Goal: Task Accomplishment & Management: Manage account settings

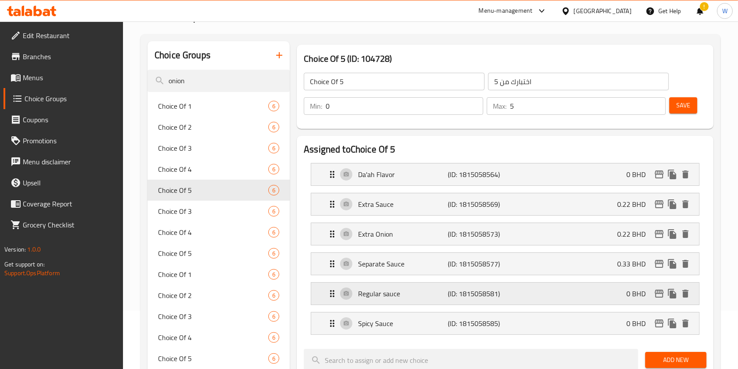
scroll to position [116, 0]
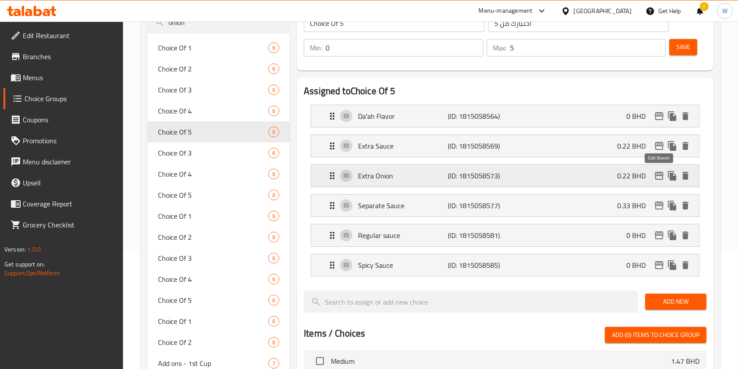
click at [659, 176] on icon "edit" at bounding box center [659, 175] width 11 height 11
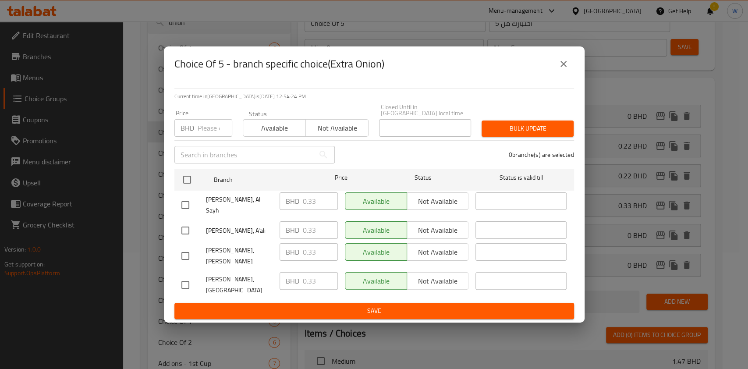
click at [554, 74] on button "close" at bounding box center [563, 63] width 21 height 21
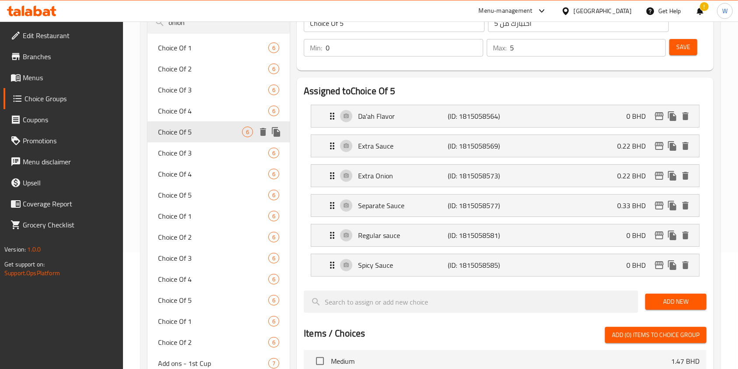
click at [191, 135] on span "Choice Of 5" at bounding box center [200, 132] width 84 height 11
click at [193, 149] on span "Choice Of 3" at bounding box center [200, 153] width 84 height 11
type input "Choice Of 3"
type input "اختبارك من 3"
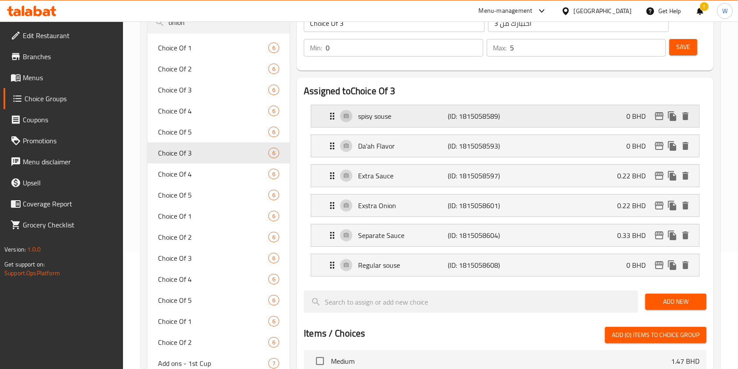
click at [392, 117] on p "spisy souse" at bounding box center [403, 116] width 90 height 11
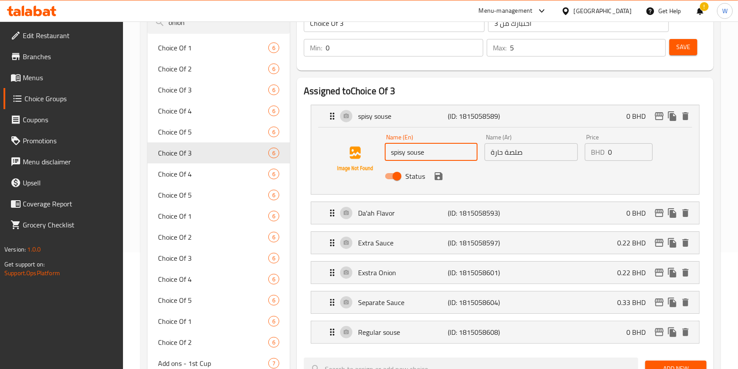
click at [414, 155] on input "spisy souse" at bounding box center [431, 152] width 93 height 18
type input "s"
click at [442, 176] on icon "save" at bounding box center [439, 176] width 11 height 11
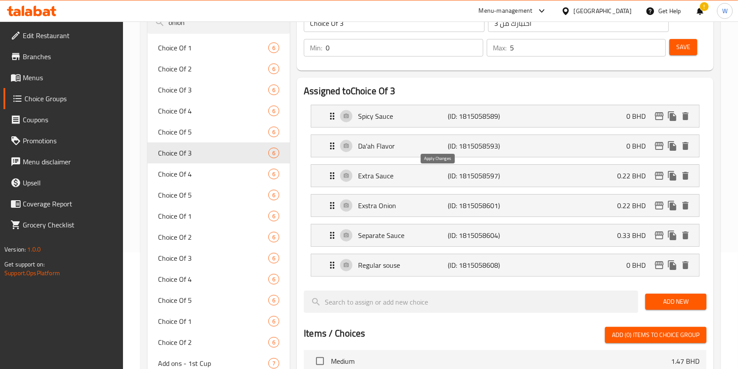
type input "Spicy Sauce"
click at [398, 207] on p "Exstra Onion" at bounding box center [403, 205] width 90 height 11
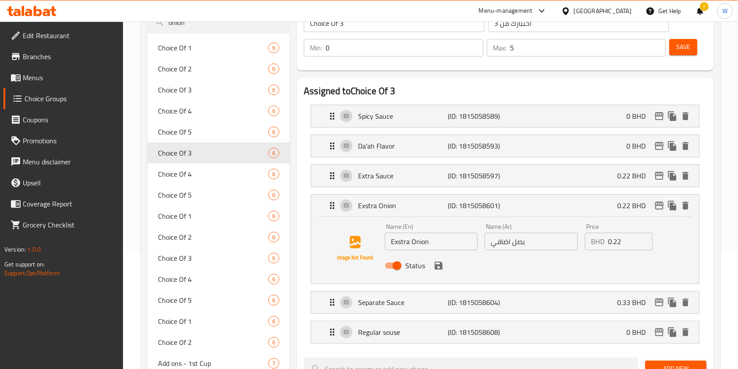
click at [402, 241] on input "Exstra Onion" at bounding box center [431, 242] width 93 height 18
click at [436, 264] on icon "save" at bounding box center [439, 265] width 8 height 8
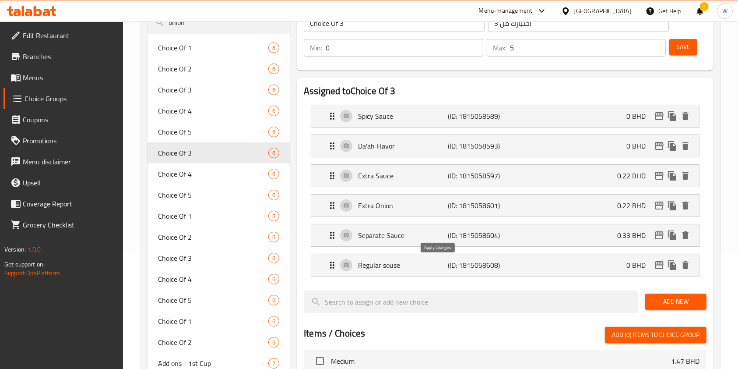
type input "Extra Onion"
click at [482, 270] on p "(ID: 1815058608)" at bounding box center [478, 265] width 60 height 11
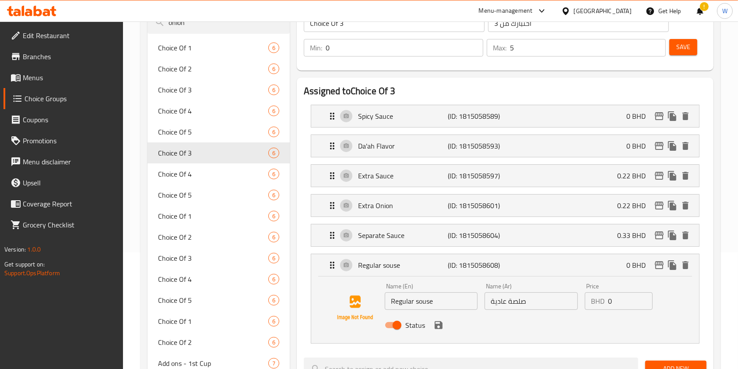
click at [423, 303] on input "Regular souse" at bounding box center [431, 301] width 93 height 18
click at [442, 326] on icon "save" at bounding box center [439, 325] width 11 height 11
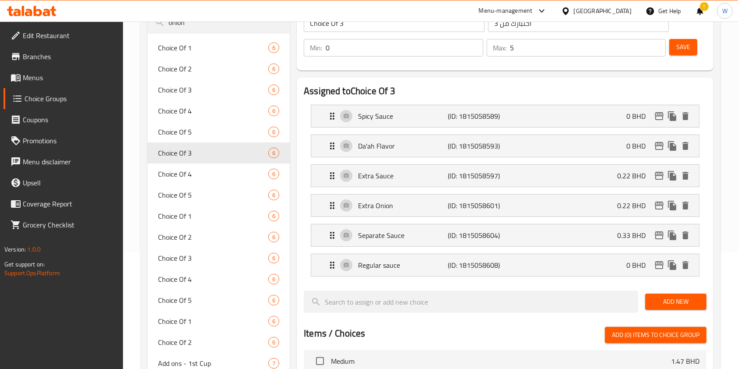
type input "Regular sauce"
click at [689, 37] on div "Save" at bounding box center [685, 47] width 34 height 21
click at [689, 46] on span "Save" at bounding box center [684, 47] width 14 height 11
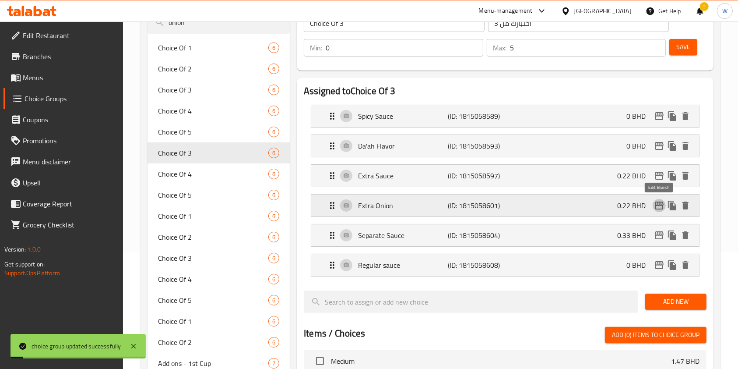
click at [659, 202] on icon "edit" at bounding box center [659, 205] width 11 height 11
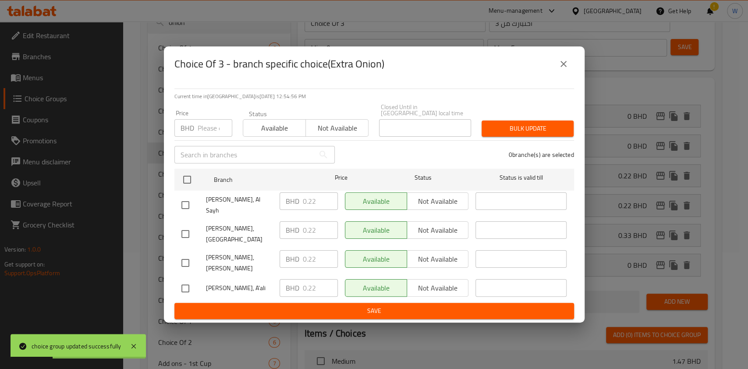
click at [208, 137] on input "number" at bounding box center [215, 128] width 35 height 18
paste input "0.33"
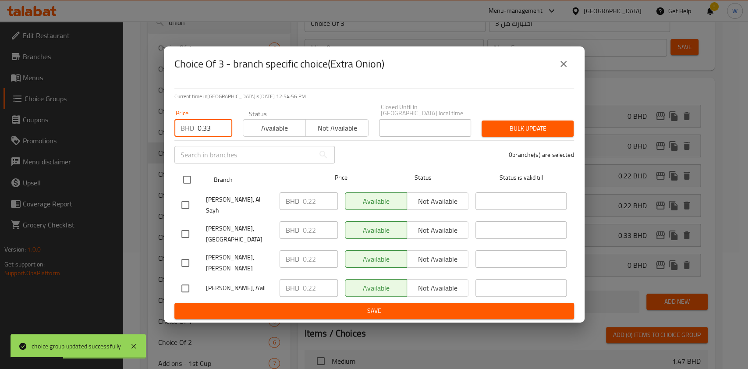
type input "0.33"
click at [191, 187] on input "checkbox" at bounding box center [187, 179] width 18 height 18
checkbox input "true"
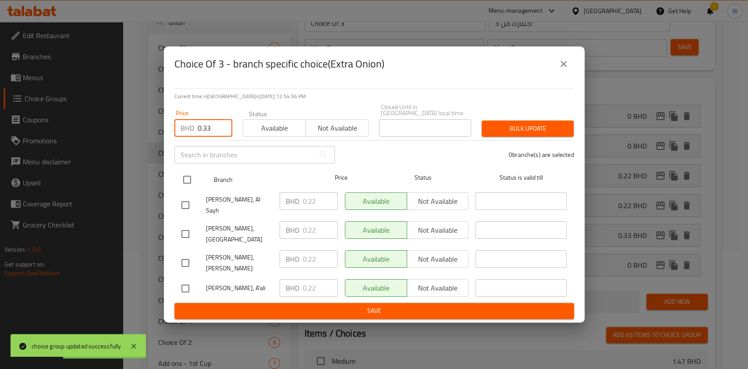
checkbox input "true"
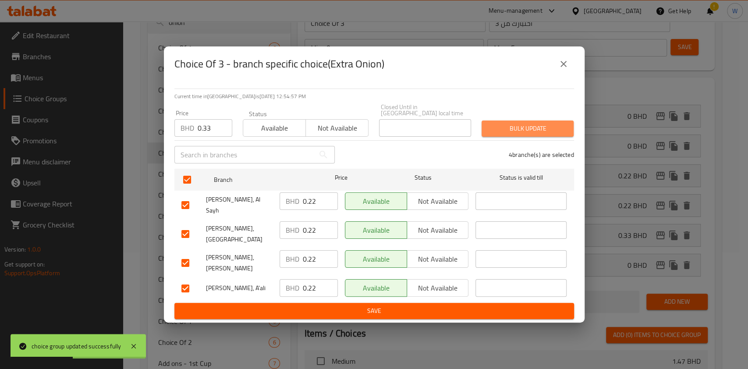
click at [542, 131] on span "Bulk update" at bounding box center [527, 128] width 78 height 11
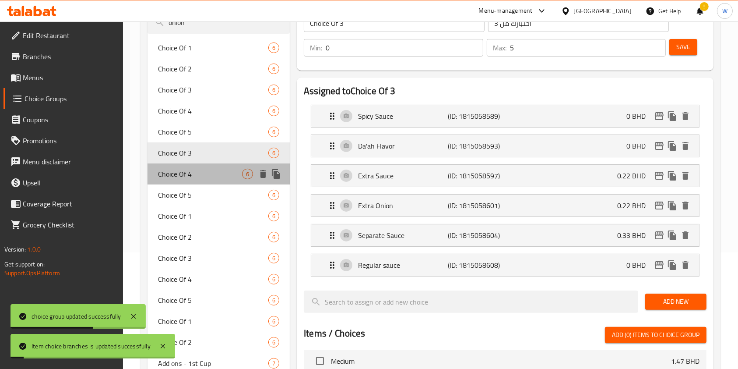
click at [165, 174] on span "Choice Of 4" at bounding box center [200, 174] width 84 height 11
type input "Choice Of 4"
type input "اختبارك من 4"
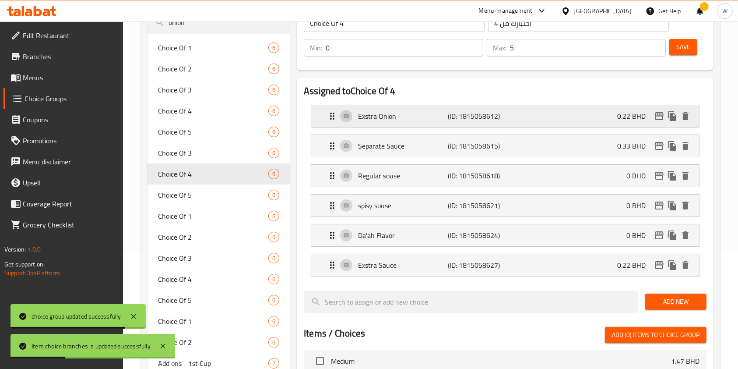
click at [553, 125] on div "Exstra Onion (ID: 1815058612) 0.22 BHD" at bounding box center [508, 116] width 362 height 22
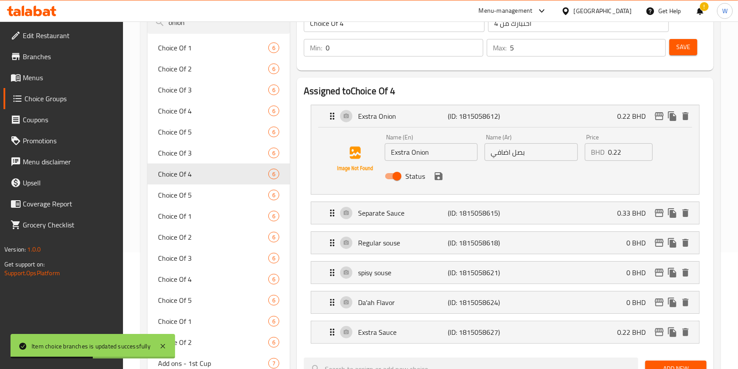
click at [402, 153] on input "Exstra Onion" at bounding box center [431, 152] width 93 height 18
click at [447, 175] on div "Status" at bounding box center [531, 176] width 300 height 24
click at [440, 180] on icon "save" at bounding box center [439, 176] width 11 height 11
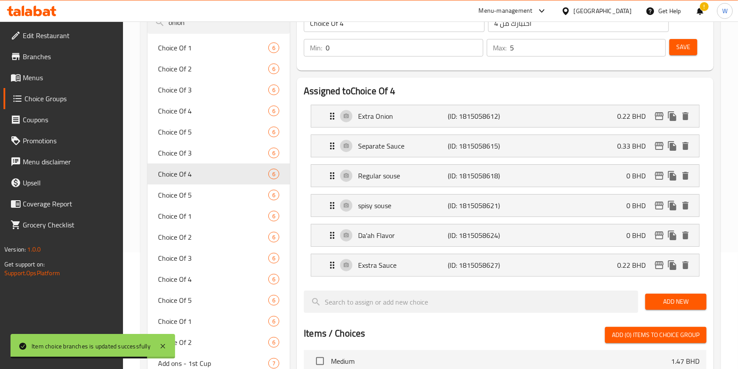
type input "Extra Onion"
click at [411, 205] on p "spisy souse" at bounding box center [403, 205] width 90 height 11
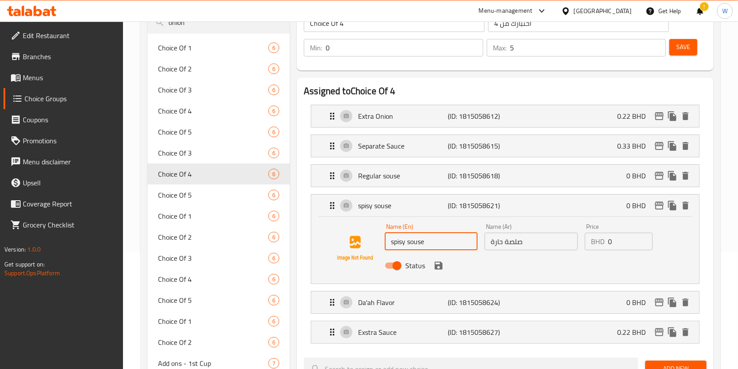
click at [405, 241] on input "spisy souse" at bounding box center [431, 242] width 93 height 18
click at [402, 241] on input "spisy souse" at bounding box center [431, 242] width 93 height 18
click at [417, 240] on input "spicy souse" at bounding box center [431, 242] width 93 height 18
type input "Spicy Sauce"
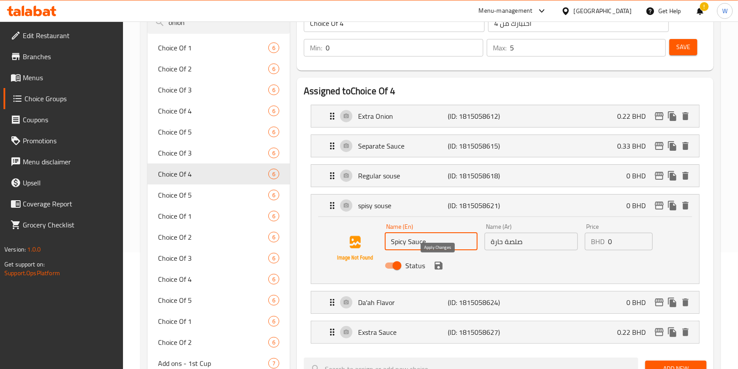
click at [439, 266] on icon "save" at bounding box center [439, 265] width 11 height 11
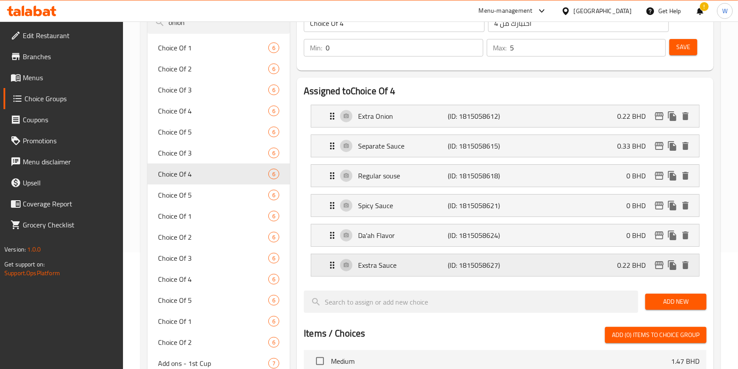
click at [389, 268] on p "Exstra Sauce" at bounding box center [403, 265] width 90 height 11
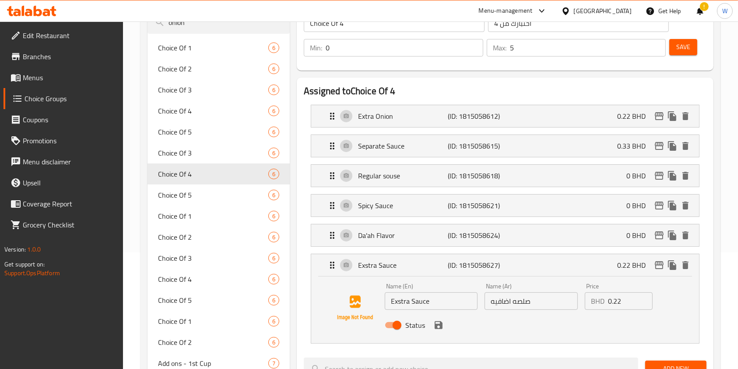
click at [403, 299] on input "Exstra Sauce" at bounding box center [431, 301] width 93 height 18
click at [399, 299] on input "Exstra Sauce" at bounding box center [431, 301] width 93 height 18
click at [400, 302] on input "Exstra Sauce" at bounding box center [431, 301] width 93 height 18
click at [436, 327] on icon "save" at bounding box center [439, 325] width 8 height 8
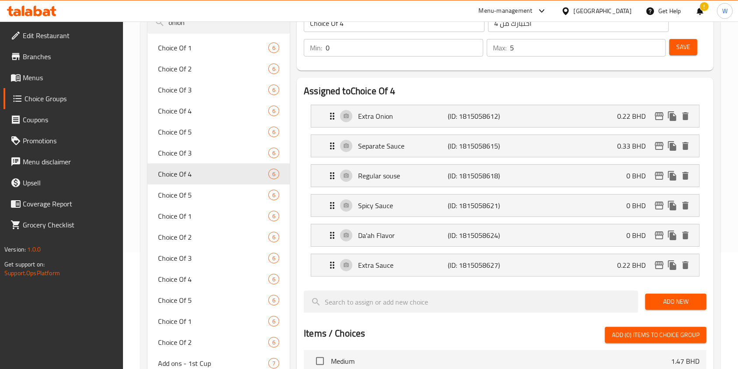
type input "Extra Sauce"
click at [683, 48] on span "Save" at bounding box center [684, 47] width 14 height 11
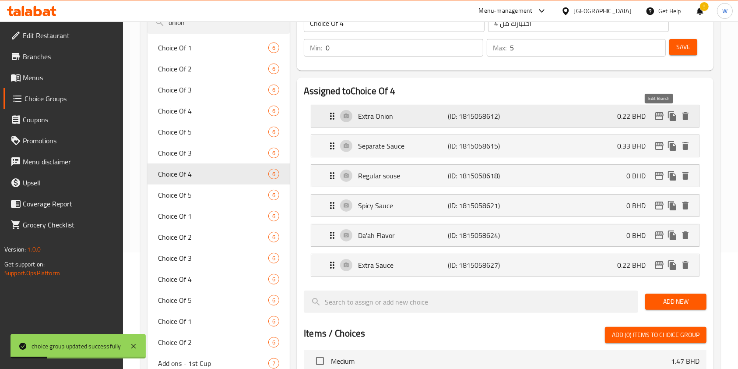
click at [662, 116] on icon "edit" at bounding box center [659, 116] width 11 height 11
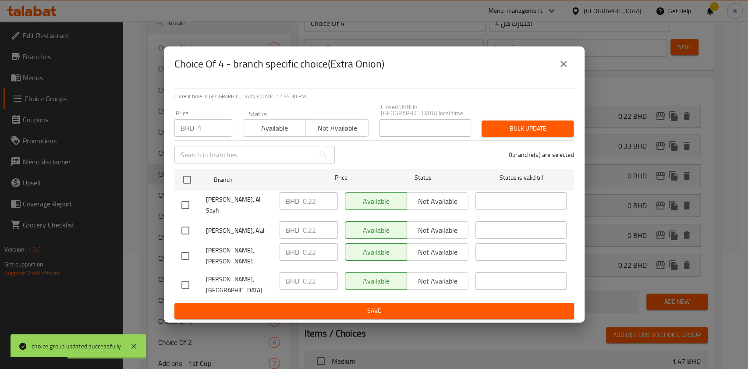
drag, startPoint x: 221, startPoint y: 134, endPoint x: 210, endPoint y: 136, distance: 10.7
click at [220, 134] on input "1" at bounding box center [215, 128] width 35 height 18
drag, startPoint x: 209, startPoint y: 137, endPoint x: 182, endPoint y: 160, distance: 35.4
click at [185, 137] on div "BHD 1 Price" at bounding box center [203, 128] width 58 height 18
paste input "0.33"
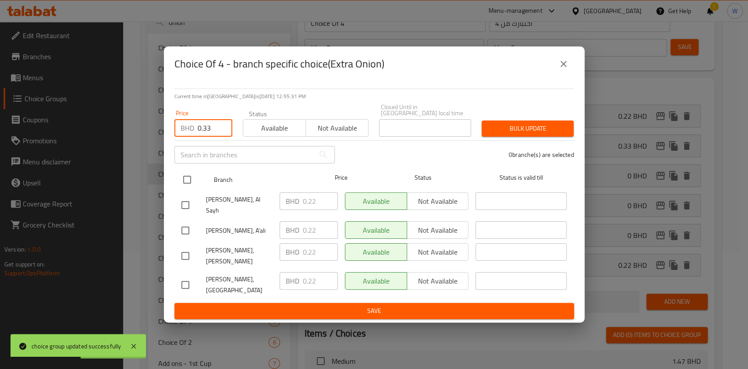
type input "0.33"
click at [190, 183] on input "checkbox" at bounding box center [187, 179] width 18 height 18
checkbox input "true"
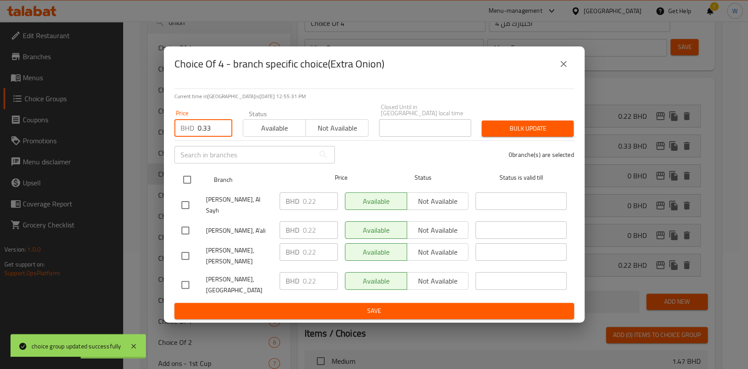
checkbox input "true"
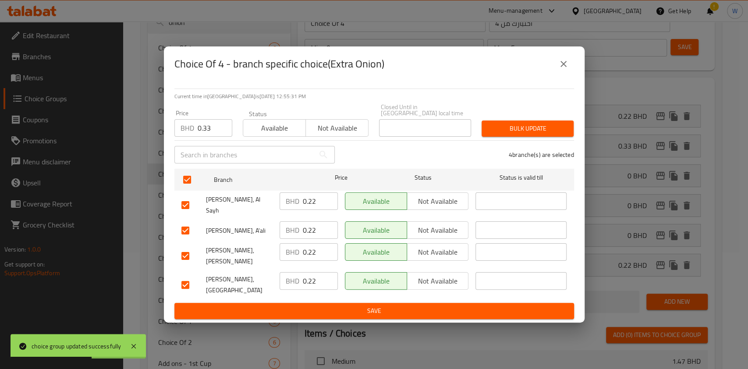
drag, startPoint x: 499, startPoint y: 129, endPoint x: 521, endPoint y: 135, distance: 22.6
click at [499, 129] on button "Bulk update" at bounding box center [527, 128] width 92 height 16
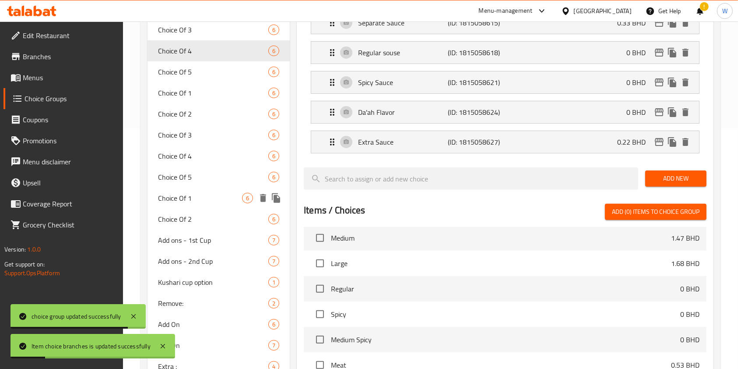
scroll to position [181, 0]
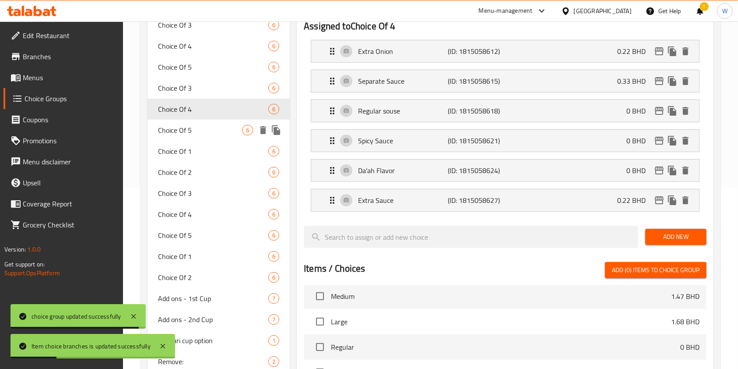
click at [189, 132] on span "Choice Of 5" at bounding box center [200, 130] width 84 height 11
type input "Choice Of 5"
type input "اختبارك من 5"
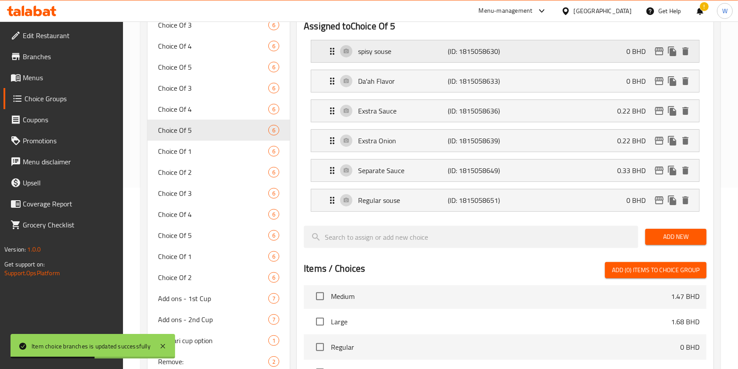
click at [461, 53] on p "(ID: 1815058630)" at bounding box center [478, 51] width 60 height 11
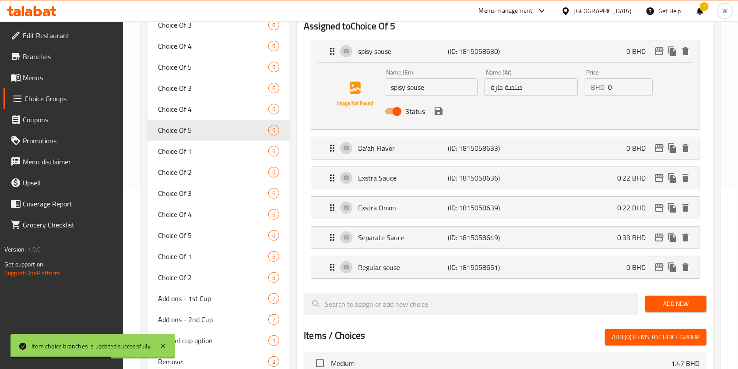
click at [436, 93] on input "spisy souse" at bounding box center [431, 87] width 93 height 18
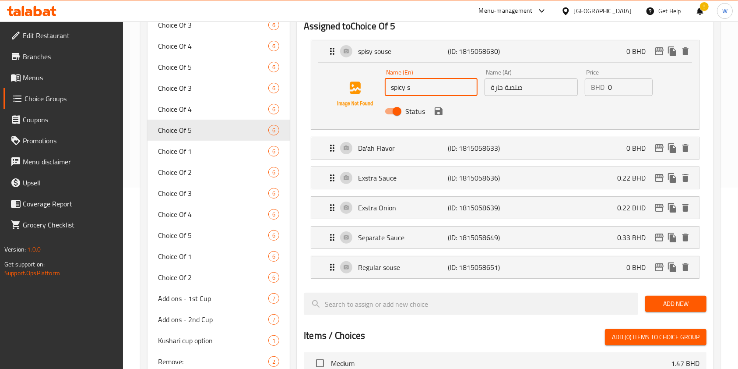
type input "Spicy Sauce"
click at [440, 113] on icon "save" at bounding box center [439, 111] width 8 height 8
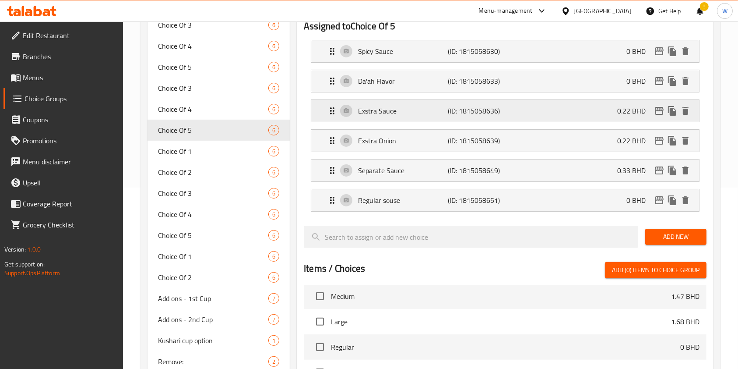
click at [438, 112] on p "Exstra Sauce" at bounding box center [403, 111] width 90 height 11
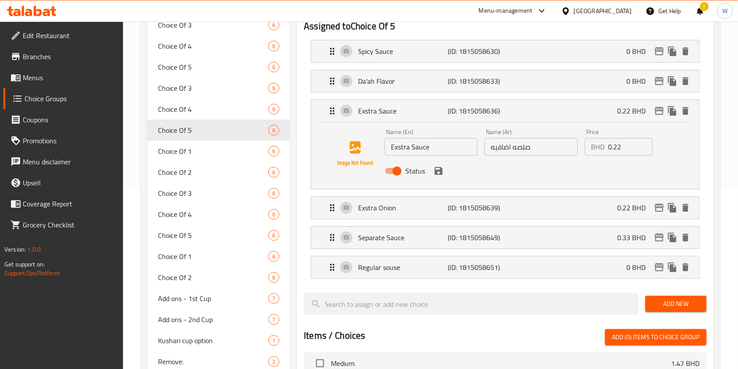
click at [403, 145] on input "Exstra Sauce" at bounding box center [431, 147] width 93 height 18
click at [402, 146] on input "Exstra Sauce" at bounding box center [431, 147] width 93 height 18
click at [440, 169] on icon "save" at bounding box center [439, 171] width 8 height 8
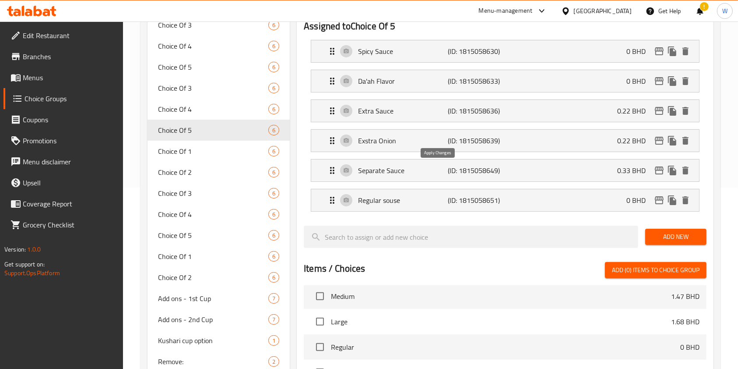
type input "Extra Sauce"
click at [408, 139] on p "Exstra Onion" at bounding box center [403, 140] width 90 height 11
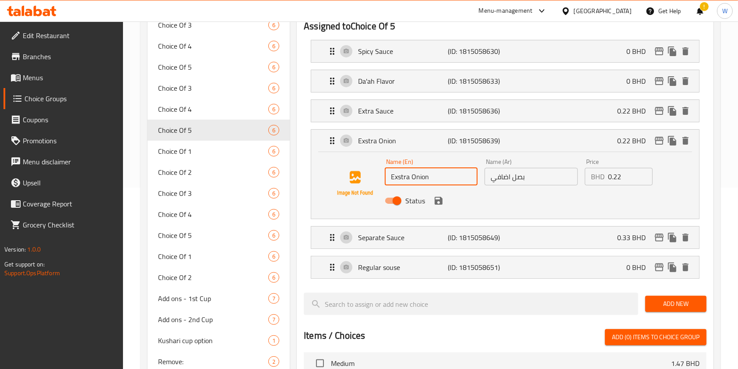
click at [400, 174] on input "Exstra Onion" at bounding box center [431, 177] width 93 height 18
click at [438, 201] on icon "save" at bounding box center [439, 201] width 8 height 8
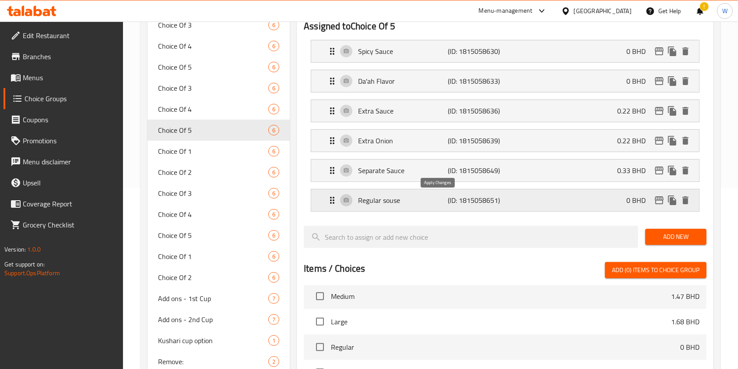
type input "Extra Onion"
click at [417, 201] on p "Regular souse" at bounding box center [403, 200] width 90 height 11
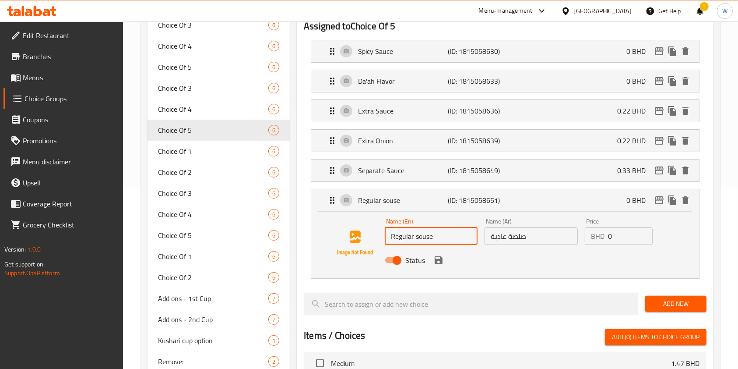
click at [427, 238] on input "Regular souse" at bounding box center [431, 236] width 93 height 18
click at [443, 265] on div "Status" at bounding box center [531, 260] width 300 height 24
click at [441, 263] on icon "save" at bounding box center [439, 260] width 11 height 11
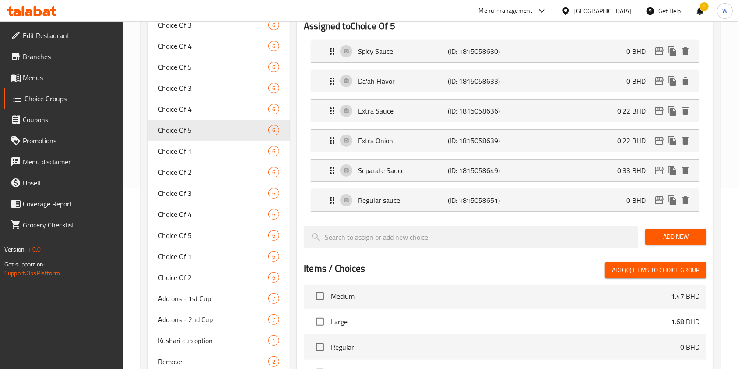
type input "Regular sauce"
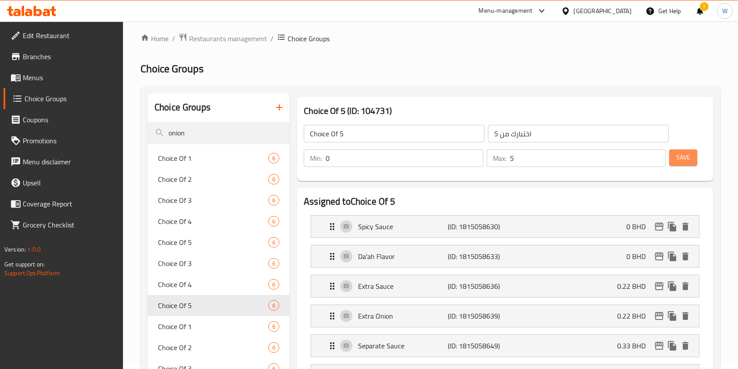
click at [689, 158] on span "Save" at bounding box center [684, 157] width 14 height 11
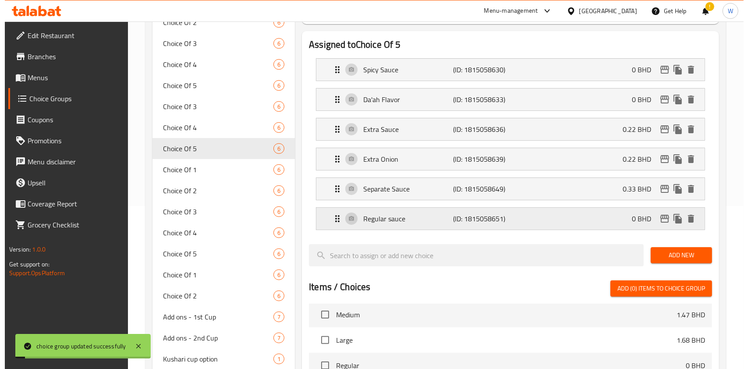
scroll to position [181, 0]
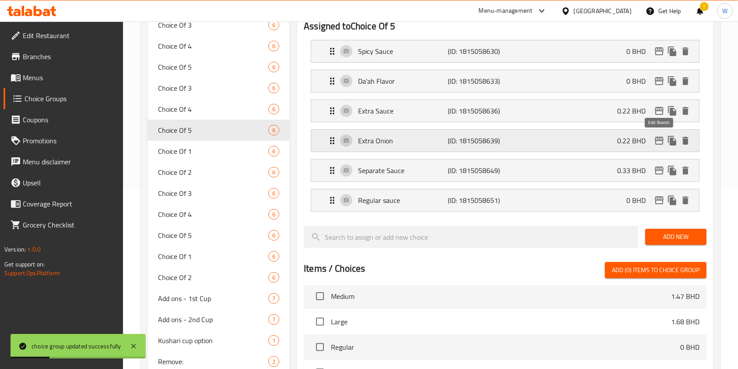
click at [660, 139] on icon "edit" at bounding box center [659, 140] width 11 height 11
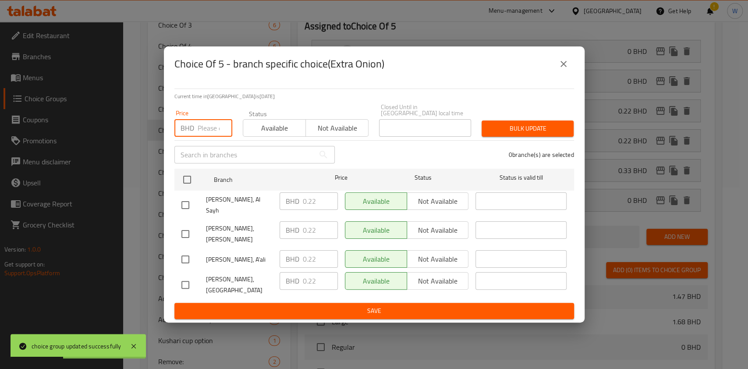
click at [215, 137] on input "number" at bounding box center [215, 128] width 35 height 18
paste input "0.33"
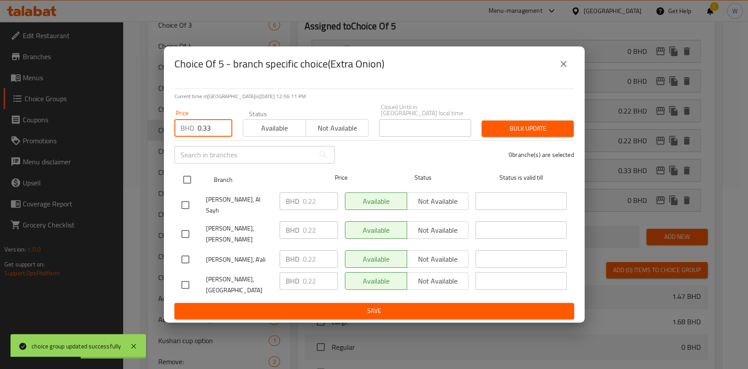
type input "0.33"
click at [193, 181] on input "checkbox" at bounding box center [187, 179] width 18 height 18
checkbox input "true"
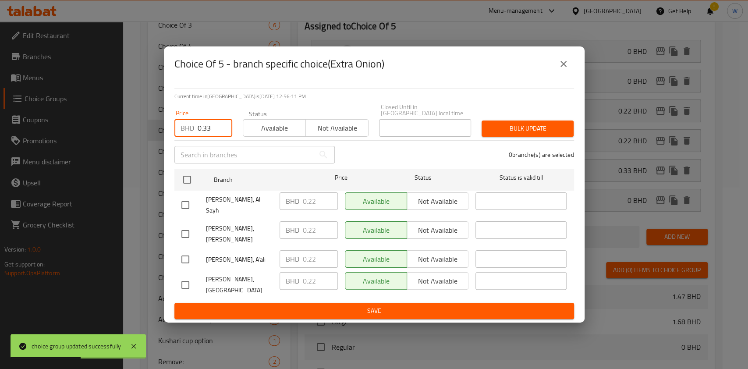
checkbox input "true"
click at [488, 137] on button "Bulk update" at bounding box center [527, 128] width 92 height 16
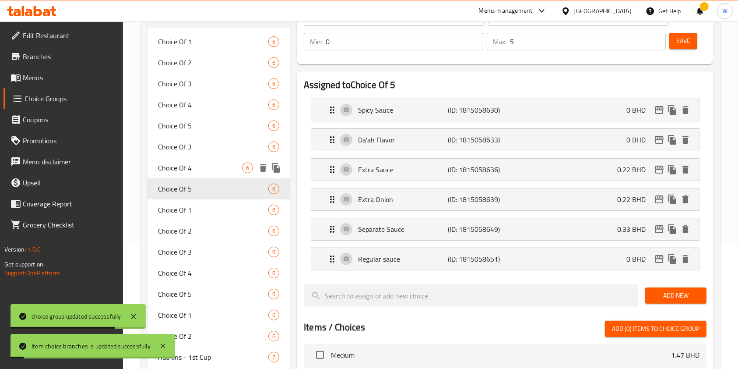
scroll to position [175, 0]
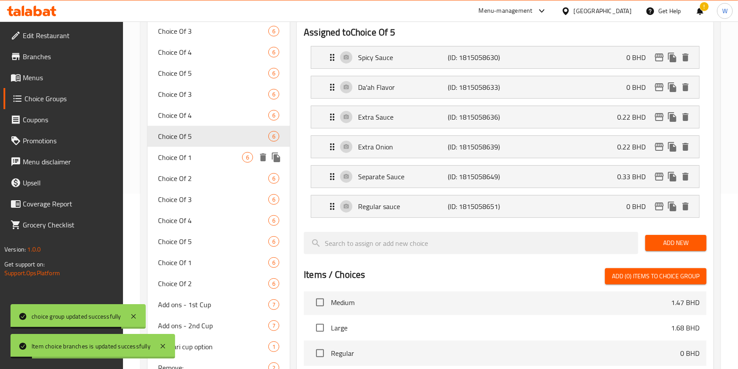
click at [206, 165] on div "Choice Of 1 6" at bounding box center [219, 157] width 142 height 21
type input "Choice Of 1"
type input "اختبارك من 1"
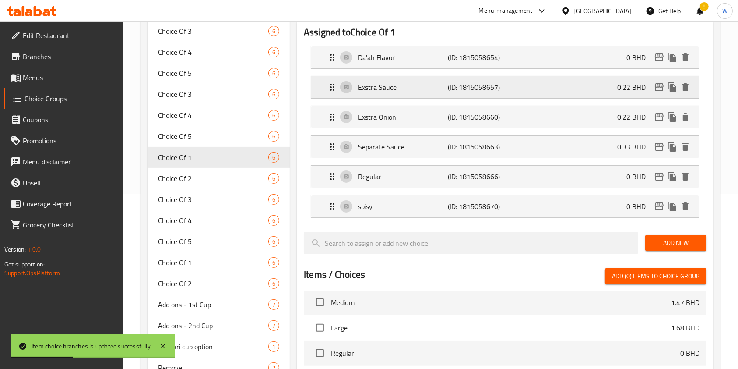
click at [422, 88] on p "Exstra Sauce" at bounding box center [403, 87] width 90 height 11
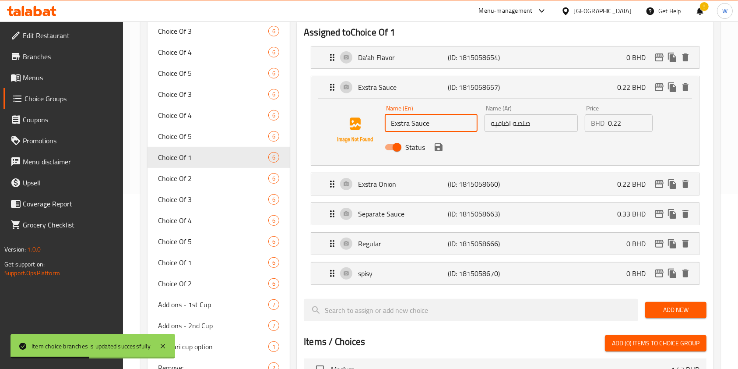
click at [401, 126] on input "Exstra Sauce" at bounding box center [431, 123] width 93 height 18
click at [435, 147] on icon "save" at bounding box center [439, 147] width 8 height 8
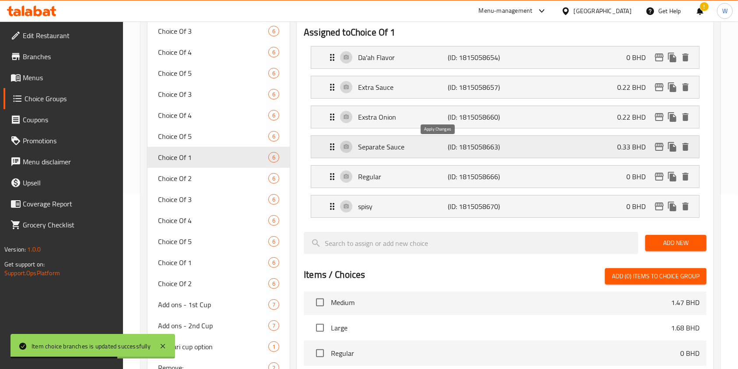
type input "Extra Sauce"
click at [388, 115] on p "Exstra Onion" at bounding box center [403, 117] width 90 height 11
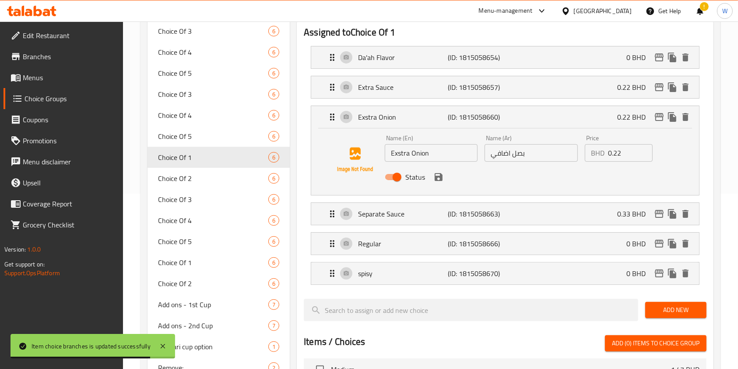
click at [402, 152] on input "Exstra Onion" at bounding box center [431, 153] width 93 height 18
click at [434, 168] on div "Status" at bounding box center [531, 177] width 300 height 24
click at [441, 177] on icon "save" at bounding box center [439, 177] width 8 height 8
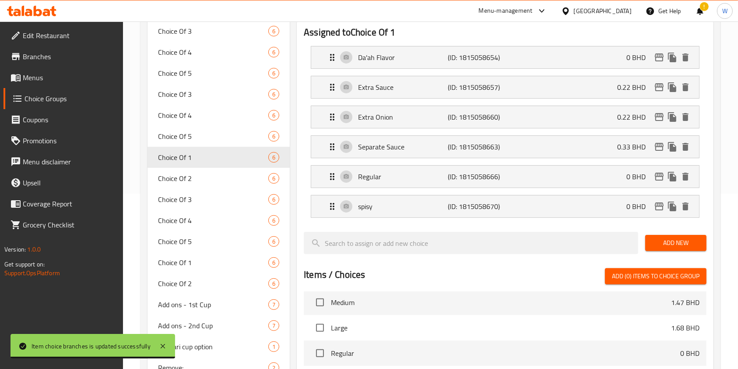
type input "Extra Onion"
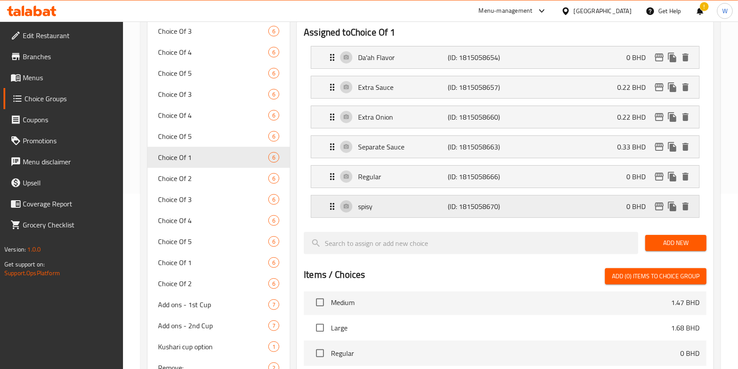
click at [403, 207] on p "spisy" at bounding box center [403, 206] width 90 height 11
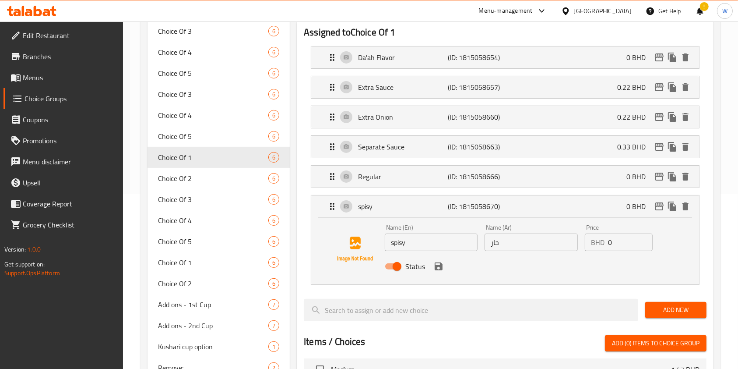
click at [405, 242] on input "spisy" at bounding box center [431, 242] width 93 height 18
click at [403, 242] on input "spisy" at bounding box center [431, 242] width 93 height 18
click at [440, 269] on icon "save" at bounding box center [439, 266] width 8 height 8
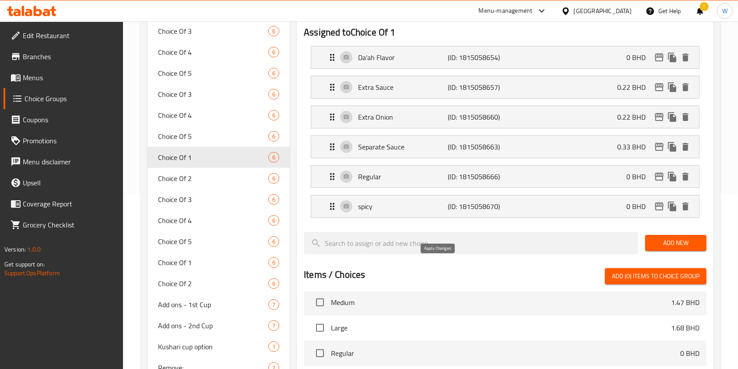
type input "spicy"
click at [657, 116] on icon "edit" at bounding box center [659, 117] width 9 height 8
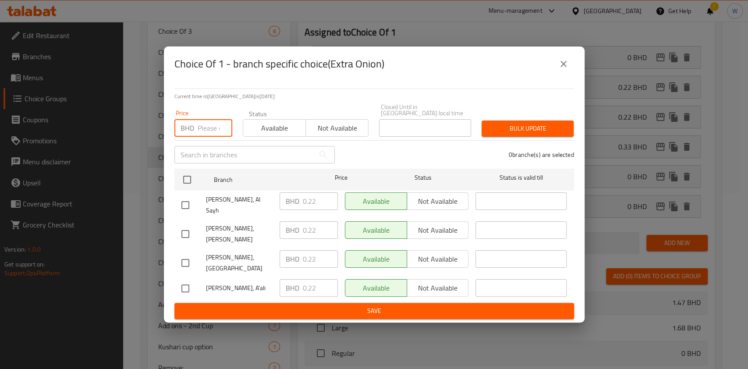
click at [215, 137] on input "number" at bounding box center [215, 128] width 35 height 18
paste input "0.33"
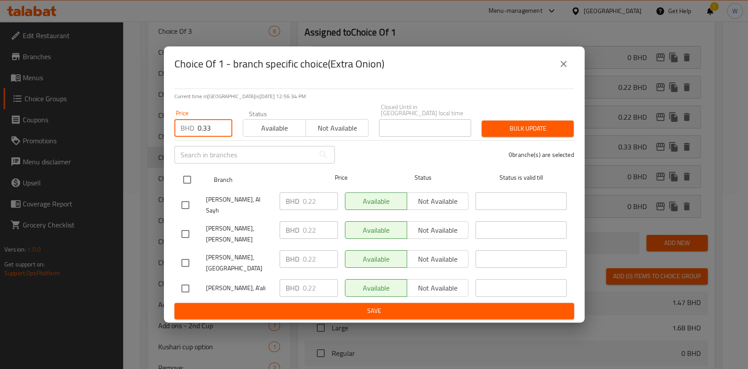
type input "0.33"
click at [193, 185] on input "checkbox" at bounding box center [187, 179] width 18 height 18
checkbox input "true"
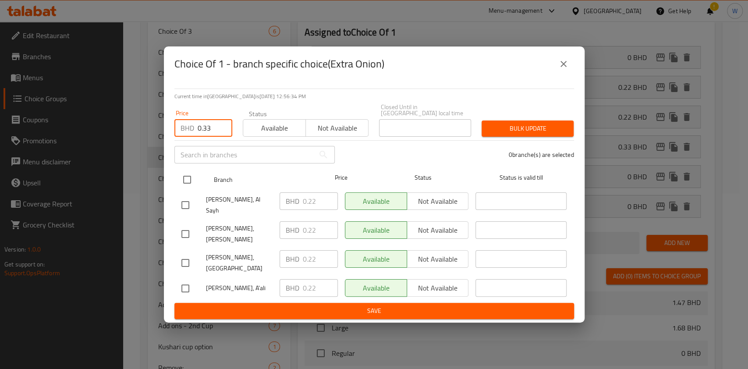
checkbox input "true"
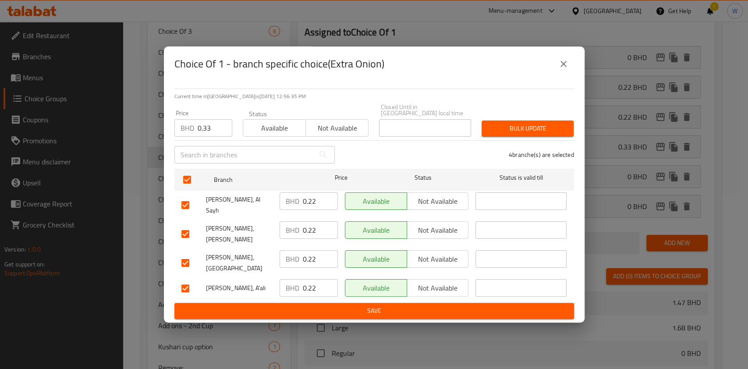
click at [505, 134] on span "Bulk update" at bounding box center [527, 128] width 78 height 11
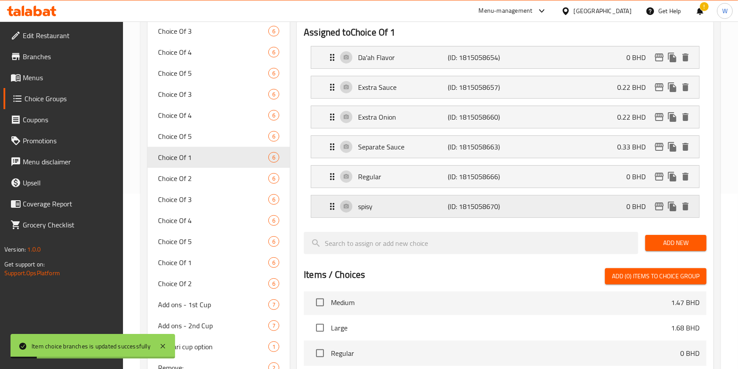
click at [398, 210] on p "spisy" at bounding box center [403, 206] width 90 height 11
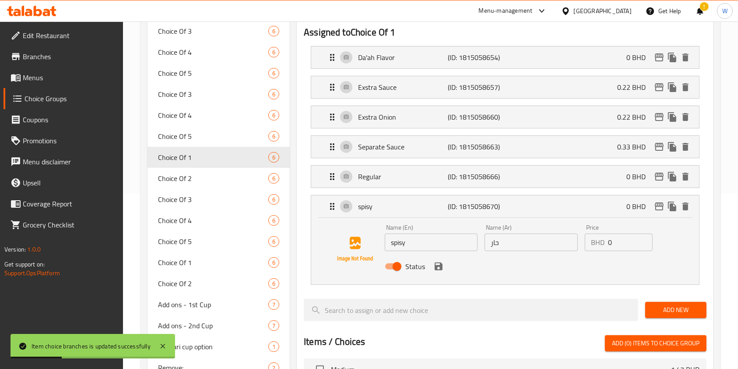
click at [402, 241] on input "spisy" at bounding box center [431, 242] width 93 height 18
click at [439, 265] on icon "save" at bounding box center [439, 266] width 8 height 8
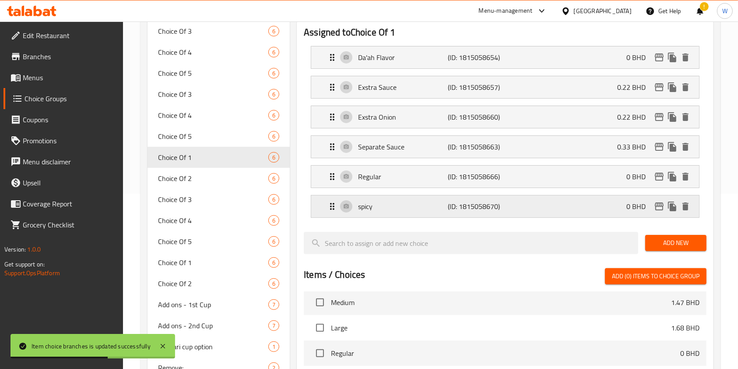
type input "spicy"
click at [386, 148] on p "Separate Sauce" at bounding box center [403, 146] width 90 height 11
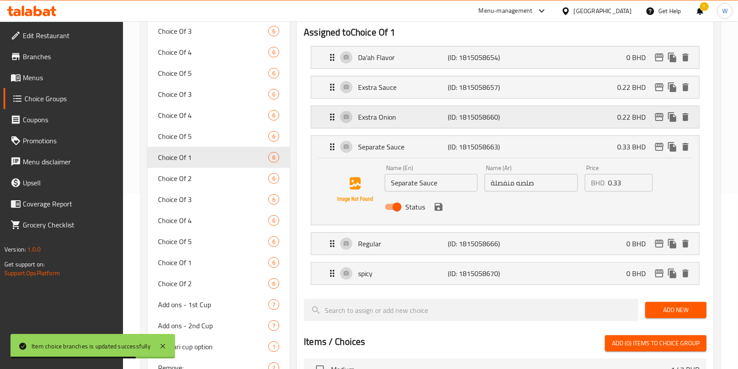
click at [388, 114] on p "Exstra Onion" at bounding box center [403, 117] width 90 height 11
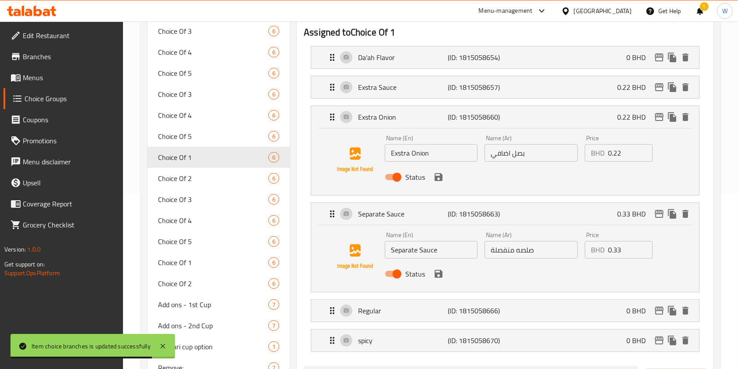
click at [405, 152] on input "Exstra Onion" at bounding box center [431, 153] width 93 height 18
click at [400, 152] on input "Exstra Onion" at bounding box center [431, 153] width 93 height 18
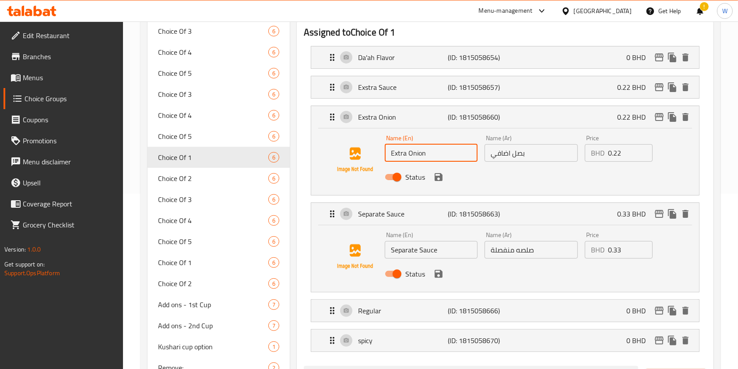
click at [440, 178] on icon "save" at bounding box center [439, 177] width 8 height 8
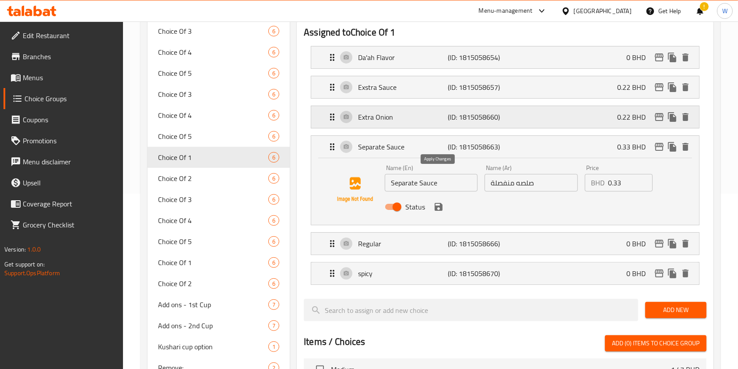
type input "Extra Onion"
click at [374, 97] on div "Exstra Sauce (ID: 1815058657) 0.22 BHD" at bounding box center [508, 87] width 362 height 22
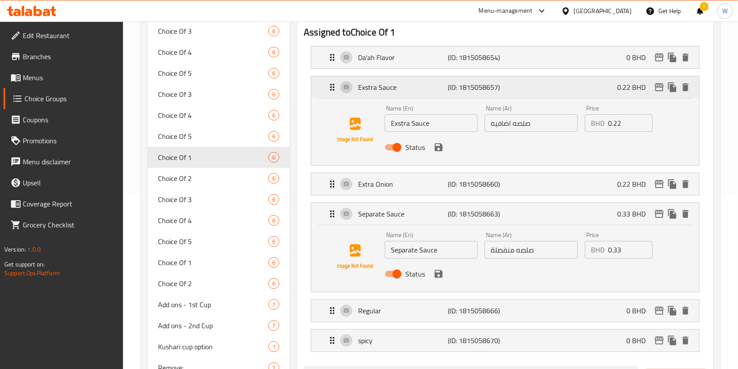
click at [374, 87] on p "Exstra Sauce" at bounding box center [403, 87] width 90 height 11
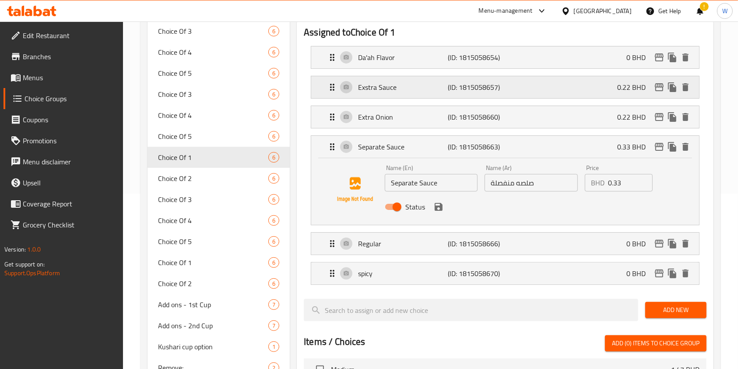
click at [383, 91] on p "Exstra Sauce" at bounding box center [403, 87] width 90 height 11
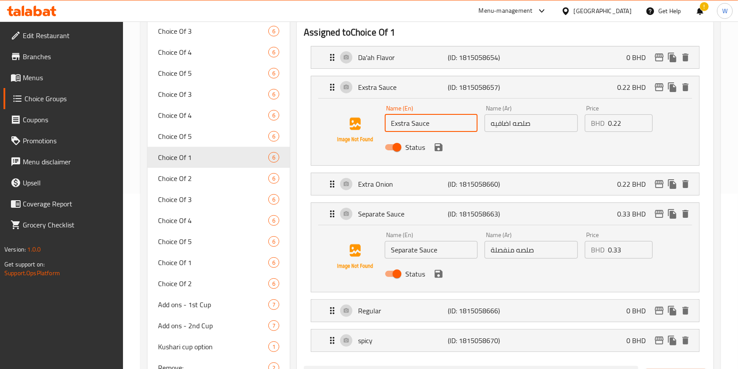
click at [401, 123] on input "Exstra Sauce" at bounding box center [431, 123] width 93 height 18
click at [441, 148] on icon "save" at bounding box center [439, 147] width 8 height 8
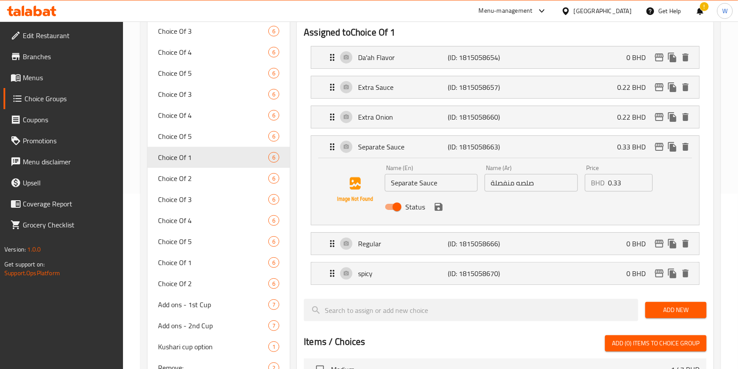
type input "Extra Sauce"
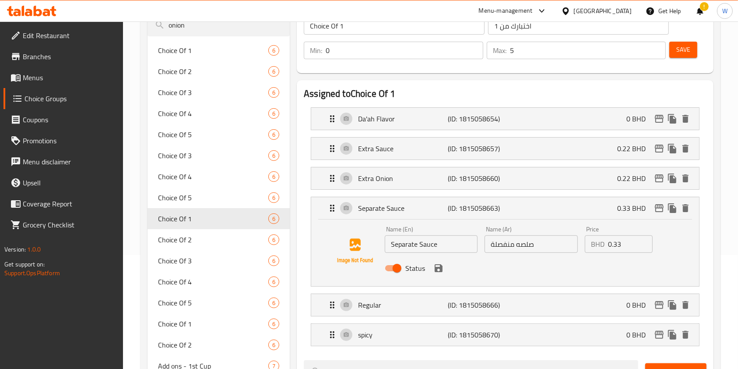
scroll to position [58, 0]
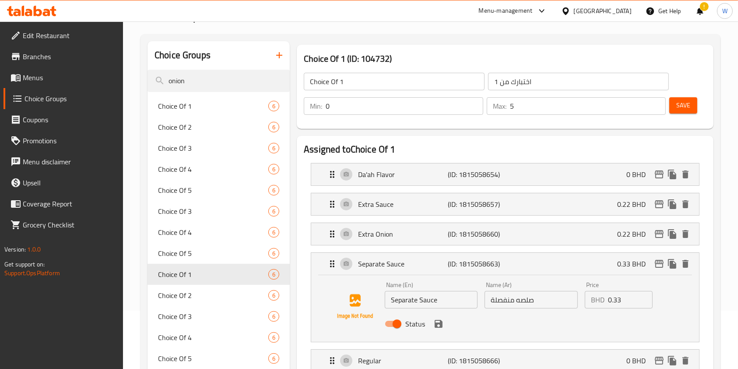
click at [675, 106] on button "Save" at bounding box center [684, 105] width 28 height 16
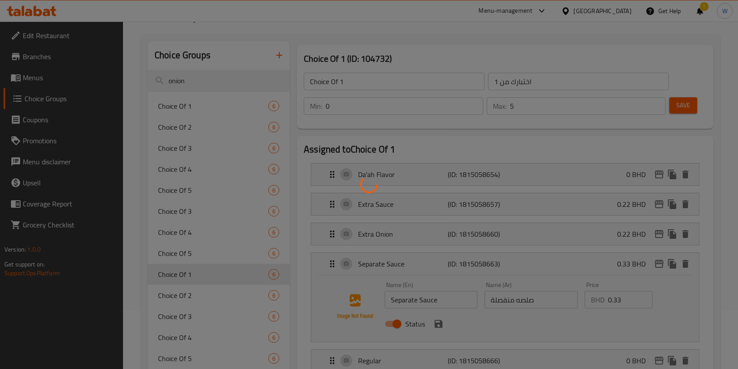
scroll to position [175, 0]
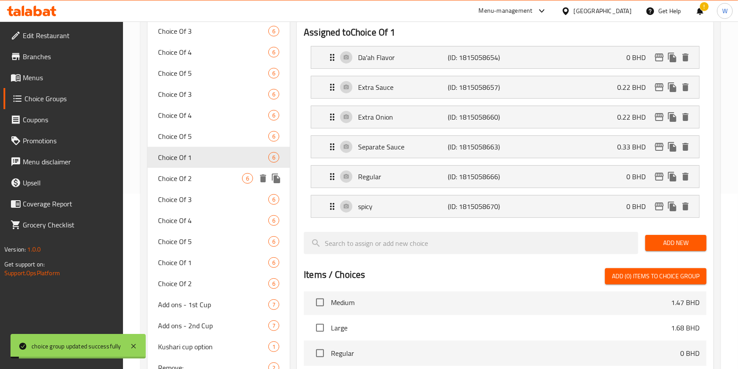
click at [214, 177] on span "Choice Of 2" at bounding box center [200, 178] width 84 height 11
type input "Choice Of 2"
type input "اختبارك من 2"
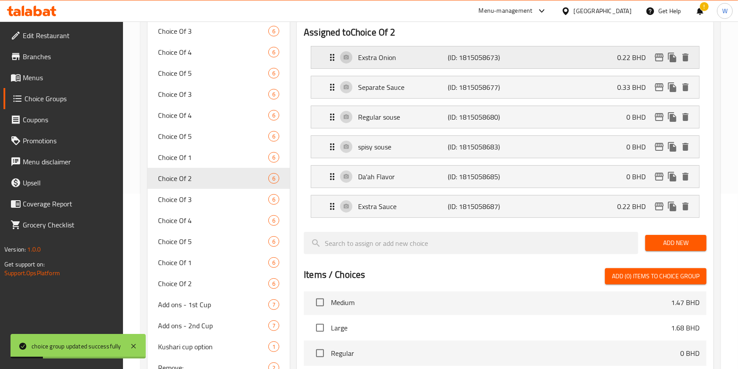
click at [434, 58] on p "Exstra Onion" at bounding box center [403, 57] width 90 height 11
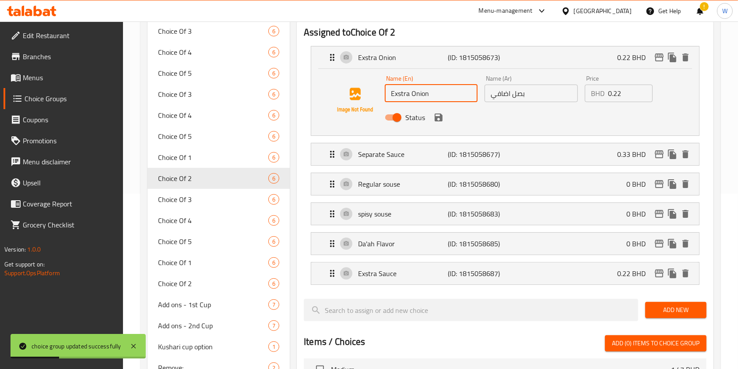
click at [402, 95] on input "Exstra Onion" at bounding box center [431, 94] width 93 height 18
click at [438, 117] on icon "save" at bounding box center [439, 117] width 11 height 11
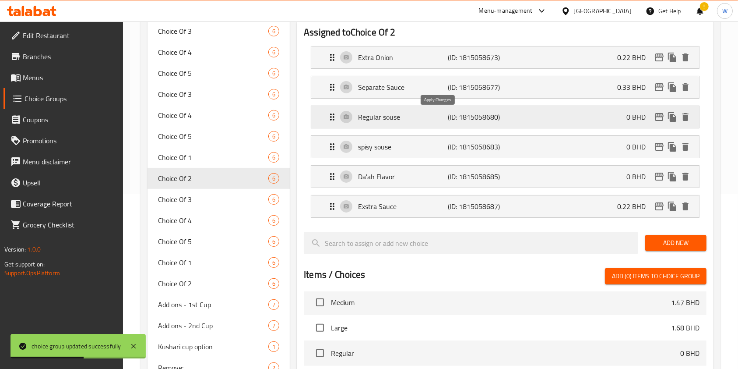
type input "Extra Onion"
click at [428, 116] on p "Regular souse" at bounding box center [403, 117] width 90 height 11
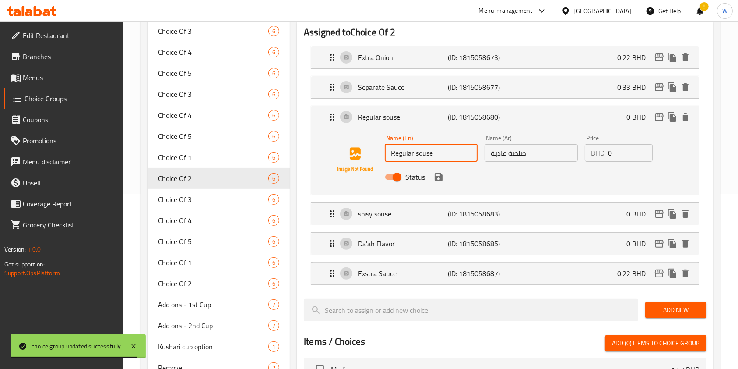
click at [425, 154] on input "Regular souse" at bounding box center [431, 153] width 93 height 18
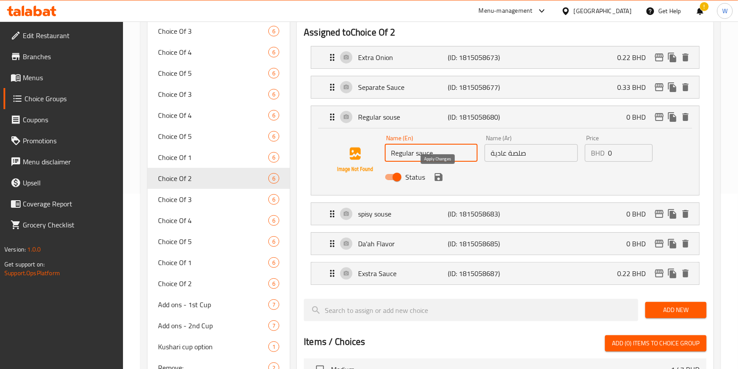
click at [438, 175] on icon "save" at bounding box center [439, 177] width 8 height 8
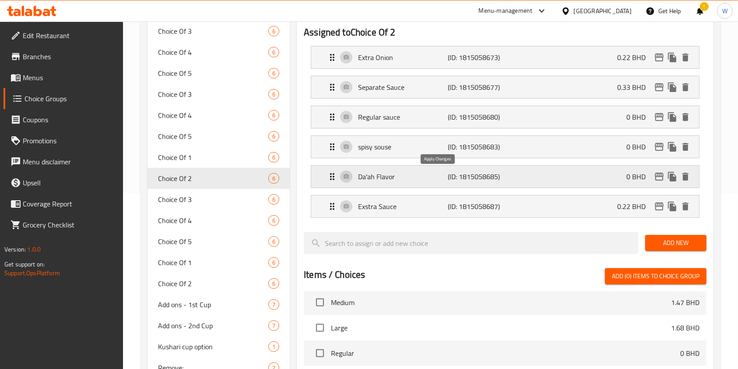
type input "Regular sauce"
click at [374, 151] on p "spisy souse" at bounding box center [403, 146] width 90 height 11
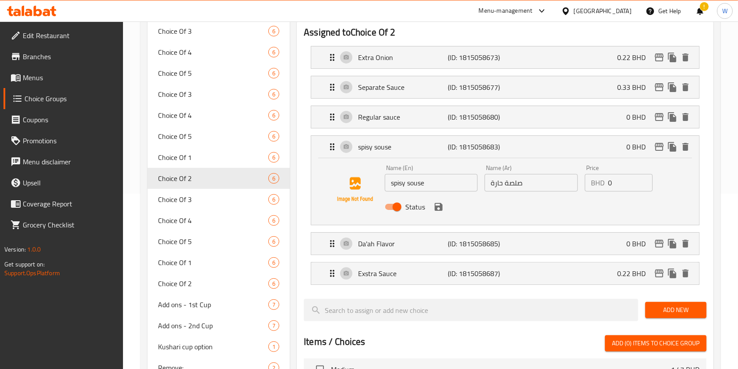
click at [402, 180] on input "spisy souse" at bounding box center [431, 183] width 93 height 18
click at [418, 187] on input "spicy souse" at bounding box center [431, 183] width 93 height 18
click at [418, 184] on input "spicy souse" at bounding box center [431, 183] width 93 height 18
type input "Spicy Sauce"
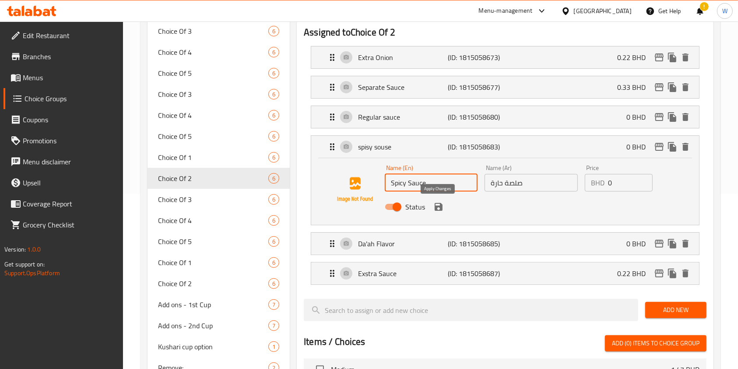
click at [444, 208] on button "save" at bounding box center [438, 206] width 13 height 13
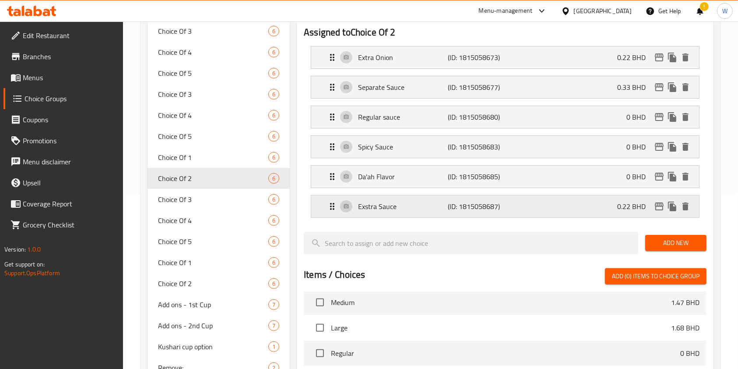
click at [413, 207] on p "Exstra Sauce" at bounding box center [403, 206] width 90 height 11
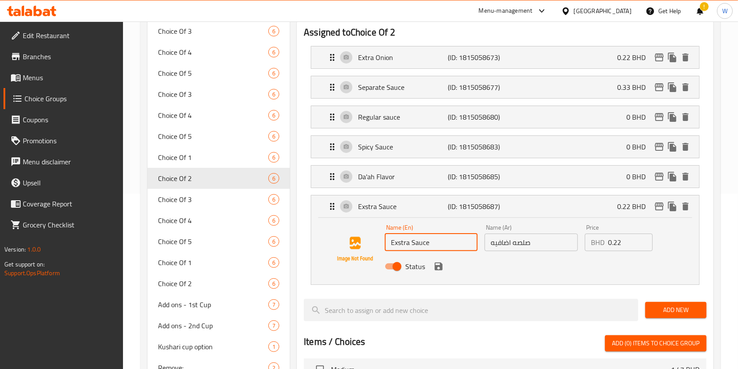
click at [402, 242] on input "Exstra Sauce" at bounding box center [431, 242] width 93 height 18
click at [401, 242] on input "Exstra Sauce" at bounding box center [431, 242] width 93 height 18
click at [438, 265] on icon "save" at bounding box center [439, 266] width 8 height 8
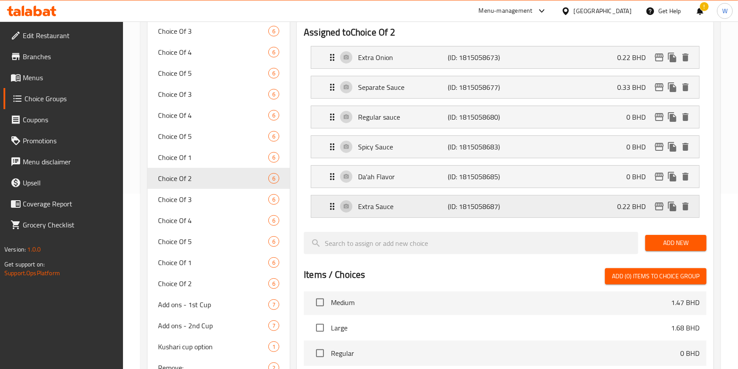
type input "Extra Sauce"
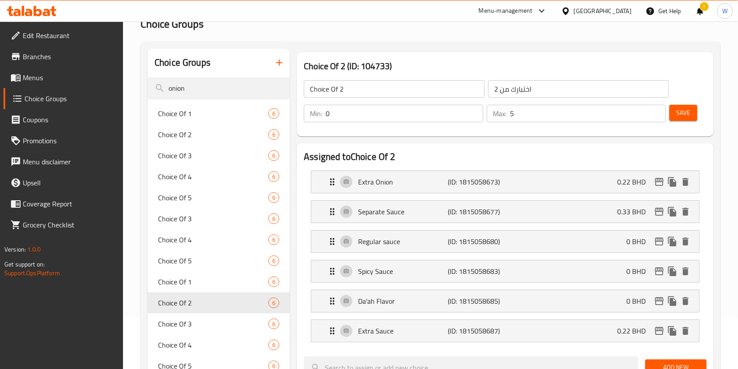
scroll to position [0, 0]
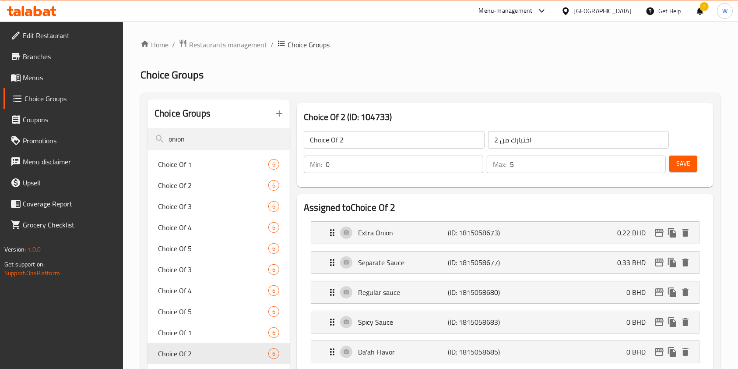
click at [688, 158] on span "Save" at bounding box center [684, 163] width 14 height 11
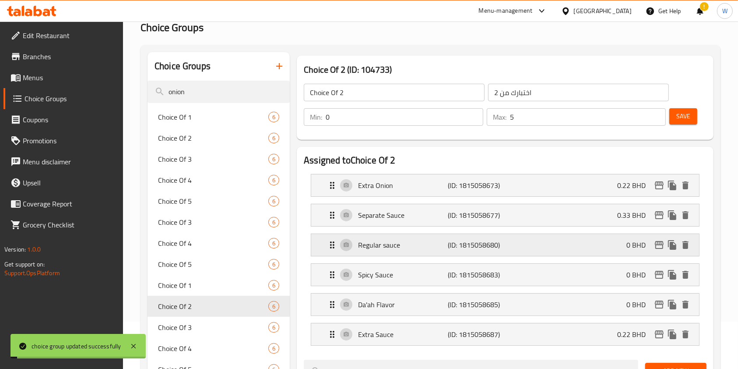
scroll to position [58, 0]
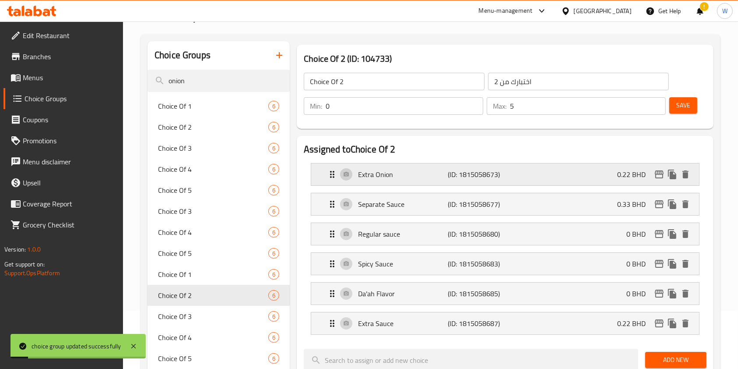
click at [659, 175] on icon "edit" at bounding box center [659, 174] width 11 height 11
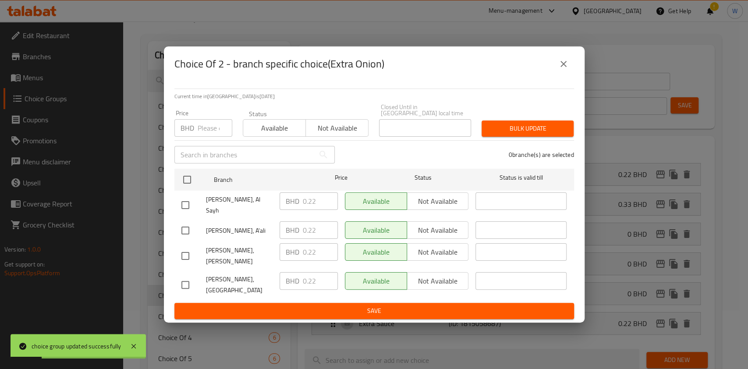
click at [223, 137] on input "number" at bounding box center [215, 128] width 35 height 18
paste input "0.33"
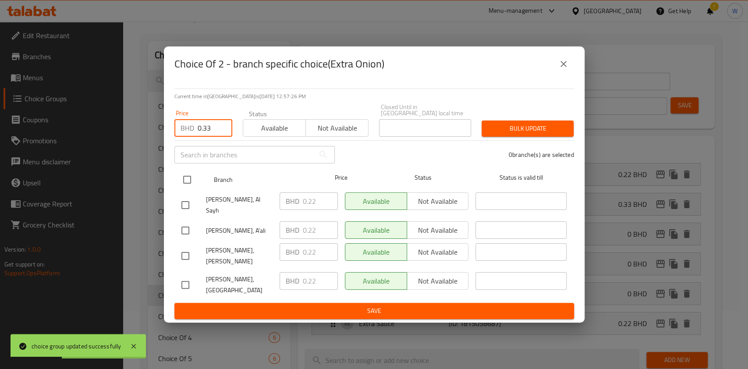
type input "0.33"
click at [191, 184] on input "checkbox" at bounding box center [187, 179] width 18 height 18
checkbox input "true"
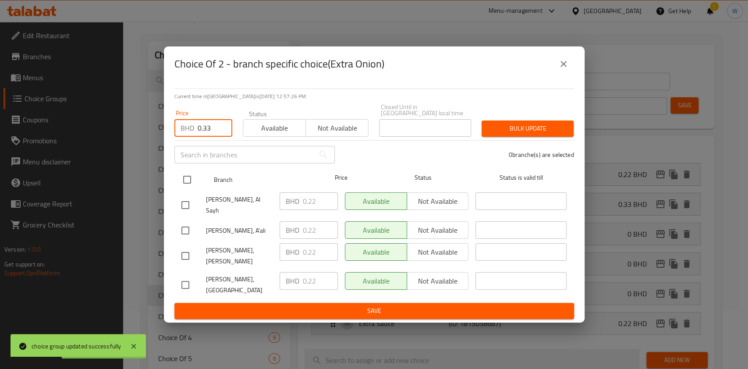
checkbox input "true"
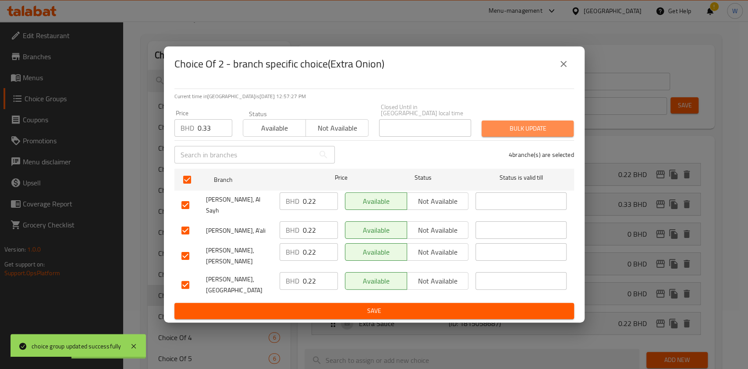
click at [501, 134] on span "Bulk update" at bounding box center [527, 128] width 78 height 11
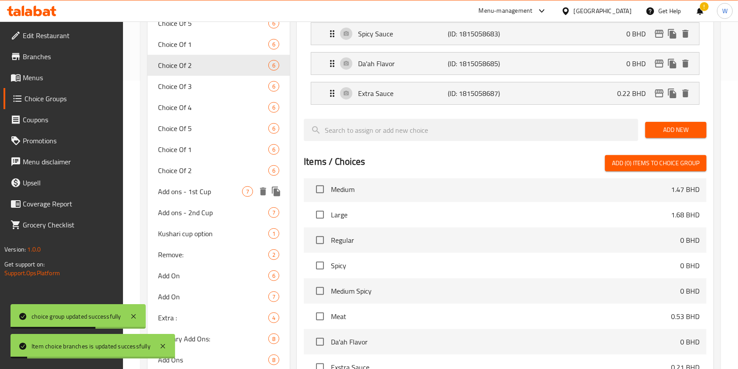
scroll to position [292, 0]
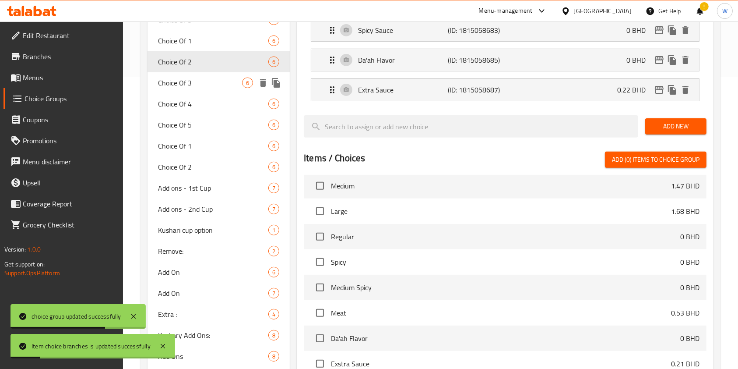
click at [205, 86] on span "Choice Of 3" at bounding box center [200, 83] width 84 height 11
type input "Choice Of 3"
type input "اختبارك من 3"
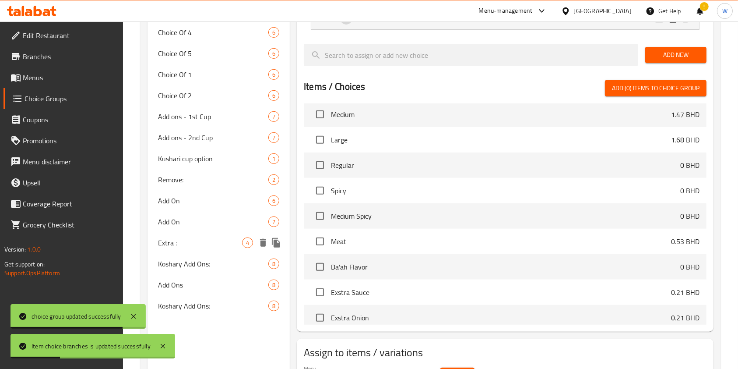
scroll to position [415, 0]
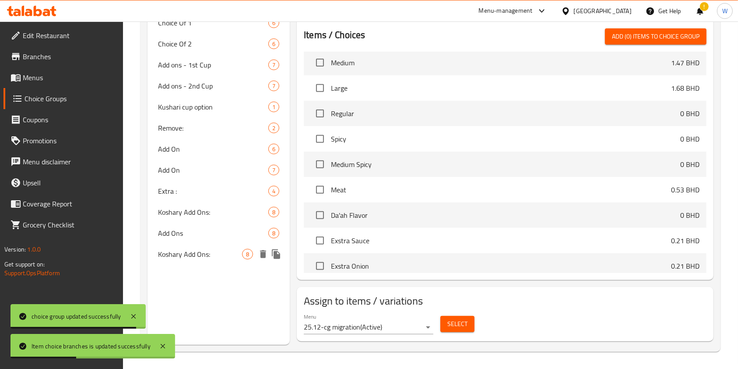
click at [189, 253] on span "Koshary Add Ons:" at bounding box center [200, 254] width 84 height 11
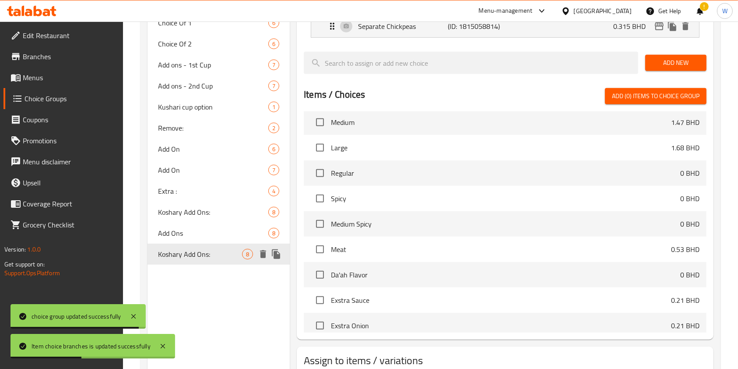
type input "Koshary Add Ons:"
type input "إضافات الكشري:"
type input "8"
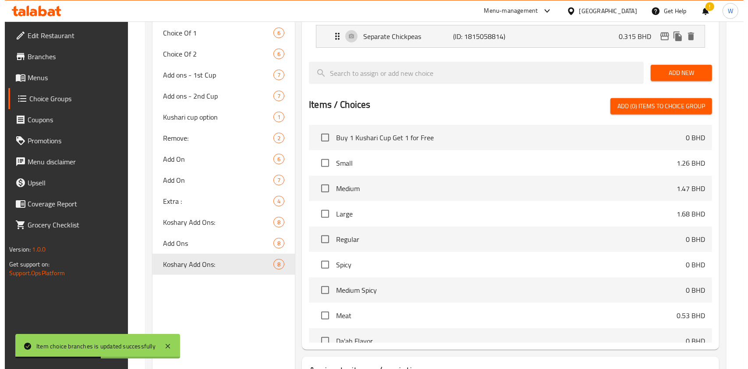
scroll to position [181, 0]
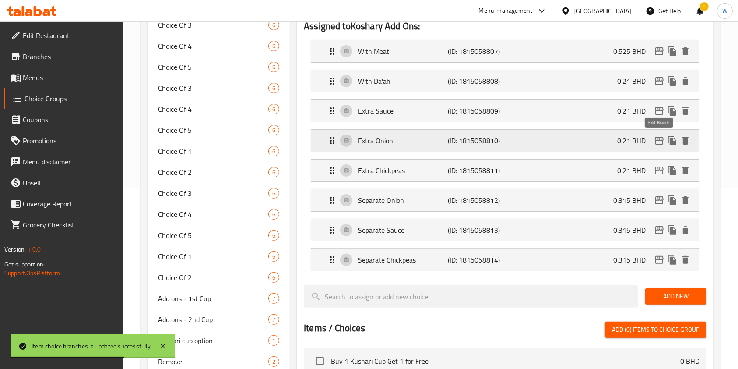
click at [659, 141] on icon "edit" at bounding box center [659, 140] width 11 height 11
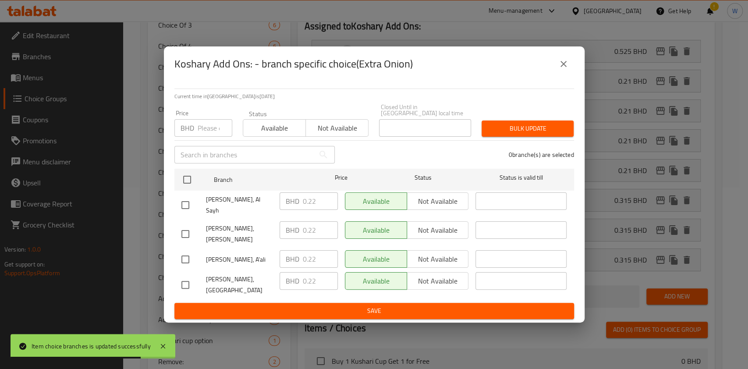
click at [200, 134] on input "number" at bounding box center [215, 128] width 35 height 18
paste input "0.33"
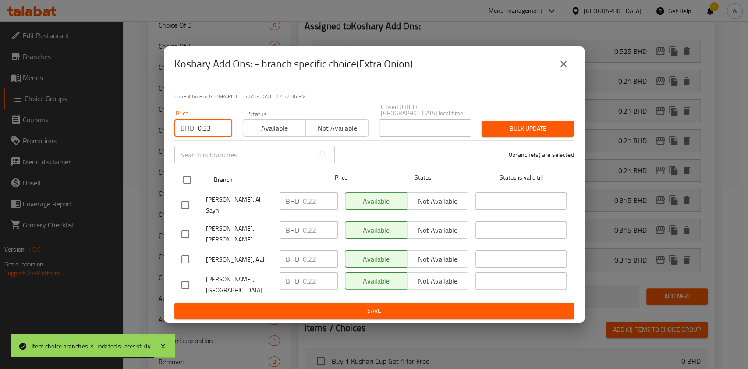
type input "0.33"
click at [194, 184] on input "checkbox" at bounding box center [187, 179] width 18 height 18
checkbox input "true"
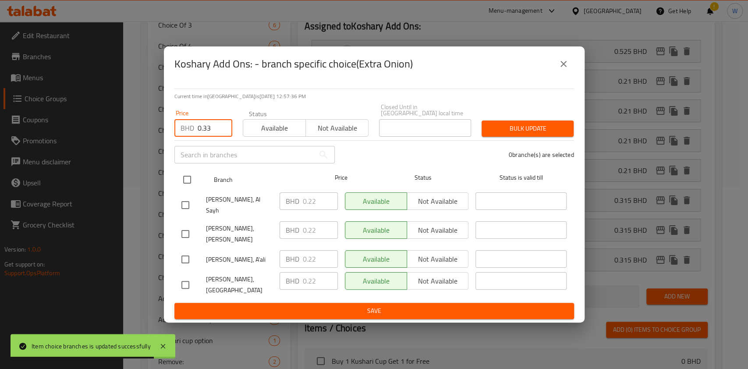
checkbox input "true"
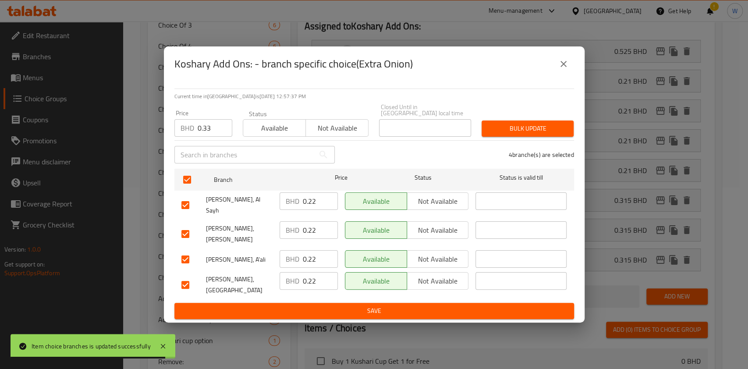
click at [501, 134] on span "Bulk update" at bounding box center [527, 128] width 78 height 11
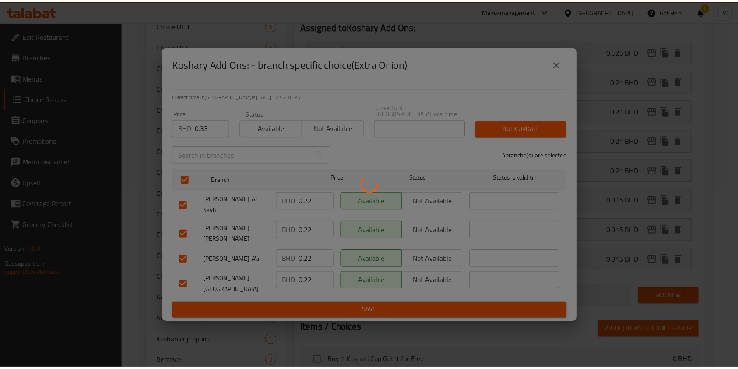
scroll to position [474, 0]
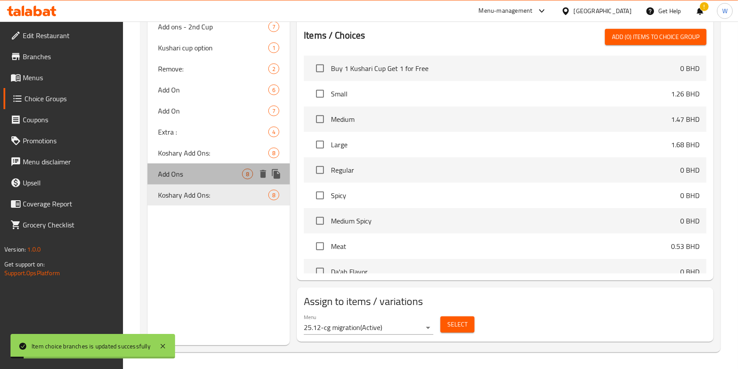
click at [208, 180] on div "Add Ons 8" at bounding box center [219, 173] width 142 height 21
type input "Add Ons"
type input "الاضافات"
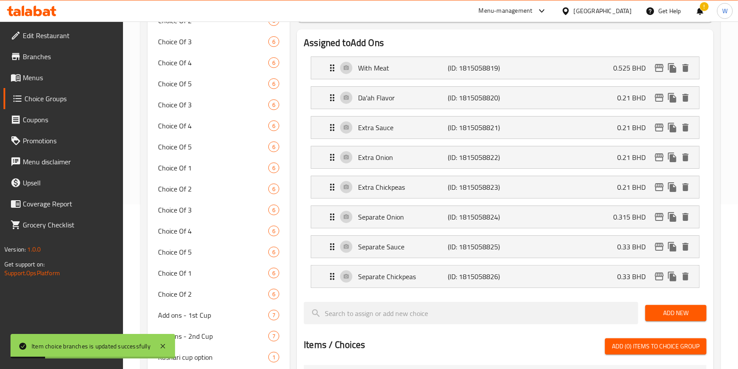
scroll to position [124, 0]
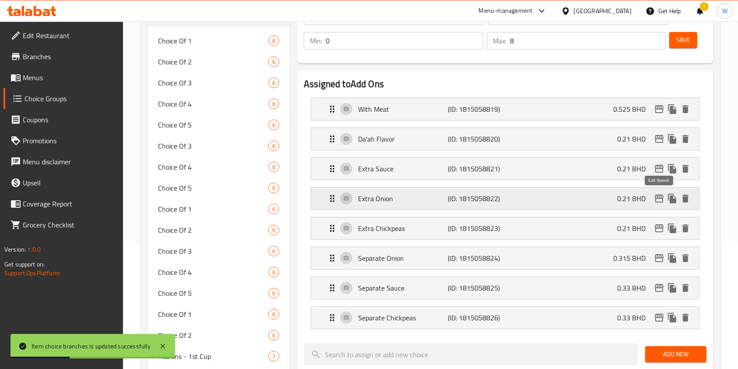
click at [654, 195] on button "edit" at bounding box center [659, 198] width 13 height 13
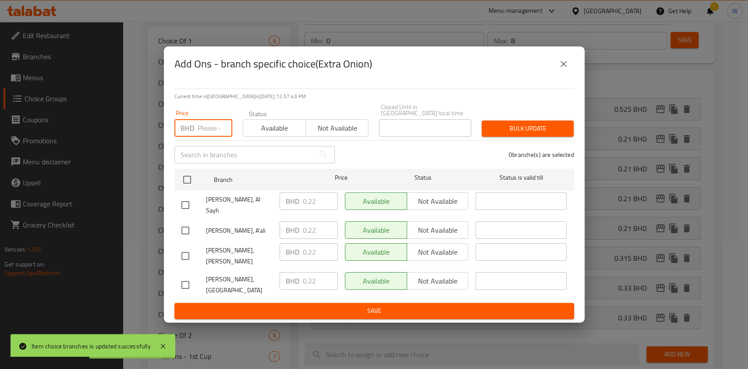
click at [211, 134] on input "number" at bounding box center [215, 128] width 35 height 18
paste input "0.33"
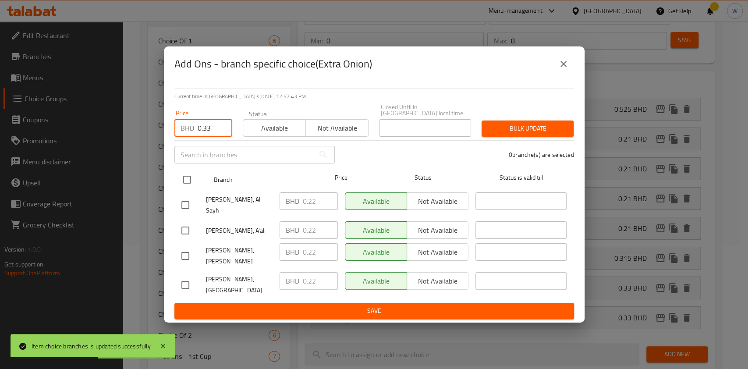
type input "0.33"
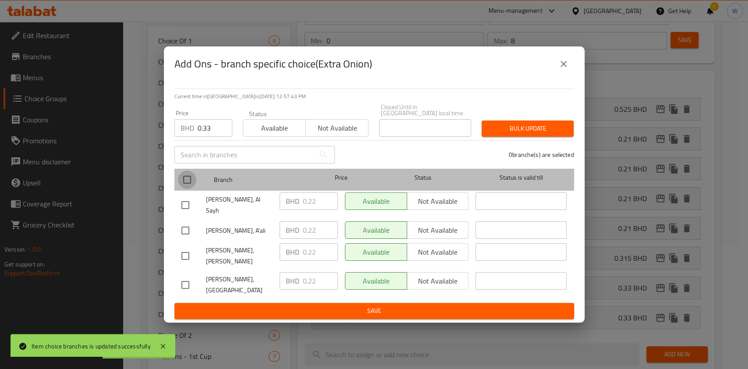
click at [194, 182] on input "checkbox" at bounding box center [187, 179] width 18 height 18
checkbox input "true"
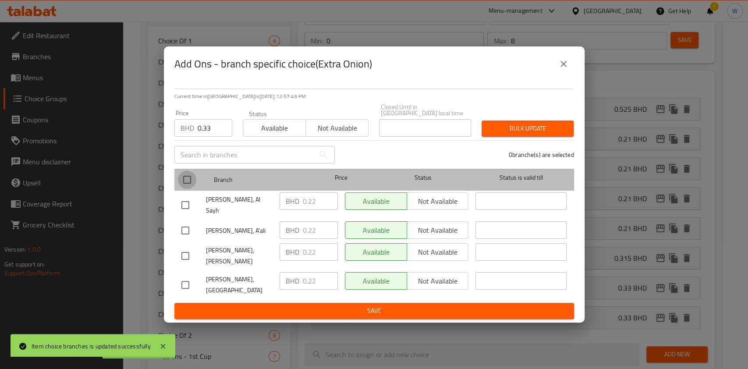
checkbox input "true"
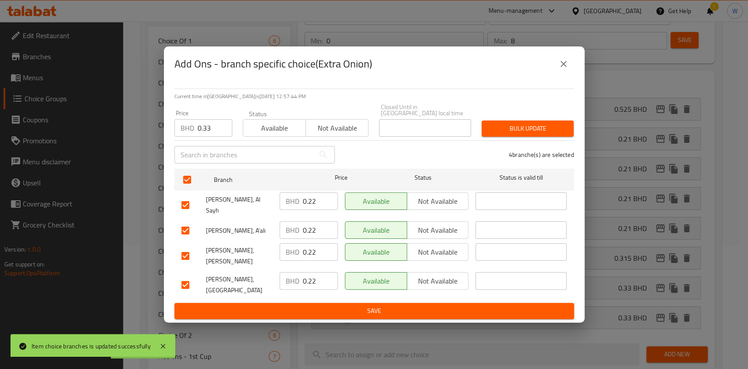
click at [503, 134] on span "Bulk update" at bounding box center [527, 128] width 78 height 11
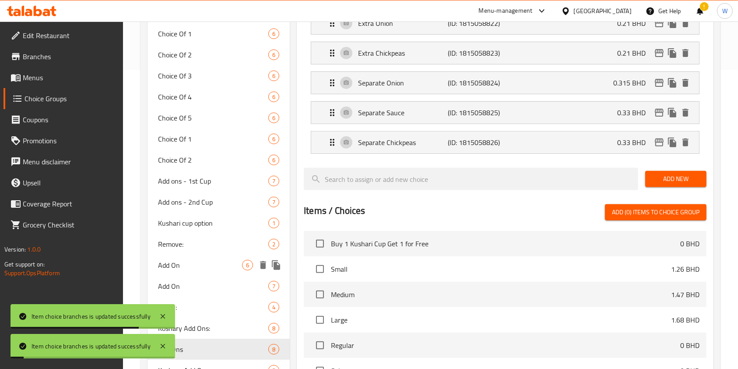
scroll to position [416, 0]
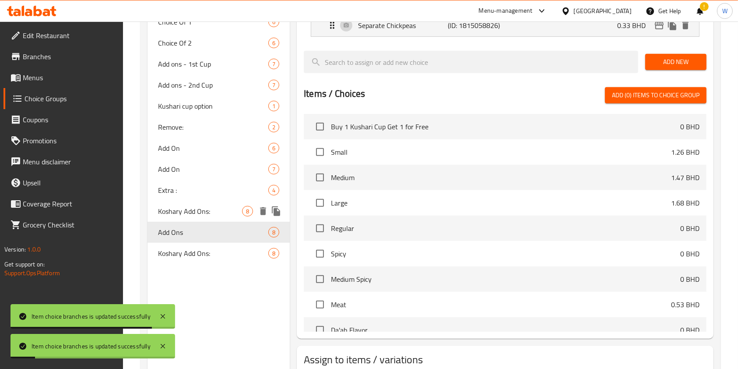
click at [194, 206] on span "Koshary Add Ons:" at bounding box center [200, 211] width 84 height 11
type input "Koshary Add Ons:"
type input "إضافات الكشري:"
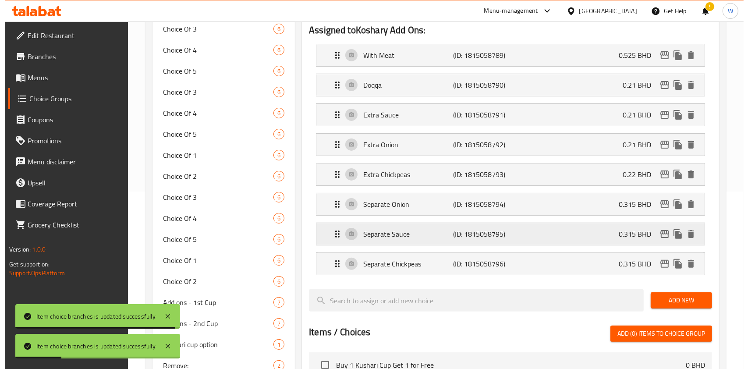
scroll to position [124, 0]
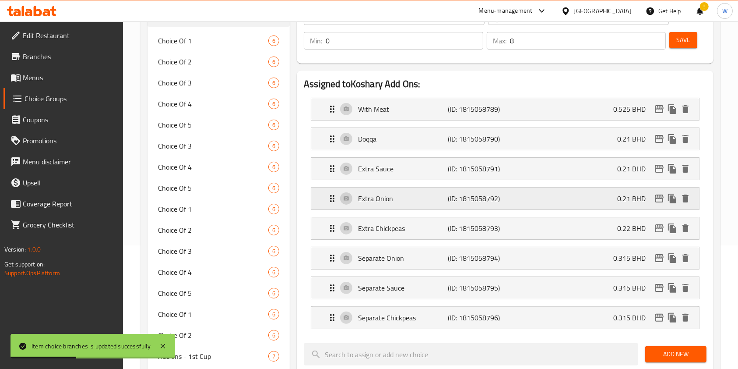
click at [663, 199] on icon "edit" at bounding box center [659, 198] width 9 height 8
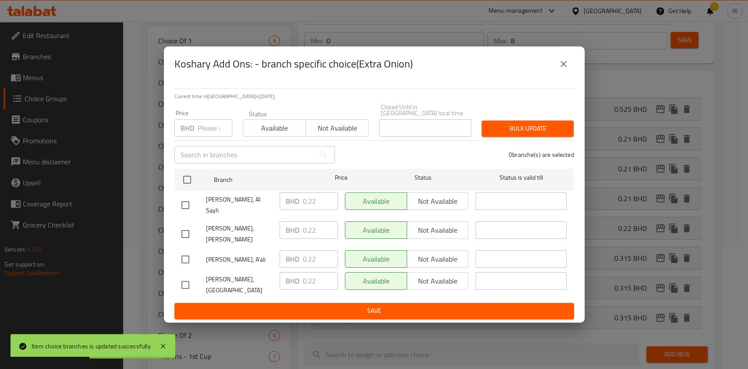
click at [212, 122] on div "Price BHD Price" at bounding box center [203, 123] width 58 height 27
click at [212, 133] on input "number" at bounding box center [215, 128] width 35 height 18
paste input "0.33"
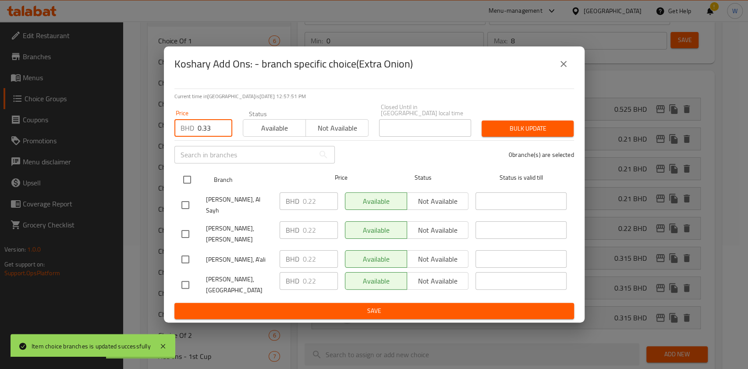
type input "0.33"
click at [191, 186] on input "checkbox" at bounding box center [187, 179] width 18 height 18
checkbox input "true"
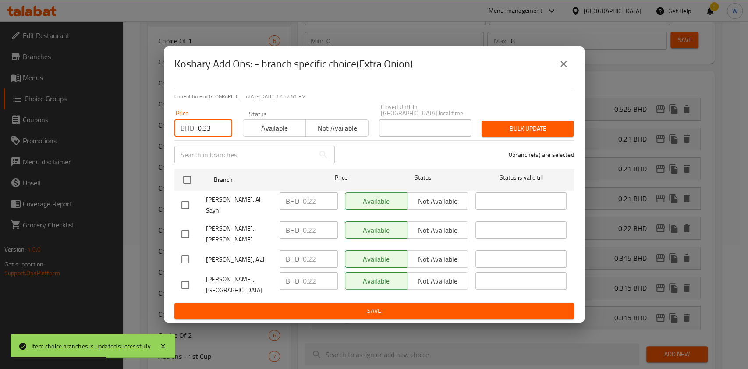
checkbox input "true"
click at [555, 142] on div "Bulk update" at bounding box center [527, 128] width 102 height 27
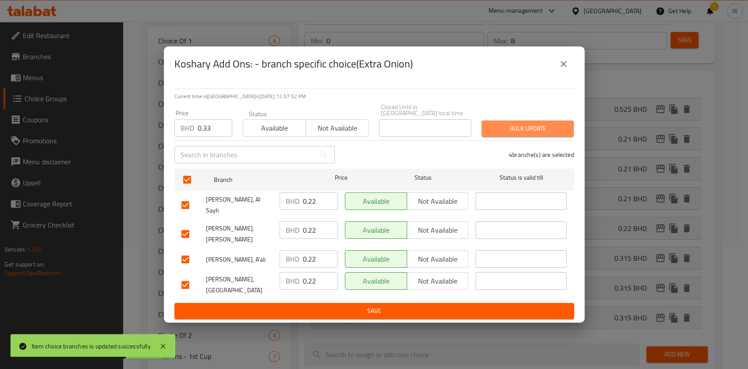
click at [549, 137] on button "Bulk update" at bounding box center [527, 128] width 92 height 16
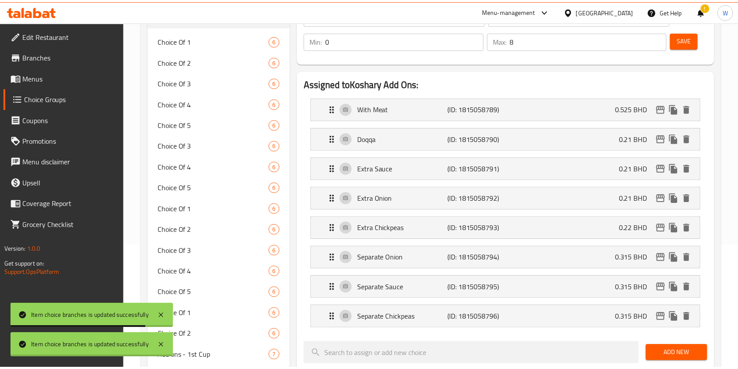
scroll to position [442, 0]
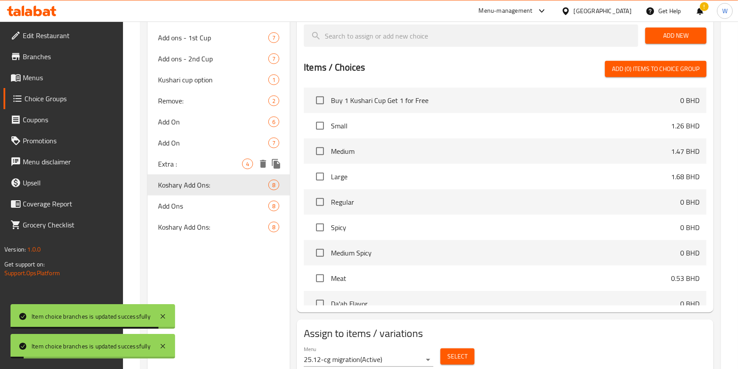
click at [201, 164] on span "Extra :" at bounding box center [200, 164] width 84 height 11
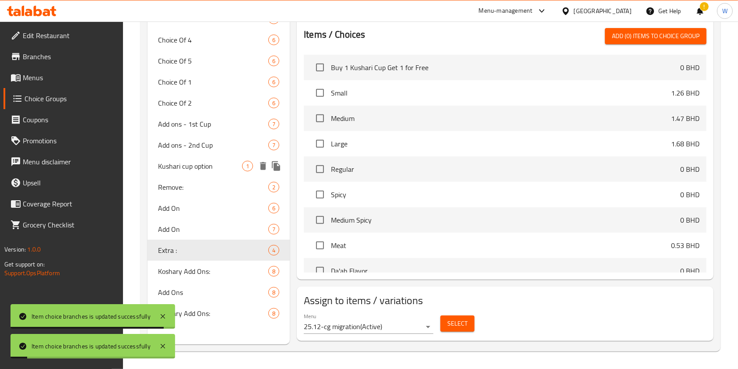
type input "Extra :"
type input "إضافات :"
type input "1"
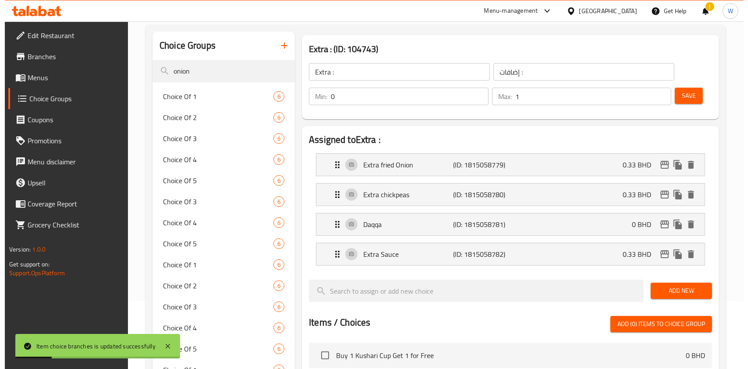
scroll to position [63, 0]
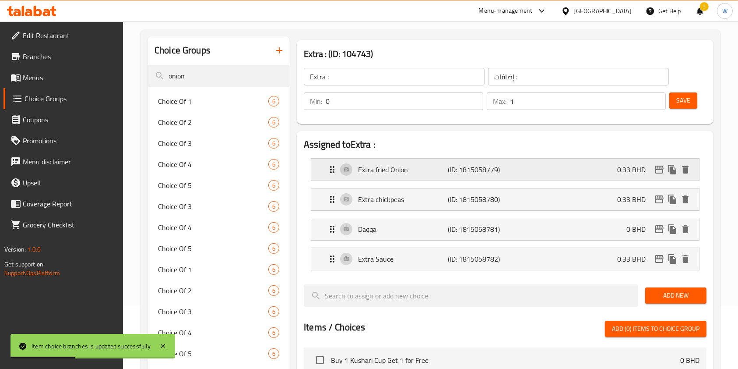
click at [662, 173] on icon "edit" at bounding box center [659, 170] width 9 height 8
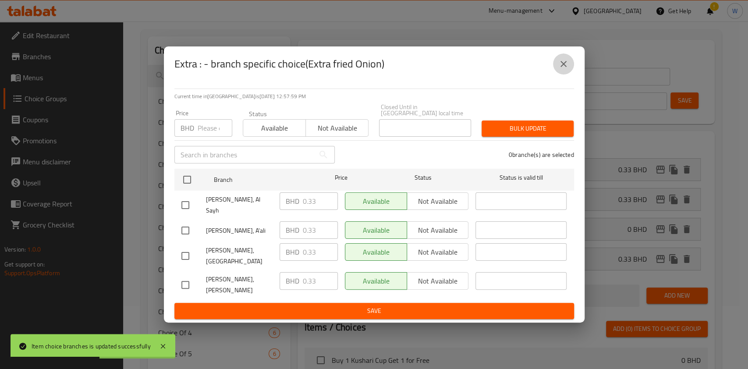
click at [571, 74] on button "close" at bounding box center [563, 63] width 21 height 21
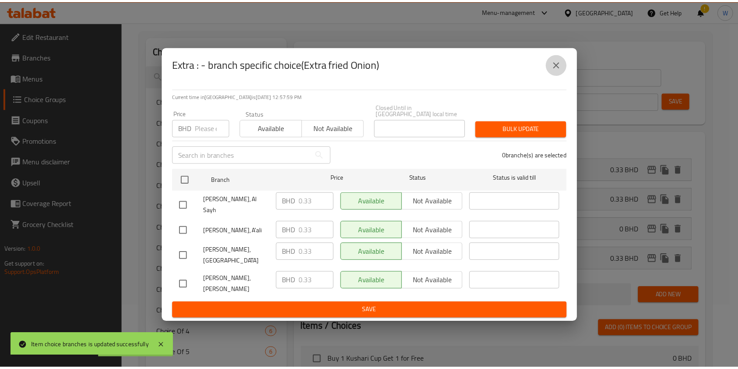
scroll to position [355, 0]
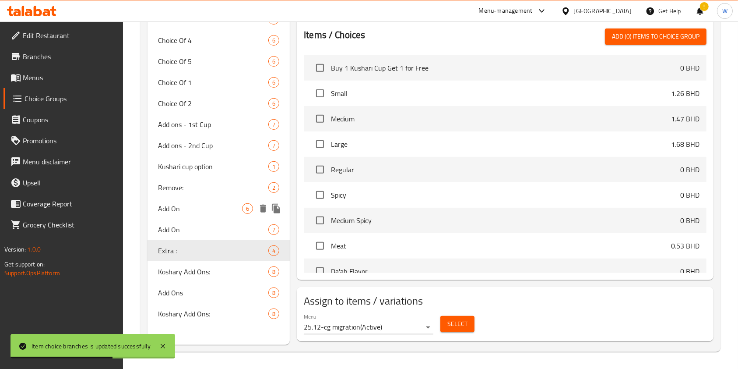
click at [182, 224] on span "Add On" at bounding box center [213, 229] width 110 height 11
type input "Add On"
type input "الاضافات"
type input "7"
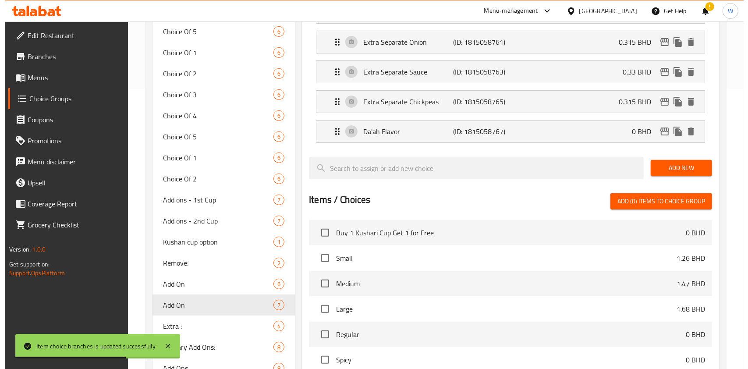
scroll to position [122, 0]
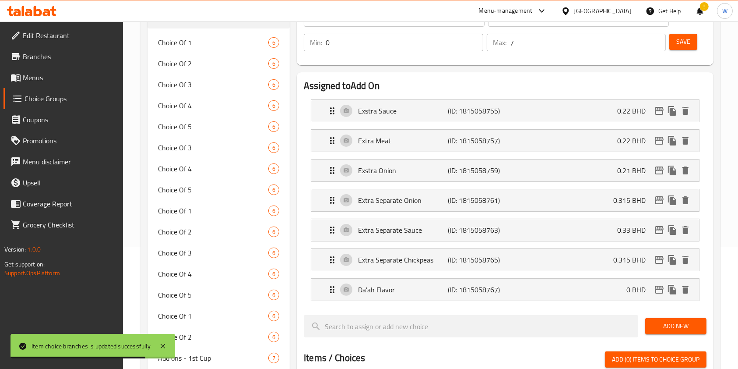
click at [655, 166] on nav "Exstra Sauce (ID: 1815058755) 0.22 BHD Name (En) Exstra Sauce Name (En) Name (A…" at bounding box center [505, 199] width 403 height 215
click at [658, 166] on icon "edit" at bounding box center [659, 170] width 9 height 8
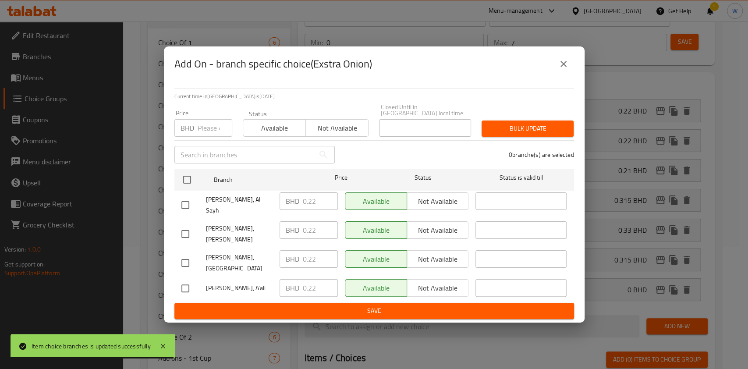
click at [204, 132] on input "number" at bounding box center [215, 128] width 35 height 18
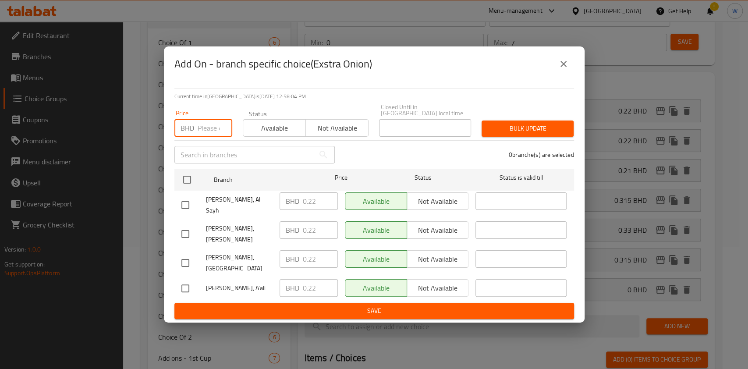
paste input "0.33"
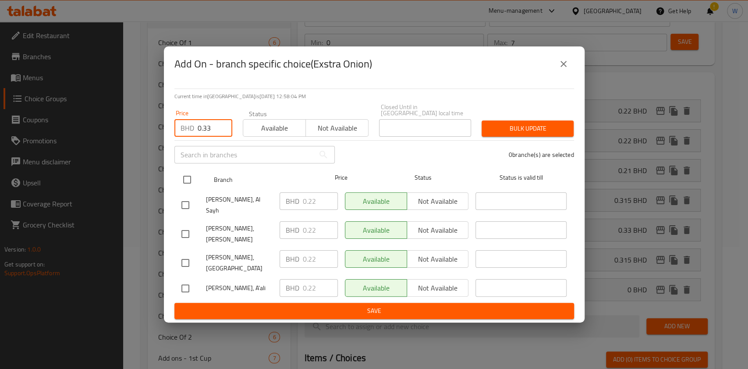
type input "0.33"
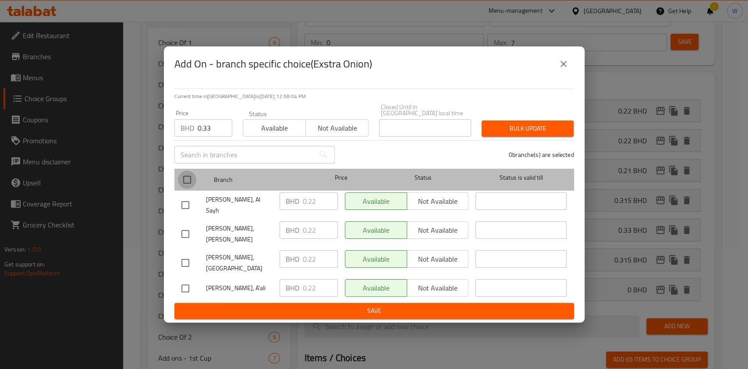
click at [187, 183] on input "checkbox" at bounding box center [187, 179] width 18 height 18
checkbox input "true"
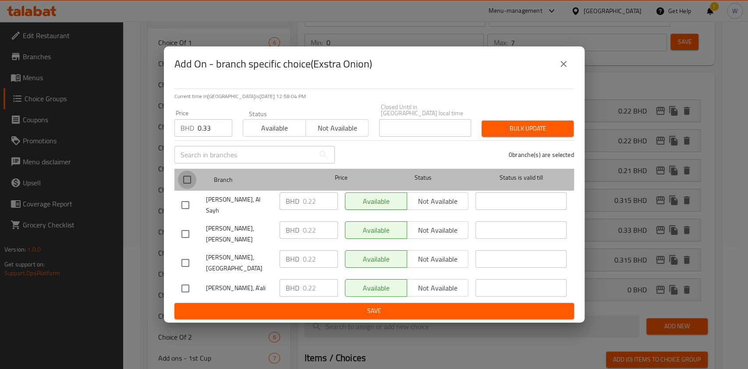
checkbox input "true"
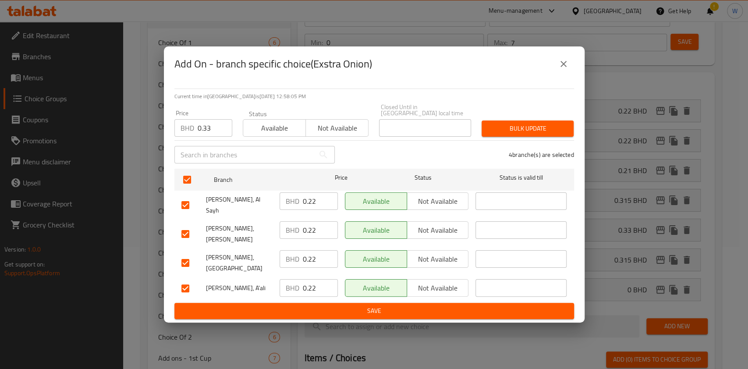
click at [509, 131] on span "Bulk update" at bounding box center [527, 128] width 78 height 11
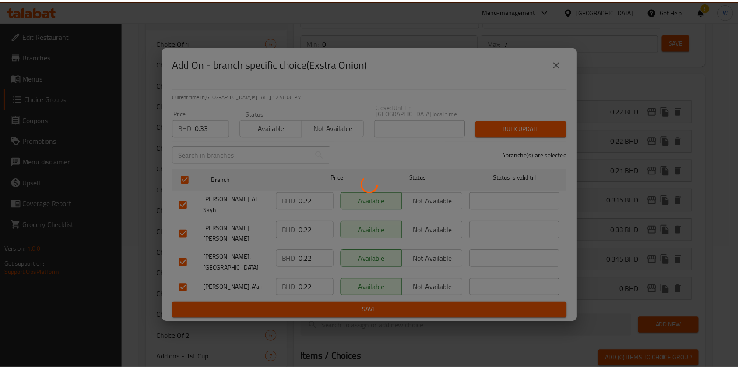
scroll to position [400, 0]
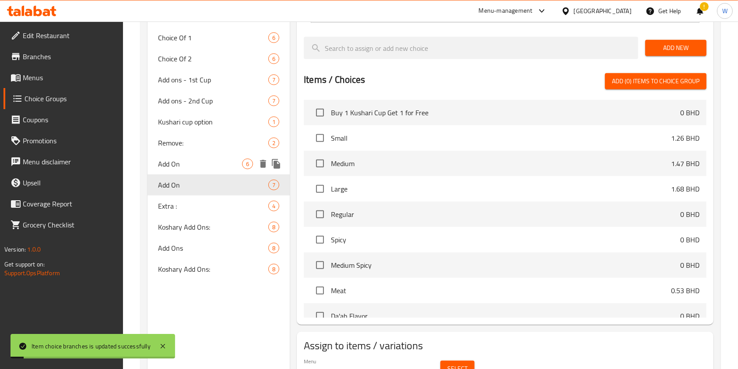
click at [209, 156] on div "Add On 6" at bounding box center [219, 163] width 142 height 21
type input "الإضافات"
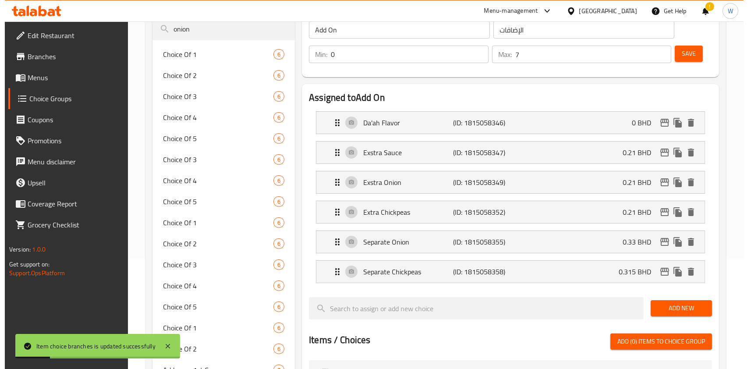
scroll to position [108, 0]
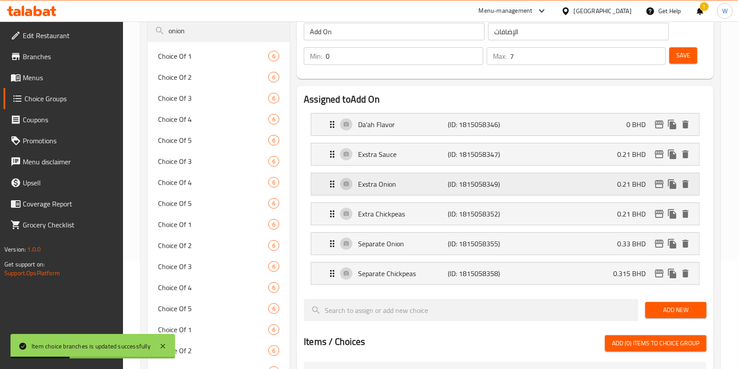
click at [661, 182] on icon "edit" at bounding box center [659, 184] width 9 height 8
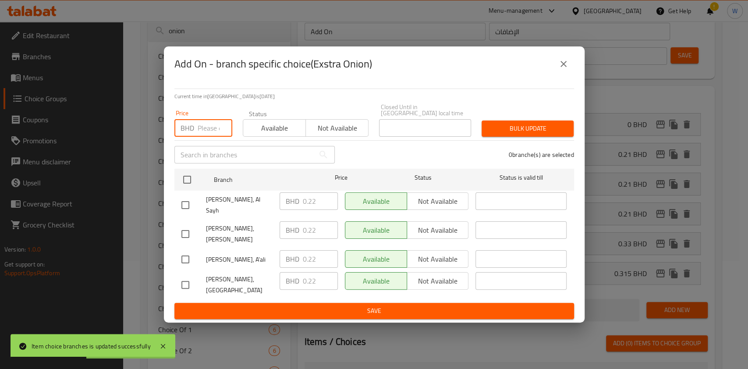
click at [207, 132] on input "number" at bounding box center [215, 128] width 35 height 18
paste input "0.33"
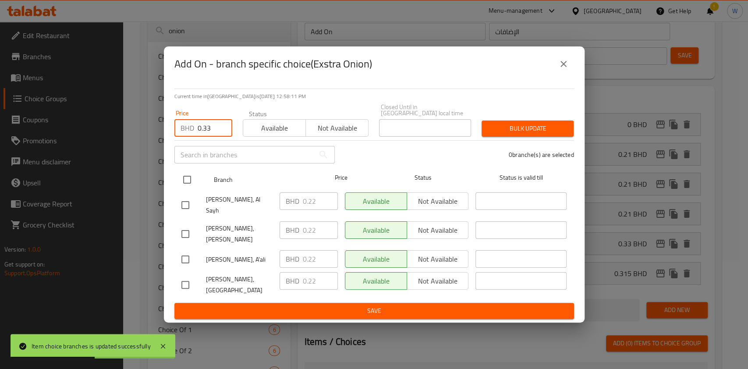
type input "0.33"
click at [196, 182] on div at bounding box center [194, 179] width 33 height 25
click at [184, 187] on input "checkbox" at bounding box center [187, 179] width 18 height 18
checkbox input "true"
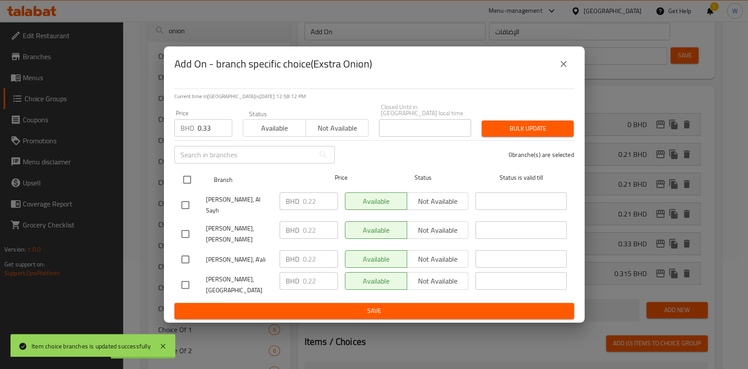
checkbox input "true"
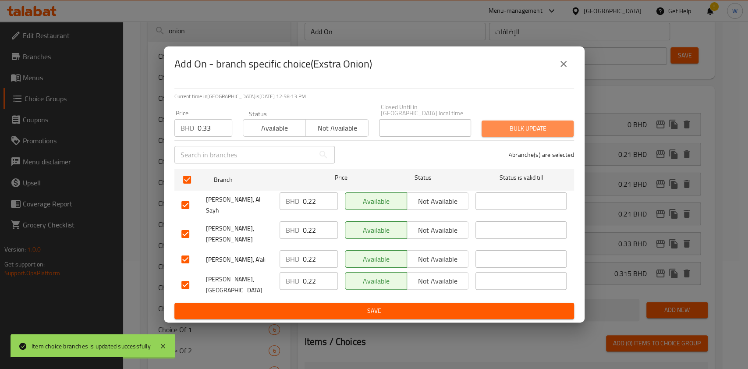
click at [507, 130] on span "Bulk update" at bounding box center [527, 128] width 78 height 11
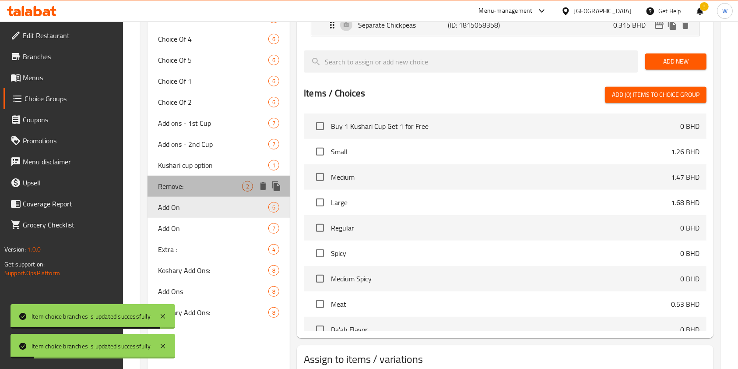
click at [193, 189] on span "Remove:" at bounding box center [200, 186] width 84 height 11
type input "Remove:"
type input "ازالة:"
type input "0"
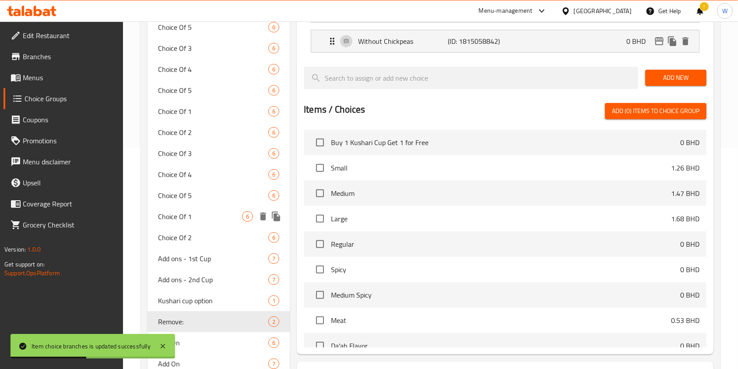
scroll to position [222, 0]
click at [201, 305] on span "Kushari cup option" at bounding box center [200, 300] width 84 height 11
type input "Kushari cup option"
type input "خيار كوب الكشري"
type input "1"
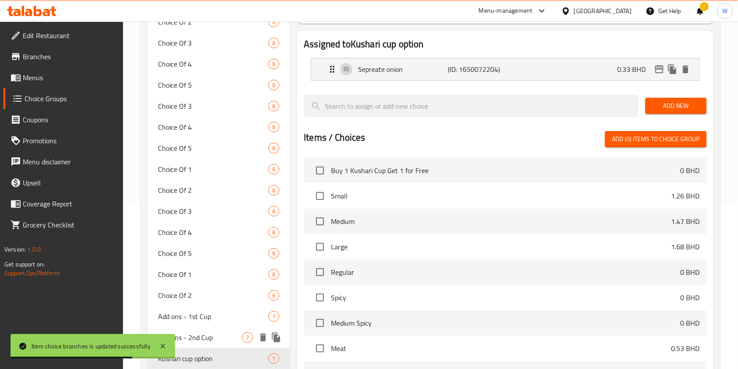
click at [189, 335] on span "Add ons - 2nd Cup" at bounding box center [200, 337] width 84 height 11
type input "Add ons - 2nd Cup"
type input "إضافات - الكأس الثاني"
type input "7"
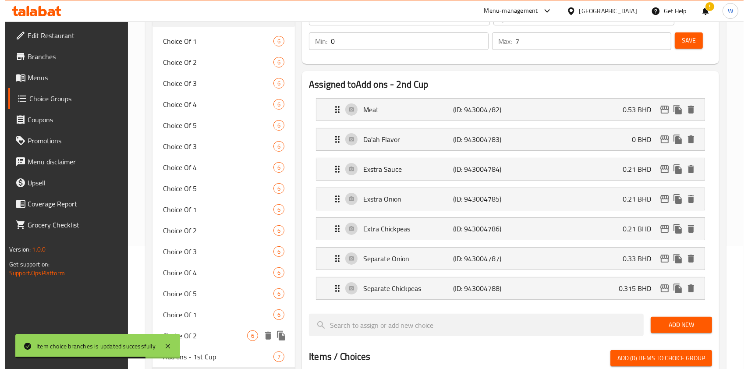
scroll to position [105, 0]
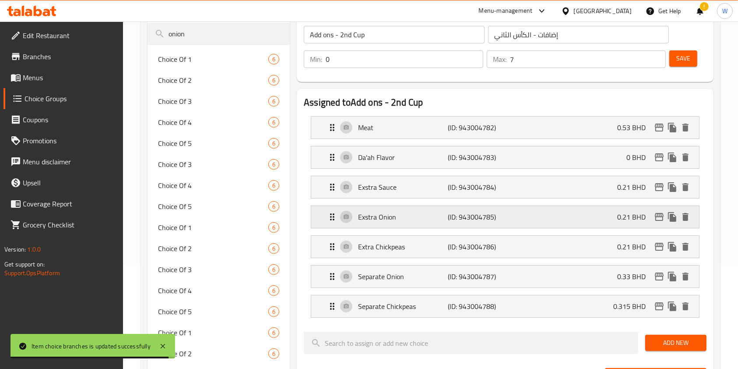
click at [658, 216] on icon "edit" at bounding box center [659, 217] width 9 height 8
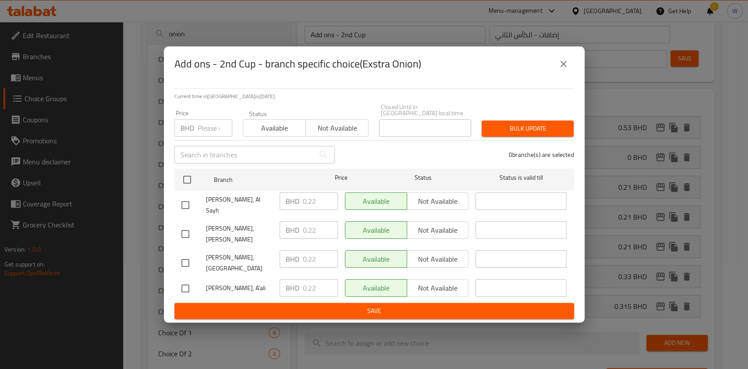
click at [207, 132] on input "number" at bounding box center [215, 128] width 35 height 18
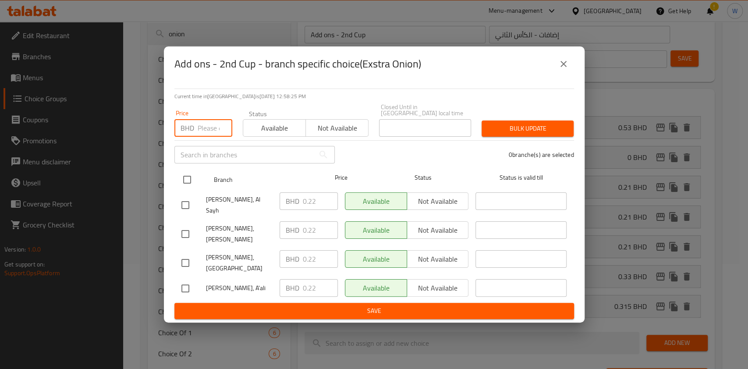
paste input "0.33"
type input "0.33"
click at [189, 186] on input "checkbox" at bounding box center [187, 179] width 18 height 18
checkbox input "true"
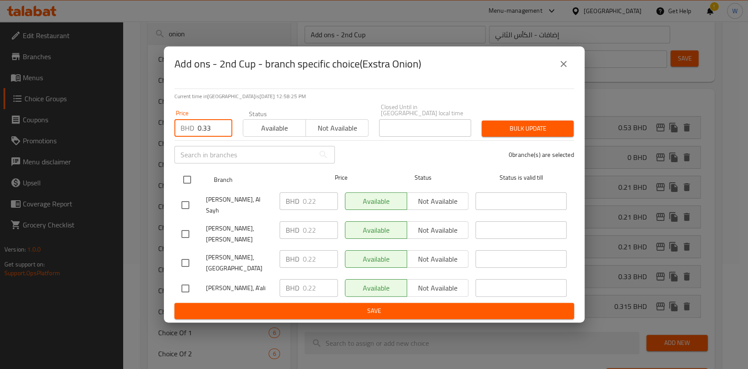
checkbox input "true"
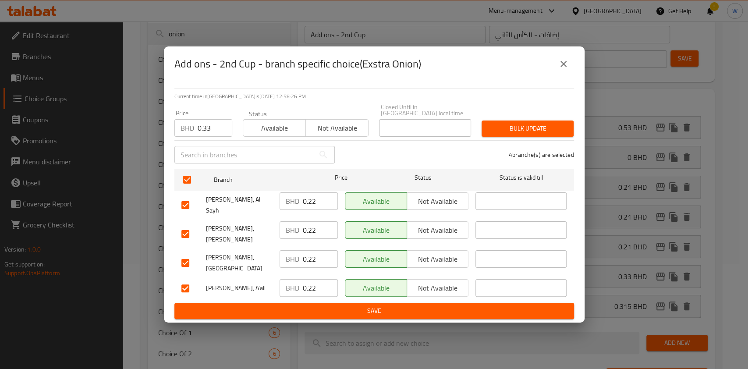
click at [497, 146] on div "4 branche(s) are selected" at bounding box center [459, 155] width 239 height 32
click at [506, 134] on span "Bulk update" at bounding box center [527, 128] width 78 height 11
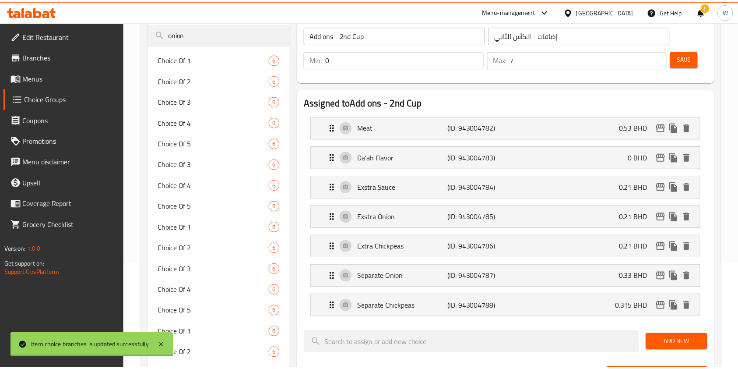
scroll to position [316, 0]
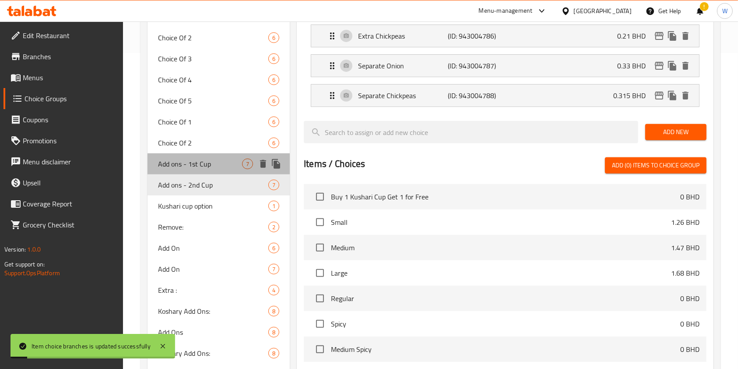
click at [200, 159] on span "Add ons - 1st Cup" at bounding box center [200, 164] width 84 height 11
type input "Add ons - 1st Cup"
type input "إضافات - الكأس الأول"
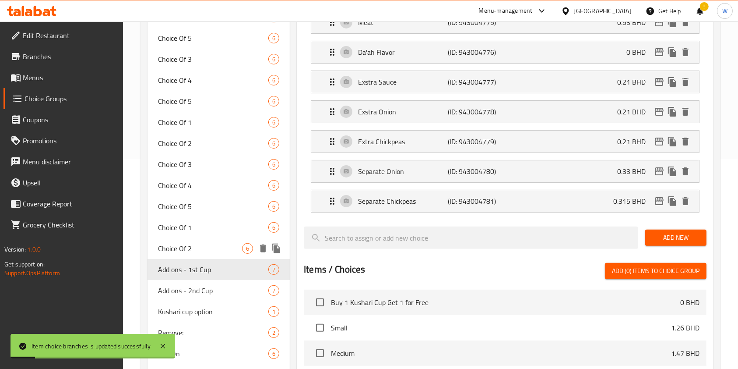
scroll to position [199, 0]
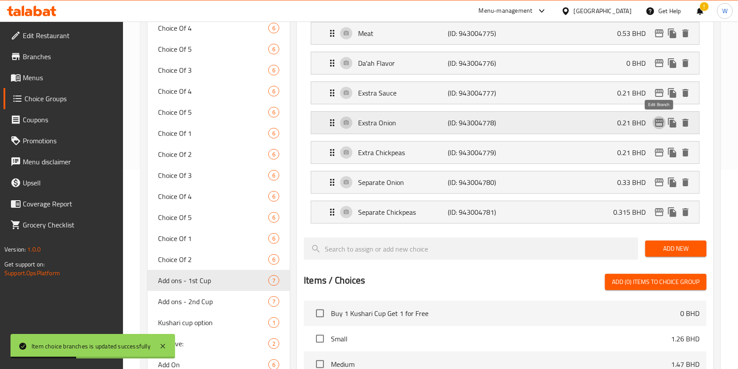
click at [665, 122] on icon "edit" at bounding box center [659, 122] width 11 height 11
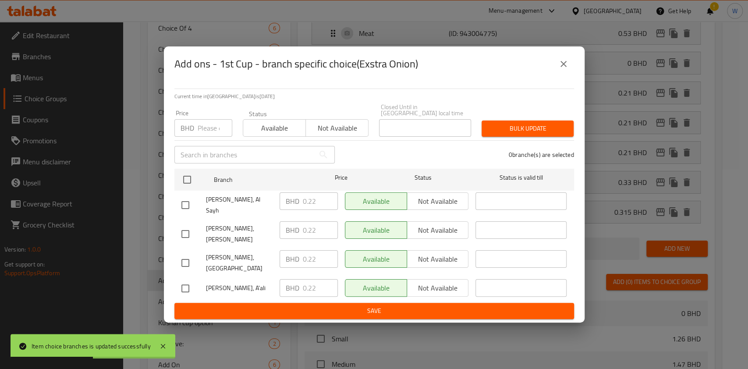
click at [203, 137] on input "number" at bounding box center [215, 128] width 35 height 18
paste input "0.33"
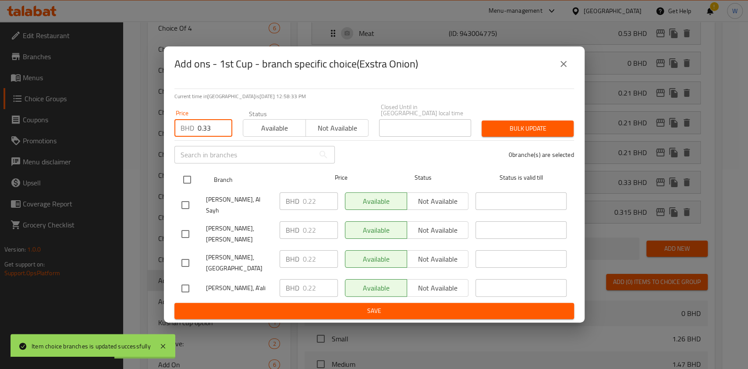
type input "0.33"
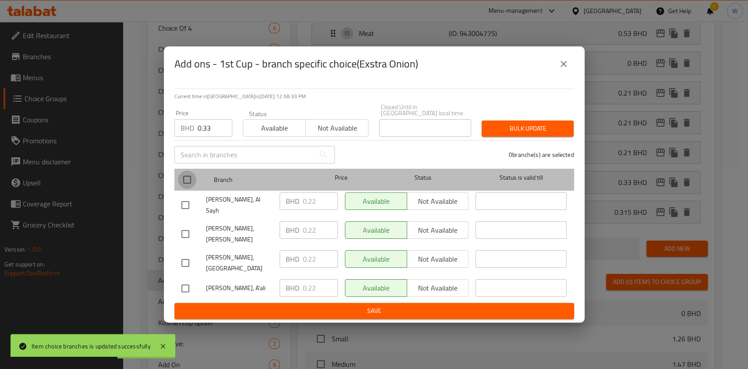
click at [185, 186] on input "checkbox" at bounding box center [187, 179] width 18 height 18
checkbox input "true"
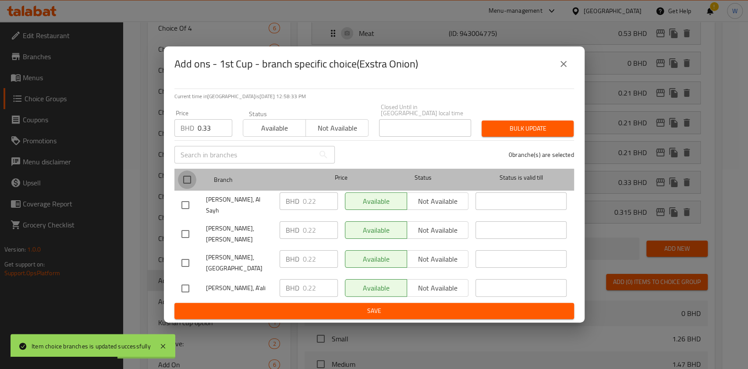
checkbox input "true"
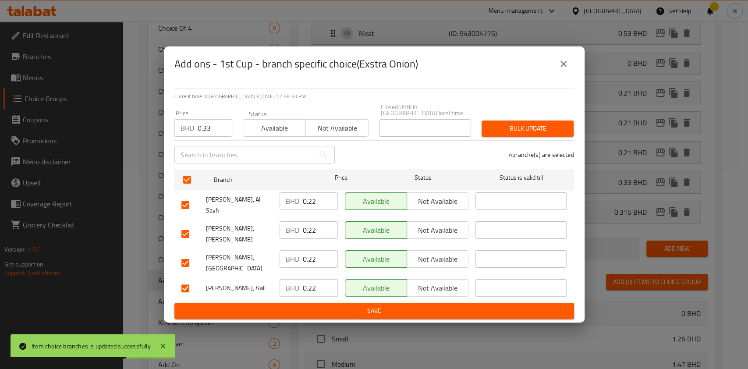
click at [501, 134] on span "Bulk update" at bounding box center [527, 128] width 78 height 11
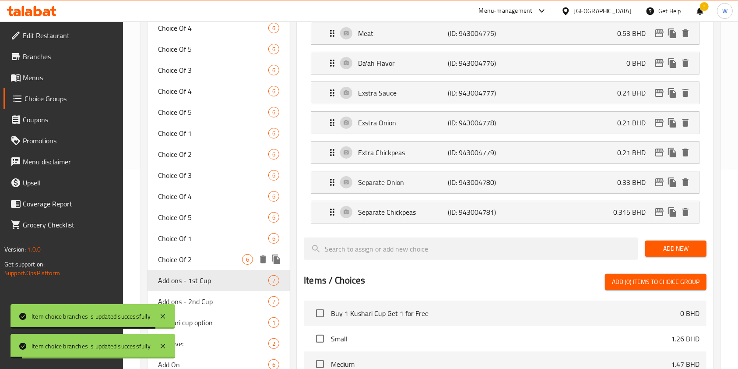
click at [198, 253] on div "Choice Of 2 6" at bounding box center [219, 259] width 142 height 21
type input "Choice Of 2"
type input "اختبارك من 2"
type input "5"
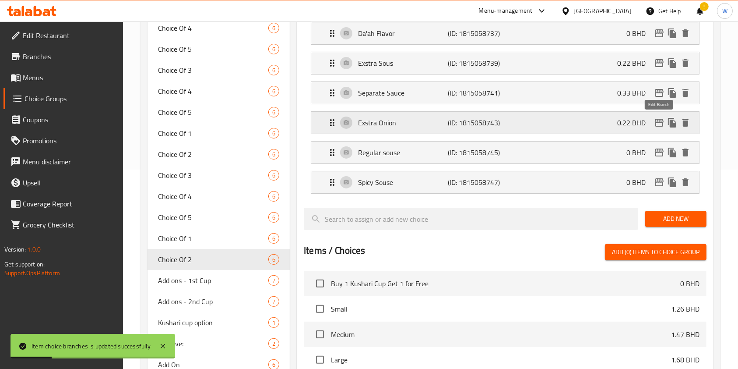
click at [657, 120] on icon "edit" at bounding box center [659, 122] width 11 height 11
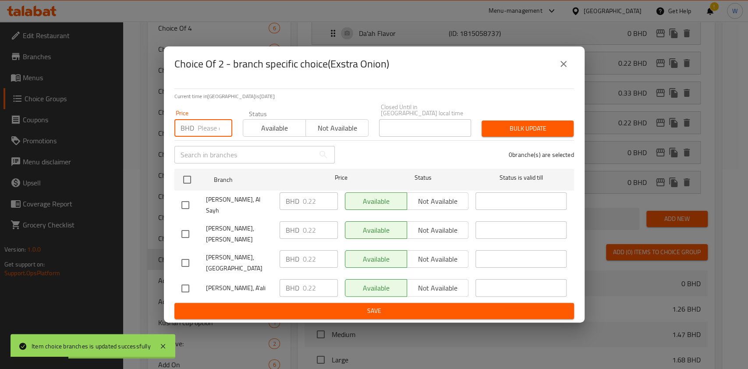
click at [202, 135] on input "number" at bounding box center [215, 128] width 35 height 18
paste input "0.33"
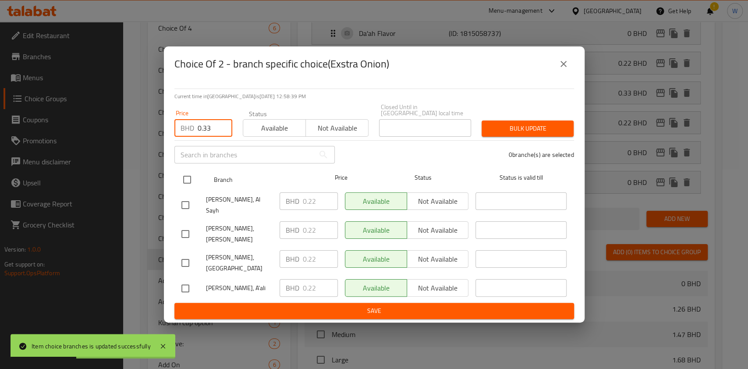
type input "0.33"
click at [192, 181] on input "checkbox" at bounding box center [187, 179] width 18 height 18
checkbox input "true"
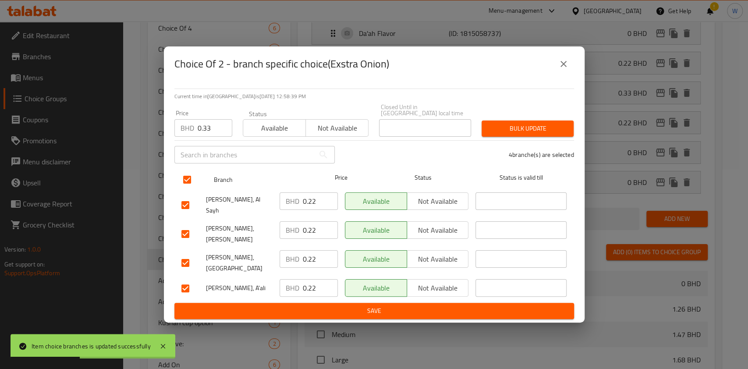
checkbox input "true"
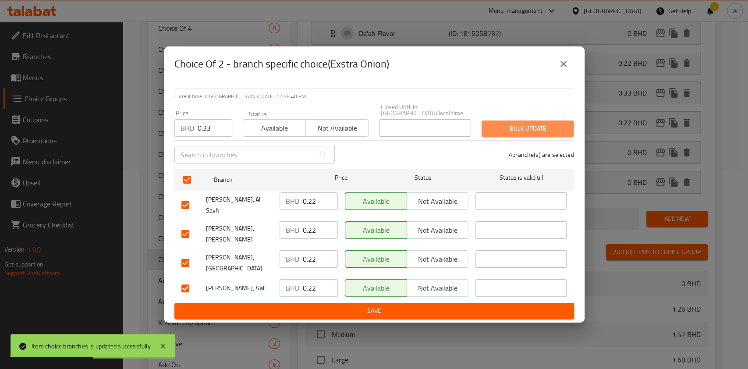
click at [519, 127] on button "Bulk update" at bounding box center [527, 128] width 92 height 16
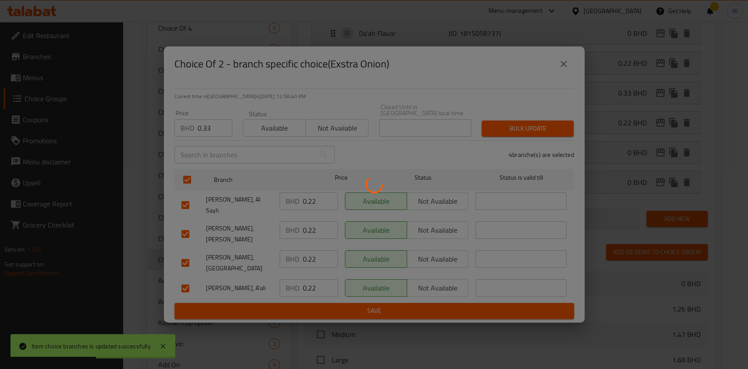
click at [519, 134] on div at bounding box center [374, 184] width 748 height 369
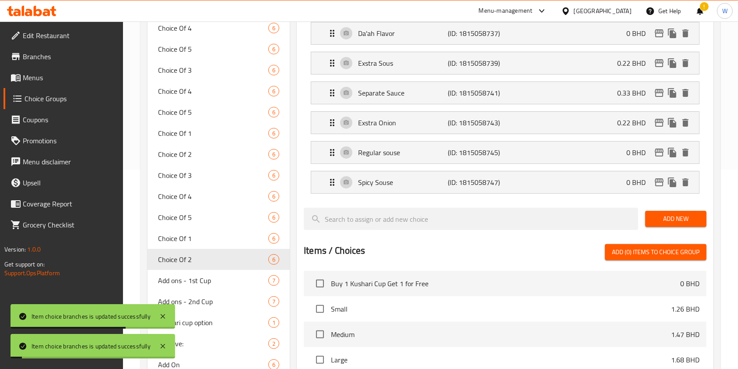
click at [200, 234] on span "Choice Of 1" at bounding box center [213, 238] width 110 height 11
type input "Choice Of 1"
type input "اختبارك من 1"
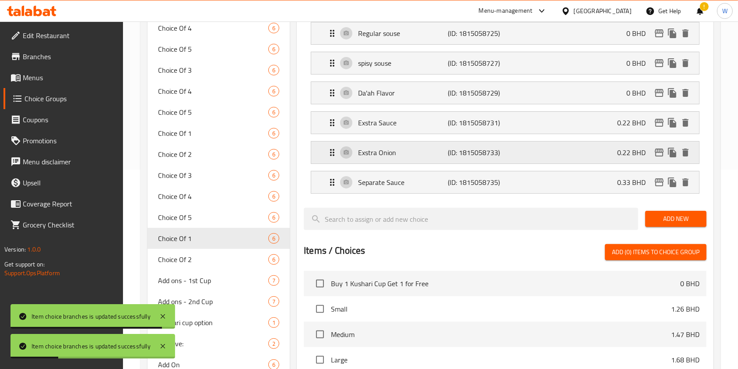
click at [660, 156] on icon "edit" at bounding box center [659, 152] width 11 height 11
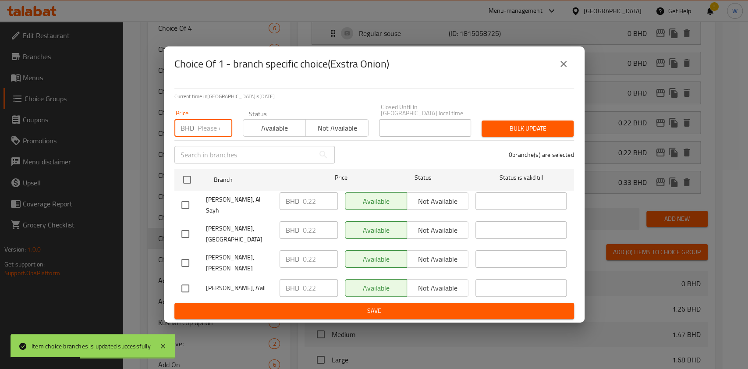
click at [200, 131] on input "number" at bounding box center [215, 128] width 35 height 18
paste input "0.33"
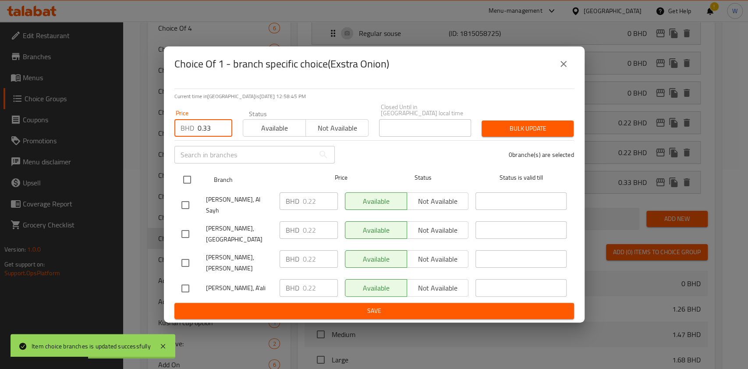
type input "0.33"
click at [188, 184] on input "checkbox" at bounding box center [187, 179] width 18 height 18
checkbox input "true"
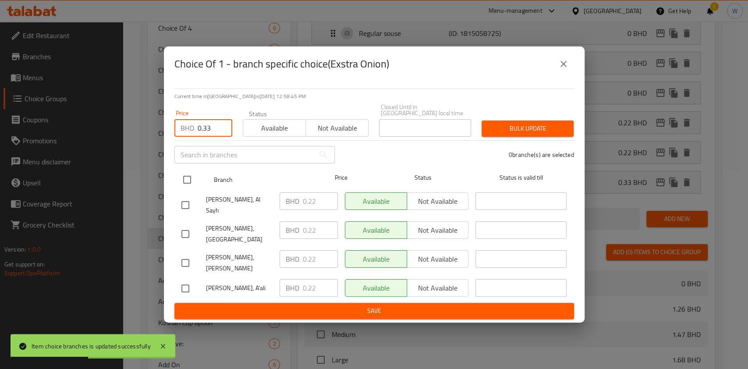
checkbox input "true"
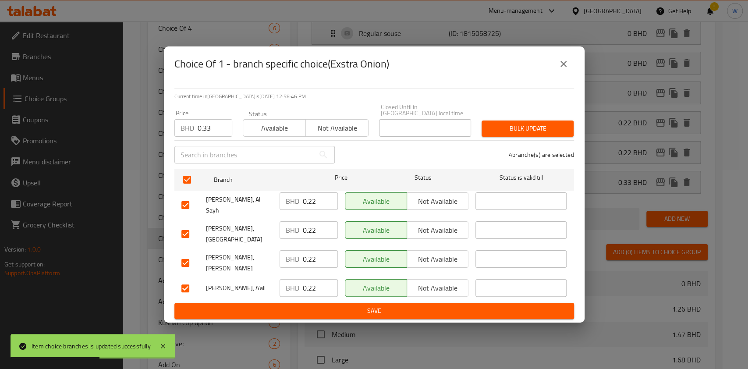
click at [543, 142] on div "Bulk update" at bounding box center [527, 128] width 102 height 27
click at [542, 134] on span "Bulk update" at bounding box center [527, 128] width 78 height 11
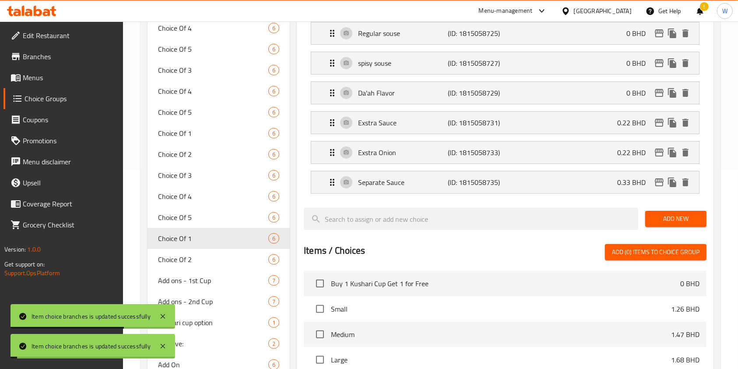
click at [195, 220] on span "Choice Of 5" at bounding box center [213, 217] width 110 height 11
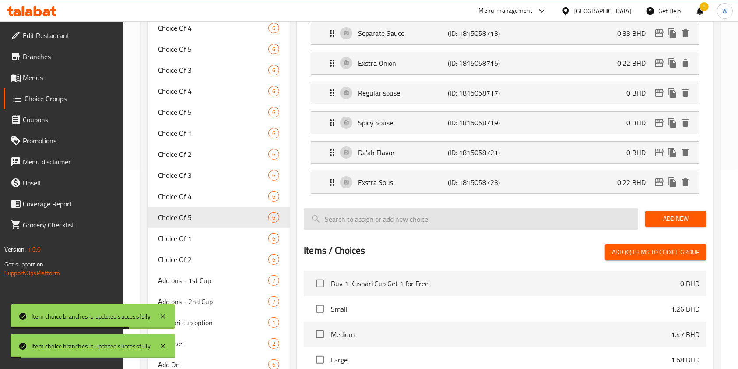
type input "Choice Of 5"
type input "اختبارك من 5"
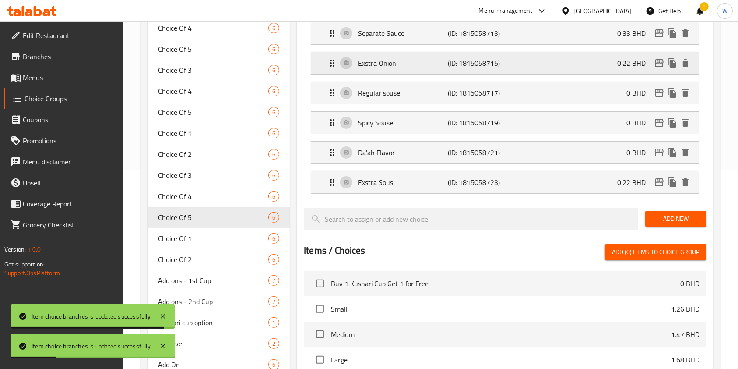
click at [653, 59] on div "0.22 BHD" at bounding box center [655, 62] width 75 height 13
click at [659, 60] on icon "edit" at bounding box center [659, 63] width 9 height 8
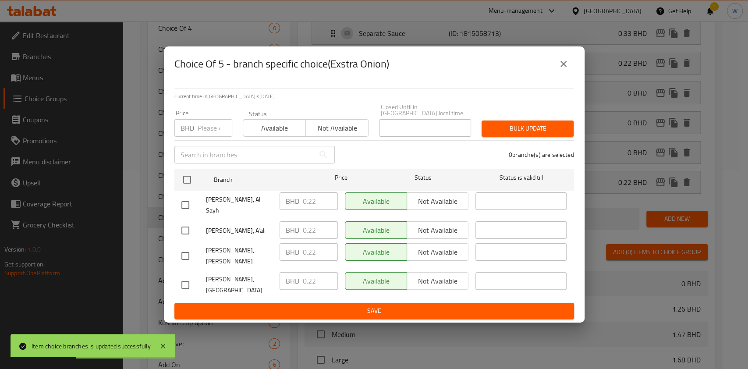
click at [200, 131] on input "number" at bounding box center [215, 128] width 35 height 18
paste input "0.33"
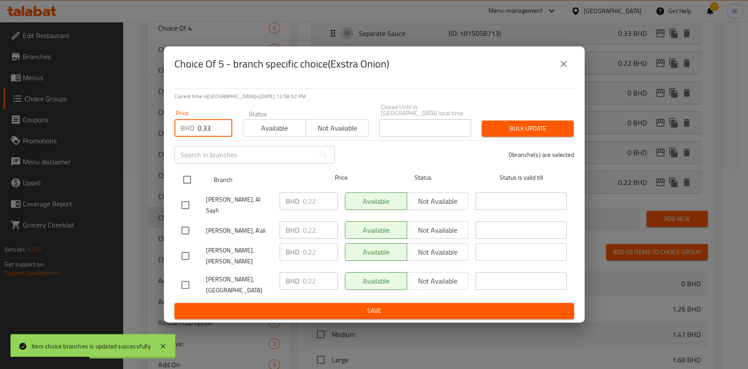
type input "0.33"
click at [186, 182] on input "checkbox" at bounding box center [187, 179] width 18 height 18
checkbox input "true"
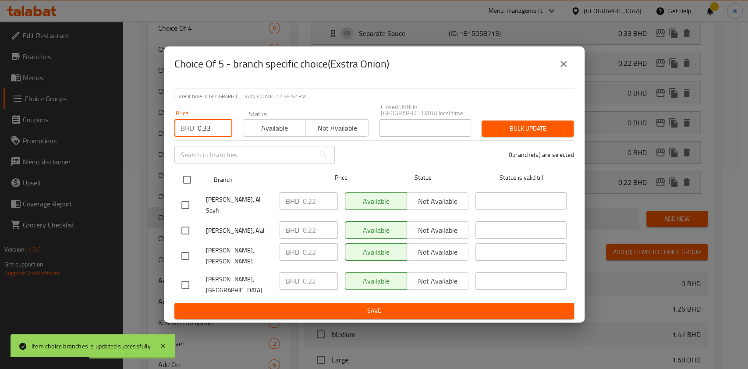
checkbox input "true"
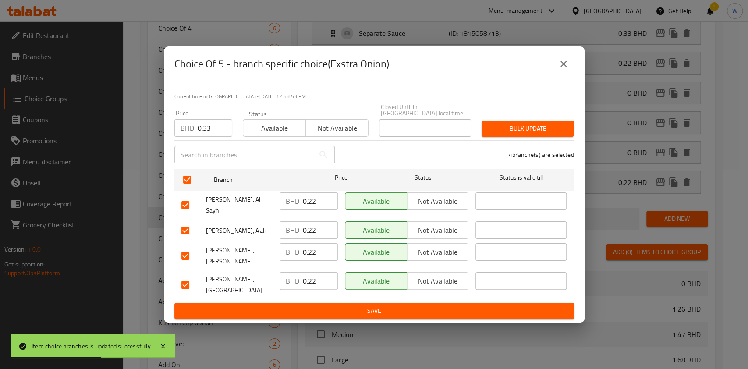
click at [498, 134] on span "Bulk update" at bounding box center [527, 128] width 78 height 11
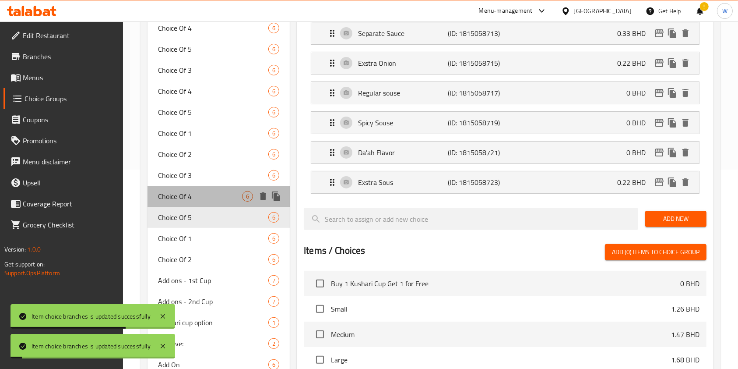
click at [188, 201] on span "Choice Of 4" at bounding box center [200, 196] width 84 height 11
type input "Choice Of 4"
type input "اختبارك من 4"
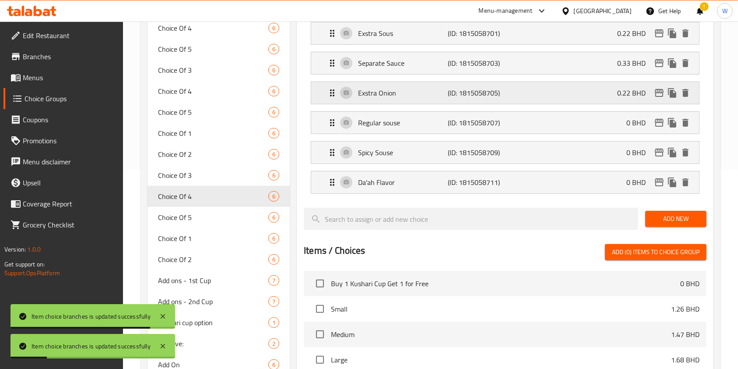
click at [662, 94] on icon "edit" at bounding box center [659, 93] width 11 height 11
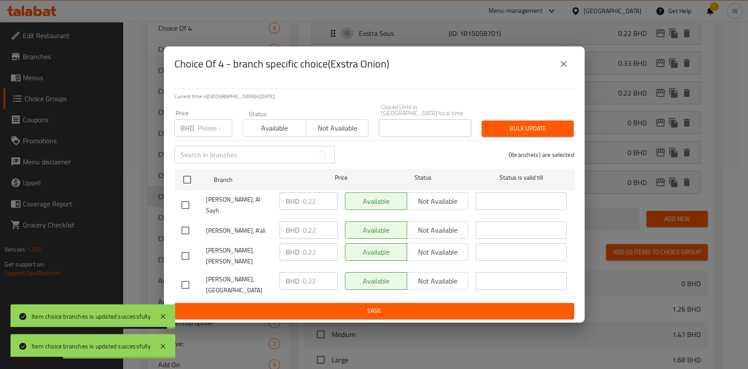
click at [208, 131] on input "number" at bounding box center [215, 128] width 35 height 18
paste input "0.33"
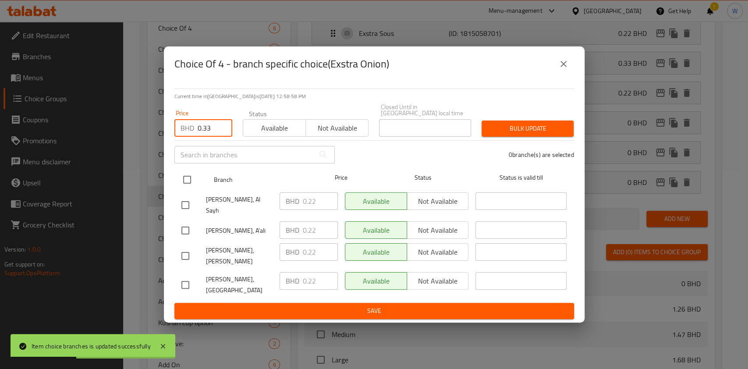
type input "0.33"
click at [191, 182] on input "checkbox" at bounding box center [187, 179] width 18 height 18
checkbox input "true"
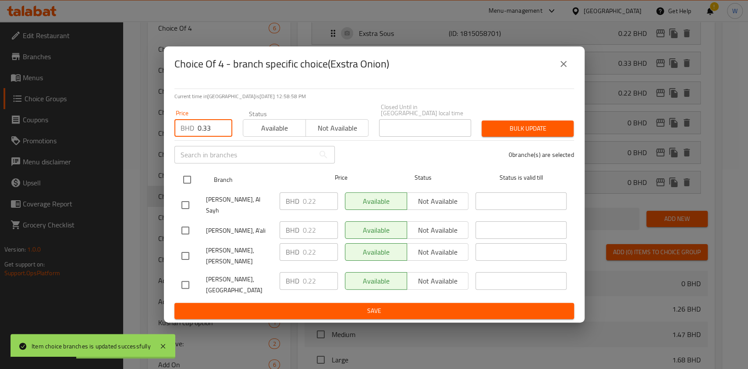
checkbox input "true"
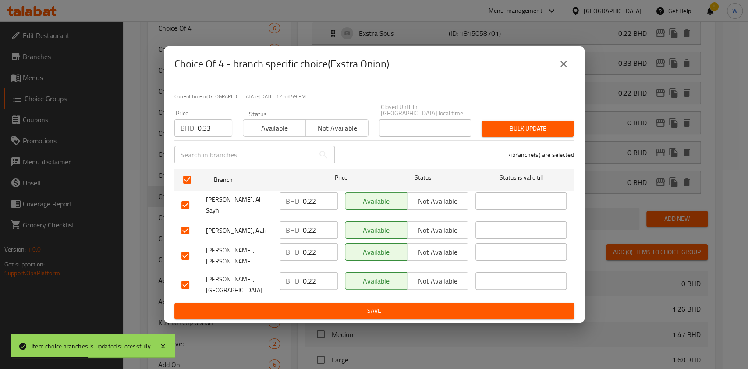
click at [490, 134] on span "Bulk update" at bounding box center [527, 128] width 78 height 11
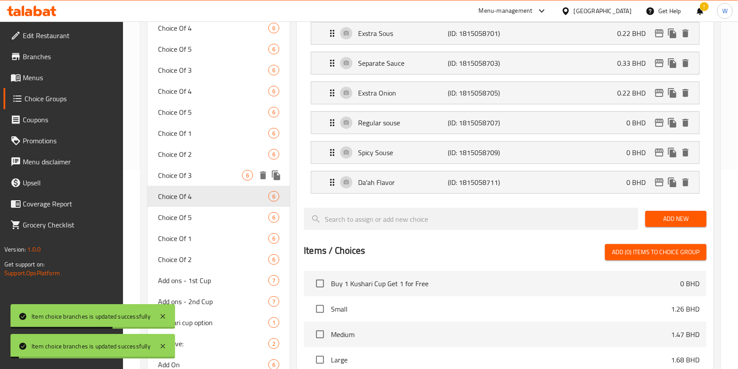
click at [214, 175] on span "Choice Of 3" at bounding box center [200, 175] width 84 height 11
type input "Choice Of 3"
type input "اختبارك من 3"
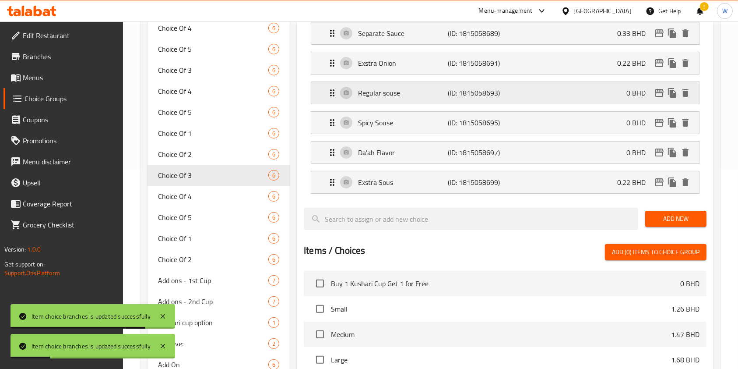
scroll to position [141, 0]
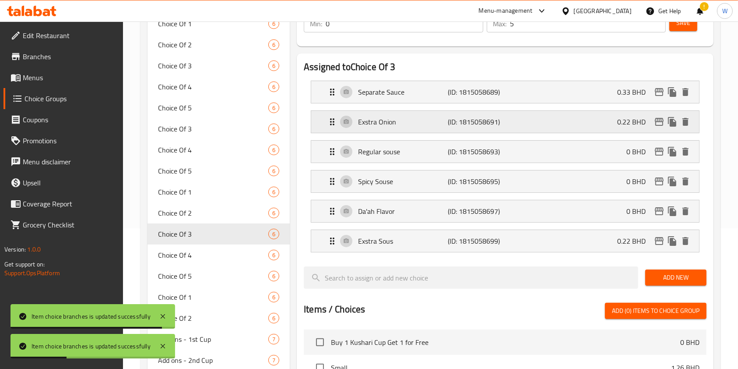
click at [660, 123] on icon "edit" at bounding box center [659, 121] width 11 height 11
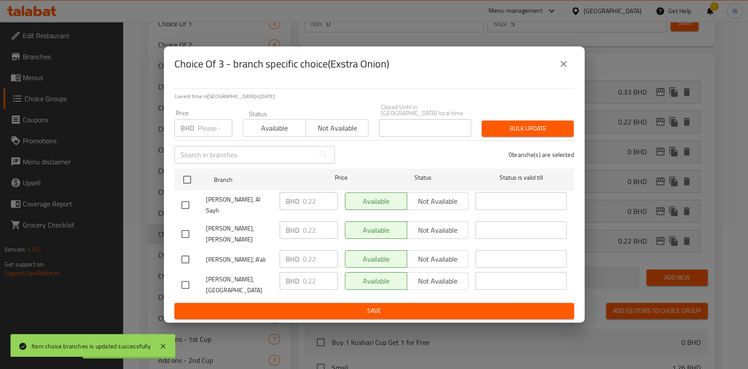
click at [218, 142] on div "Price BHD Price" at bounding box center [203, 123] width 68 height 37
click at [209, 136] on input "number" at bounding box center [215, 128] width 35 height 18
paste input "0.33"
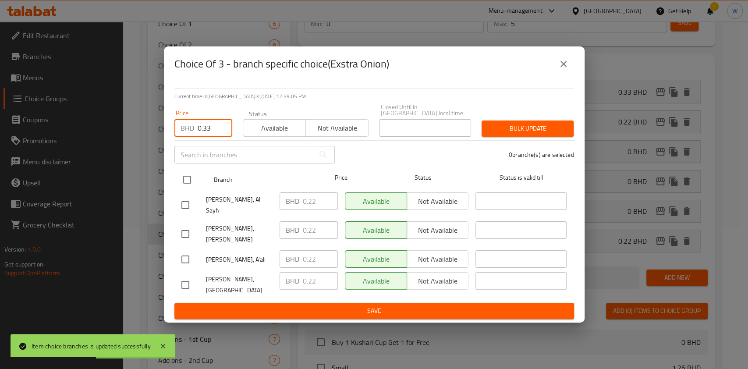
type input "0.33"
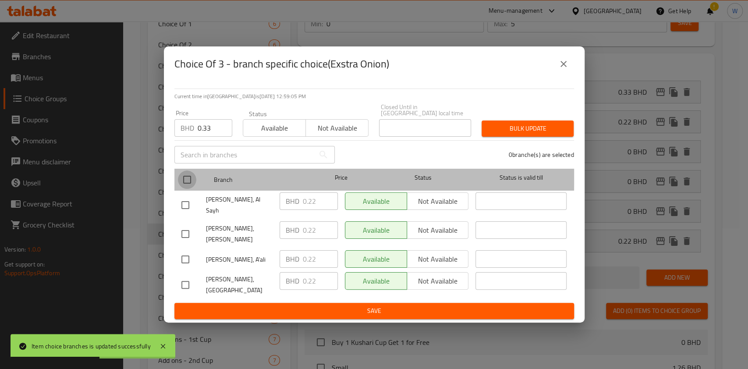
click at [195, 182] on input "checkbox" at bounding box center [187, 179] width 18 height 18
checkbox input "true"
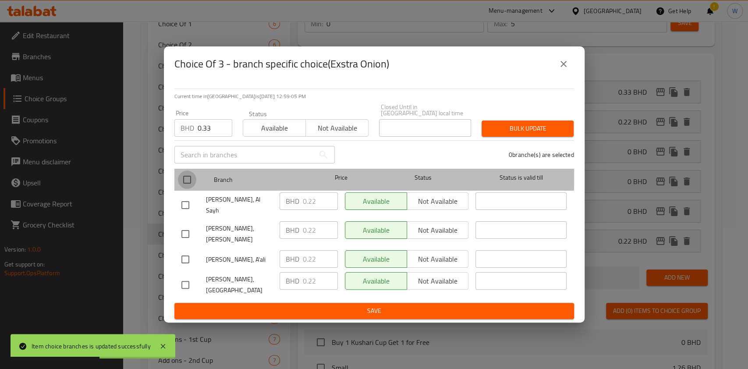
checkbox input "true"
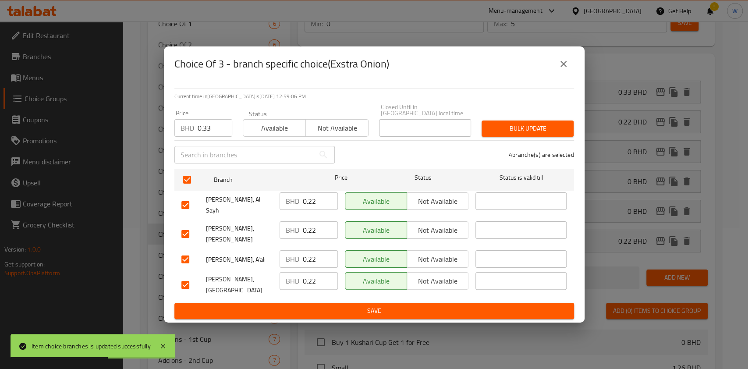
click at [579, 132] on div "Current time in Bahrain is 30 Sep 2025 12:59:06 PM Price BHD 0.33 Price Status …" at bounding box center [374, 201] width 420 height 241
click at [568, 134] on button "Bulk update" at bounding box center [527, 128] width 92 height 16
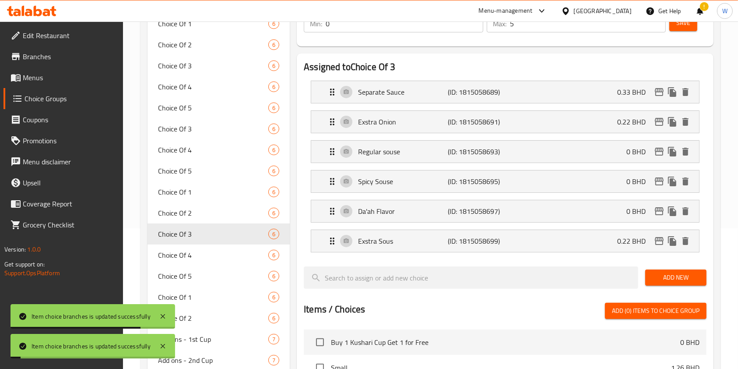
click at [202, 215] on span "Choice Of 2" at bounding box center [213, 213] width 110 height 11
type input "Choice Of 2"
type input "اختبارك من 2"
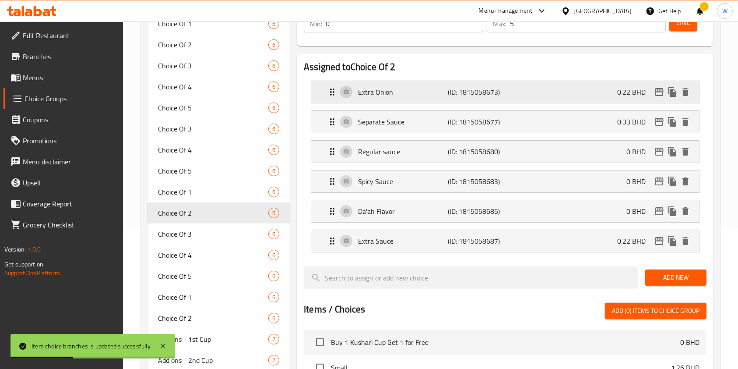
click at [661, 91] on icon "edit" at bounding box center [659, 92] width 11 height 11
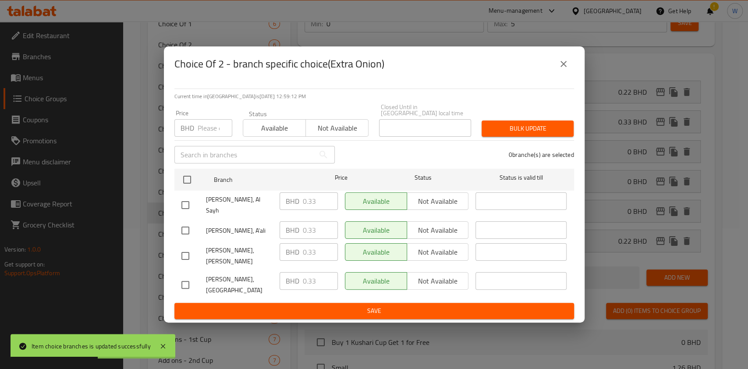
click at [565, 74] on button "close" at bounding box center [563, 63] width 21 height 21
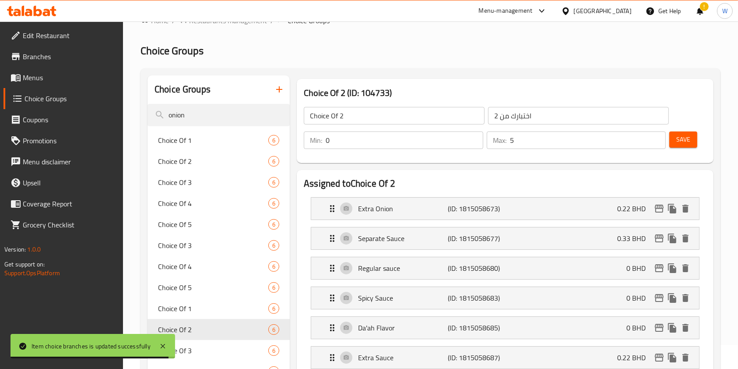
scroll to position [0, 0]
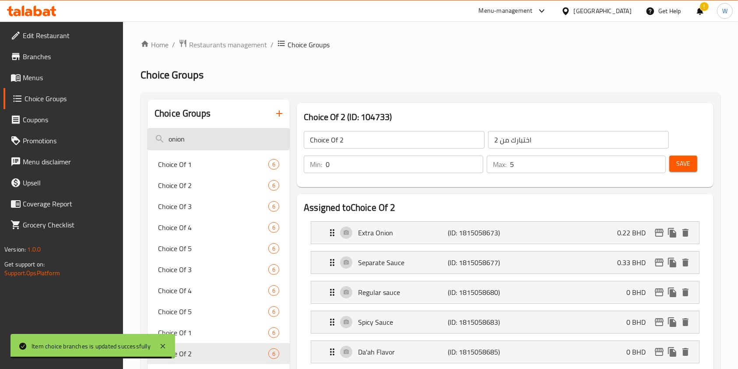
click at [202, 142] on input "onion" at bounding box center [219, 139] width 142 height 22
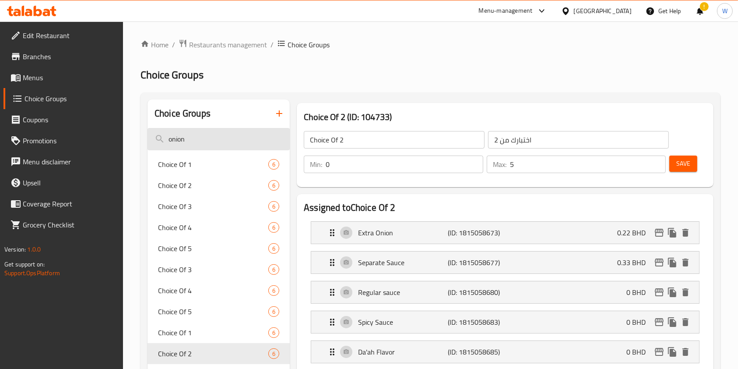
click at [202, 142] on input "onion" at bounding box center [219, 139] width 142 height 22
paste input "Exstra Chikpeas"
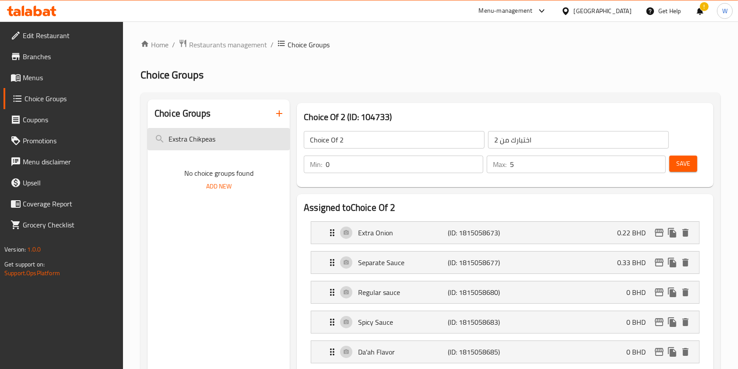
click at [193, 140] on input "Exstra Chikpeas" at bounding box center [219, 139] width 142 height 22
click at [189, 138] on input "Exstra Chikpeas" at bounding box center [219, 139] width 142 height 22
click at [224, 137] on input "Chikpeas" at bounding box center [219, 139] width 142 height 22
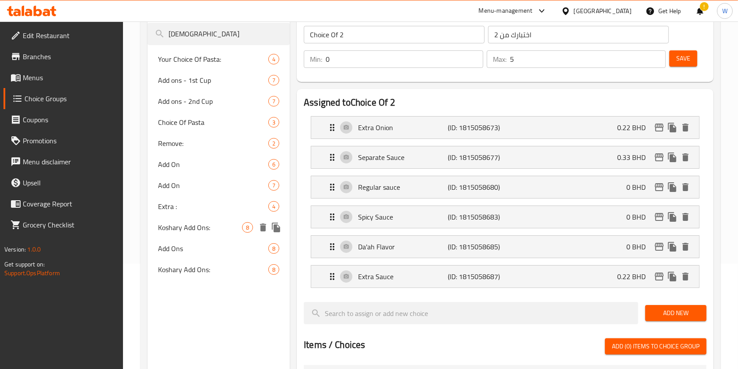
scroll to position [116, 0]
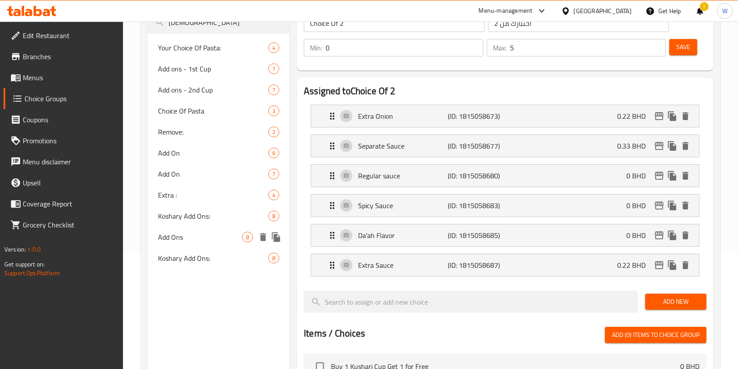
type input "Chick"
click at [207, 253] on span "Koshary Add Ons:" at bounding box center [200, 258] width 84 height 11
type input "Koshary Add Ons:"
type input "إضافات الكشري:"
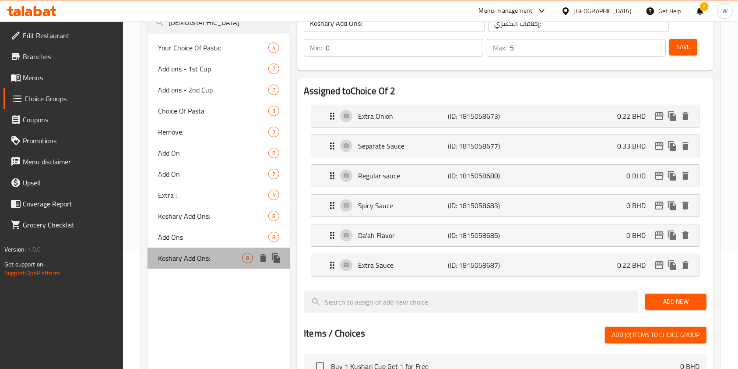
type input "8"
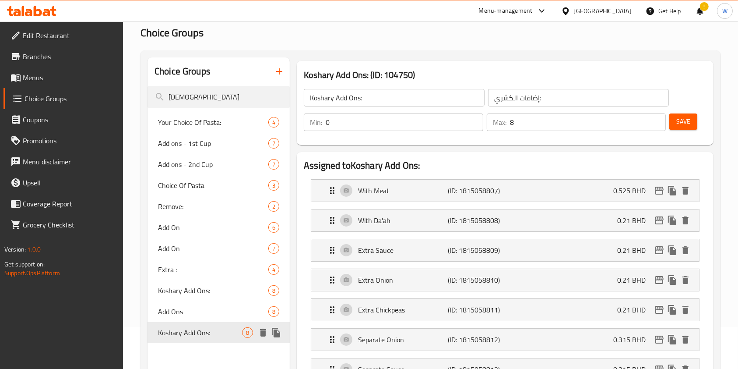
scroll to position [0, 0]
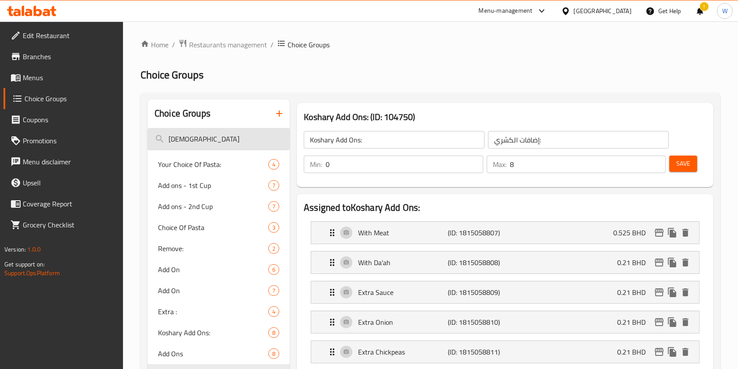
click at [213, 138] on input "Chick" at bounding box center [219, 139] width 142 height 22
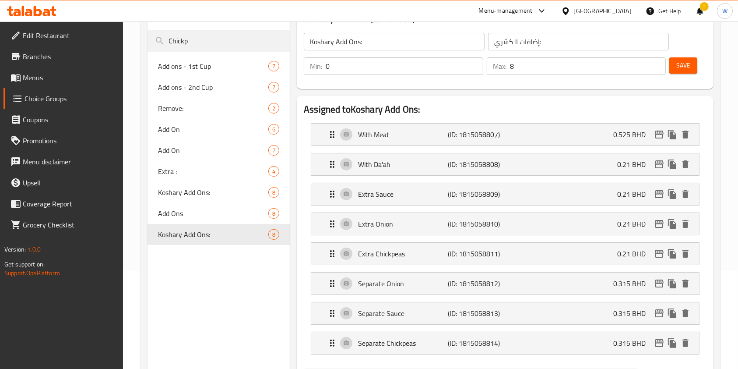
scroll to position [116, 0]
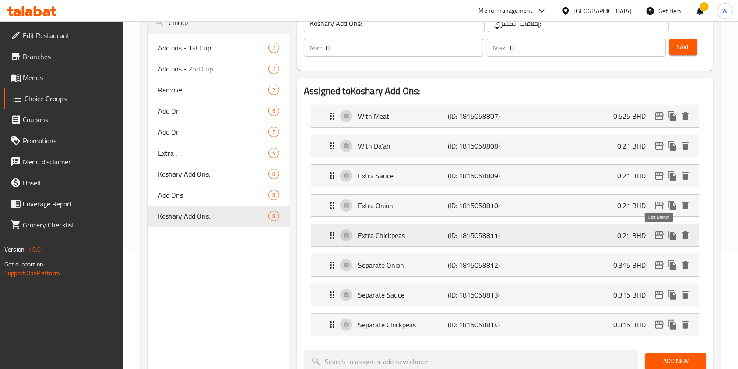
click at [659, 231] on icon "edit" at bounding box center [659, 235] width 9 height 8
type input "Chickp"
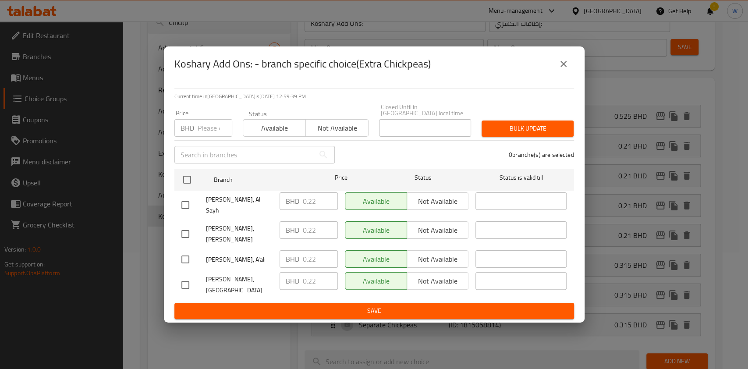
drag, startPoint x: 208, startPoint y: 134, endPoint x: 208, endPoint y: 143, distance: 8.3
click at [208, 134] on input "number" at bounding box center [215, 128] width 35 height 18
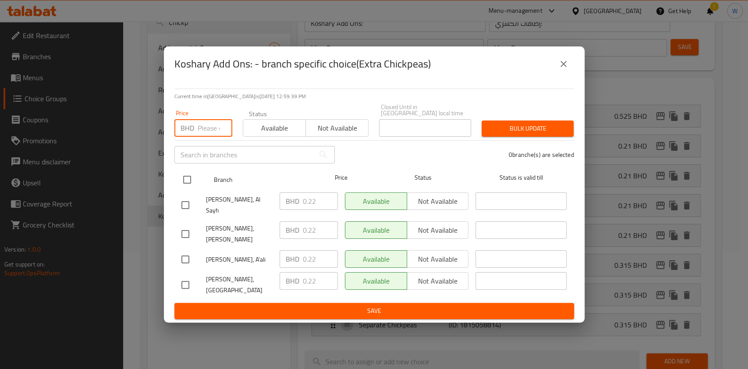
paste input "0.33"
type input "0.33"
click at [191, 188] on input "checkbox" at bounding box center [187, 179] width 18 height 18
checkbox input "true"
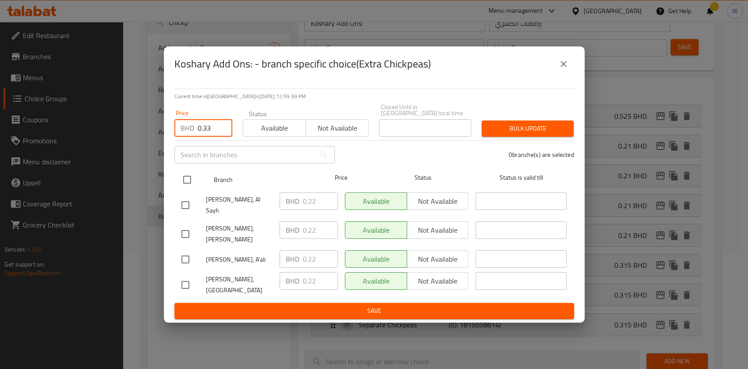
checkbox input "true"
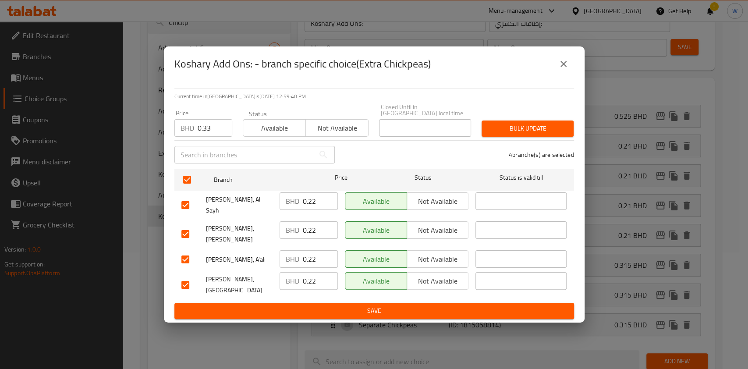
click at [582, 135] on div "Current time in Bahrain is 30 Sep 2025 12:59:40 PM Price BHD 0.33 Price Status …" at bounding box center [374, 201] width 420 height 241
click at [537, 134] on span "Bulk update" at bounding box center [527, 128] width 78 height 11
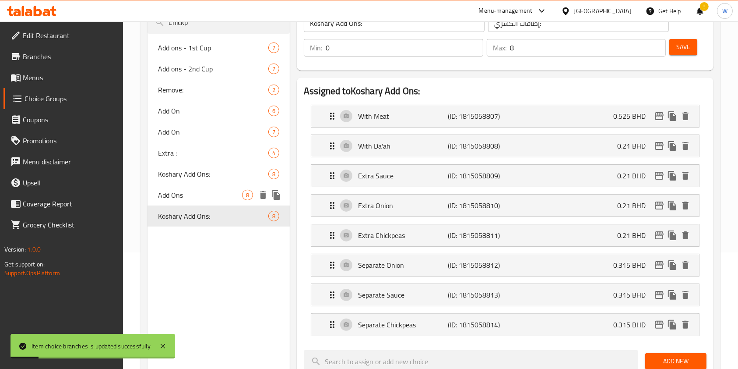
drag, startPoint x: 207, startPoint y: 194, endPoint x: 217, endPoint y: 194, distance: 10.5
click at [207, 194] on span "Add Ons" at bounding box center [200, 195] width 84 height 11
type input "Add Ons"
type input "الاضافات"
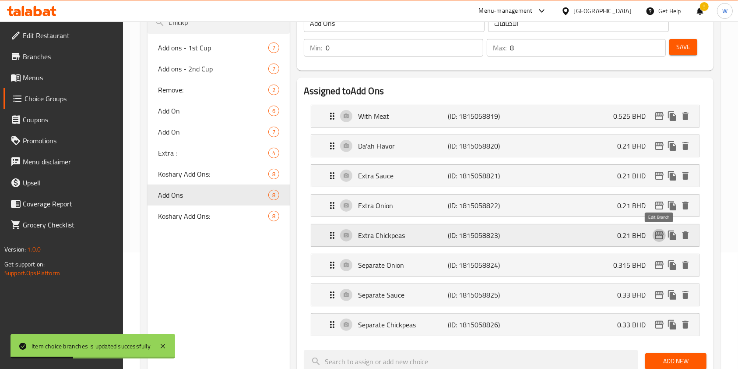
click at [660, 235] on icon "edit" at bounding box center [659, 235] width 11 height 11
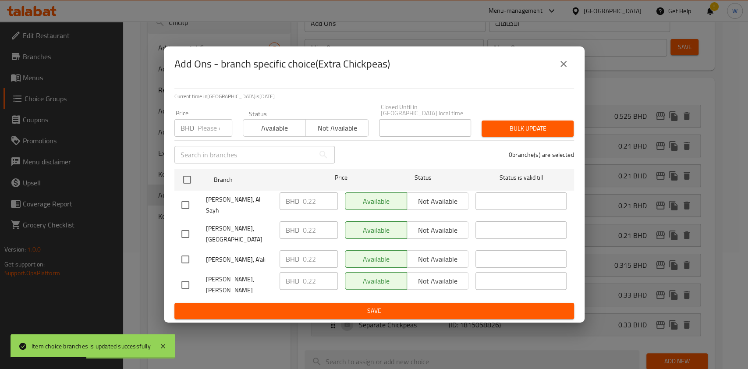
click at [199, 135] on input "number" at bounding box center [215, 128] width 35 height 18
paste input "0.33"
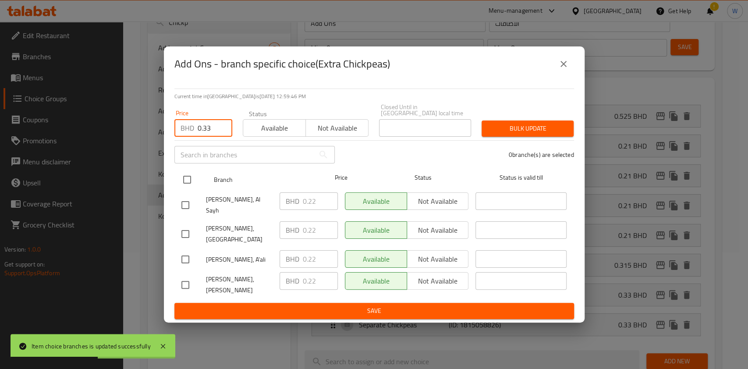
type input "0.33"
click at [185, 189] on input "checkbox" at bounding box center [187, 179] width 18 height 18
checkbox input "true"
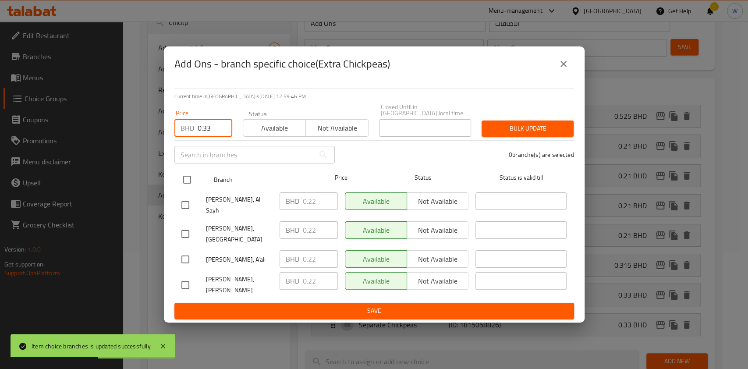
checkbox input "true"
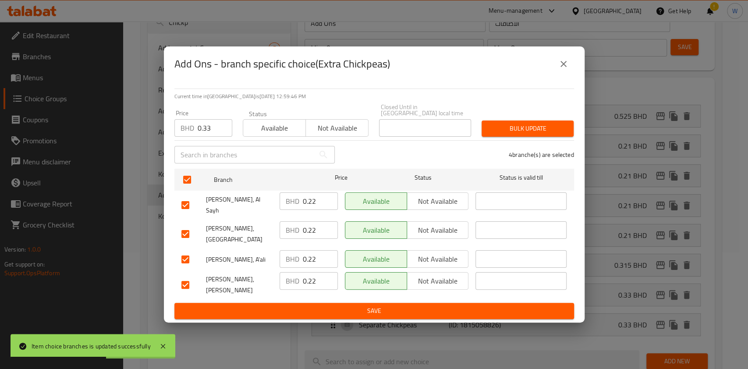
click at [503, 131] on span "Bulk update" at bounding box center [527, 128] width 78 height 11
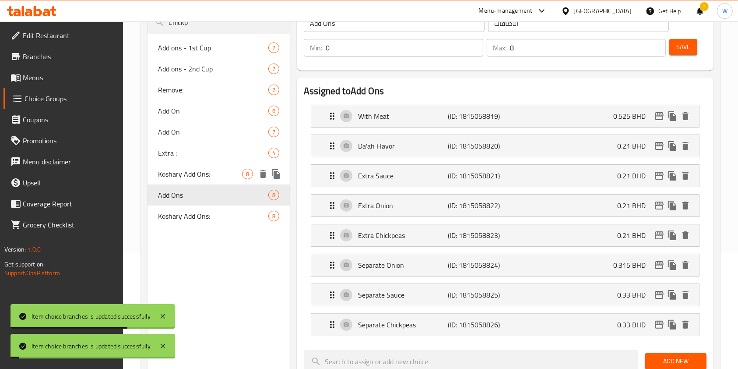
click at [192, 163] on div "Koshary Add Ons: 8" at bounding box center [219, 173] width 142 height 21
type input "Koshary Add Ons:"
type input "إضافات الكشري:"
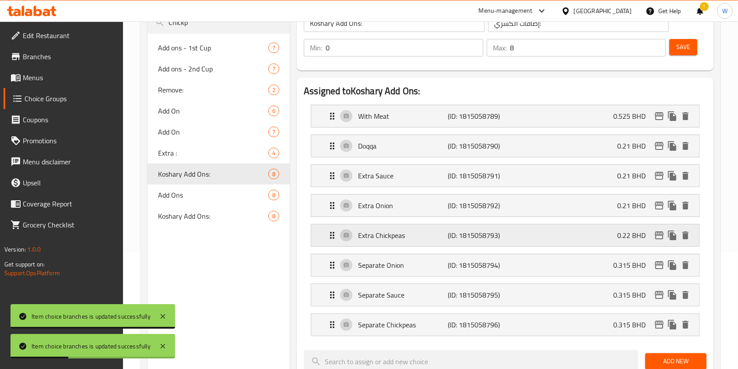
click at [659, 236] on icon "edit" at bounding box center [659, 235] width 11 height 11
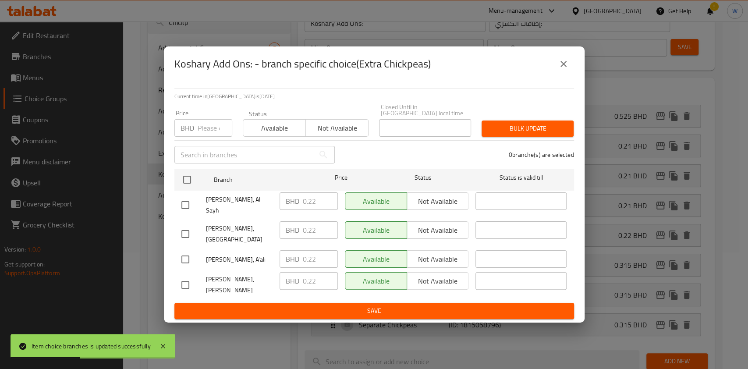
drag, startPoint x: 183, startPoint y: 131, endPoint x: 193, endPoint y: 131, distance: 10.1
click at [184, 131] on p "BHD" at bounding box center [187, 128] width 14 height 11
click at [205, 135] on input "number" at bounding box center [215, 128] width 35 height 18
paste input "0.33"
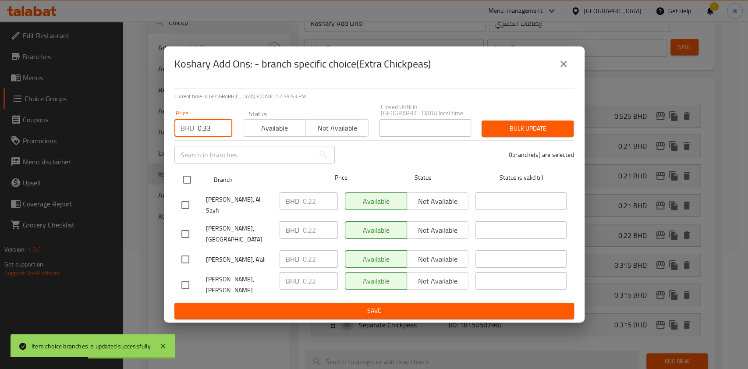
type input "0.33"
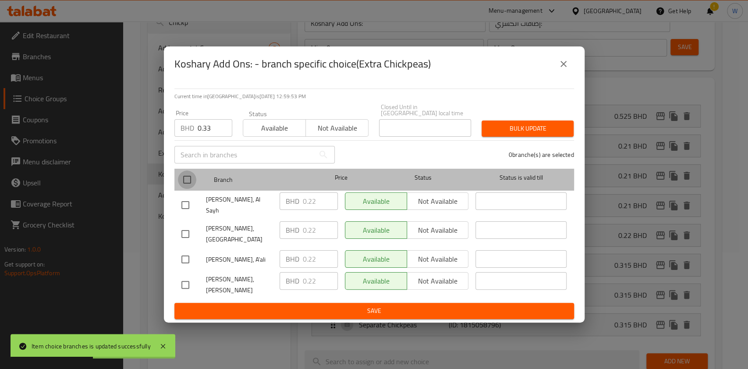
click at [189, 184] on input "checkbox" at bounding box center [187, 179] width 18 height 18
checkbox input "true"
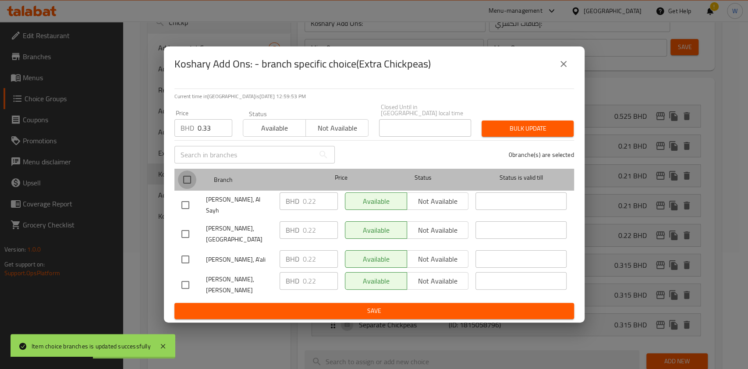
checkbox input "true"
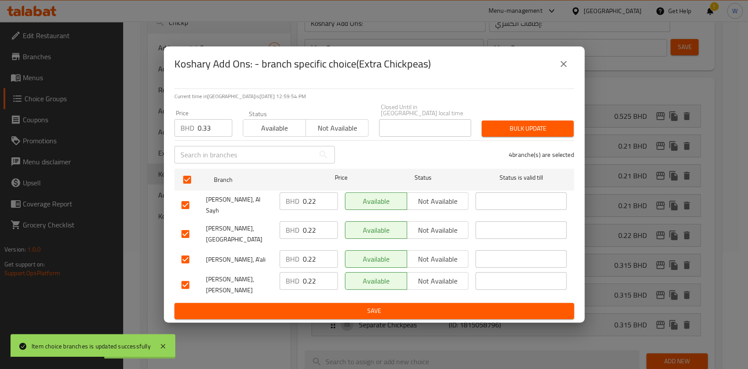
click at [495, 137] on button "Bulk update" at bounding box center [527, 128] width 92 height 16
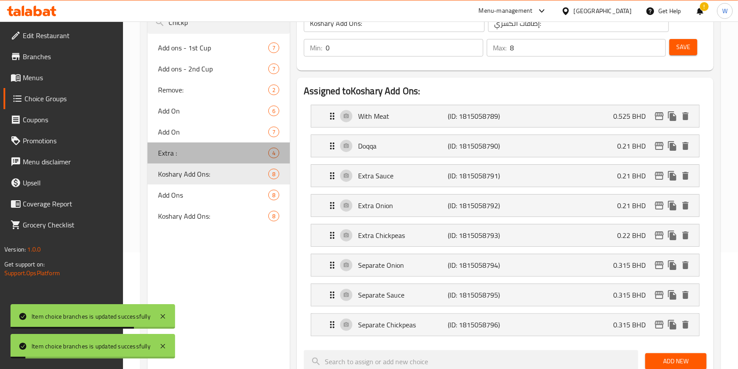
click at [213, 142] on div "Extra : 4" at bounding box center [219, 152] width 142 height 21
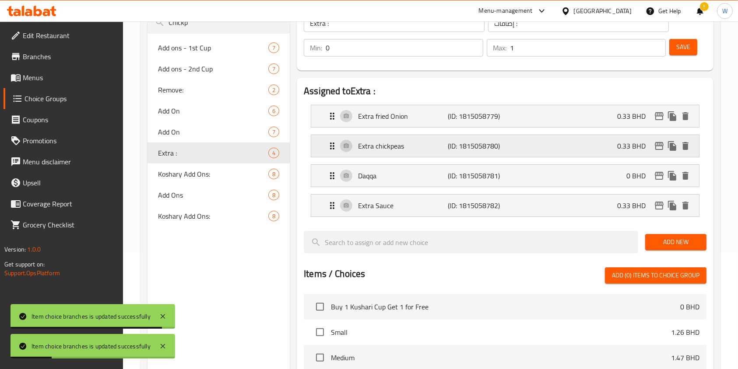
click at [659, 142] on icon "edit" at bounding box center [659, 146] width 9 height 8
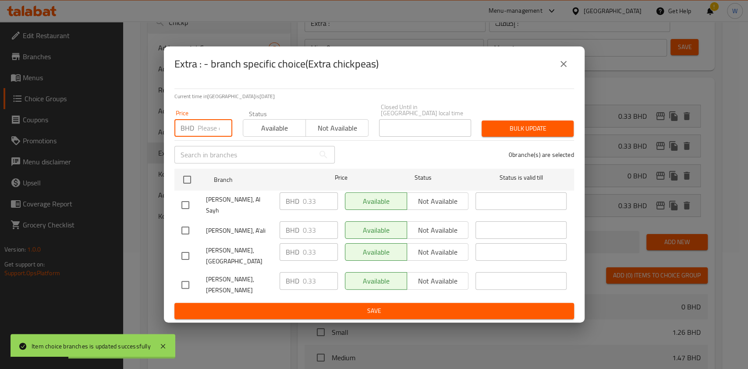
click at [200, 131] on input "number" at bounding box center [215, 128] width 35 height 18
click at [564, 69] on icon "close" at bounding box center [563, 64] width 11 height 11
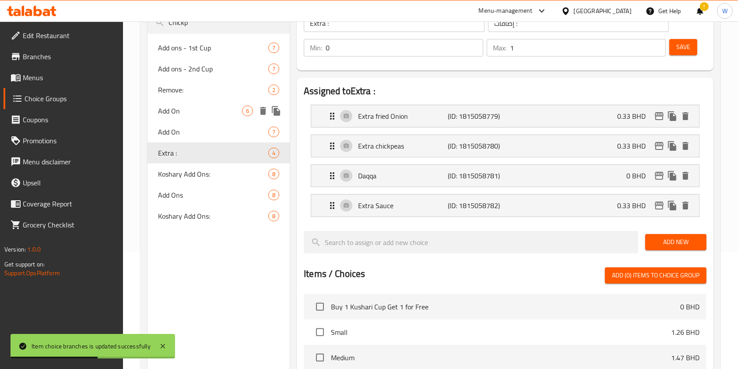
click at [192, 128] on span "Add On" at bounding box center [213, 132] width 110 height 11
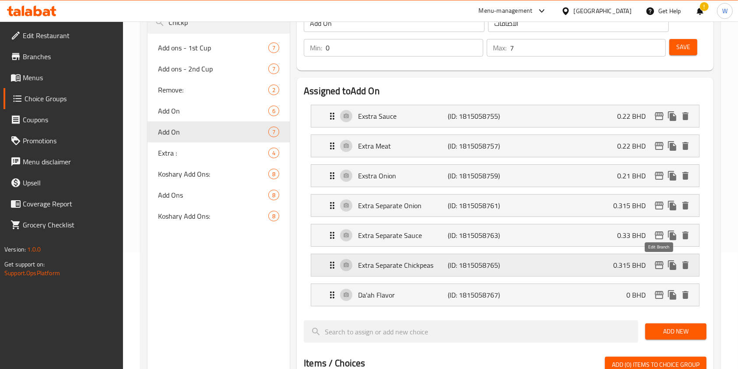
click at [659, 261] on icon "edit" at bounding box center [659, 265] width 11 height 11
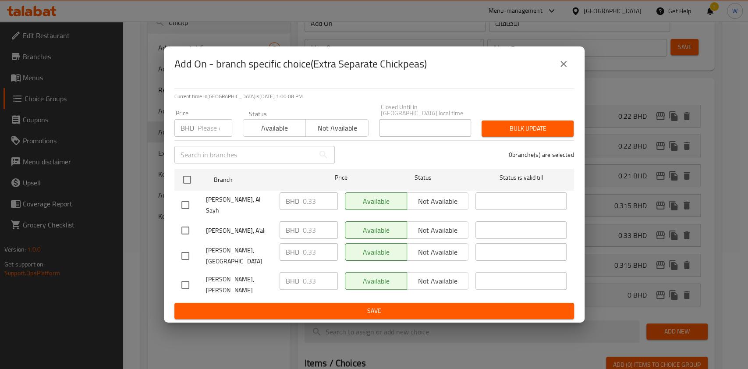
click at [571, 74] on button "close" at bounding box center [563, 63] width 21 height 21
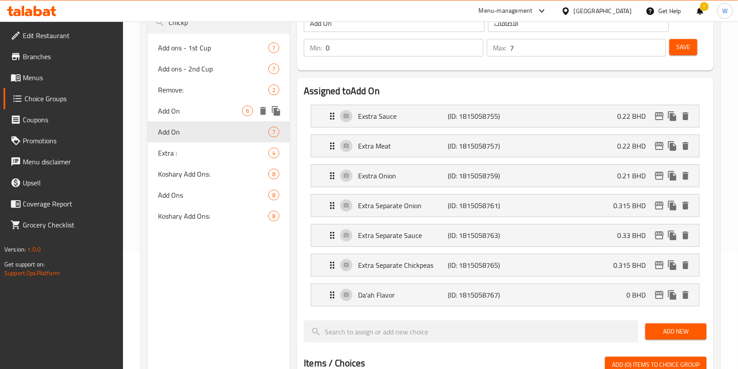
click at [164, 108] on span "Add On" at bounding box center [200, 111] width 84 height 11
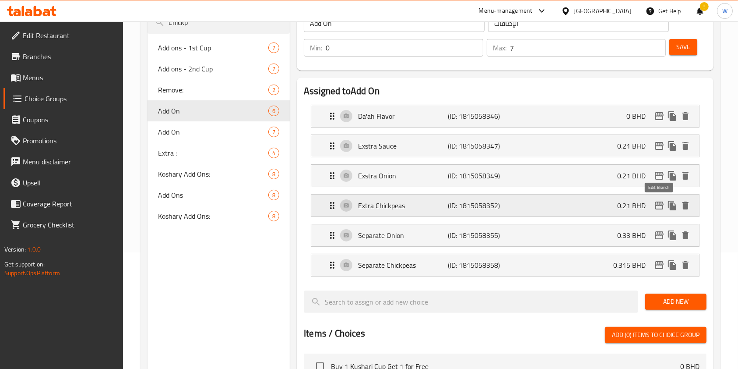
click at [662, 205] on icon "edit" at bounding box center [659, 205] width 11 height 11
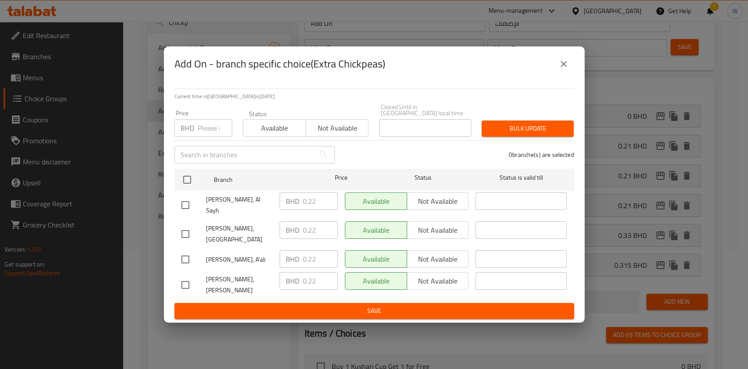
click at [214, 162] on input "text" at bounding box center [244, 155] width 140 height 18
click at [208, 134] on input "number" at bounding box center [215, 128] width 35 height 18
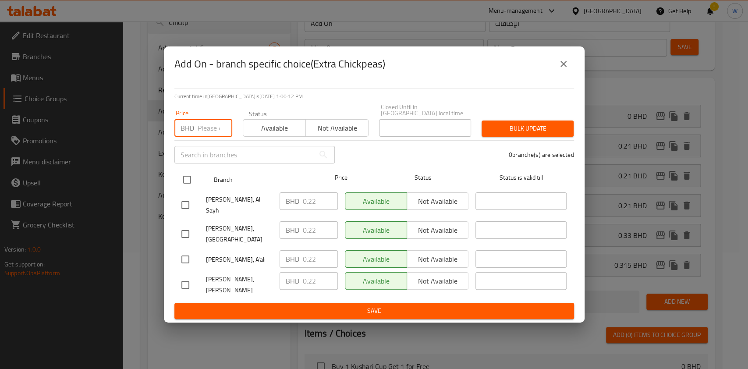
paste input "0.33"
click at [187, 189] on input "checkbox" at bounding box center [187, 179] width 18 height 18
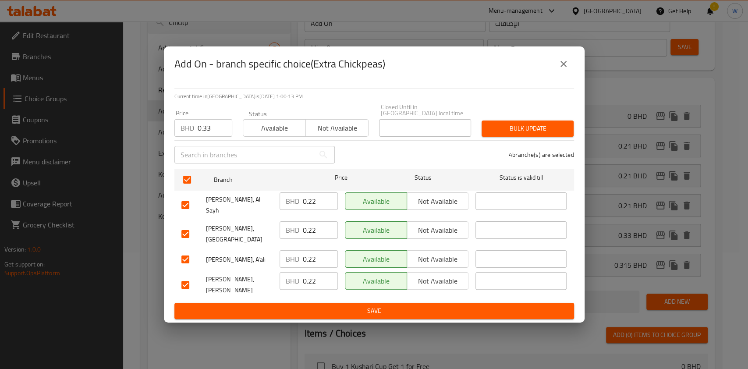
click at [491, 137] on button "Bulk update" at bounding box center [527, 128] width 92 height 16
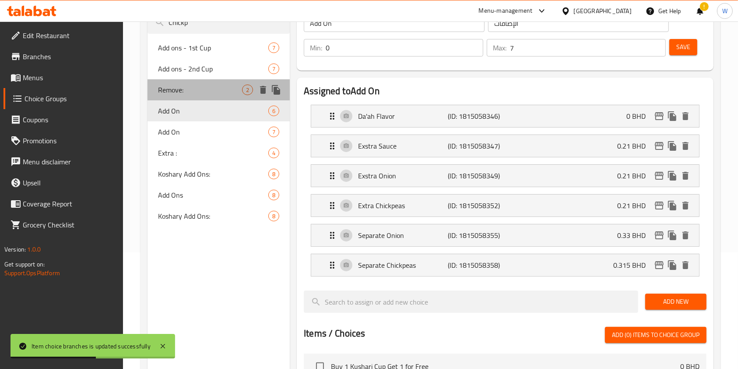
click at [229, 86] on span "Remove:" at bounding box center [200, 90] width 84 height 11
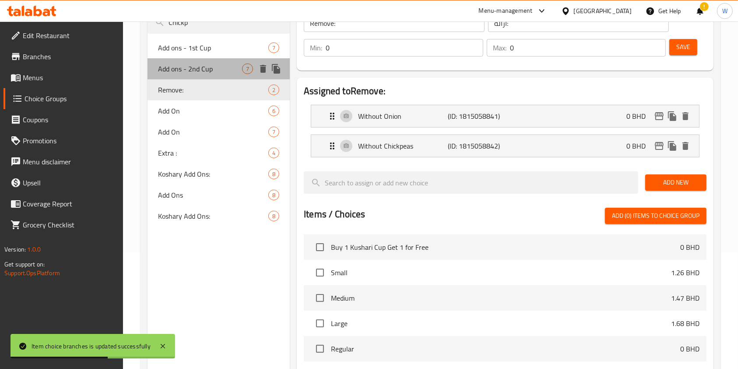
click at [226, 61] on div "Add ons - 2nd Cup 7" at bounding box center [219, 68] width 142 height 21
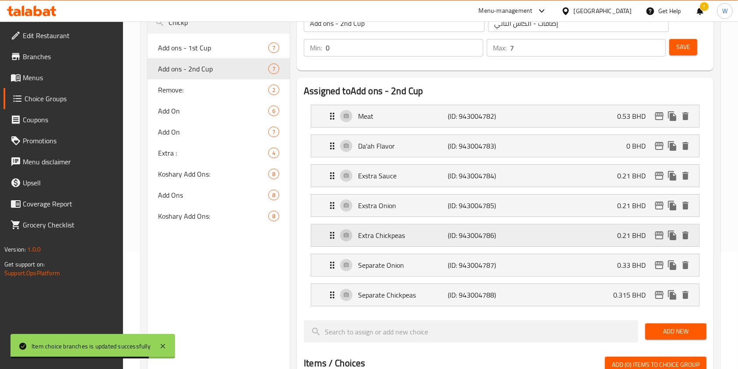
click at [658, 235] on icon "edit" at bounding box center [659, 235] width 11 height 11
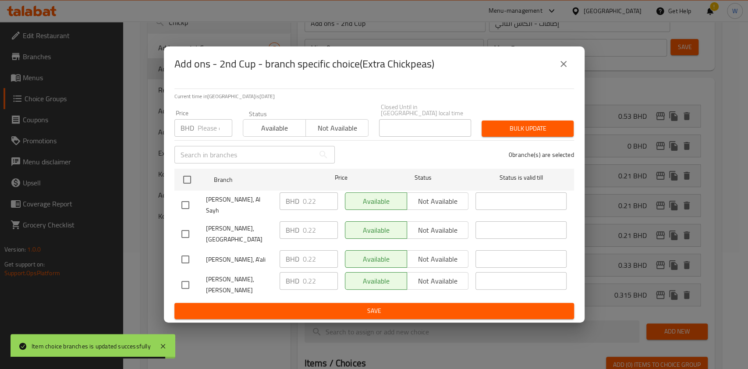
click at [215, 130] on input "number" at bounding box center [215, 128] width 35 height 18
paste input "0.33"
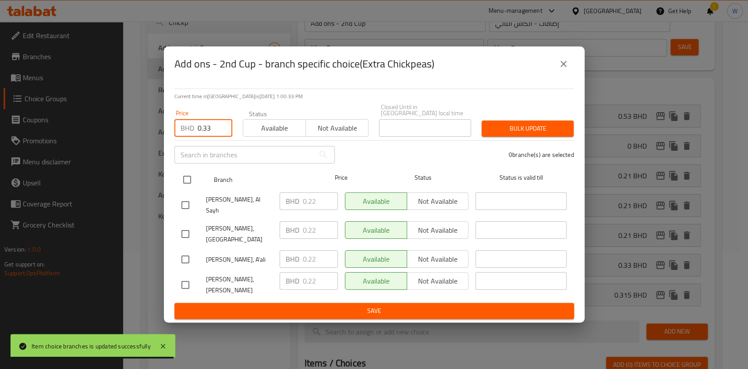
click at [192, 179] on input "checkbox" at bounding box center [187, 179] width 18 height 18
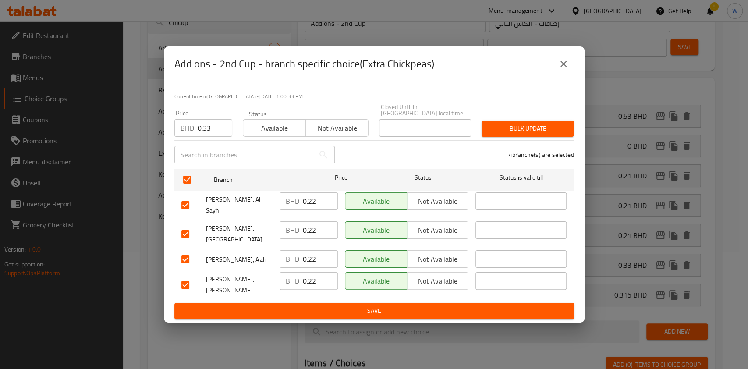
click at [495, 132] on span "Bulk update" at bounding box center [527, 128] width 78 height 11
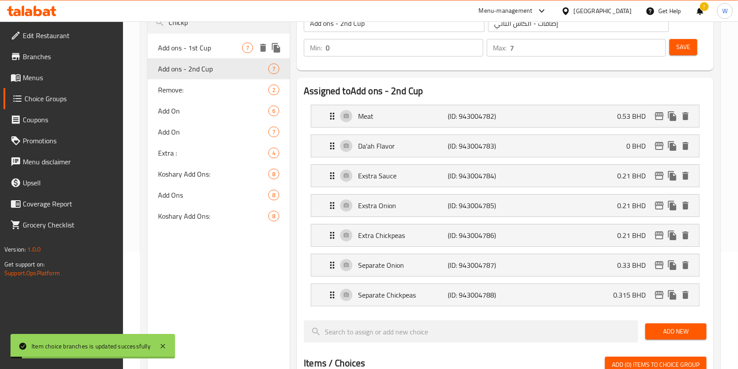
click at [213, 53] on div "Add ons - 1st Cup 7" at bounding box center [219, 47] width 142 height 21
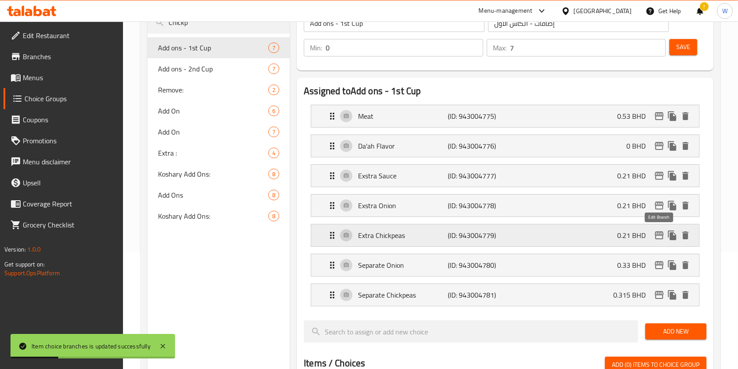
click at [661, 234] on icon "edit" at bounding box center [659, 235] width 9 height 8
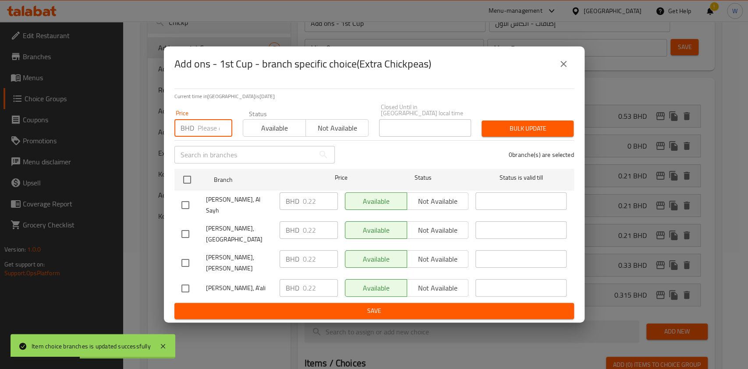
click at [212, 134] on input "number" at bounding box center [215, 128] width 35 height 18
paste input "0.33"
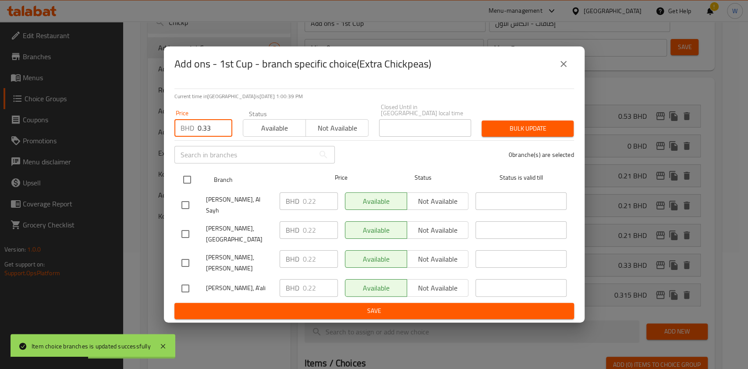
click at [188, 180] on input "checkbox" at bounding box center [187, 179] width 18 height 18
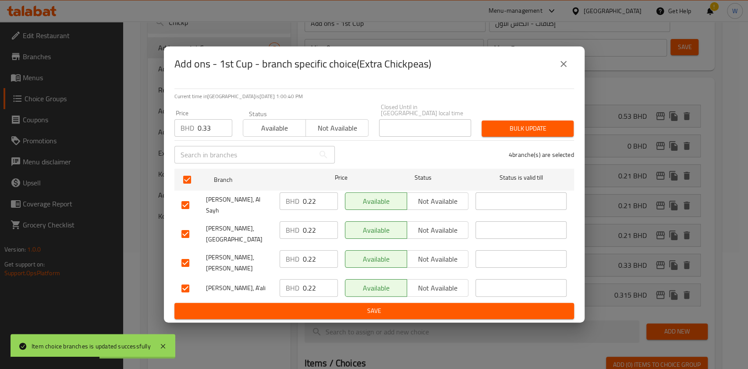
click at [474, 141] on div "Closed Until in Bahrain local time Closed Until in Bahrain local time" at bounding box center [425, 120] width 102 height 43
click at [500, 134] on span "Bulk update" at bounding box center [527, 128] width 78 height 11
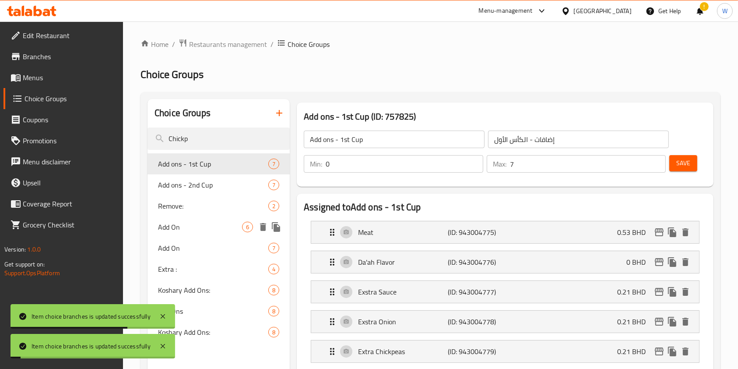
scroll to position [0, 0]
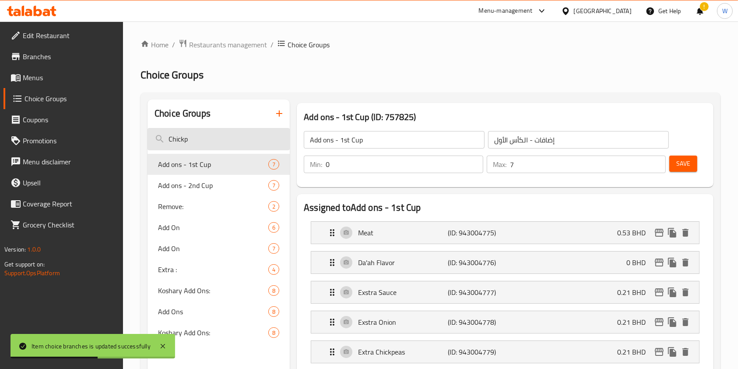
click at [200, 136] on input "Chickp" at bounding box center [219, 139] width 142 height 22
paste input "Extra Separate Sauce"
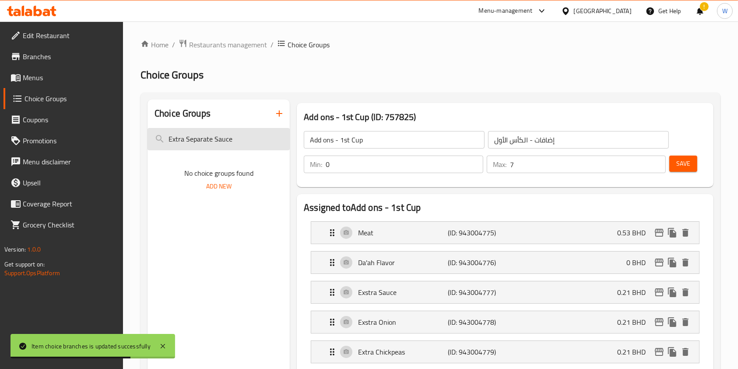
click at [186, 139] on input "Extra Separate Sauce" at bounding box center [219, 139] width 142 height 22
click at [221, 137] on input "Separate Sauce" at bounding box center [219, 139] width 142 height 22
click at [209, 139] on input "Separate Sauce" at bounding box center [219, 139] width 142 height 22
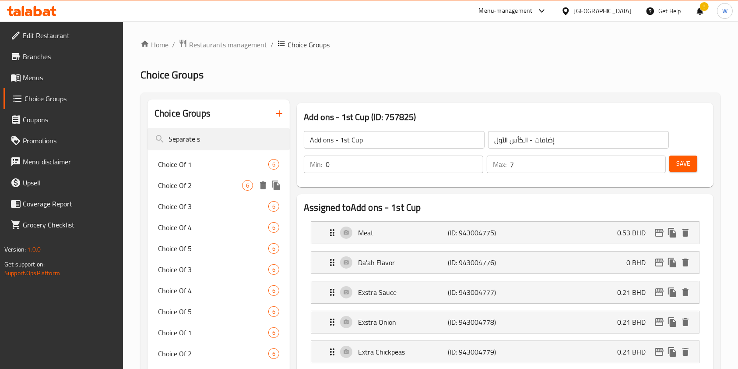
click at [219, 172] on div "Choice Of 1 6" at bounding box center [219, 164] width 142 height 21
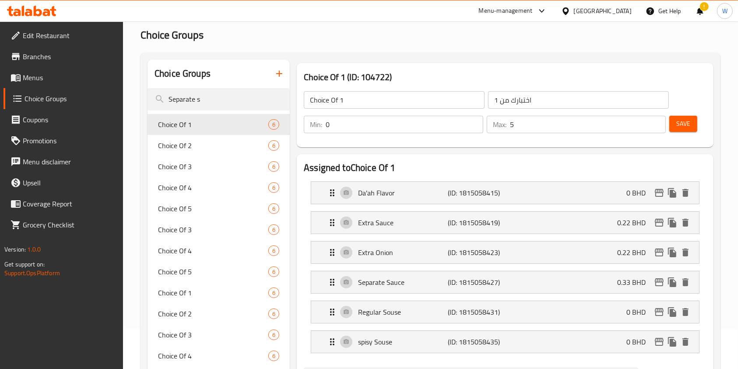
scroll to position [58, 0]
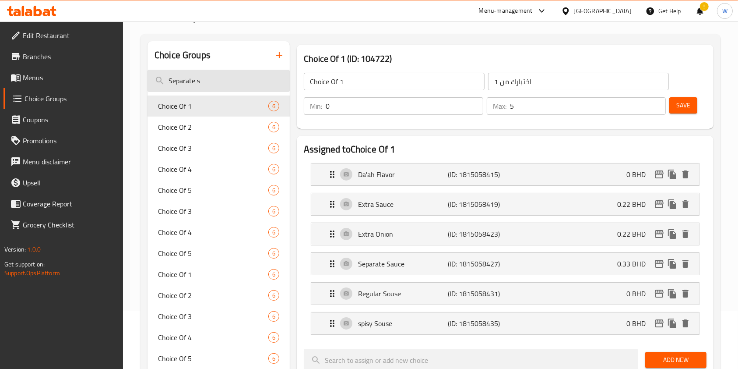
click at [229, 81] on input "Separate s" at bounding box center [219, 81] width 142 height 22
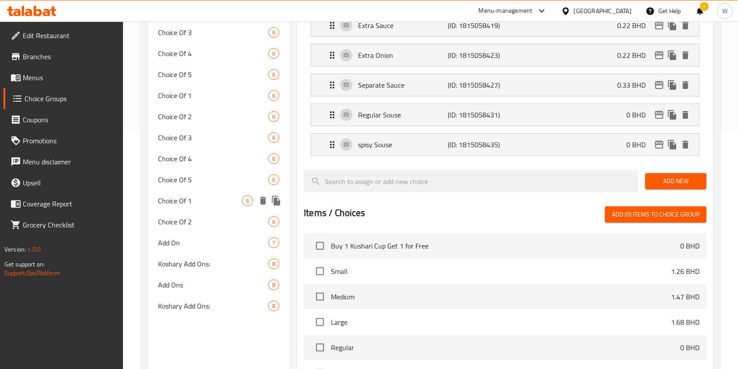
scroll to position [350, 0]
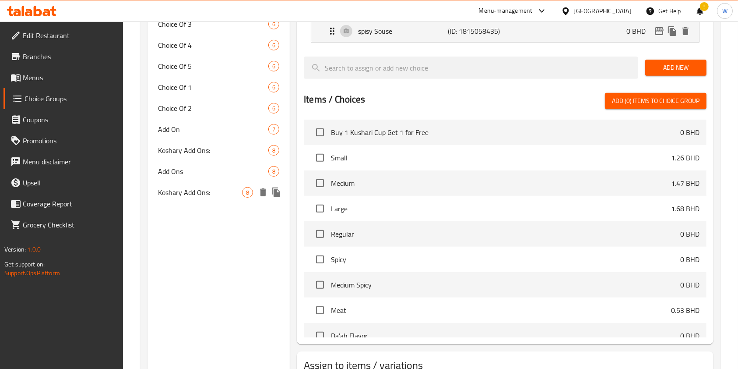
click at [208, 193] on span "Koshary Add Ons:" at bounding box center [200, 192] width 84 height 11
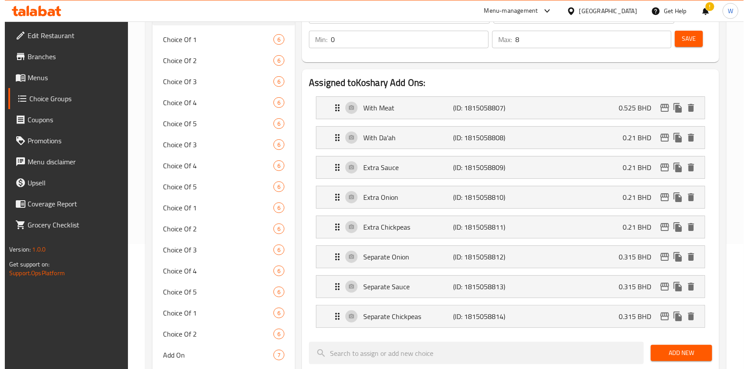
scroll to position [116, 0]
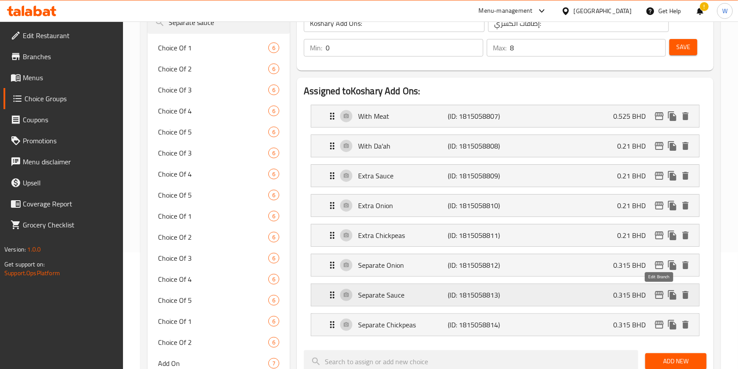
click at [660, 293] on icon "edit" at bounding box center [659, 295] width 9 height 8
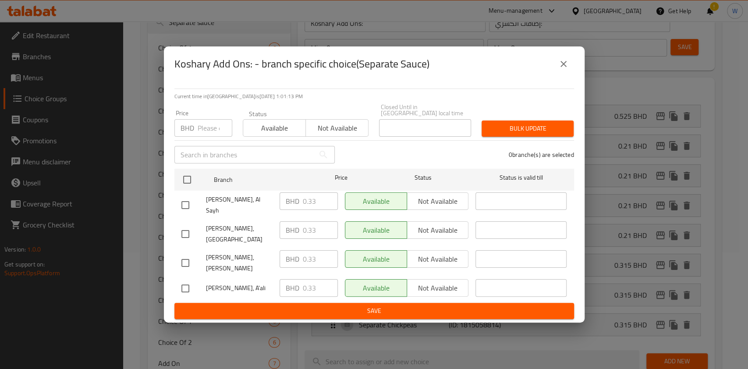
click at [208, 132] on input "number" at bounding box center [215, 128] width 35 height 18
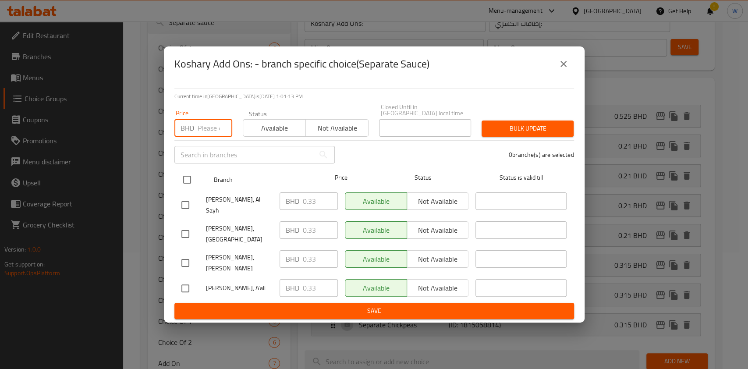
paste input "0.44"
click at [196, 182] on input "checkbox" at bounding box center [187, 179] width 18 height 18
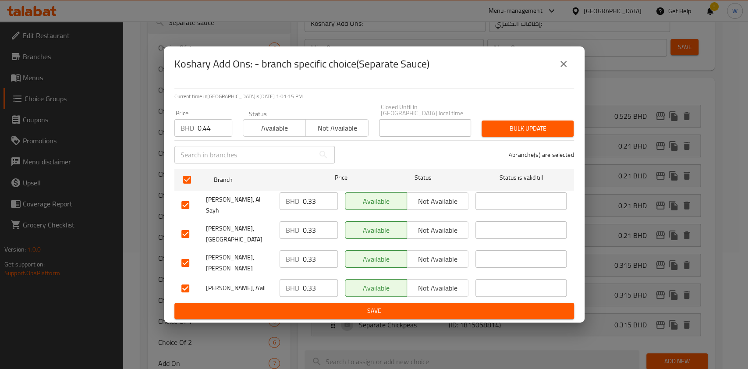
click at [515, 128] on button "Bulk update" at bounding box center [527, 128] width 92 height 16
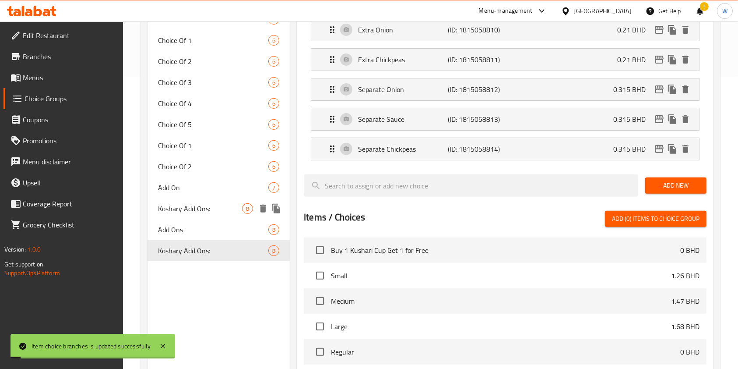
scroll to position [183, 0]
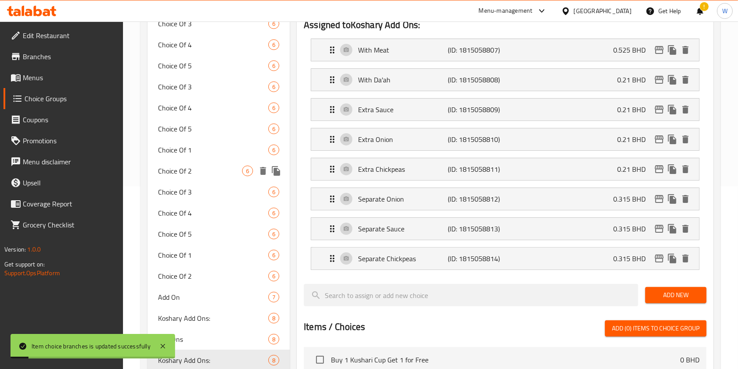
click at [219, 159] on div "Choice Of 1 6" at bounding box center [219, 149] width 142 height 21
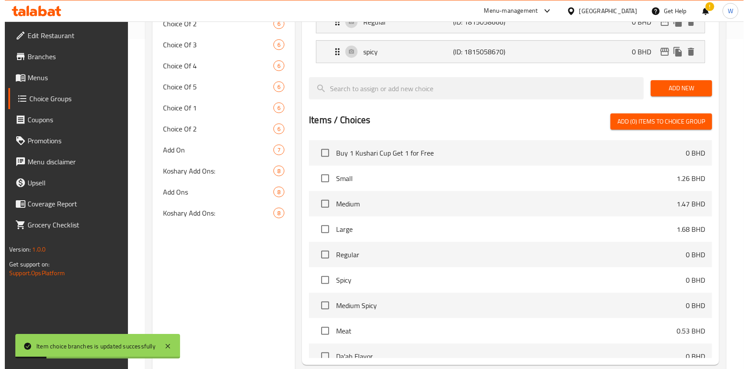
scroll to position [415, 0]
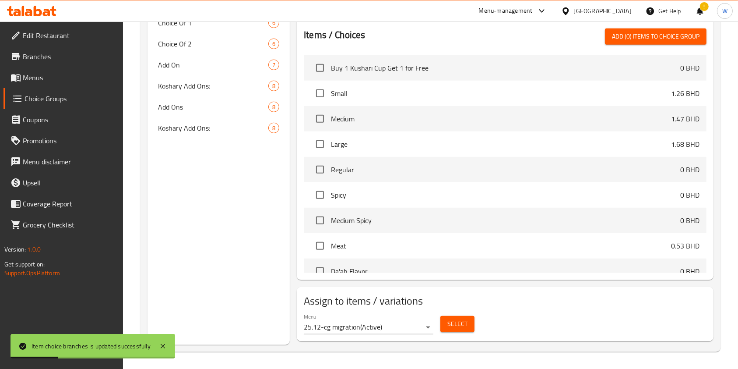
click at [442, 320] on button "Select" at bounding box center [458, 324] width 34 height 16
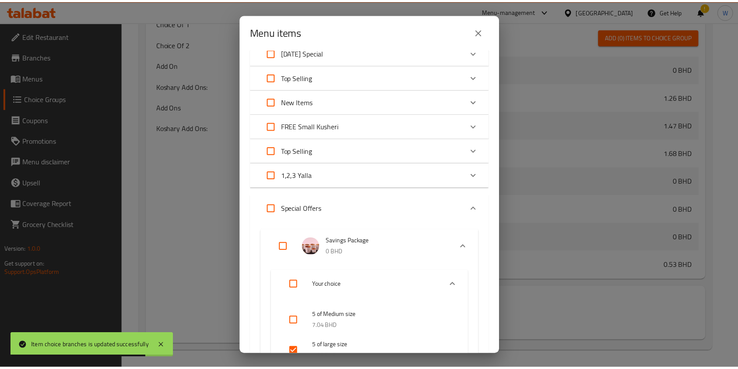
scroll to position [0, 0]
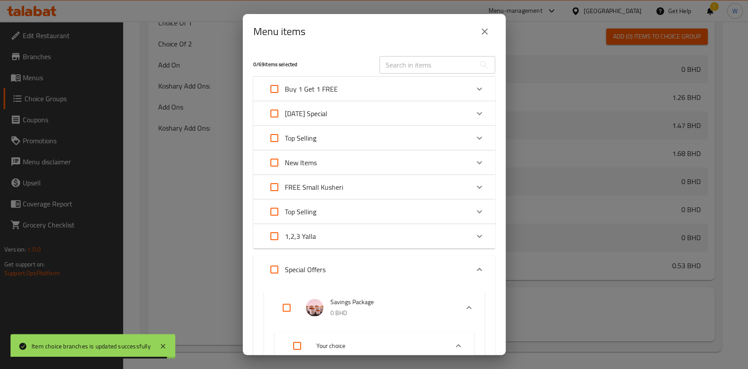
click at [484, 36] on icon "close" at bounding box center [484, 31] width 11 height 11
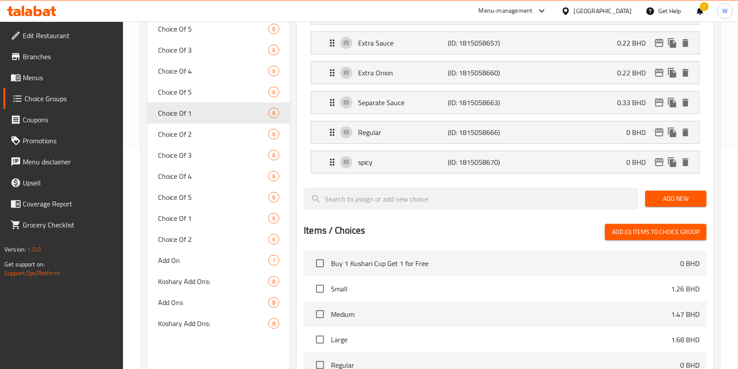
scroll to position [181, 0]
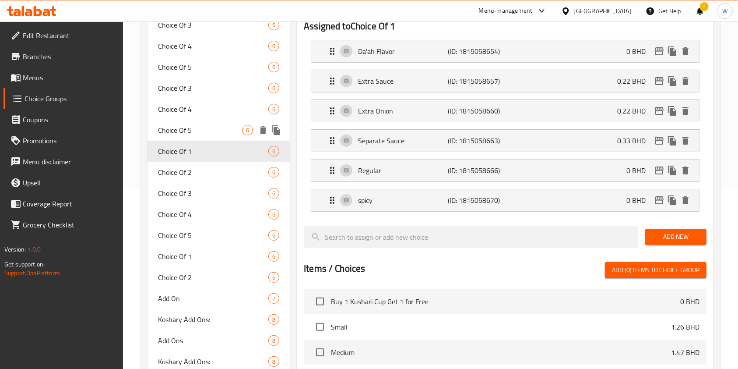
click at [195, 125] on span "Choice Of 5" at bounding box center [200, 130] width 84 height 11
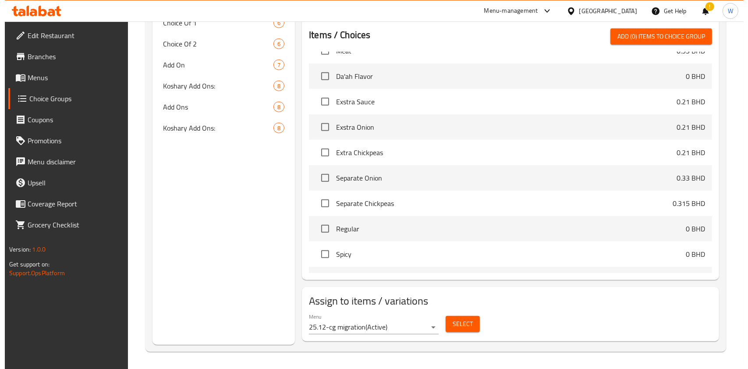
scroll to position [233, 0]
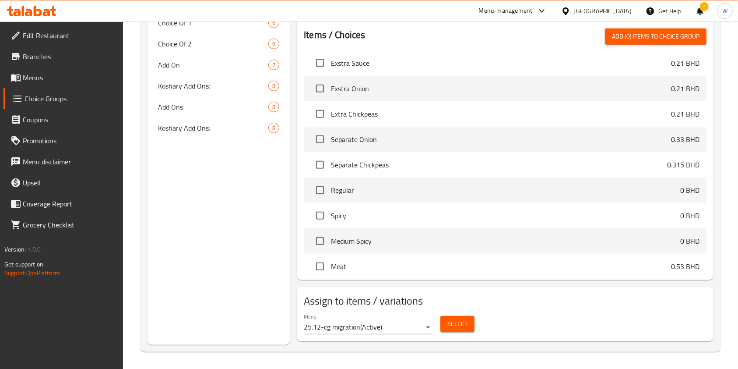
click at [448, 332] on div "Select" at bounding box center [457, 323] width 41 height 23
click at [459, 323] on span "Select" at bounding box center [458, 323] width 20 height 11
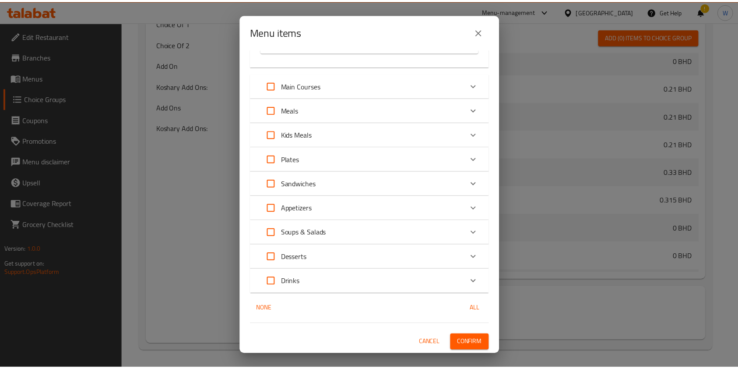
scroll to position [201, 0]
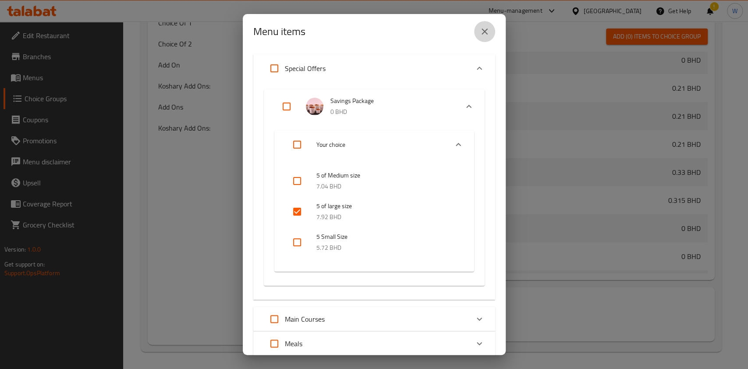
click at [484, 35] on icon "close" at bounding box center [484, 31] width 11 height 11
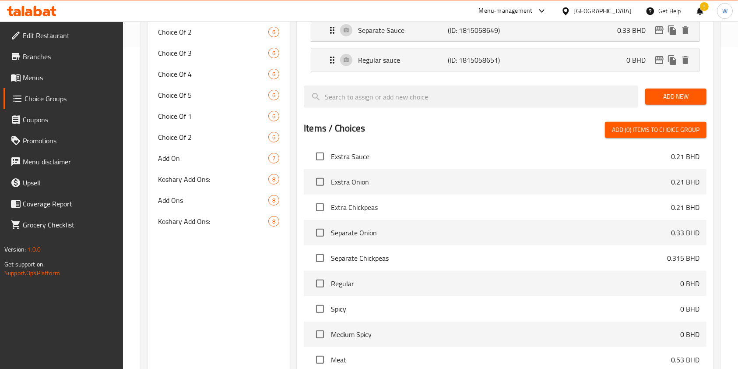
scroll to position [240, 0]
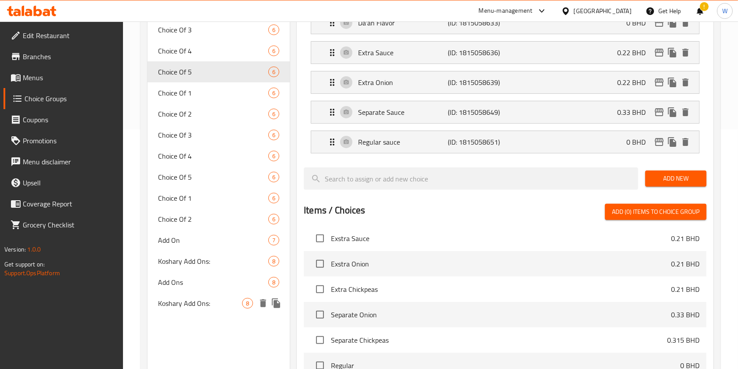
click at [183, 311] on div "Koshary Add Ons: 8" at bounding box center [219, 303] width 142 height 21
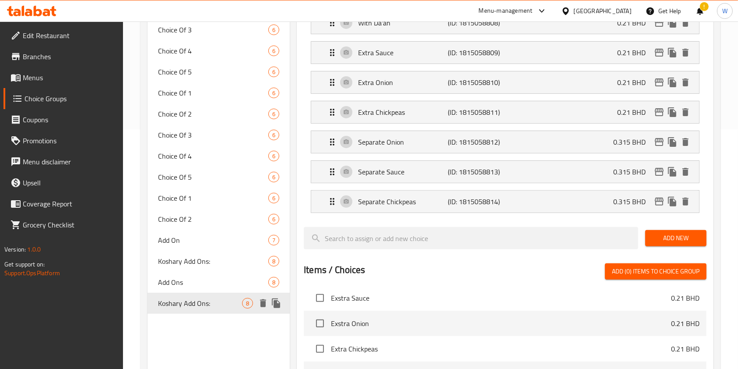
click at [193, 284] on span "Add Ons" at bounding box center [213, 282] width 110 height 11
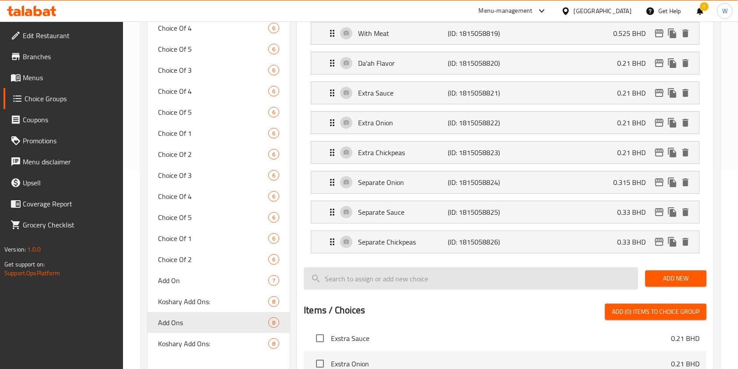
scroll to position [181, 0]
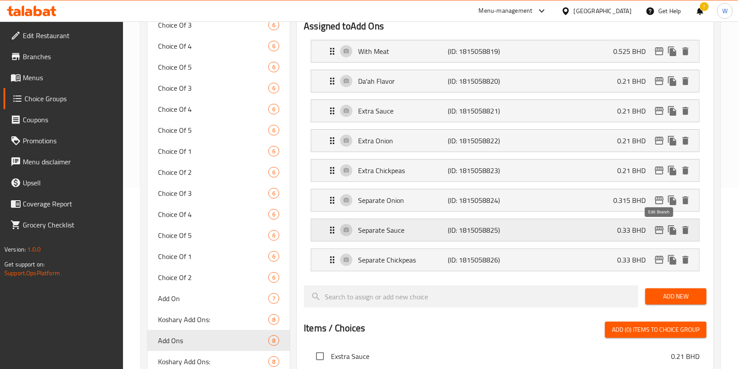
click at [659, 232] on icon "edit" at bounding box center [659, 230] width 11 height 11
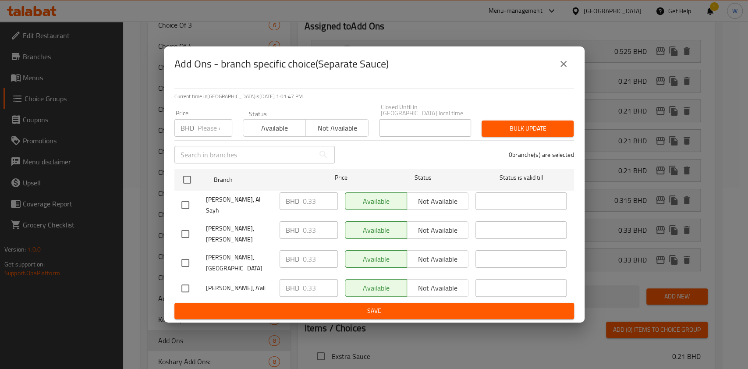
click at [210, 133] on input "number" at bounding box center [215, 128] width 35 height 18
paste input "0.44"
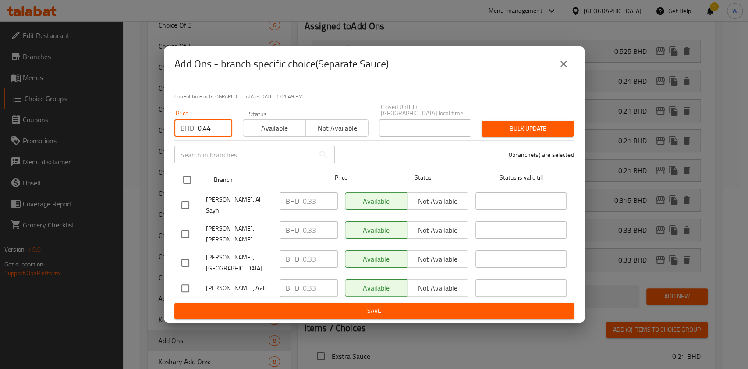
click at [184, 187] on input "checkbox" at bounding box center [187, 179] width 18 height 18
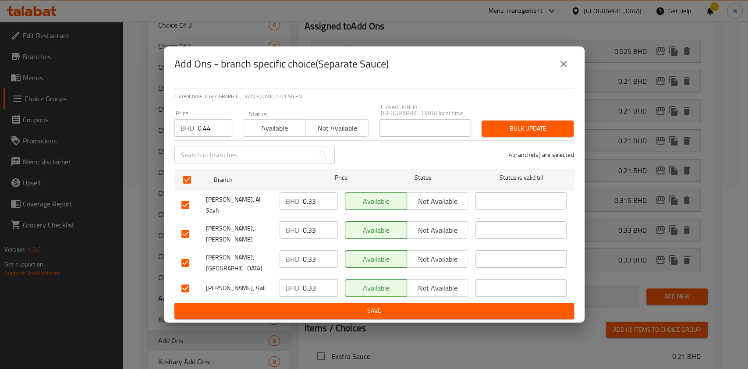
click at [497, 131] on span "Bulk update" at bounding box center [527, 128] width 78 height 11
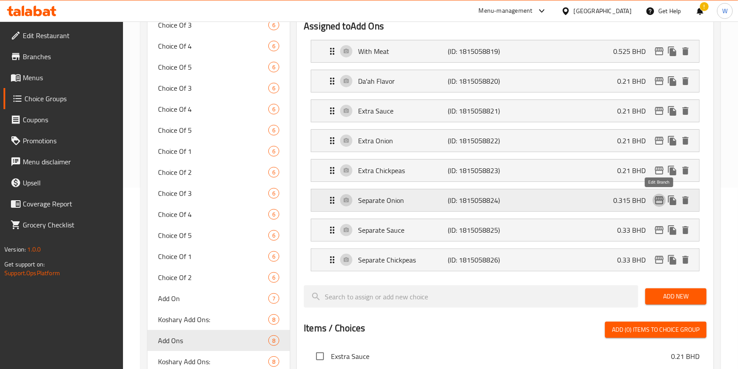
click at [664, 198] on icon "edit" at bounding box center [659, 200] width 11 height 11
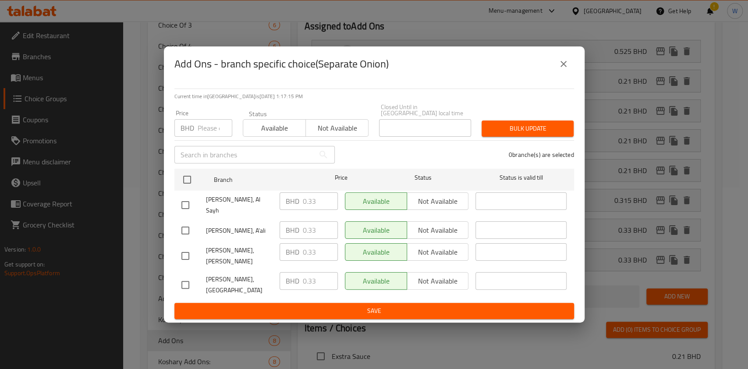
click at [203, 135] on input "number" at bounding box center [215, 128] width 35 height 18
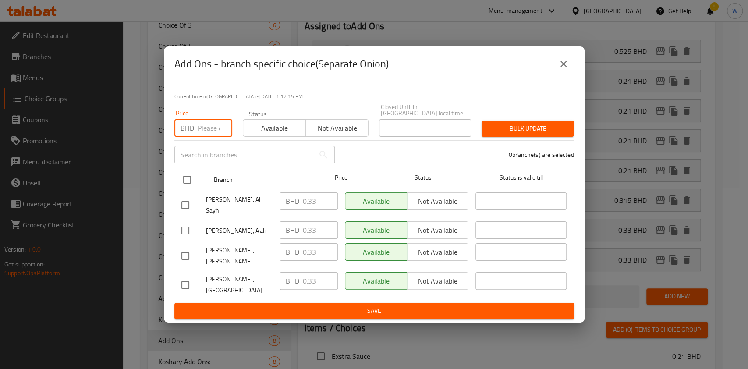
paste input "0.44"
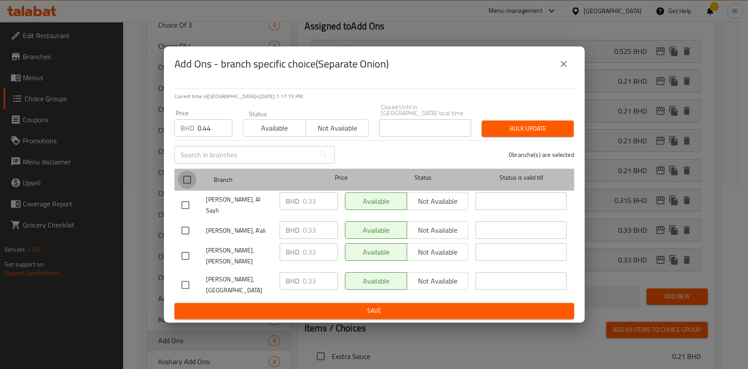
click at [180, 187] on input "checkbox" at bounding box center [187, 179] width 18 height 18
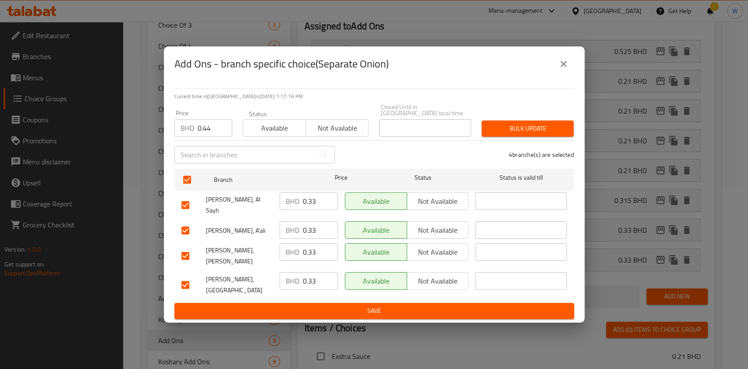
click at [534, 129] on button "Bulk update" at bounding box center [527, 128] width 92 height 16
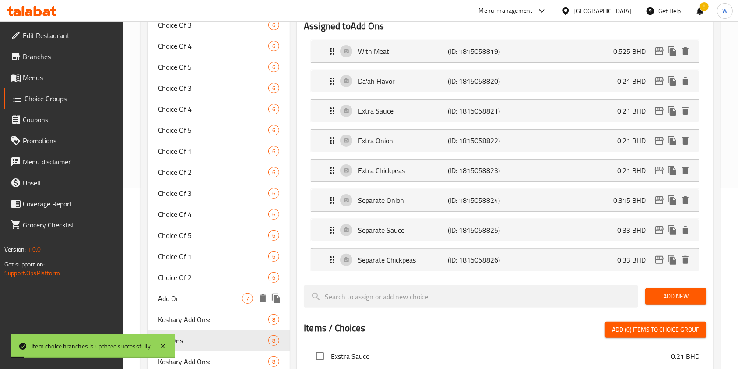
click at [196, 314] on span "Koshary Add Ons:" at bounding box center [213, 319] width 110 height 11
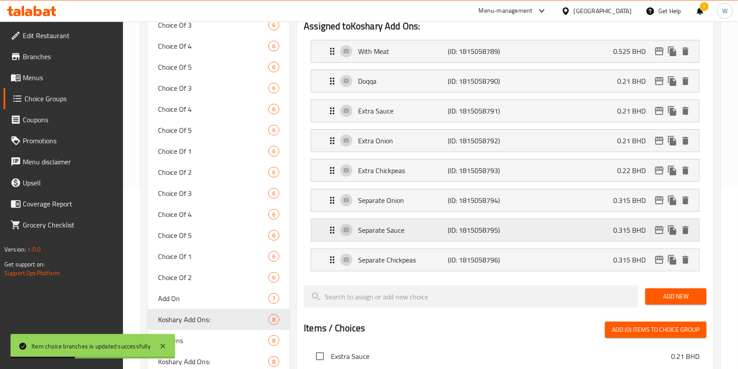
click at [654, 227] on button "edit" at bounding box center [659, 229] width 13 height 13
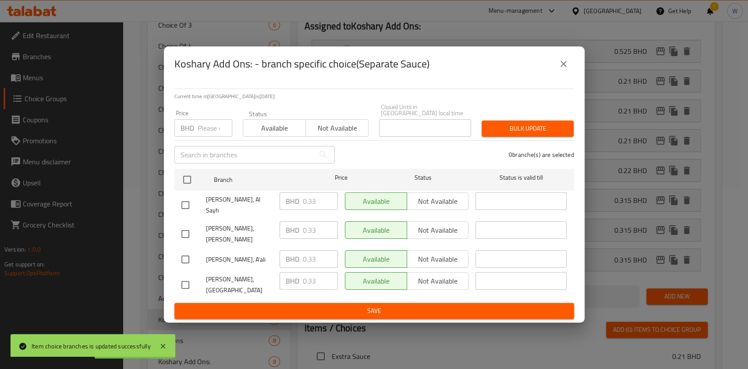
click at [205, 136] on input "number" at bounding box center [215, 128] width 35 height 18
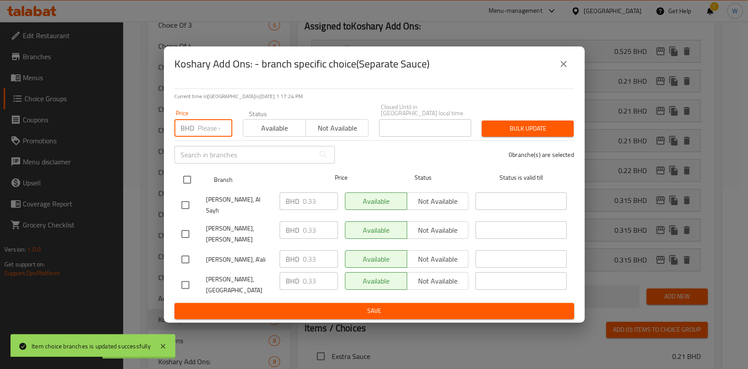
paste input "0.44"
click at [192, 188] on input "checkbox" at bounding box center [187, 179] width 18 height 18
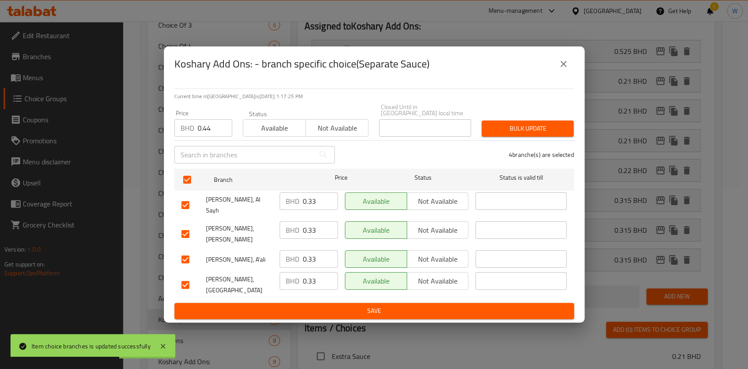
click at [493, 128] on button "Bulk update" at bounding box center [527, 128] width 92 height 16
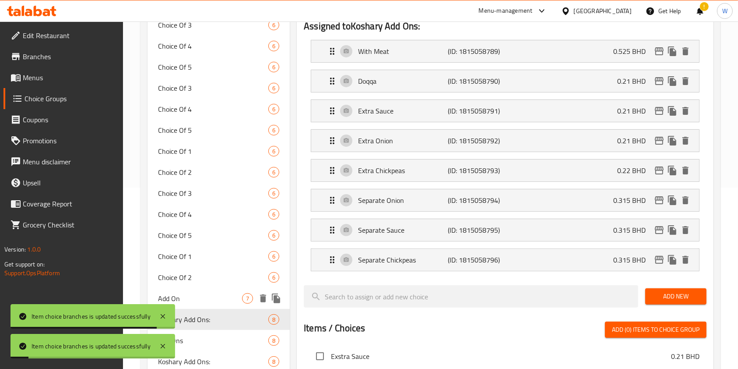
click at [222, 294] on span "Add On" at bounding box center [200, 298] width 84 height 11
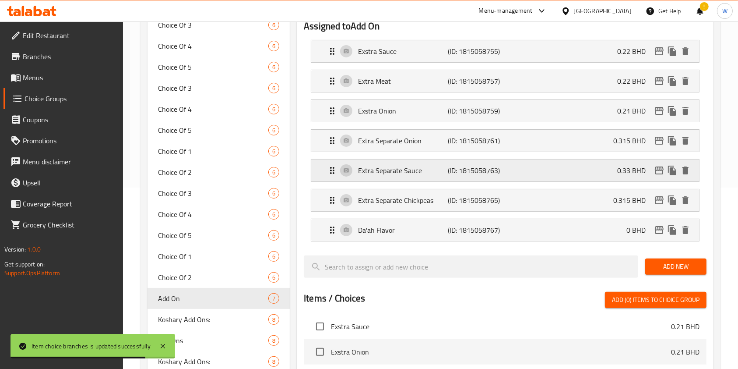
click at [659, 166] on icon "edit" at bounding box center [659, 170] width 9 height 8
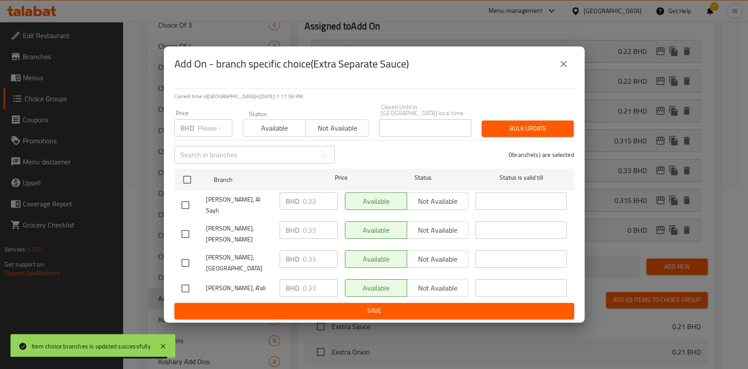
click at [215, 136] on input "number" at bounding box center [215, 128] width 35 height 18
paste input "0.44"
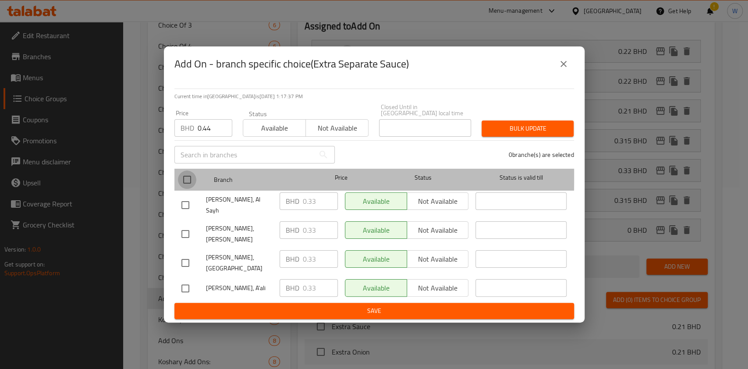
click at [194, 180] on input "checkbox" at bounding box center [187, 179] width 18 height 18
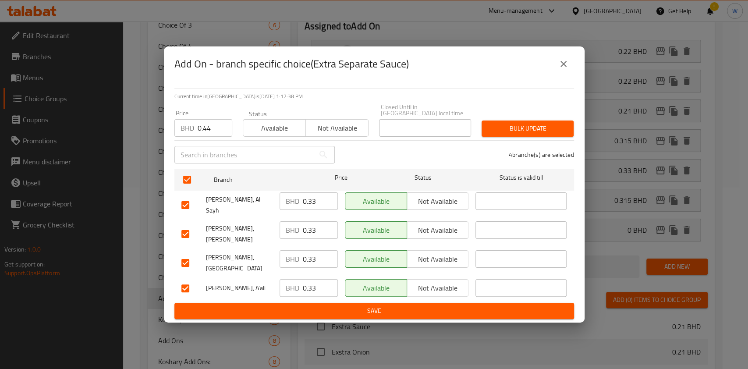
click at [493, 134] on span "Bulk update" at bounding box center [527, 128] width 78 height 11
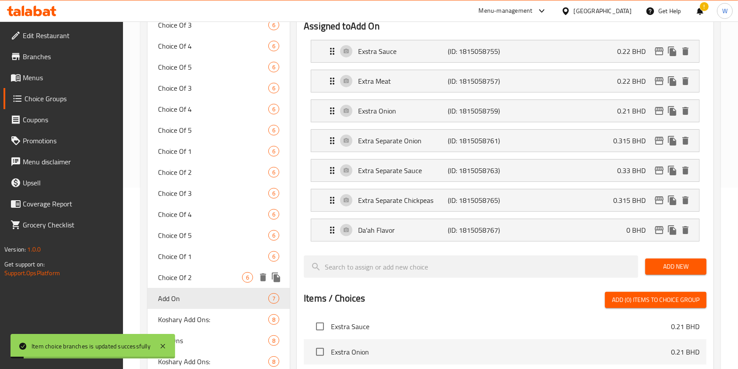
click at [198, 273] on span "Choice Of 2" at bounding box center [200, 277] width 84 height 11
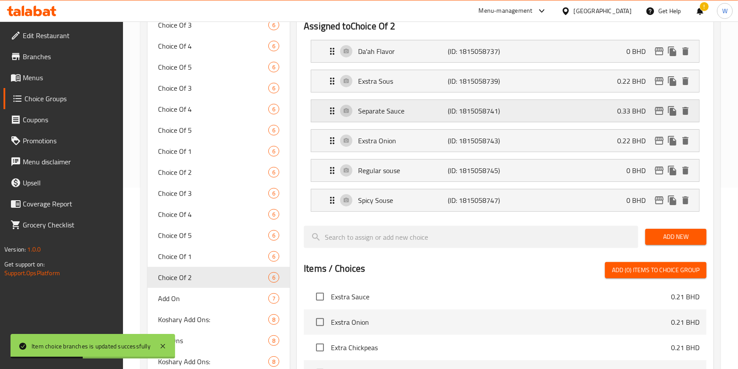
click at [657, 108] on icon "edit" at bounding box center [659, 111] width 9 height 8
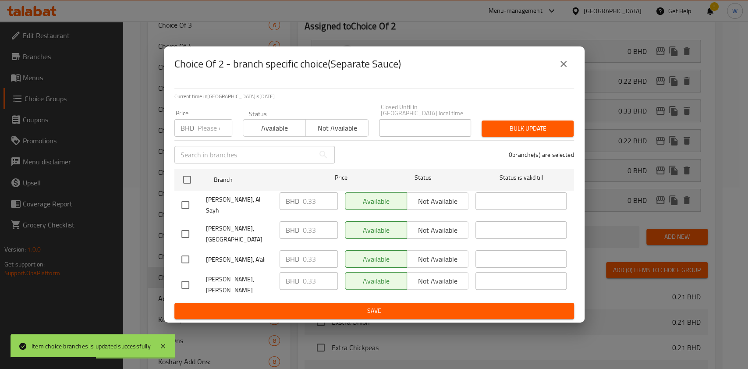
click at [214, 135] on input "number" at bounding box center [215, 128] width 35 height 18
paste input "0.44"
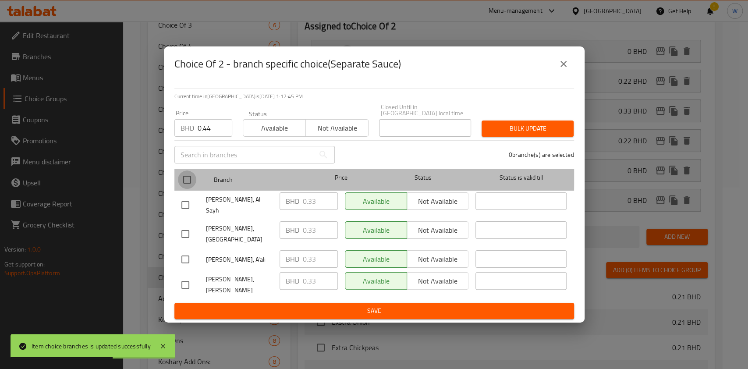
click at [186, 182] on input "checkbox" at bounding box center [187, 179] width 18 height 18
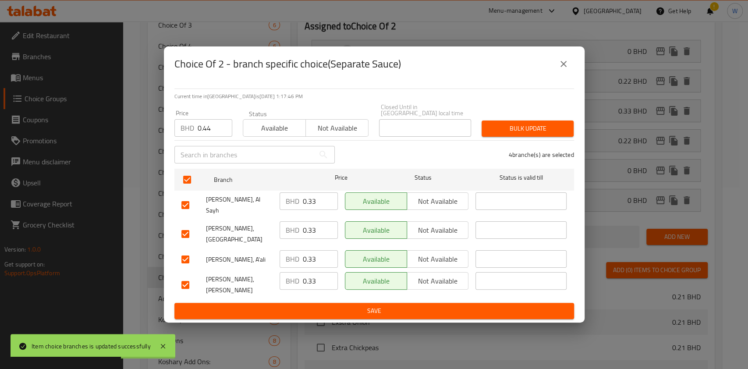
click at [511, 134] on span "Bulk update" at bounding box center [527, 128] width 78 height 11
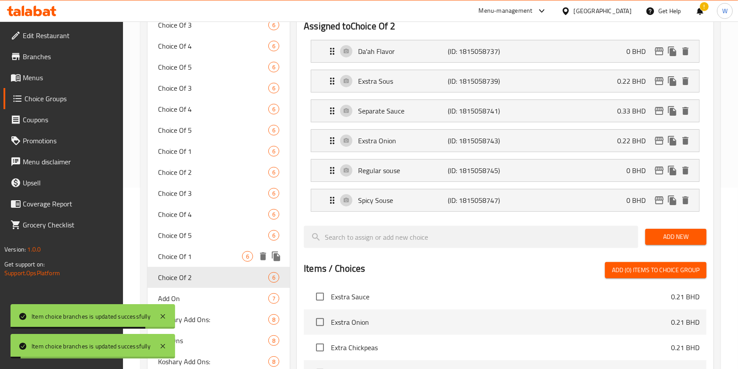
click at [190, 252] on span "Choice Of 1" at bounding box center [200, 256] width 84 height 11
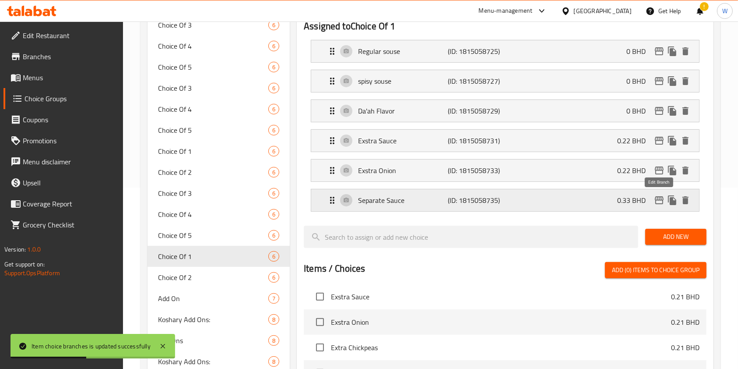
click at [662, 201] on icon "edit" at bounding box center [659, 200] width 11 height 11
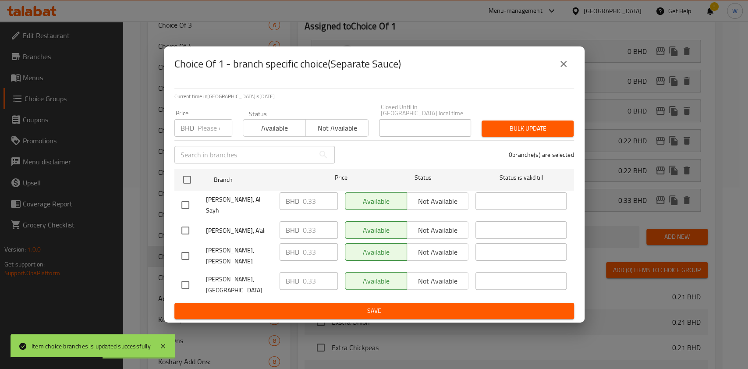
click at [214, 124] on div "Price BHD Price" at bounding box center [203, 123] width 58 height 27
click at [213, 132] on input "number" at bounding box center [215, 128] width 35 height 18
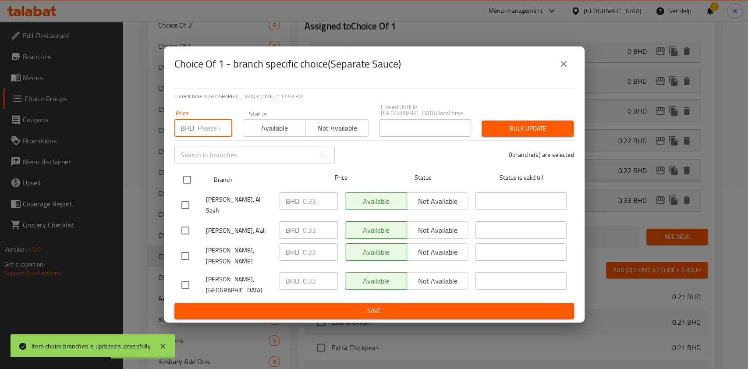
paste input "0.44"
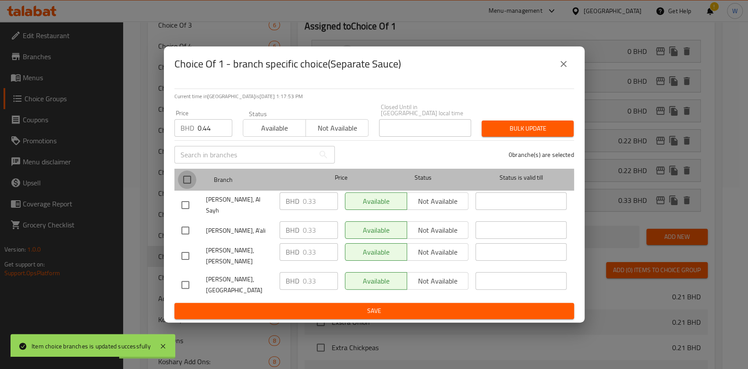
click at [189, 189] on input "checkbox" at bounding box center [187, 179] width 18 height 18
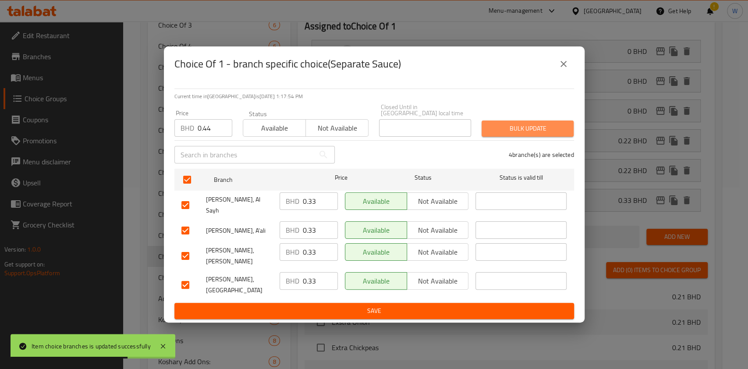
click at [526, 134] on span "Bulk update" at bounding box center [527, 128] width 78 height 11
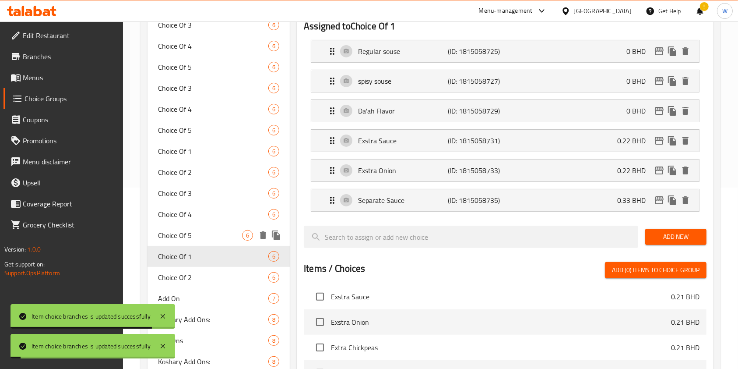
click at [187, 233] on span "Choice Of 5" at bounding box center [200, 235] width 84 height 11
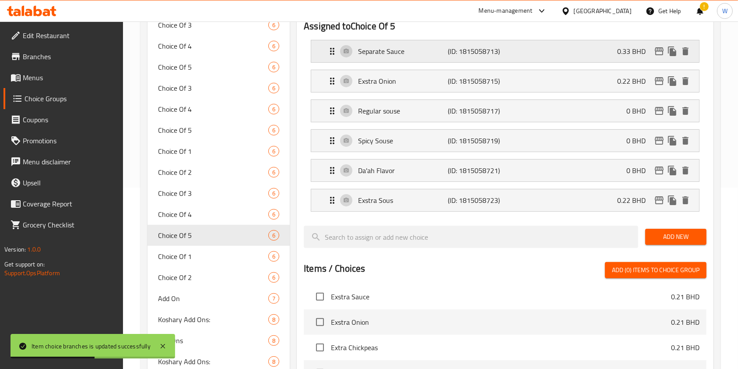
click at [657, 50] on icon "edit" at bounding box center [659, 51] width 11 height 11
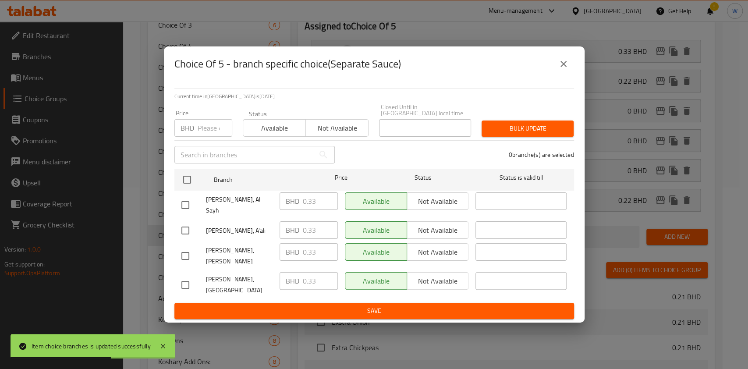
click at [206, 137] on input "number" at bounding box center [215, 128] width 35 height 18
paste input "0.44"
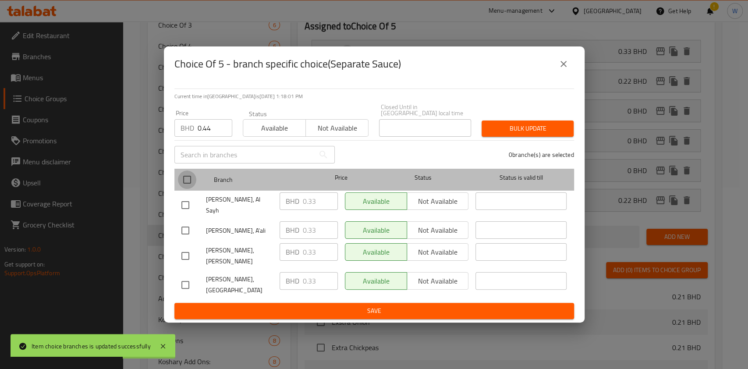
click at [184, 187] on input "checkbox" at bounding box center [187, 179] width 18 height 18
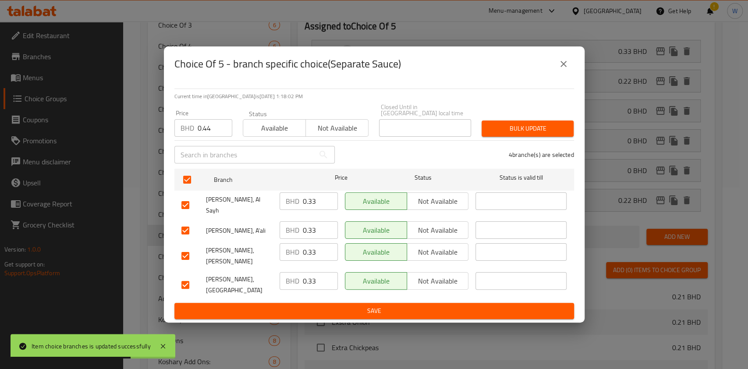
click at [538, 132] on span "Bulk update" at bounding box center [527, 128] width 78 height 11
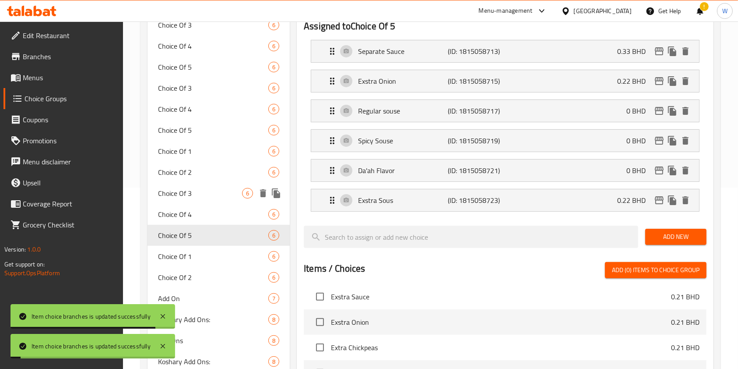
scroll to position [123, 0]
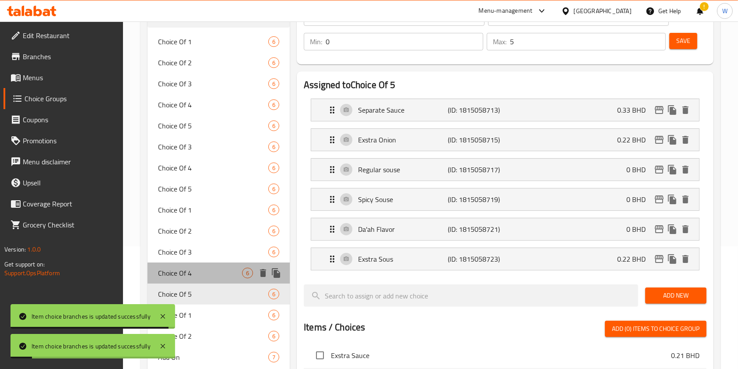
click at [200, 269] on span "Choice Of 4" at bounding box center [200, 273] width 84 height 11
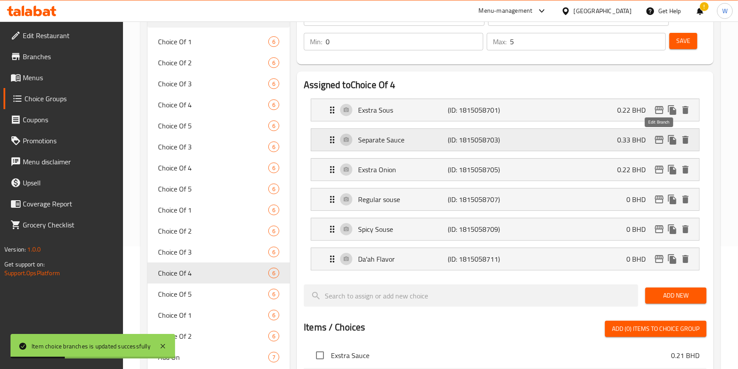
click at [656, 138] on icon "edit" at bounding box center [659, 139] width 11 height 11
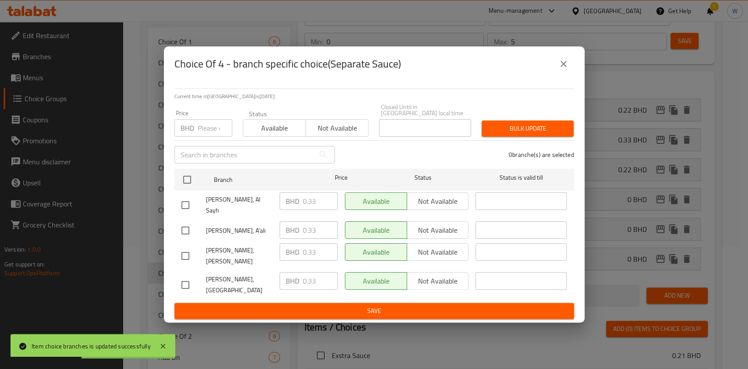
click at [215, 134] on input "number" at bounding box center [215, 128] width 35 height 18
paste input "0.44"
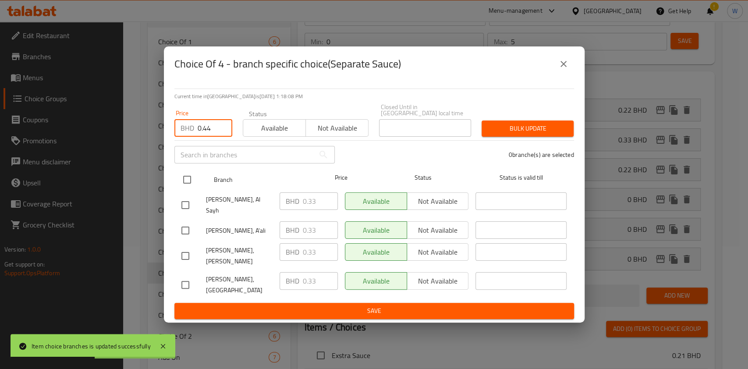
click at [191, 189] on input "checkbox" at bounding box center [187, 179] width 18 height 18
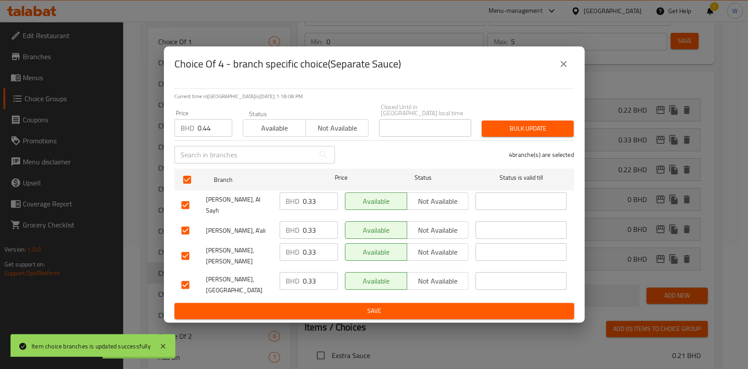
click at [505, 131] on span "Bulk update" at bounding box center [527, 128] width 78 height 11
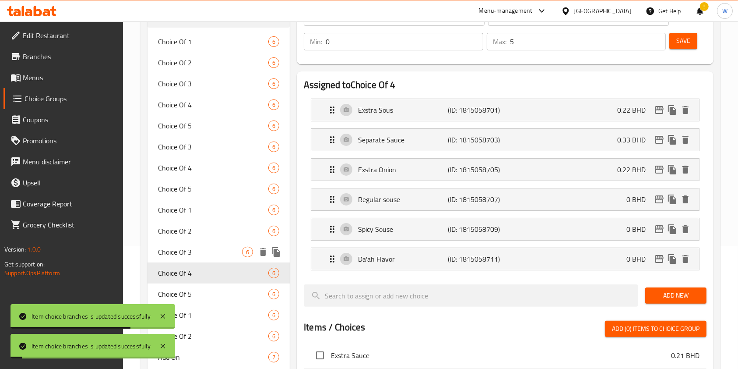
click at [187, 250] on span "Choice Of 3" at bounding box center [200, 252] width 84 height 11
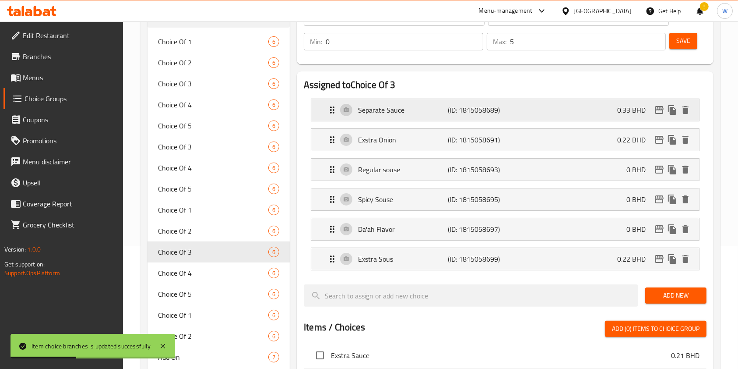
click at [657, 110] on icon "edit" at bounding box center [659, 110] width 9 height 8
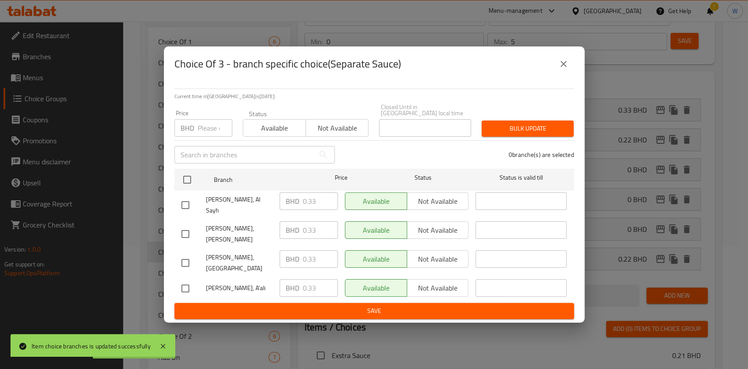
click at [206, 133] on input "number" at bounding box center [215, 128] width 35 height 18
paste input "0.44"
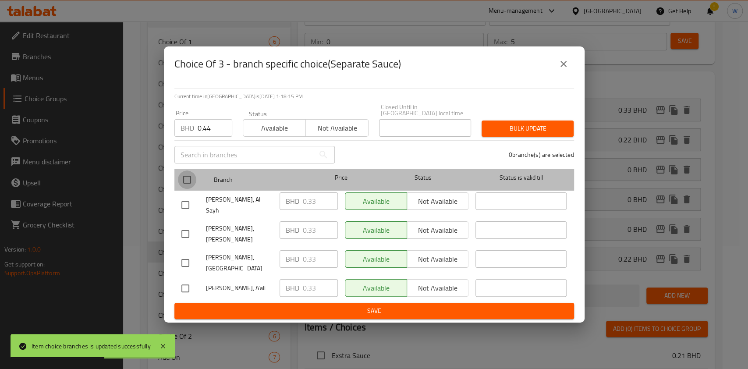
click at [186, 186] on input "checkbox" at bounding box center [187, 179] width 18 height 18
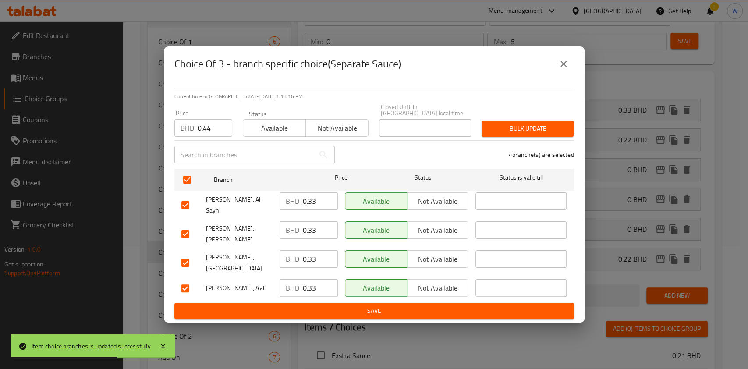
click at [508, 134] on span "Bulk update" at bounding box center [527, 128] width 78 height 11
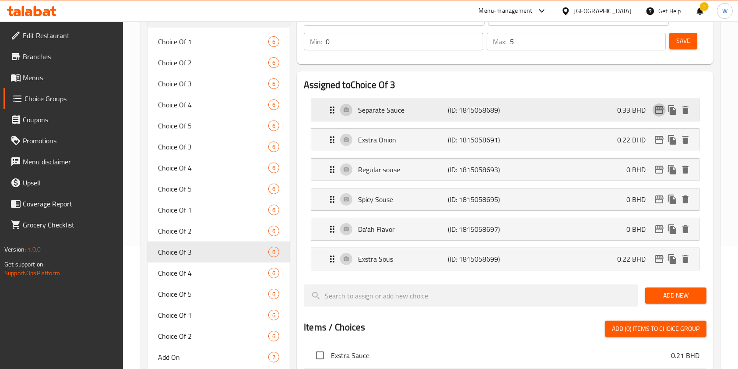
click at [657, 109] on icon "edit" at bounding box center [659, 110] width 11 height 11
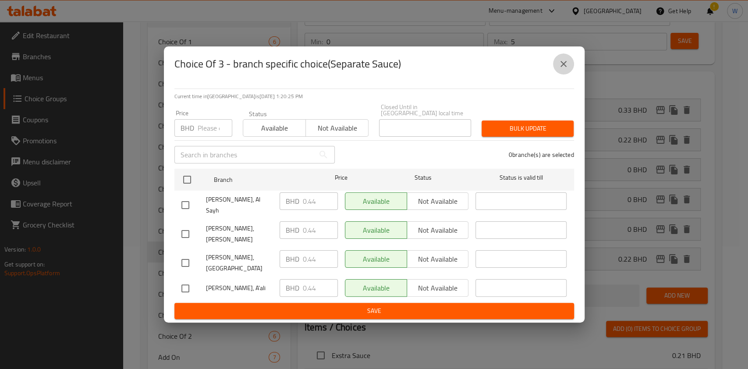
click at [564, 69] on icon "close" at bounding box center [563, 64] width 11 height 11
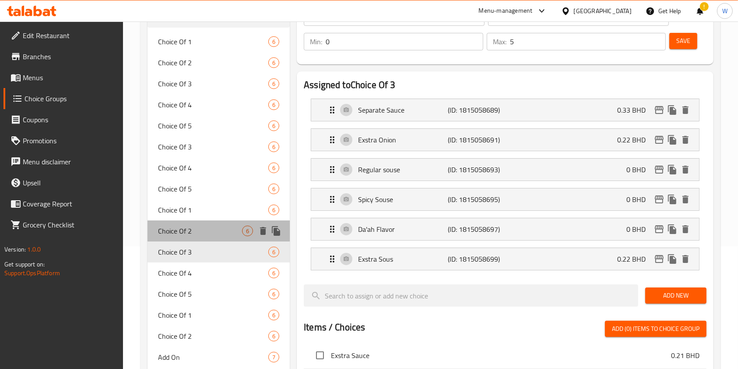
click at [203, 232] on span "Choice Of 2" at bounding box center [200, 231] width 84 height 11
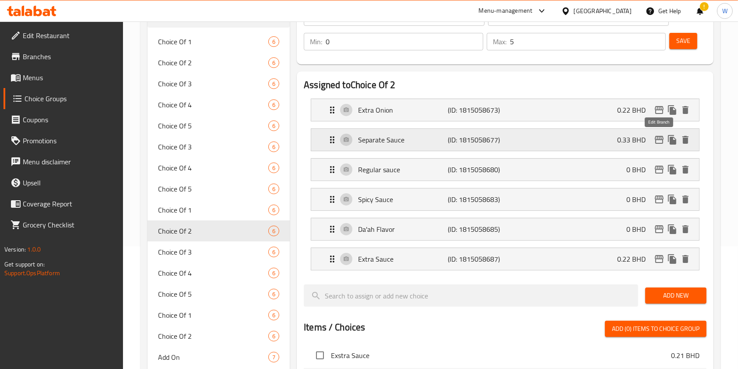
click at [660, 137] on icon "edit" at bounding box center [659, 139] width 11 height 11
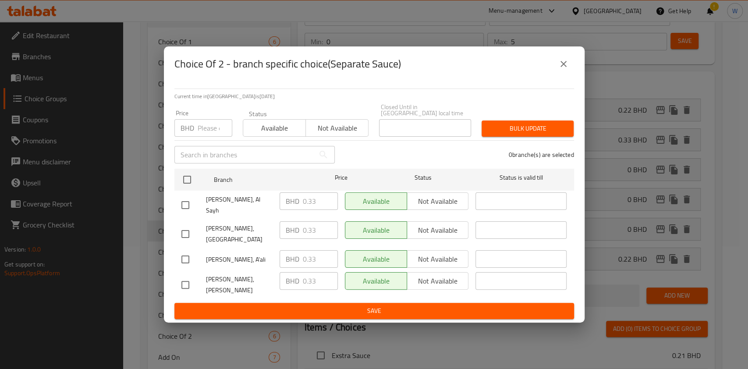
click at [208, 136] on input "number" at bounding box center [215, 128] width 35 height 18
paste input "0.44"
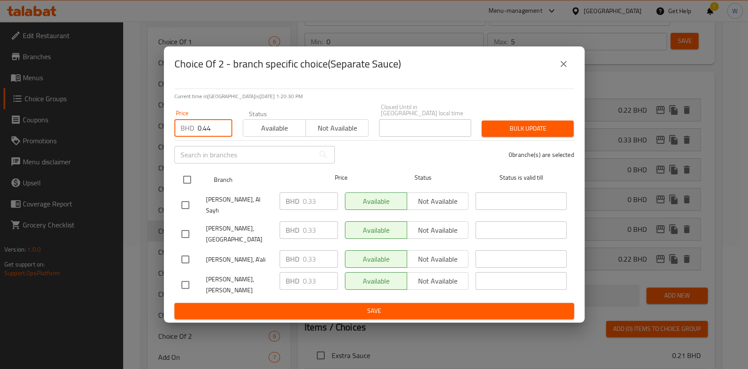
click at [191, 185] on input "checkbox" at bounding box center [187, 179] width 18 height 18
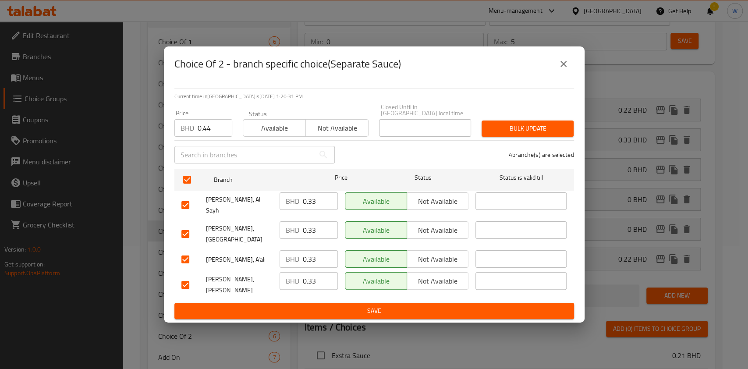
click at [546, 131] on span "Bulk update" at bounding box center [527, 128] width 78 height 11
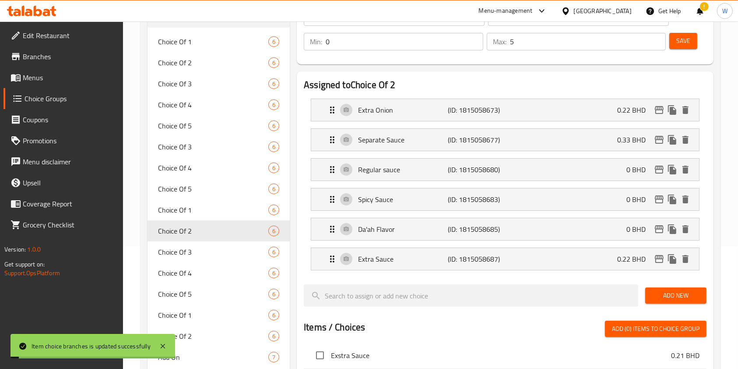
click at [203, 205] on span "Choice Of 1" at bounding box center [213, 210] width 110 height 11
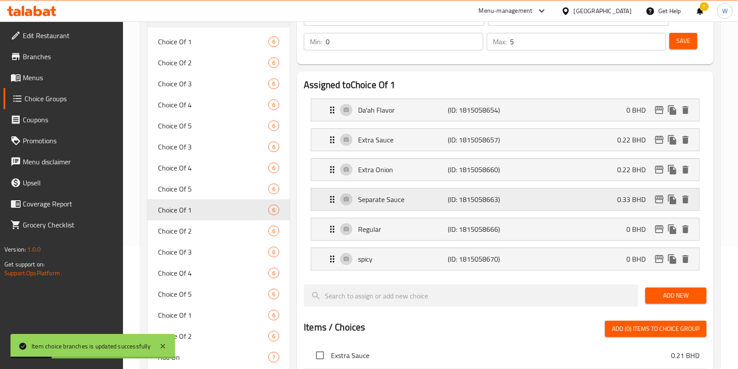
click at [656, 196] on icon "edit" at bounding box center [659, 199] width 9 height 8
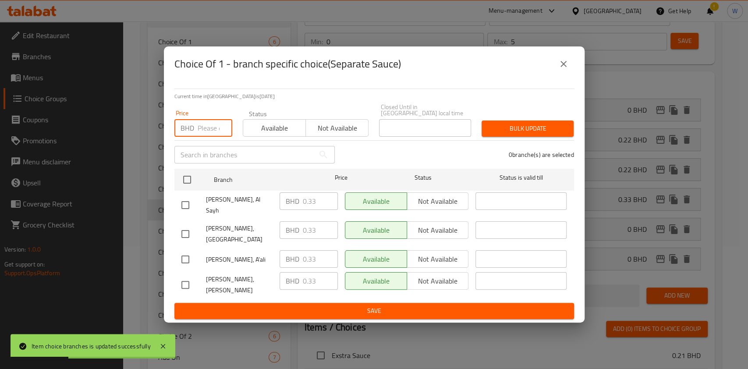
click at [208, 137] on input "number" at bounding box center [215, 128] width 35 height 18
paste input "0.44"
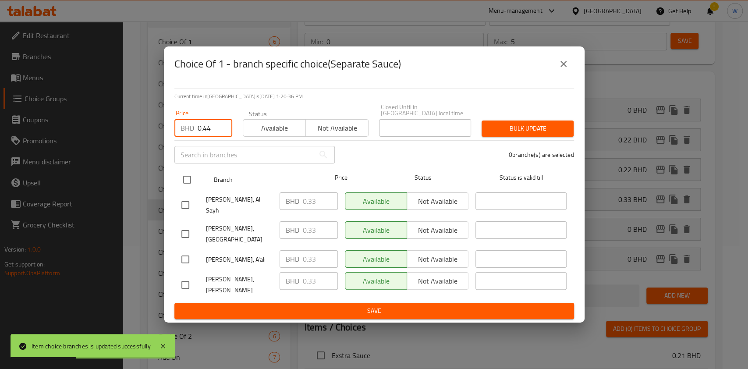
click at [190, 185] on input "checkbox" at bounding box center [187, 179] width 18 height 18
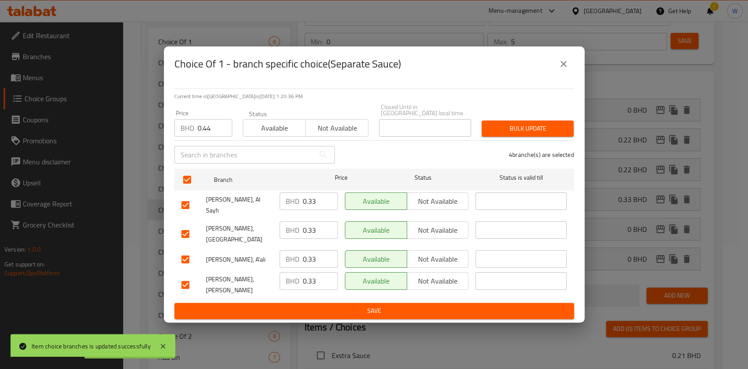
click at [530, 134] on span "Bulk update" at bounding box center [527, 128] width 78 height 11
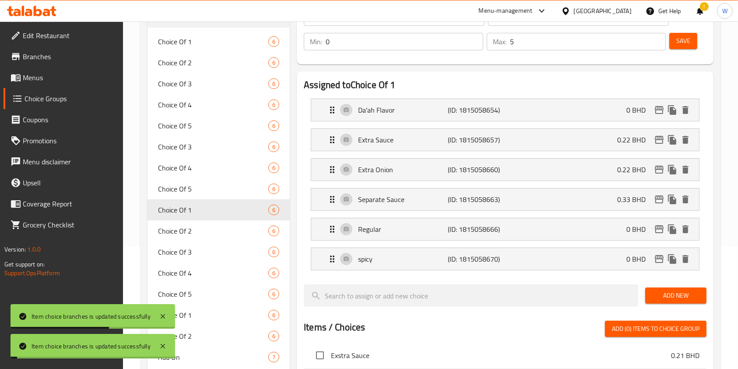
click at [216, 178] on div "Choice Of 5 6" at bounding box center [219, 188] width 142 height 21
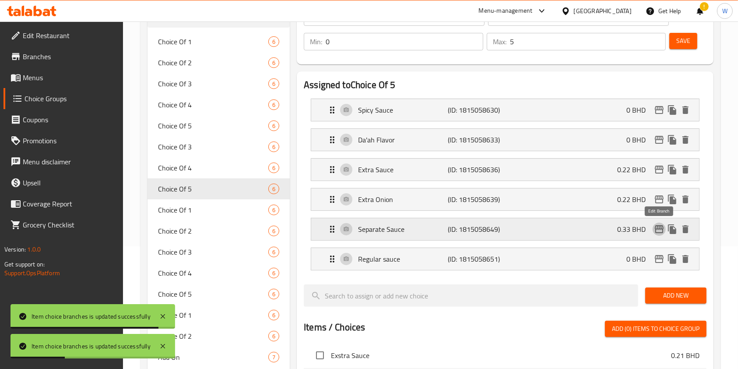
click at [655, 229] on icon "edit" at bounding box center [659, 229] width 11 height 11
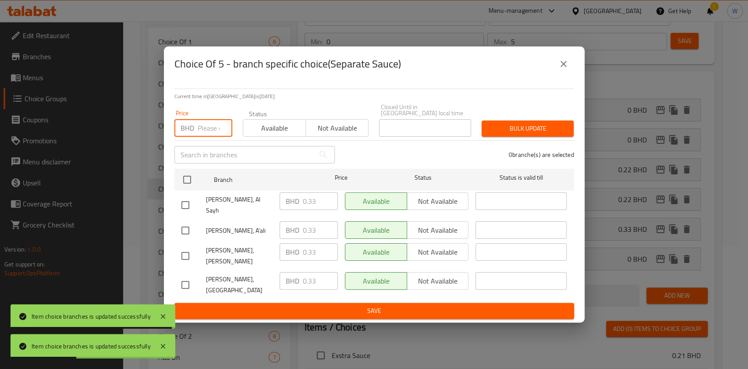
click at [200, 130] on input "number" at bounding box center [215, 128] width 35 height 18
paste input "0.44"
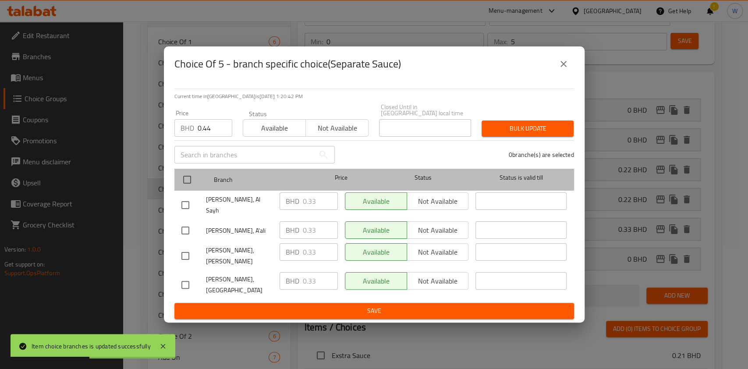
click at [193, 175] on div at bounding box center [194, 179] width 33 height 25
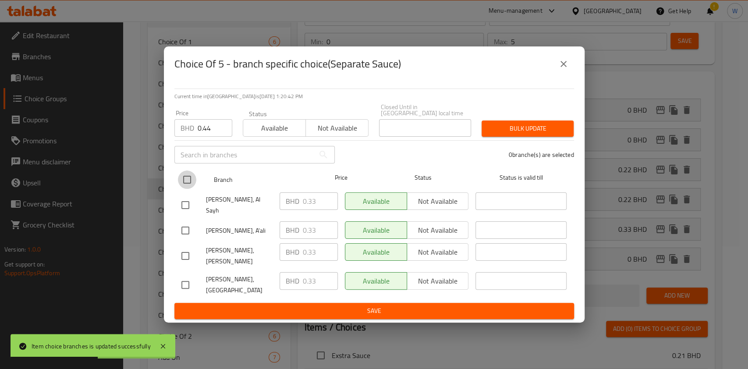
click at [193, 184] on input "checkbox" at bounding box center [187, 179] width 18 height 18
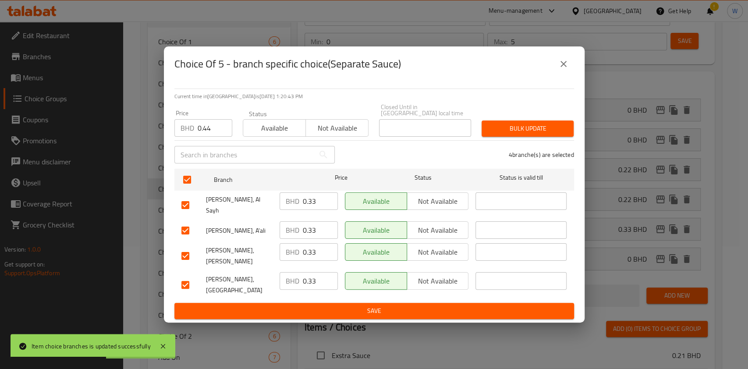
click at [497, 131] on button "Bulk update" at bounding box center [527, 128] width 92 height 16
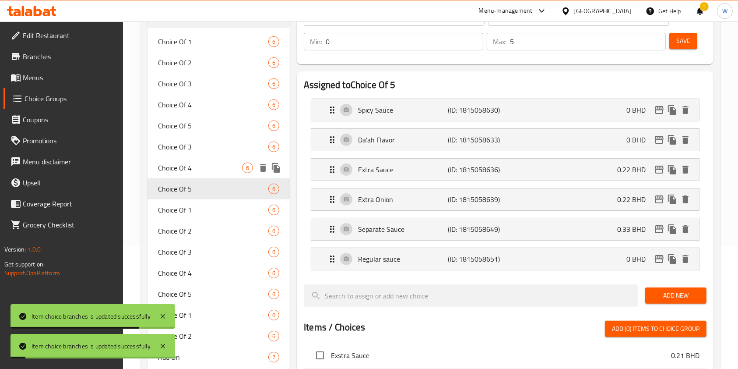
click at [202, 166] on span "Choice Of 4" at bounding box center [200, 167] width 84 height 11
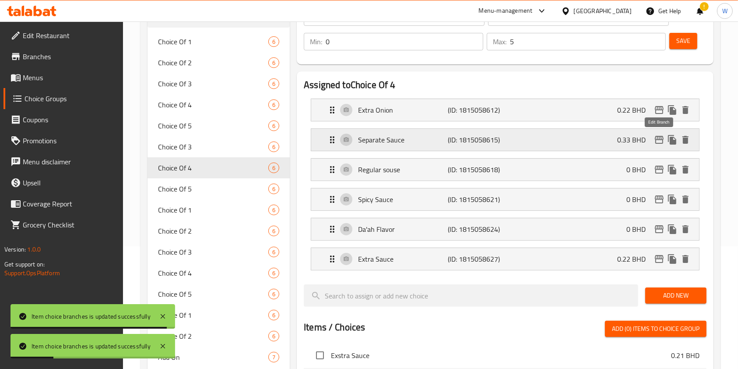
click at [658, 144] on icon "edit" at bounding box center [659, 139] width 11 height 11
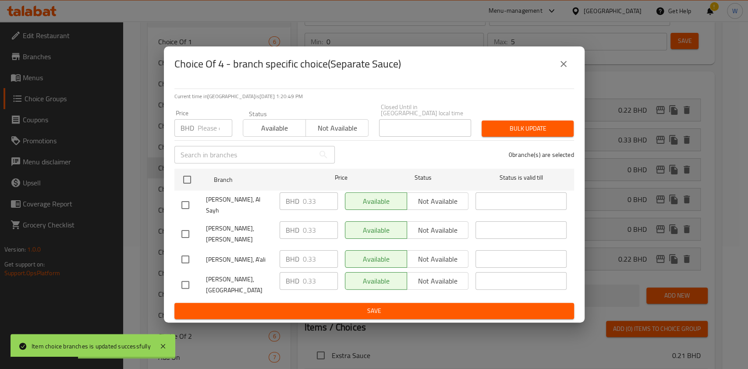
click at [204, 137] on input "number" at bounding box center [215, 128] width 35 height 18
paste input "0.44"
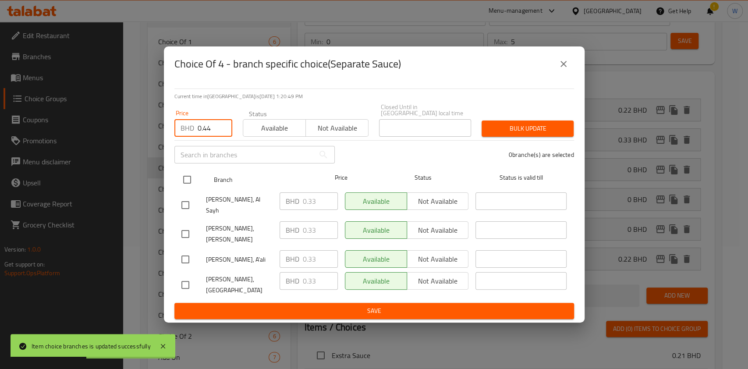
click at [194, 183] on input "checkbox" at bounding box center [187, 179] width 18 height 18
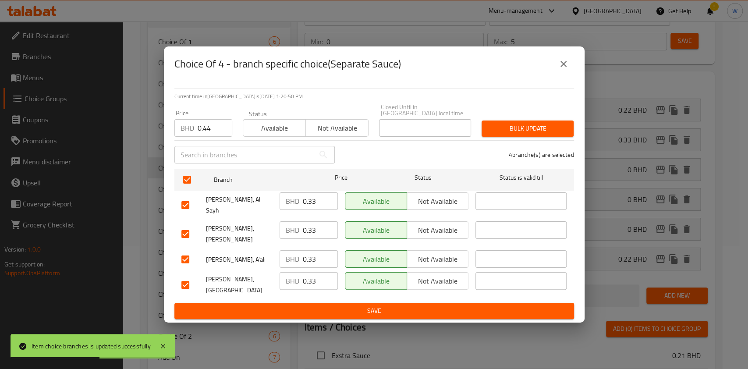
click at [482, 137] on button "Bulk update" at bounding box center [527, 128] width 92 height 16
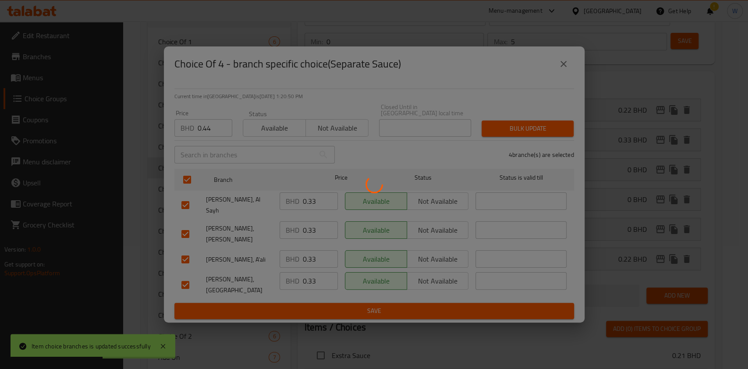
click at [509, 135] on div at bounding box center [374, 184] width 748 height 369
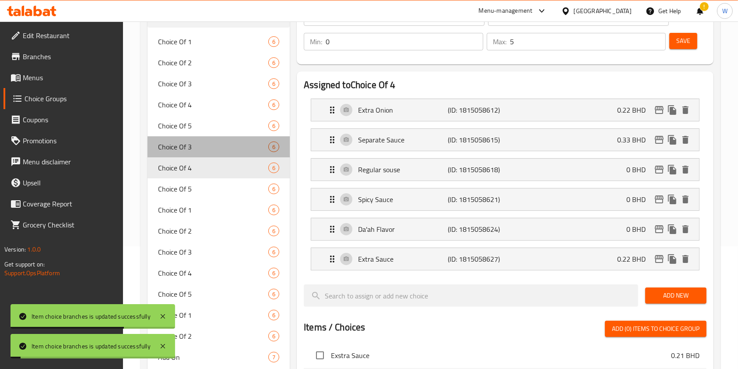
click at [209, 144] on span "Choice Of 3" at bounding box center [213, 146] width 110 height 11
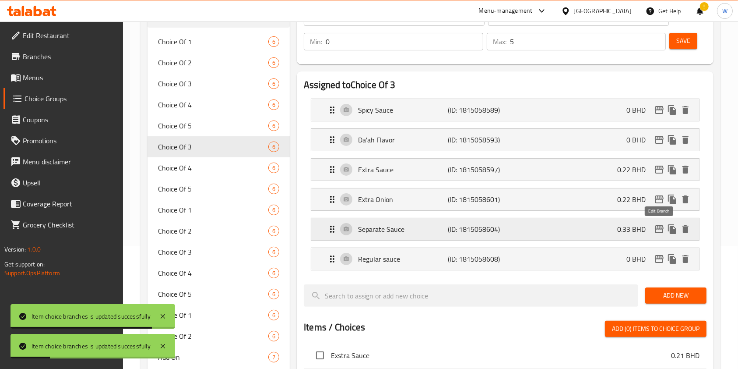
click at [657, 226] on icon "edit" at bounding box center [659, 229] width 11 height 11
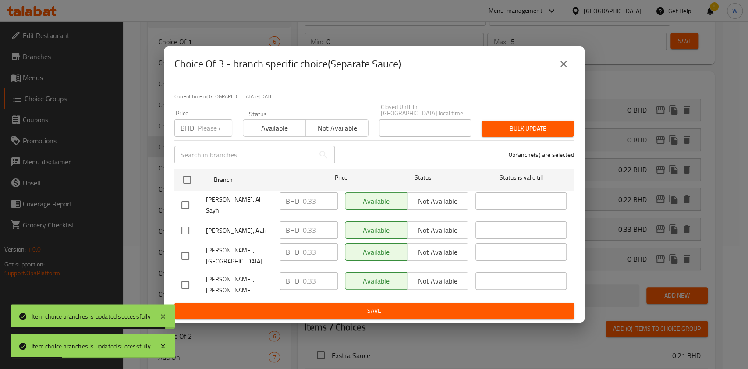
click at [212, 130] on input "number" at bounding box center [215, 128] width 35 height 18
paste input "0.44"
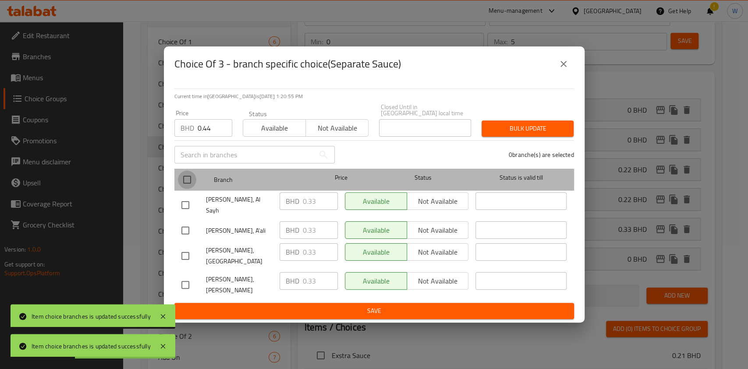
drag, startPoint x: 190, startPoint y: 184, endPoint x: 289, endPoint y: 163, distance: 101.5
click at [191, 183] on input "checkbox" at bounding box center [187, 179] width 18 height 18
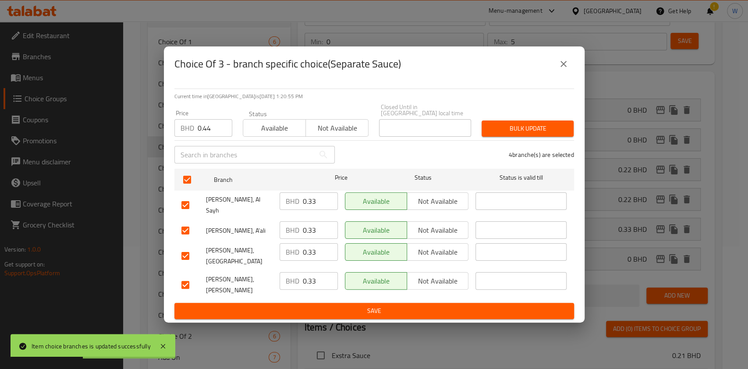
click at [530, 119] on div "Price BHD 0.44 Price Status Available Not available Closed Until in Bahrain loc…" at bounding box center [374, 120] width 410 height 43
click at [526, 133] on span "Bulk update" at bounding box center [527, 128] width 78 height 11
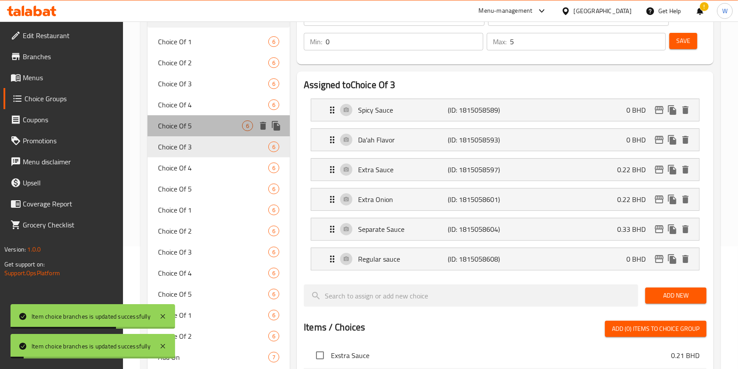
click at [212, 124] on span "Choice Of 5" at bounding box center [200, 125] width 84 height 11
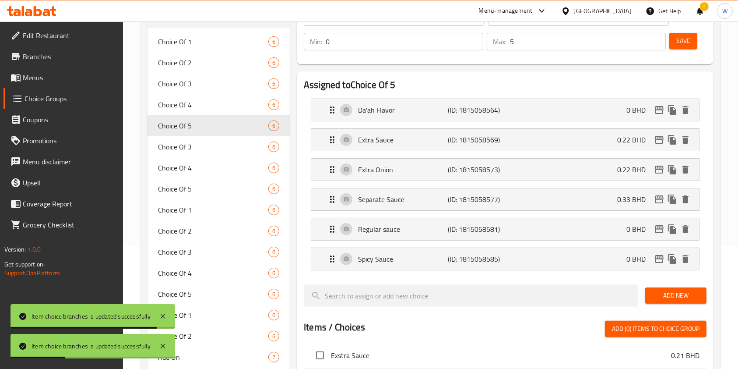
click at [658, 198] on nav "Da'ah Flavor (ID: 1815058564) 0 BHD Name (En) Da'ah Flavor Name (En) Name (Ar) …" at bounding box center [505, 185] width 403 height 186
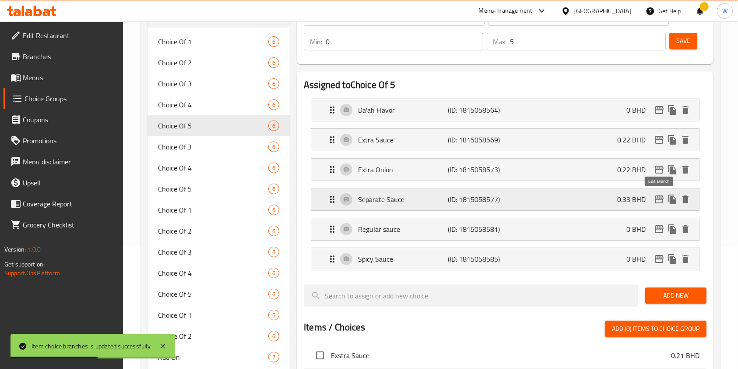
click at [660, 201] on icon "edit" at bounding box center [659, 199] width 11 height 11
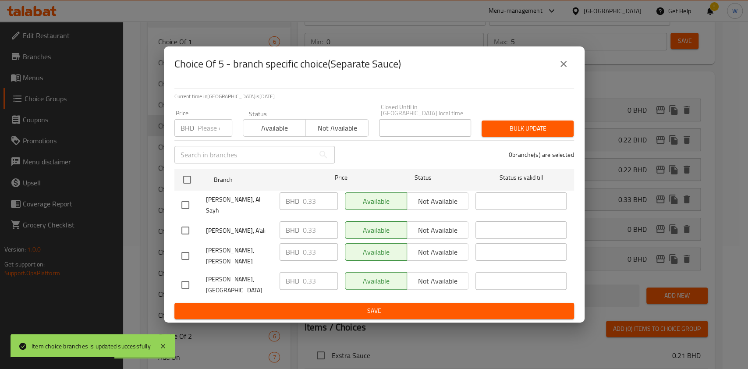
click at [218, 130] on input "number" at bounding box center [215, 128] width 35 height 18
paste input "0.44"
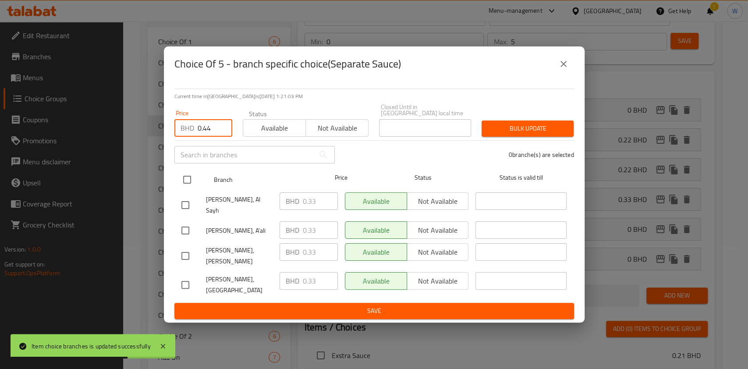
click at [184, 188] on input "checkbox" at bounding box center [187, 179] width 18 height 18
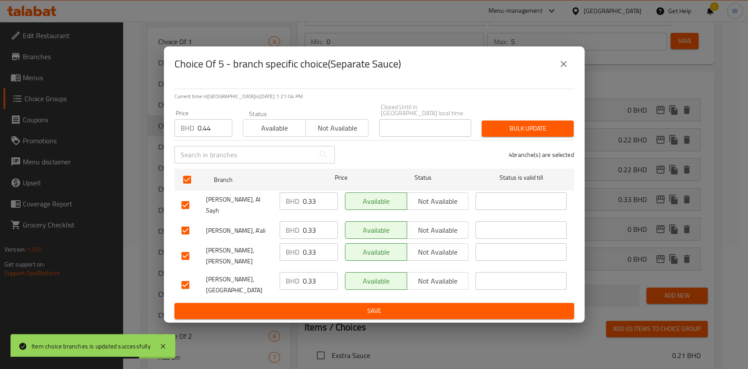
click at [519, 134] on span "Bulk update" at bounding box center [527, 128] width 78 height 11
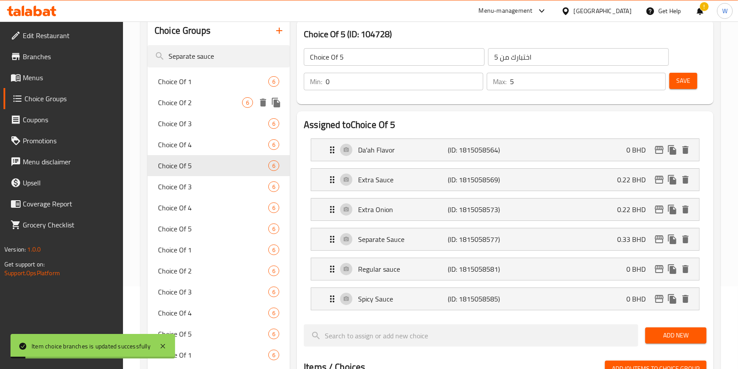
scroll to position [64, 0]
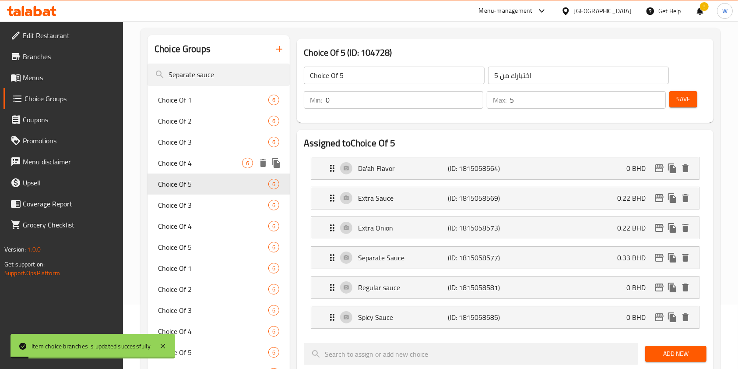
click at [200, 163] on span "Choice Of 4" at bounding box center [200, 163] width 84 height 11
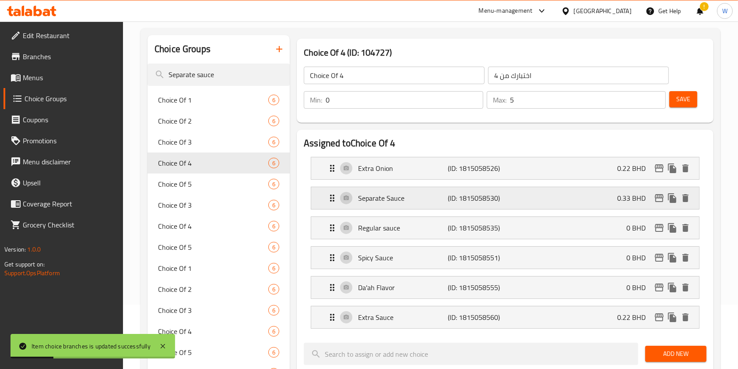
click at [659, 199] on icon "edit" at bounding box center [659, 198] width 11 height 11
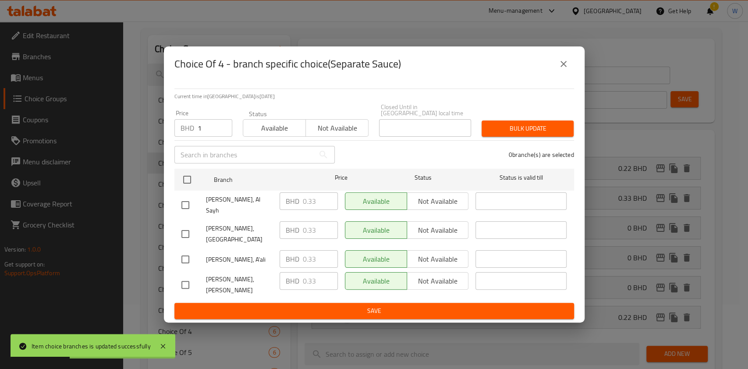
click at [221, 131] on input "1" at bounding box center [215, 128] width 35 height 18
drag, startPoint x: 208, startPoint y: 136, endPoint x: 183, endPoint y: 138, distance: 25.5
click at [183, 137] on div "BHD 1 Price" at bounding box center [203, 128] width 58 height 18
paste input "0.44"
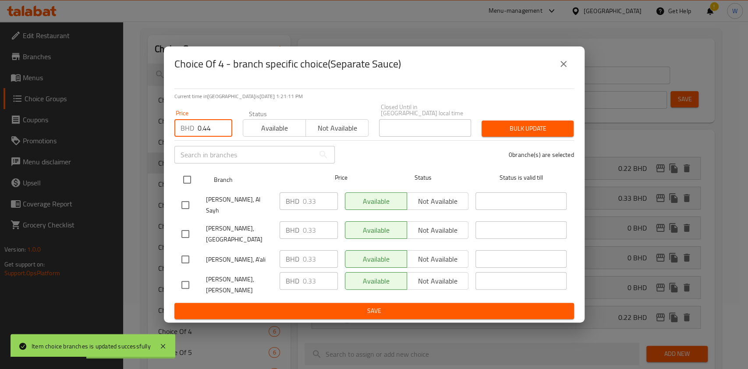
click at [189, 180] on input "checkbox" at bounding box center [187, 179] width 18 height 18
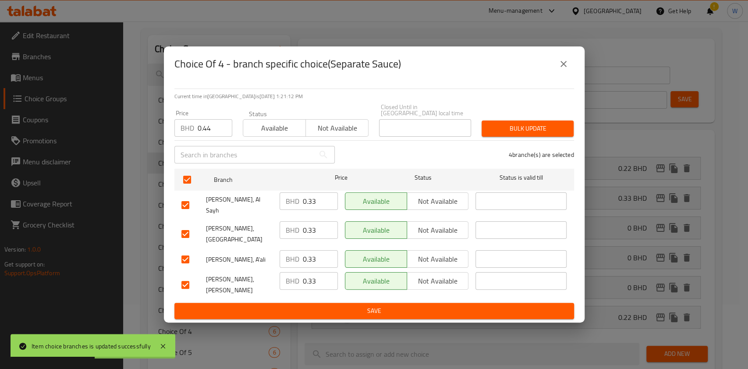
click at [530, 124] on div "Bulk update" at bounding box center [527, 128] width 102 height 27
click at [530, 128] on button "Bulk update" at bounding box center [527, 128] width 92 height 16
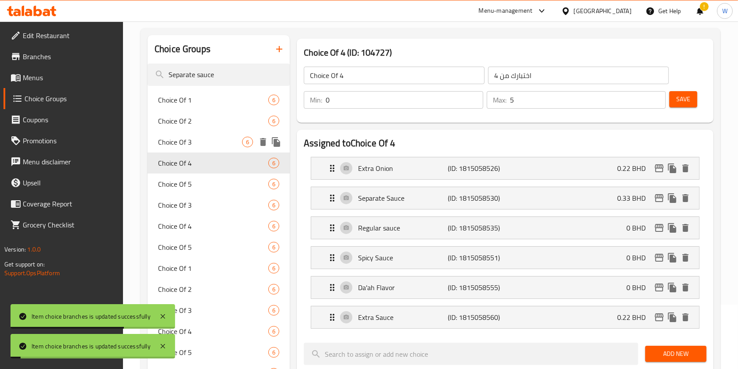
click at [228, 148] on div "Choice Of 3 6" at bounding box center [219, 141] width 142 height 21
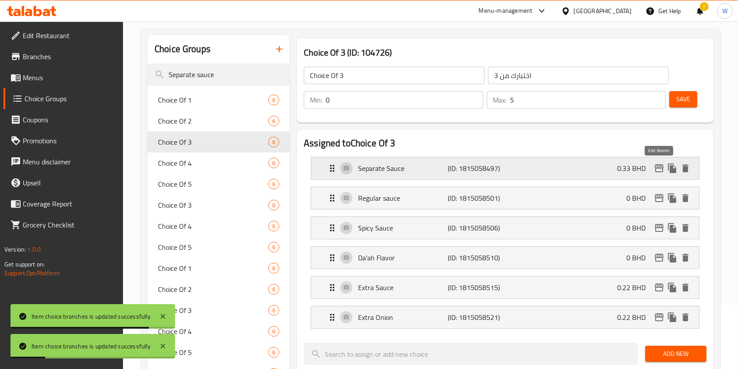
click at [659, 166] on icon "edit" at bounding box center [659, 168] width 11 height 11
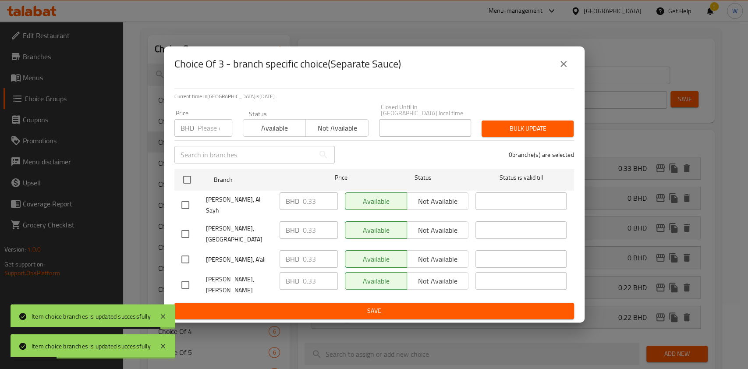
click at [196, 131] on div "BHD Price" at bounding box center [203, 128] width 58 height 18
paste input "0.44"
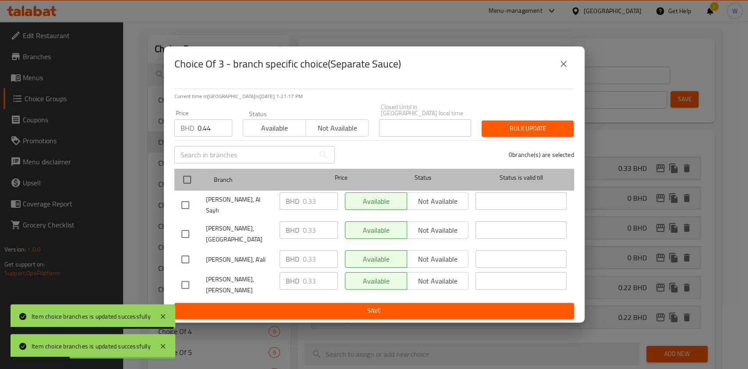
click at [186, 177] on div at bounding box center [194, 179] width 33 height 25
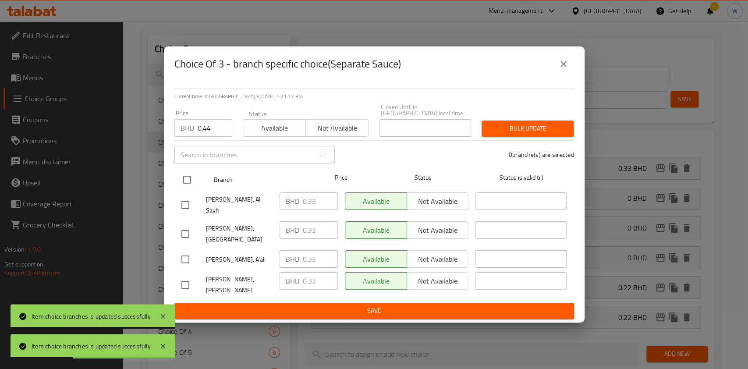
click at [187, 180] on input "checkbox" at bounding box center [187, 179] width 18 height 18
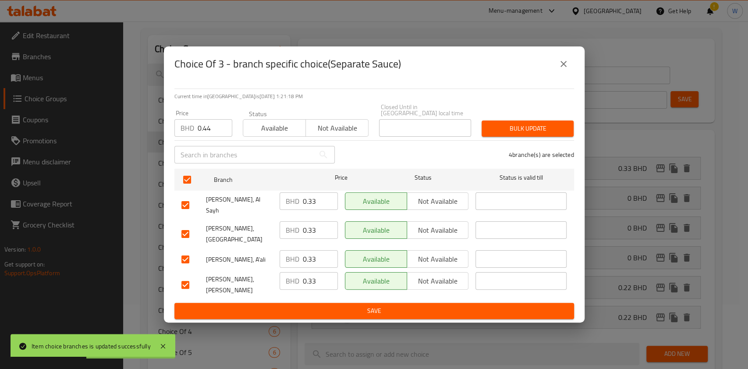
click at [538, 123] on div "Bulk update" at bounding box center [527, 128] width 102 height 27
click at [531, 134] on span "Bulk update" at bounding box center [527, 128] width 78 height 11
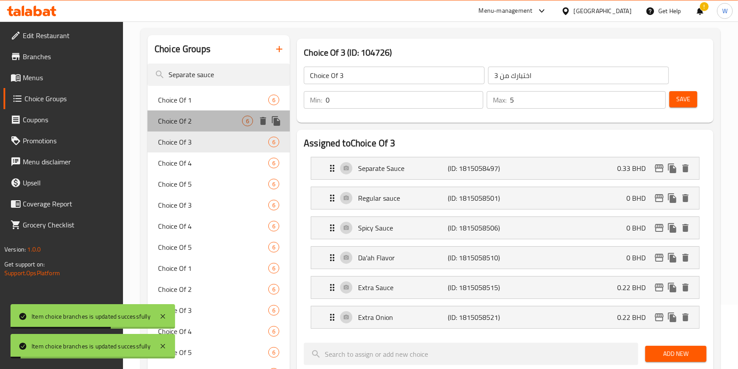
drag, startPoint x: 202, startPoint y: 121, endPoint x: 261, endPoint y: 128, distance: 59.6
click at [202, 121] on span "Choice Of 2" at bounding box center [200, 121] width 84 height 11
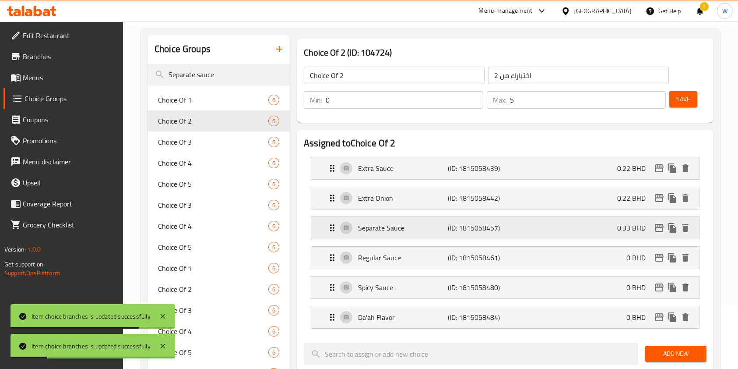
click at [660, 224] on icon "edit" at bounding box center [659, 228] width 9 height 8
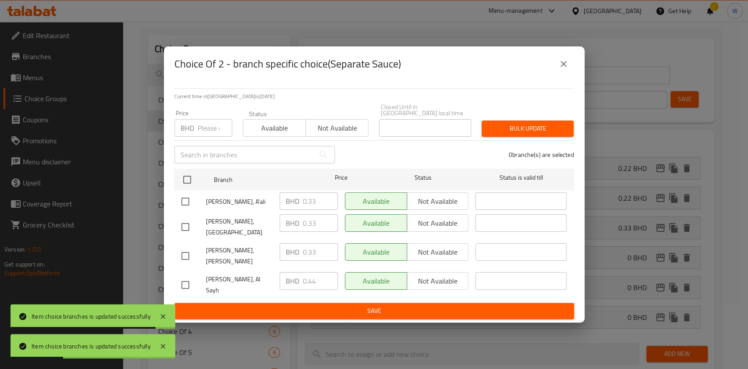
click at [205, 134] on input "number" at bounding box center [215, 128] width 35 height 18
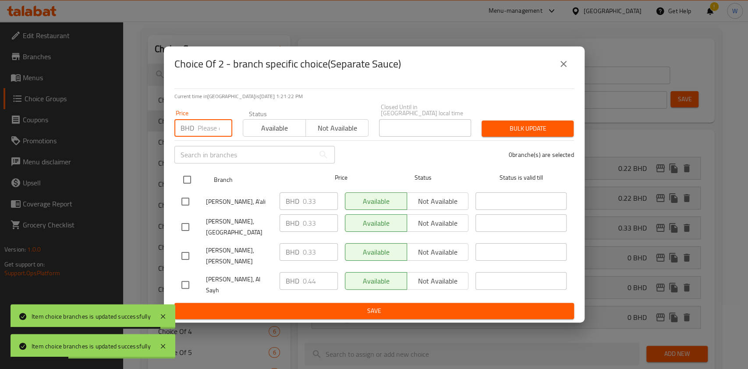
paste input "0.44"
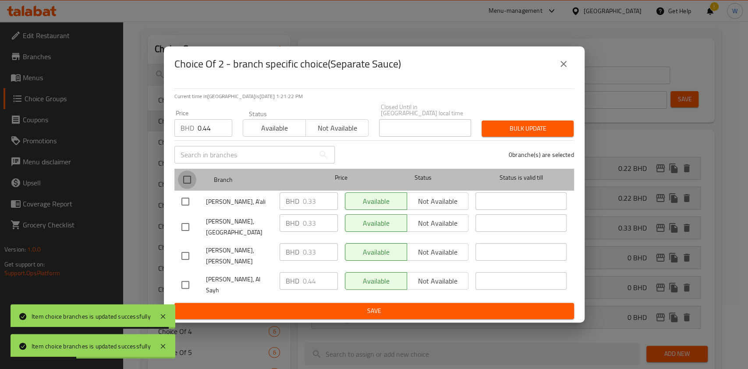
click at [185, 184] on input "checkbox" at bounding box center [187, 179] width 18 height 18
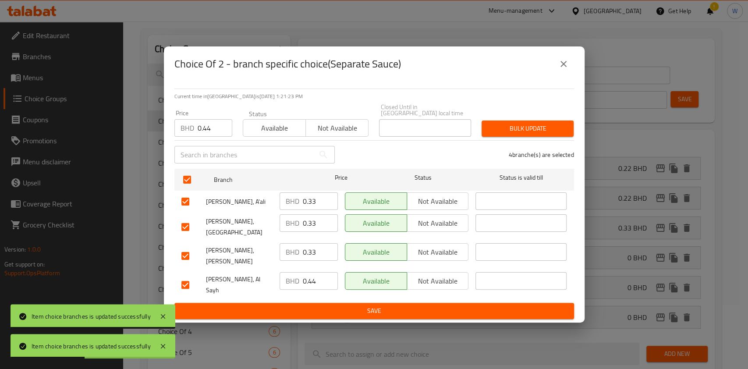
click at [499, 134] on span "Bulk update" at bounding box center [527, 128] width 78 height 11
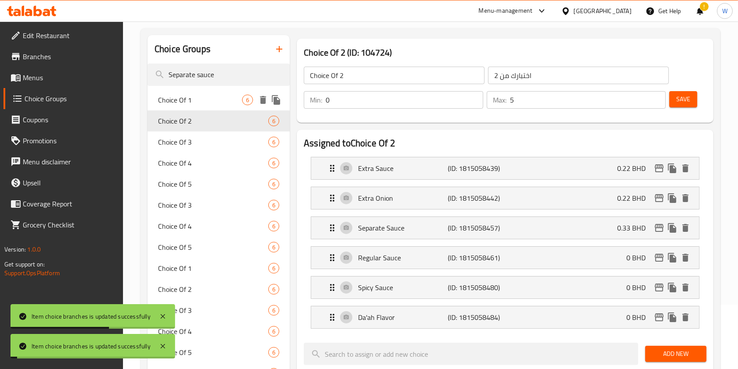
click at [195, 100] on span "Choice Of 1" at bounding box center [200, 100] width 84 height 11
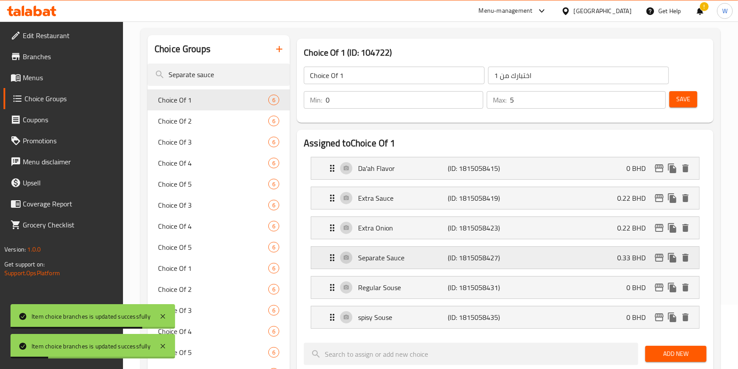
click at [659, 254] on icon "edit" at bounding box center [659, 257] width 11 height 11
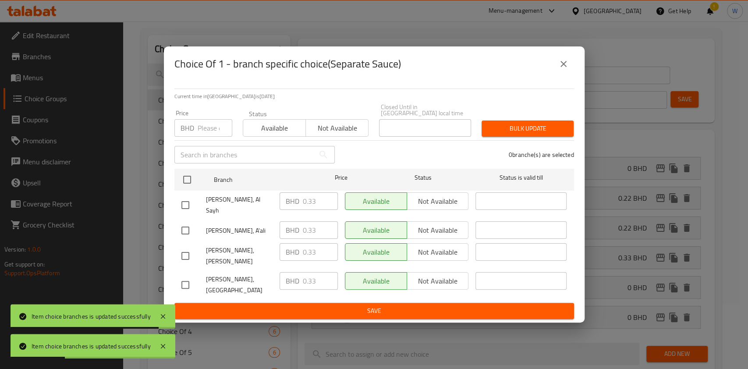
click at [184, 137] on div "BHD Price" at bounding box center [203, 128] width 58 height 18
click at [210, 134] on input "number" at bounding box center [215, 128] width 35 height 18
paste input "0.44"
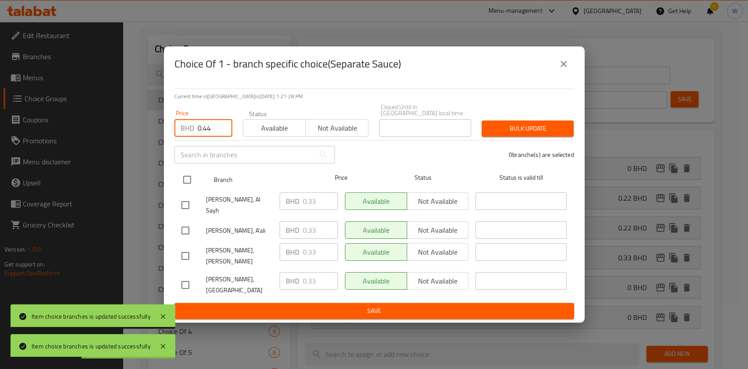
click at [183, 183] on input "checkbox" at bounding box center [187, 179] width 18 height 18
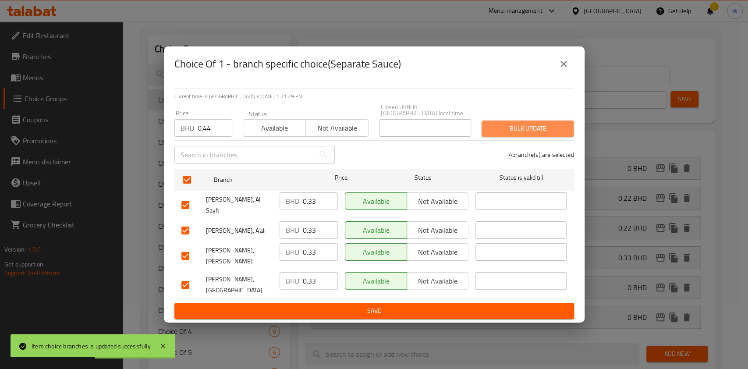
click at [534, 137] on button "Bulk update" at bounding box center [527, 128] width 92 height 16
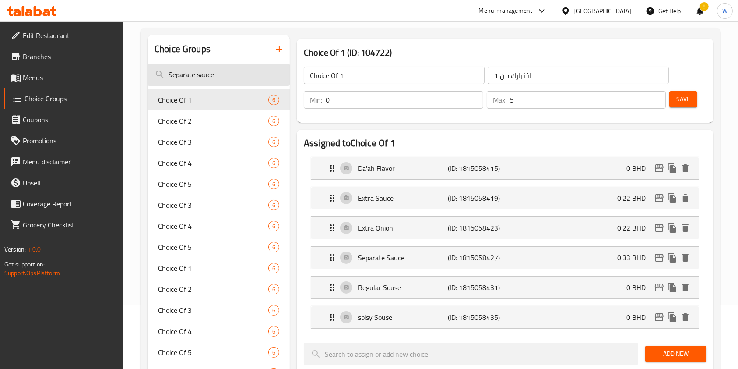
click at [263, 73] on input "Separate sauce" at bounding box center [219, 75] width 142 height 22
paste input "Onion"
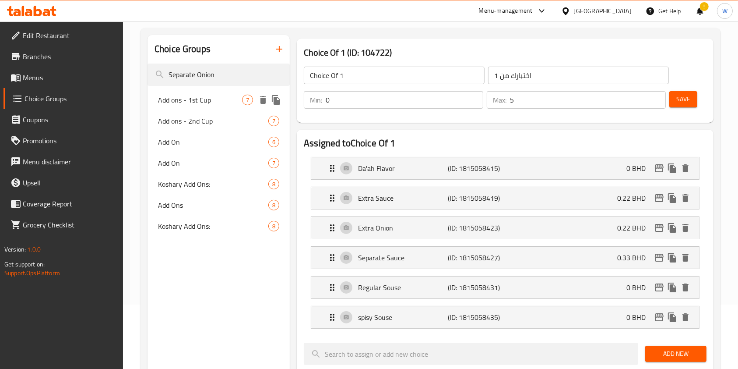
click at [228, 103] on span "Add ons - 1st Cup" at bounding box center [200, 100] width 84 height 11
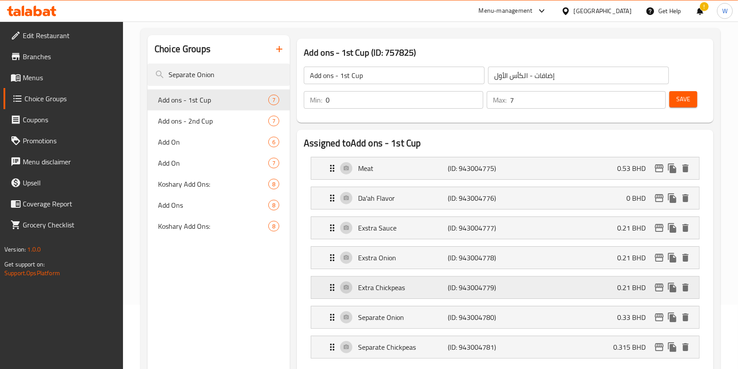
scroll to position [123, 0]
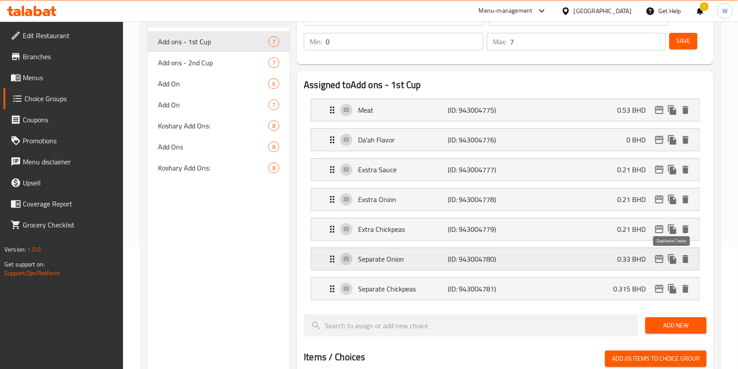
click at [660, 255] on icon "edit" at bounding box center [659, 259] width 11 height 11
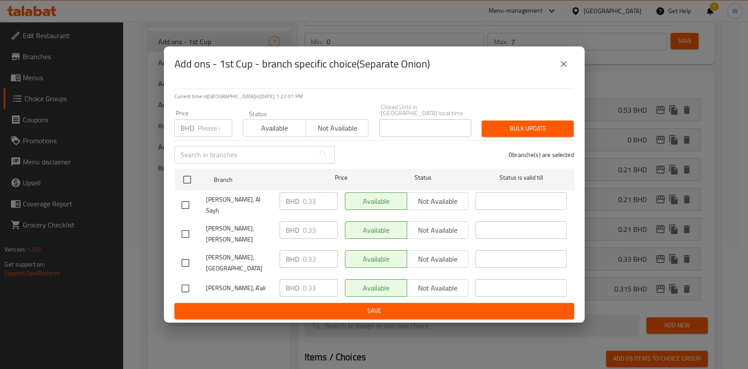
click at [200, 137] on input "number" at bounding box center [215, 128] width 35 height 18
paste input "0.44"
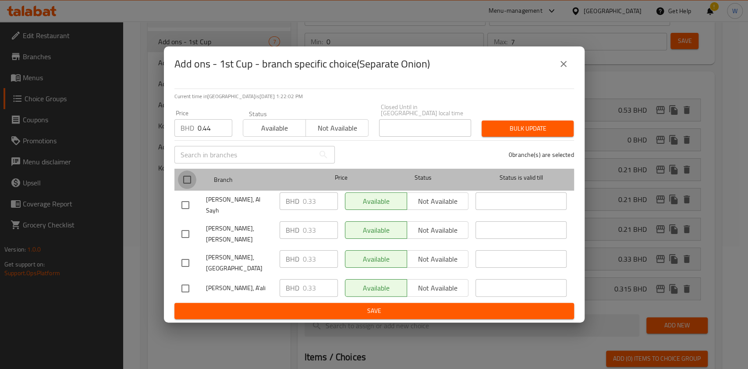
click at [191, 189] on input "checkbox" at bounding box center [187, 179] width 18 height 18
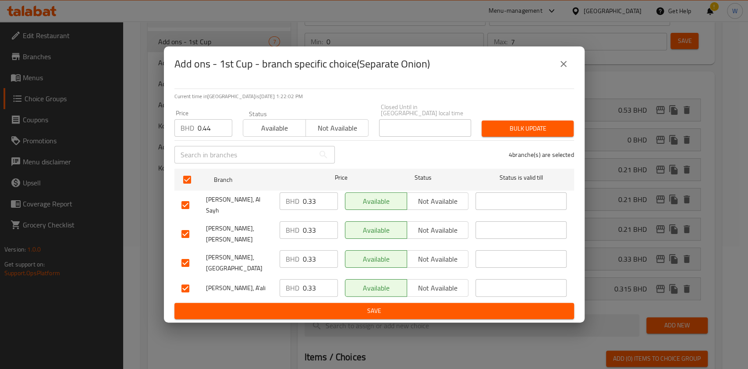
click at [549, 124] on div "Bulk update" at bounding box center [527, 128] width 102 height 27
click at [549, 129] on button "Bulk update" at bounding box center [527, 128] width 92 height 16
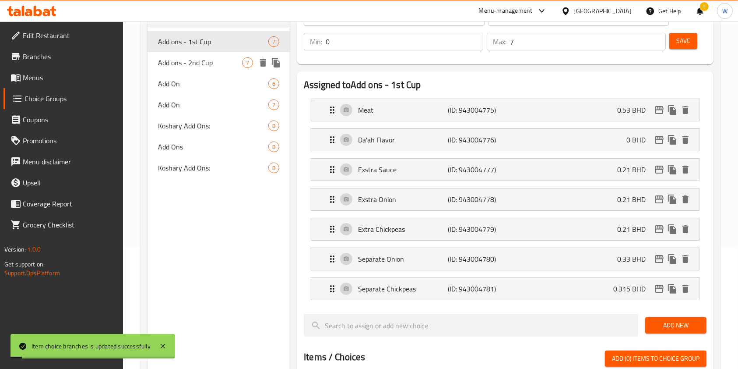
click at [190, 67] on span "Add ons - 2nd Cup" at bounding box center [200, 62] width 84 height 11
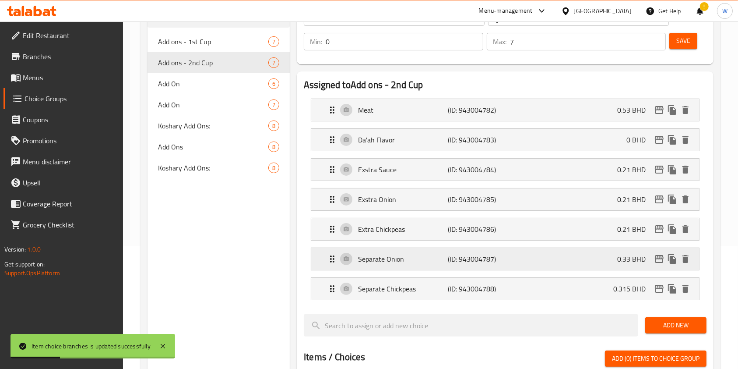
click at [659, 258] on icon "edit" at bounding box center [659, 259] width 11 height 11
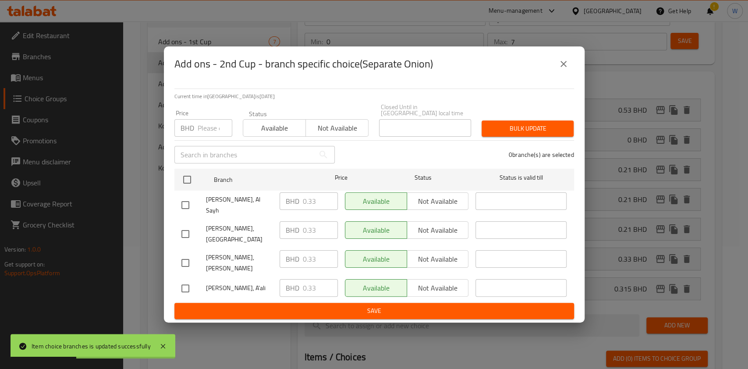
click at [203, 137] on input "number" at bounding box center [215, 128] width 35 height 18
paste input "0.44"
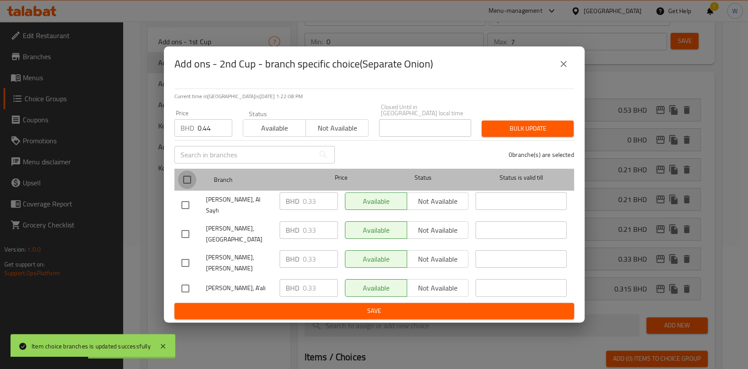
click at [193, 189] on input "checkbox" at bounding box center [187, 179] width 18 height 18
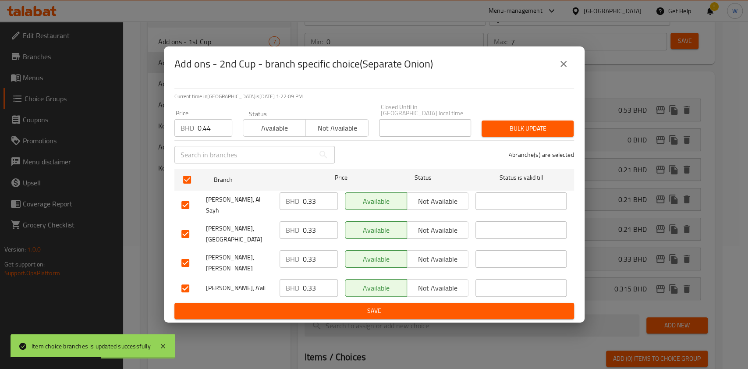
click at [551, 137] on button "Bulk update" at bounding box center [527, 128] width 92 height 16
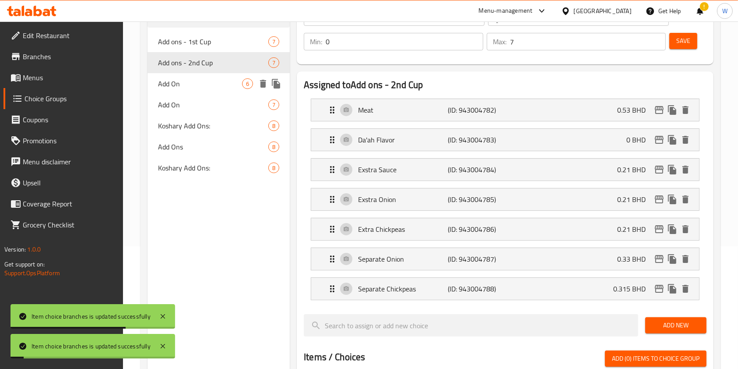
click at [196, 82] on span "Add On" at bounding box center [200, 83] width 84 height 11
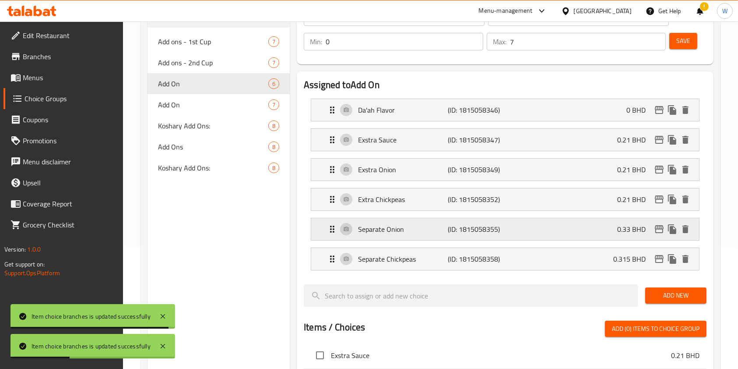
click at [662, 228] on icon "edit" at bounding box center [659, 229] width 9 height 8
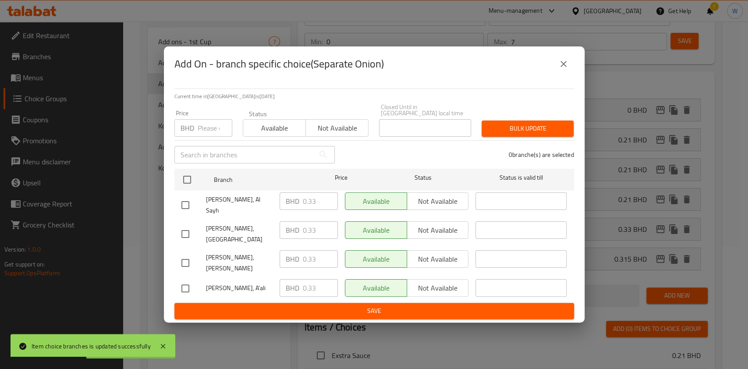
click at [194, 129] on div "BHD Price" at bounding box center [203, 128] width 58 height 18
click at [200, 137] on input "number" at bounding box center [215, 128] width 35 height 18
paste input "0.44"
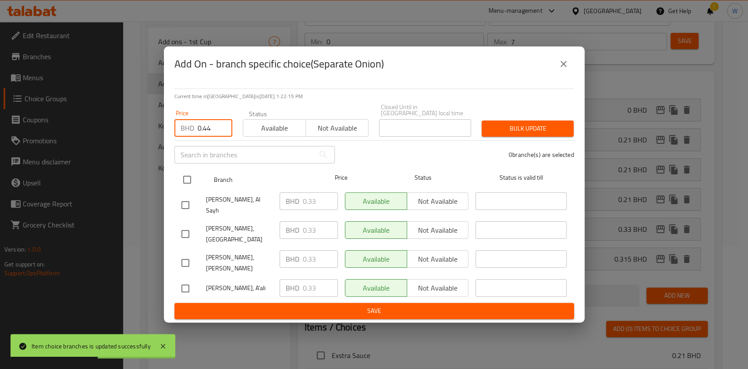
click at [183, 189] on input "checkbox" at bounding box center [187, 179] width 18 height 18
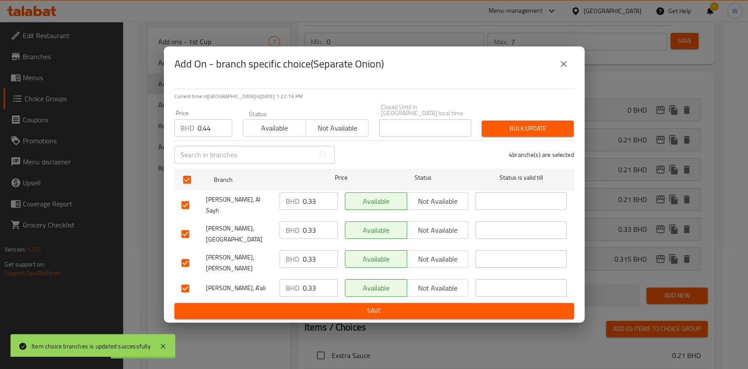
click at [501, 126] on div "Bulk update" at bounding box center [527, 128] width 102 height 27
click at [504, 133] on span "Bulk update" at bounding box center [527, 128] width 78 height 11
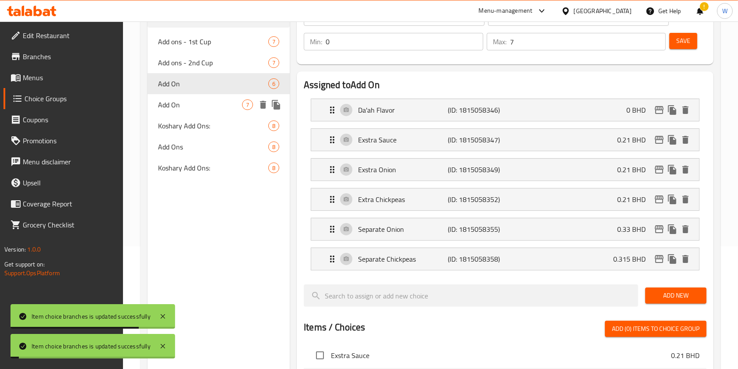
click at [189, 104] on span "Add On" at bounding box center [200, 104] width 84 height 11
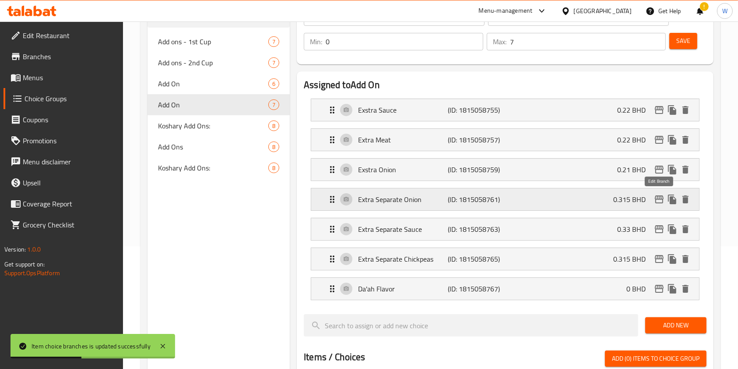
click at [655, 197] on icon "edit" at bounding box center [659, 199] width 9 height 8
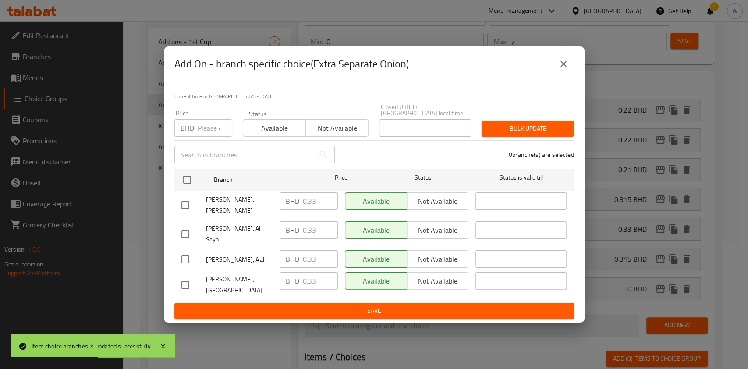
click at [208, 134] on input "number" at bounding box center [215, 128] width 35 height 18
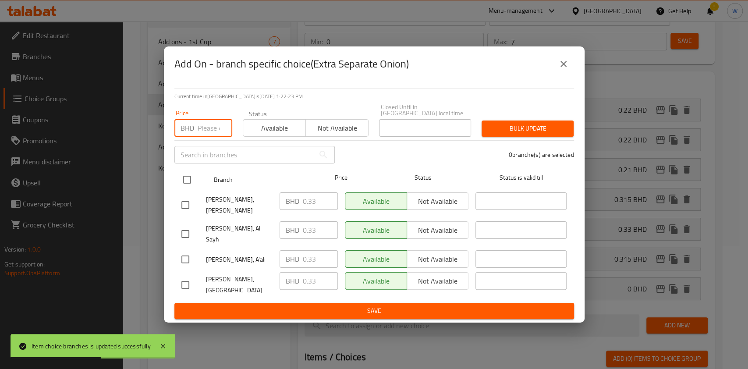
paste input "0.44"
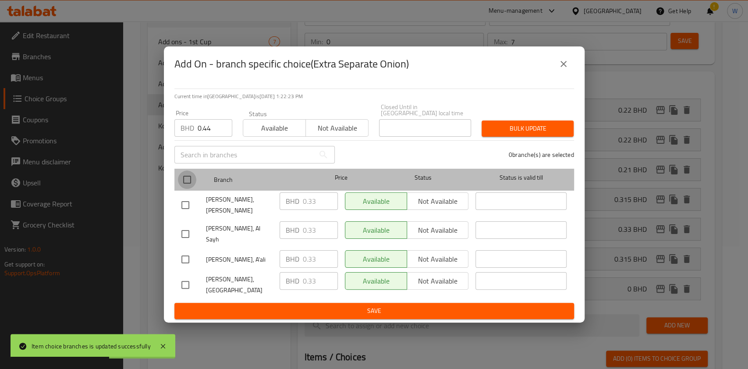
click at [182, 185] on input "checkbox" at bounding box center [187, 179] width 18 height 18
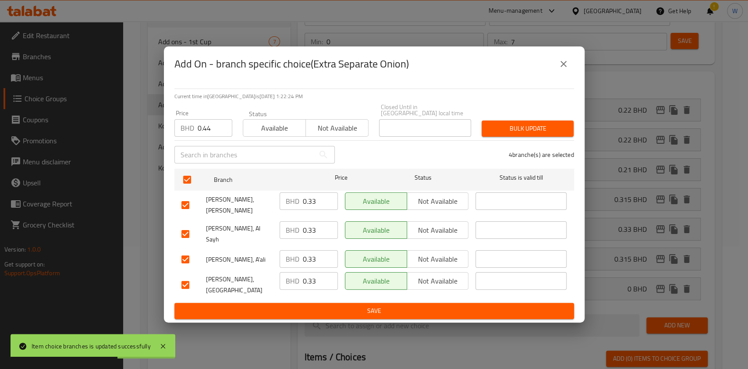
click at [498, 125] on div "Bulk update" at bounding box center [527, 128] width 102 height 27
click at [501, 131] on button "Bulk update" at bounding box center [527, 128] width 92 height 16
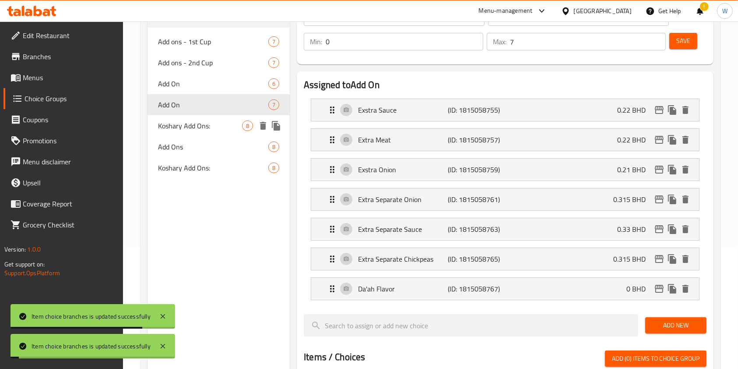
click at [197, 126] on span "Koshary Add Ons:" at bounding box center [200, 125] width 84 height 11
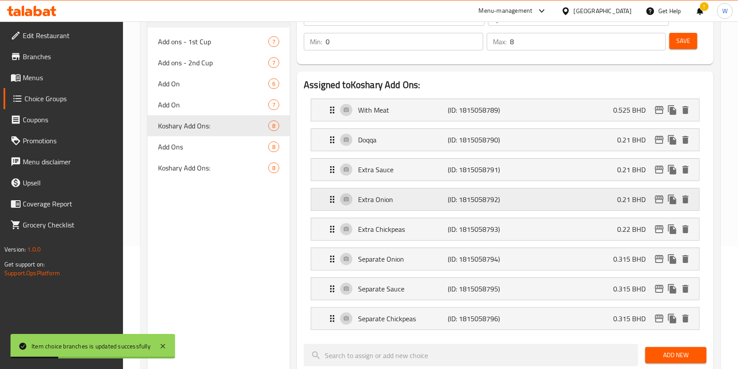
click at [657, 201] on icon "edit" at bounding box center [659, 199] width 11 height 11
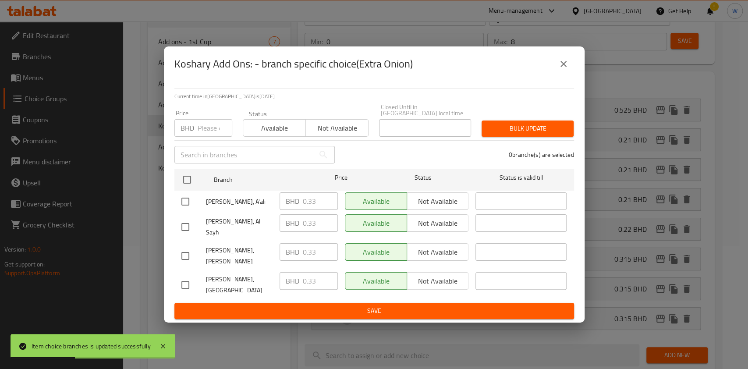
click at [213, 134] on input "number" at bounding box center [215, 128] width 35 height 18
paste input "0.44"
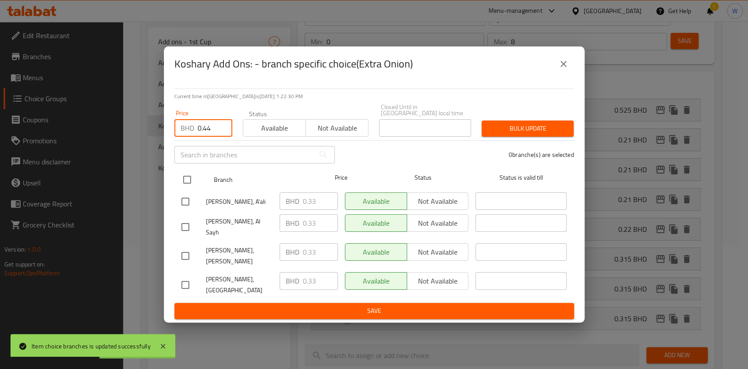
drag, startPoint x: 193, startPoint y: 183, endPoint x: 247, endPoint y: 176, distance: 54.3
click at [194, 183] on input "checkbox" at bounding box center [187, 179] width 18 height 18
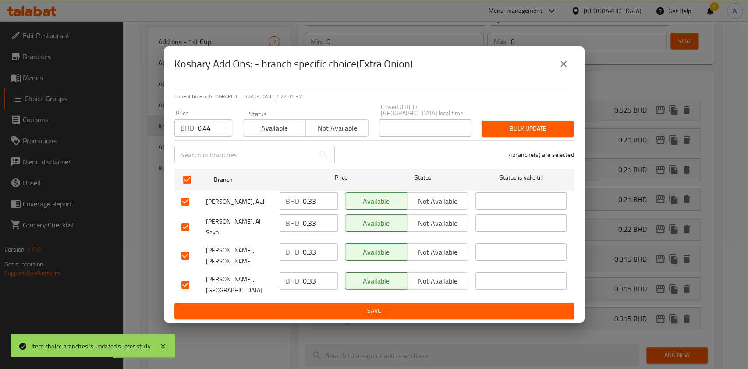
click at [519, 134] on span "Bulk update" at bounding box center [527, 128] width 78 height 11
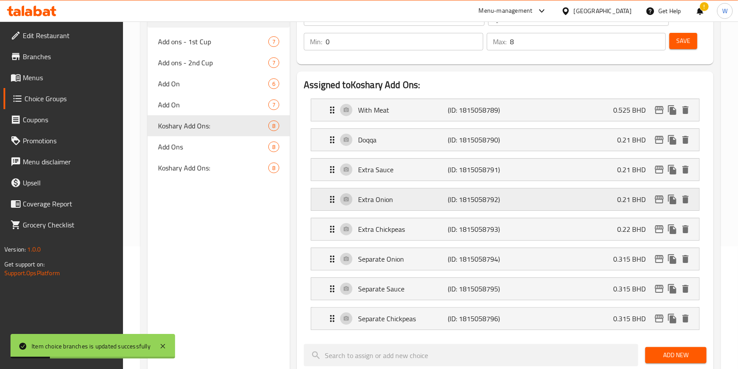
click at [651, 197] on p "0.21 BHD" at bounding box center [635, 199] width 35 height 11
click at [657, 199] on nav "With Meat (ID: 1815058789) 0.525 BHD Name (En) With Meat Name (En) Name (Ar) مع…" at bounding box center [505, 214] width 403 height 245
click at [659, 200] on icon "edit" at bounding box center [659, 199] width 11 height 11
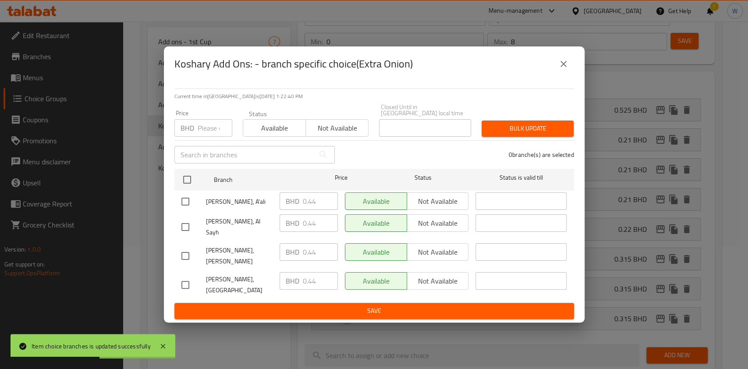
click at [212, 129] on input "number" at bounding box center [215, 128] width 35 height 18
paste input "0.33"
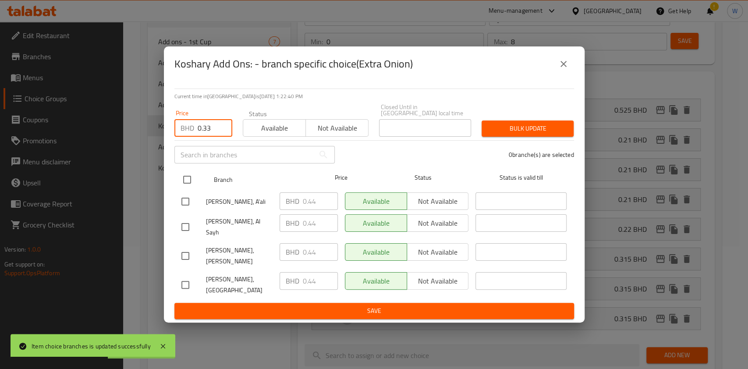
drag, startPoint x: 186, startPoint y: 176, endPoint x: 214, endPoint y: 170, distance: 28.2
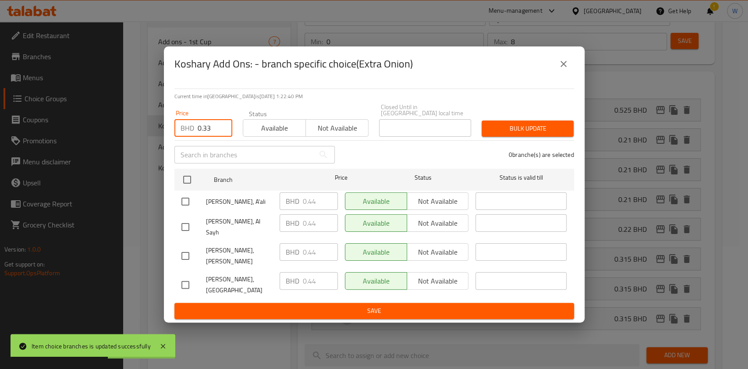
click at [187, 176] on div at bounding box center [194, 179] width 33 height 25
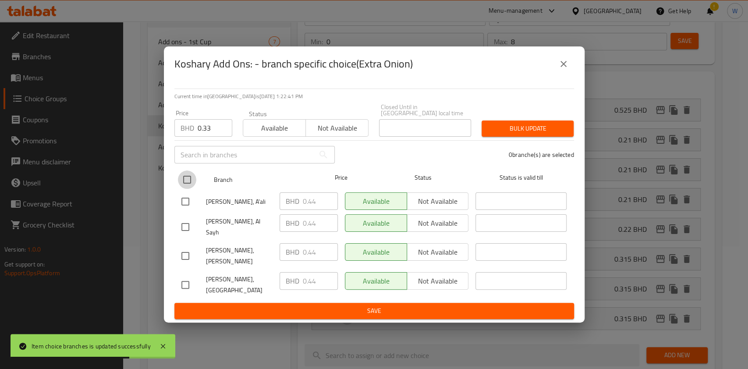
click at [190, 189] on input "checkbox" at bounding box center [187, 179] width 18 height 18
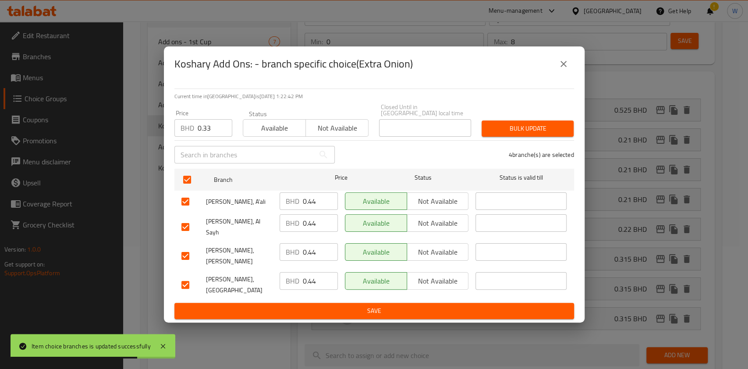
click at [575, 121] on div "Price BHD 0.33 Price Status Available Not available Closed Until in Bahrain loc…" at bounding box center [374, 120] width 410 height 43
click at [564, 133] on span "Bulk update" at bounding box center [527, 128] width 78 height 11
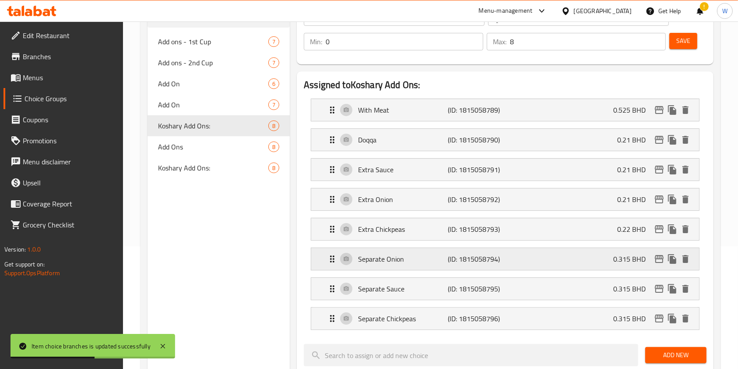
click at [655, 257] on icon "edit" at bounding box center [659, 259] width 11 height 11
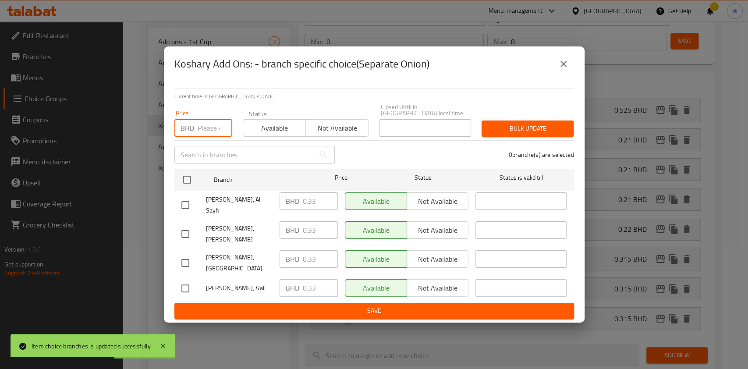
click at [206, 135] on input "number" at bounding box center [215, 128] width 35 height 18
paste input "0.44"
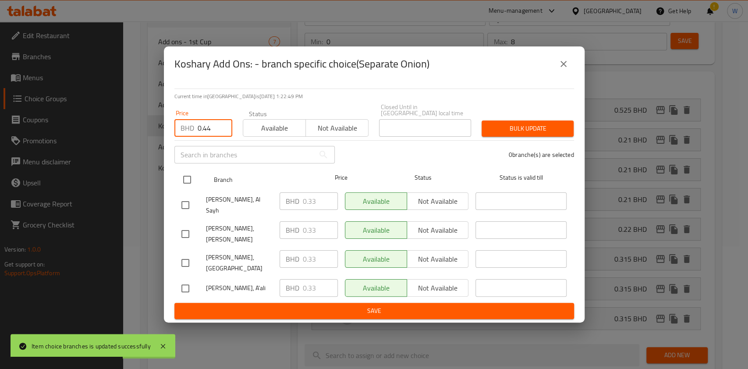
click at [189, 179] on input "checkbox" at bounding box center [187, 179] width 18 height 18
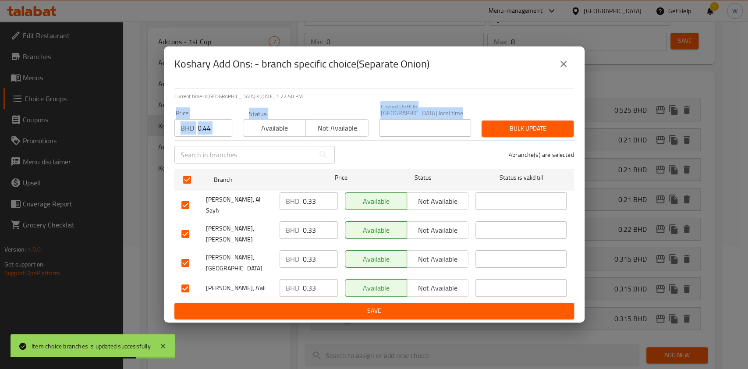
click at [477, 142] on div "Price BHD 0.44 Price Status Available Not available Closed Until in Bahrain loc…" at bounding box center [374, 120] width 410 height 43
click at [503, 134] on span "Bulk update" at bounding box center [527, 128] width 78 height 11
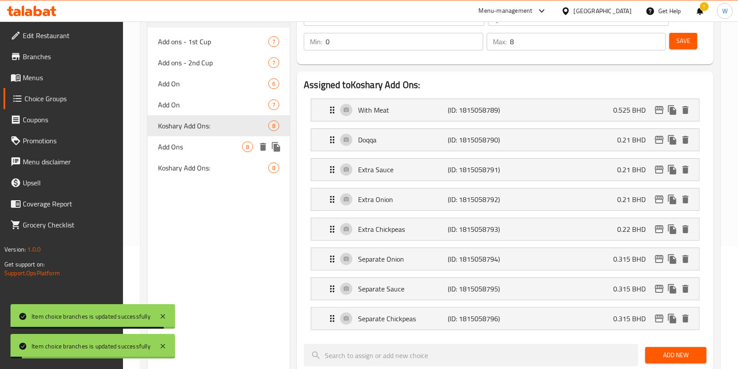
click at [192, 148] on span "Add Ons" at bounding box center [200, 146] width 84 height 11
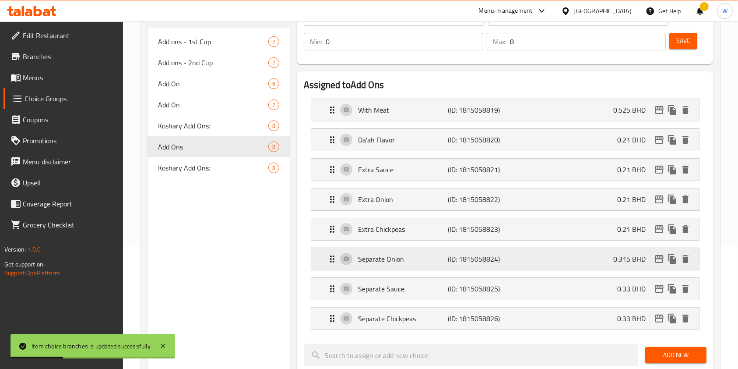
click at [657, 259] on icon "edit" at bounding box center [659, 259] width 11 height 11
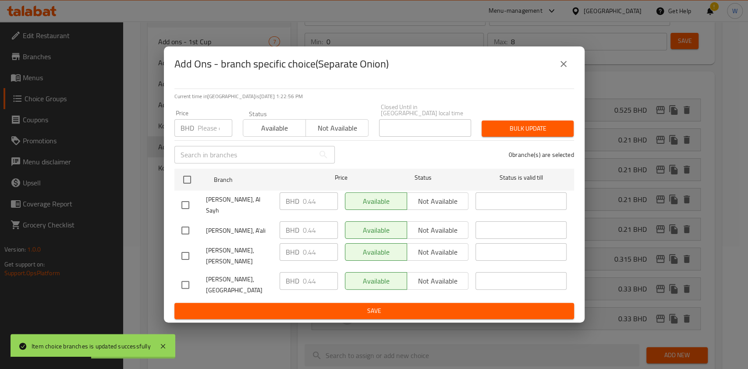
click at [567, 69] on icon "close" at bounding box center [563, 64] width 11 height 11
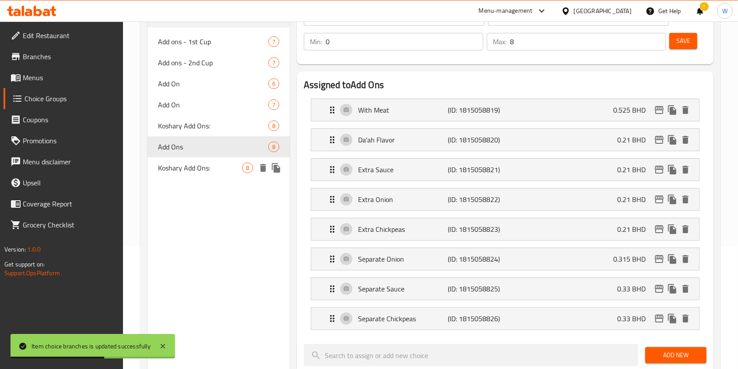
click at [192, 164] on span "Koshary Add Ons:" at bounding box center [200, 167] width 84 height 11
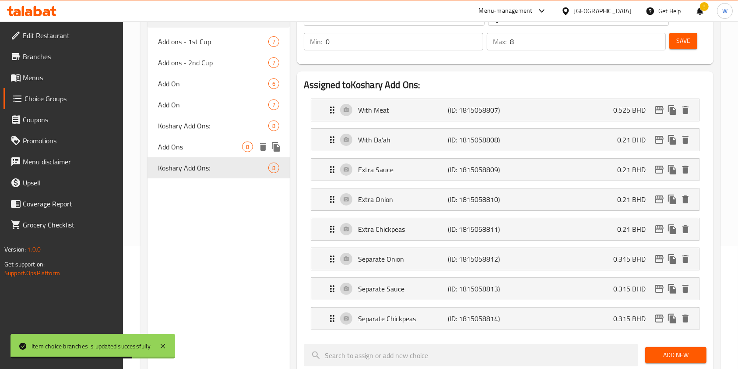
scroll to position [64, 0]
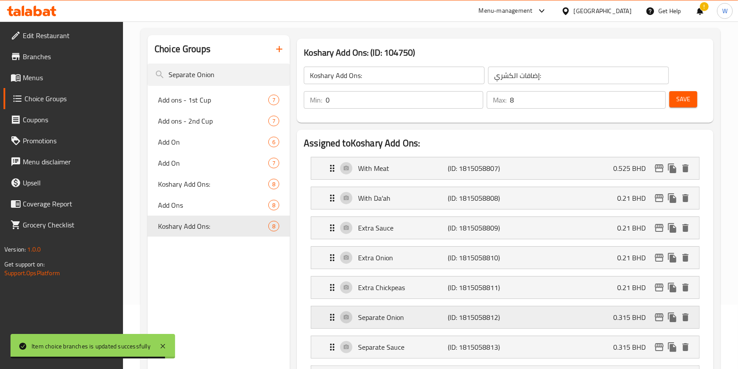
click at [662, 319] on icon "edit" at bounding box center [659, 317] width 11 height 11
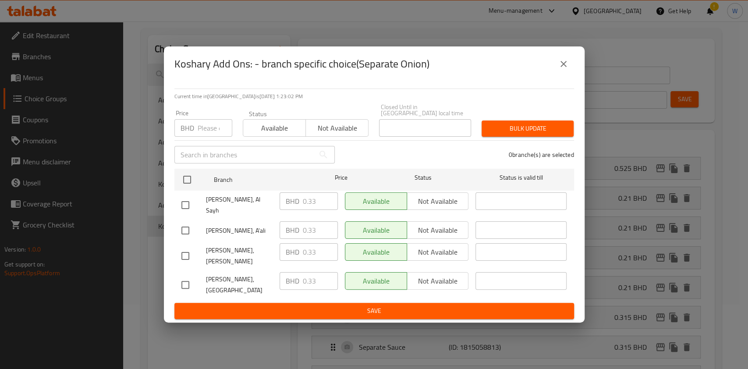
click at [201, 134] on input "number" at bounding box center [215, 128] width 35 height 18
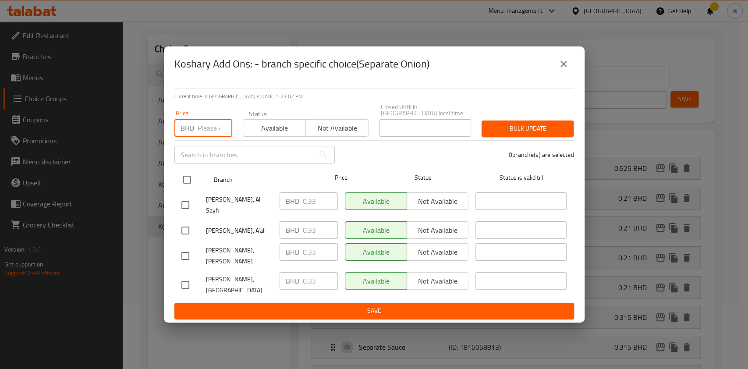
paste input "0.44"
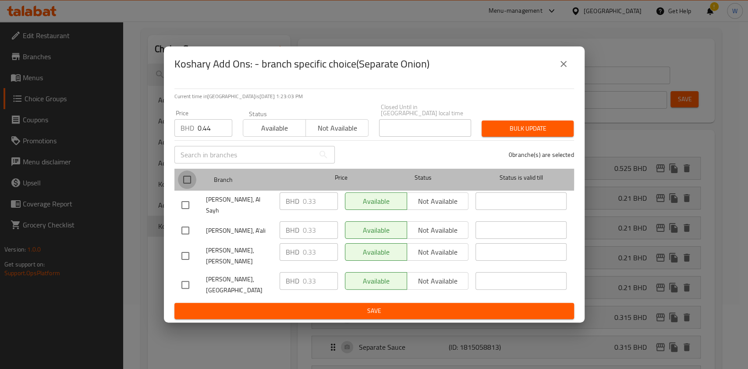
click at [188, 183] on input "checkbox" at bounding box center [187, 179] width 18 height 18
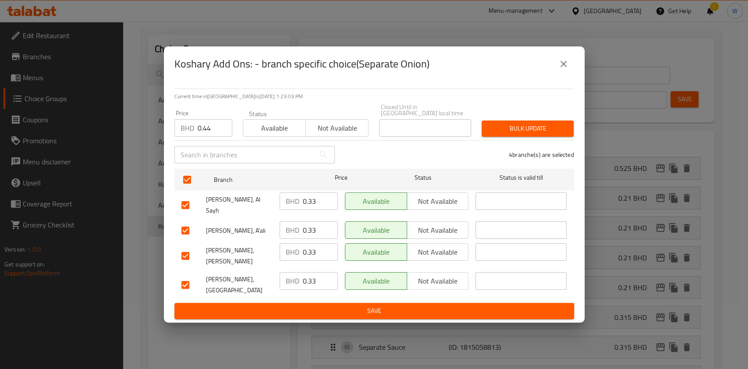
click at [502, 133] on span "Bulk update" at bounding box center [527, 128] width 78 height 11
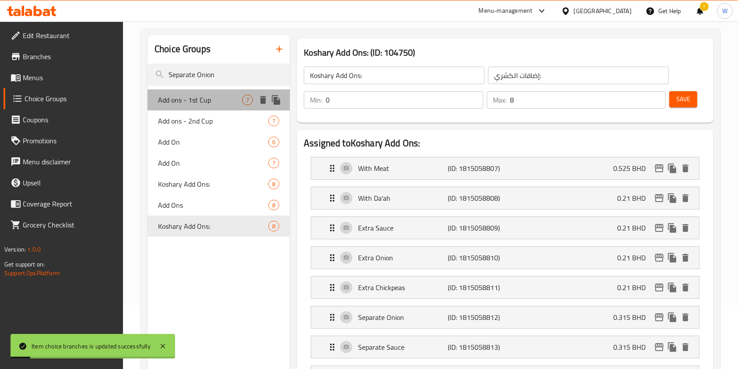
click at [180, 104] on span "Add ons - 1st Cup" at bounding box center [200, 100] width 84 height 11
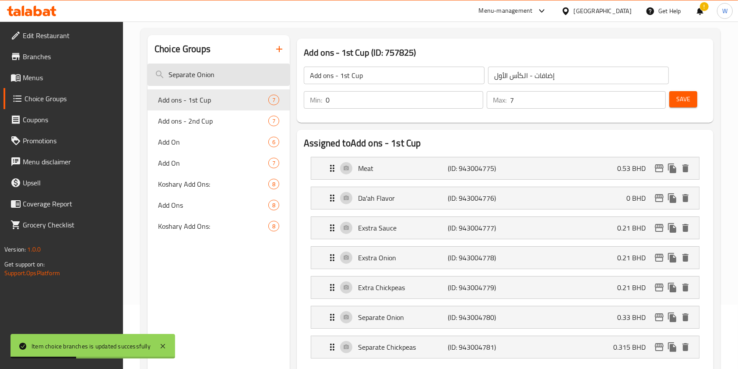
click at [197, 65] on input "Separate Onion" at bounding box center [219, 75] width 142 height 22
click at [198, 72] on input "Separate Onion" at bounding box center [219, 75] width 142 height 22
paste input "Chickpeas"
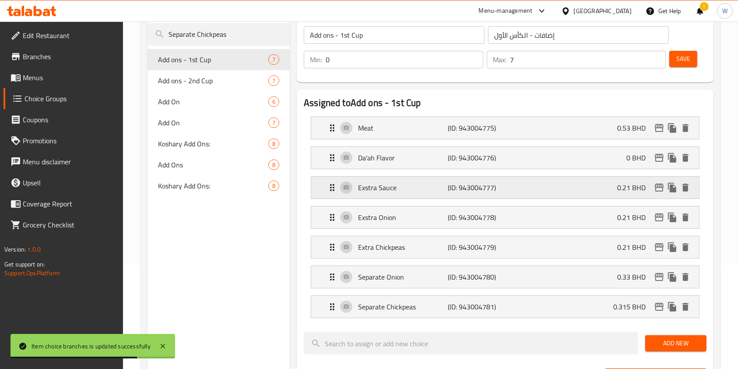
scroll to position [123, 0]
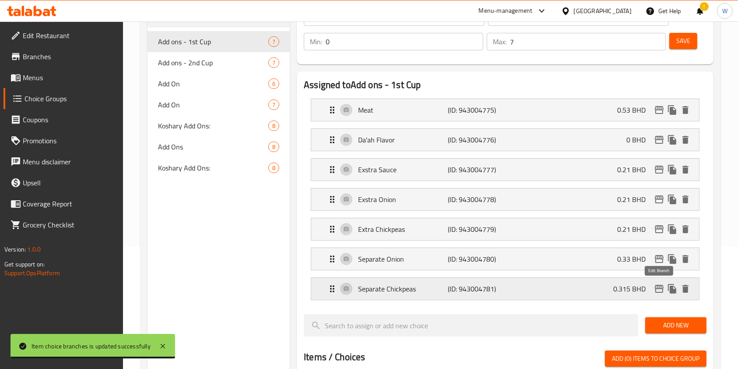
click at [659, 288] on icon "edit" at bounding box center [659, 289] width 9 height 8
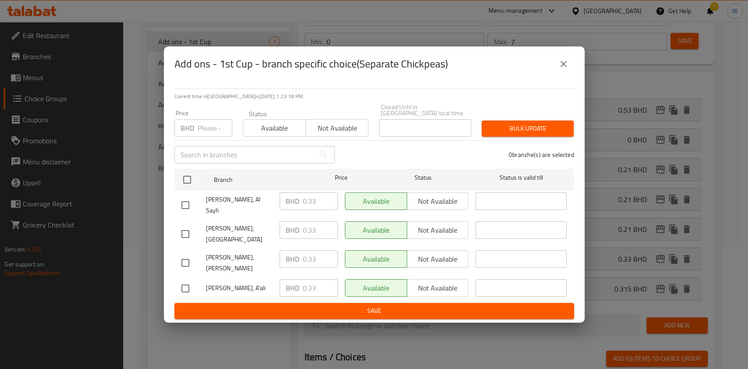
click at [207, 133] on input "number" at bounding box center [215, 128] width 35 height 18
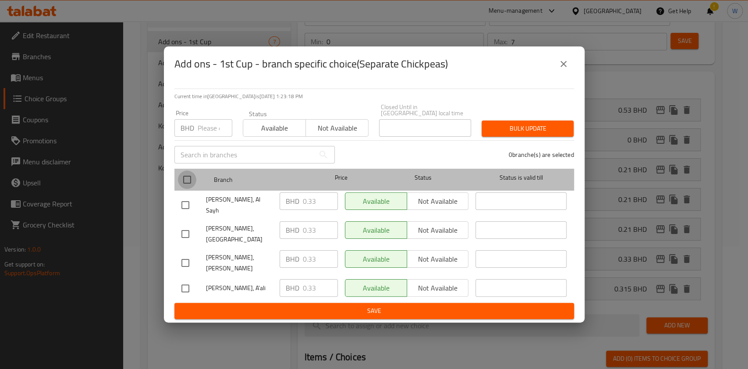
click at [189, 179] on input "checkbox" at bounding box center [187, 179] width 18 height 18
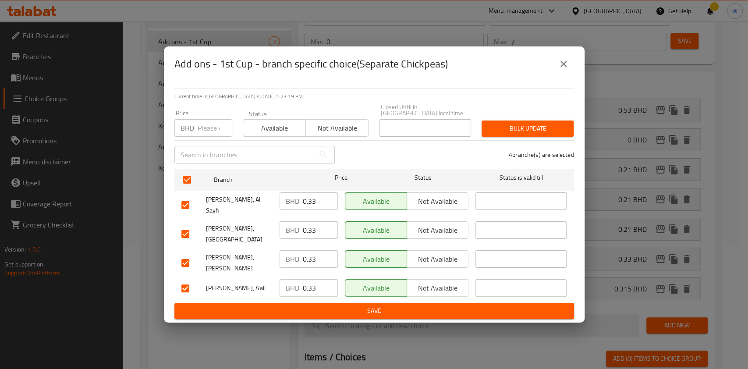
click at [200, 133] on input "number" at bounding box center [215, 128] width 35 height 18
drag, startPoint x: 204, startPoint y: 134, endPoint x: 169, endPoint y: 140, distance: 35.5
click at [169, 140] on div "Price BHD Price" at bounding box center [203, 123] width 68 height 37
click at [212, 137] on input "number" at bounding box center [215, 128] width 35 height 18
drag, startPoint x: 211, startPoint y: 137, endPoint x: 180, endPoint y: 158, distance: 37.3
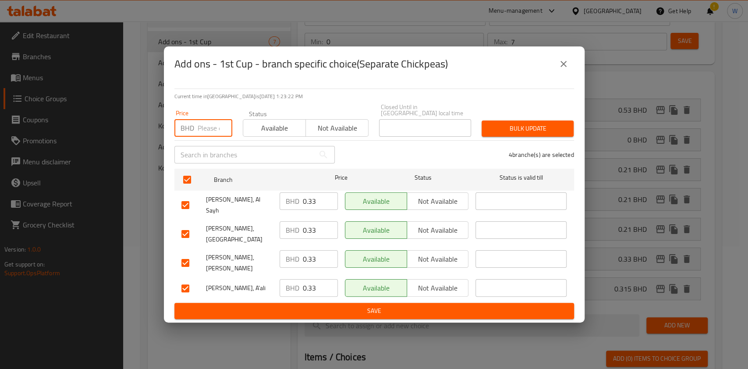
click at [184, 137] on div "BHD Price" at bounding box center [203, 128] width 58 height 18
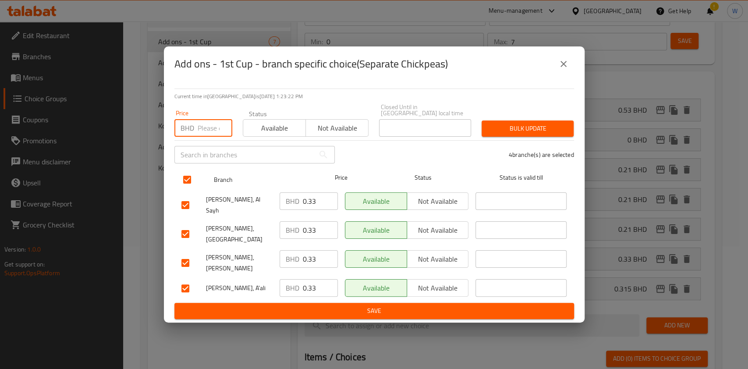
paste input "0.44"
click at [192, 184] on input "checkbox" at bounding box center [187, 179] width 18 height 18
click at [195, 183] on input "checkbox" at bounding box center [187, 179] width 18 height 18
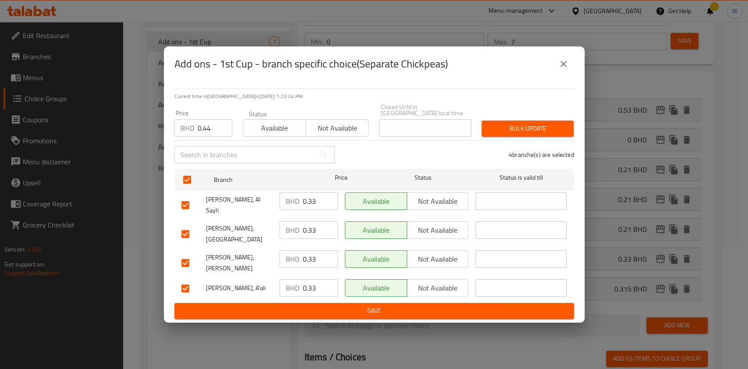
click at [566, 131] on span "Bulk update" at bounding box center [527, 128] width 78 height 11
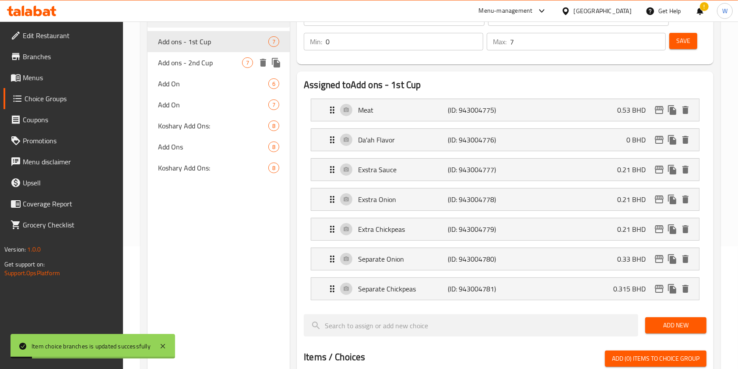
click at [205, 63] on span "Add ons - 2nd Cup" at bounding box center [200, 62] width 84 height 11
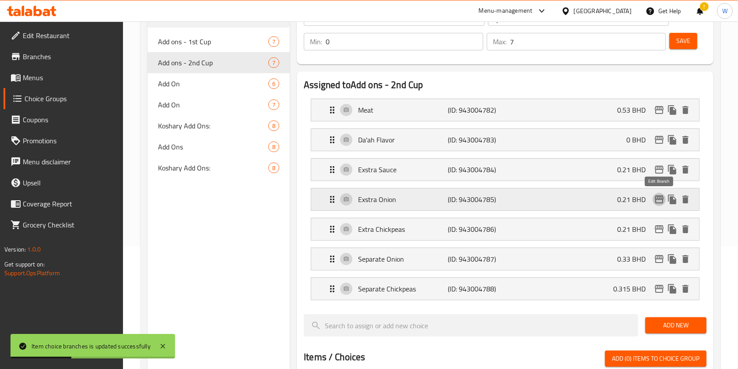
click at [660, 197] on icon "edit" at bounding box center [659, 199] width 11 height 11
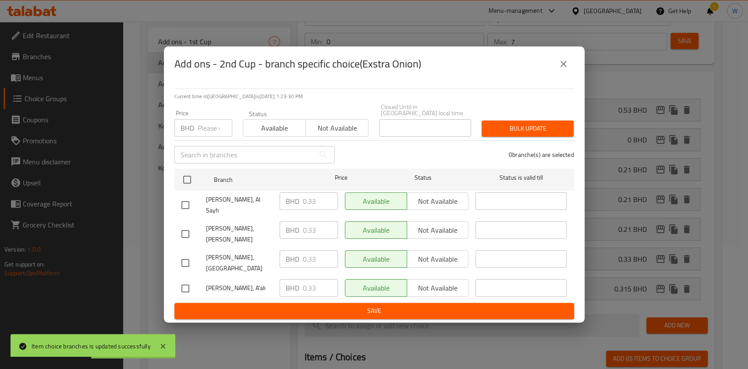
click at [208, 137] on input "number" at bounding box center [215, 128] width 35 height 18
click at [561, 67] on icon "close" at bounding box center [563, 64] width 6 height 6
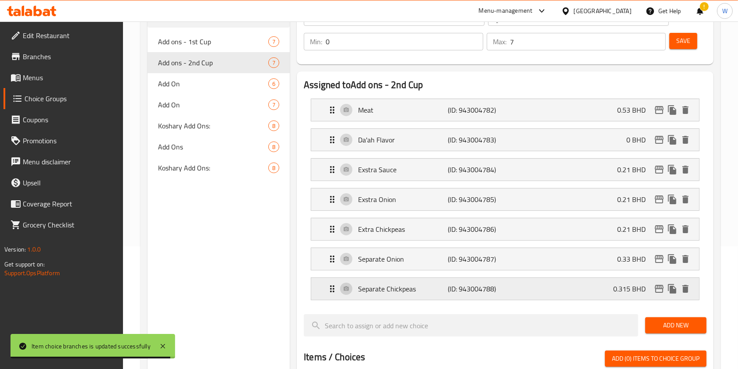
click at [657, 289] on icon "edit" at bounding box center [659, 288] width 11 height 11
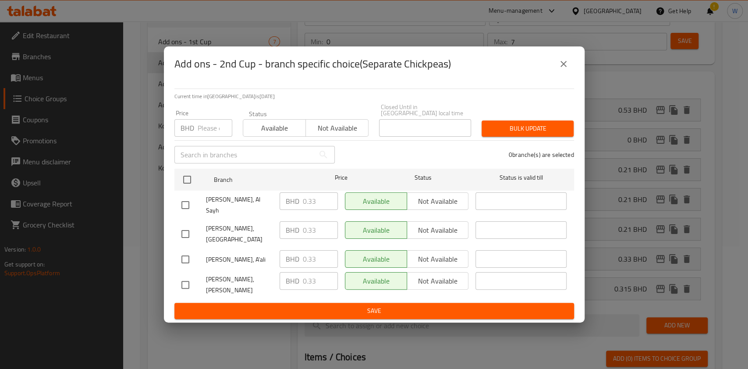
click at [208, 134] on input "number" at bounding box center [215, 128] width 35 height 18
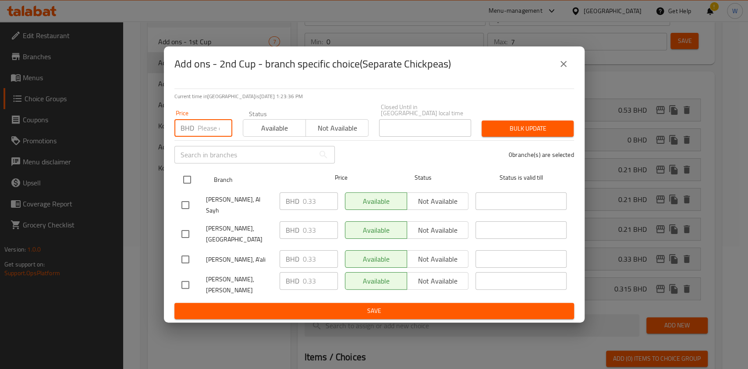
paste input "0.44"
click at [181, 180] on input "checkbox" at bounding box center [187, 179] width 18 height 18
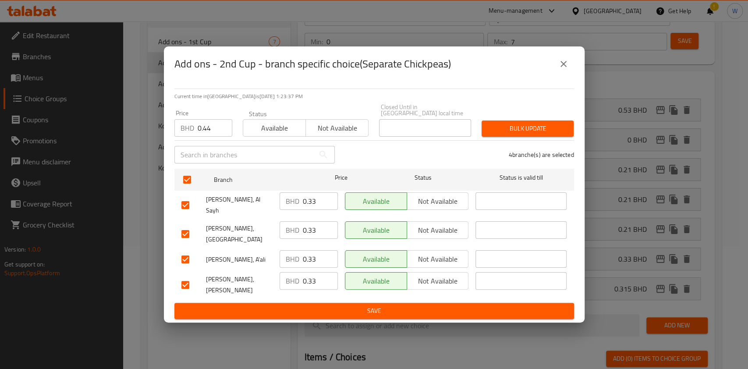
click at [540, 134] on span "Bulk update" at bounding box center [527, 128] width 78 height 11
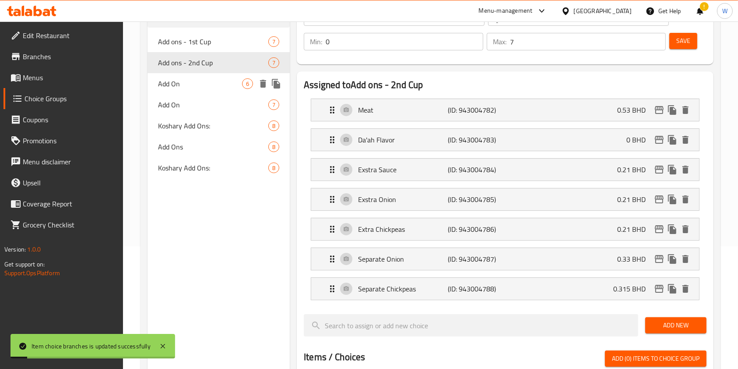
click at [206, 80] on span "Add On" at bounding box center [200, 83] width 84 height 11
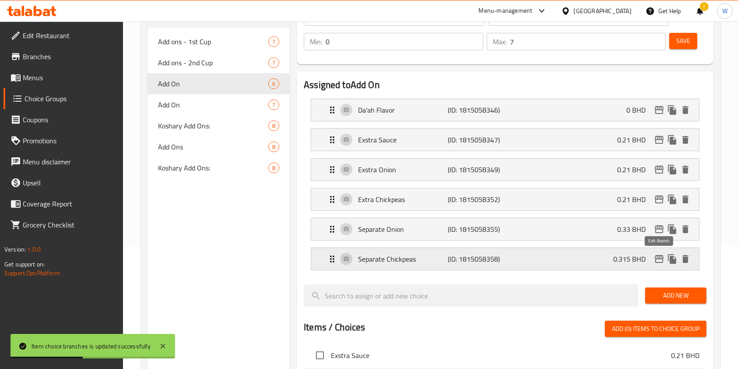
click at [660, 257] on icon "edit" at bounding box center [659, 259] width 9 height 8
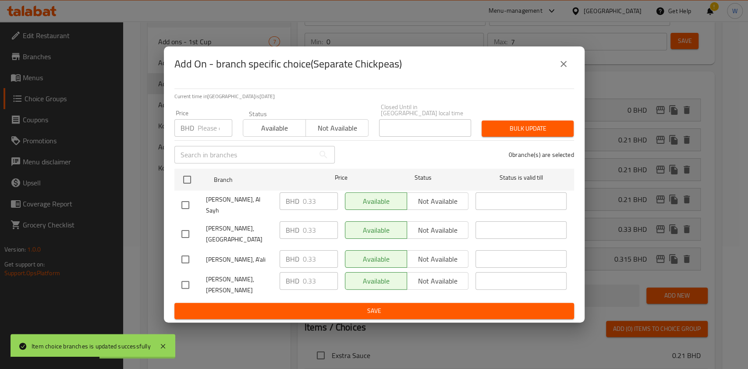
click at [209, 131] on input "number" at bounding box center [215, 128] width 35 height 18
paste input "0.44"
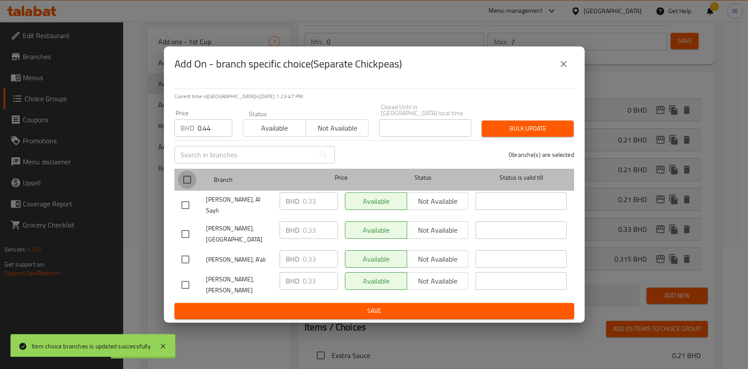
drag, startPoint x: 189, startPoint y: 180, endPoint x: 316, endPoint y: 166, distance: 127.8
click at [190, 180] on input "checkbox" at bounding box center [187, 179] width 18 height 18
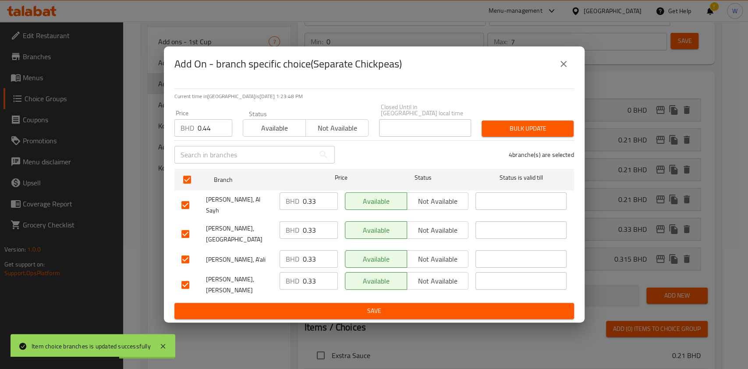
click at [516, 134] on span "Bulk update" at bounding box center [527, 128] width 78 height 11
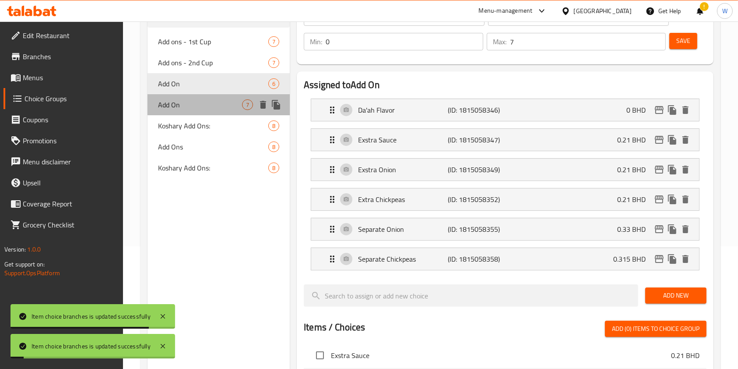
click at [179, 110] on span "Add On" at bounding box center [200, 104] width 84 height 11
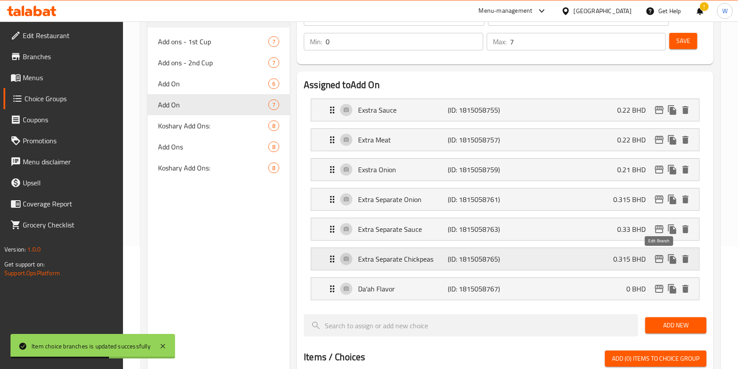
click at [657, 259] on icon "edit" at bounding box center [659, 259] width 11 height 11
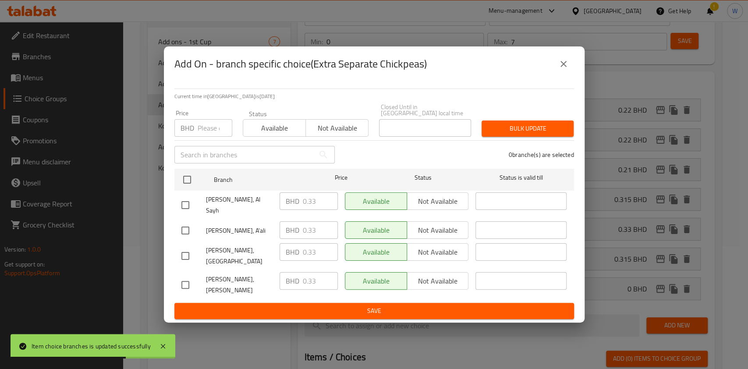
click at [214, 131] on input "number" at bounding box center [215, 128] width 35 height 18
paste input "0.44"
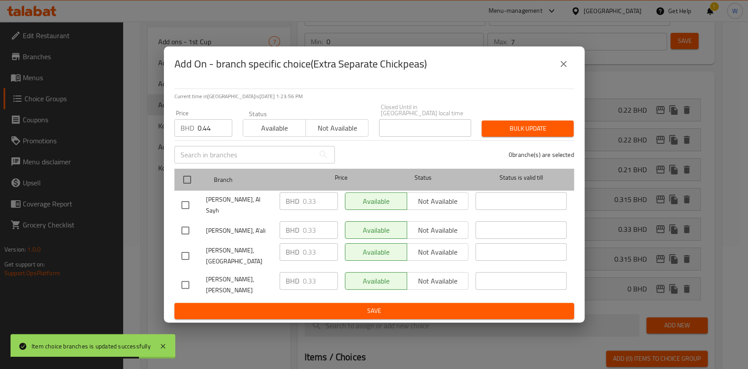
click at [191, 181] on div at bounding box center [194, 179] width 33 height 25
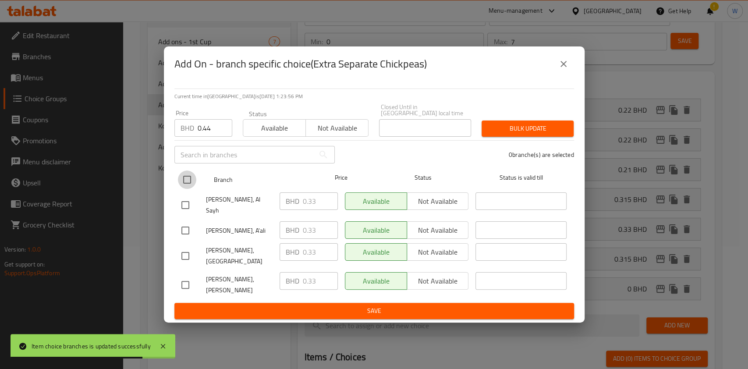
click at [191, 184] on input "checkbox" at bounding box center [187, 179] width 18 height 18
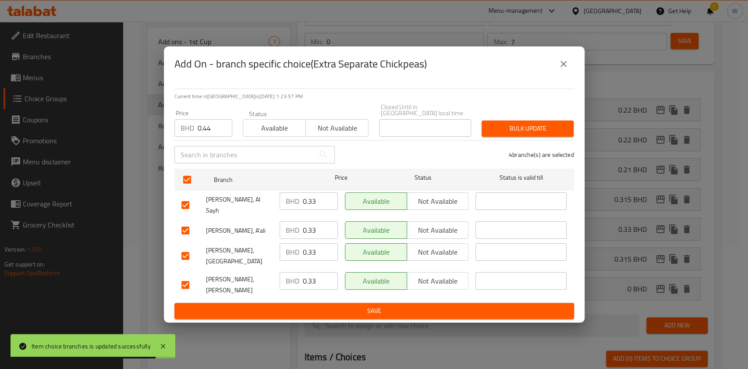
click at [512, 134] on span "Bulk update" at bounding box center [527, 128] width 78 height 11
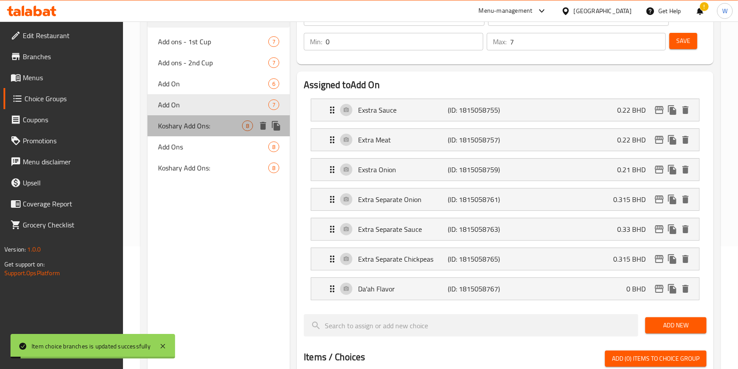
click at [215, 121] on span "Koshary Add Ons:" at bounding box center [200, 125] width 84 height 11
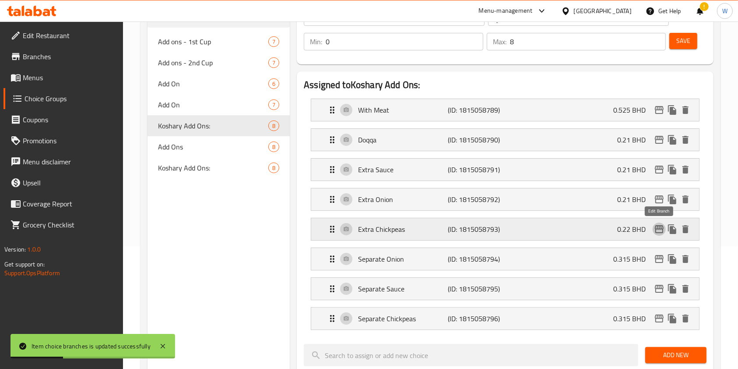
click at [658, 229] on icon "edit" at bounding box center [659, 229] width 11 height 11
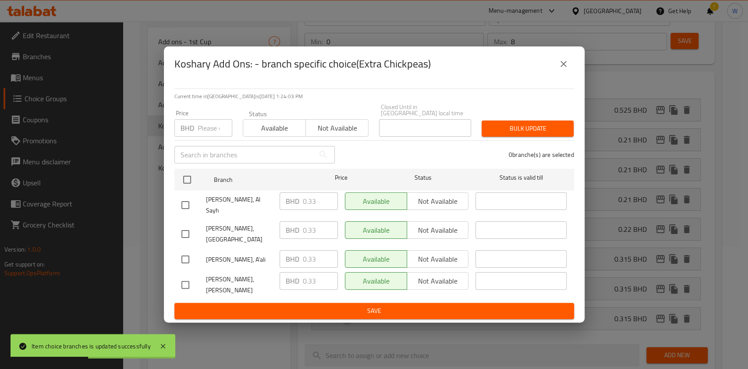
click at [566, 69] on icon "close" at bounding box center [563, 64] width 11 height 11
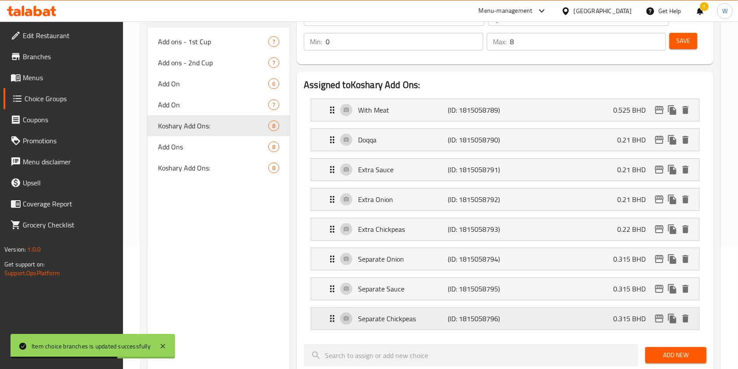
click at [658, 318] on icon "edit" at bounding box center [659, 318] width 11 height 11
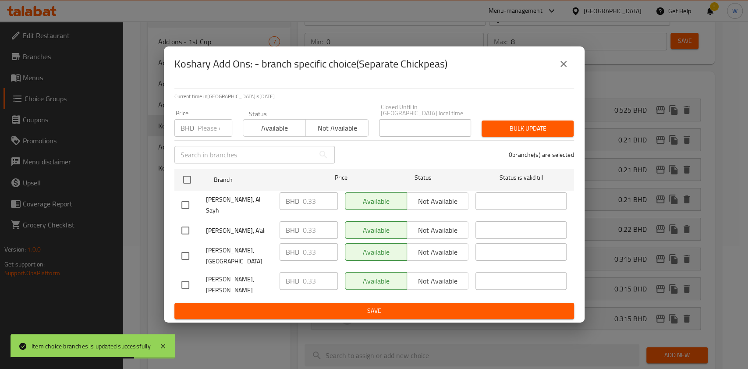
click at [194, 131] on div "BHD Price" at bounding box center [203, 128] width 58 height 18
paste input "0.44"
drag, startPoint x: 184, startPoint y: 199, endPoint x: 192, endPoint y: 203, distance: 9.2
click at [182, 199] on input "checkbox" at bounding box center [185, 205] width 18 height 18
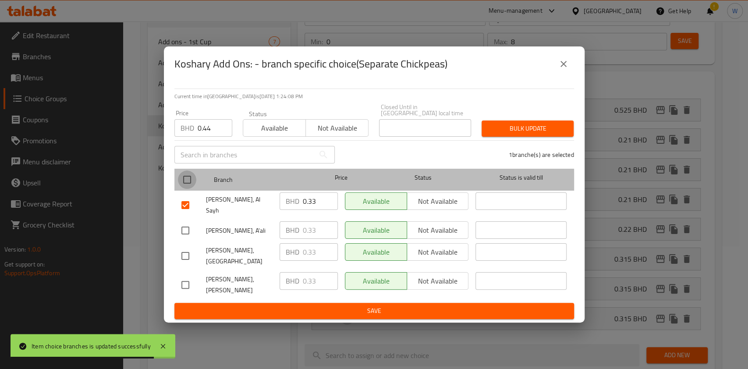
click at [192, 189] on input "checkbox" at bounding box center [187, 179] width 18 height 18
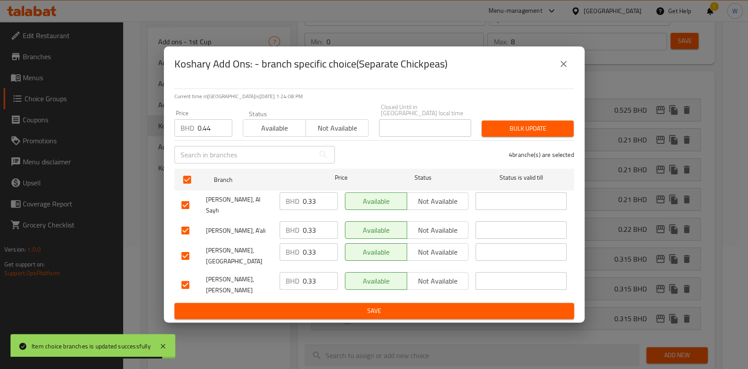
click at [555, 134] on span "Bulk update" at bounding box center [527, 128] width 78 height 11
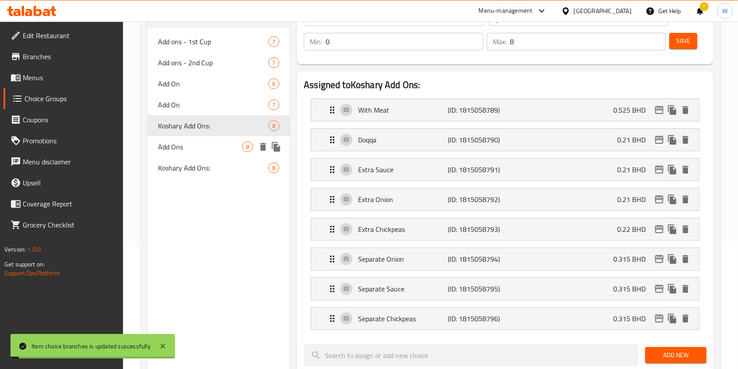
click at [195, 148] on span "Add Ons" at bounding box center [200, 146] width 84 height 11
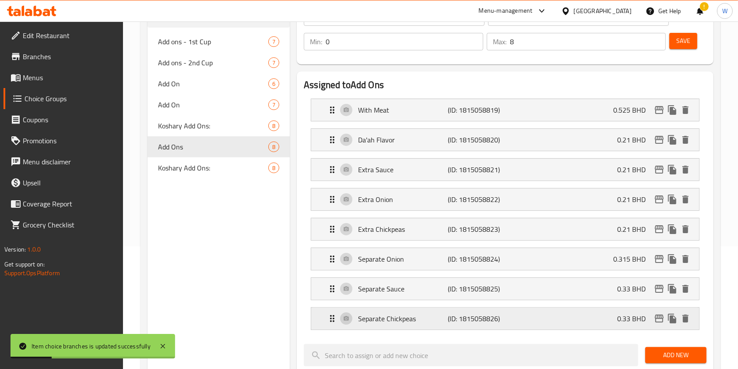
click at [660, 316] on icon "edit" at bounding box center [659, 318] width 11 height 11
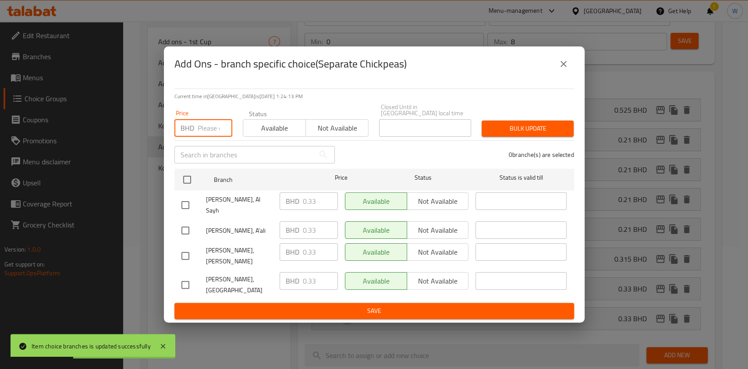
click at [210, 134] on input "number" at bounding box center [215, 128] width 35 height 18
paste input "0.44"
drag, startPoint x: 183, startPoint y: 208, endPoint x: 197, endPoint y: 204, distance: 14.6
click at [182, 208] on ul "Branch Price Status Status is valid till Kuche Kushari, Al Sayh BHD 0.33 ​ Avai…" at bounding box center [373, 234] width 399 height 138
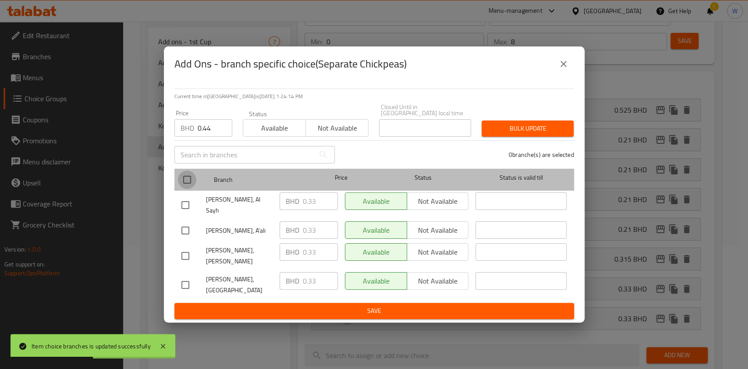
click at [189, 182] on input "checkbox" at bounding box center [187, 179] width 18 height 18
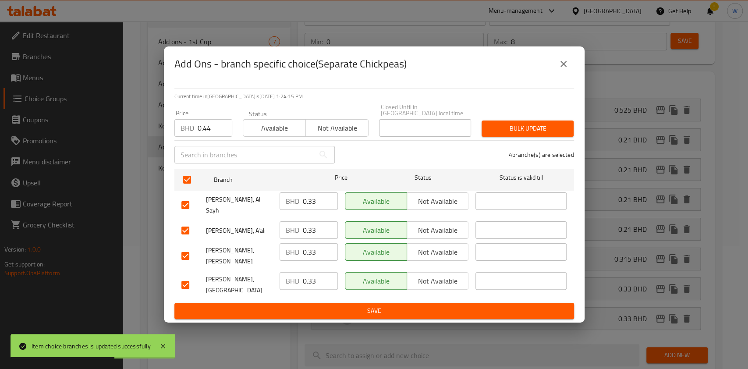
click at [508, 128] on button "Bulk update" at bounding box center [527, 128] width 92 height 16
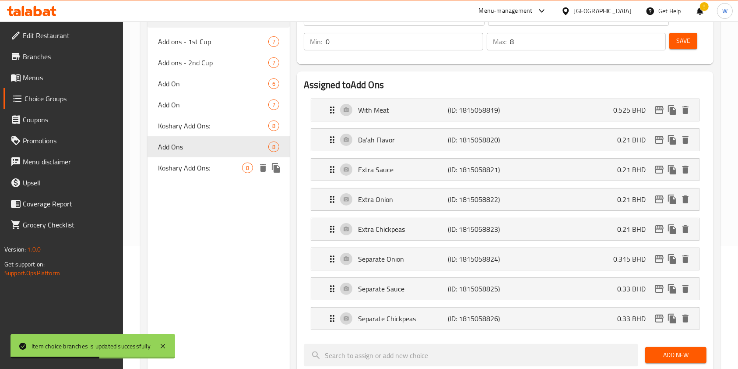
click at [167, 174] on div "Koshary Add Ons: 8" at bounding box center [219, 167] width 142 height 21
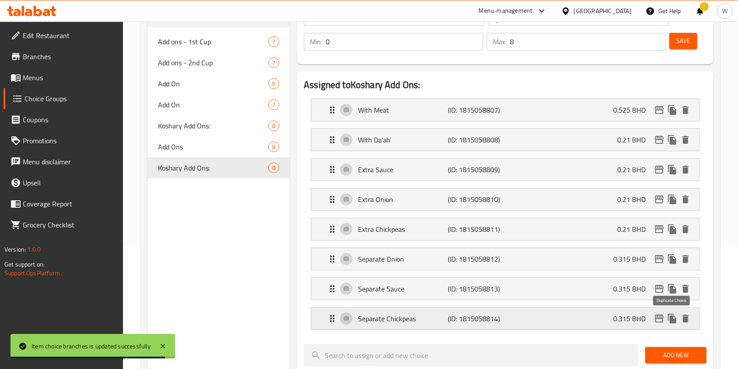
click at [662, 317] on icon "edit" at bounding box center [659, 318] width 11 height 11
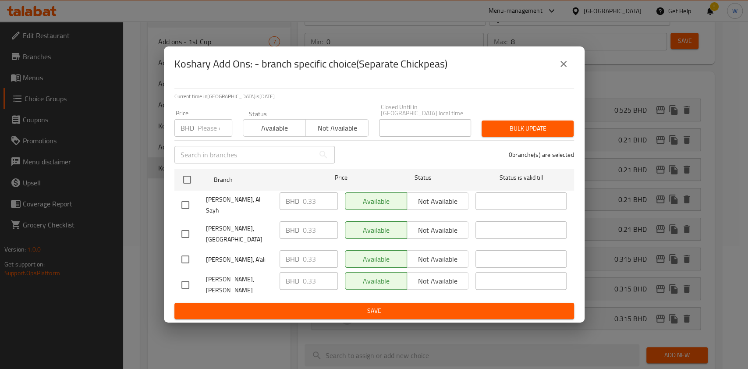
click at [200, 137] on input "number" at bounding box center [215, 128] width 35 height 18
paste input "0.44"
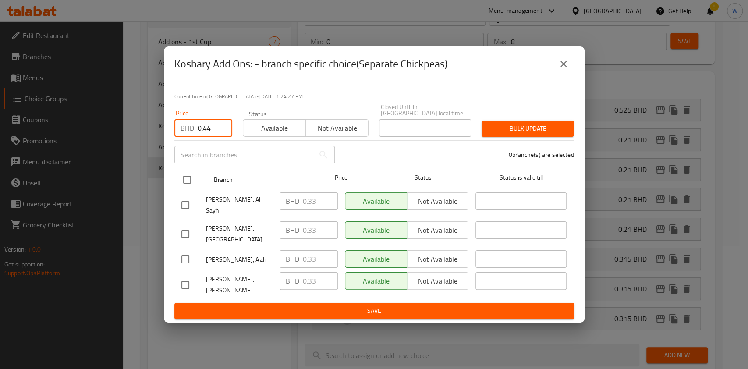
click at [186, 182] on input "checkbox" at bounding box center [187, 179] width 18 height 18
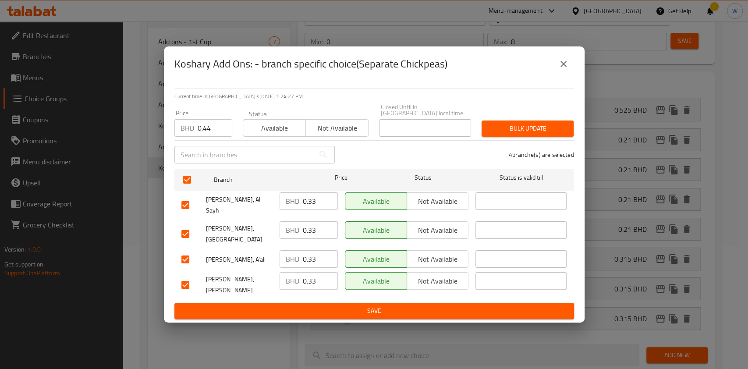
click at [544, 134] on span "Bulk update" at bounding box center [527, 128] width 78 height 11
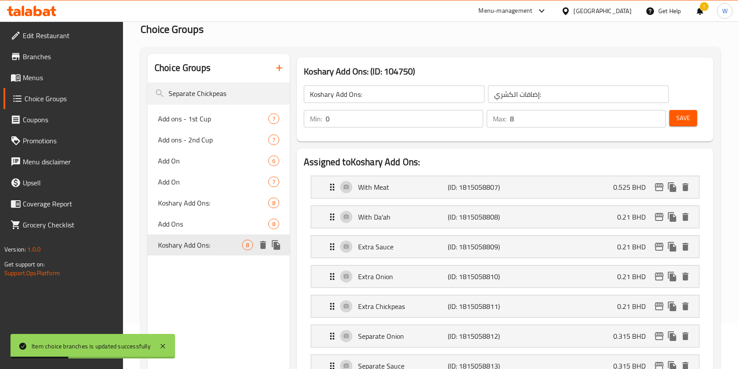
scroll to position [0, 0]
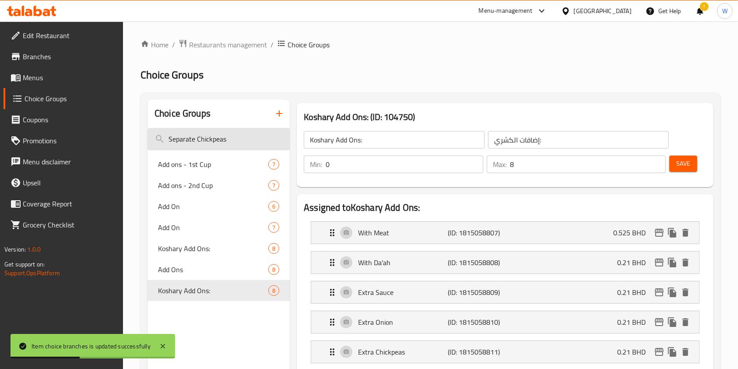
click at [206, 141] on input "Separate Chickpeas" at bounding box center [219, 139] width 142 height 22
click at [206, 139] on input "Separate Chickpeas" at bounding box center [219, 139] width 142 height 22
click at [206, 137] on input "Separate Chickpeas" at bounding box center [219, 139] width 142 height 22
click at [212, 145] on input "Separate Chickpeas" at bounding box center [219, 139] width 142 height 22
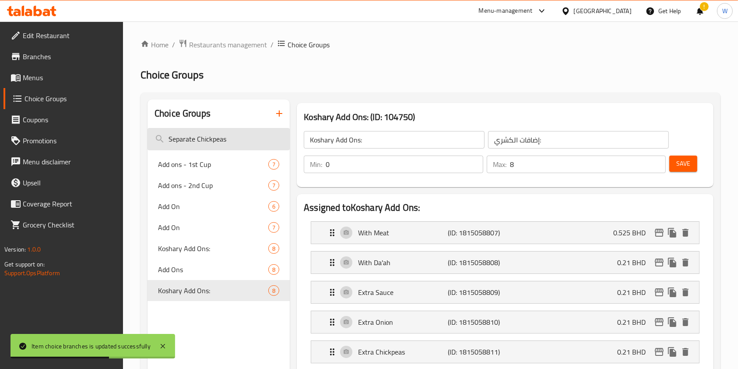
click at [212, 140] on input "Separate Chickpeas" at bounding box center [219, 139] width 142 height 22
drag, startPoint x: 212, startPoint y: 140, endPoint x: 223, endPoint y: 138, distance: 10.7
click at [213, 138] on input "Separate Chickpeas" at bounding box center [219, 139] width 142 height 22
paste input "mall Meat Kushari"
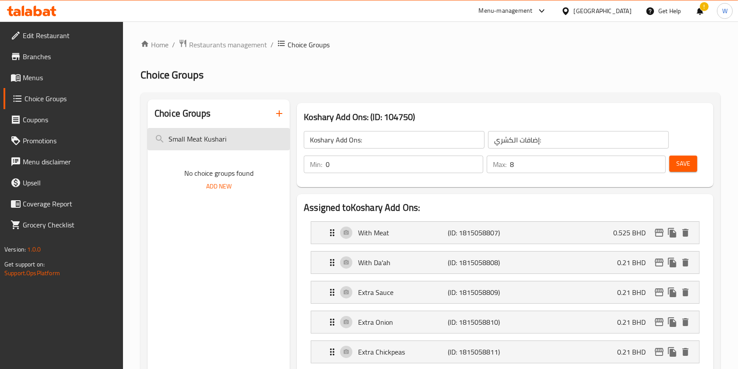
click at [229, 143] on input "Small Meat Kushari" at bounding box center [219, 139] width 142 height 22
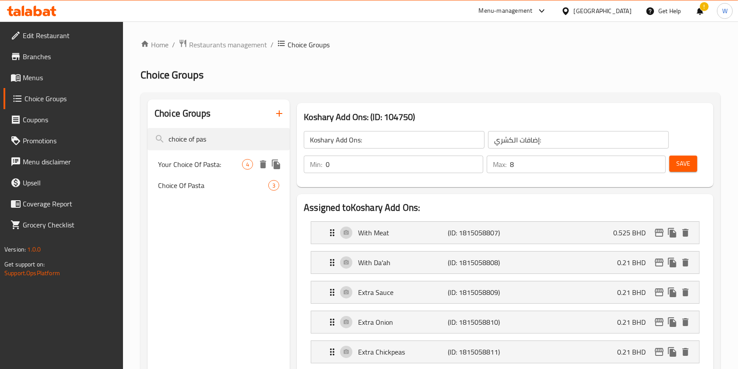
click at [234, 163] on span "Your Choice Of Pasta:" at bounding box center [200, 164] width 84 height 11
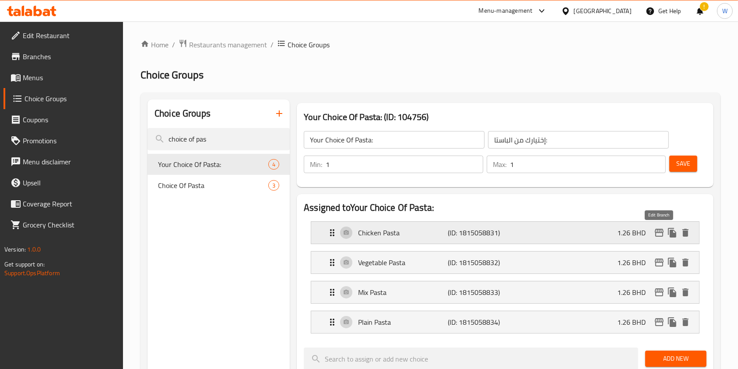
click at [662, 236] on icon "edit" at bounding box center [659, 233] width 9 height 8
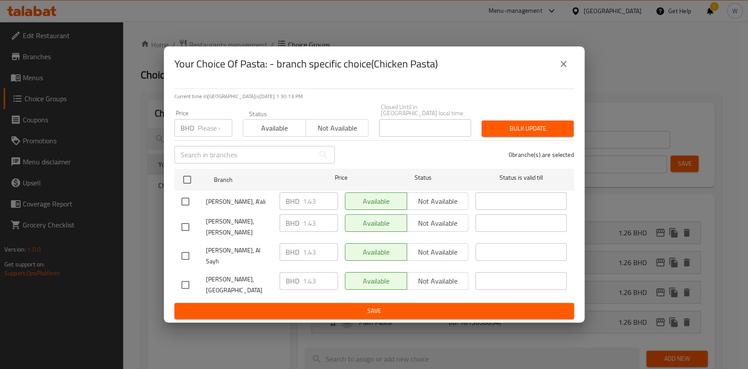
click at [211, 137] on input "number" at bounding box center [215, 128] width 35 height 18
paste input "1.54"
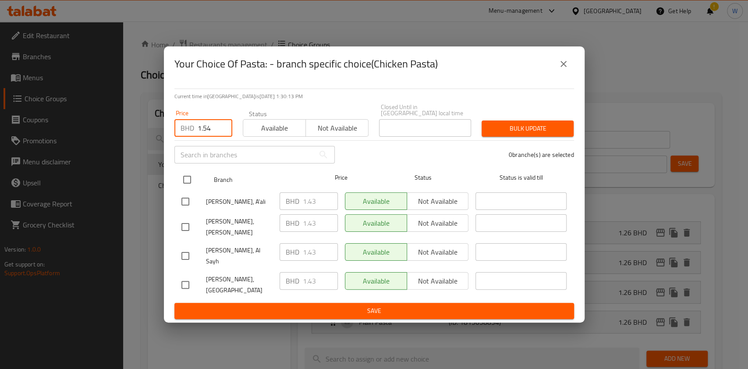
click at [187, 183] on input "checkbox" at bounding box center [187, 179] width 18 height 18
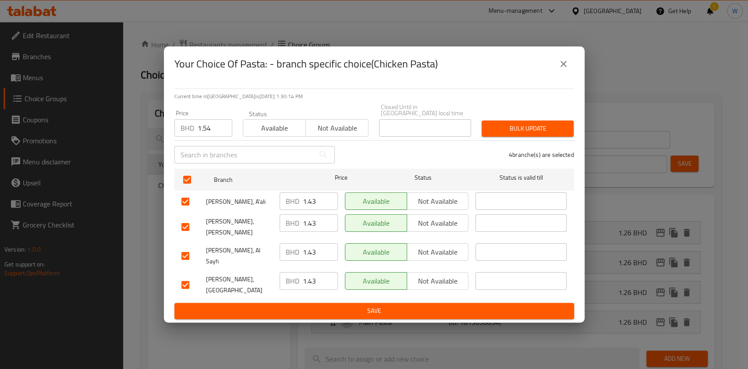
click at [565, 133] on span "Bulk update" at bounding box center [527, 128] width 78 height 11
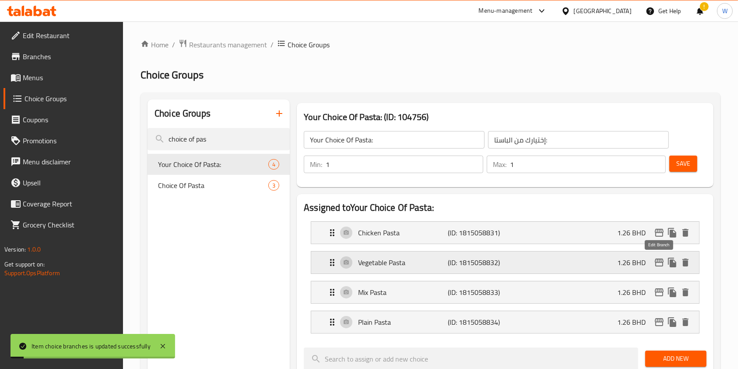
click at [657, 261] on icon "edit" at bounding box center [659, 262] width 11 height 11
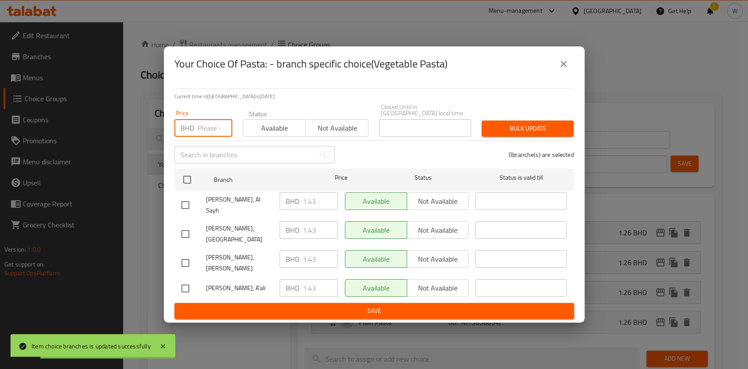
click at [206, 131] on input "number" at bounding box center [215, 128] width 35 height 18
paste input "1.54"
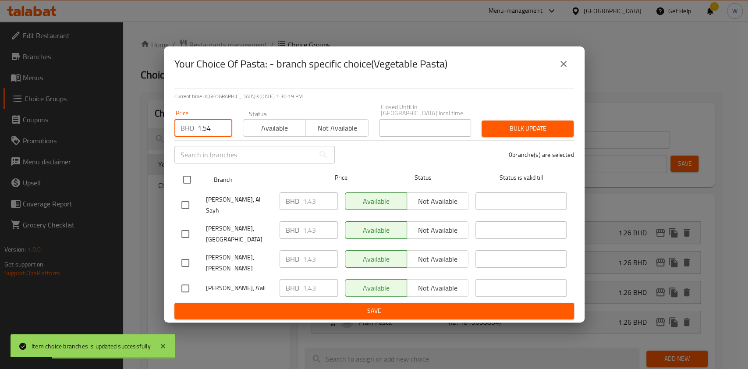
click at [189, 189] on input "checkbox" at bounding box center [187, 179] width 18 height 18
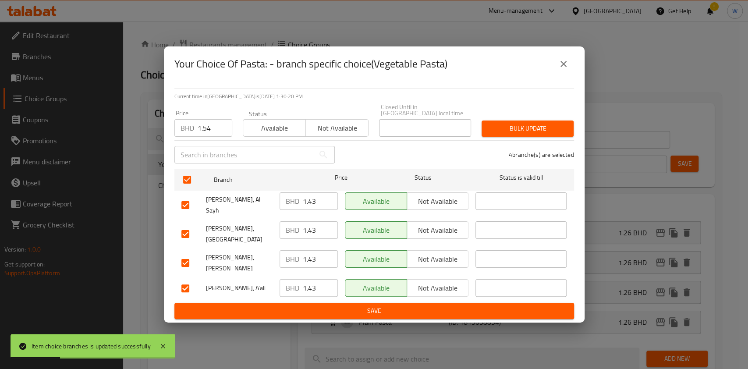
click at [568, 137] on button "Bulk update" at bounding box center [527, 128] width 92 height 16
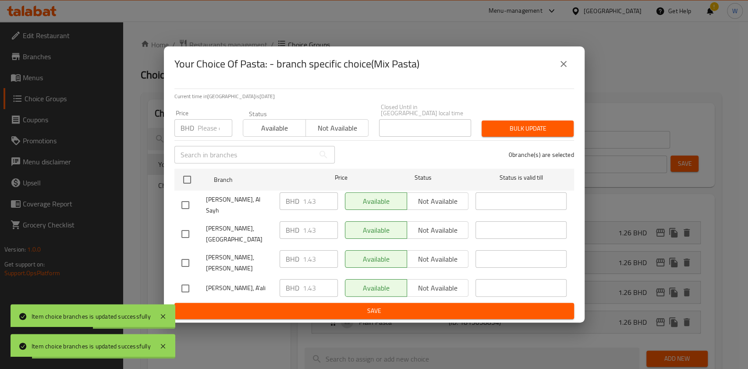
click at [204, 133] on input "number" at bounding box center [215, 128] width 35 height 18
paste input "1.54"
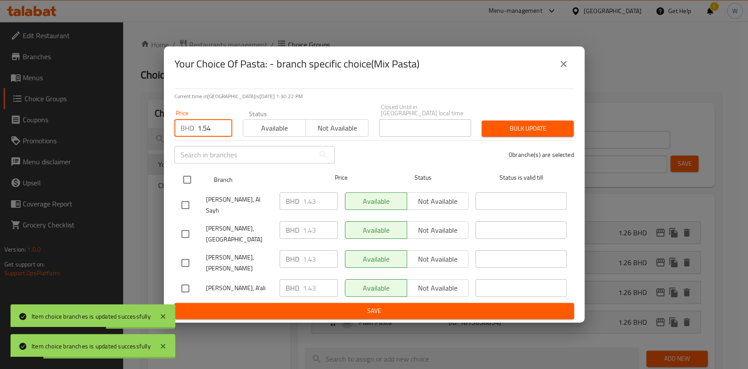
drag, startPoint x: 188, startPoint y: 181, endPoint x: 283, endPoint y: 166, distance: 95.8
click at [188, 181] on input "checkbox" at bounding box center [187, 179] width 18 height 18
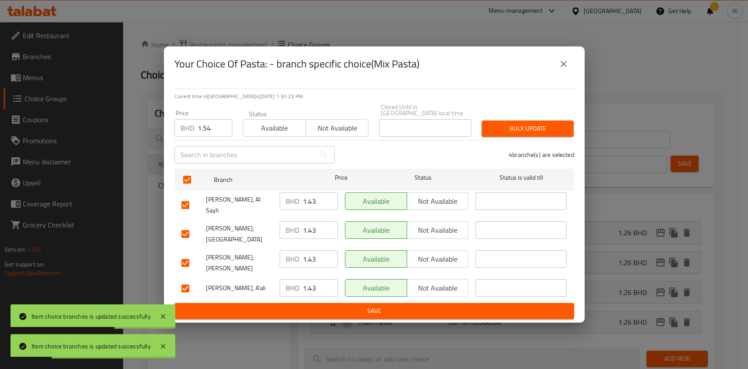
click at [517, 134] on span "Bulk update" at bounding box center [527, 128] width 78 height 11
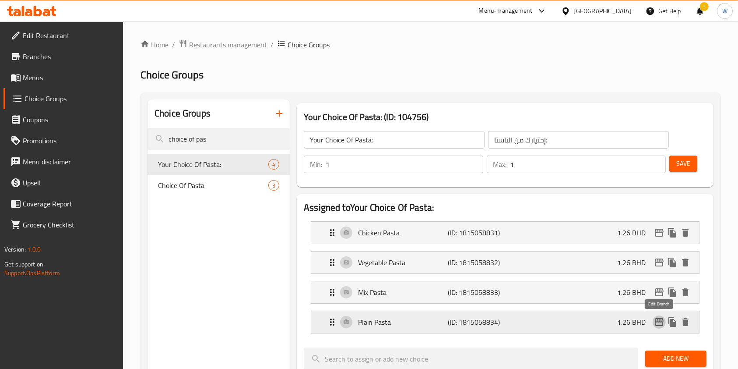
click at [660, 323] on icon "edit" at bounding box center [659, 322] width 11 height 11
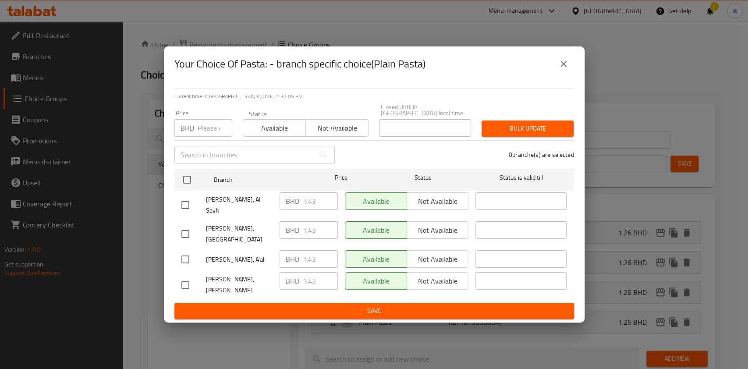
click at [203, 142] on div "Price BHD Price" at bounding box center [203, 123] width 68 height 37
click at [206, 137] on input "number" at bounding box center [215, 128] width 35 height 18
paste input "1.54"
click at [191, 163] on input "text" at bounding box center [244, 155] width 140 height 18
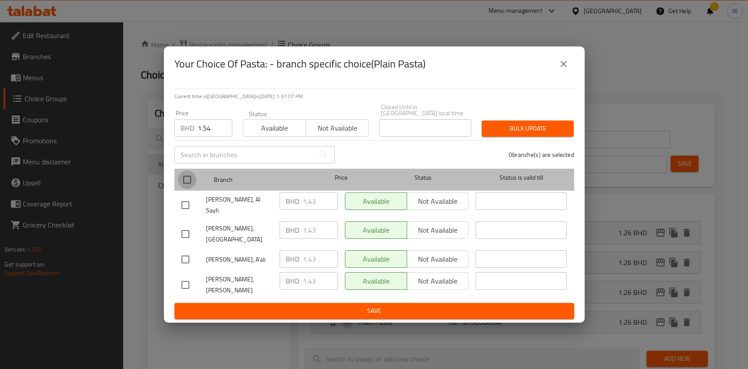
click at [191, 180] on input "checkbox" at bounding box center [187, 179] width 18 height 18
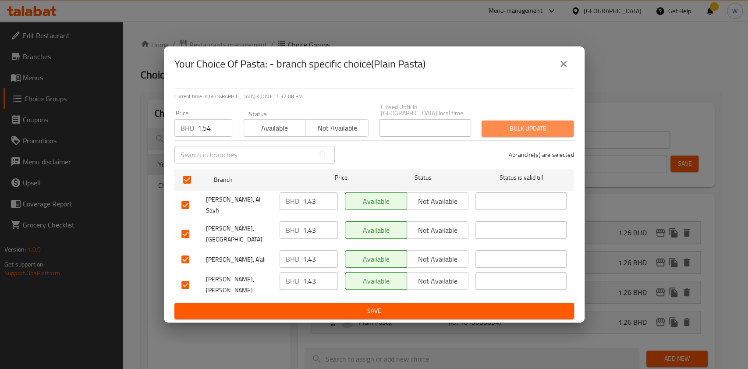
click at [505, 134] on span "Bulk update" at bounding box center [527, 128] width 78 height 11
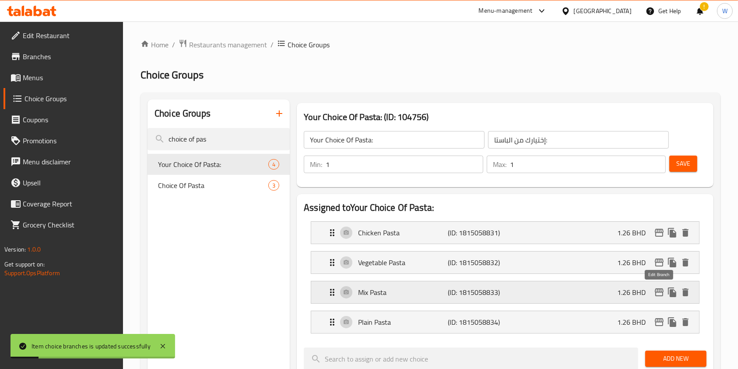
click at [656, 292] on icon "edit" at bounding box center [659, 292] width 9 height 8
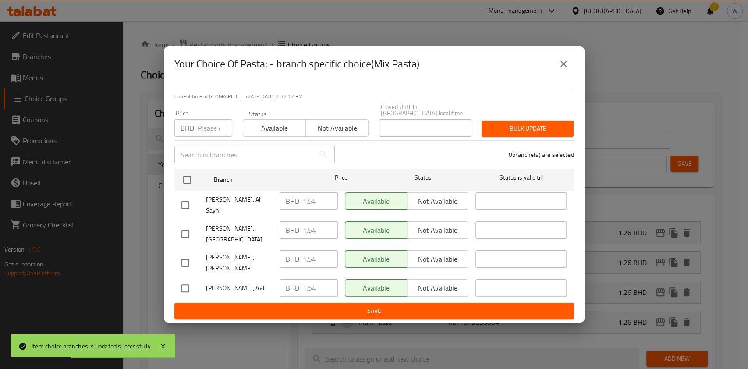
click at [564, 69] on icon "close" at bounding box center [563, 64] width 11 height 11
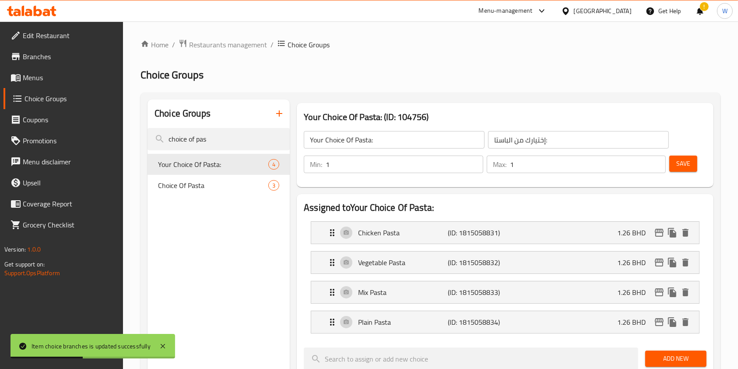
click at [699, 162] on div "Save" at bounding box center [685, 164] width 34 height 21
click at [690, 169] on span "Save" at bounding box center [684, 163] width 14 height 11
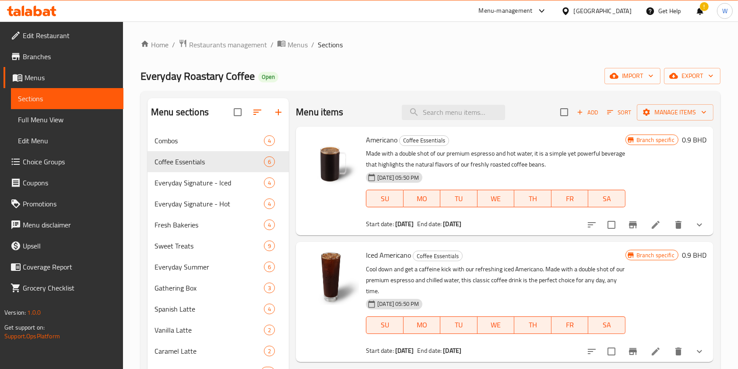
click at [259, 37] on div "Home / Restaurants management / Menus / Sections Everyday Roastary Coffee Open …" at bounding box center [430, 257] width 615 height 473
click at [257, 42] on span "Restaurants management" at bounding box center [228, 44] width 78 height 11
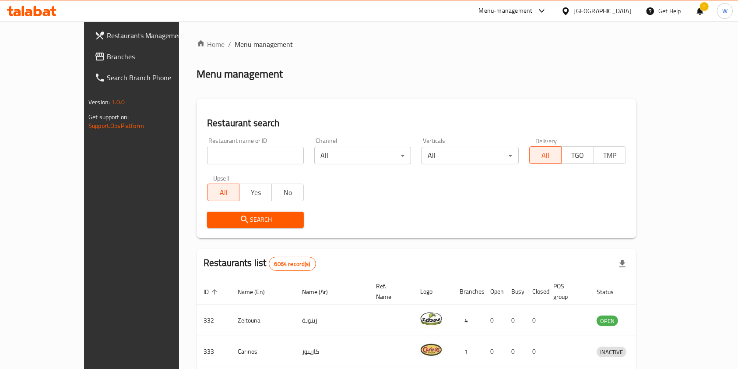
click at [211, 162] on input "search" at bounding box center [255, 156] width 97 height 18
paste input "Reviive Cafe"
type input "Reviive Cafe"
click button "Search" at bounding box center [255, 220] width 97 height 16
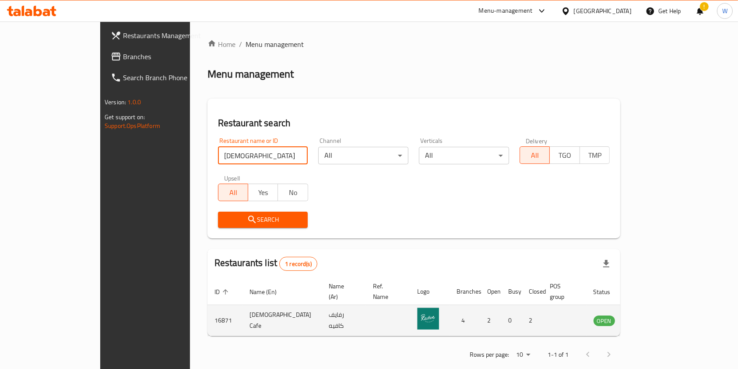
click at [650, 315] on icon "enhanced table" at bounding box center [645, 320] width 11 height 11
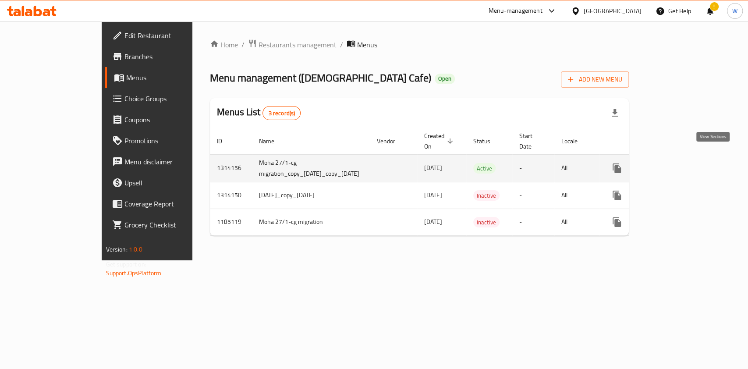
click at [685, 163] on icon "enhanced table" at bounding box center [679, 168] width 11 height 11
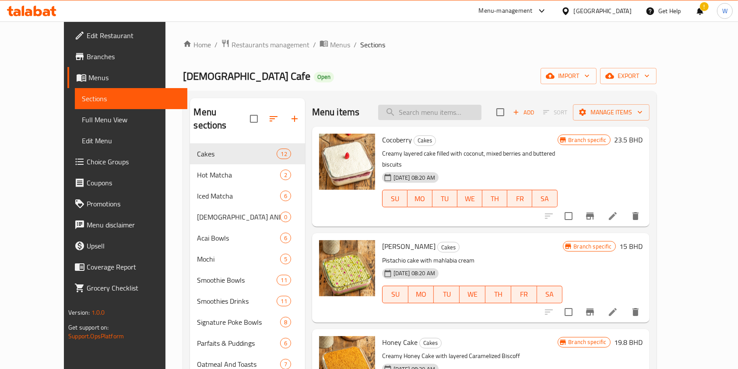
click at [477, 115] on input "search" at bounding box center [429, 112] width 103 height 15
paste input "Orange Juice"
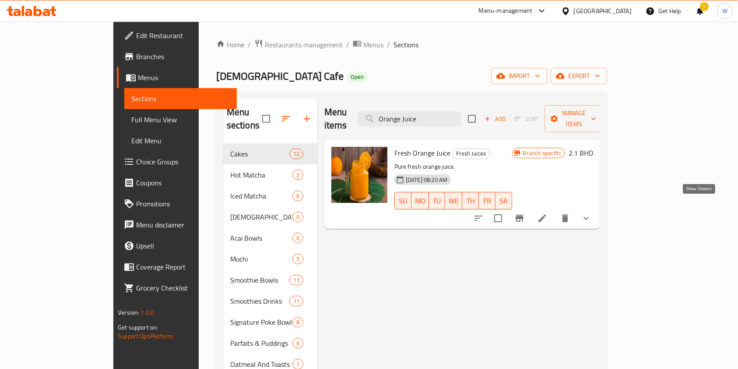
type input "Orange Juice"
click at [592, 213] on icon "show more" at bounding box center [586, 218] width 11 height 11
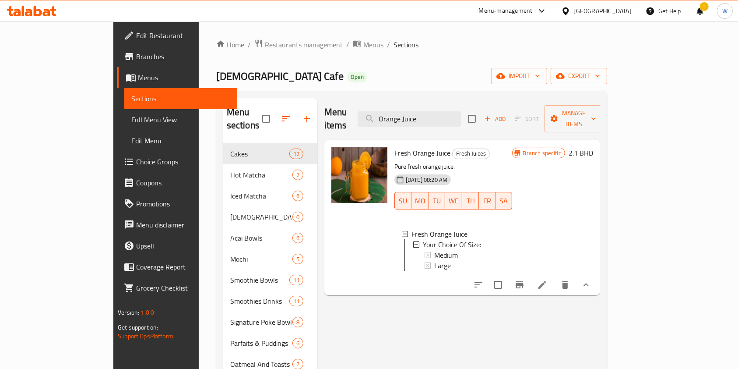
click at [547, 281] on icon at bounding box center [543, 285] width 8 height 8
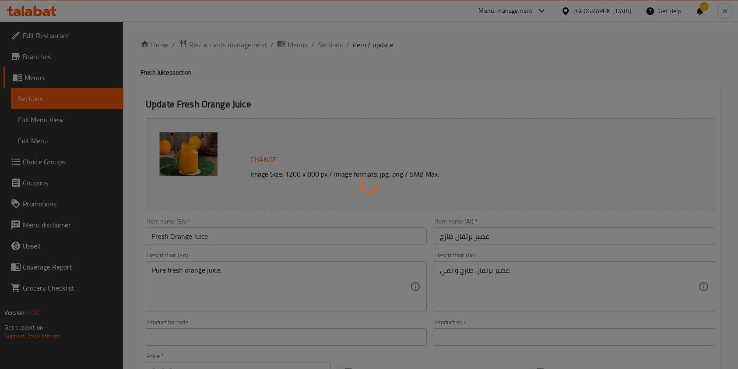
click at [328, 45] on div at bounding box center [369, 184] width 738 height 369
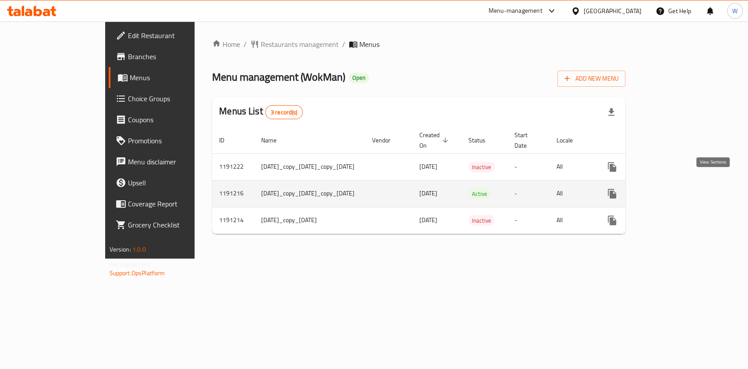
click at [685, 187] on link "enhanced table" at bounding box center [674, 193] width 21 height 21
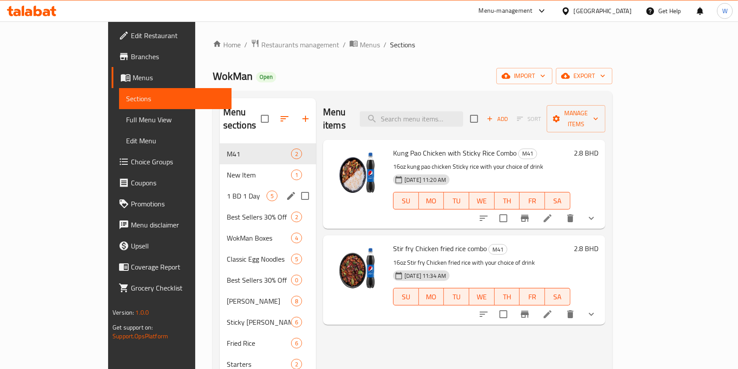
click at [220, 190] on div "1 BD 1 Day 5" at bounding box center [268, 195] width 96 height 21
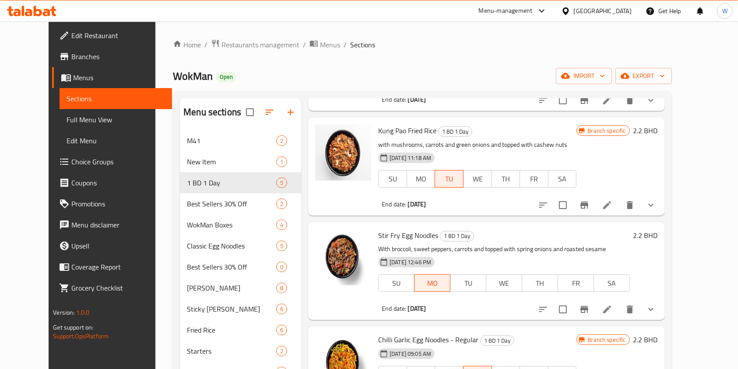
scroll to position [116, 0]
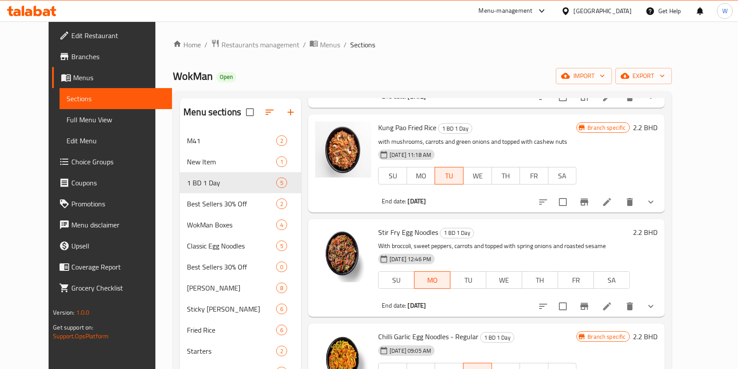
click at [613, 203] on icon at bounding box center [607, 202] width 11 height 11
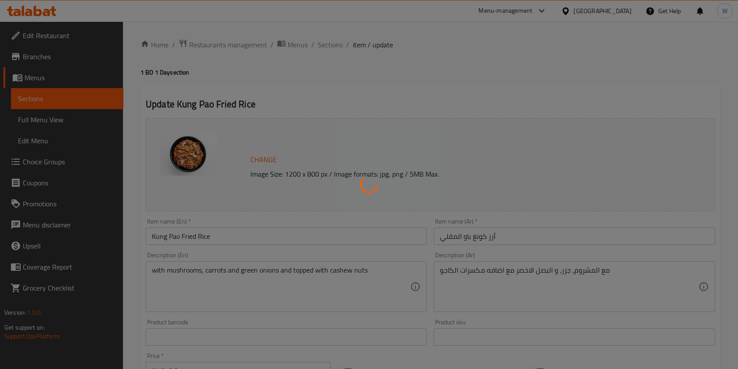
type input "اختر البروتين الخاص بك"
type input "1"
type input "إضافات مميزة"
type input "0"
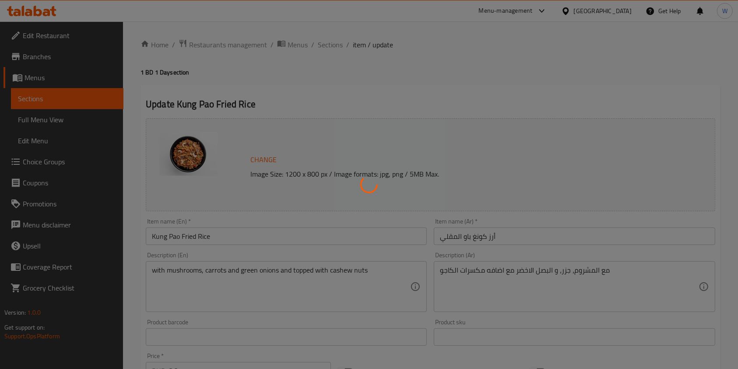
type input "0"
type input "تزيين"
type input "0"
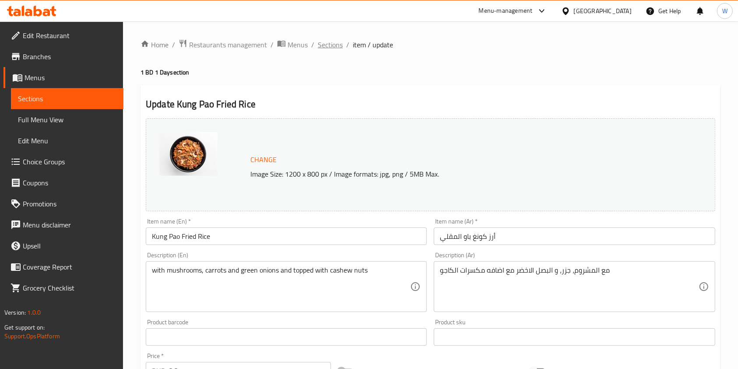
click at [333, 48] on span "Sections" at bounding box center [330, 44] width 25 height 11
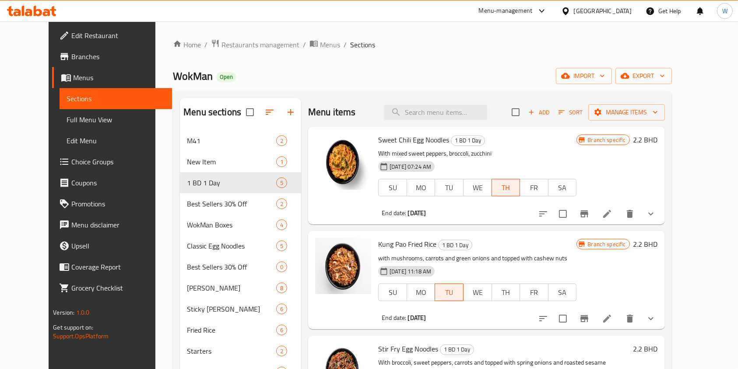
click at [173, 76] on span "WokMan" at bounding box center [193, 76] width 40 height 20
copy span "WokMan"
click at [222, 45] on span "Restaurants management" at bounding box center [261, 44] width 78 height 11
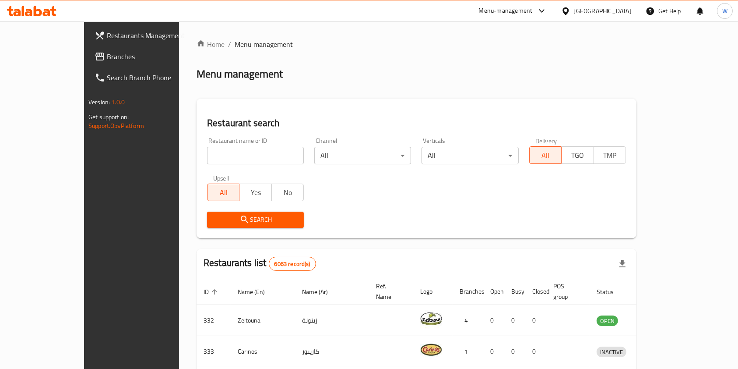
click at [212, 155] on div at bounding box center [369, 184] width 738 height 369
click at [212, 155] on input "search" at bounding box center [255, 156] width 97 height 18
paste input "WokMan"
type input "WokMan"
click button "Search" at bounding box center [255, 220] width 97 height 16
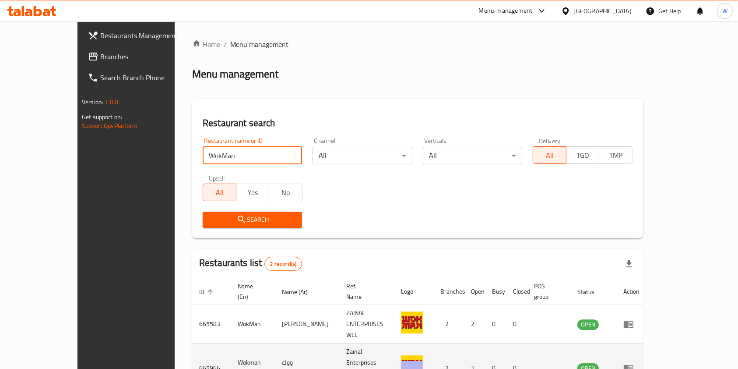
click at [634, 365] on icon "enhanced table" at bounding box center [629, 368] width 10 height 7
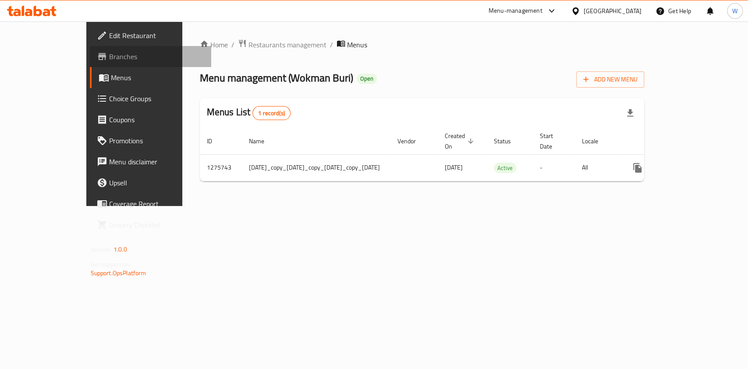
click at [109, 53] on span "Branches" at bounding box center [156, 56] width 95 height 11
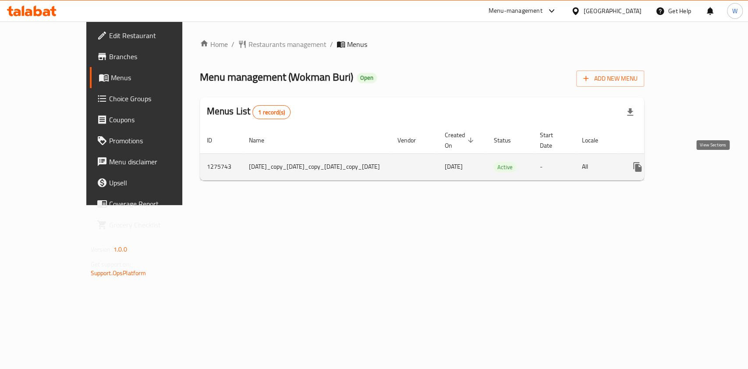
click at [704, 167] on link "enhanced table" at bounding box center [700, 166] width 21 height 21
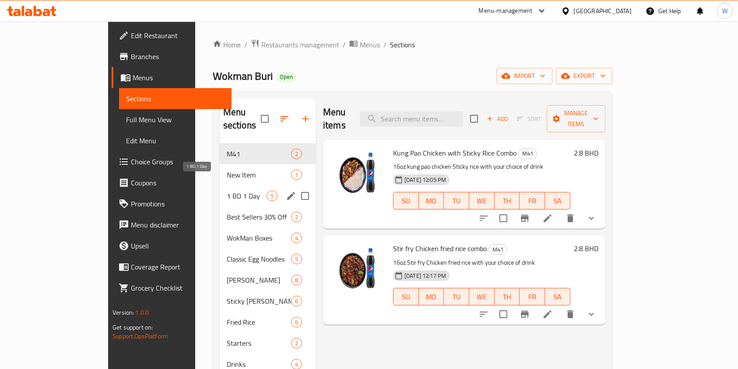
click at [227, 191] on span "1 BD 1 Day" at bounding box center [247, 196] width 40 height 11
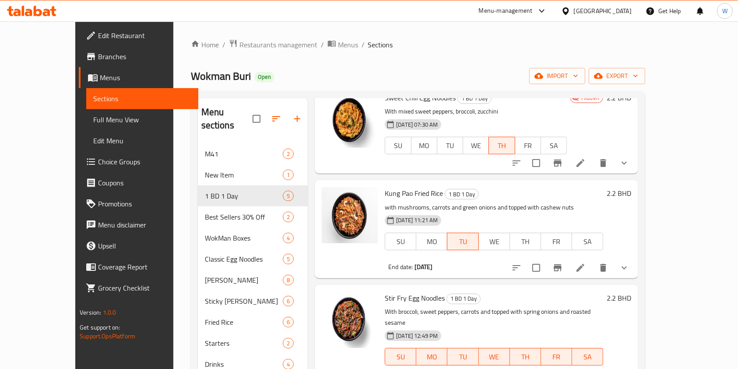
scroll to position [116, 0]
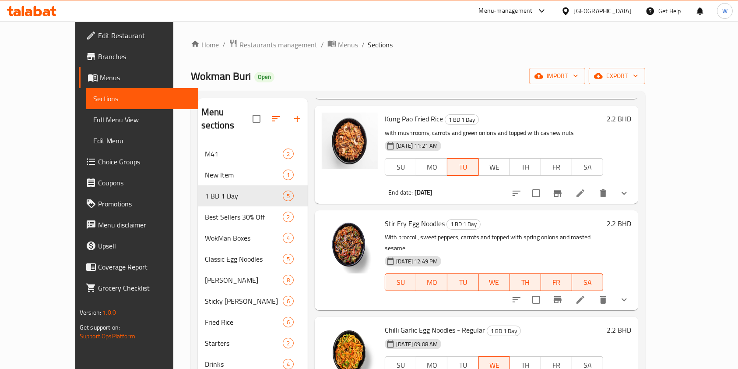
click at [593, 189] on li at bounding box center [580, 193] width 25 height 16
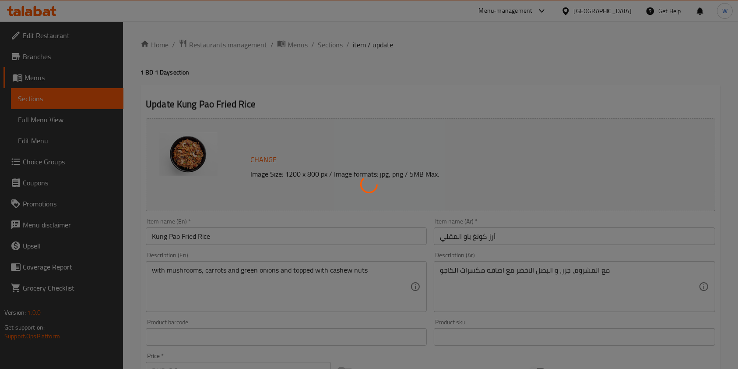
type input "تزيين"
type input "0"
type input "إضافات مميزة"
type input "0"
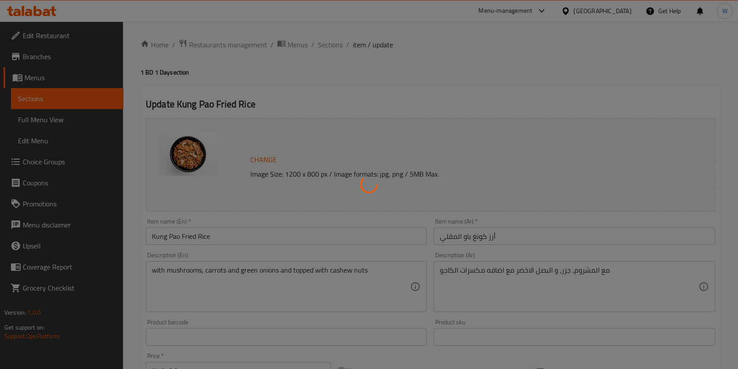
type input "0"
type input "اختر البروتين الخاص بك"
type input "1"
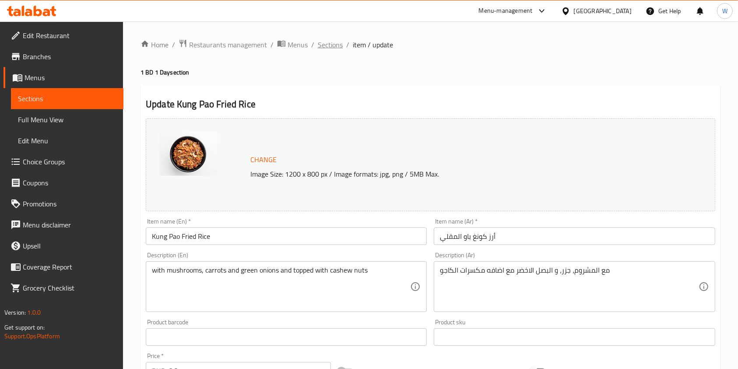
click at [325, 43] on span "Sections" at bounding box center [330, 44] width 25 height 11
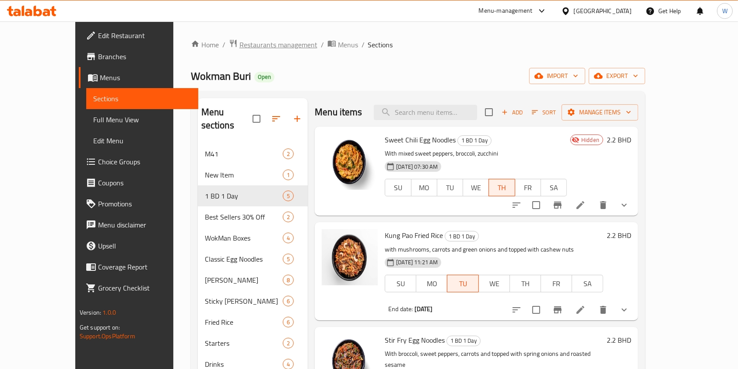
click at [254, 49] on span "Restaurants management" at bounding box center [279, 44] width 78 height 11
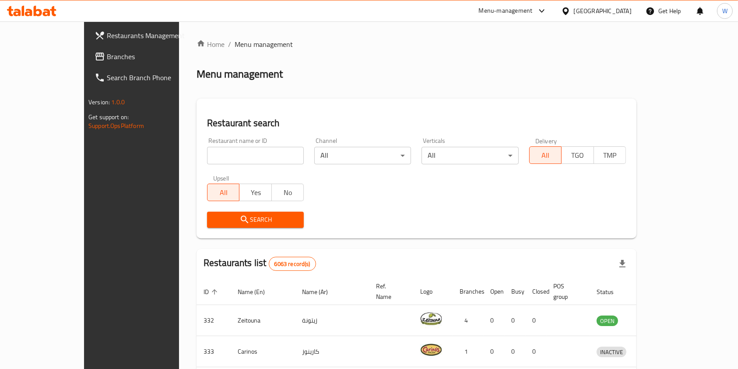
click at [215, 155] on input "search" at bounding box center [255, 156] width 97 height 18
paste input "Wing Man"
type input "Wing Man"
click button "Search" at bounding box center [255, 220] width 97 height 16
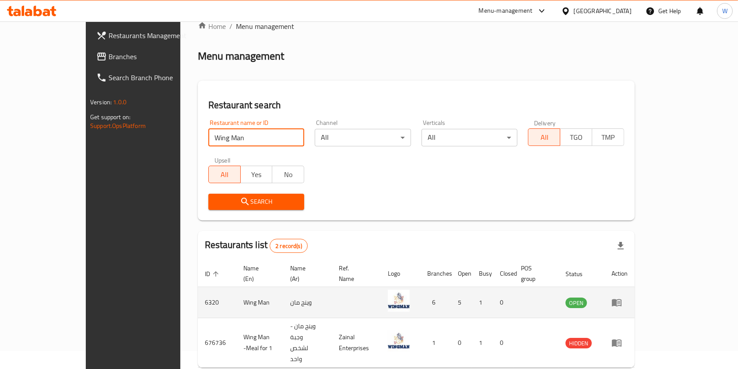
scroll to position [35, 0]
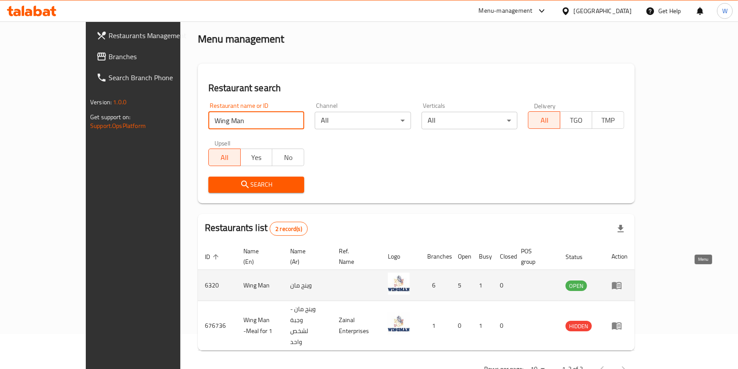
click at [628, 280] on link "enhanced table" at bounding box center [620, 285] width 16 height 11
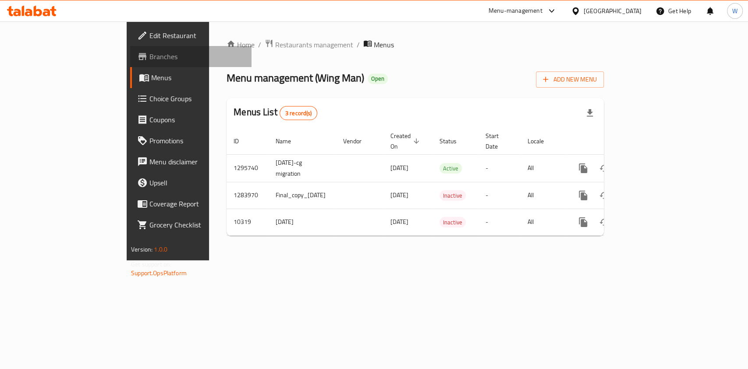
click at [149, 58] on span "Branches" at bounding box center [196, 56] width 95 height 11
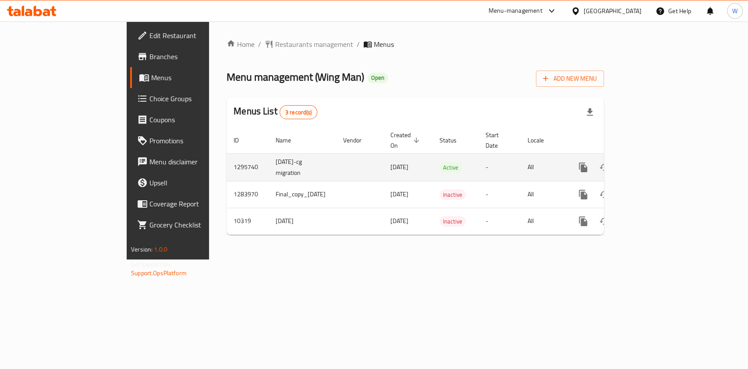
click at [651, 162] on icon "enhanced table" at bounding box center [646, 167] width 11 height 11
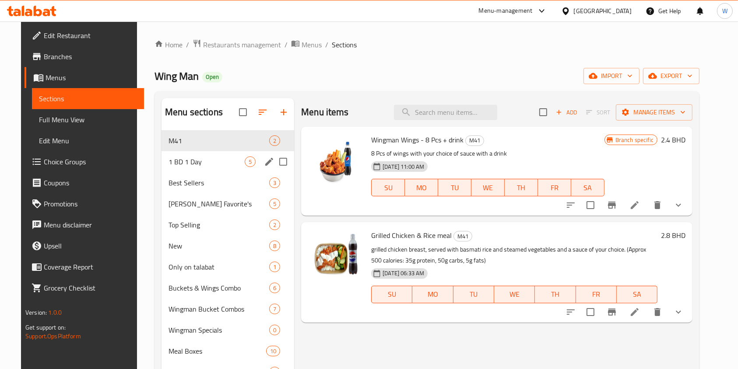
click at [171, 166] on div "1 BD 1 Day 5" at bounding box center [228, 161] width 133 height 21
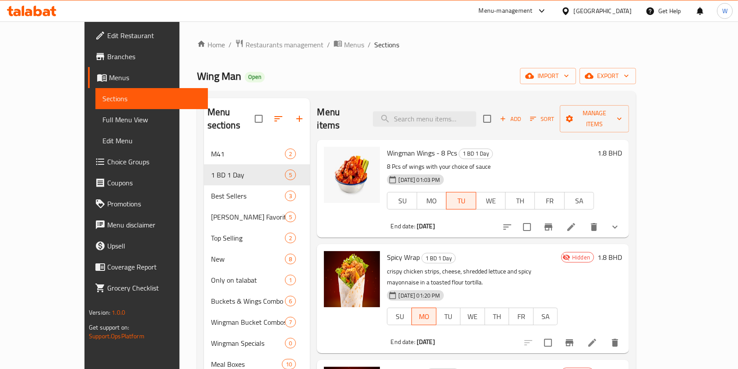
click at [584, 221] on li at bounding box center [571, 227] width 25 height 16
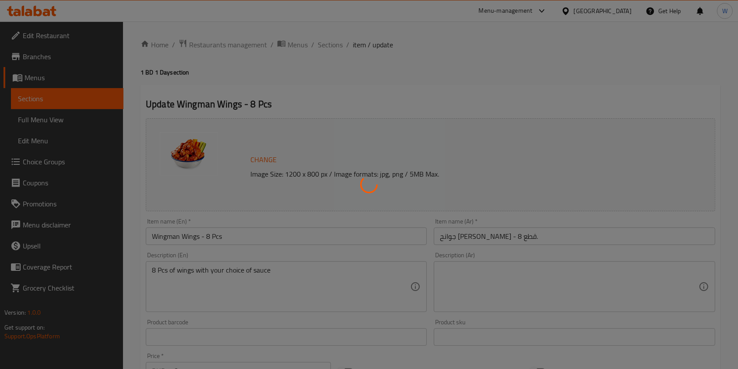
type input "مع اختيارك من"
type input "1"
type input "اختيارك من الصلصة"
type input "1"
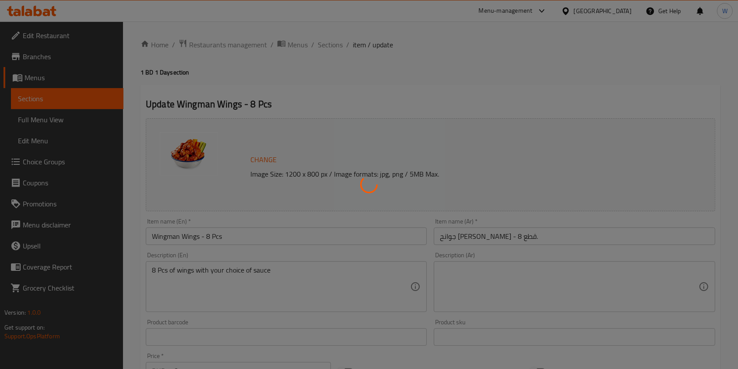
type input "1"
type input "اختيارك من الصلصة الإضافية:"
type input "0"
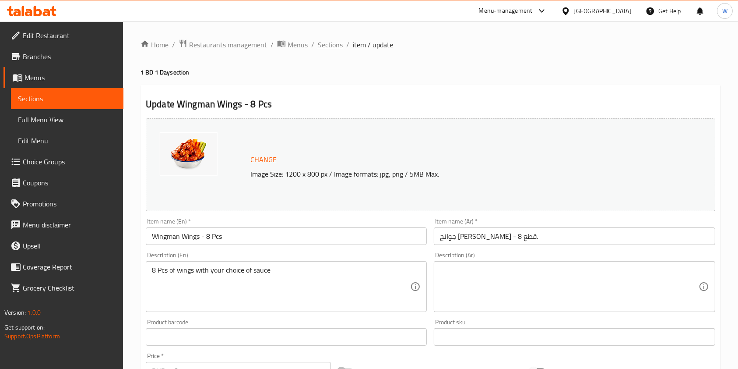
click at [318, 45] on span "Sections" at bounding box center [330, 44] width 25 height 11
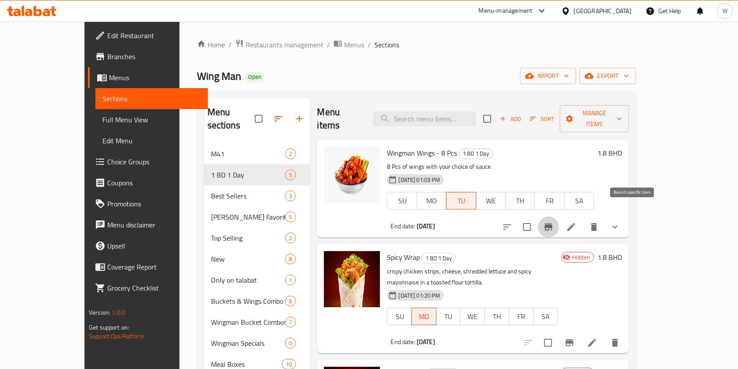
click at [559, 217] on button "Branch-specific-item" at bounding box center [548, 226] width 21 height 21
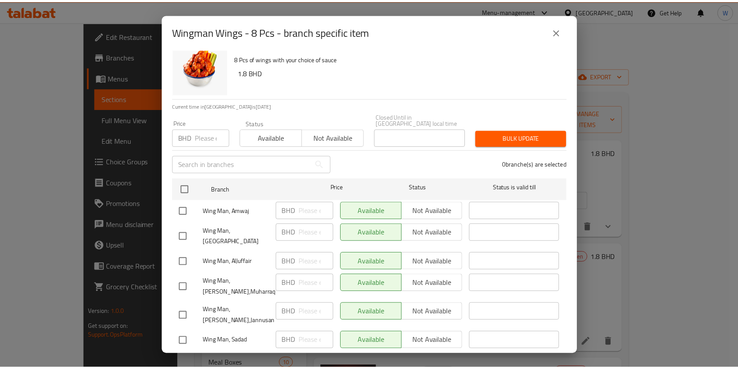
scroll to position [21, 0]
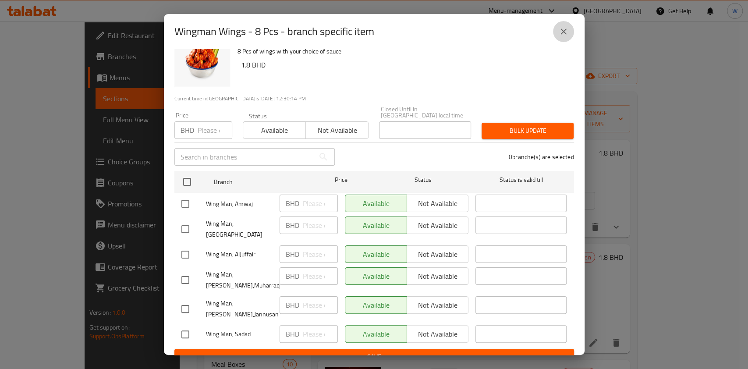
click at [561, 26] on icon "close" at bounding box center [563, 31] width 11 height 11
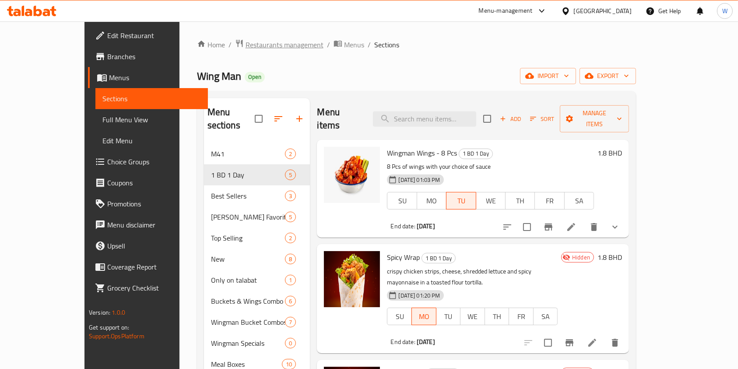
click at [248, 44] on span "Restaurants management" at bounding box center [285, 44] width 78 height 11
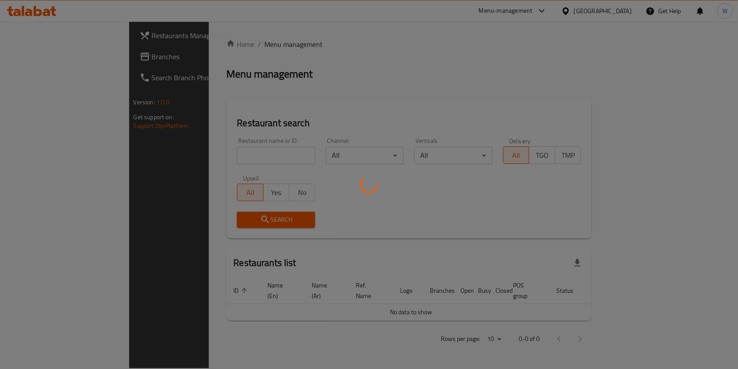
click at [206, 148] on div at bounding box center [369, 184] width 738 height 369
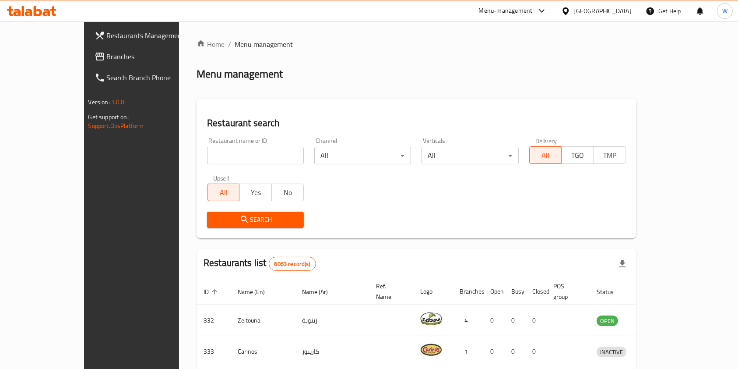
click at [207, 151] on input "search" at bounding box center [255, 156] width 97 height 18
type input "WokMan"
click button "Search" at bounding box center [255, 220] width 97 height 16
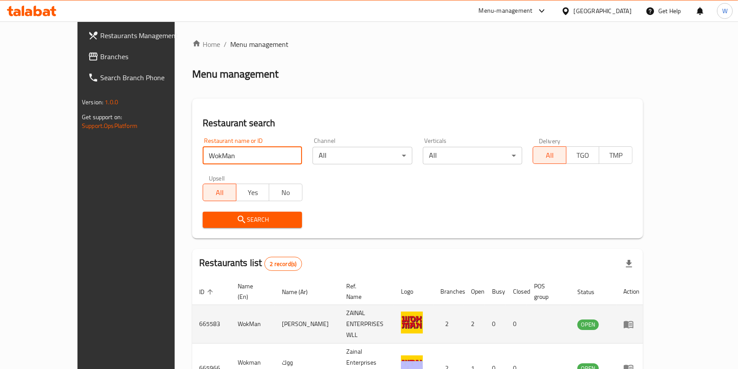
click at [634, 321] on icon "enhanced table" at bounding box center [629, 324] width 10 height 7
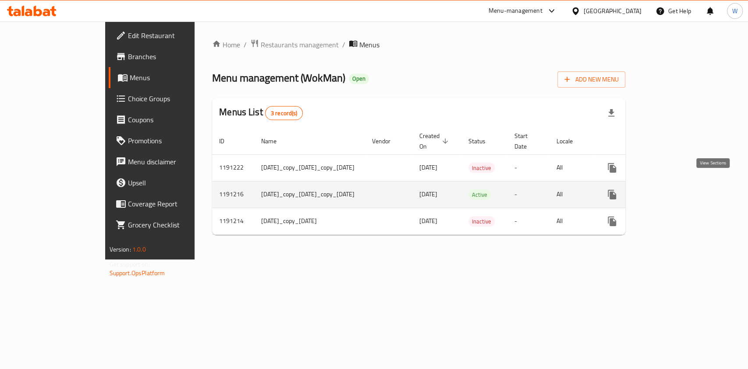
click at [679, 191] on icon "enhanced table" at bounding box center [675, 195] width 8 height 8
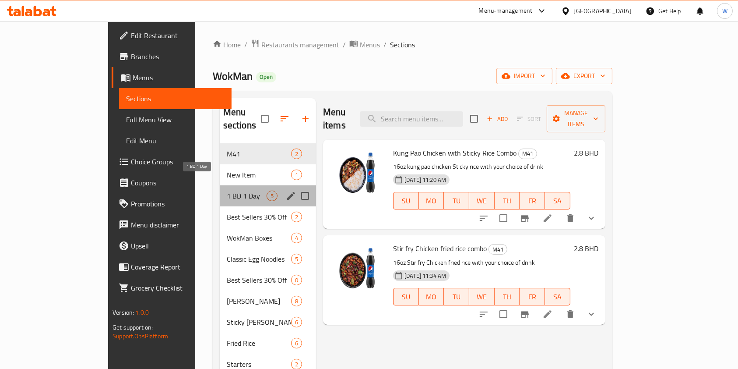
click at [227, 191] on span "1 BD 1 Day" at bounding box center [247, 196] width 40 height 11
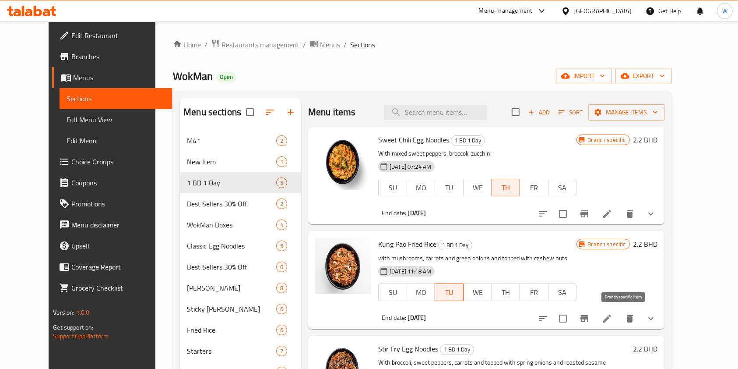
click at [595, 321] on button "Branch-specific-item" at bounding box center [584, 318] width 21 height 21
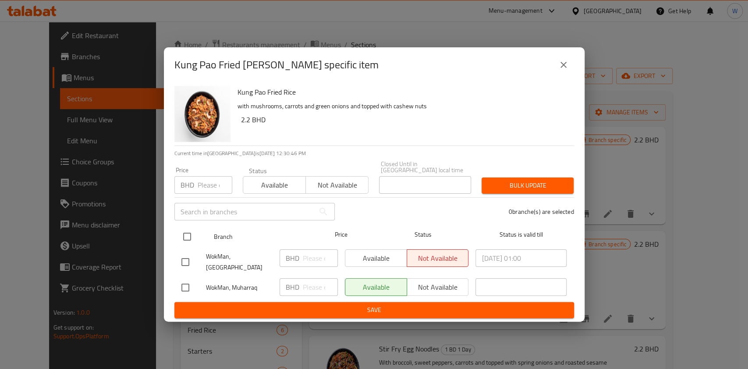
click at [191, 236] on input "checkbox" at bounding box center [187, 236] width 18 height 18
checkbox input "true"
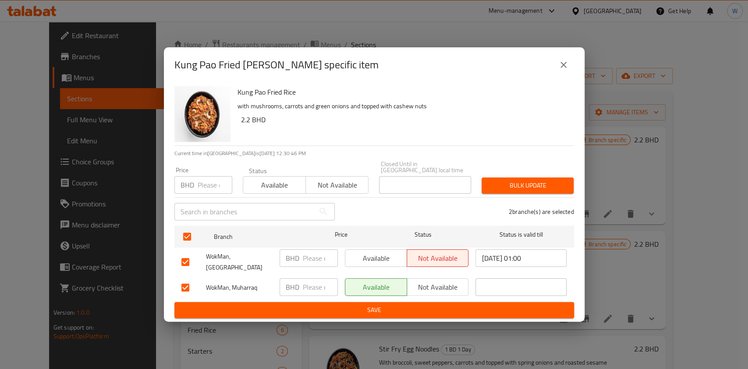
click at [291, 187] on span "Available" at bounding box center [275, 185] width 56 height 13
click at [540, 170] on div "Price BHD Price Status Available Not available Closed Until in Bahrain local ti…" at bounding box center [374, 176] width 410 height 43
click at [541, 180] on span "Bulk update" at bounding box center [527, 185] width 78 height 11
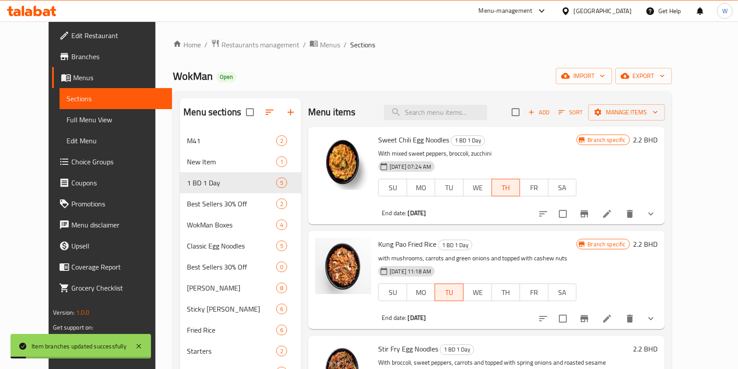
click at [182, 85] on div "Home / Restaurants management / Menus / Sections WokMan Open import export Menu…" at bounding box center [422, 268] width 499 height 459
click at [173, 78] on span "WokMan" at bounding box center [193, 76] width 40 height 20
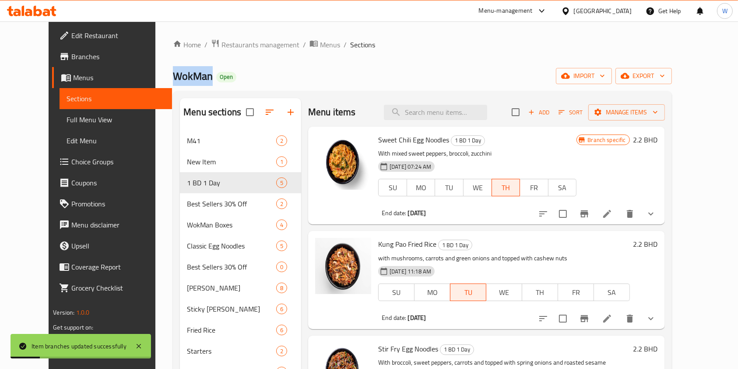
copy span "WokMan"
click at [238, 46] on span "Restaurants management" at bounding box center [261, 44] width 78 height 11
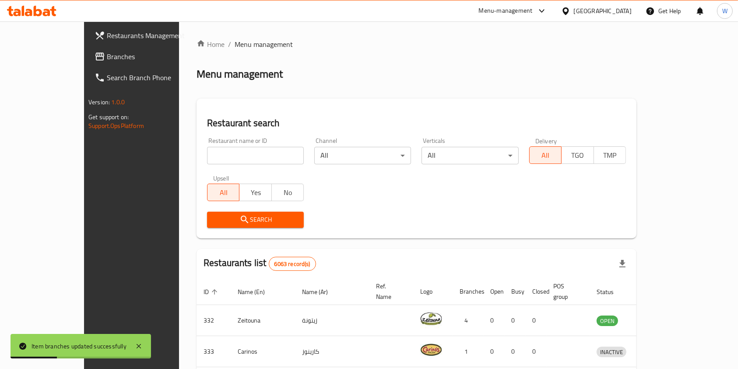
click at [227, 152] on input "search" at bounding box center [255, 156] width 97 height 18
paste input "WokMan"
type input "WokMan"
click button "Search" at bounding box center [255, 220] width 97 height 16
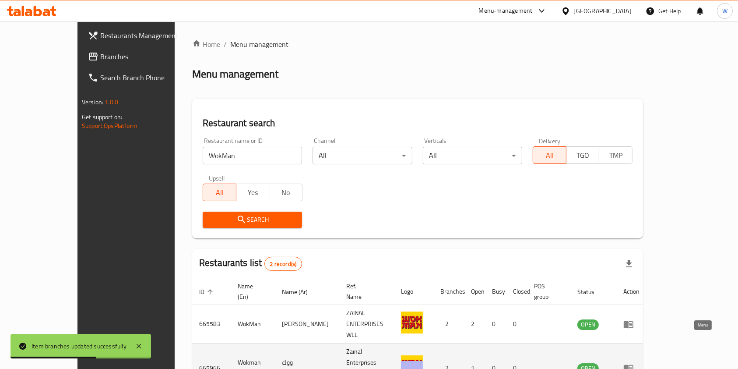
click at [640, 363] on link "enhanced table" at bounding box center [632, 368] width 16 height 11
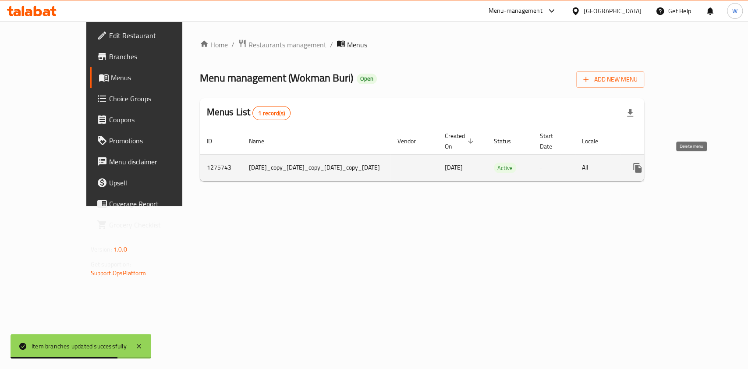
click at [710, 173] on link "enhanced table" at bounding box center [700, 167] width 21 height 21
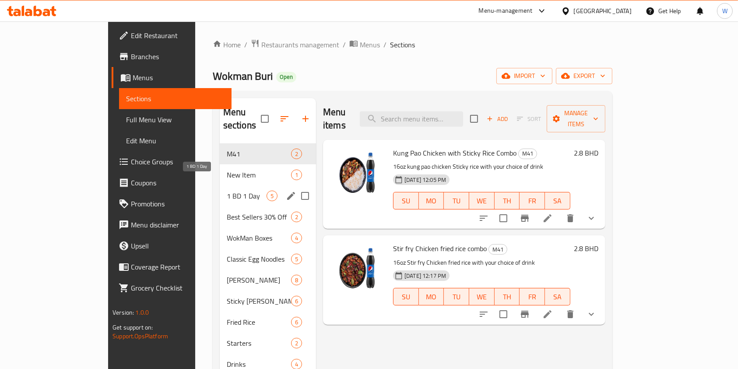
click at [220, 185] on div "1 BD 1 Day 5" at bounding box center [268, 195] width 96 height 21
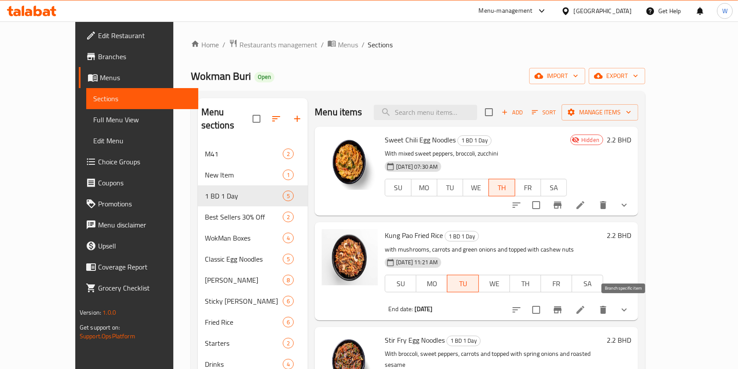
click at [568, 318] on button "Branch-specific-item" at bounding box center [557, 309] width 21 height 21
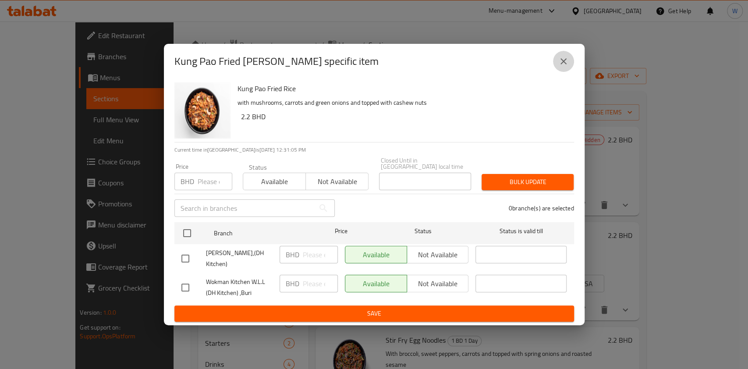
click at [568, 66] on icon "close" at bounding box center [563, 61] width 11 height 11
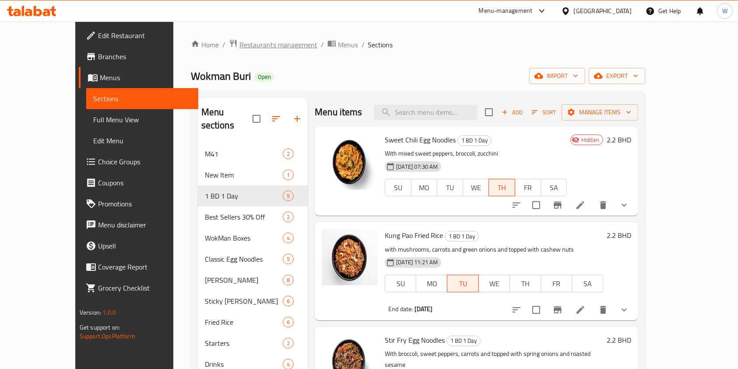
click at [240, 48] on span "Restaurants management" at bounding box center [279, 44] width 78 height 11
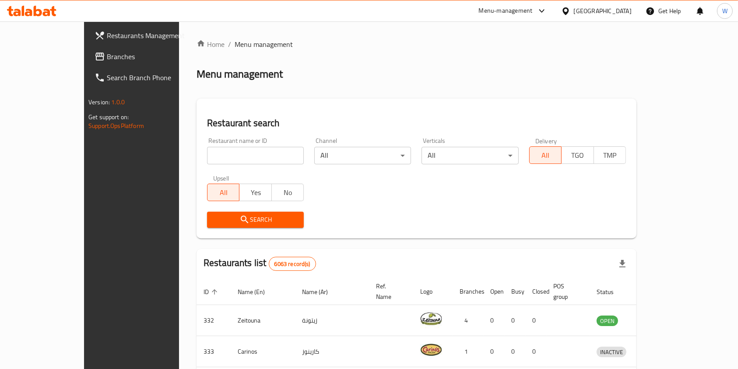
click at [202, 166] on div "Restaurant name or ID Restaurant name or ID" at bounding box center [255, 150] width 107 height 37
click at [207, 146] on div "Restaurant name or ID Restaurant name or ID" at bounding box center [255, 151] width 97 height 27
click at [207, 148] on input "search" at bounding box center [255, 156] width 97 height 18
type input "King Karak"
click button "Search" at bounding box center [255, 220] width 97 height 16
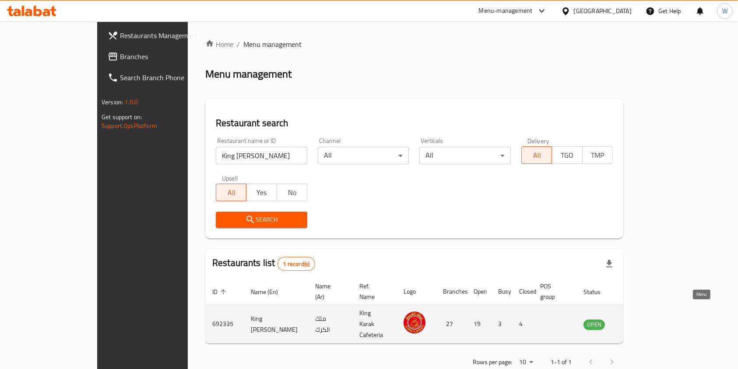
click at [640, 321] on icon "enhanced table" at bounding box center [635, 324] width 10 height 7
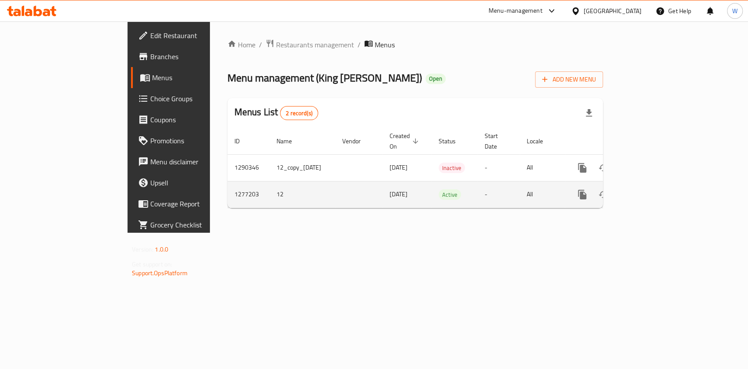
click at [650, 189] on icon "enhanced table" at bounding box center [645, 194] width 11 height 11
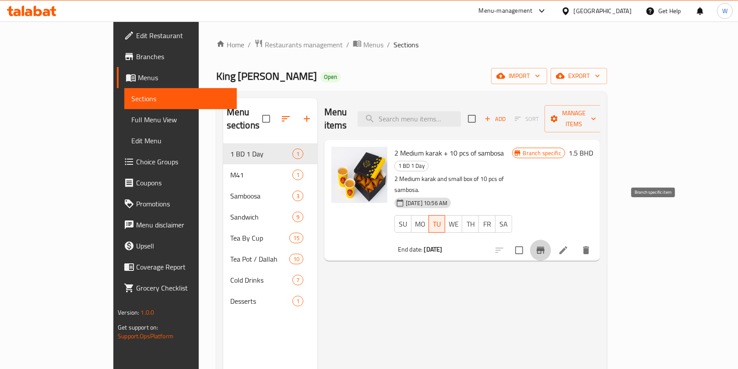
click at [551, 240] on button "Branch-specific-item" at bounding box center [540, 250] width 21 height 21
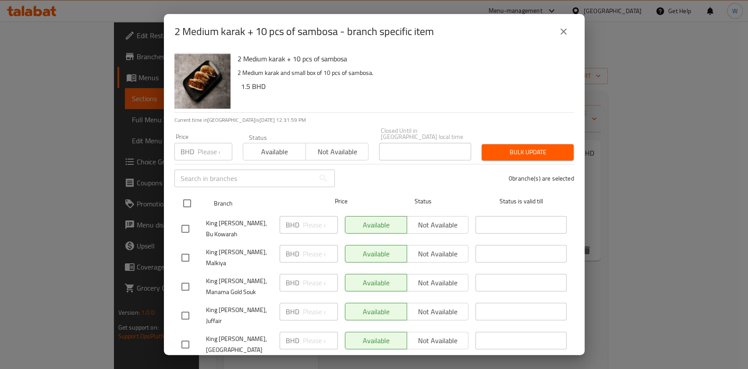
click at [186, 191] on div at bounding box center [194, 203] width 33 height 25
click at [186, 194] on input "checkbox" at bounding box center [187, 203] width 18 height 18
checkbox input "true"
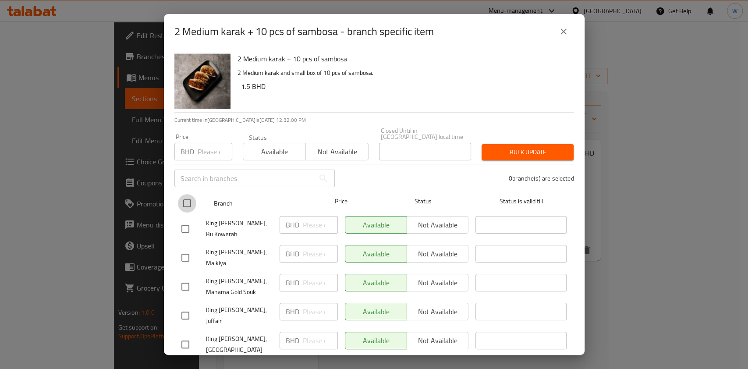
checkbox input "true"
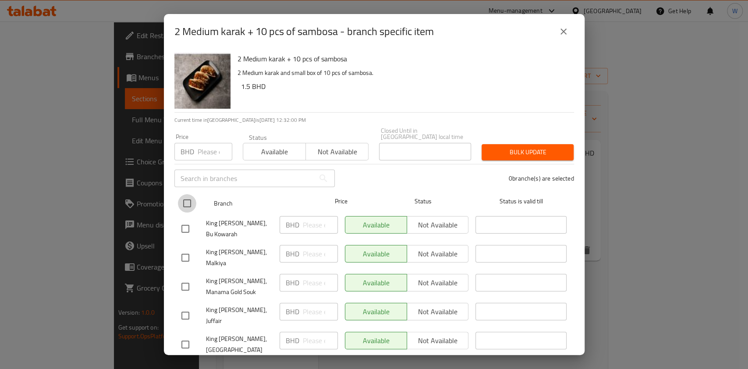
checkbox input "true"
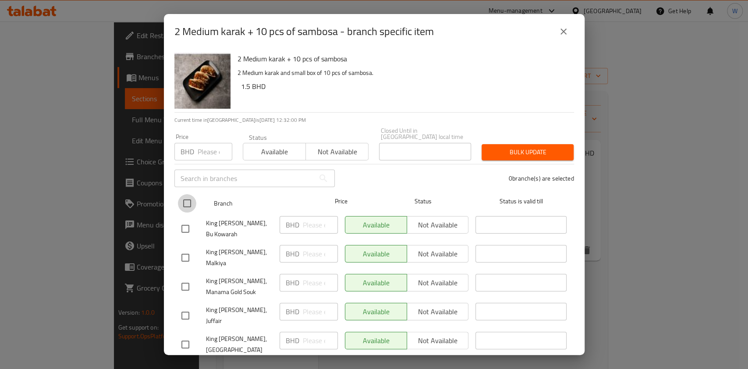
checkbox input "true"
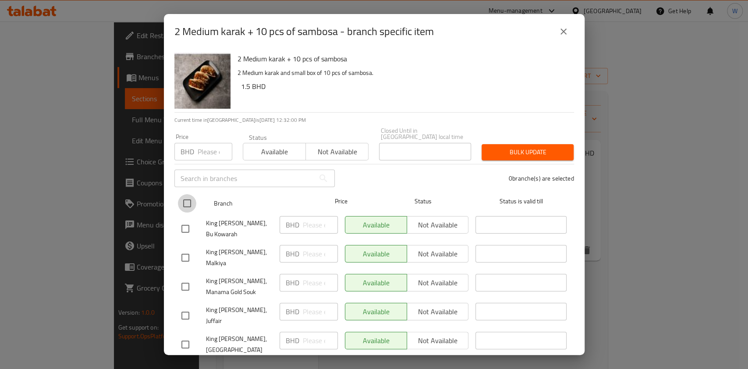
checkbox input "true"
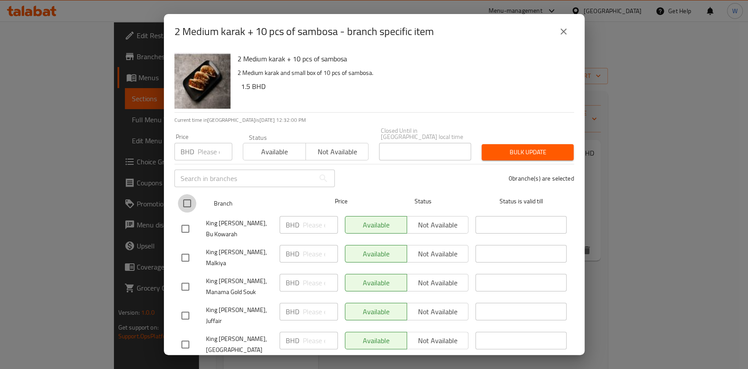
checkbox input "true"
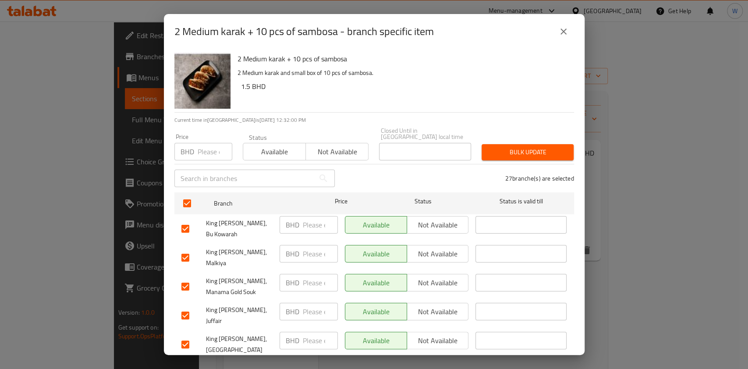
click at [254, 149] on span "Available" at bounding box center [275, 151] width 56 height 13
click at [517, 147] on span "Bulk update" at bounding box center [527, 152] width 78 height 11
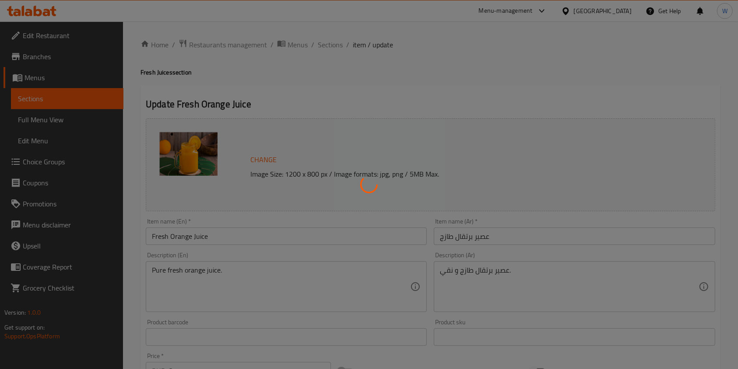
click at [333, 50] on div at bounding box center [369, 184] width 738 height 369
type input "إختيارك من الحجم:"
type input "1"
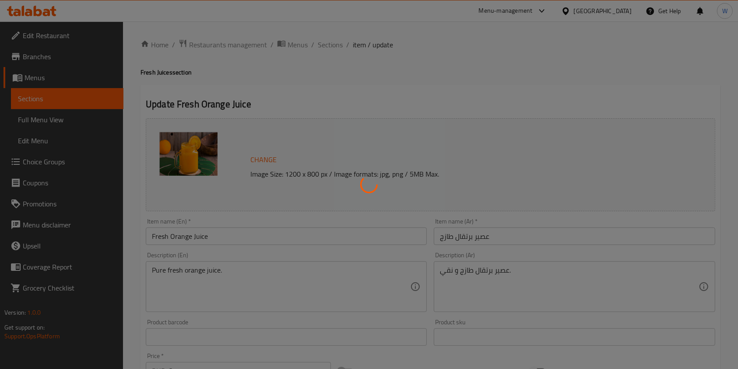
click at [333, 50] on div at bounding box center [369, 184] width 738 height 369
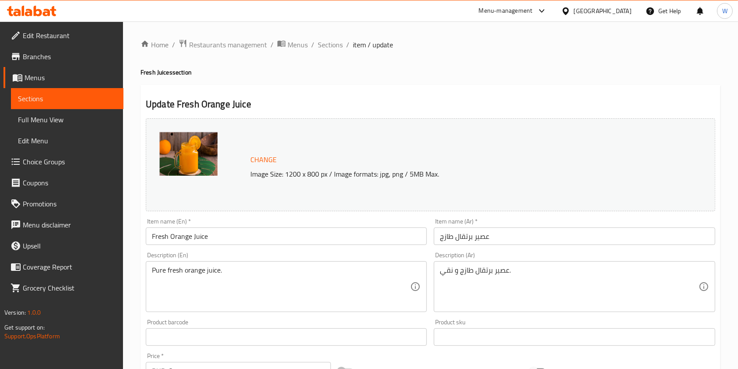
click at [333, 50] on div "Home / Restaurants management / Menus / Sections / item / update Fresh Juices s…" at bounding box center [431, 334] width 580 height 590
click at [333, 47] on span "Sections" at bounding box center [330, 44] width 25 height 11
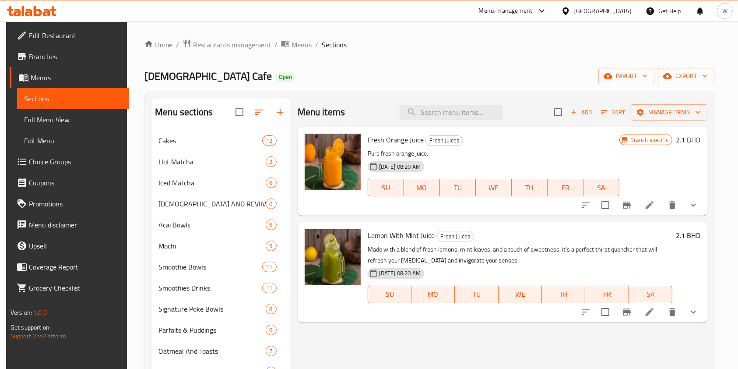
click at [696, 205] on icon "show more" at bounding box center [693, 205] width 5 height 3
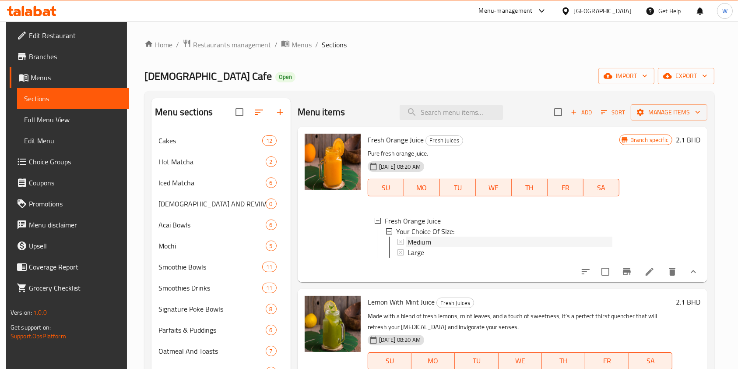
click at [463, 241] on div "Medium" at bounding box center [510, 242] width 205 height 11
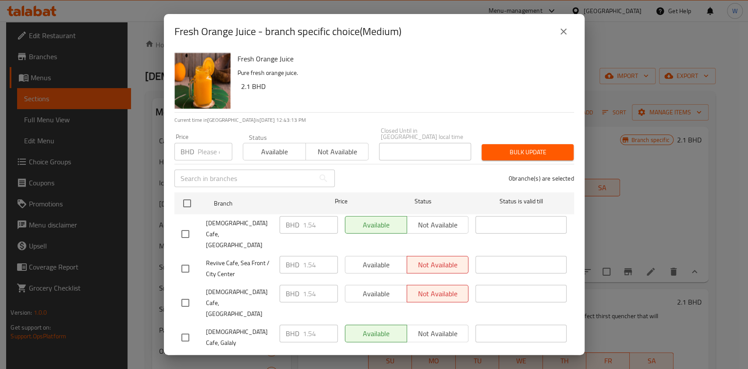
click at [218, 157] on input "number" at bounding box center [215, 152] width 35 height 18
paste input "1.98"
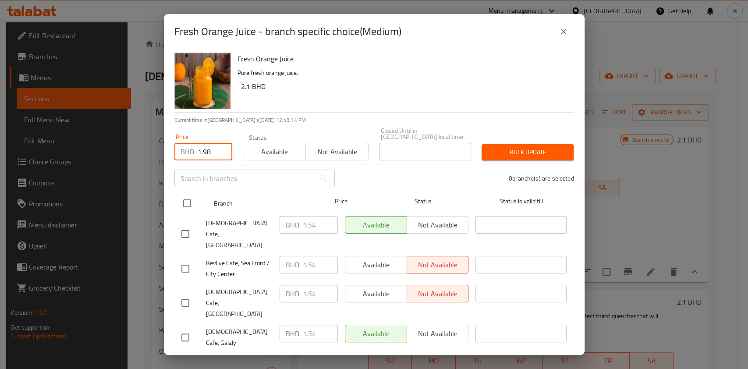
type input "1.98"
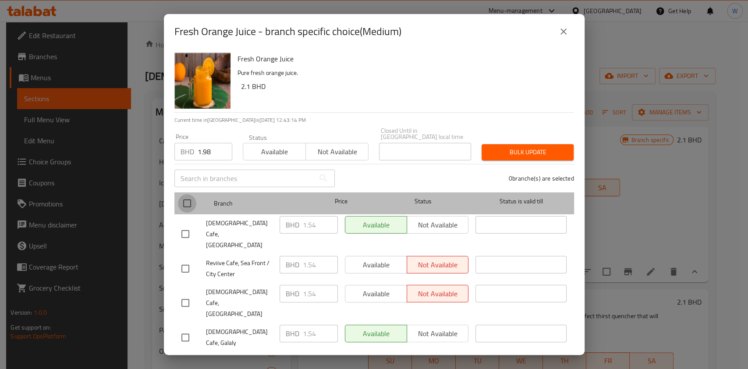
click at [188, 207] on input "checkbox" at bounding box center [187, 203] width 18 height 18
checkbox input "true"
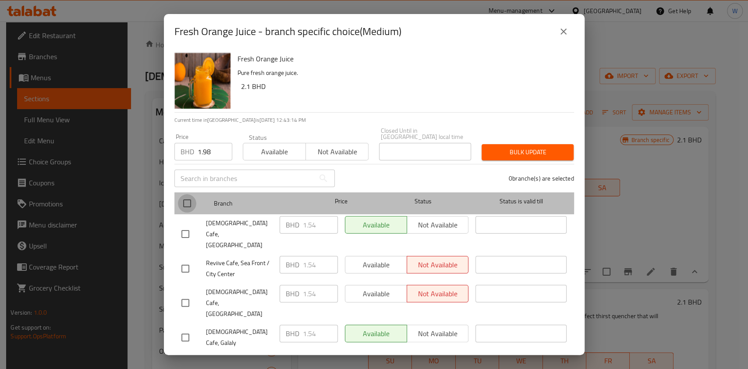
checkbox input "true"
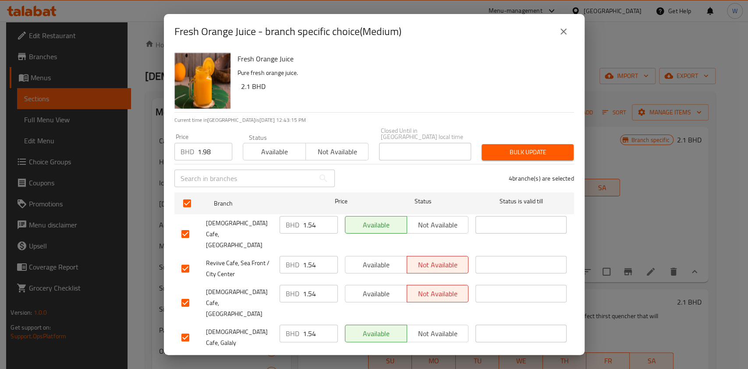
drag, startPoint x: 279, startPoint y: 163, endPoint x: 380, endPoint y: 164, distance: 101.6
click at [279, 158] on span "Available" at bounding box center [275, 151] width 56 height 13
click at [530, 158] on span "Bulk update" at bounding box center [527, 152] width 78 height 11
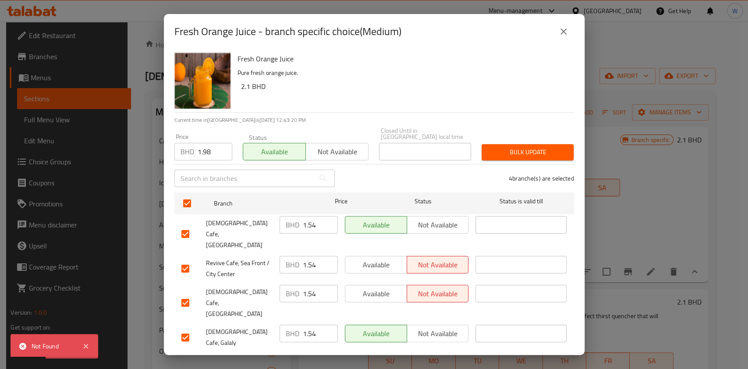
click at [559, 37] on icon "close" at bounding box center [563, 31] width 11 height 11
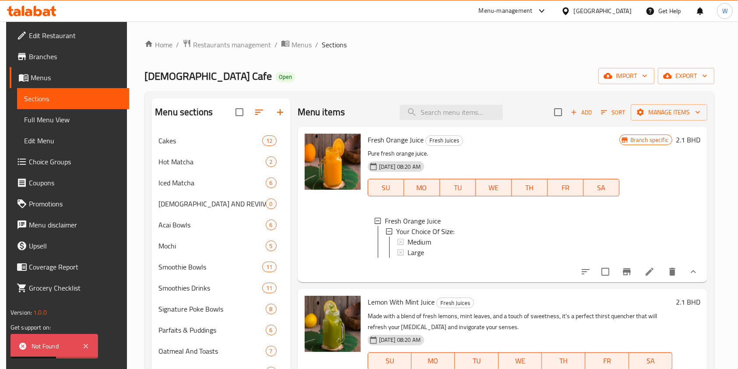
click at [662, 279] on li at bounding box center [650, 272] width 25 height 16
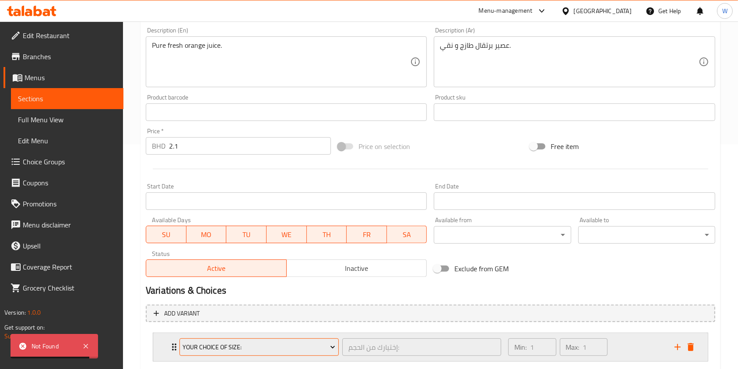
scroll to position [277, 0]
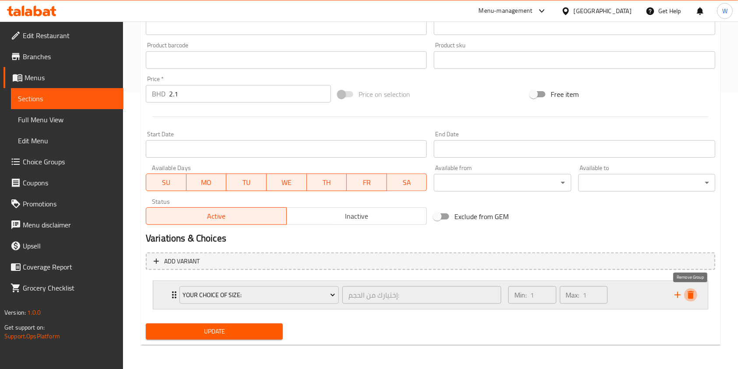
click at [694, 296] on icon "delete" at bounding box center [691, 295] width 6 height 8
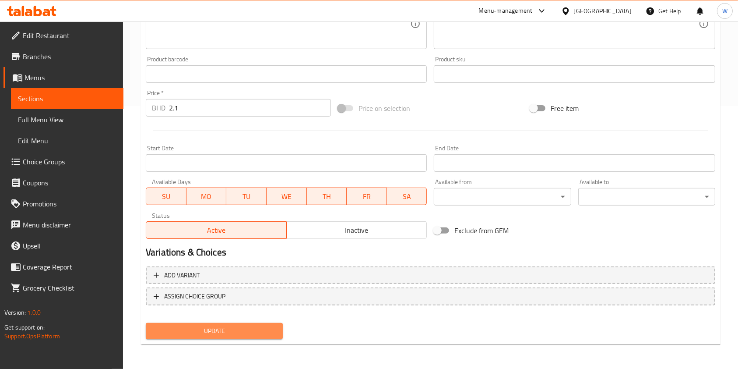
click at [242, 330] on span "Update" at bounding box center [214, 330] width 123 height 11
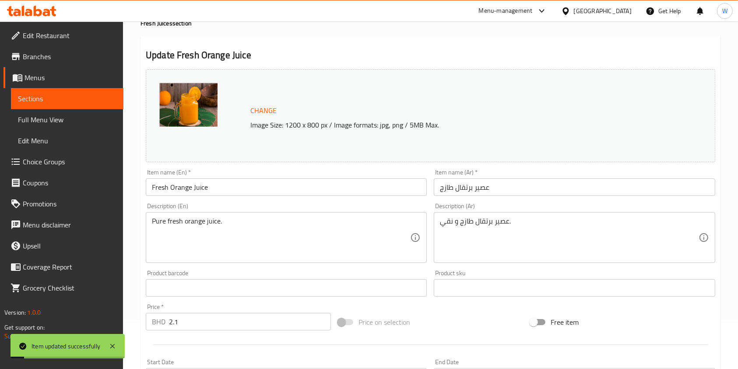
scroll to position [233, 0]
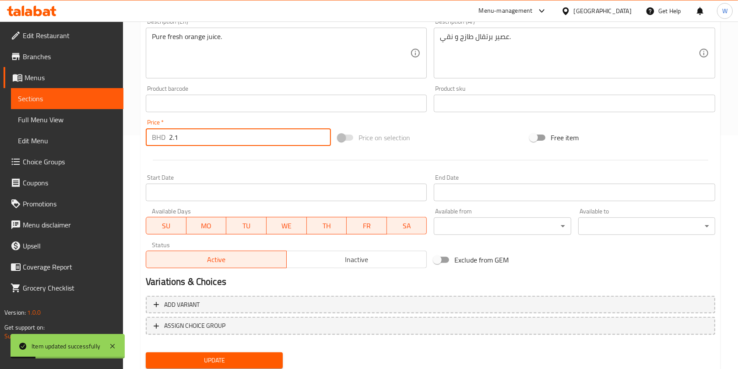
drag, startPoint x: 196, startPoint y: 138, endPoint x: 109, endPoint y: 142, distance: 87.3
click at [116, 141] on div "Edit Restaurant Branches Menus Sections Full Menu View Edit Menu Choice Groups …" at bounding box center [369, 93] width 738 height 610
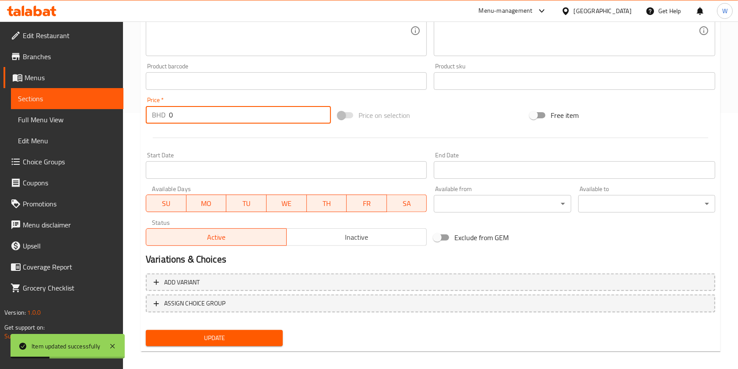
scroll to position [263, 0]
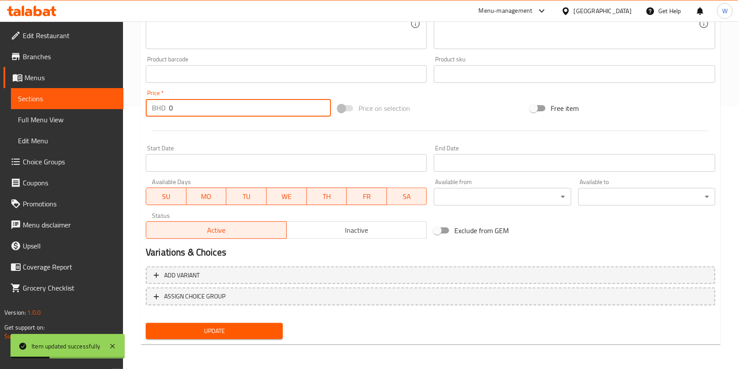
type input "0"
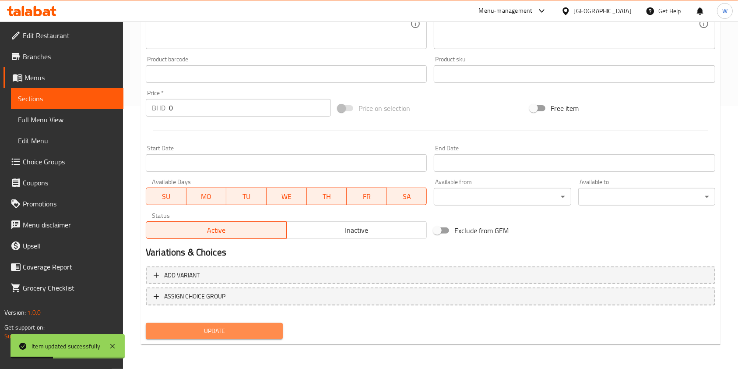
click at [242, 327] on span "Update" at bounding box center [214, 330] width 123 height 11
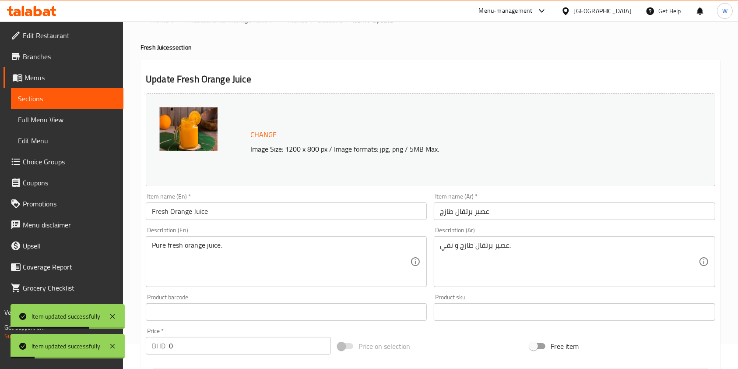
scroll to position [0, 0]
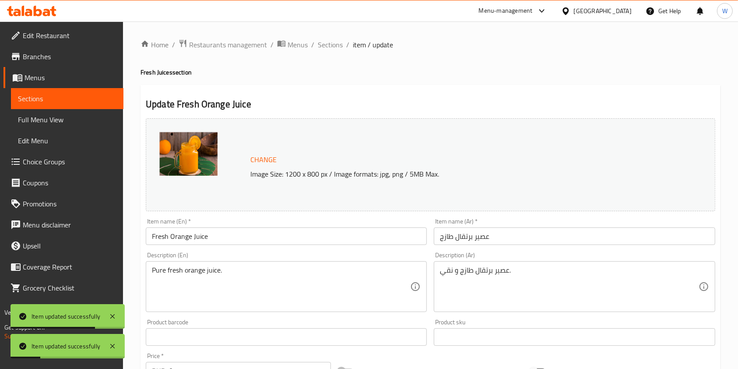
click at [350, 43] on ol "Home / Restaurants management / Menus / Sections / item / update" at bounding box center [431, 44] width 580 height 11
click at [338, 46] on span "Sections" at bounding box center [330, 44] width 25 height 11
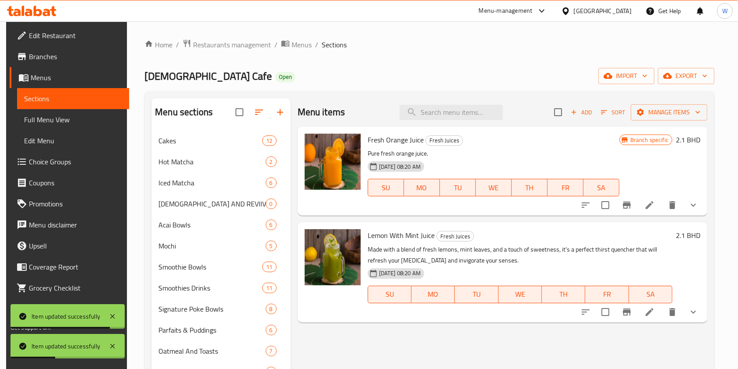
click at [653, 209] on icon at bounding box center [650, 205] width 11 height 11
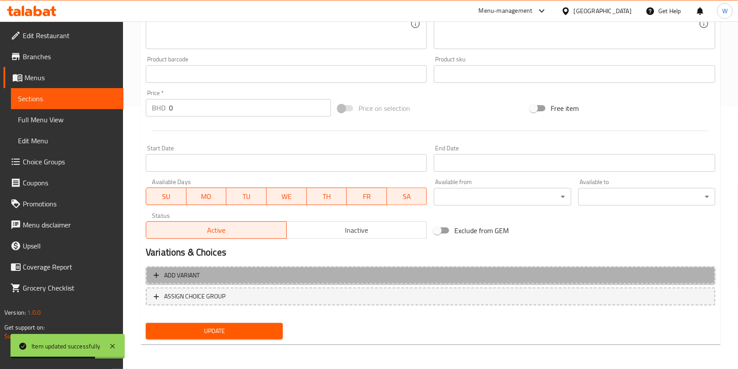
click at [208, 281] on button "Add variant" at bounding box center [431, 275] width 570 height 18
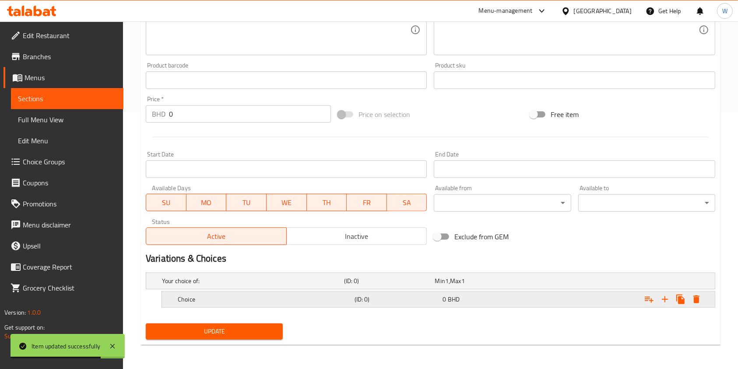
click at [228, 296] on h5 "Choice" at bounding box center [264, 299] width 173 height 9
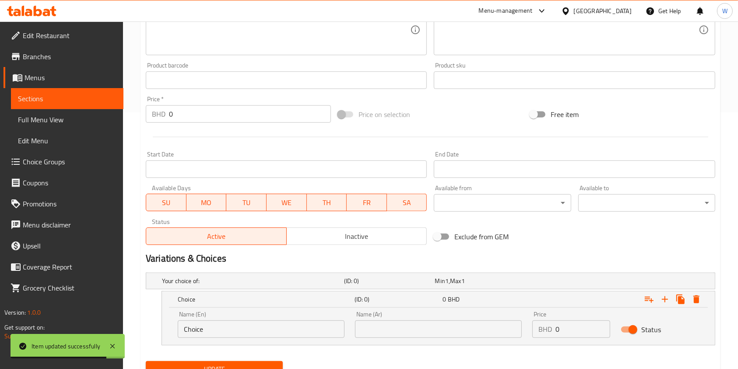
click at [226, 319] on div "Name (En) Choice Name (En)" at bounding box center [261, 324] width 167 height 27
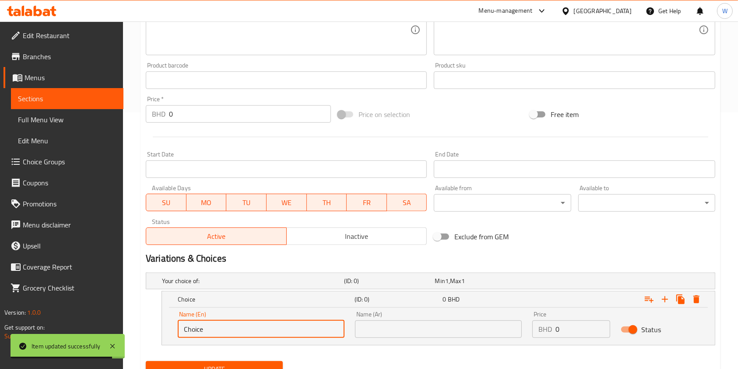
click at [225, 323] on input "Choice" at bounding box center [261, 329] width 167 height 18
type input "Medium"
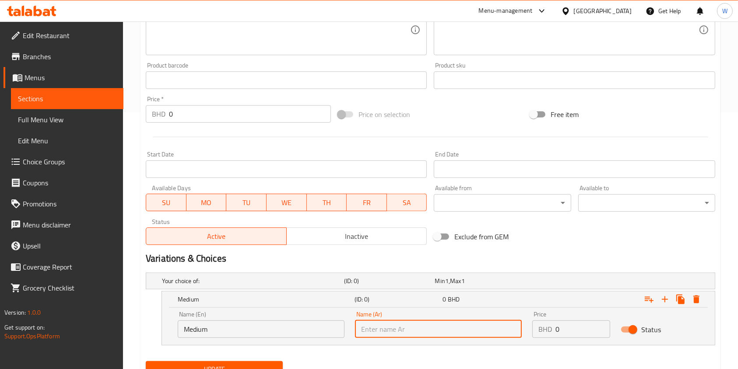
click at [410, 332] on input "text" at bounding box center [438, 329] width 167 height 18
type input "وسط"
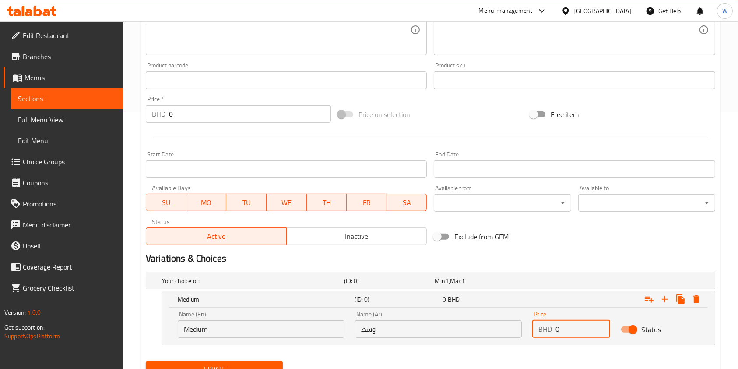
drag, startPoint x: 556, startPoint y: 331, endPoint x: 520, endPoint y: 332, distance: 35.5
click at [522, 332] on div "Name (En) Medium Name (En) Name (Ar) وسط Name (Ar) Price BHD 0 Price Status" at bounding box center [439, 324] width 532 height 37
paste input "1.98"
type input "1.98"
click at [668, 300] on icon "Expand" at bounding box center [665, 299] width 11 height 11
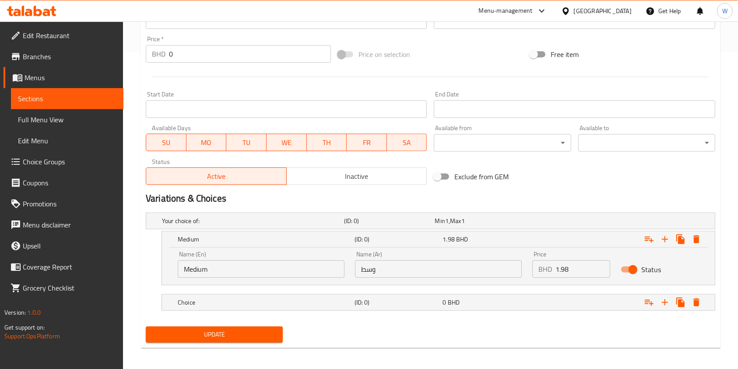
scroll to position [319, 0]
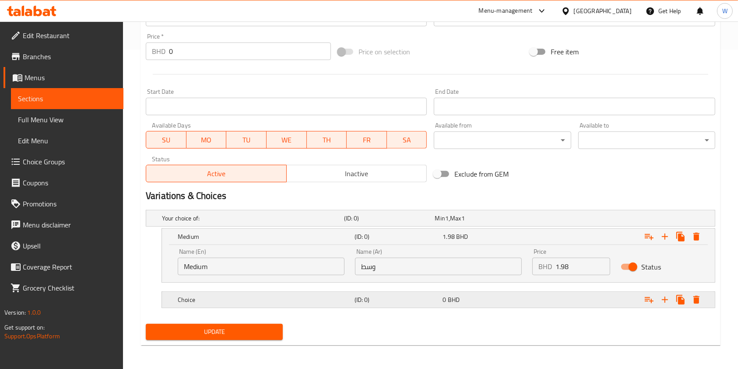
click at [240, 296] on h5 "Choice" at bounding box center [264, 299] width 173 height 9
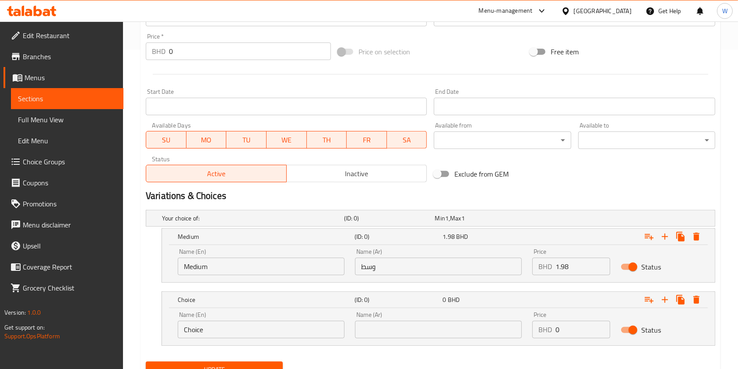
click at [230, 327] on input "Choice" at bounding box center [261, 330] width 167 height 18
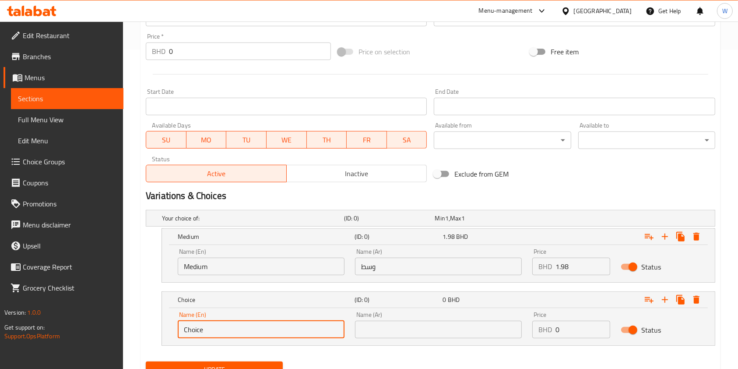
click at [230, 327] on input "Choice" at bounding box center [261, 330] width 167 height 18
type input "Large"
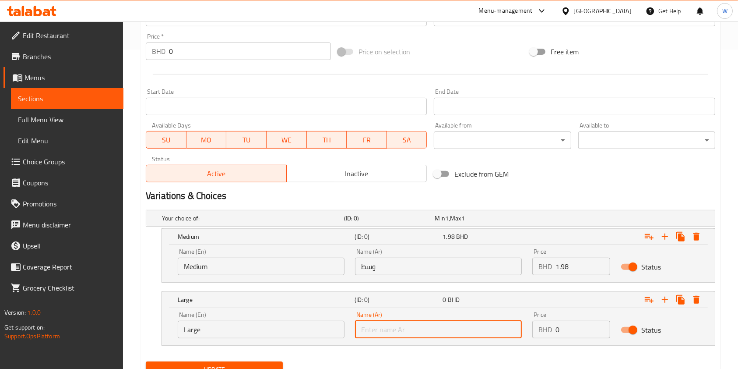
click at [407, 325] on input "text" at bounding box center [438, 330] width 167 height 18
type input "كبير"
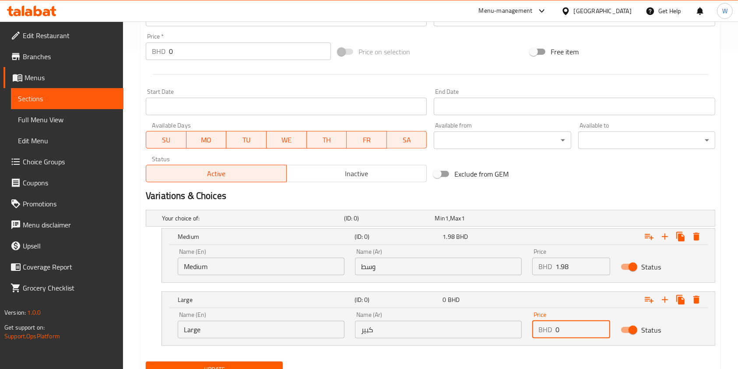
drag, startPoint x: 569, startPoint y: 331, endPoint x: 494, endPoint y: 340, distance: 75.4
click at [494, 340] on div "Name (En) Large Name (En) Name (Ar) كبير Name (Ar) Price BHD 0 Price Status" at bounding box center [439, 324] width 532 height 37
paste input "2.2"
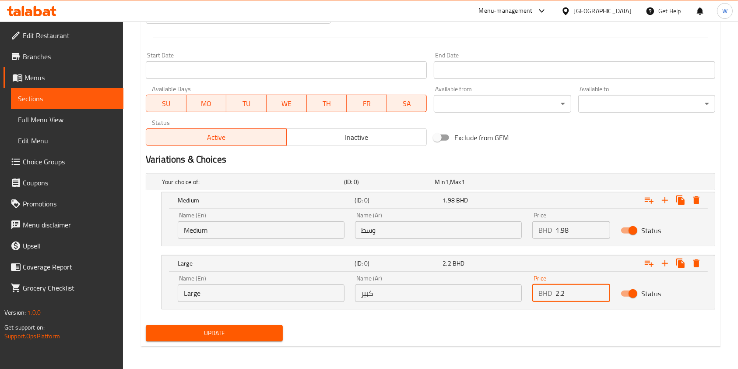
scroll to position [357, 0]
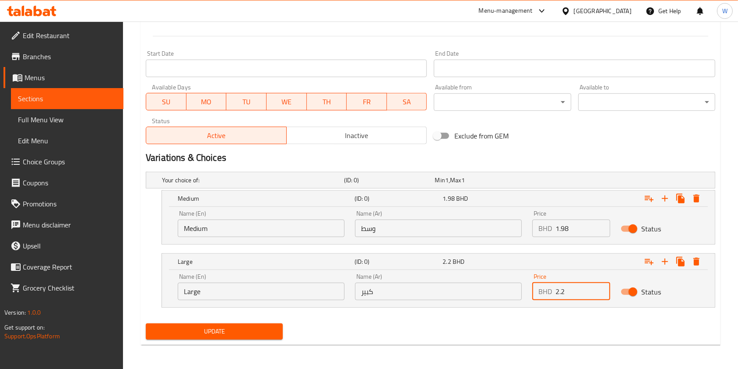
type input "2.2"
click at [249, 323] on button "Update" at bounding box center [214, 331] width 137 height 16
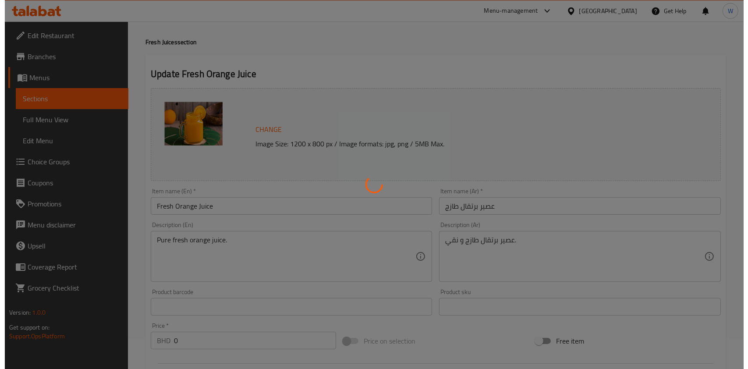
scroll to position [0, 0]
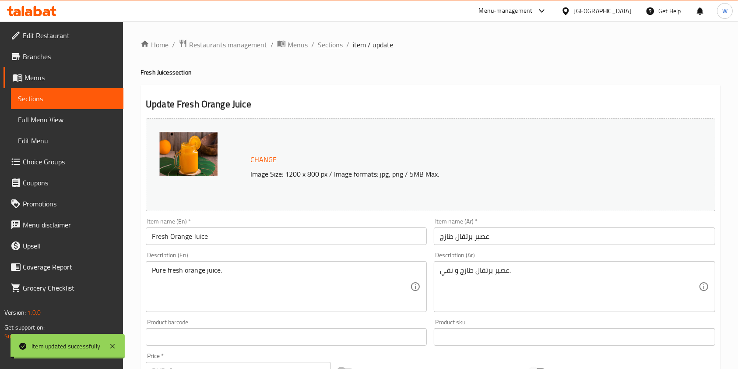
click at [330, 48] on span "Sections" at bounding box center [330, 44] width 25 height 11
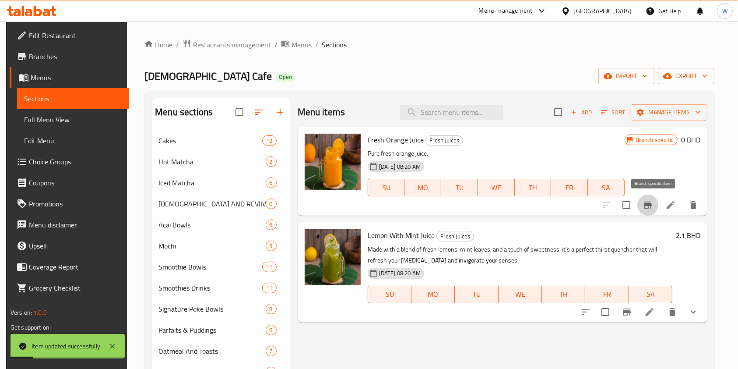
click at [649, 205] on icon "Branch-specific-item" at bounding box center [648, 205] width 11 height 11
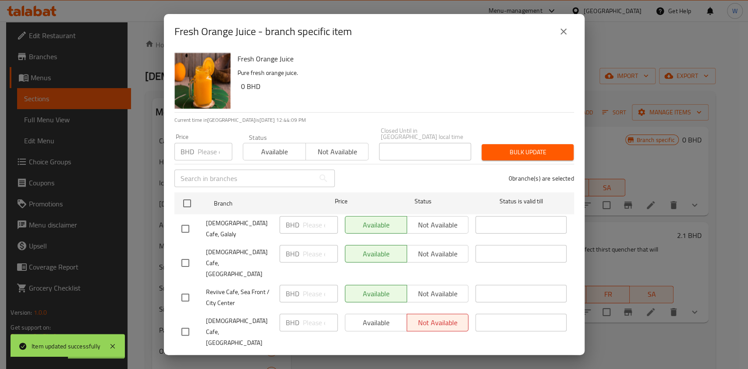
drag, startPoint x: 545, startPoint y: 51, endPoint x: 556, endPoint y: 51, distance: 10.5
click at [556, 42] on div "Fresh Orange Juice - branch specific item" at bounding box center [373, 31] width 399 height 21
click at [556, 42] on button "close" at bounding box center [563, 31] width 21 height 21
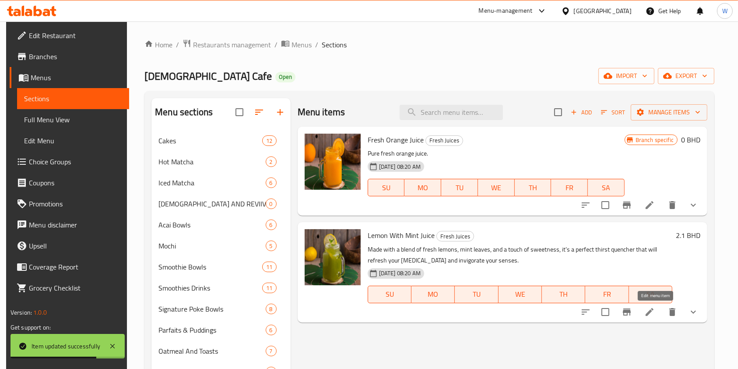
click at [655, 315] on icon at bounding box center [650, 312] width 11 height 11
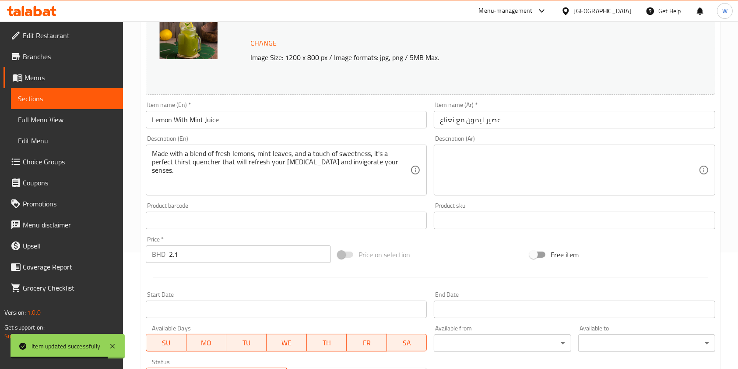
scroll to position [277, 0]
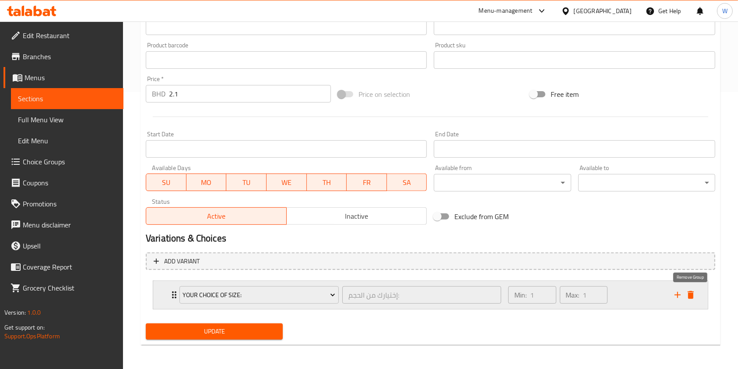
click at [696, 292] on icon "delete" at bounding box center [691, 294] width 11 height 11
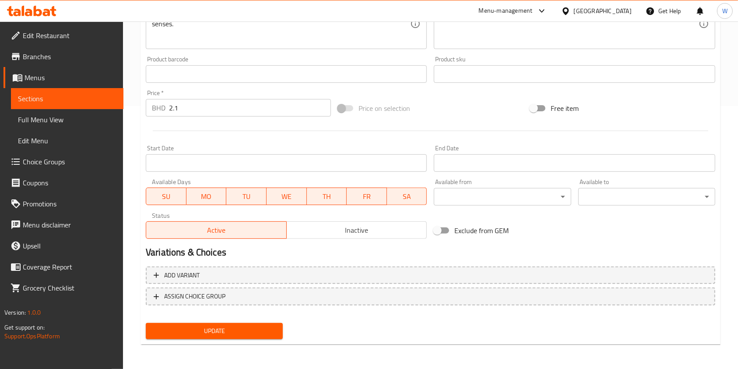
drag, startPoint x: 225, startPoint y: 93, endPoint x: 221, endPoint y: 96, distance: 5.3
click at [221, 96] on div "Price   * BHD 2.1 Price *" at bounding box center [238, 103] width 185 height 27
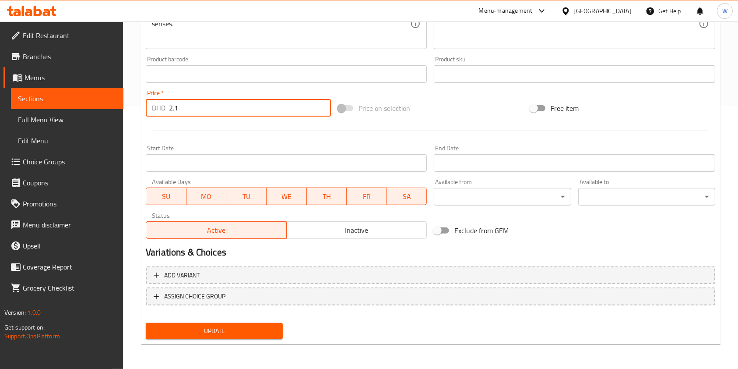
drag, startPoint x: 211, startPoint y: 110, endPoint x: 131, endPoint y: 116, distance: 80.4
click at [139, 114] on div "Home / Restaurants management / Menus / Sections / item / update Fresh Juices s…" at bounding box center [430, 64] width 615 height 610
type input "0"
click at [221, 326] on span "Update" at bounding box center [214, 330] width 123 height 11
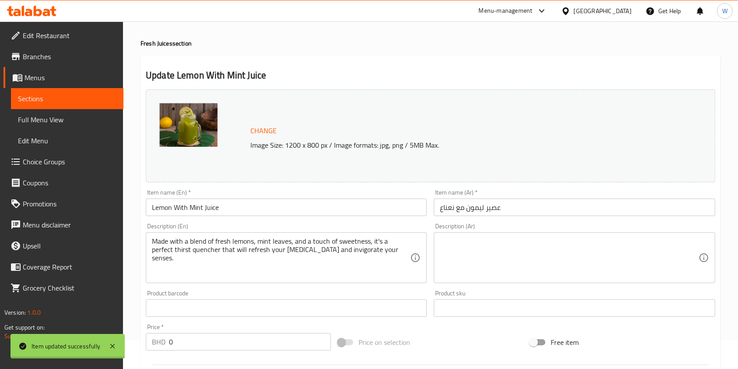
scroll to position [0, 0]
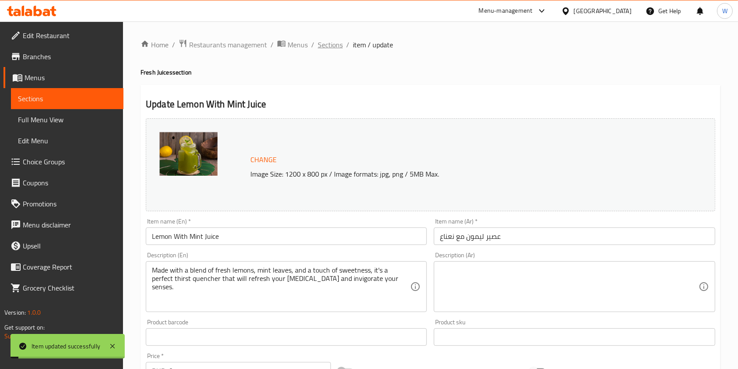
click at [337, 50] on span "Sections" at bounding box center [330, 44] width 25 height 11
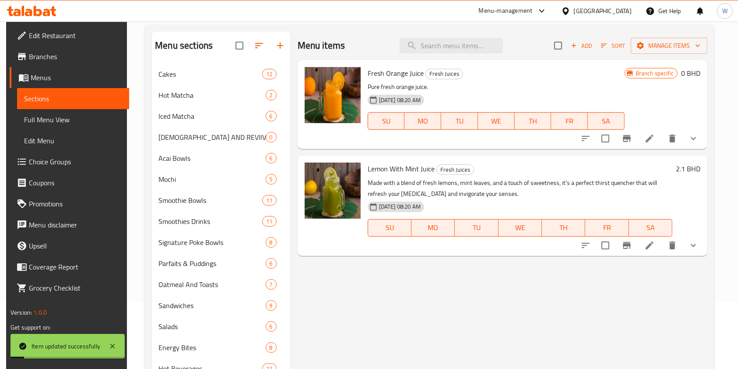
scroll to position [116, 0]
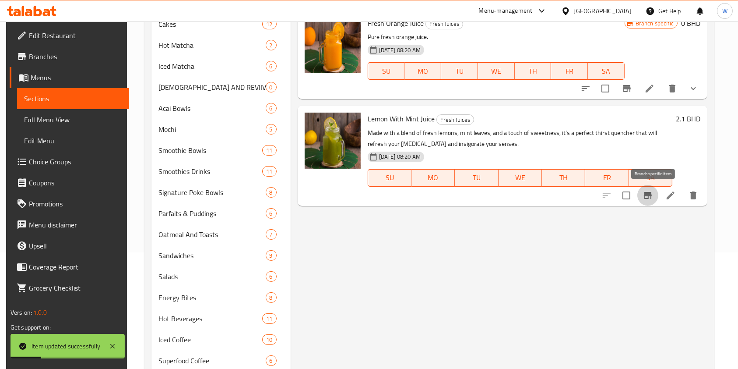
click at [658, 201] on button "Branch-specific-item" at bounding box center [648, 195] width 21 height 21
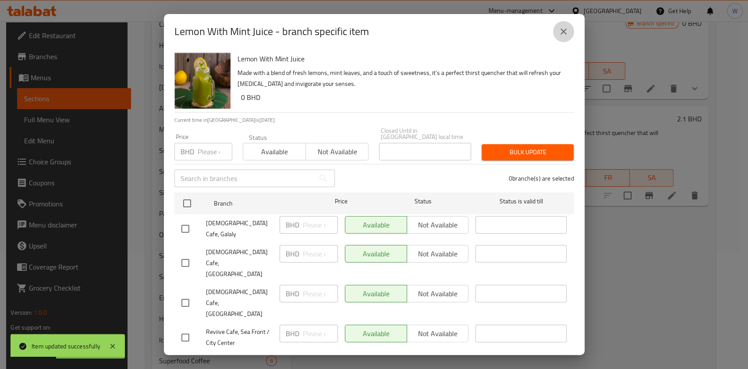
click at [561, 39] on button "close" at bounding box center [563, 31] width 21 height 21
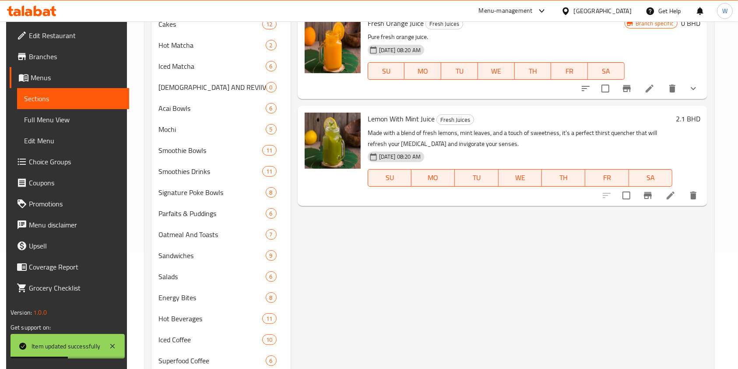
click at [676, 200] on icon at bounding box center [671, 195] width 11 height 11
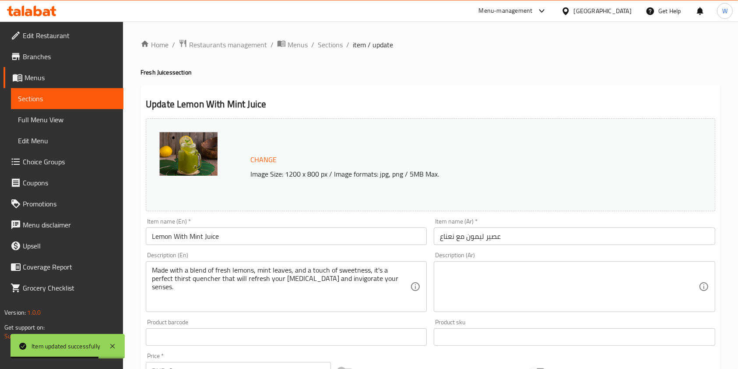
scroll to position [233, 0]
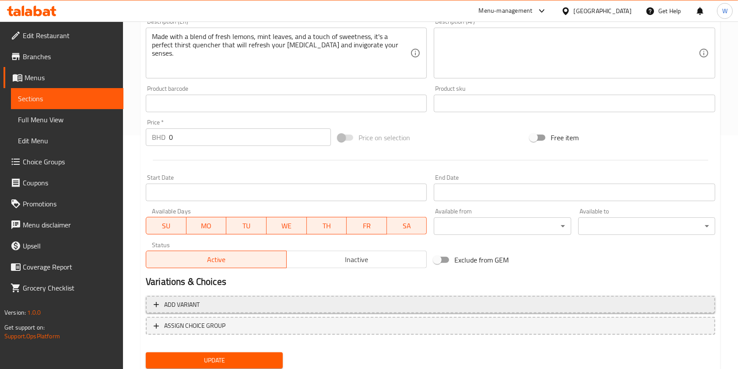
click at [361, 303] on span "Add variant" at bounding box center [431, 304] width 554 height 11
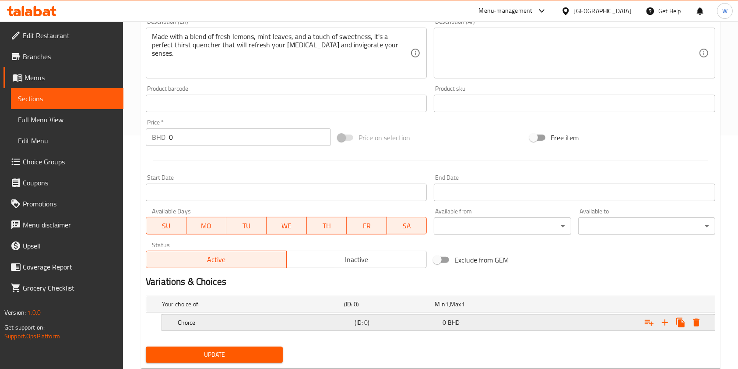
click at [279, 316] on div "Choice" at bounding box center [264, 322] width 177 height 12
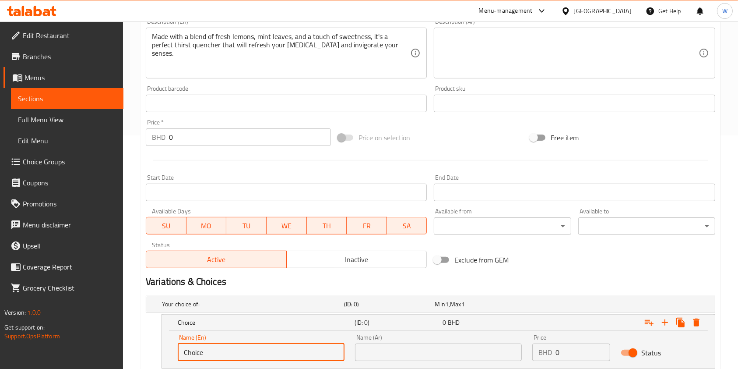
click at [230, 352] on input "Choice" at bounding box center [261, 352] width 167 height 18
type input "s"
type input "Medium"
click at [411, 339] on div "Name (Ar) Name (Ar)" at bounding box center [438, 347] width 167 height 27
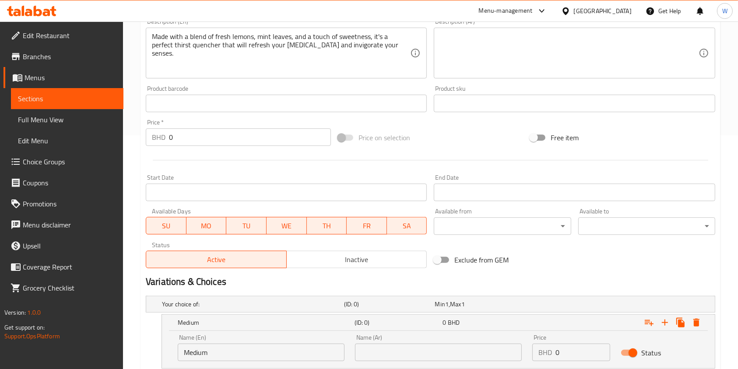
click at [411, 346] on input "text" at bounding box center [438, 352] width 167 height 18
type input "وسط"
drag, startPoint x: 576, startPoint y: 345, endPoint x: 539, endPoint y: 353, distance: 38.1
click at [539, 353] on div "BHD 0 Price" at bounding box center [572, 352] width 78 height 18
paste input "2.2"
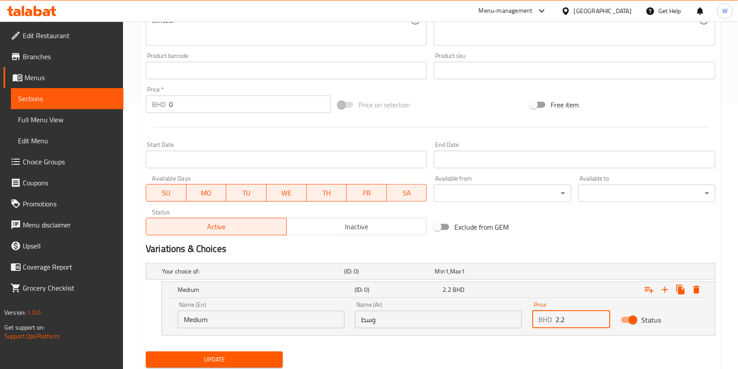
scroll to position [294, 0]
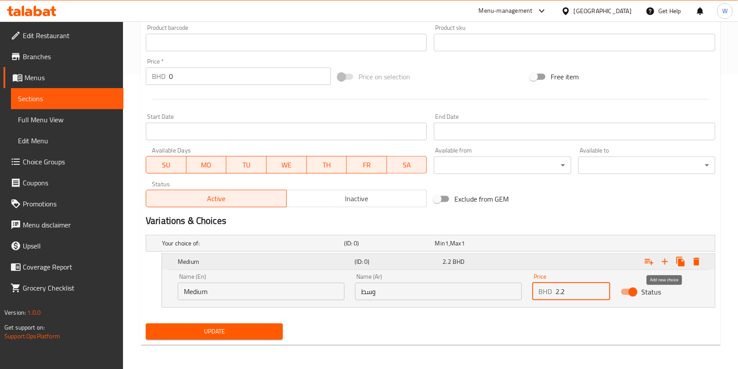
type input "2.2"
click at [667, 263] on icon "Expand" at bounding box center [665, 261] width 11 height 11
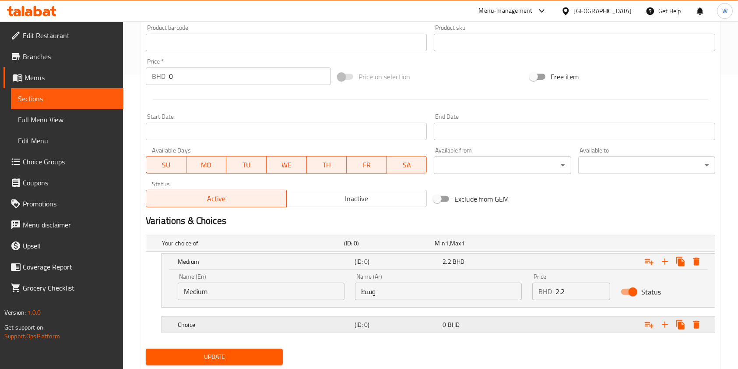
click at [462, 332] on div "Choice (ID: 0) 0 BHD" at bounding box center [441, 324] width 530 height 19
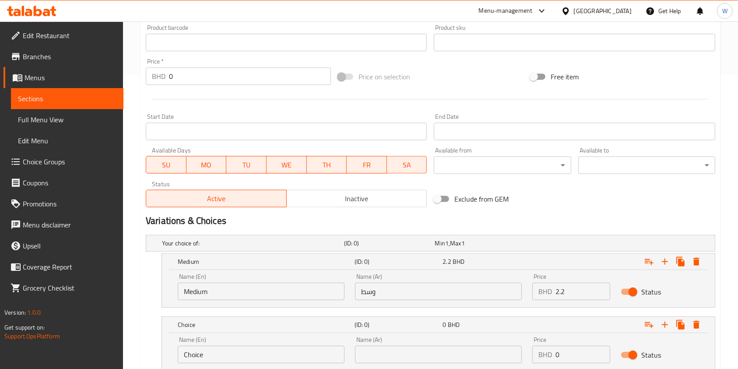
click at [318, 363] on div "Name (En) Choice Name (En)" at bounding box center [261, 349] width 177 height 37
click at [313, 356] on input "Choice" at bounding box center [261, 355] width 167 height 18
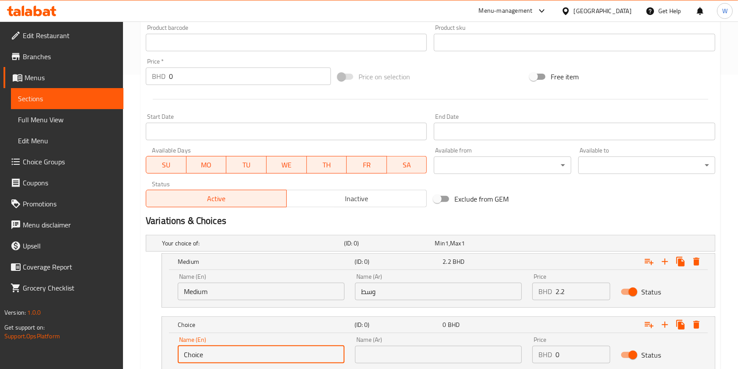
click at [313, 356] on input "Choice" at bounding box center [261, 355] width 167 height 18
type input "Large"
click at [393, 347] on input "text" at bounding box center [438, 355] width 167 height 18
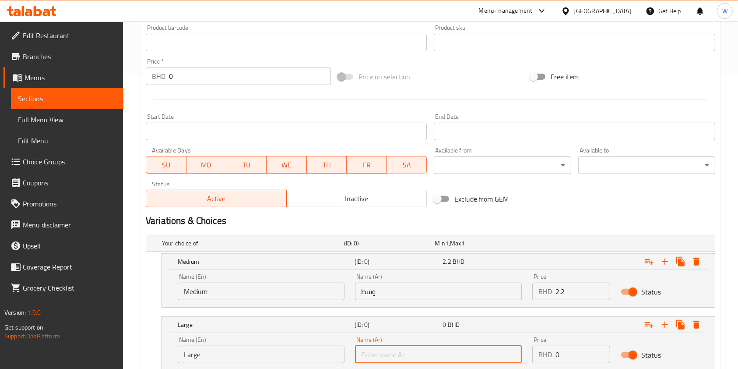
type input "كبير"
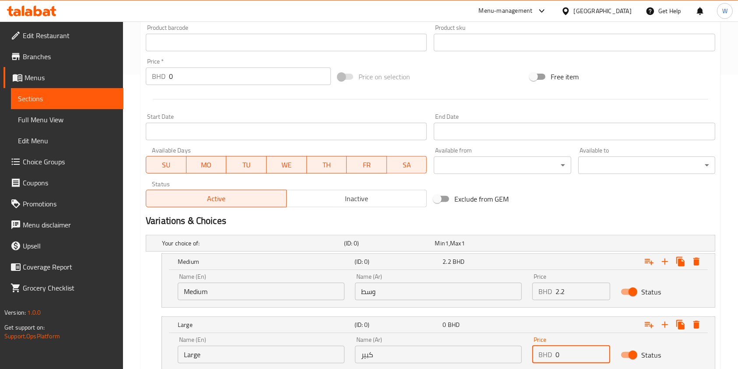
drag, startPoint x: 571, startPoint y: 351, endPoint x: 513, endPoint y: 357, distance: 58.1
click at [513, 357] on div "Name (En) Large Name (En) Name (Ar) كبير Name (Ar) Price BHD 0 Price Status" at bounding box center [439, 349] width 532 height 37
paste input "2.42"
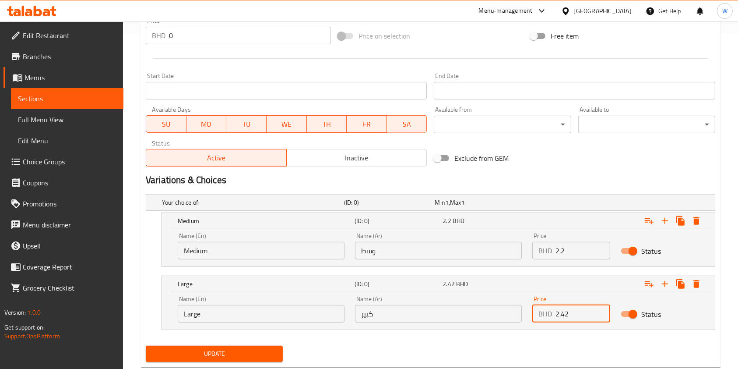
scroll to position [357, 0]
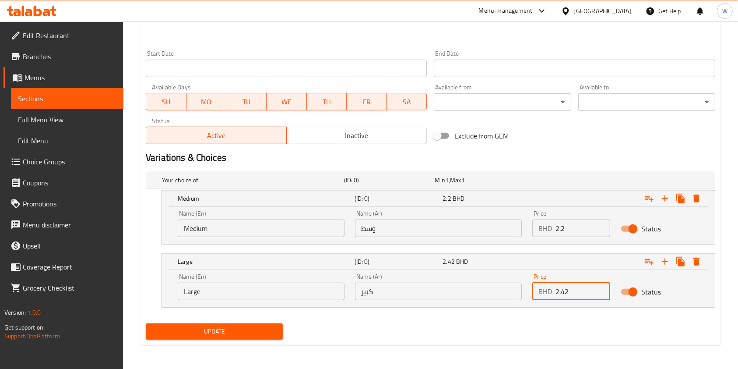
type input "2.42"
click at [222, 326] on span "Update" at bounding box center [214, 331] width 123 height 11
click at [176, 336] on span "Update" at bounding box center [214, 331] width 123 height 11
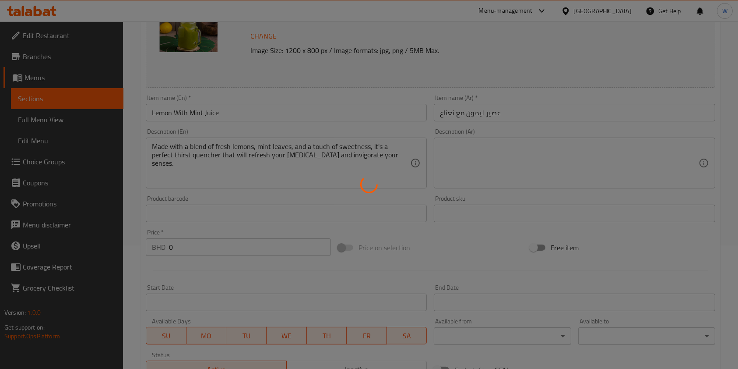
scroll to position [0, 0]
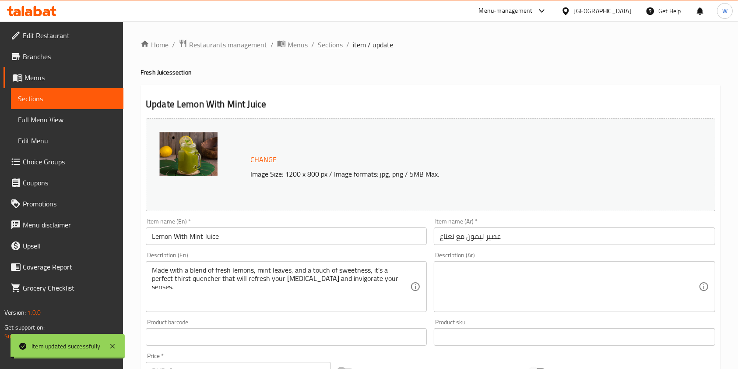
click at [329, 44] on span "Sections" at bounding box center [330, 44] width 25 height 11
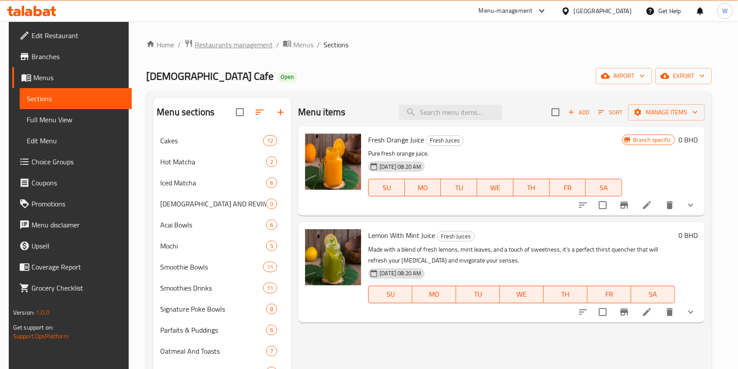
click at [229, 47] on span "Restaurants management" at bounding box center [234, 44] width 78 height 11
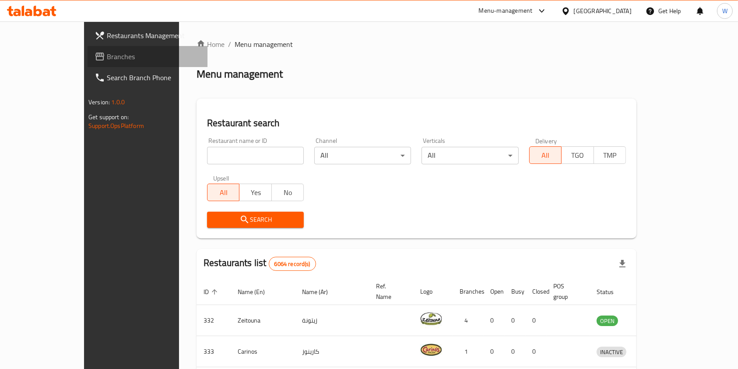
click at [107, 56] on span "Branches" at bounding box center [154, 56] width 94 height 11
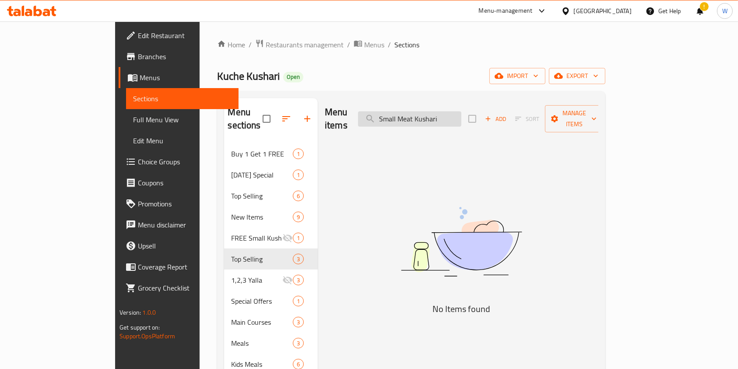
click at [441, 111] on input "Small Meat Kushari" at bounding box center [409, 118] width 103 height 15
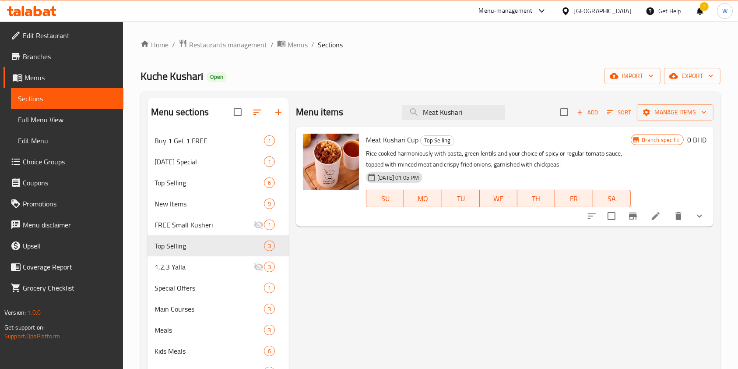
type input "Meat Kushari"
click at [703, 222] on button "show more" at bounding box center [699, 215] width 21 height 21
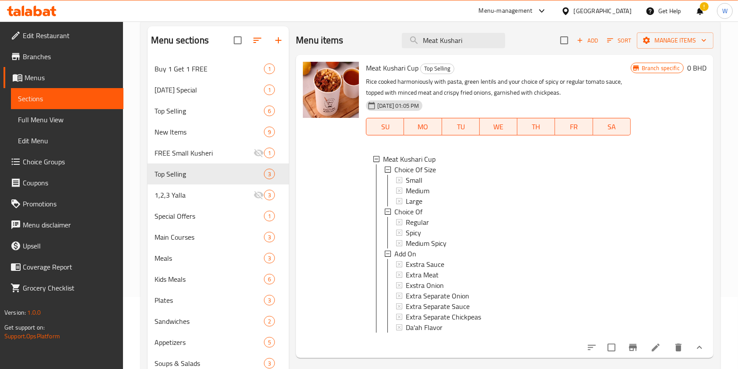
scroll to position [147, 0]
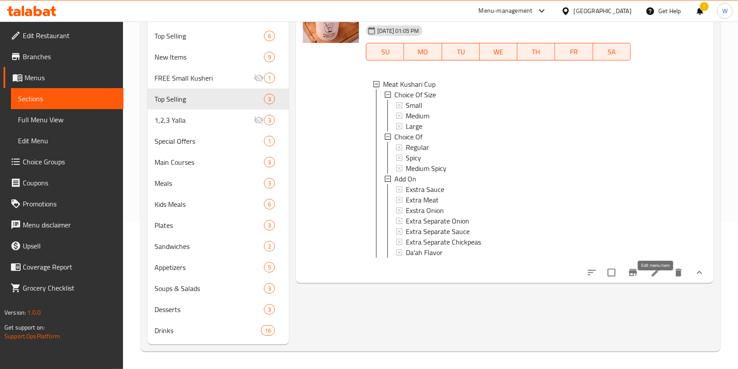
click at [658, 276] on icon at bounding box center [656, 272] width 8 height 8
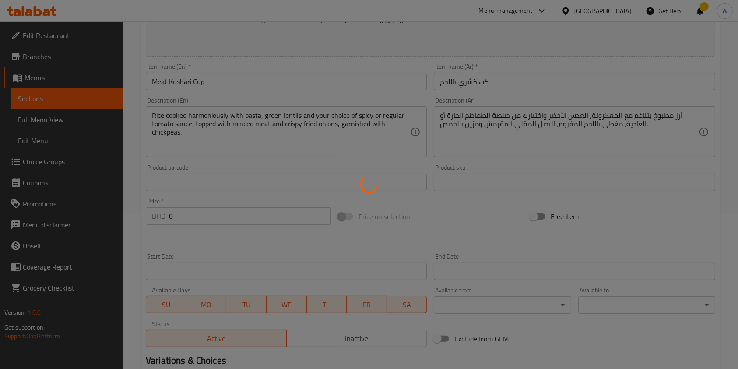
type input "اختيارك من الحجم"
type input "1"
type input "اختيارك من"
type input "1"
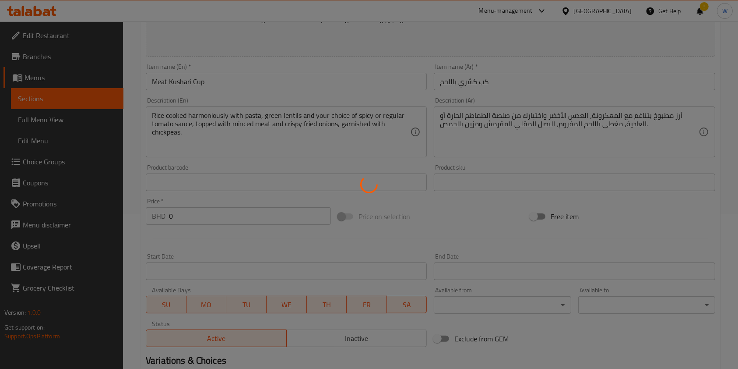
type input "1"
type input "الاضافات"
type input "0"
type input "7"
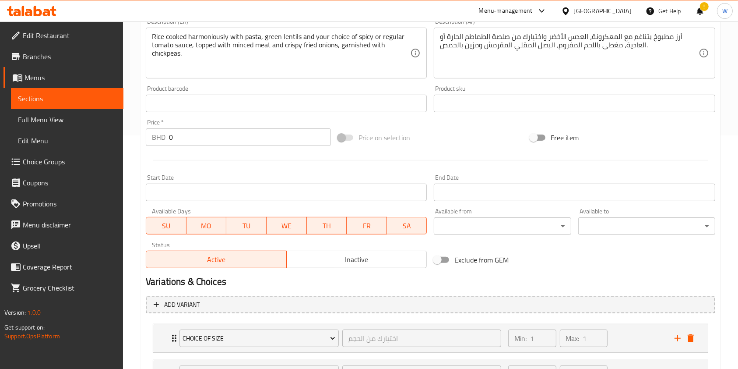
scroll to position [349, 0]
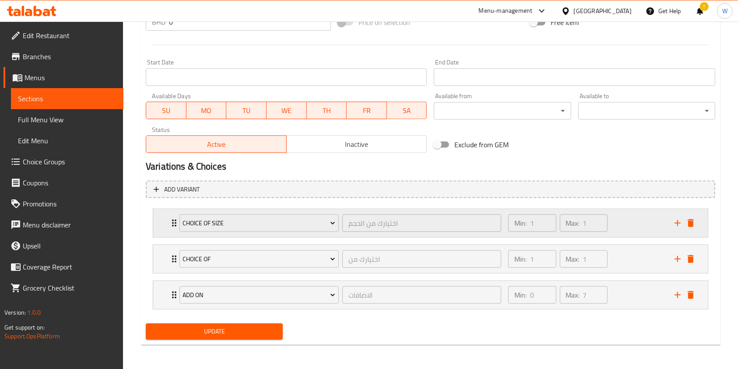
click at [174, 223] on div "Choice Of Size اختيارك من الحجم ​" at bounding box center [340, 223] width 332 height 28
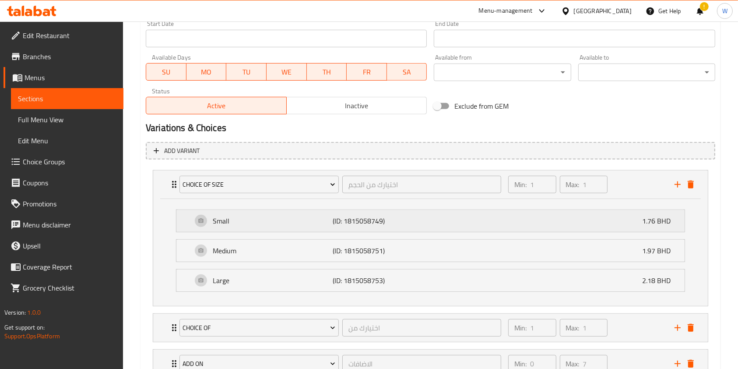
scroll to position [455, 0]
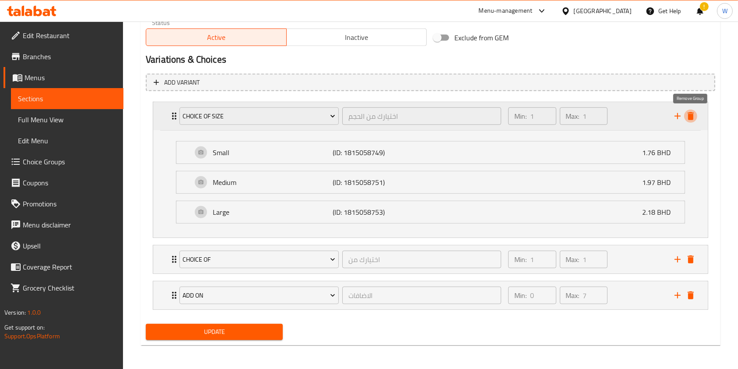
click at [690, 119] on icon "delete" at bounding box center [691, 116] width 6 height 8
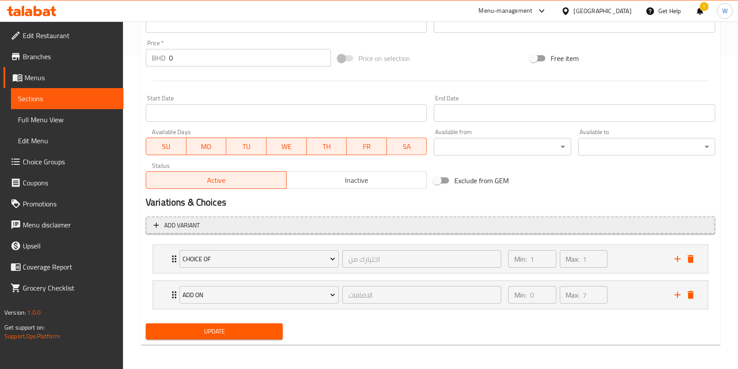
click at [205, 228] on span "Add variant" at bounding box center [431, 225] width 554 height 11
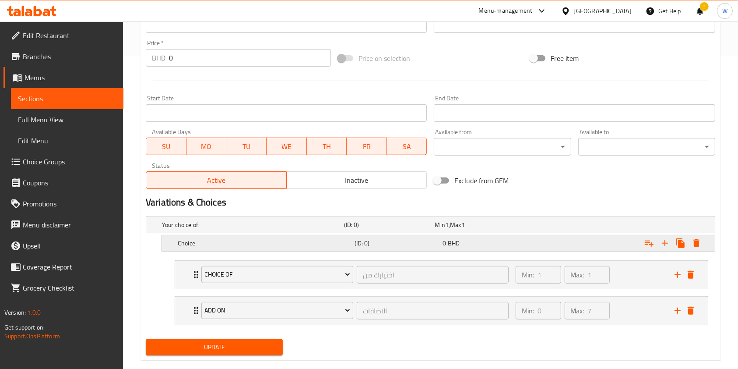
click at [242, 242] on h5 "Choice" at bounding box center [264, 243] width 173 height 9
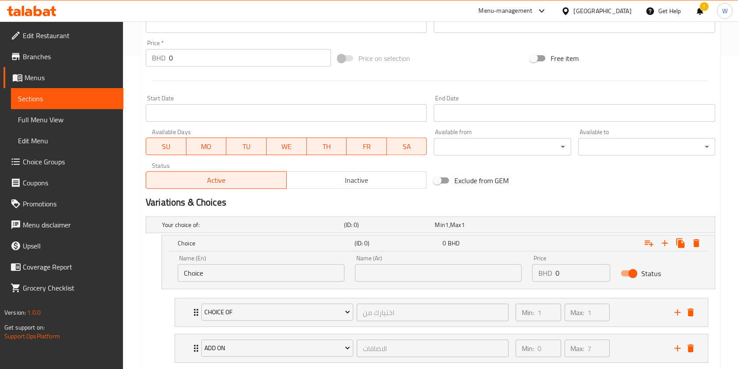
click at [272, 282] on div "Name (En) Choice Name (En)" at bounding box center [261, 268] width 177 height 37
click at [281, 266] on input "Choice" at bounding box center [261, 273] width 167 height 18
click at [282, 266] on input "Choice" at bounding box center [261, 273] width 167 height 18
type input "Small"
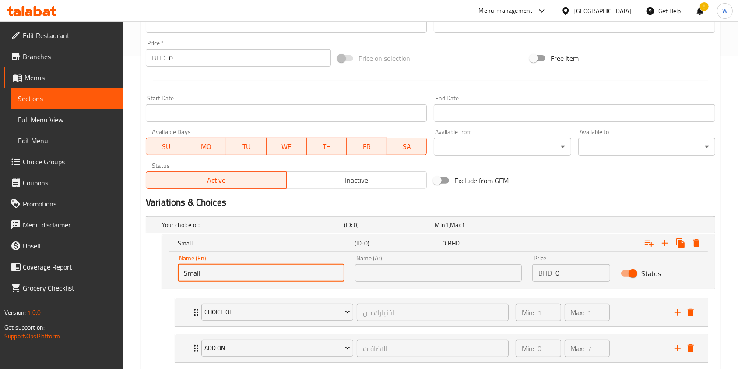
click at [371, 269] on input "text" at bounding box center [438, 273] width 167 height 18
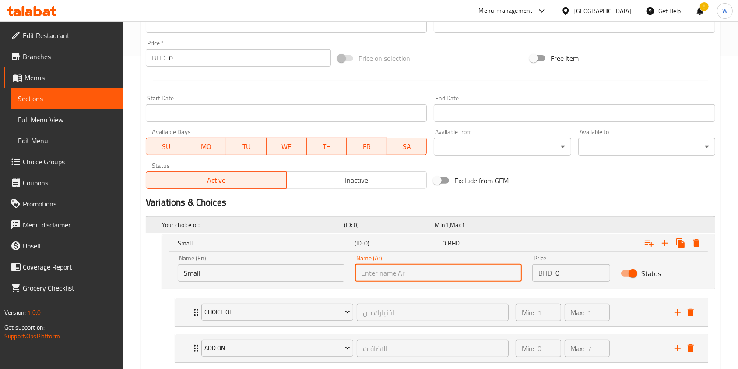
type input "صغير"
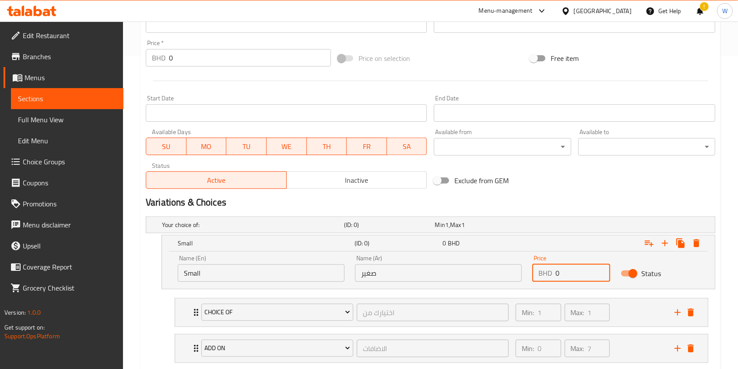
drag, startPoint x: 570, startPoint y: 269, endPoint x: 522, endPoint y: 279, distance: 49.1
click at [522, 279] on div "Name (En) Small Name (En) Name (Ar) صغير Name (Ar) Price BHD 0 Price Status" at bounding box center [439, 268] width 532 height 37
paste input "2.2"
type input "2.2"
click at [671, 243] on button "Expand" at bounding box center [665, 243] width 16 height 16
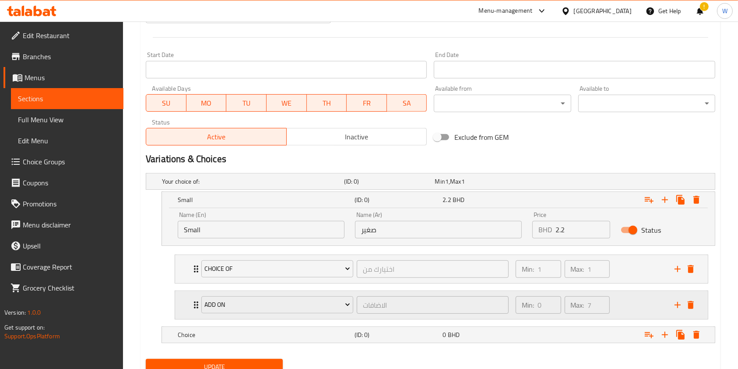
scroll to position [391, 0]
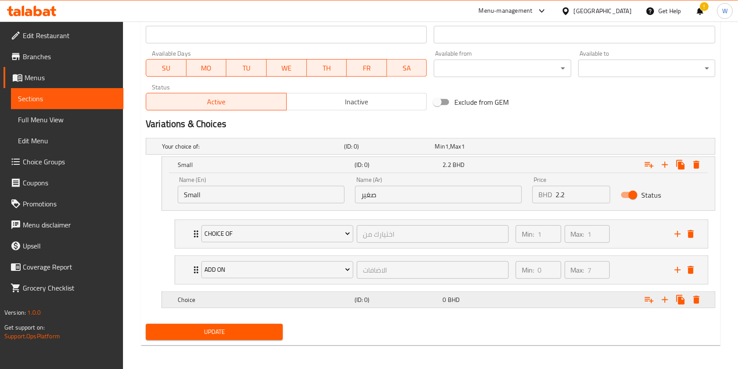
click at [297, 295] on h5 "Choice" at bounding box center [264, 299] width 173 height 9
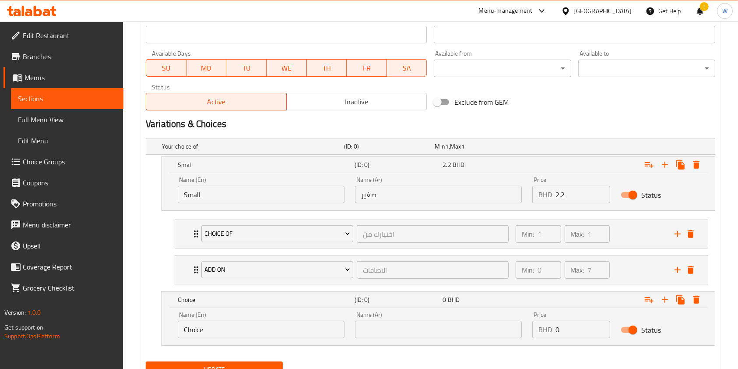
click at [324, 311] on div "Name (En) Choice Name (En)" at bounding box center [261, 324] width 167 height 27
click at [313, 328] on input "Choice" at bounding box center [261, 330] width 167 height 18
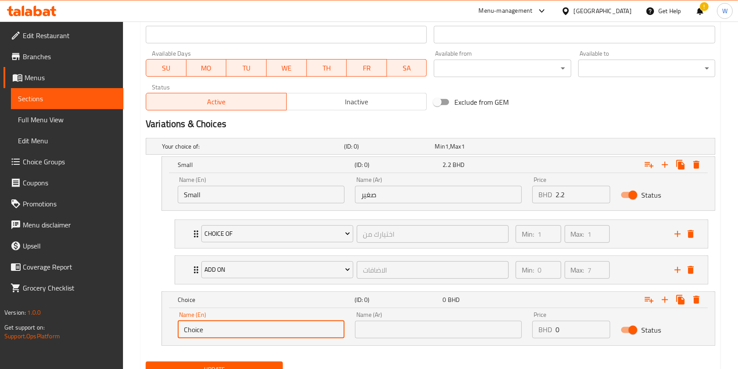
click at [313, 328] on input "Choice" at bounding box center [261, 330] width 167 height 18
type input "Medium"
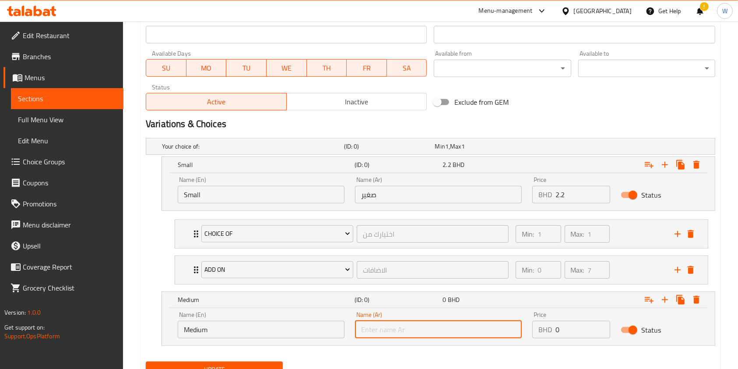
click at [388, 329] on input "text" at bounding box center [438, 330] width 167 height 18
type input "وسط"
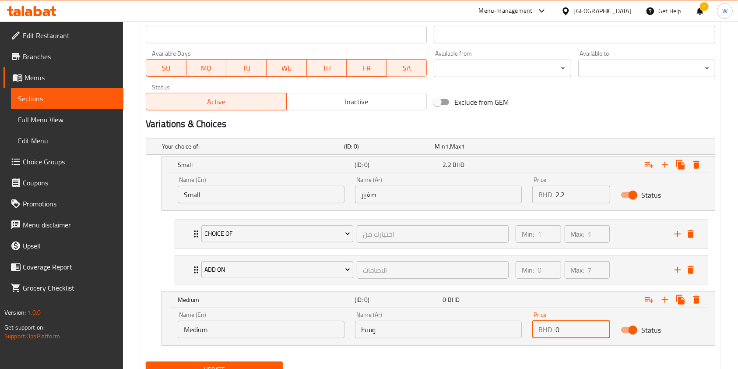
drag, startPoint x: 578, startPoint y: 322, endPoint x: 541, endPoint y: 332, distance: 37.5
click at [541, 332] on div "BHD 0 Price" at bounding box center [572, 330] width 78 height 18
paste input "2.53"
type input "2.53"
click at [668, 298] on icon "Expand" at bounding box center [665, 299] width 11 height 11
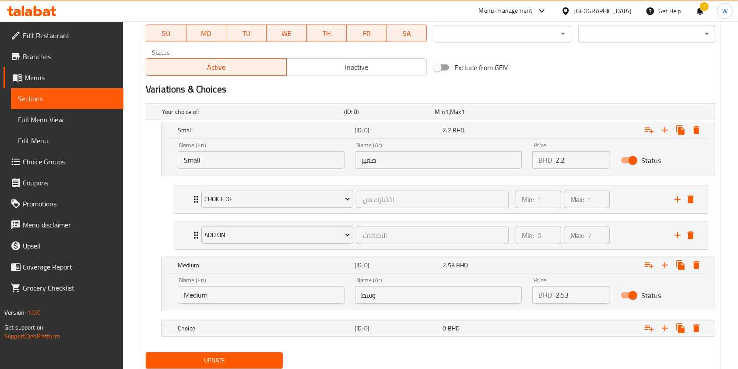
scroll to position [454, 0]
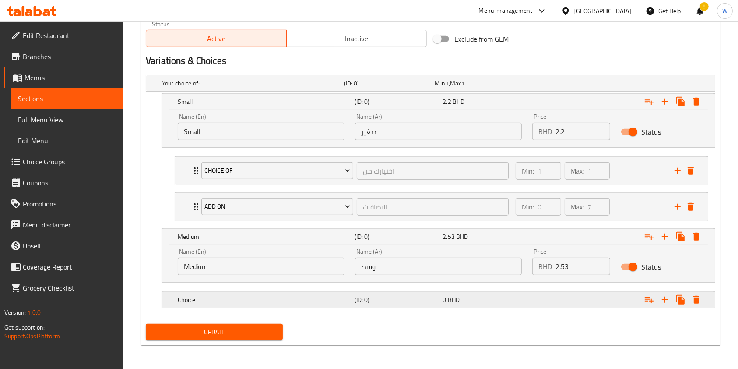
click at [286, 300] on h5 "Choice" at bounding box center [264, 299] width 173 height 9
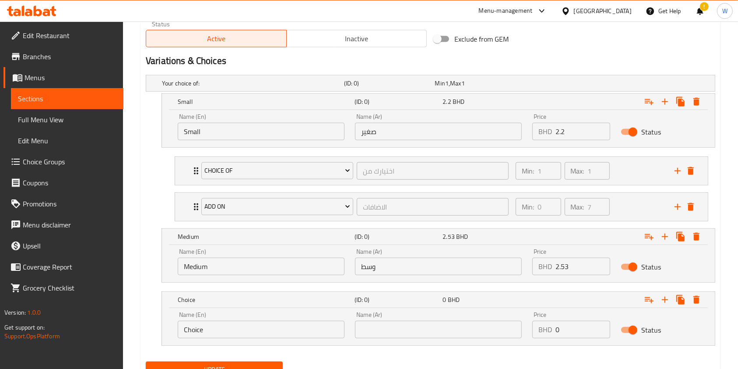
click at [271, 327] on input "Choice" at bounding box center [261, 330] width 167 height 18
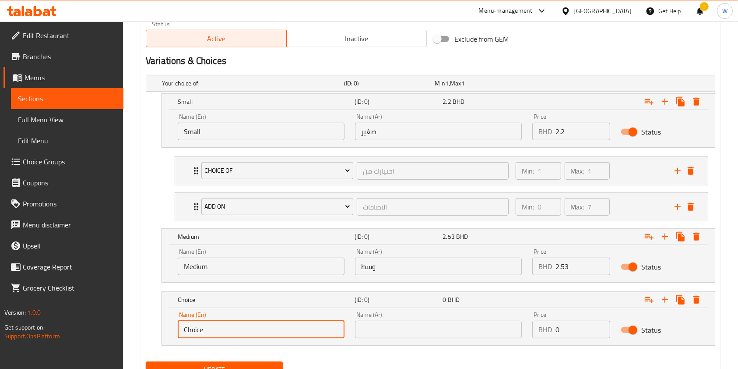
click at [271, 327] on input "Choice" at bounding box center [261, 330] width 167 height 18
type input "Large"
click at [348, 317] on div "Name (En) Large Name (En)" at bounding box center [261, 324] width 177 height 37
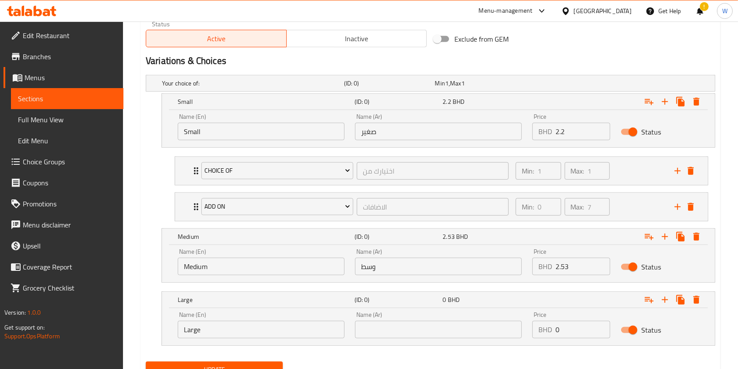
click at [364, 321] on input "text" at bounding box center [438, 330] width 167 height 18
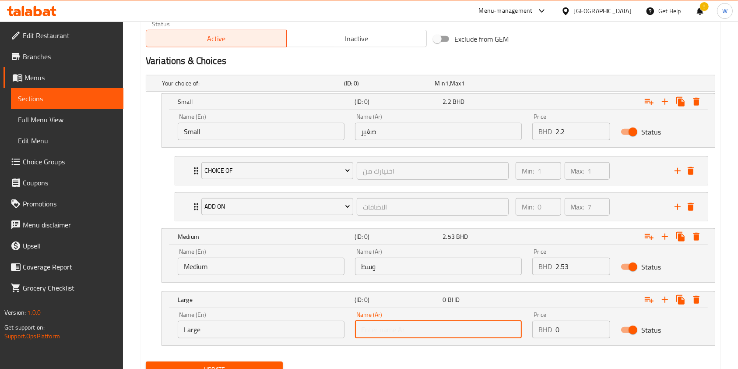
type input "كبير"
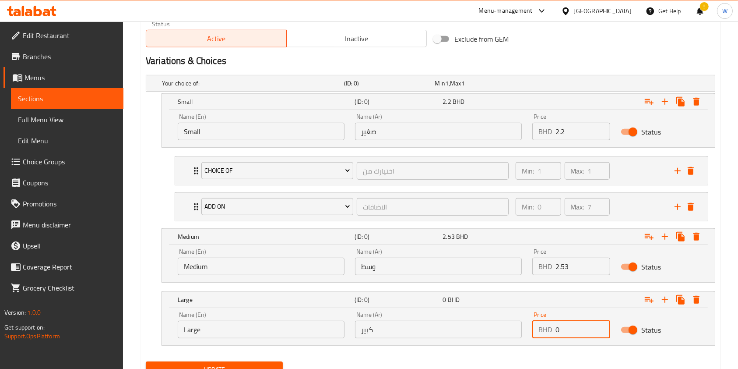
drag, startPoint x: 566, startPoint y: 326, endPoint x: 516, endPoint y: 335, distance: 50.7
click at [516, 335] on div "Name (En) Large Name (En) Name (Ar) كبير Name (Ar) Price BHD 0 Price Status" at bounding box center [439, 324] width 532 height 37
paste input "2.98"
type input "2.98"
click at [653, 239] on icon "Expand" at bounding box center [649, 236] width 11 height 11
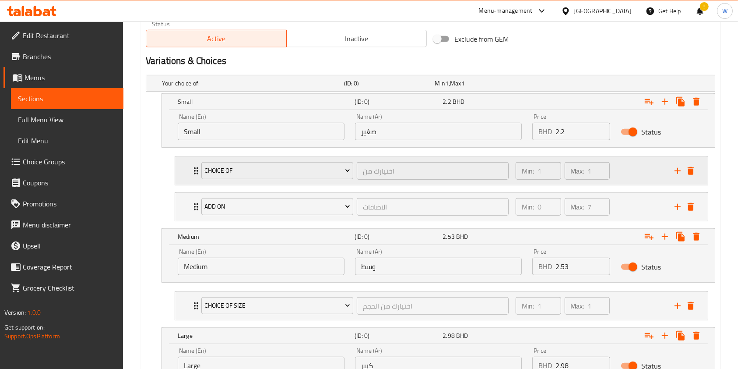
click at [189, 173] on div "Choice Of اختيارك من ​ Min: 1 ​ Max: 1 ​" at bounding box center [441, 171] width 533 height 28
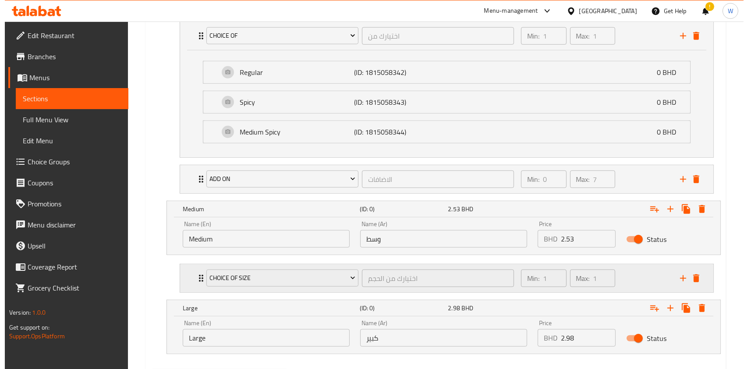
scroll to position [571, 0]
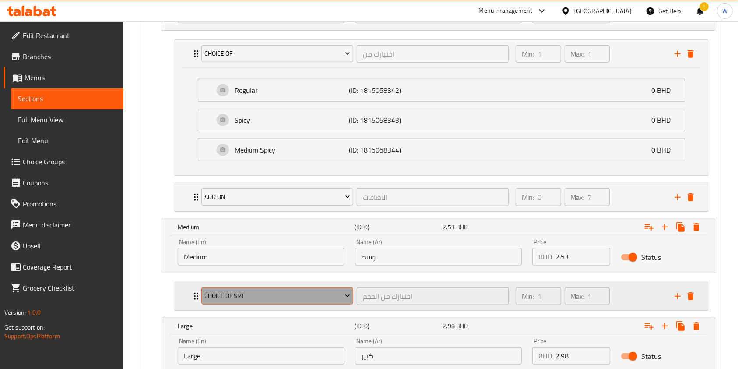
click at [220, 296] on span "Choice Of Size" at bounding box center [277, 295] width 145 height 11
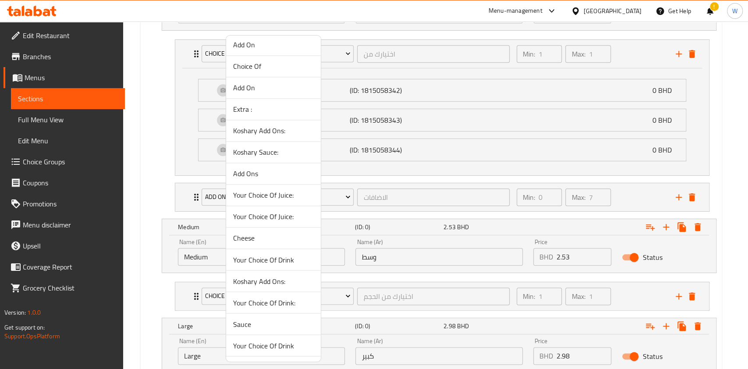
scroll to position [922, 0]
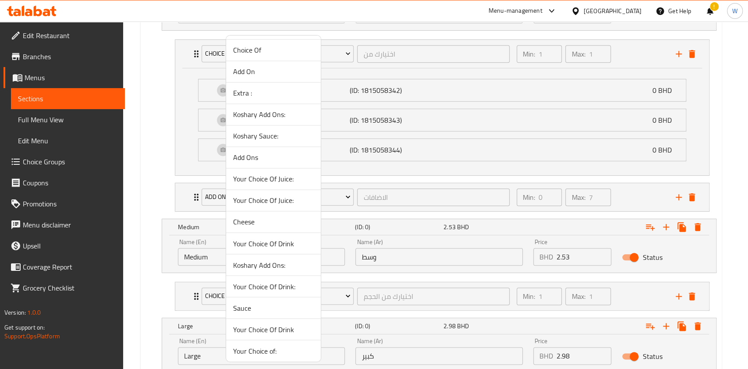
click at [163, 294] on div at bounding box center [374, 184] width 748 height 369
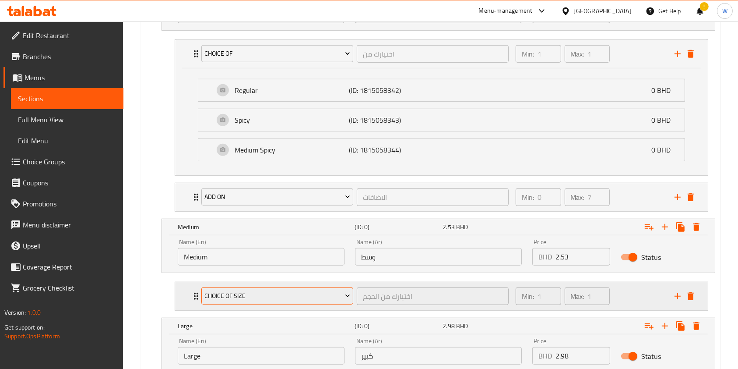
click at [252, 293] on span "Choice Of Size" at bounding box center [277, 295] width 145 height 11
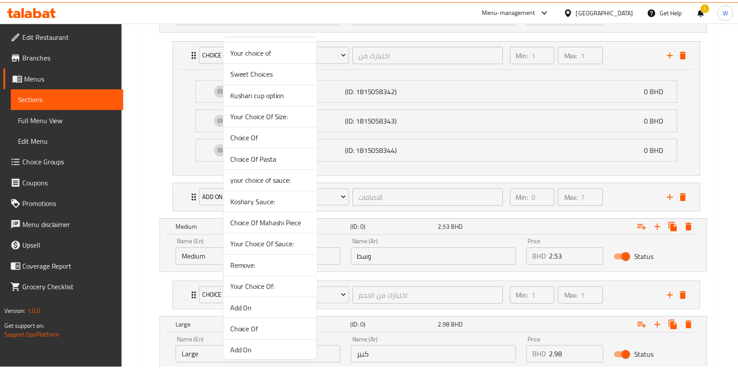
scroll to position [759, 0]
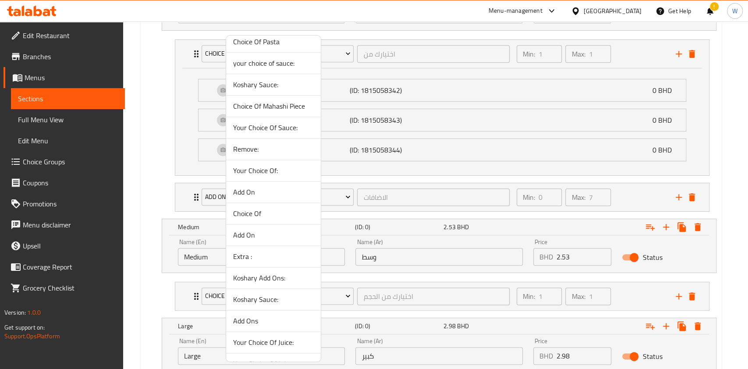
click at [256, 212] on span "Choice Of" at bounding box center [273, 213] width 81 height 11
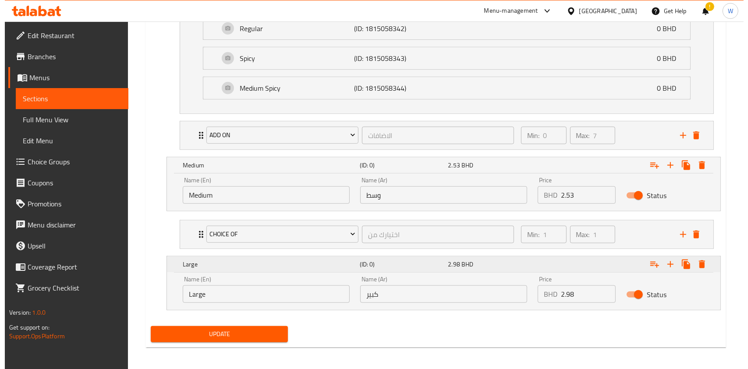
scroll to position [635, 0]
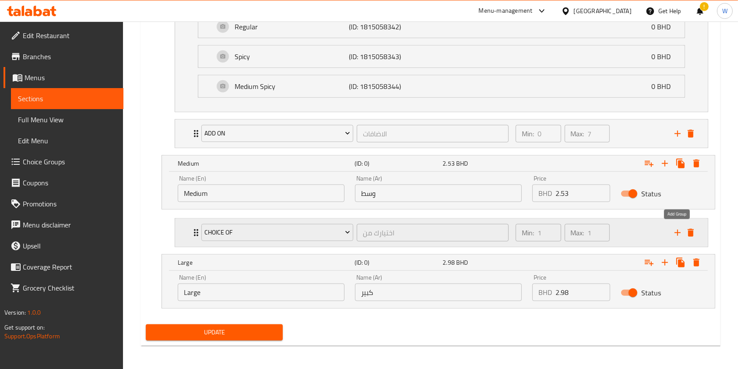
click at [676, 230] on icon "add" at bounding box center [678, 232] width 11 height 11
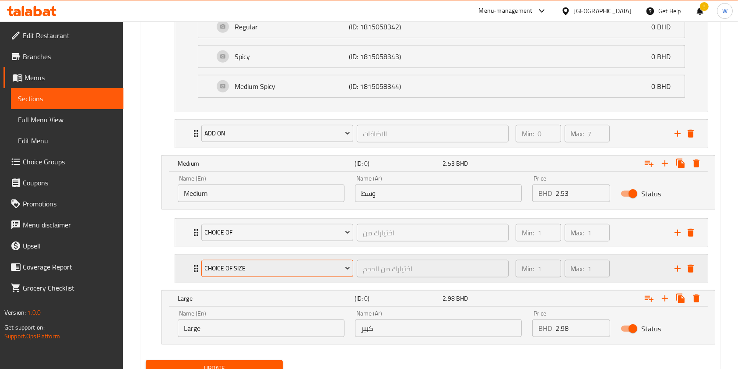
click at [294, 265] on span "Choice Of Size" at bounding box center [277, 268] width 145 height 11
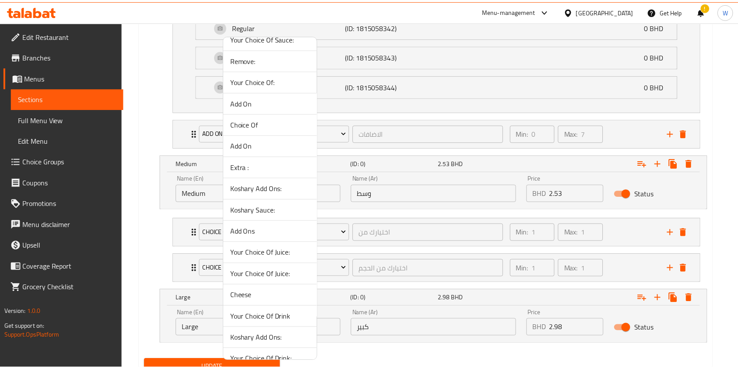
scroll to position [922, 0]
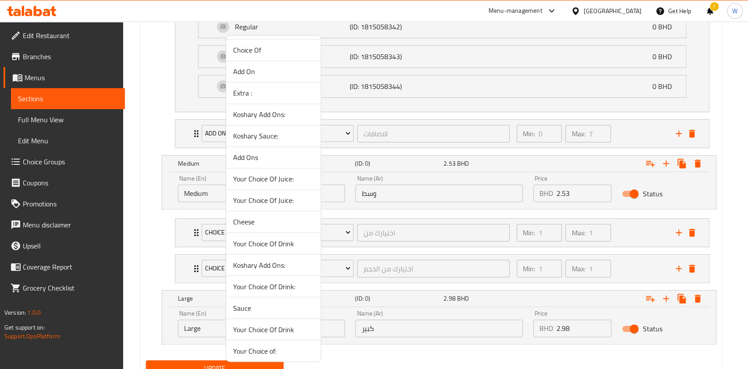
click at [254, 69] on span "Add On" at bounding box center [273, 71] width 81 height 11
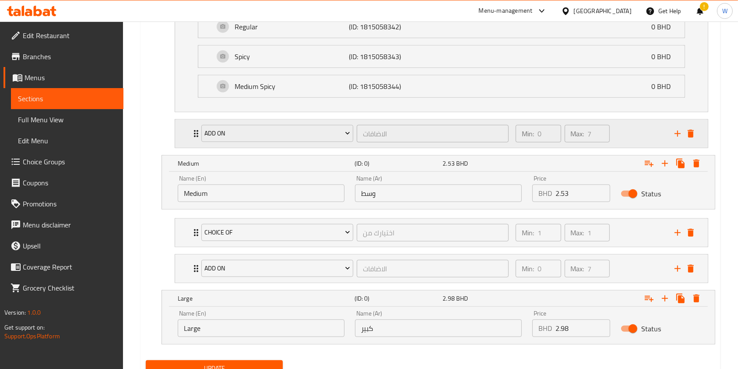
click at [197, 132] on div "Add On الاضافات ​" at bounding box center [355, 134] width 318 height 28
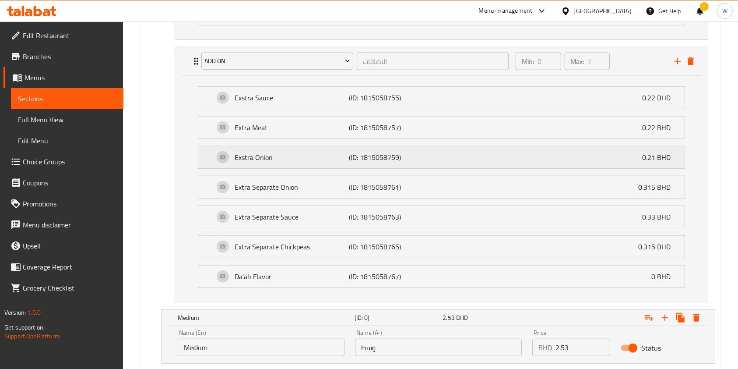
scroll to position [868, 0]
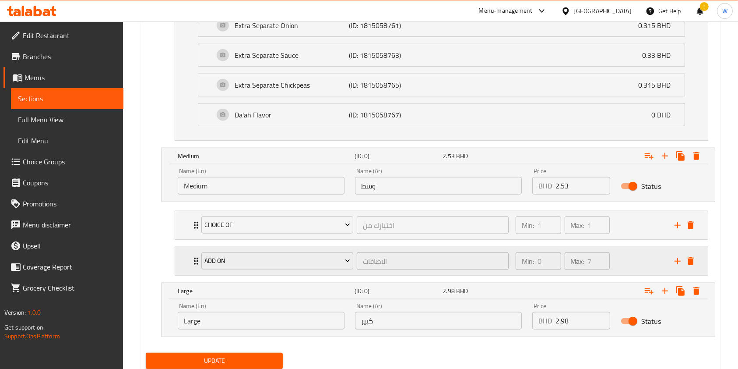
click at [190, 264] on div "Add On الاضافات ​ Min: 0 ​ Max: 7 ​" at bounding box center [441, 261] width 533 height 28
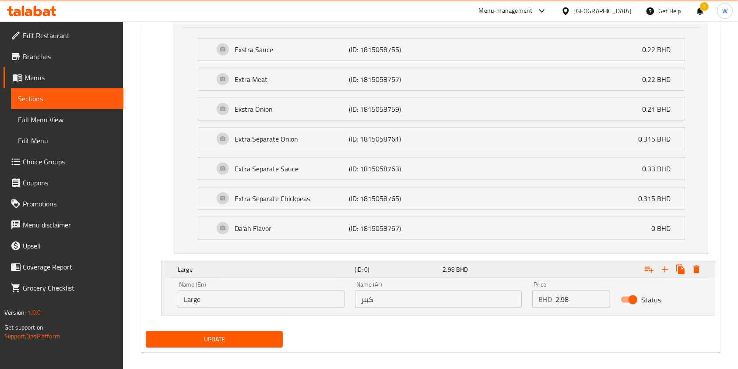
scroll to position [1122, 0]
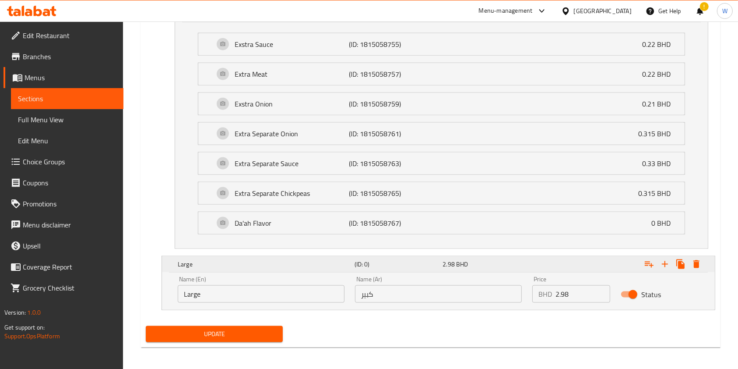
click at [649, 261] on icon "Expand" at bounding box center [649, 264] width 9 height 6
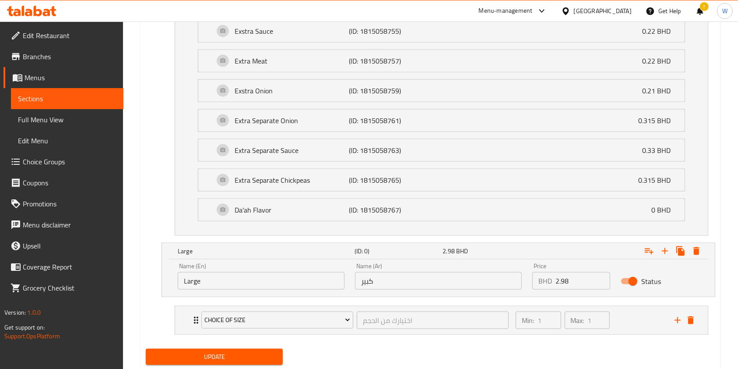
scroll to position [1158, 0]
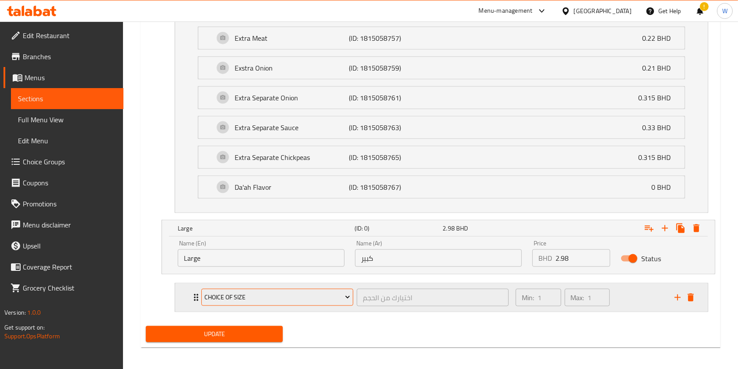
click at [231, 302] on button "Choice Of Size" at bounding box center [277, 298] width 152 height 18
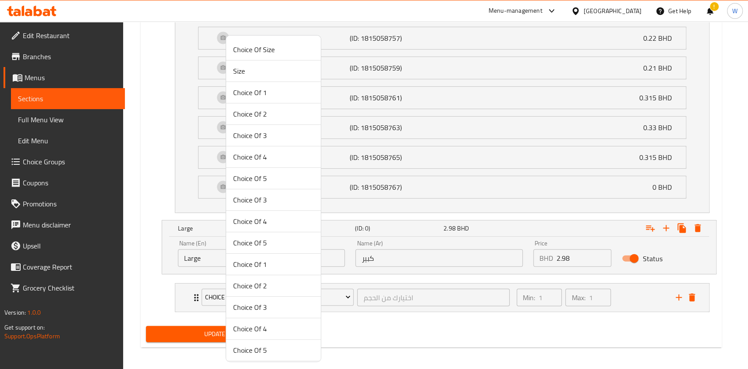
click at [456, 337] on div at bounding box center [374, 184] width 748 height 369
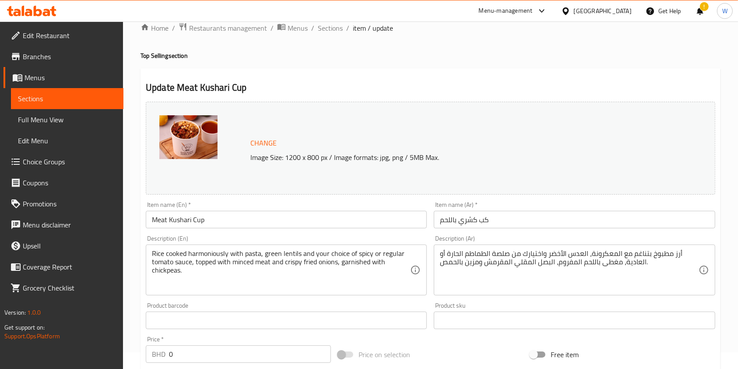
scroll to position [0, 0]
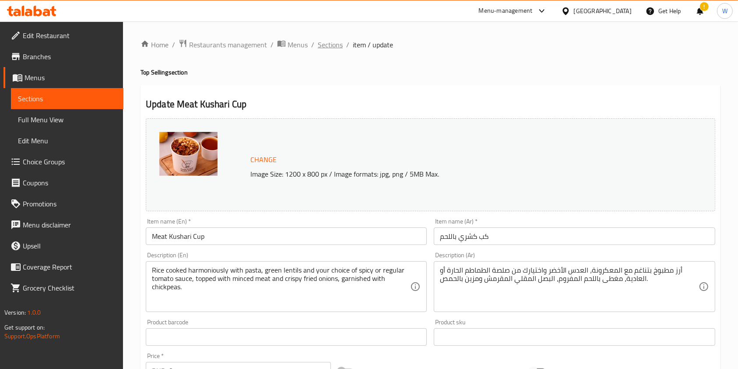
click at [331, 42] on span "Sections" at bounding box center [330, 44] width 25 height 11
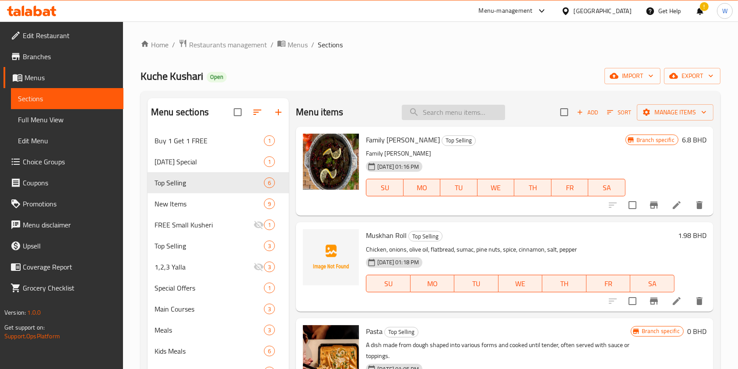
click at [462, 118] on input "search" at bounding box center [453, 112] width 103 height 15
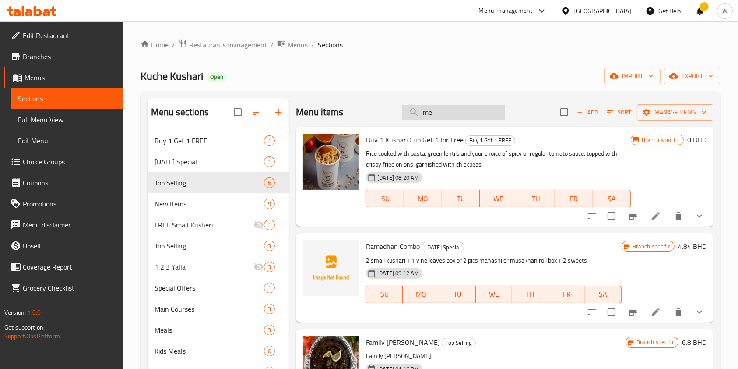
type input "mea"
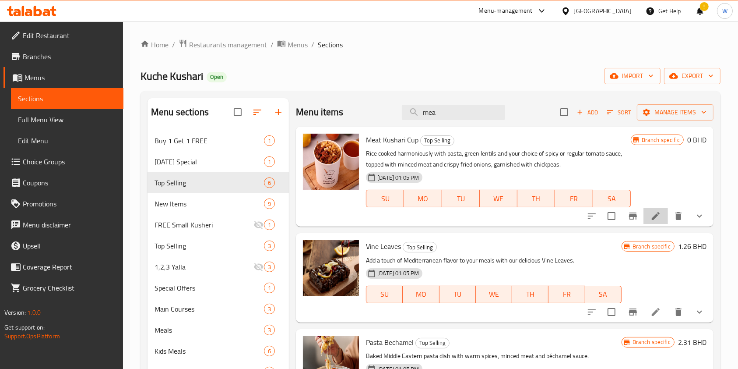
click at [651, 214] on icon at bounding box center [656, 216] width 11 height 11
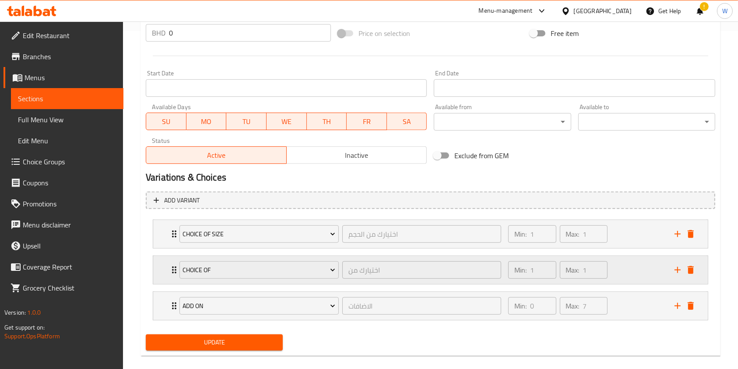
scroll to position [349, 0]
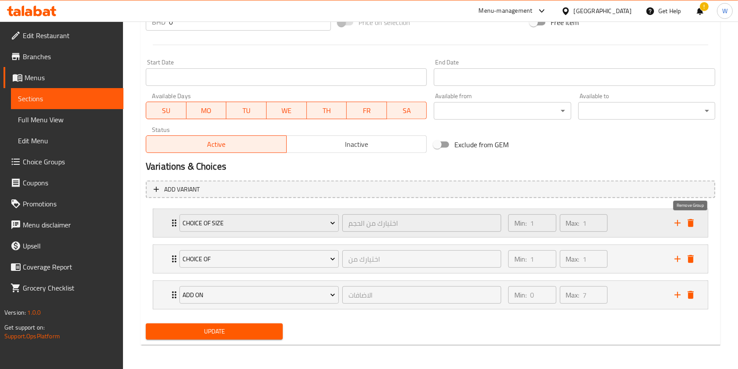
click at [694, 224] on icon "delete" at bounding box center [691, 223] width 6 height 8
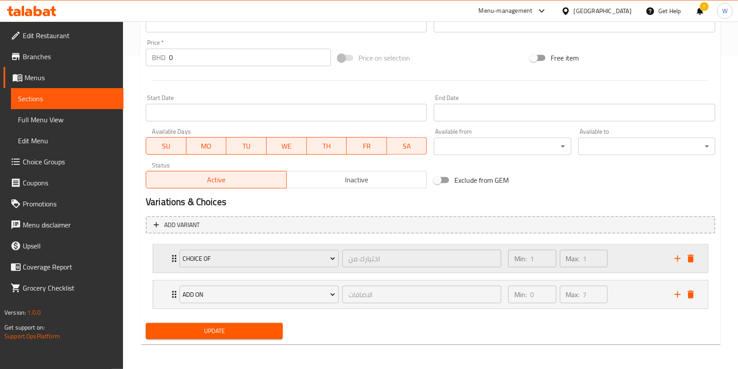
scroll to position [313, 0]
click at [213, 328] on span "Update" at bounding box center [214, 331] width 123 height 11
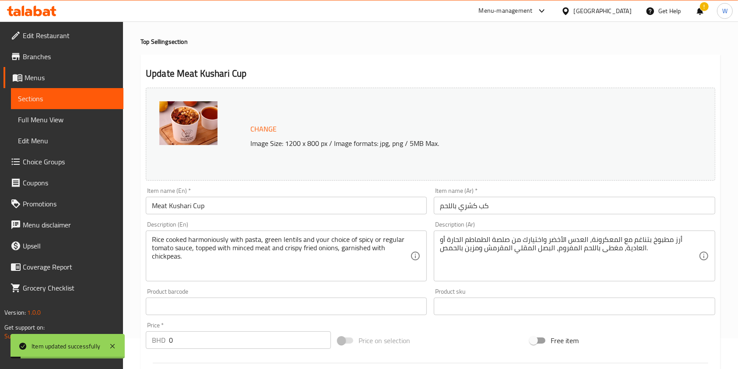
scroll to position [0, 0]
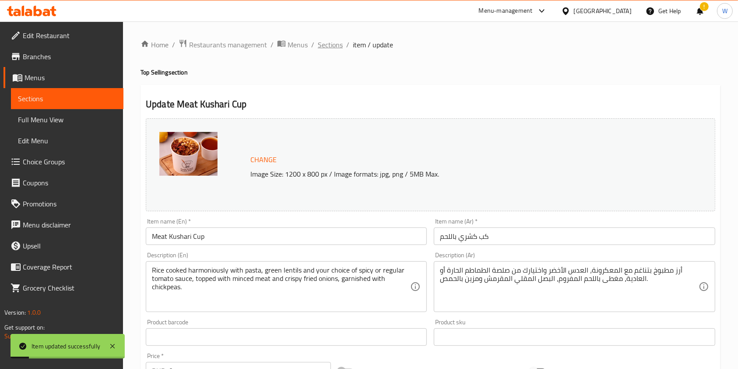
click at [334, 50] on span "Sections" at bounding box center [330, 44] width 25 height 11
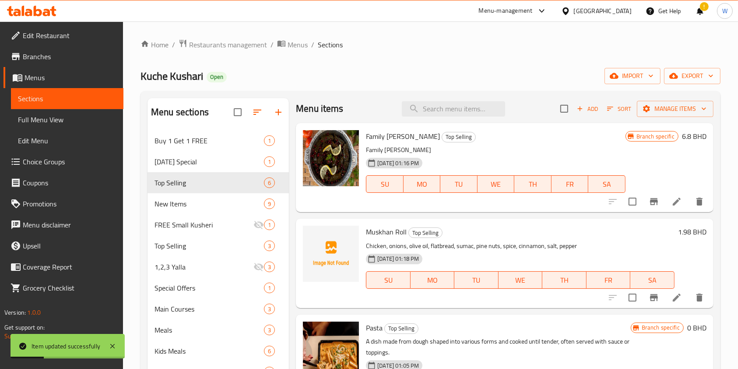
scroll to position [2, 0]
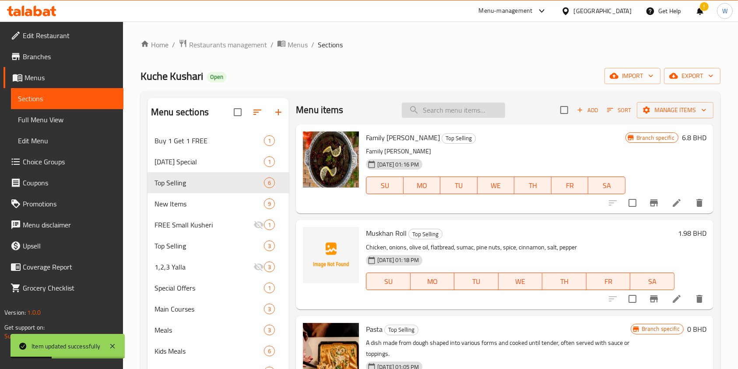
click at [473, 108] on input "search" at bounding box center [453, 109] width 103 height 15
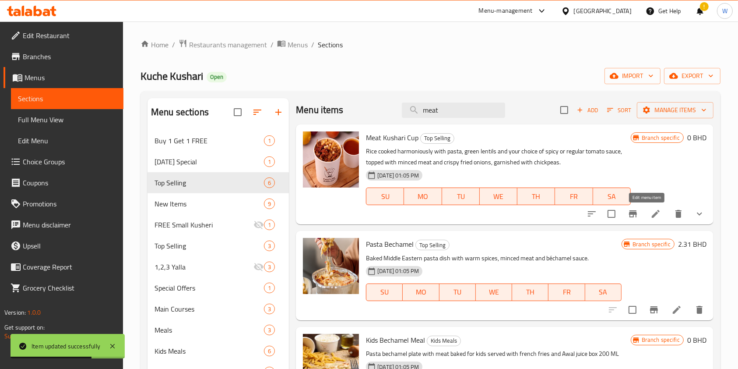
type input "meat"
click at [652, 213] on icon at bounding box center [656, 214] width 8 height 8
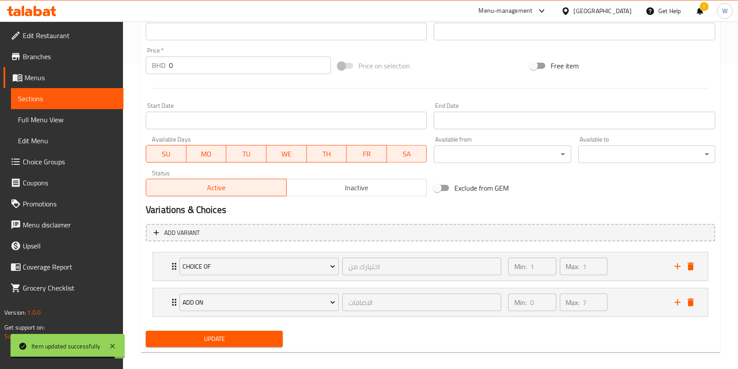
scroll to position [313, 0]
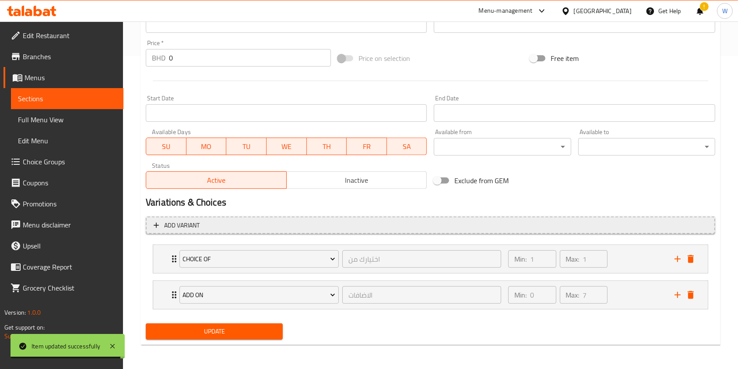
click at [196, 226] on span "Add variant" at bounding box center [181, 225] width 35 height 11
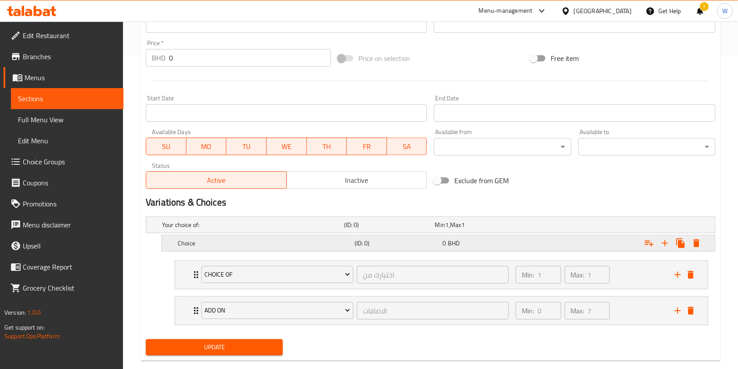
click at [280, 246] on h5 "Choice" at bounding box center [264, 243] width 173 height 9
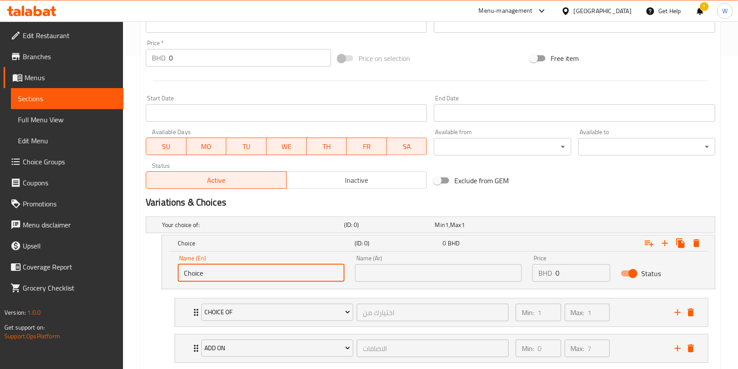
click at [270, 281] on input "Choice" at bounding box center [261, 273] width 167 height 18
click at [270, 272] on input "Choice" at bounding box center [261, 273] width 167 height 18
click at [399, 272] on input "text" at bounding box center [438, 273] width 167 height 18
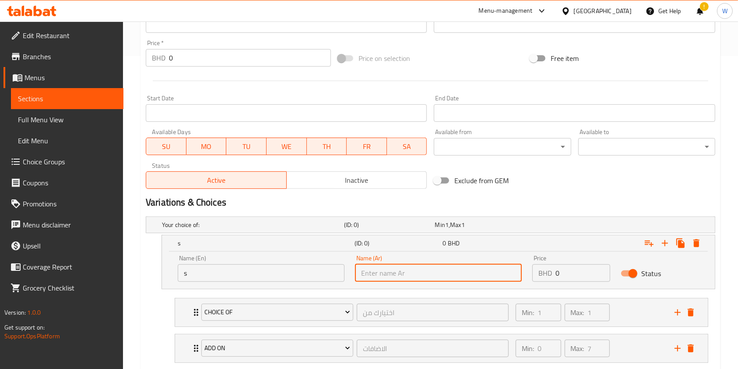
click at [272, 273] on input "s" at bounding box center [261, 273] width 167 height 18
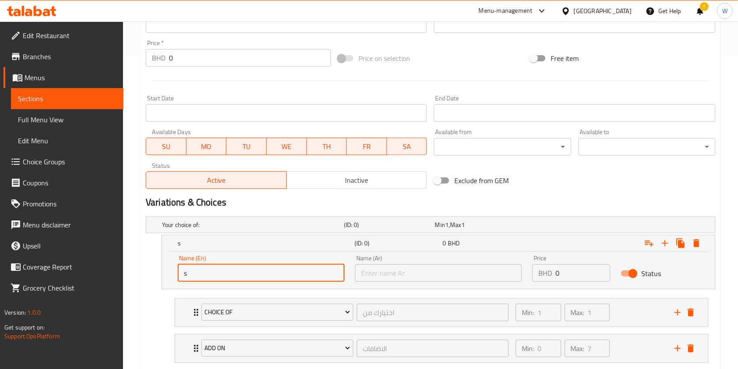
type input "Small"
click at [381, 270] on input "text" at bounding box center [438, 273] width 167 height 18
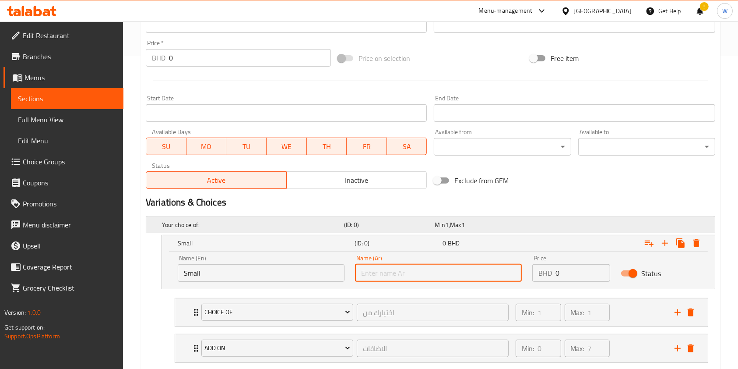
type input "صغير"
click at [574, 270] on input "0" at bounding box center [583, 273] width 55 height 18
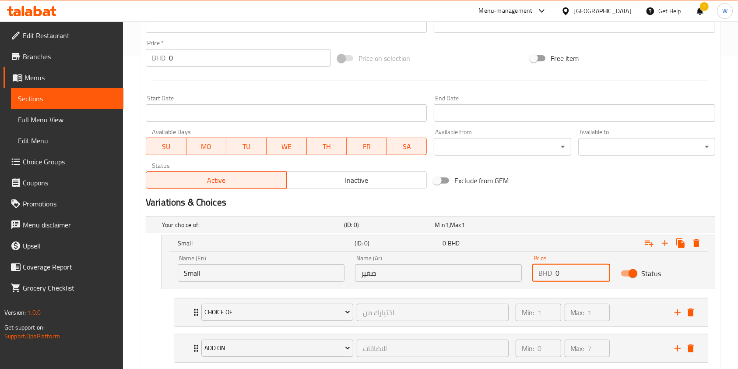
click at [574, 270] on input "0" at bounding box center [583, 273] width 55 height 18
drag, startPoint x: 574, startPoint y: 270, endPoint x: 548, endPoint y: 273, distance: 26.0
click at [548, 273] on div "BHD 0 Price" at bounding box center [572, 273] width 78 height 18
paste input "2.2"
type input "2.2"
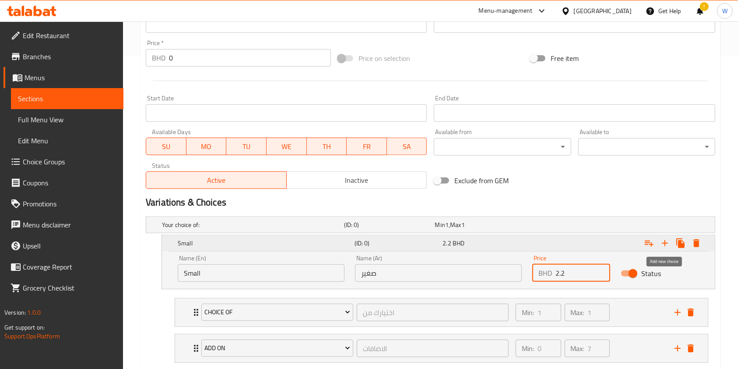
click at [665, 246] on icon "Expand" at bounding box center [665, 243] width 11 height 11
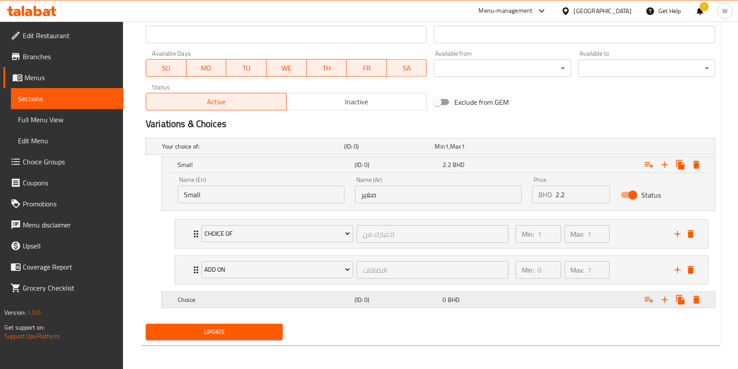
click at [275, 295] on h5 "Choice" at bounding box center [264, 299] width 173 height 9
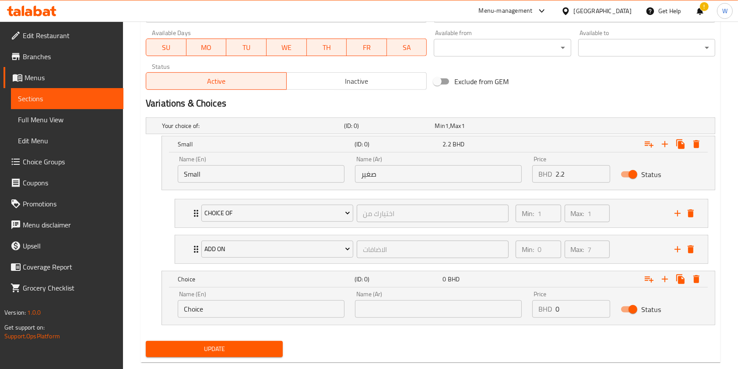
scroll to position [429, 0]
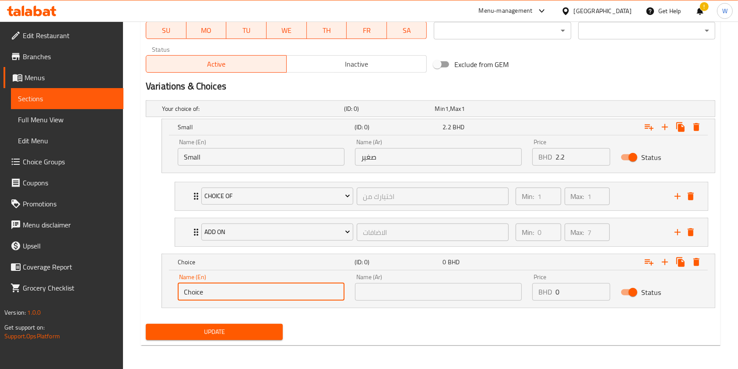
click at [282, 286] on input "Choice" at bounding box center [261, 292] width 167 height 18
type input "Medium"
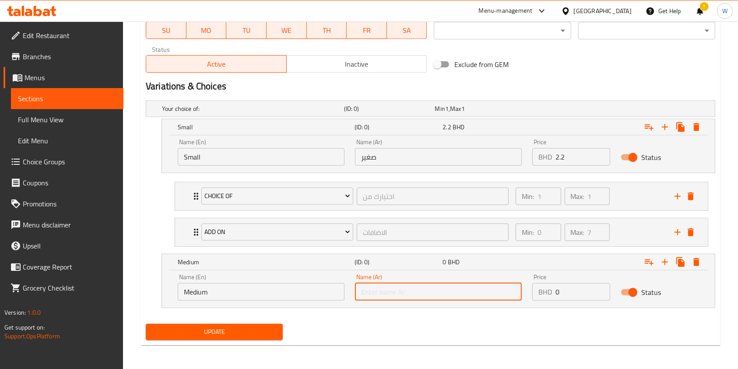
click at [383, 286] on input "text" at bounding box center [438, 292] width 167 height 18
type input "وسط"
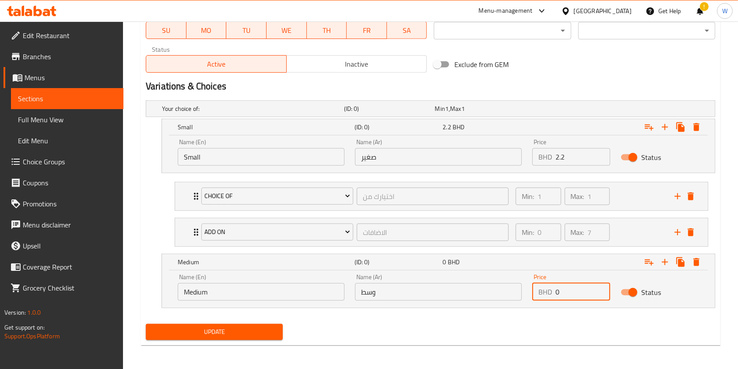
drag, startPoint x: 576, startPoint y: 287, endPoint x: 535, endPoint y: 297, distance: 42.4
click at [535, 297] on div "BHD 0 Price" at bounding box center [572, 292] width 78 height 18
paste input "2.53"
type input "2.53"
drag, startPoint x: 579, startPoint y: 323, endPoint x: 642, endPoint y: 279, distance: 77.1
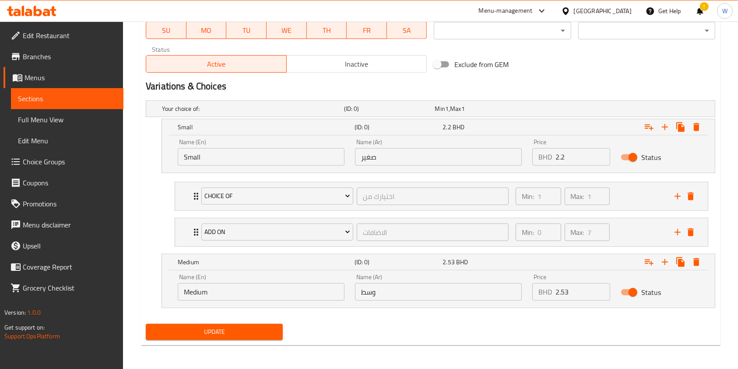
click at [580, 321] on div "Update" at bounding box center [430, 331] width 577 height 23
click at [666, 263] on icon "Expand" at bounding box center [665, 262] width 6 height 6
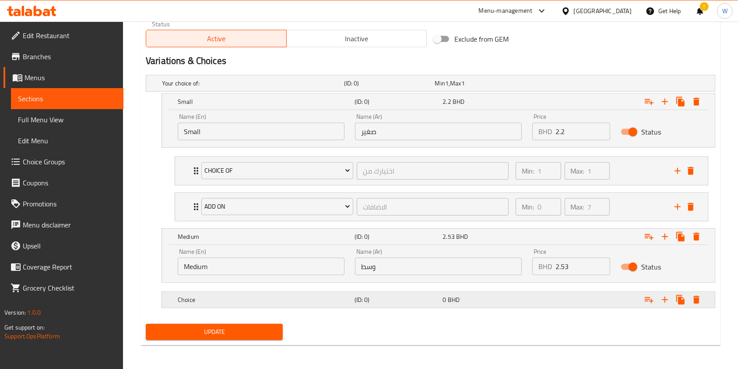
click at [286, 302] on h5 "Choice" at bounding box center [264, 299] width 173 height 9
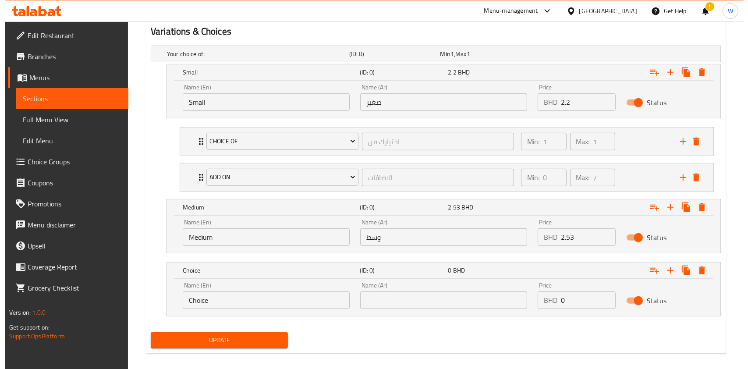
scroll to position [492, 0]
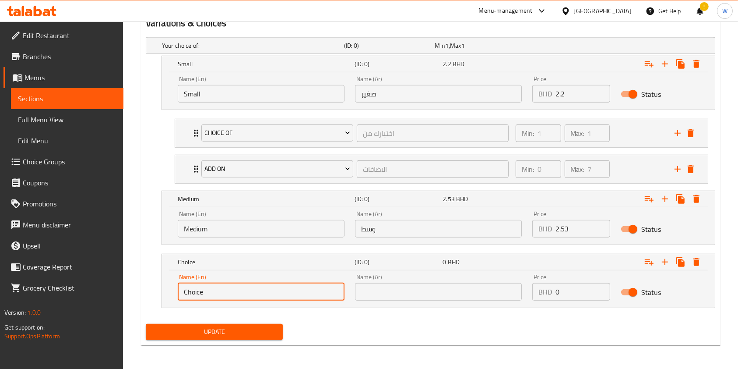
click at [288, 285] on input "Choice" at bounding box center [261, 292] width 167 height 18
type input "Large"
click at [401, 279] on div "Name (Ar) Name (Ar)" at bounding box center [438, 287] width 167 height 27
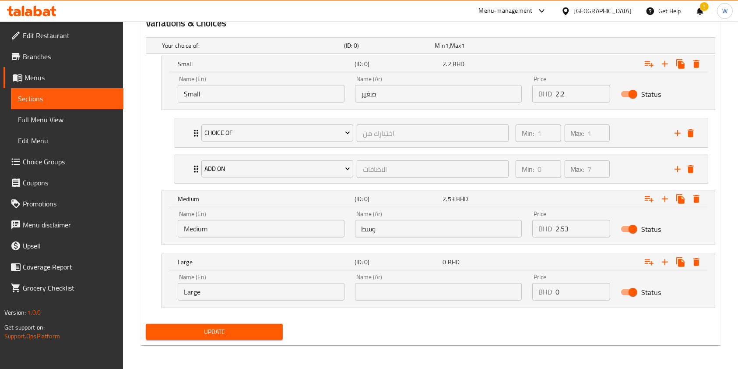
click at [401, 283] on input "text" at bounding box center [438, 292] width 167 height 18
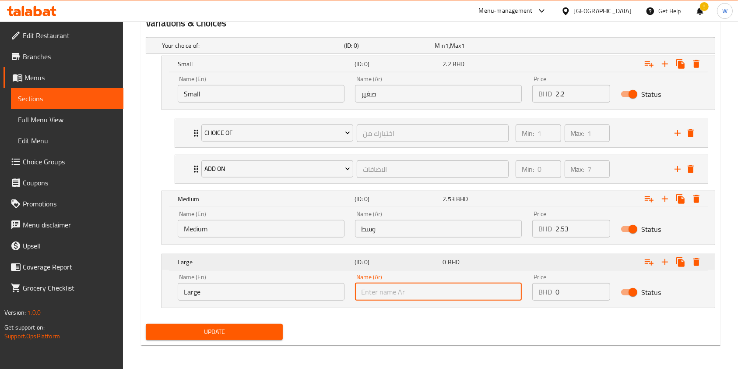
type input "كبير"
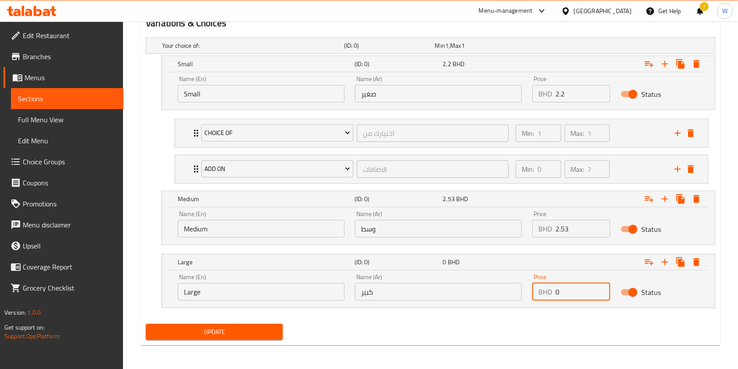
drag, startPoint x: 580, startPoint y: 298, endPoint x: 523, endPoint y: 300, distance: 57.0
click at [529, 299] on div "Price BHD 0 Price" at bounding box center [571, 286] width 88 height 37
paste input "2.98"
type input "2.98"
drag, startPoint x: 515, startPoint y: 320, endPoint x: 519, endPoint y: 318, distance: 4.5
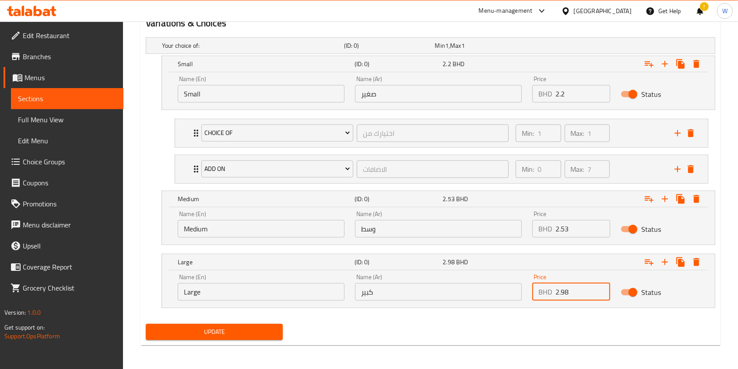
click at [515, 320] on div "Update" at bounding box center [430, 331] width 577 height 23
click at [651, 198] on icon "Expand" at bounding box center [649, 199] width 11 height 11
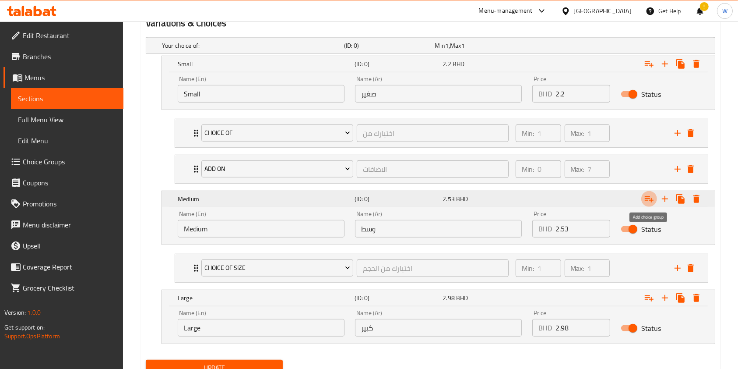
click at [645, 198] on icon "Expand" at bounding box center [649, 199] width 11 height 11
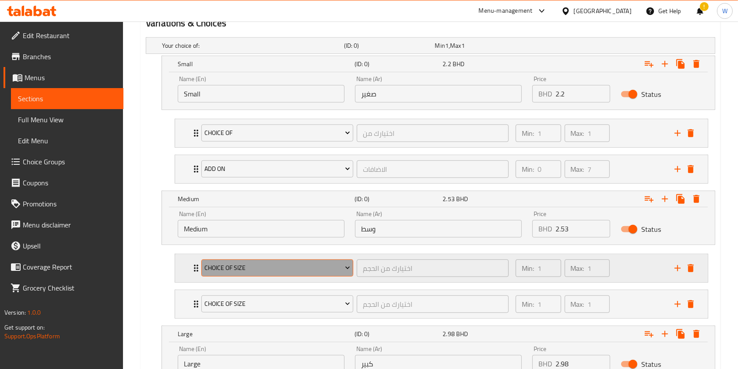
click at [330, 268] on span "Choice Of Size" at bounding box center [277, 267] width 145 height 11
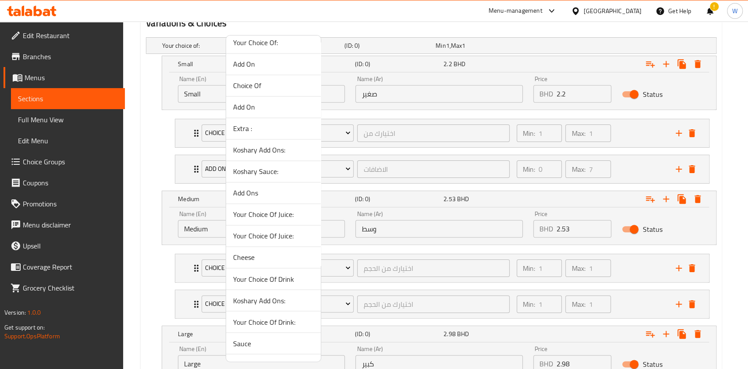
scroll to position [922, 0]
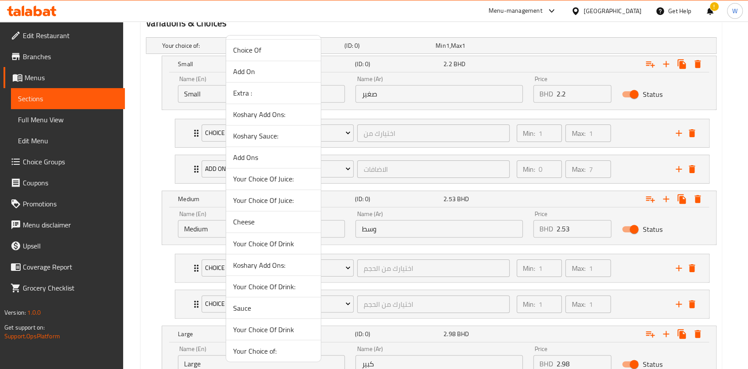
click at [246, 45] on span "Choice Of" at bounding box center [273, 50] width 81 height 11
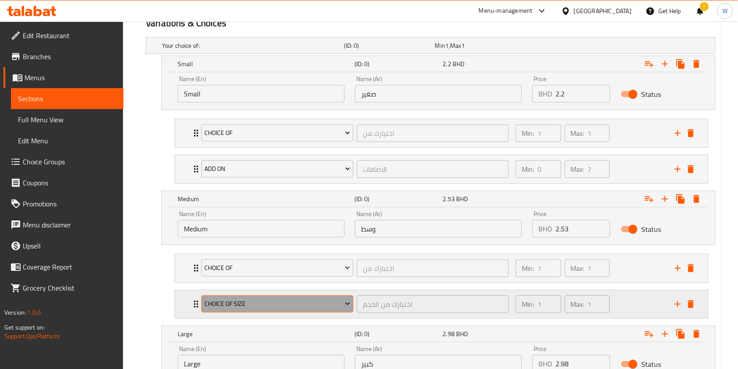
click at [244, 298] on span "Choice Of Size" at bounding box center [277, 303] width 145 height 11
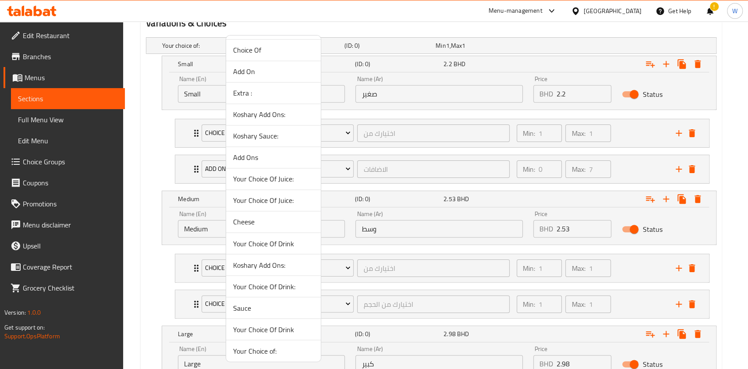
click at [261, 69] on span "Add On" at bounding box center [273, 71] width 81 height 11
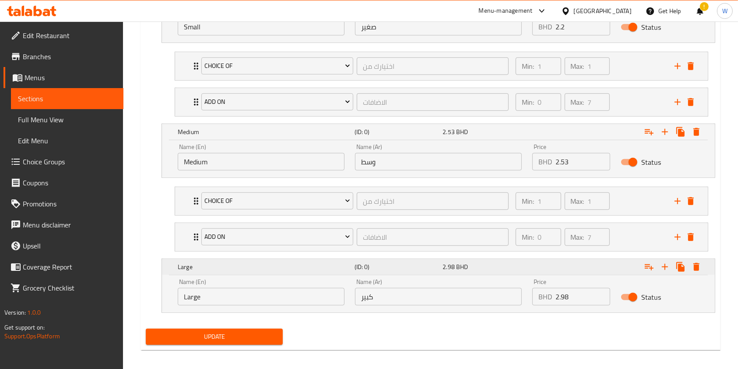
scroll to position [564, 0]
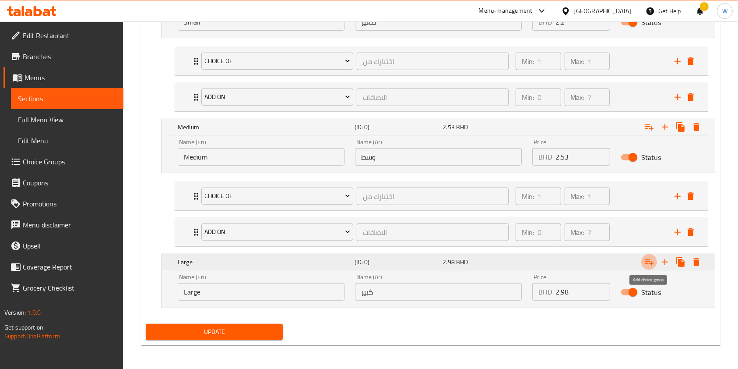
click at [651, 264] on icon "Expand" at bounding box center [649, 262] width 11 height 11
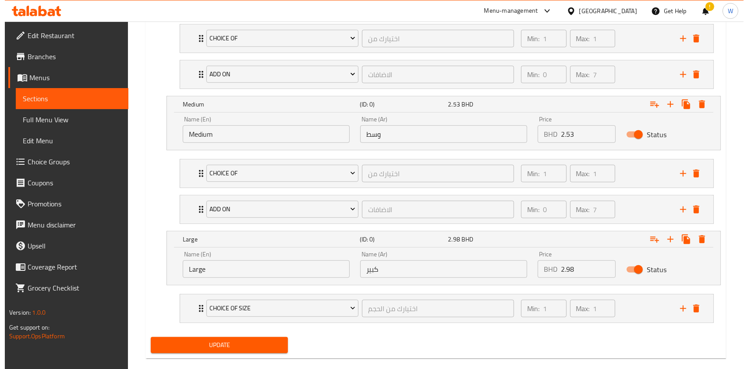
scroll to position [599, 0]
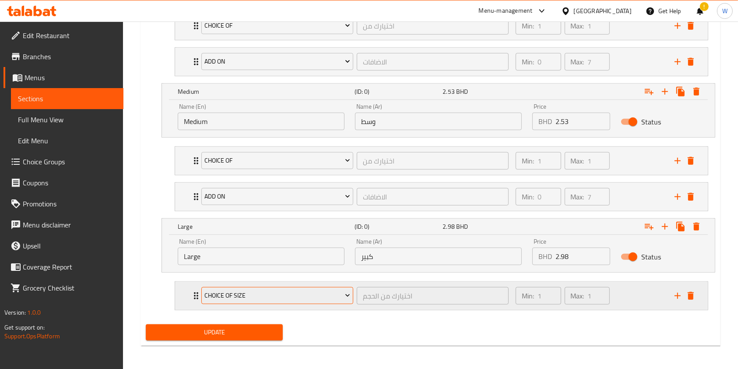
click at [283, 297] on span "Choice Of Size" at bounding box center [277, 295] width 145 height 11
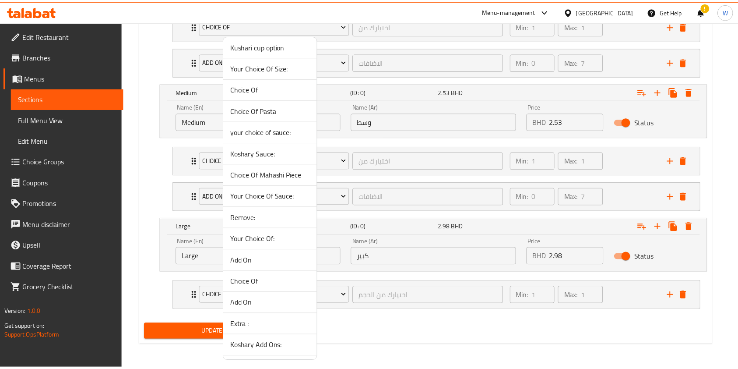
scroll to position [817, 0]
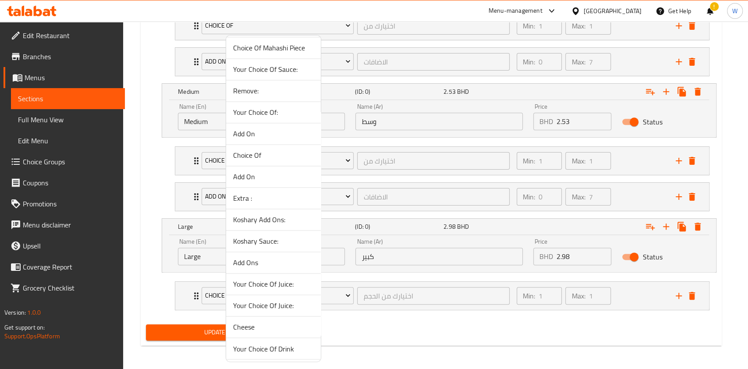
click at [250, 150] on span "Choice Of" at bounding box center [273, 155] width 81 height 11
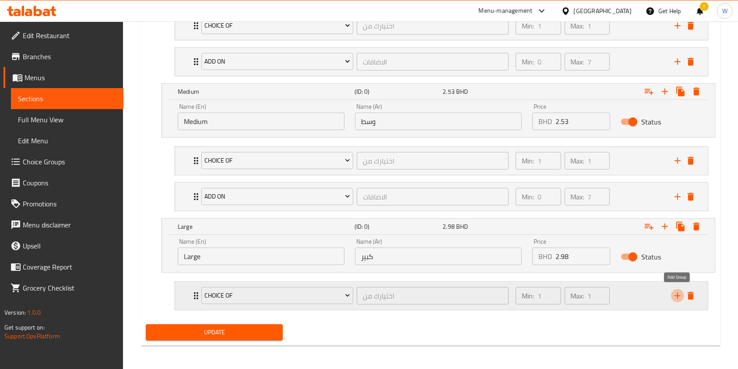
click at [678, 293] on icon "add" at bounding box center [678, 296] width 6 height 6
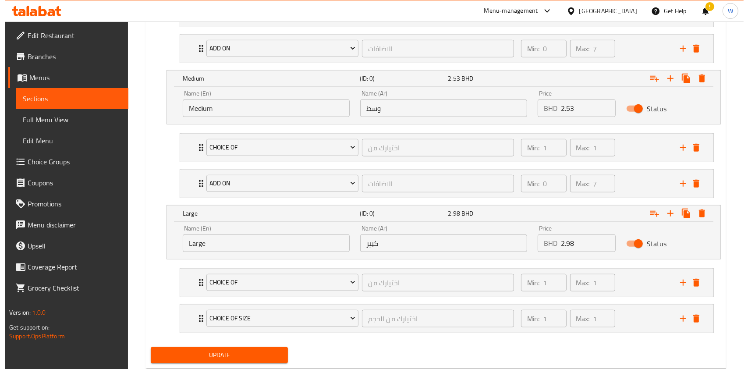
scroll to position [635, 0]
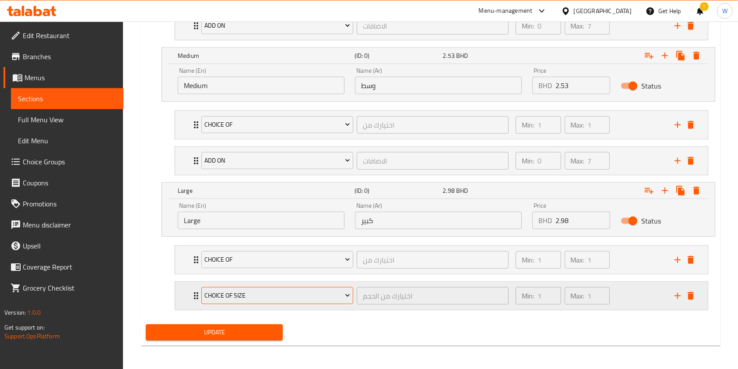
click at [276, 302] on button "Choice Of Size" at bounding box center [277, 296] width 152 height 18
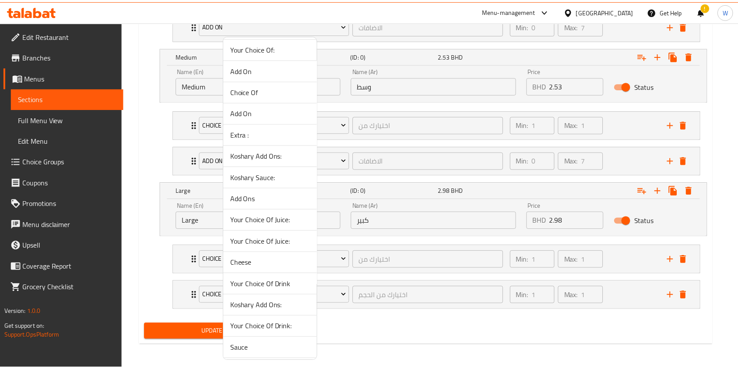
scroll to position [922, 0]
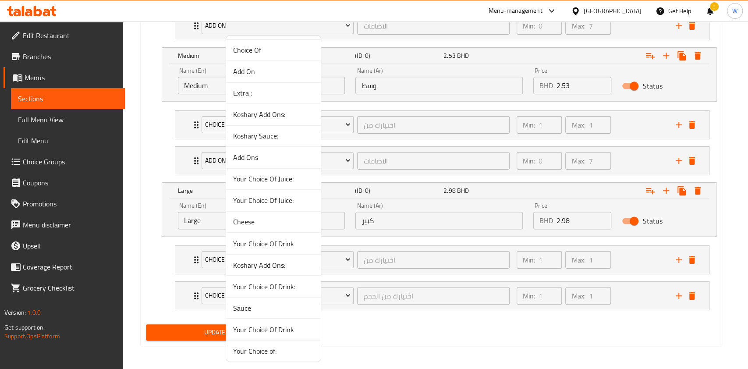
click at [257, 69] on span "Add On" at bounding box center [273, 71] width 81 height 11
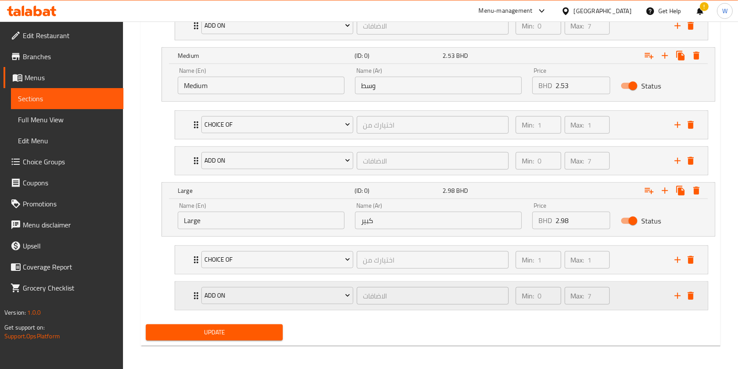
click at [196, 289] on div "Add On الاضافات ​" at bounding box center [355, 296] width 318 height 28
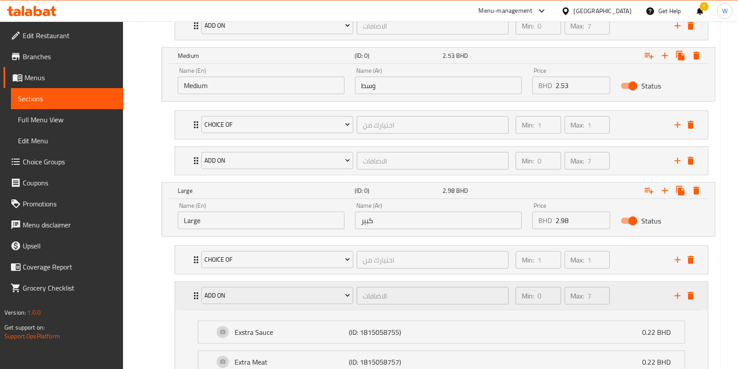
click at [196, 289] on div "Add On الاضافات ​" at bounding box center [355, 296] width 318 height 28
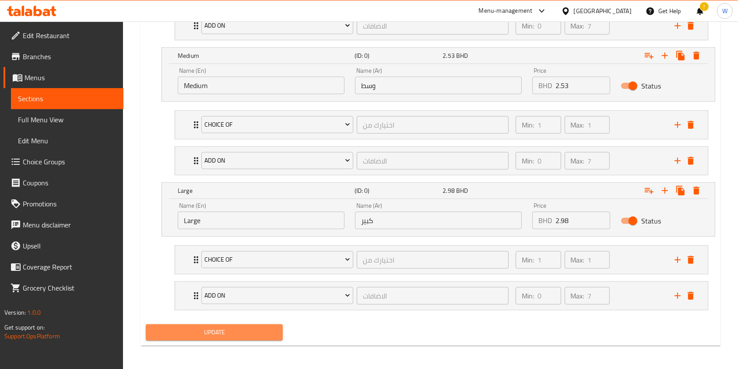
click at [200, 327] on span "Update" at bounding box center [214, 332] width 123 height 11
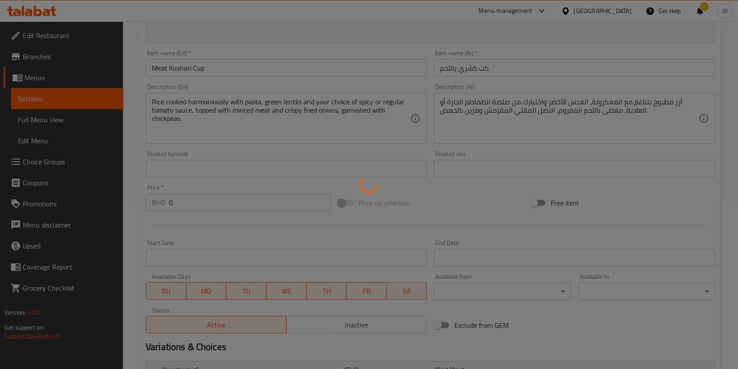
scroll to position [0, 0]
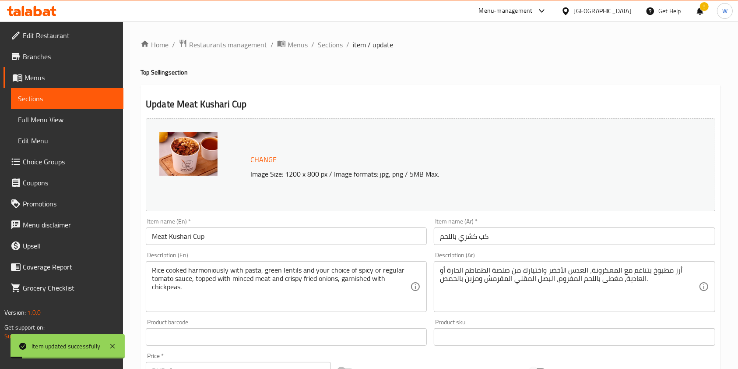
click at [337, 45] on span "Sections" at bounding box center [330, 44] width 25 height 11
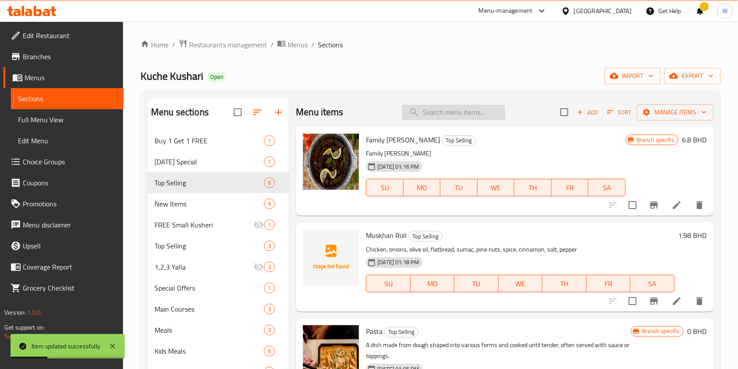
click at [467, 120] on input "search" at bounding box center [453, 112] width 103 height 15
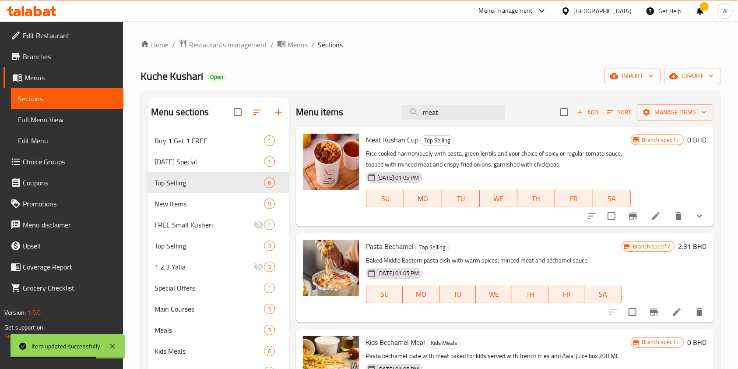
type input "meat"
click at [651, 220] on icon at bounding box center [656, 216] width 11 height 11
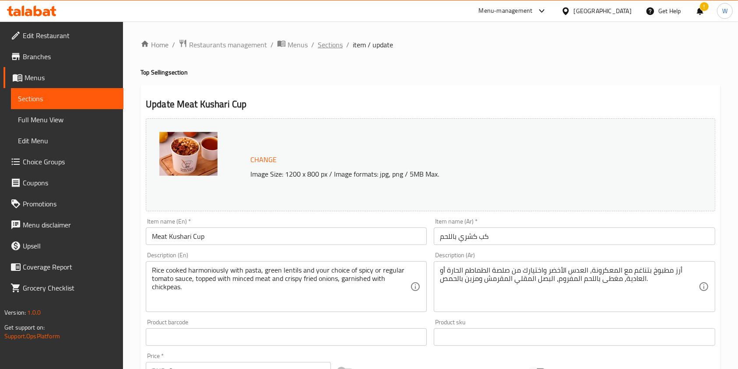
click at [334, 49] on span "Sections" at bounding box center [330, 44] width 25 height 11
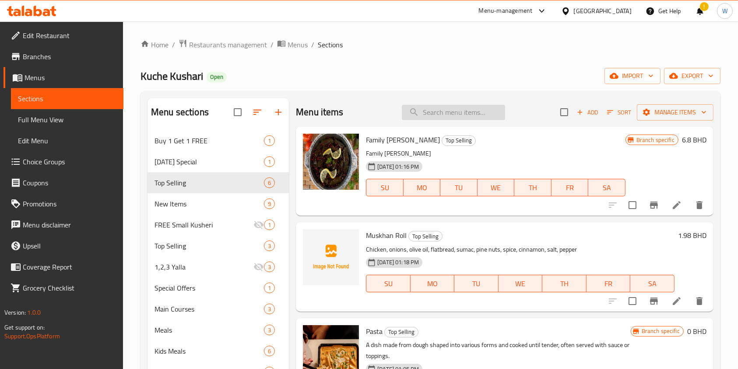
click at [431, 109] on input "search" at bounding box center [453, 112] width 103 height 15
paste input "sungle Mahashi"
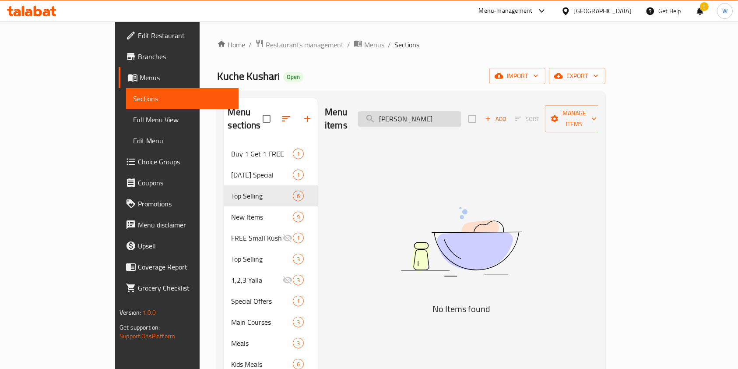
click at [445, 116] on input "sungle Mahashi" at bounding box center [409, 118] width 103 height 15
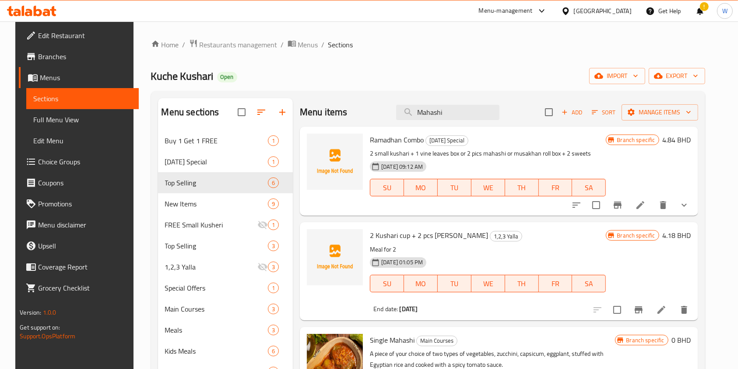
type input "Mahashi"
click at [547, 251] on p "Meal for 2" at bounding box center [488, 249] width 236 height 11
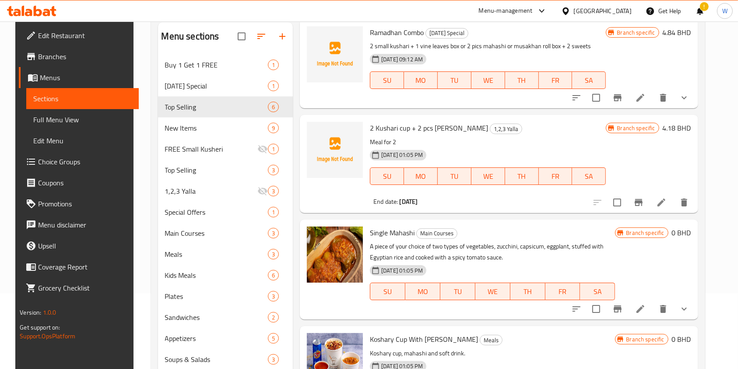
scroll to position [116, 0]
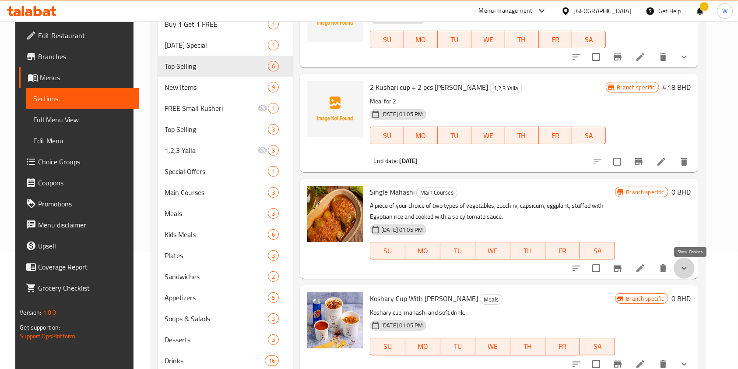
click at [689, 271] on icon "show more" at bounding box center [684, 268] width 11 height 11
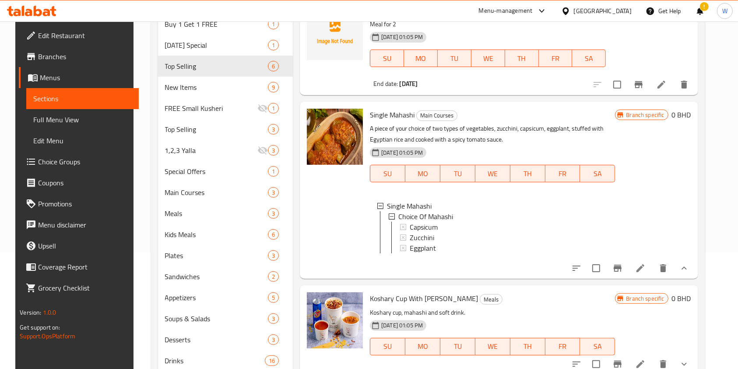
scroll to position [117, 0]
click at [646, 272] on icon at bounding box center [640, 268] width 11 height 11
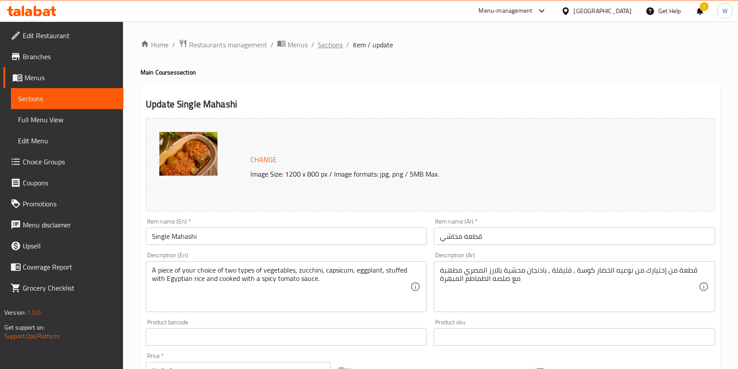
click at [332, 46] on span "Sections" at bounding box center [330, 44] width 25 height 11
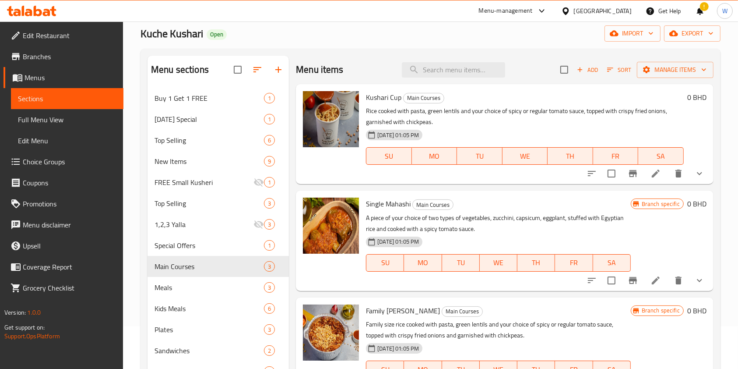
scroll to position [58, 0]
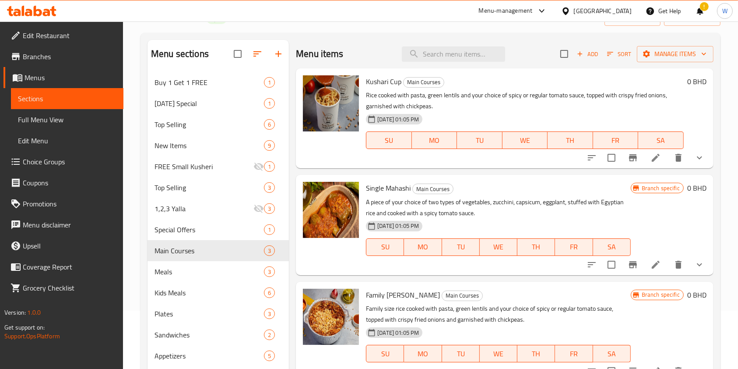
click at [704, 268] on icon "show more" at bounding box center [700, 264] width 11 height 11
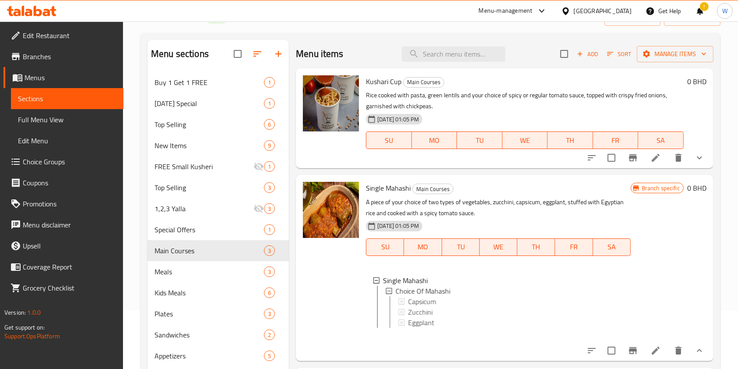
scroll to position [1, 0]
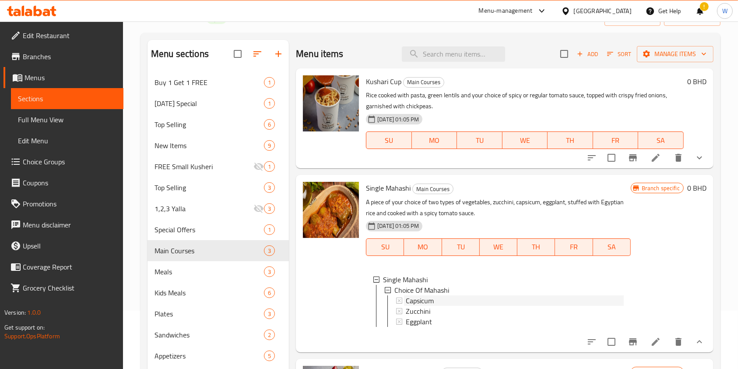
click at [425, 303] on span "Capsicum" at bounding box center [420, 300] width 28 height 11
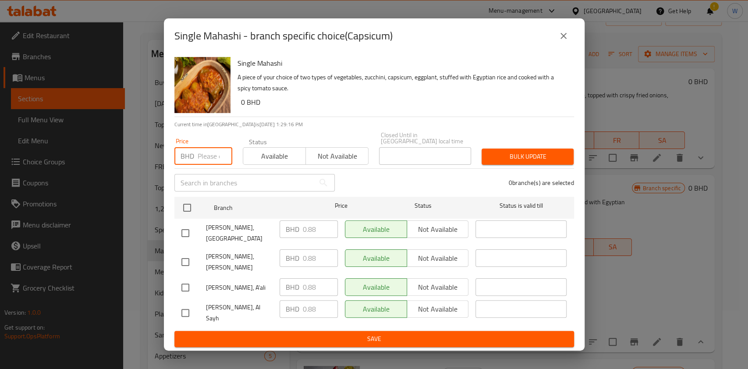
click at [210, 155] on input "number" at bounding box center [215, 156] width 35 height 18
paste input "1.1"
type input "1.1"
click at [194, 208] on input "checkbox" at bounding box center [187, 207] width 18 height 18
checkbox input "true"
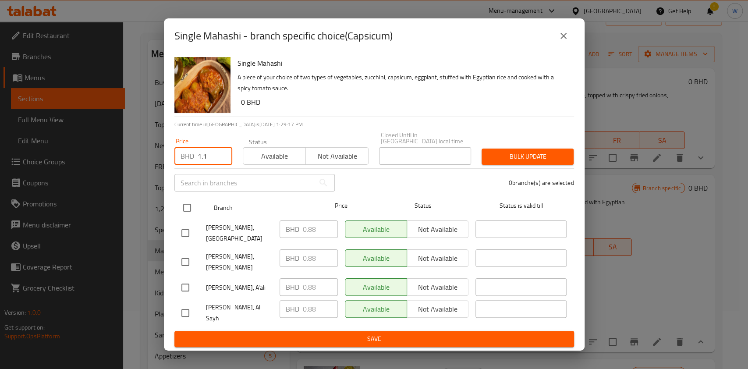
checkbox input "true"
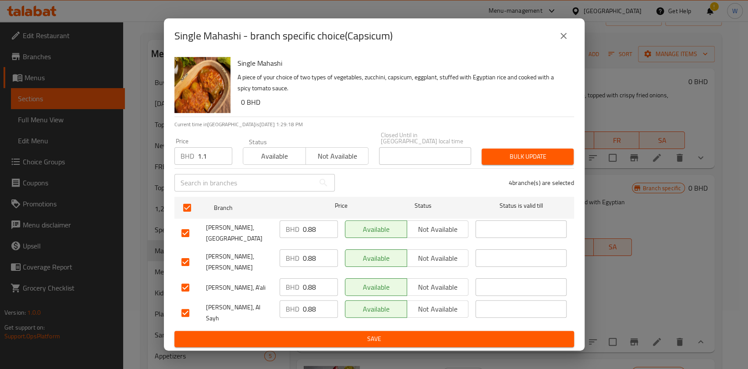
click at [539, 159] on span "Bulk update" at bounding box center [527, 156] width 78 height 11
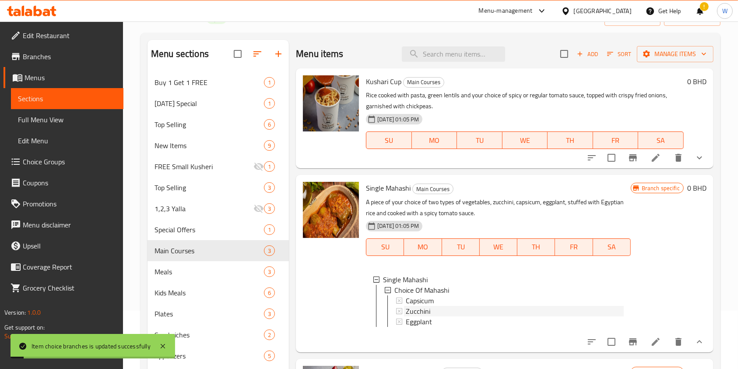
click at [467, 306] on div "Zucchini" at bounding box center [515, 311] width 218 height 11
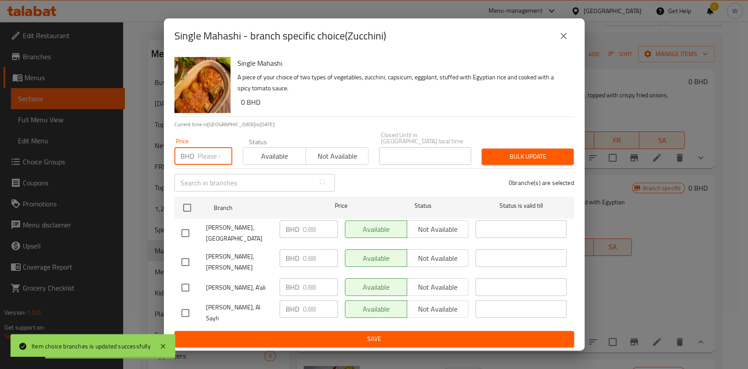
click at [198, 159] on input "number" at bounding box center [215, 156] width 35 height 18
paste input "1.1"
type input "1.1"
click at [191, 201] on ul "Branch Price Status Status is valid till Kuche Kushari, Budaiya BHD 0.88 ​ Avai…" at bounding box center [373, 262] width 399 height 138
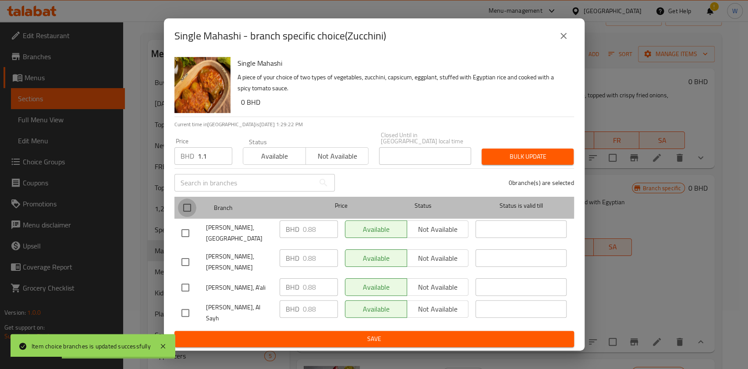
drag, startPoint x: 188, startPoint y: 211, endPoint x: 195, endPoint y: 209, distance: 6.9
click at [189, 211] on input "checkbox" at bounding box center [187, 207] width 18 height 18
checkbox input "true"
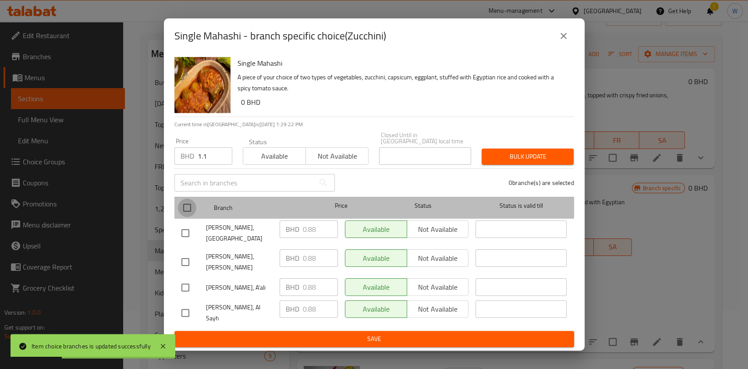
checkbox input "true"
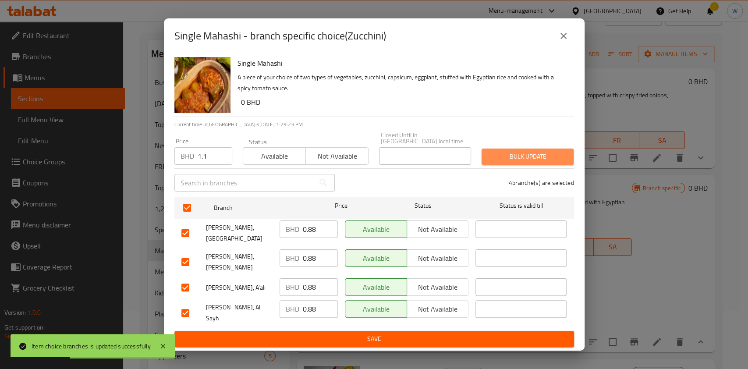
click at [545, 159] on span "Bulk update" at bounding box center [527, 156] width 78 height 11
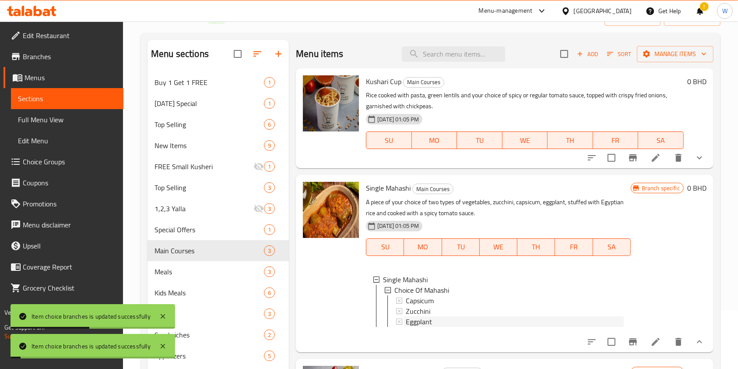
click at [435, 323] on div "Eggplant" at bounding box center [515, 321] width 218 height 11
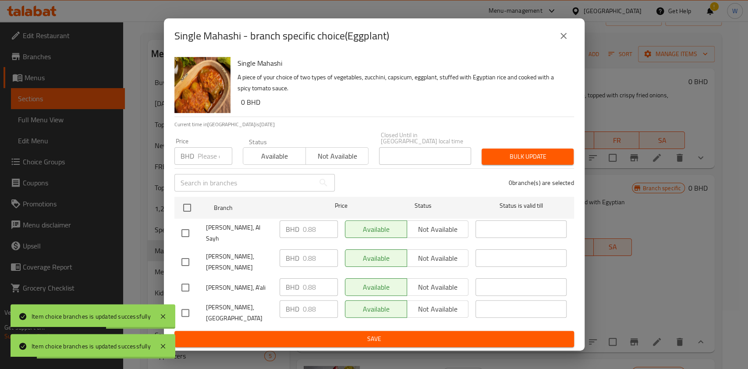
drag, startPoint x: 211, startPoint y: 156, endPoint x: 211, endPoint y: 164, distance: 7.9
click at [211, 157] on input "number" at bounding box center [215, 156] width 35 height 18
paste input "1.1"
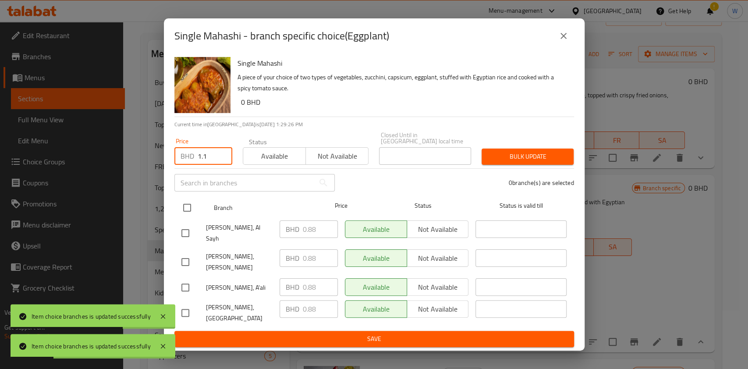
type input "1.1"
drag, startPoint x: 189, startPoint y: 213, endPoint x: 202, endPoint y: 208, distance: 13.9
click at [189, 213] on input "checkbox" at bounding box center [187, 207] width 18 height 18
checkbox input "true"
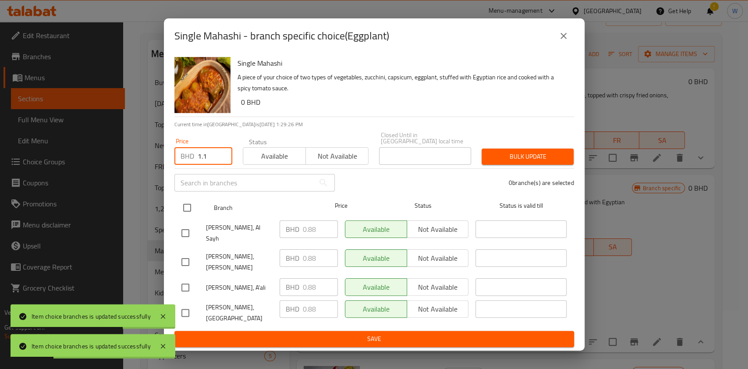
checkbox input "true"
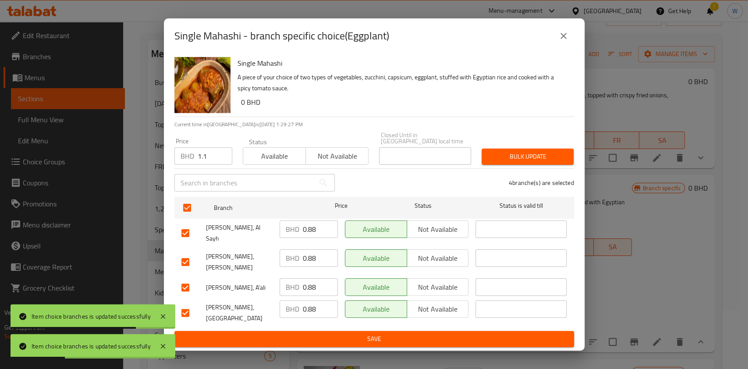
click at [540, 159] on span "Bulk update" at bounding box center [527, 156] width 78 height 11
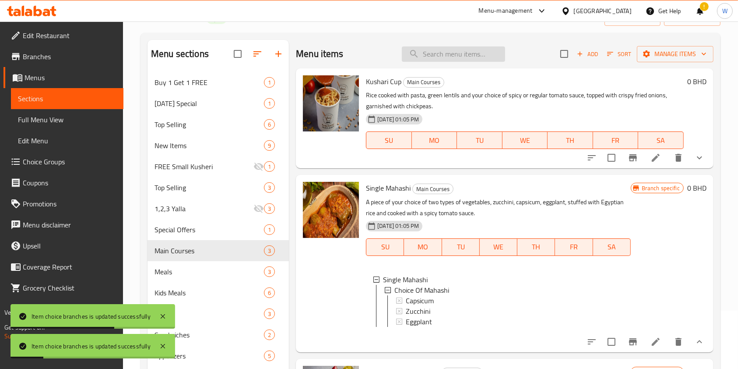
click at [448, 57] on input "search" at bounding box center [453, 53] width 103 height 15
paste input "kids Pasta Meal"
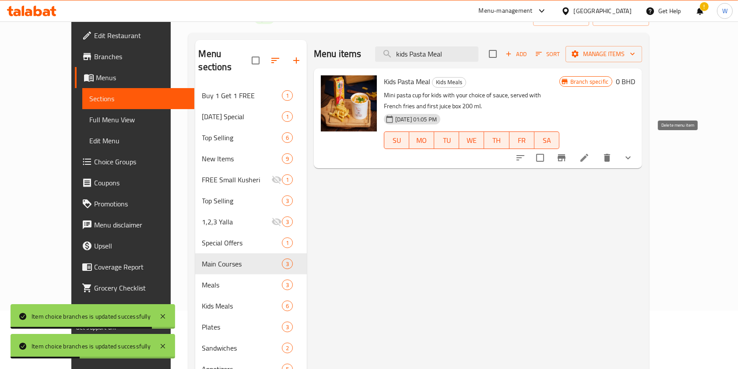
type input "kids Pasta Meal"
click at [634, 152] on icon "show more" at bounding box center [628, 157] width 11 height 11
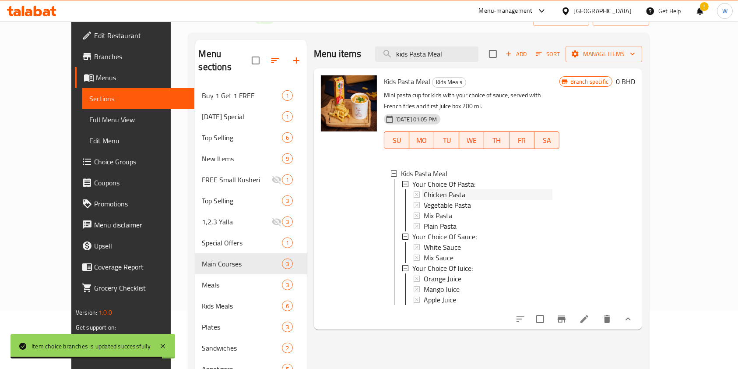
click at [466, 189] on div "Chicken Pasta" at bounding box center [488, 194] width 129 height 11
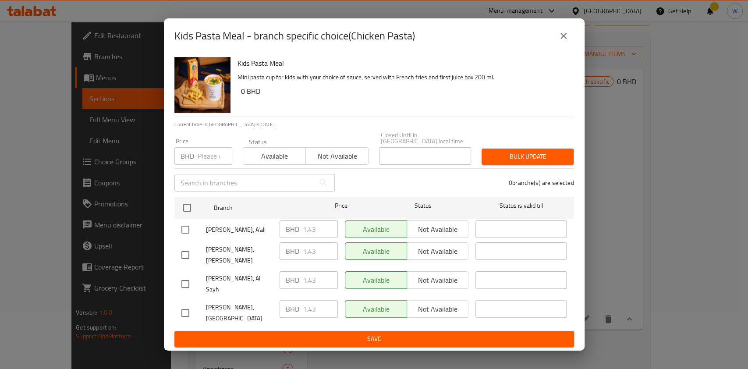
click at [565, 39] on icon "close" at bounding box center [563, 36] width 6 height 6
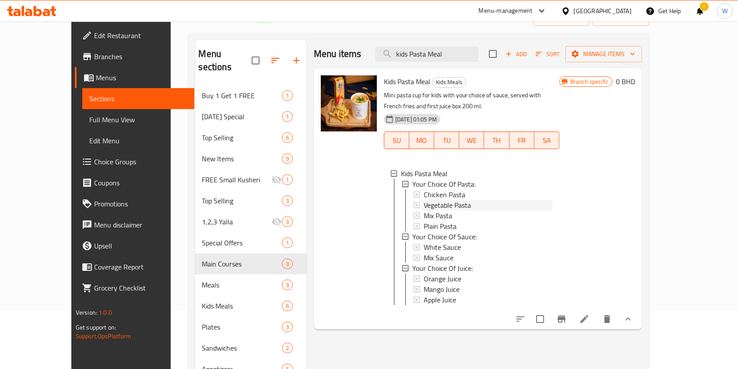
click at [515, 200] on div "Vegetable Pasta" at bounding box center [488, 205] width 129 height 11
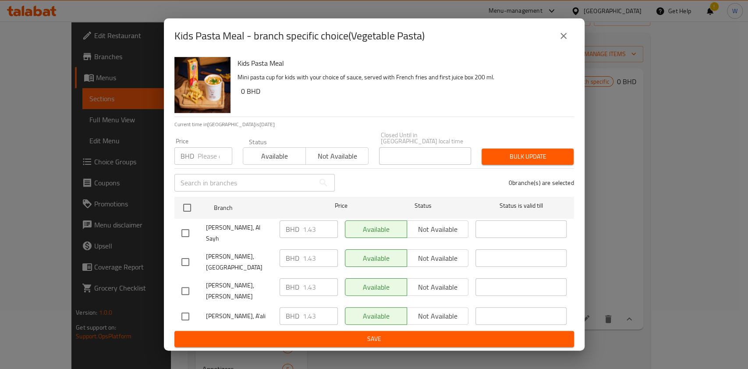
click at [563, 41] on icon "close" at bounding box center [563, 36] width 11 height 11
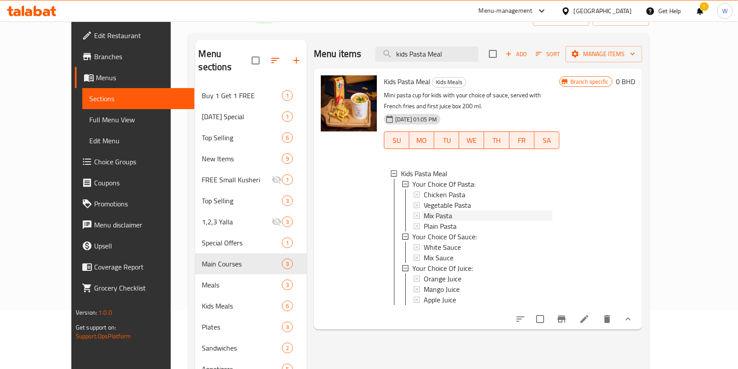
click at [528, 210] on div "Mix Pasta" at bounding box center [488, 215] width 129 height 11
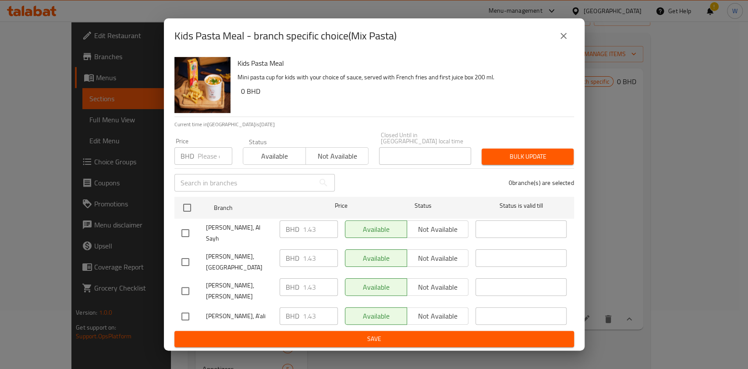
click at [565, 41] on icon "close" at bounding box center [563, 36] width 11 height 11
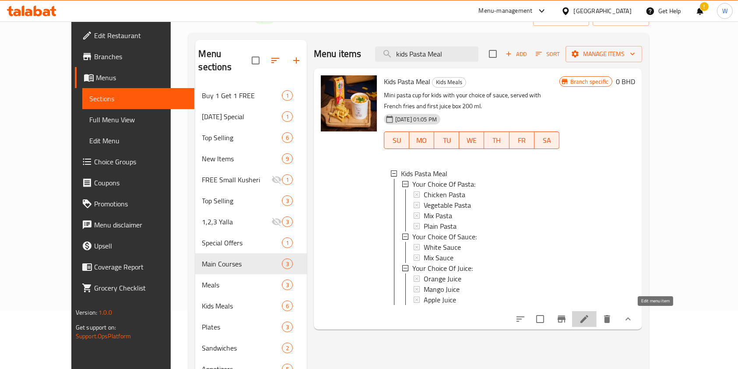
click at [590, 318] on icon at bounding box center [584, 319] width 11 height 11
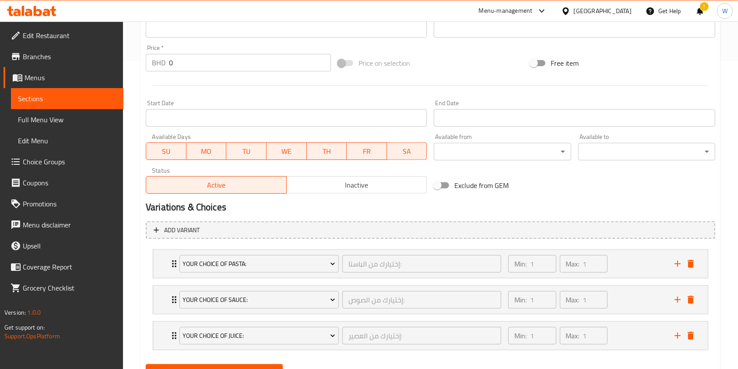
scroll to position [349, 0]
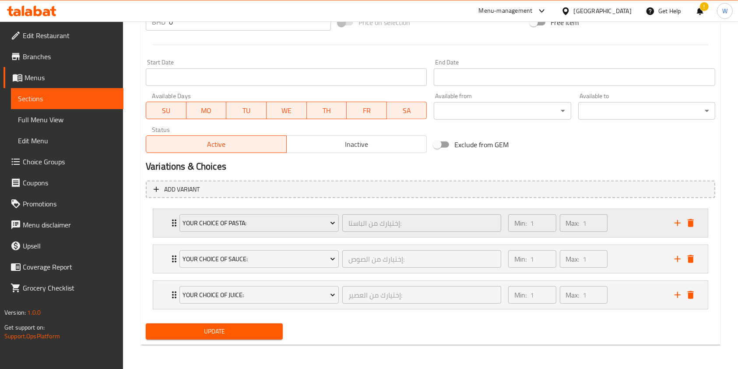
click at [178, 225] on div "Your Choice Of Pasta:" at bounding box center [259, 222] width 163 height 21
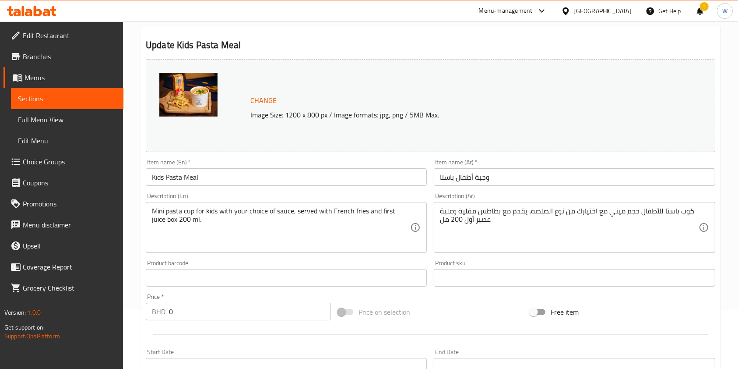
scroll to position [0, 0]
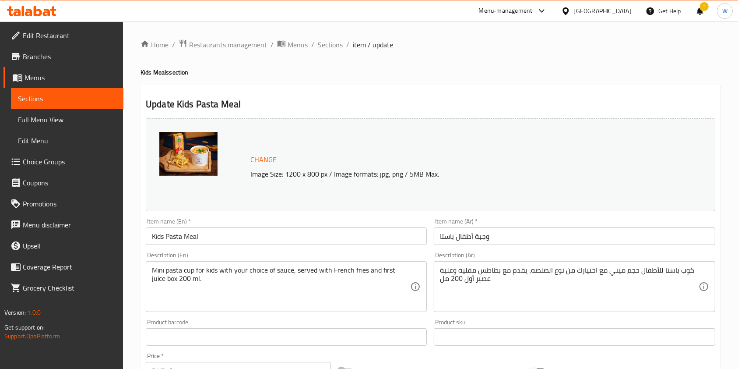
click at [323, 45] on span "Sections" at bounding box center [330, 44] width 25 height 11
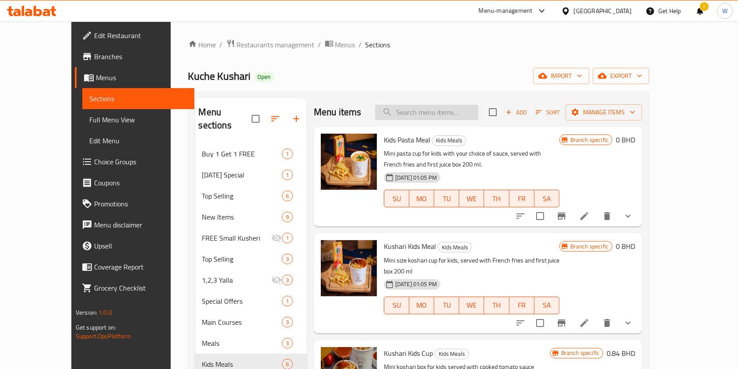
click at [460, 112] on input "search" at bounding box center [426, 112] width 103 height 15
paste input "kids kushari Meal"
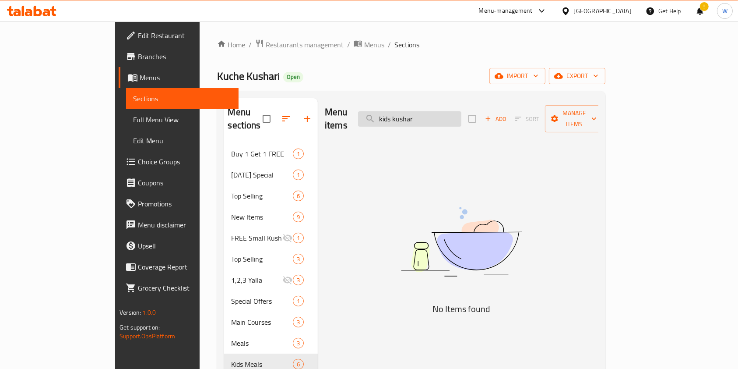
click at [438, 113] on input "kids kushar" at bounding box center [409, 118] width 103 height 15
click at [437, 113] on input "kids kushar" at bounding box center [409, 118] width 103 height 15
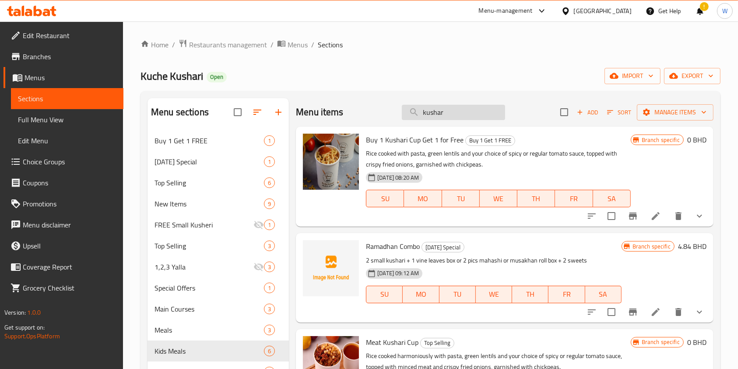
click at [445, 111] on input "kushar" at bounding box center [453, 112] width 103 height 15
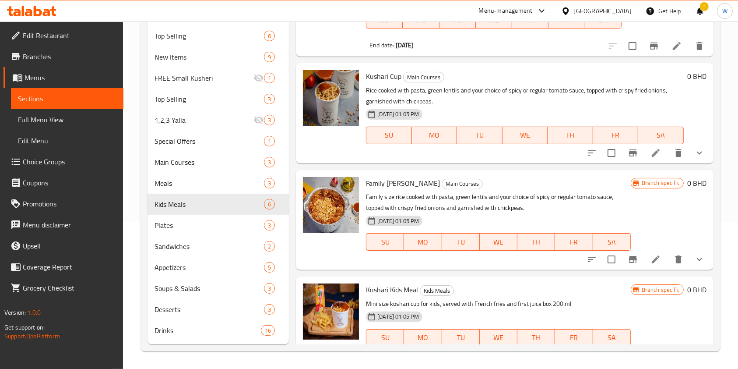
scroll to position [495, 0]
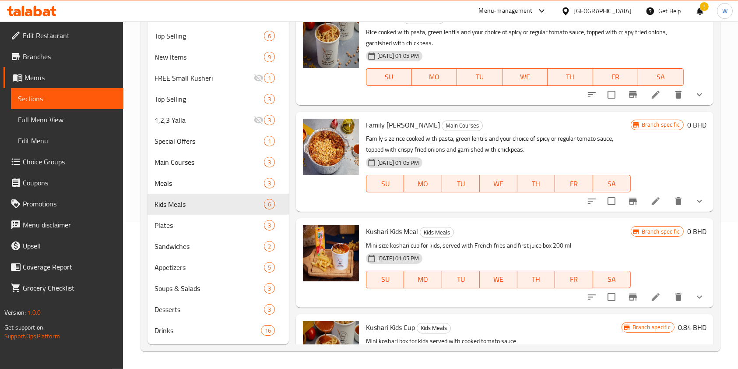
type input "kushari"
click at [695, 297] on icon "show more" at bounding box center [700, 297] width 11 height 11
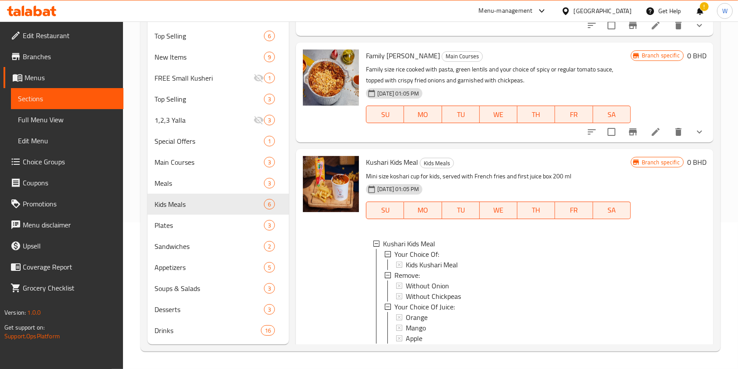
scroll to position [670, 0]
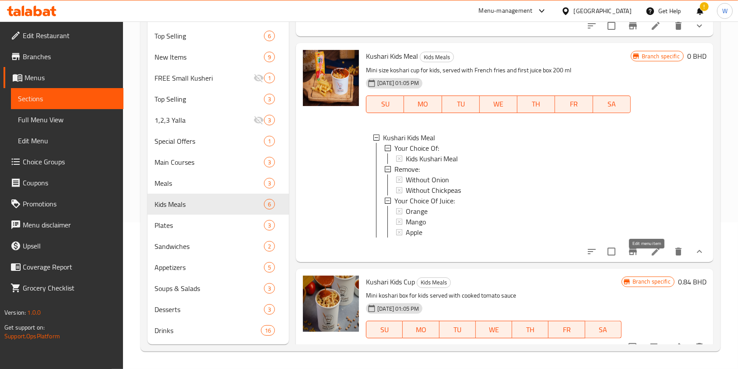
click at [651, 257] on icon at bounding box center [656, 251] width 11 height 11
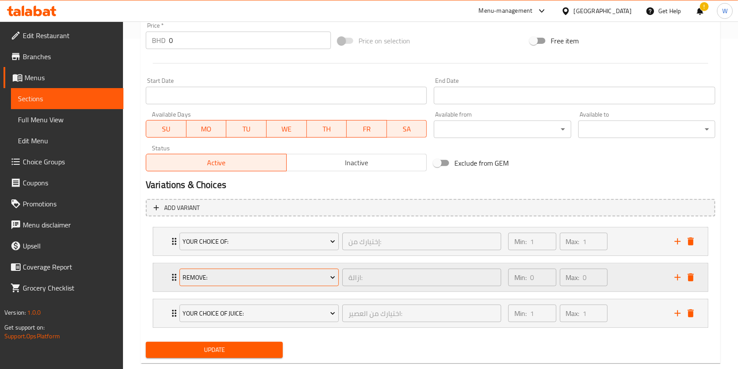
scroll to position [349, 0]
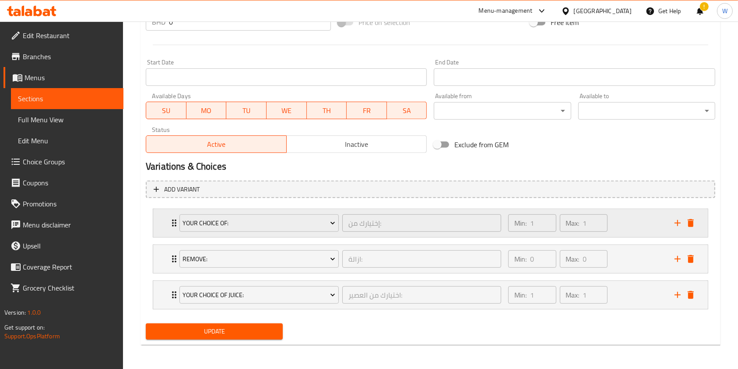
click at [170, 222] on icon "Expand" at bounding box center [174, 223] width 11 height 11
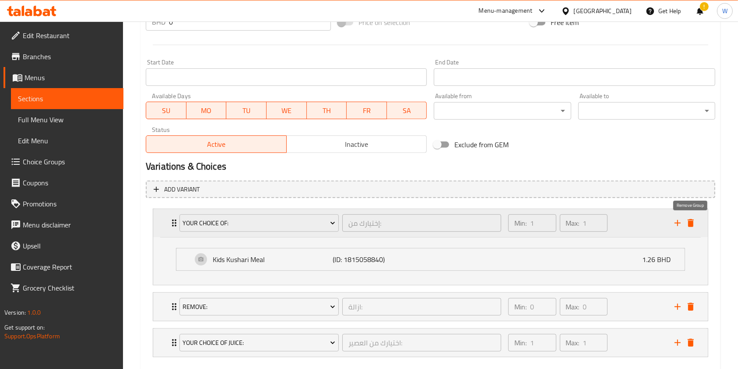
click at [694, 222] on icon "delete" at bounding box center [691, 223] width 11 height 11
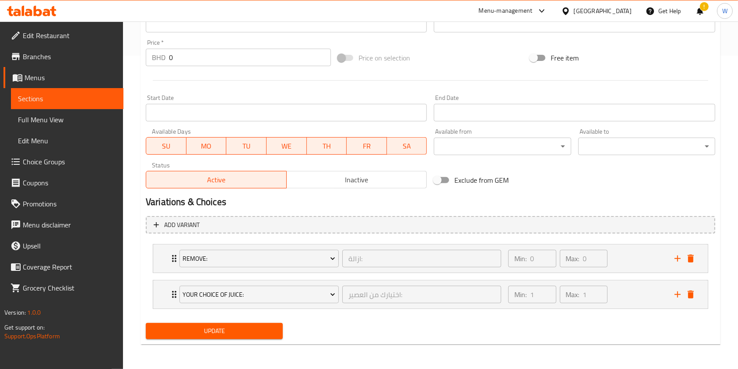
scroll to position [313, 0]
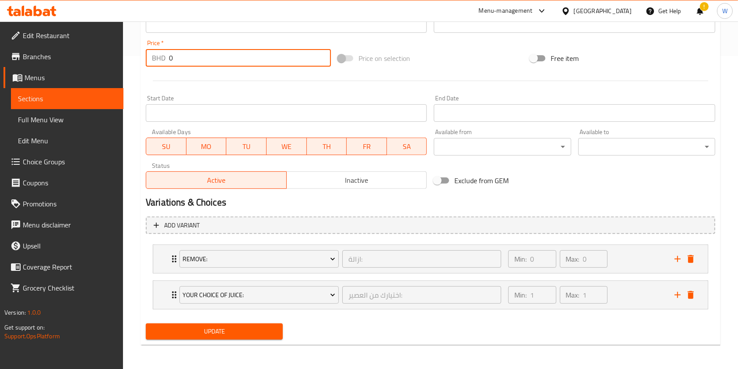
drag, startPoint x: 212, startPoint y: 56, endPoint x: 113, endPoint y: 56, distance: 99.0
click at [113, 56] on div "Edit Restaurant Branches Menus Sections Full Menu View Edit Menu Choice Groups …" at bounding box center [369, 39] width 738 height 660
paste input "1.54"
type input "1.54"
click at [222, 71] on div at bounding box center [430, 80] width 577 height 21
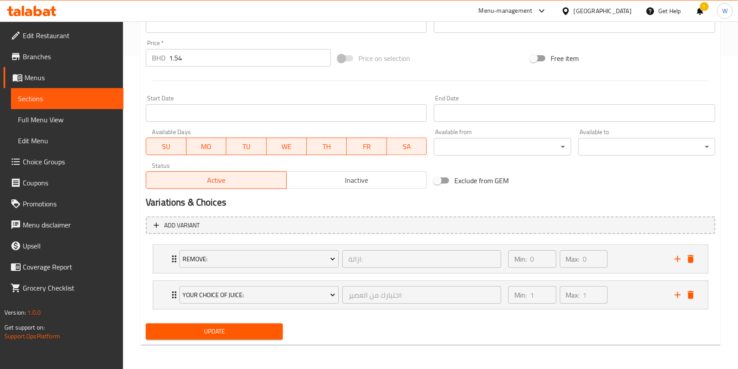
click at [217, 323] on button "Update" at bounding box center [214, 331] width 137 height 16
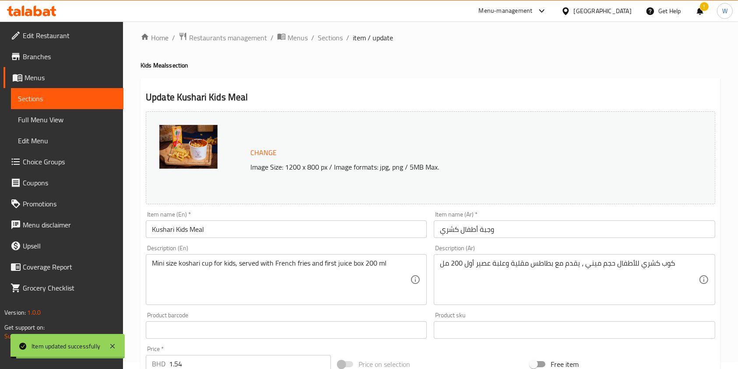
scroll to position [0, 0]
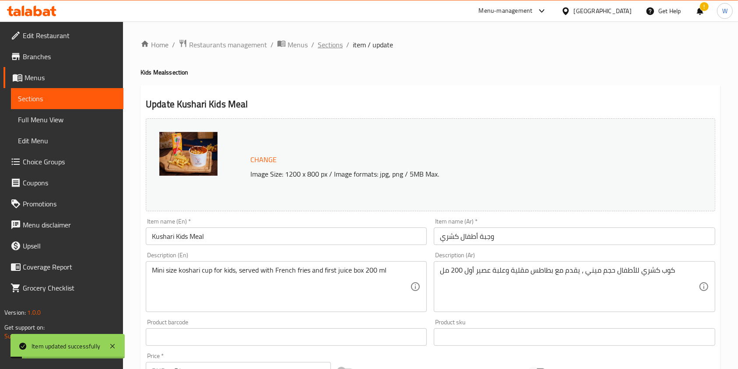
click at [331, 46] on span "Sections" at bounding box center [330, 44] width 25 height 11
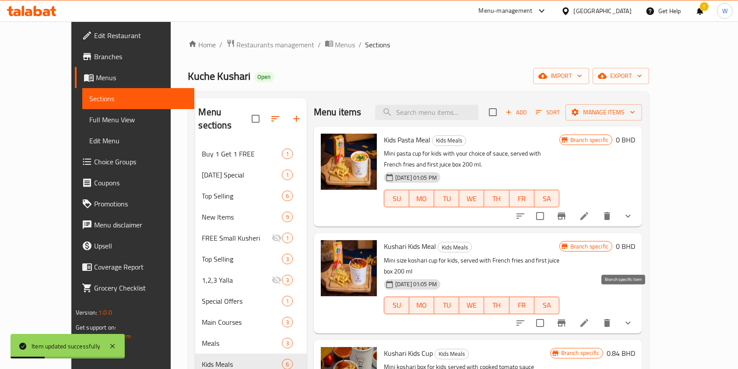
click at [567, 318] on icon "Branch-specific-item" at bounding box center [562, 323] width 11 height 11
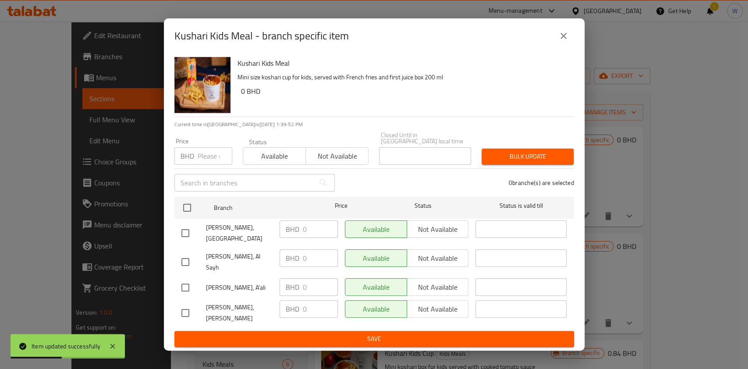
click at [207, 165] on input "number" at bounding box center [215, 156] width 35 height 18
paste input "1.54"
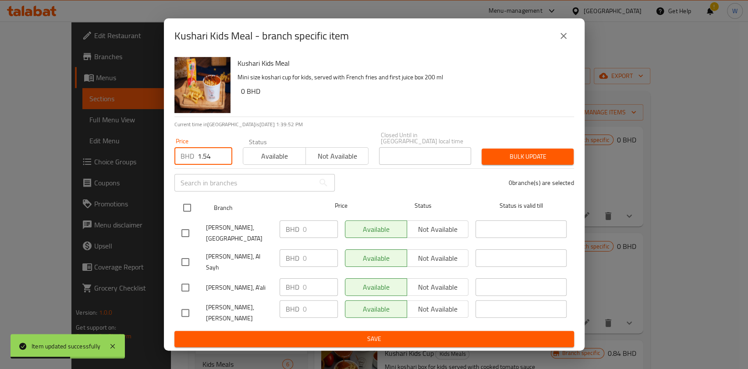
type input "1.54"
click at [192, 203] on ul "Branch Price Status Status is valid till Kuche Kushari, Budaiya BHD 0 ​ Availab…" at bounding box center [373, 262] width 399 height 138
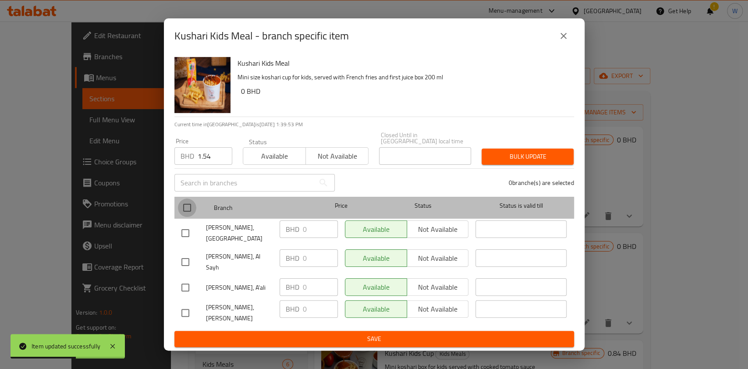
click at [188, 215] on input "checkbox" at bounding box center [187, 207] width 18 height 18
checkbox input "true"
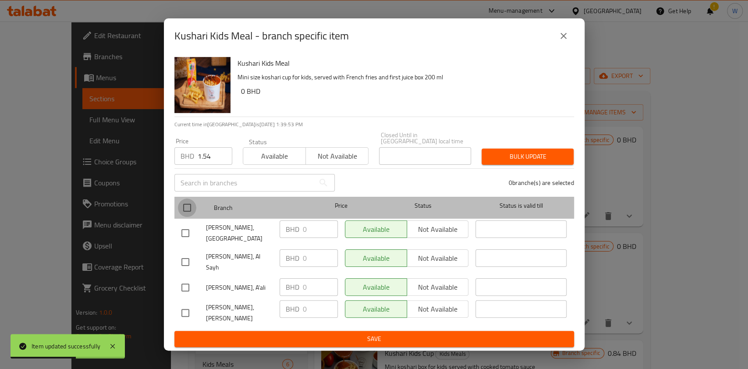
checkbox input "true"
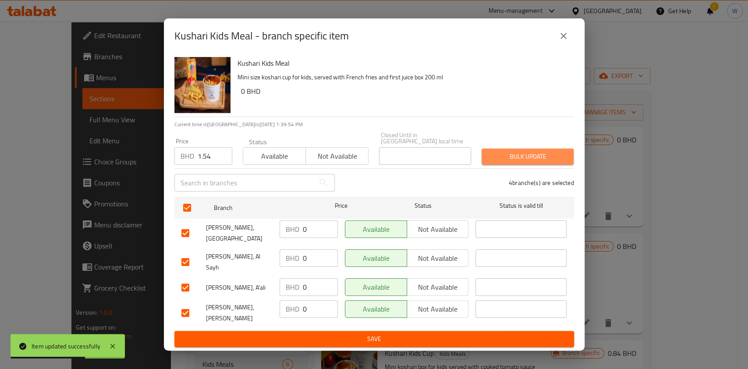
click at [539, 162] on span "Bulk update" at bounding box center [527, 156] width 78 height 11
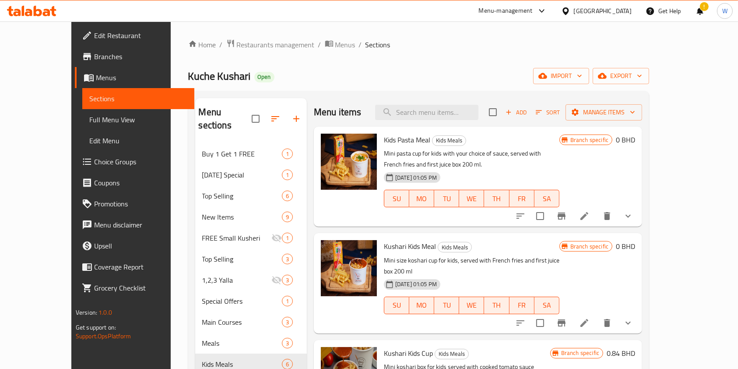
click at [493, 240] on h6 "Kushari Kids Meal Kids Meals" at bounding box center [472, 246] width 176 height 12
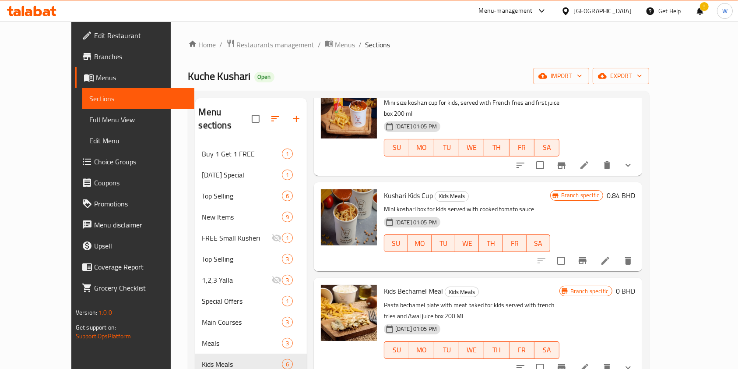
scroll to position [203, 0]
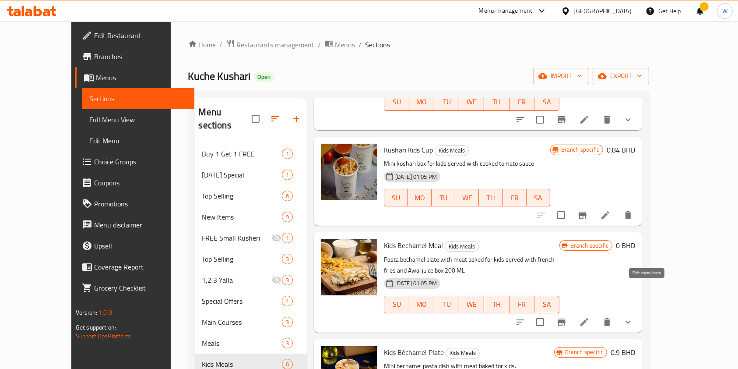
click at [589, 318] on icon at bounding box center [585, 322] width 8 height 8
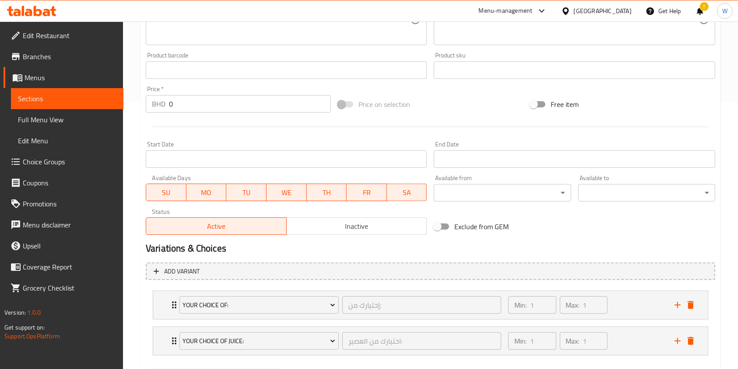
scroll to position [313, 0]
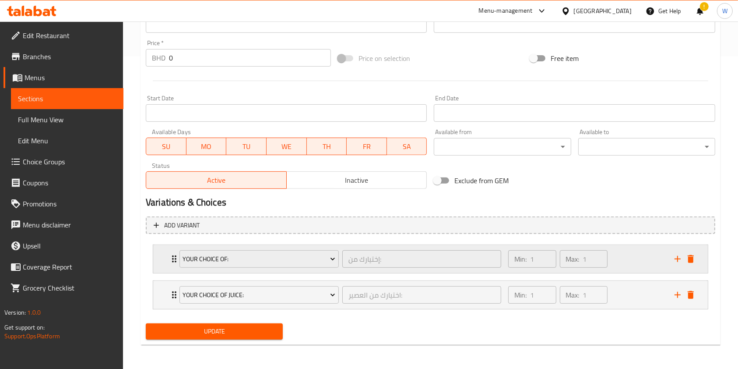
click at [168, 259] on div "Your Choice Of: إختيارك من: ​ Min: 1 ​ Max: 1 ​" at bounding box center [430, 259] width 555 height 28
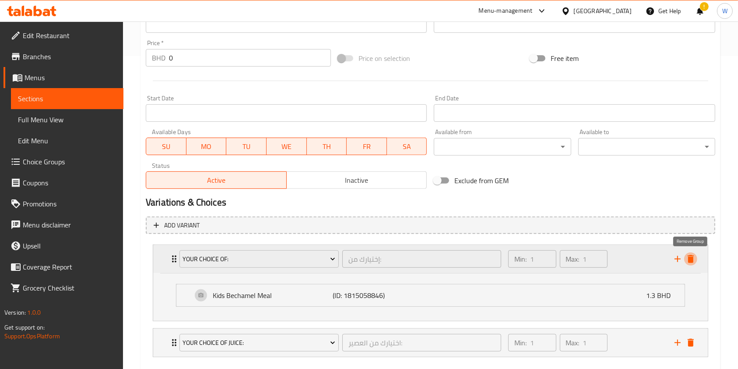
click at [694, 259] on icon "delete" at bounding box center [691, 259] width 11 height 11
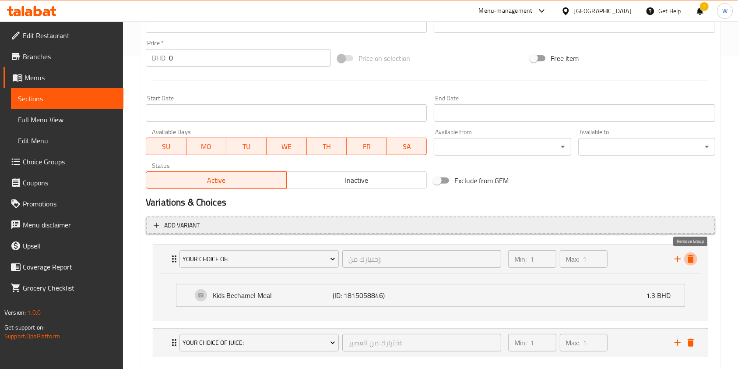
scroll to position [277, 0]
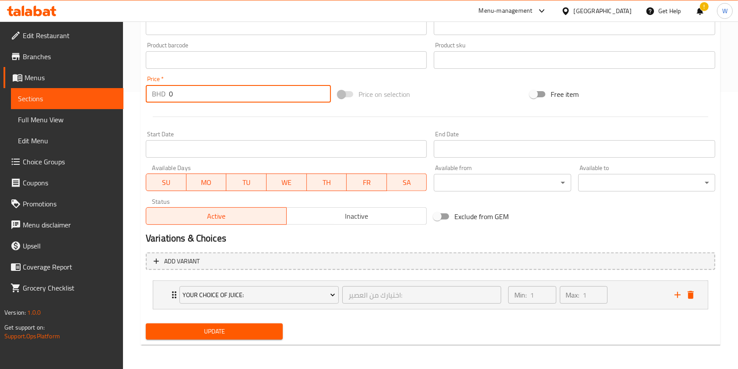
drag, startPoint x: 192, startPoint y: 93, endPoint x: 128, endPoint y: 121, distance: 70.0
click at [134, 113] on div "Home / Restaurants management / Menus / Sections / item / update Kids Meals sec…" at bounding box center [430, 57] width 615 height 625
paste input "1.54"
type input "1.54"
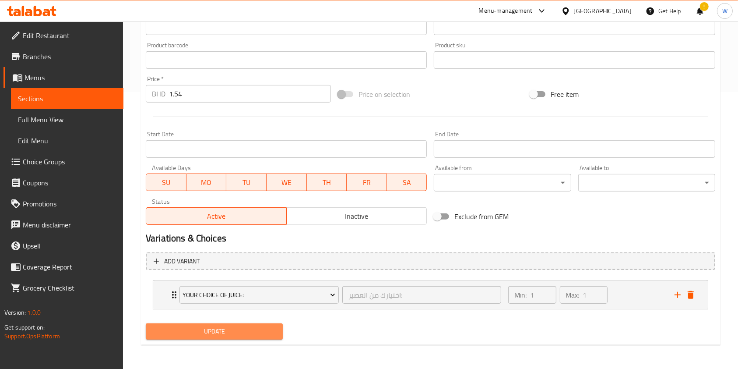
click at [228, 329] on span "Update" at bounding box center [214, 331] width 123 height 11
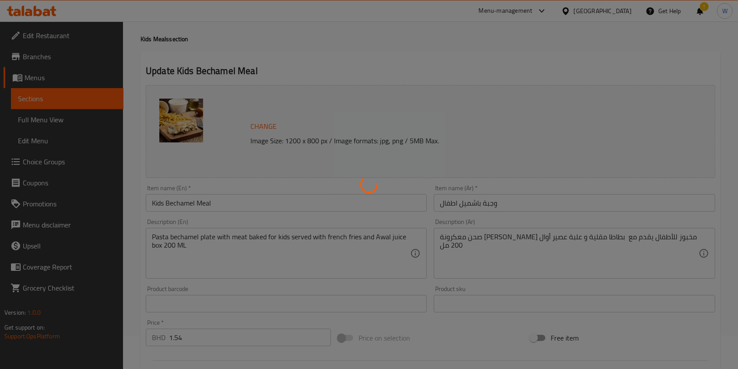
scroll to position [0, 0]
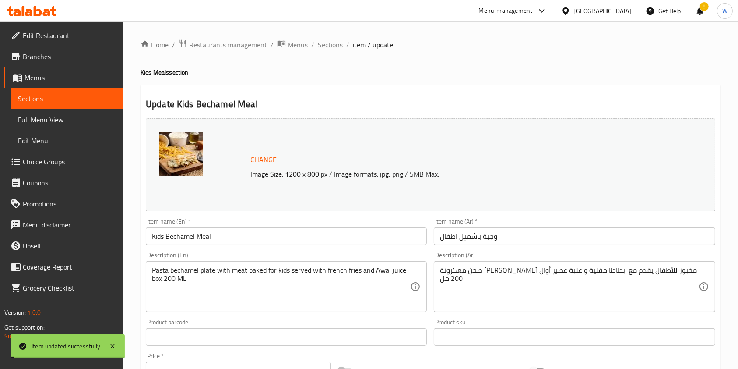
click at [334, 44] on span "Sections" at bounding box center [330, 44] width 25 height 11
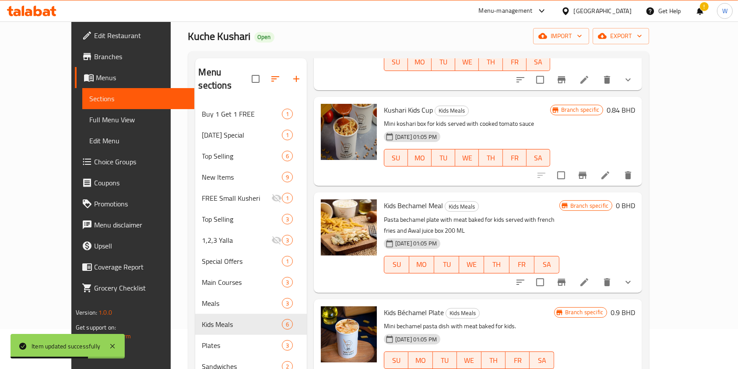
scroll to position [58, 0]
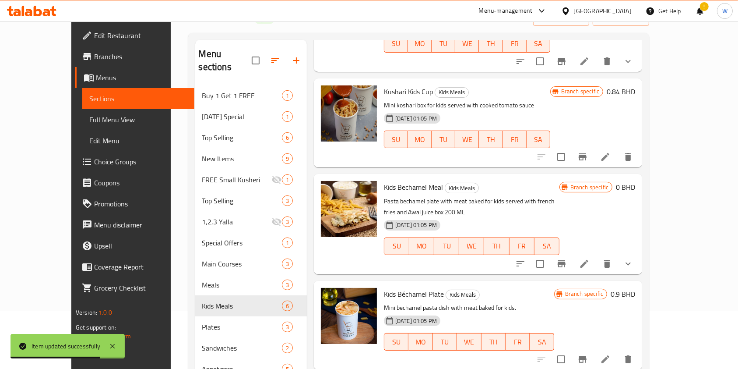
click at [635, 181] on h6 "0 BHD" at bounding box center [625, 187] width 19 height 12
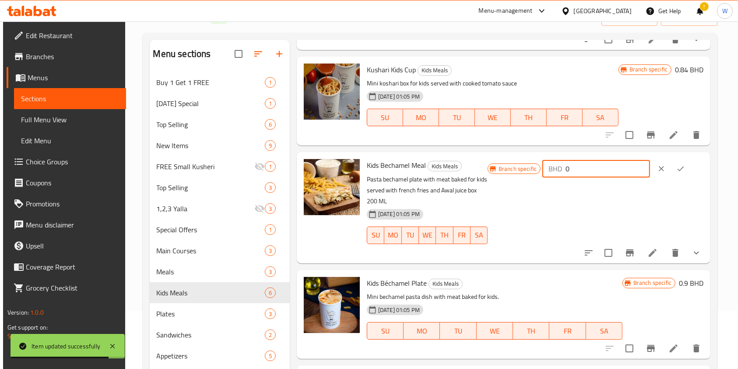
drag, startPoint x: 612, startPoint y: 169, endPoint x: 540, endPoint y: 172, distance: 72.8
click at [540, 172] on div "Branch specific BHD 0 ​" at bounding box center [596, 168] width 216 height 19
paste input "1.54"
type input "1.54"
click at [685, 166] on icon "ok" at bounding box center [681, 168] width 9 height 9
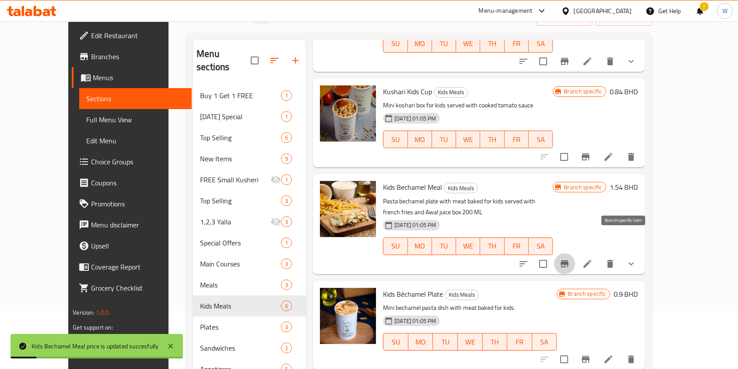
click at [575, 253] on button "Branch-specific-item" at bounding box center [564, 263] width 21 height 21
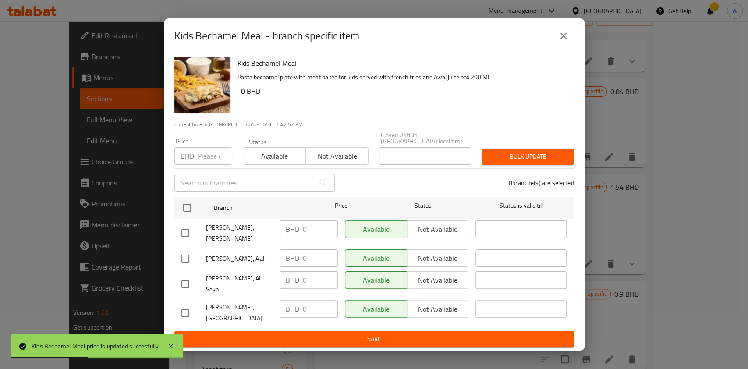
click at [198, 165] on input "number" at bounding box center [215, 156] width 35 height 18
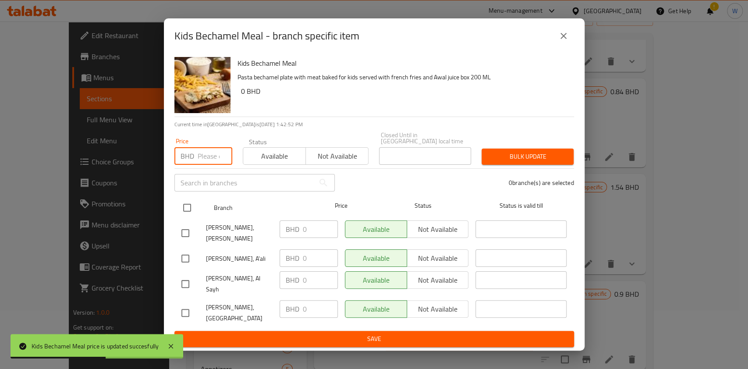
paste input "1.54"
type input "1.54"
click at [184, 216] on input "checkbox" at bounding box center [187, 207] width 18 height 18
checkbox input "true"
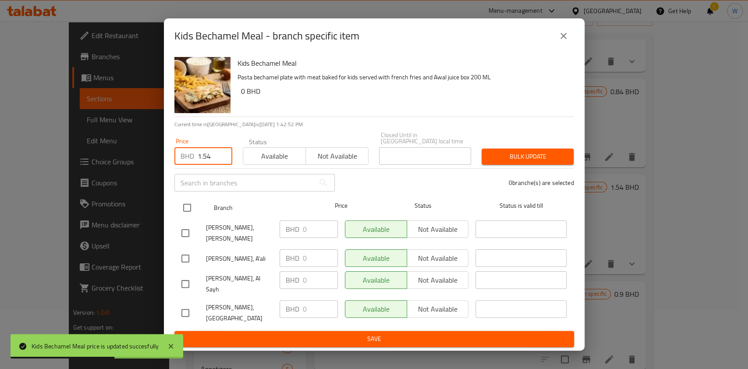
checkbox input "true"
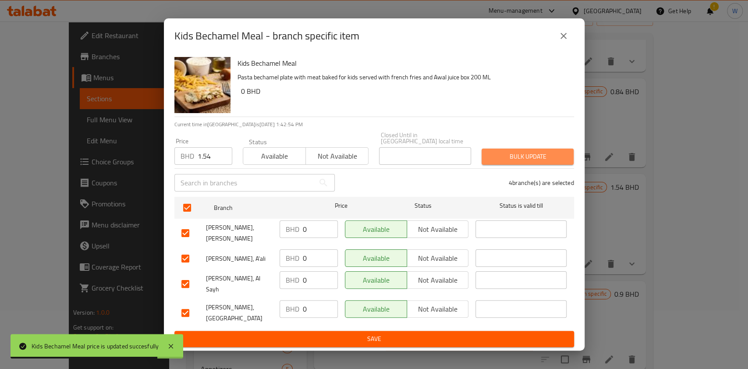
click at [489, 162] on span "Bulk update" at bounding box center [527, 156] width 78 height 11
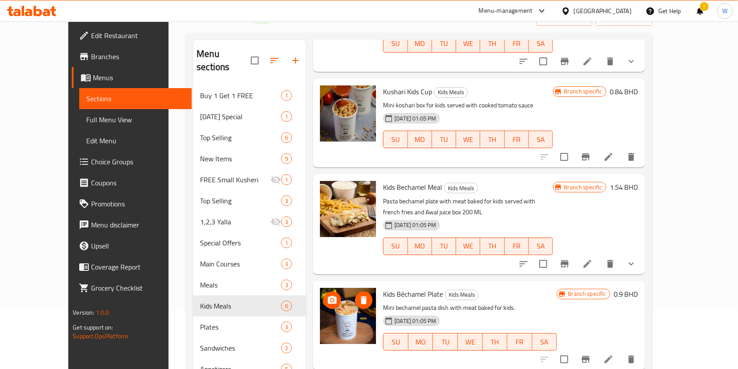
scroll to position [0, 0]
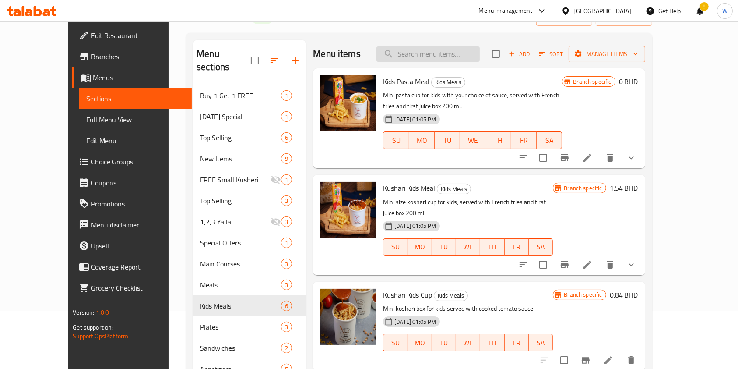
click at [441, 53] on input "search" at bounding box center [428, 53] width 103 height 15
paste input "Foul Medames Plate"
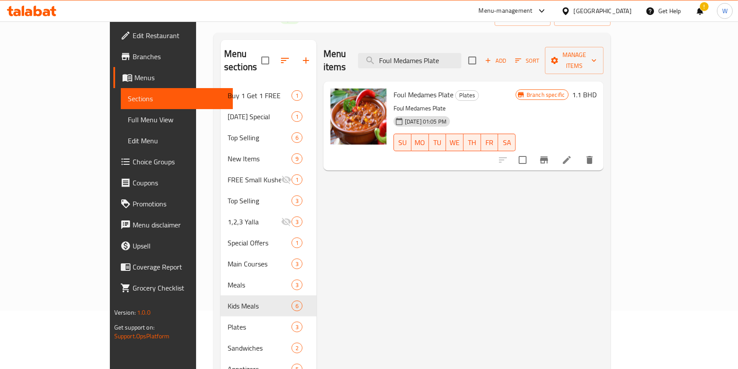
type input "Foul Medames Plate"
click at [548, 156] on icon "Branch-specific-item" at bounding box center [544, 159] width 8 height 7
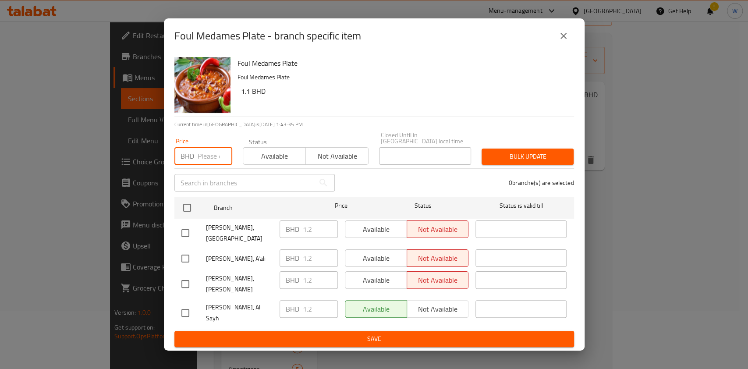
click at [209, 160] on input "number" at bounding box center [215, 156] width 35 height 18
paste input "1.32"
type input "1.32"
click at [196, 207] on input "checkbox" at bounding box center [187, 207] width 18 height 18
checkbox input "true"
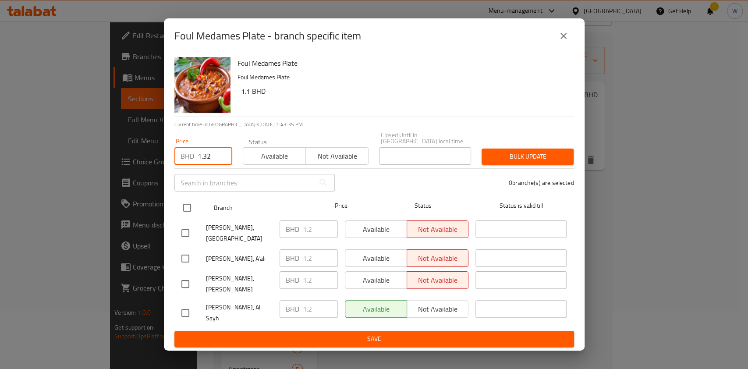
checkbox input "true"
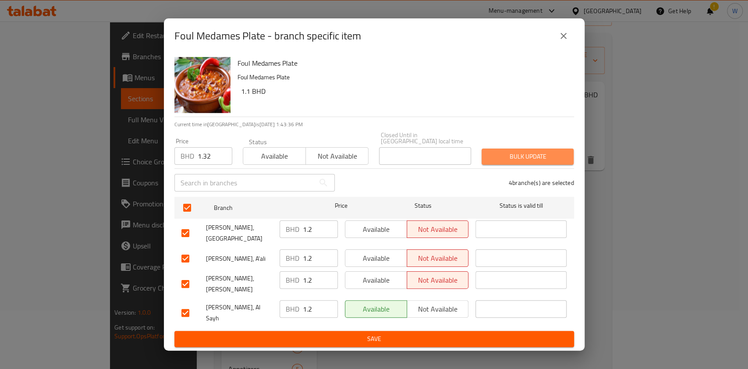
click at [560, 162] on span "Bulk update" at bounding box center [527, 156] width 78 height 11
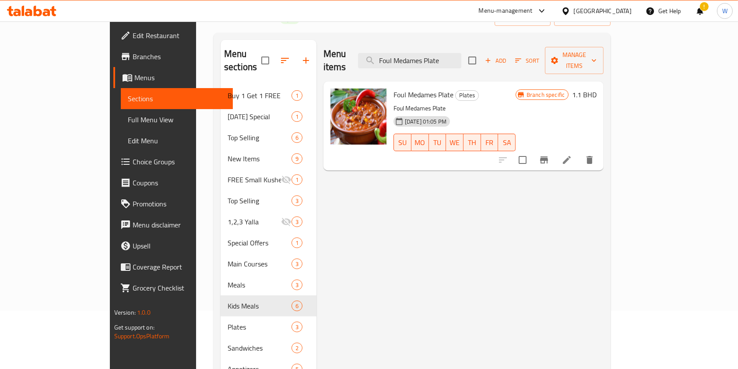
drag, startPoint x: 462, startPoint y: 36, endPoint x: 460, endPoint y: 41, distance: 5.1
click at [462, 36] on div "Menu sections Buy 1 Get 1 FREE 1 Ramadan Special 1 Top Selling 6 New Items 9 FR…" at bounding box center [412, 243] width 397 height 420
click at [456, 58] on input "Foul Medames Plate" at bounding box center [409, 60] width 103 height 15
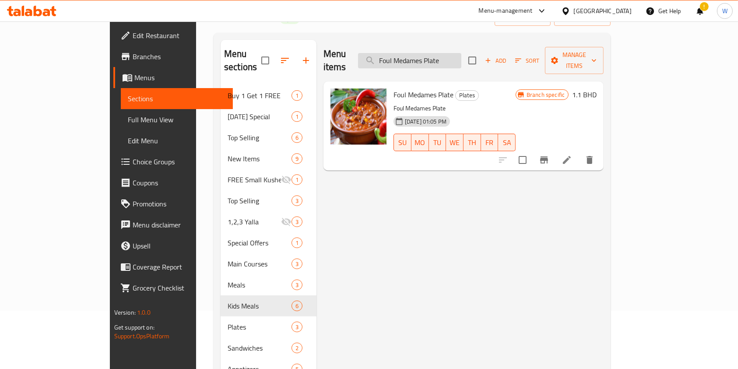
paste input "alafel Plate"
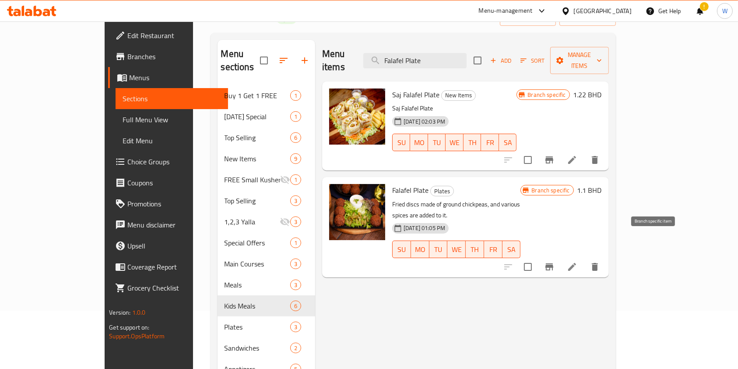
type input "Falafel Plate"
click at [560, 256] on button "Branch-specific-item" at bounding box center [549, 266] width 21 height 21
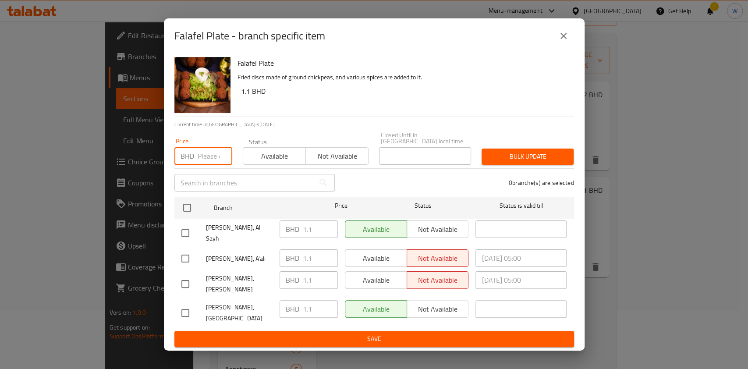
click at [214, 165] on input "number" at bounding box center [215, 156] width 35 height 18
paste input "1.32"
type input "1.32"
click at [194, 204] on div at bounding box center [194, 207] width 33 height 25
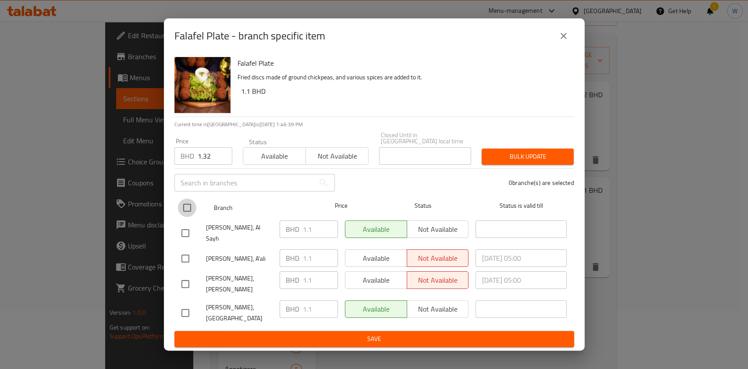
click at [190, 210] on input "checkbox" at bounding box center [187, 207] width 18 height 18
checkbox input "true"
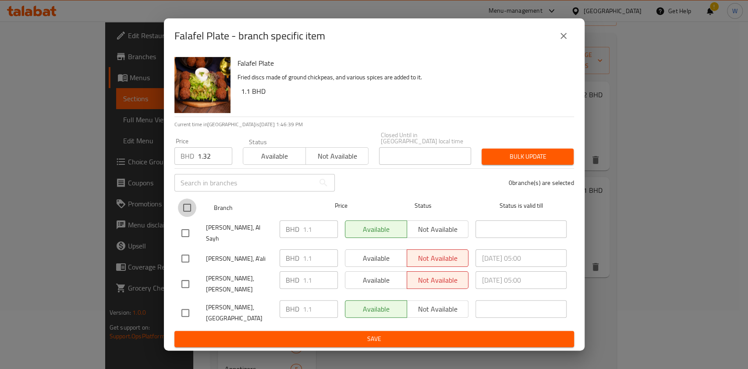
checkbox input "true"
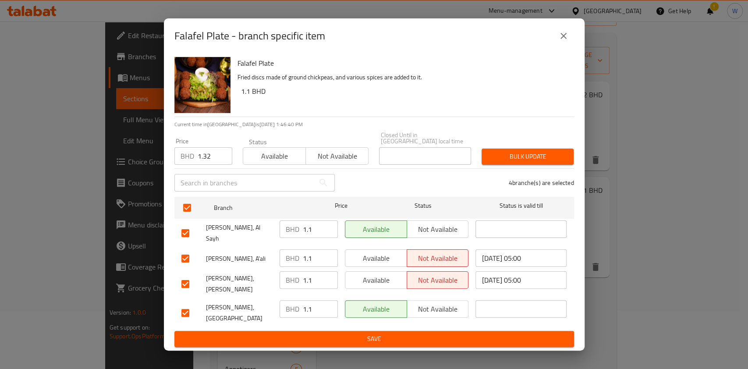
click at [506, 162] on span "Bulk update" at bounding box center [527, 156] width 78 height 11
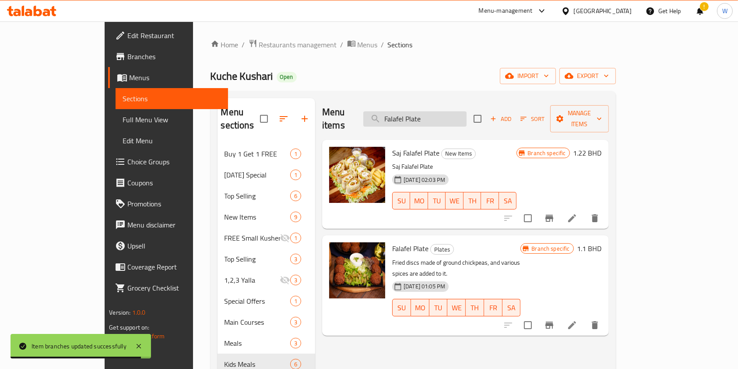
click at [438, 111] on input "Falafel Plate" at bounding box center [415, 118] width 103 height 15
paste input "saj"
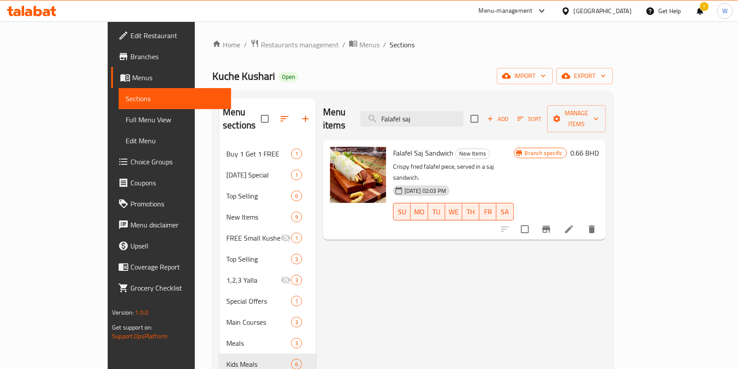
click at [551, 226] on icon "Branch-specific-item" at bounding box center [547, 229] width 8 height 7
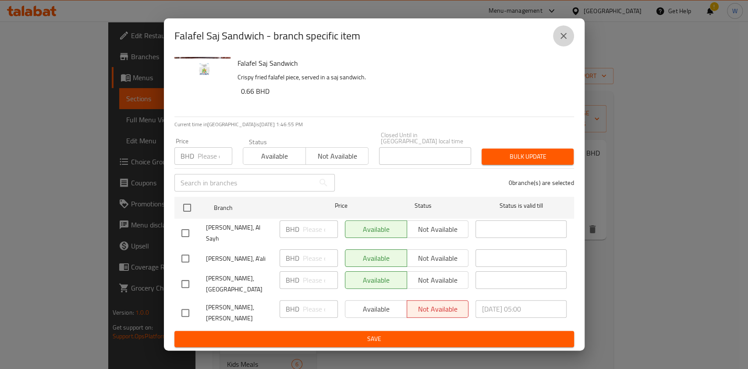
click at [563, 41] on icon "close" at bounding box center [563, 36] width 11 height 11
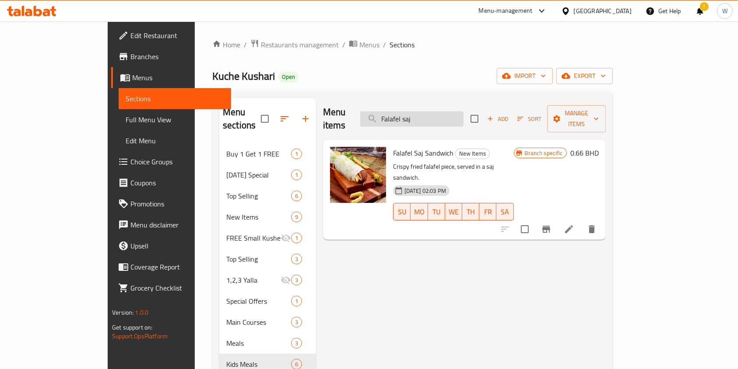
click at [445, 116] on input "Falafel saj" at bounding box center [411, 118] width 103 height 15
paste input "rench Fries"
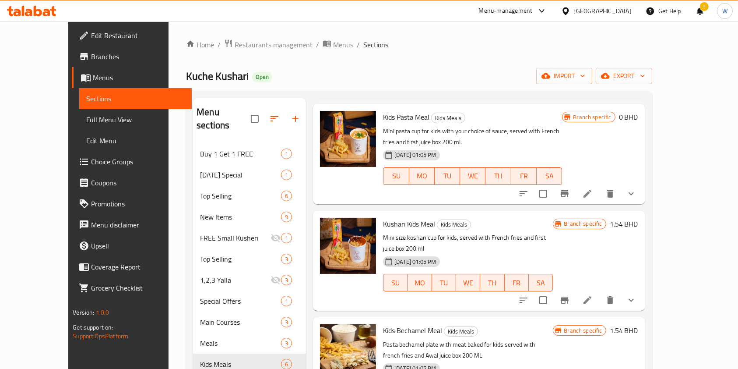
scroll to position [147, 0]
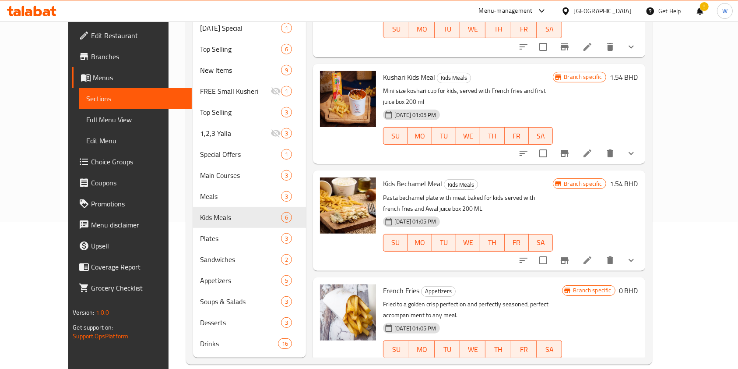
type input "French Fries"
click at [569, 363] on icon "Branch-specific-item" at bounding box center [565, 366] width 8 height 7
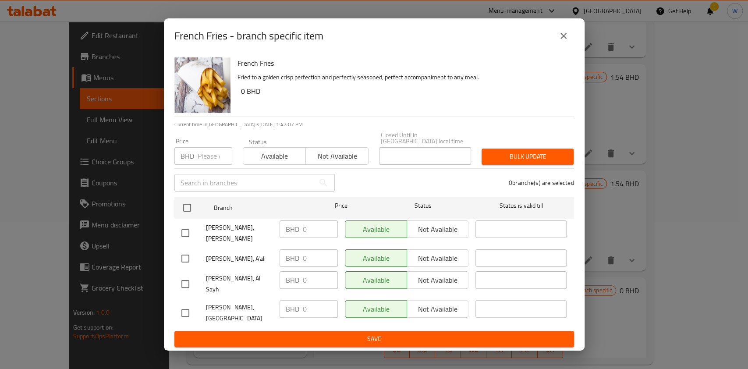
click at [564, 41] on icon "close" at bounding box center [563, 36] width 11 height 11
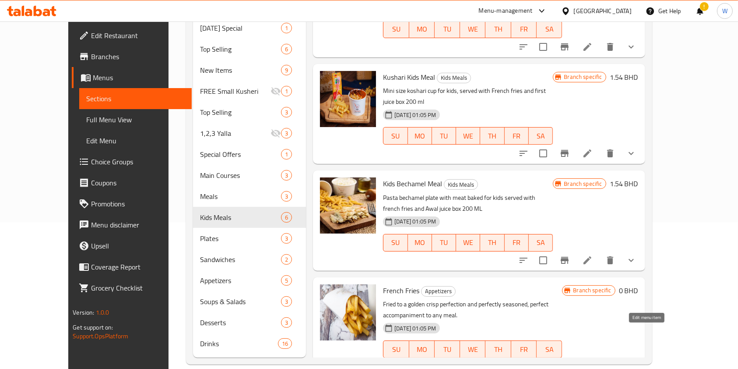
click at [593, 361] on icon at bounding box center [587, 366] width 11 height 11
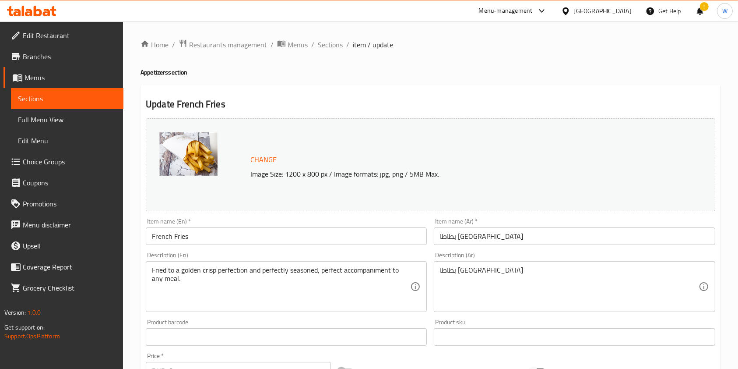
click at [320, 45] on span "Sections" at bounding box center [330, 44] width 25 height 11
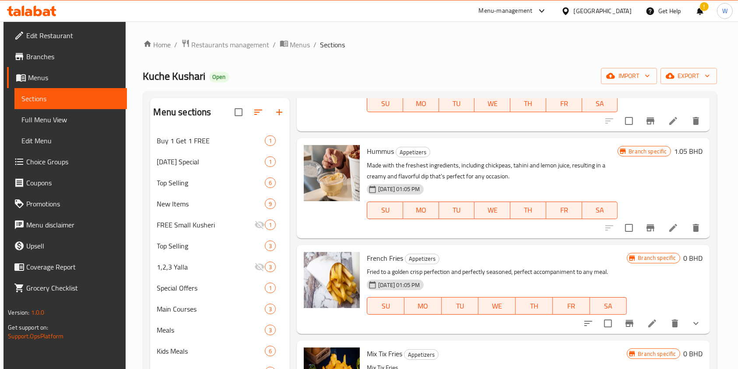
scroll to position [129, 0]
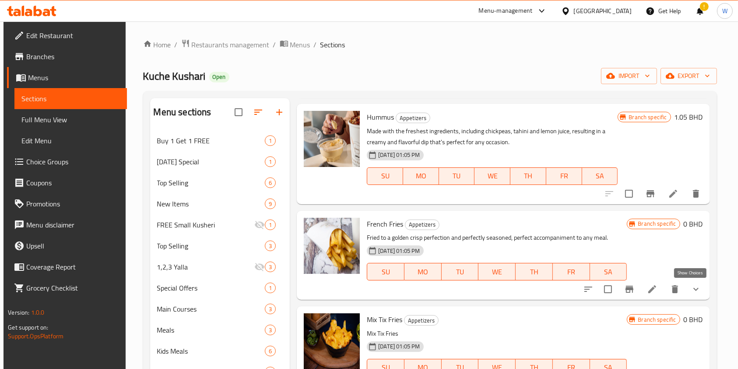
click at [695, 290] on icon "show more" at bounding box center [696, 289] width 11 height 11
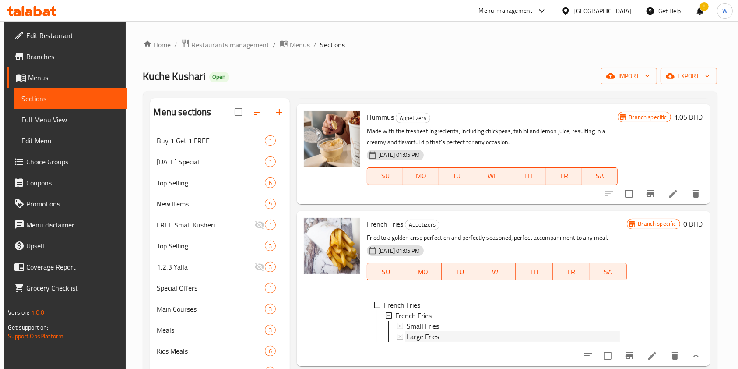
click at [491, 335] on div "Large Fries" at bounding box center [513, 336] width 213 height 11
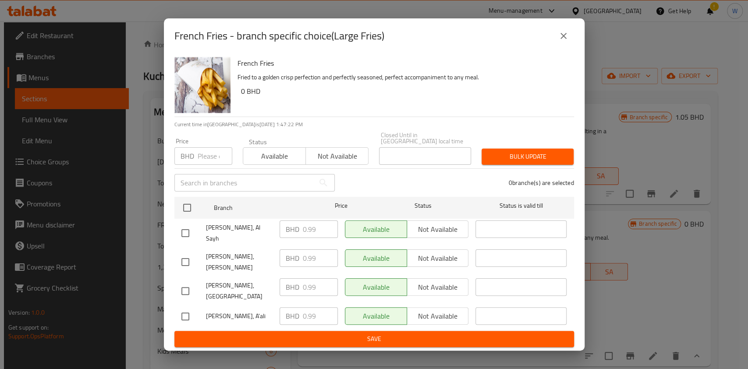
click at [206, 157] on input "number" at bounding box center [215, 156] width 35 height 18
paste input "1.1"
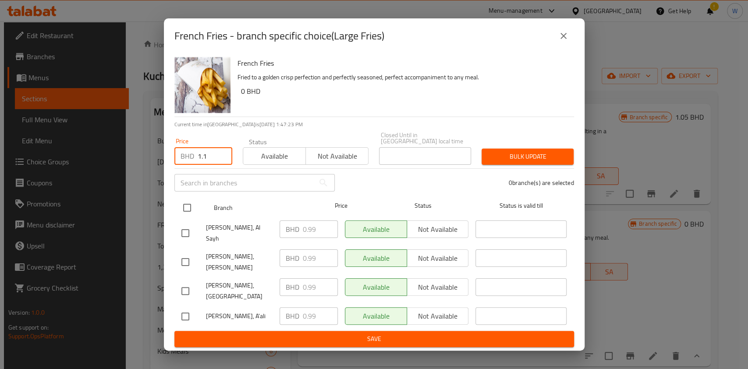
type input "1.1"
drag, startPoint x: 189, startPoint y: 221, endPoint x: 197, endPoint y: 215, distance: 9.4
click at [189, 217] on input "checkbox" at bounding box center [187, 207] width 18 height 18
checkbox input "true"
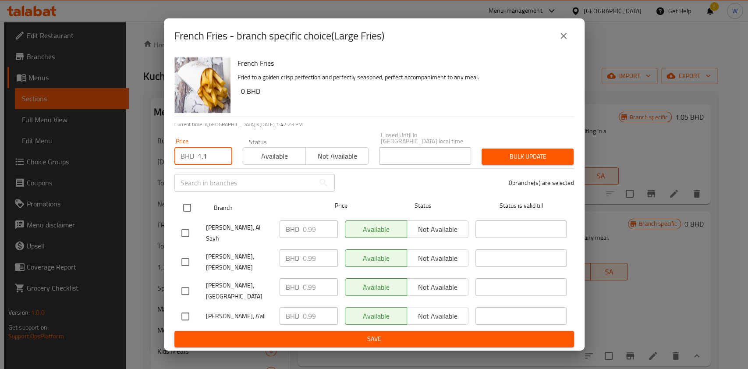
checkbox input "true"
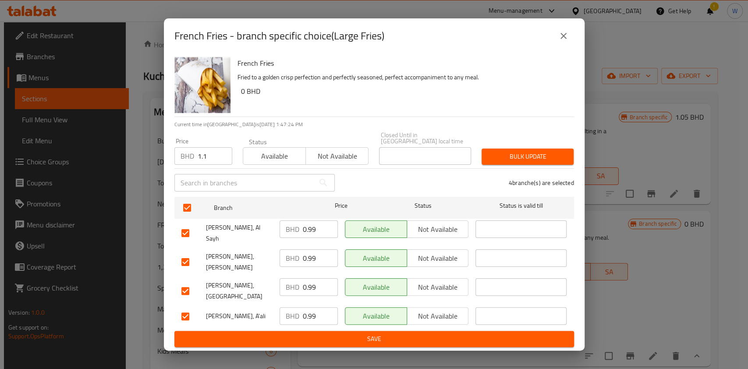
click at [544, 162] on span "Bulk update" at bounding box center [527, 156] width 78 height 11
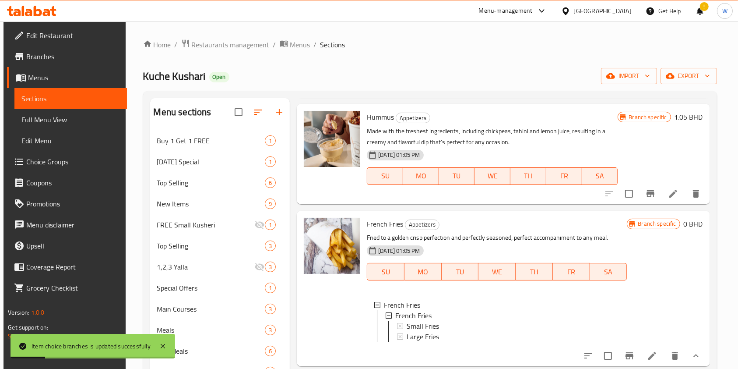
scroll to position [0, 0]
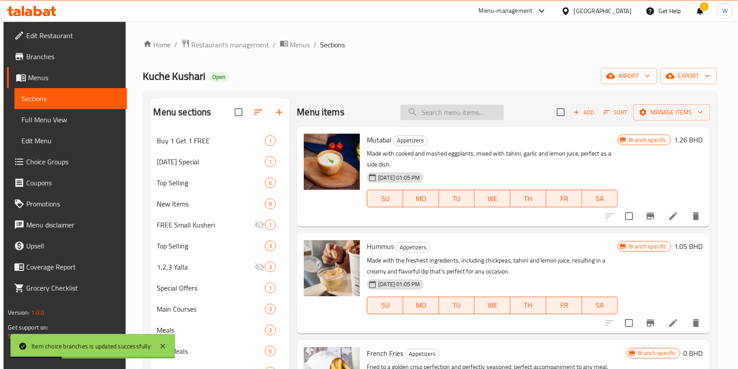
click at [430, 108] on input "search" at bounding box center [452, 112] width 103 height 15
paste input "Cheese Fries With Mashroom"
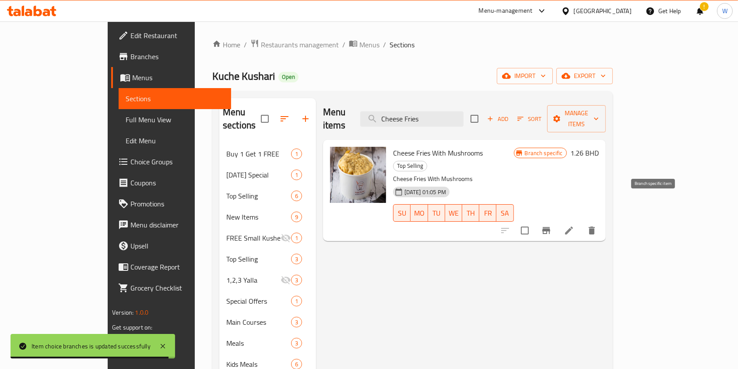
type input "Cheese Fries"
click at [551, 227] on icon "Branch-specific-item" at bounding box center [547, 230] width 8 height 7
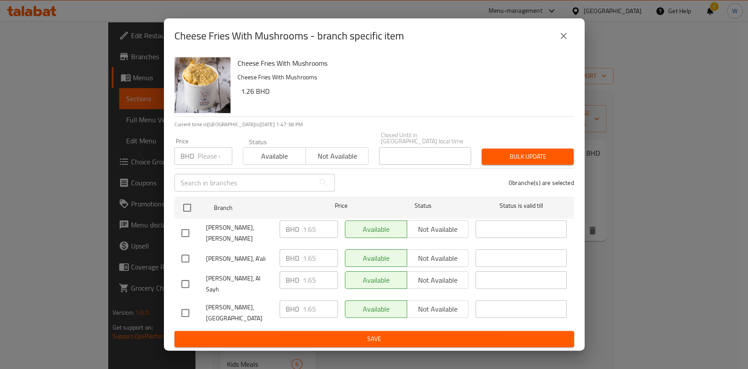
click at [202, 165] on input "number" at bounding box center [215, 156] width 35 height 18
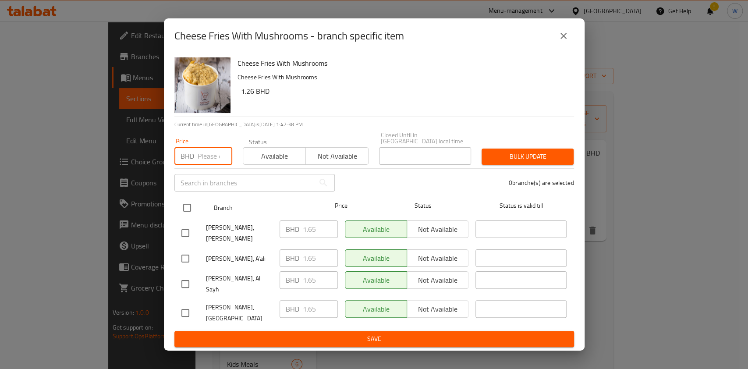
paste input "1.87"
type input "1.87"
click at [187, 217] on input "checkbox" at bounding box center [187, 207] width 18 height 18
checkbox input "true"
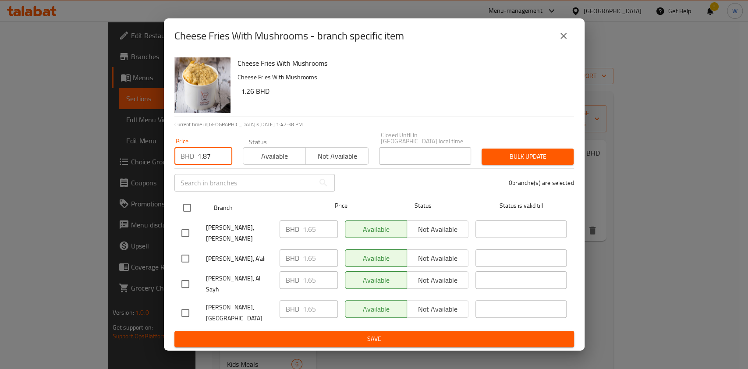
checkbox input "true"
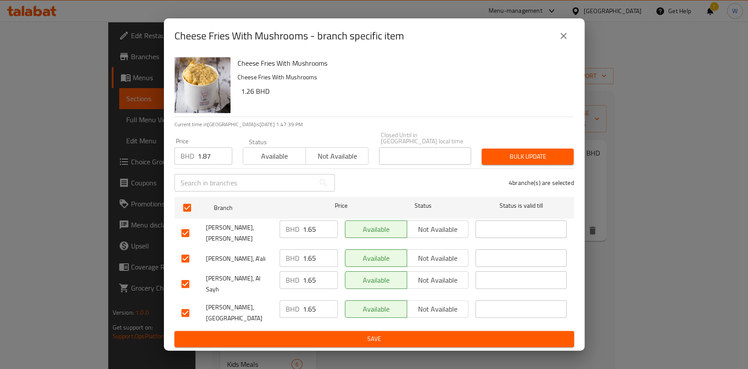
click at [522, 162] on span "Bulk update" at bounding box center [527, 156] width 78 height 11
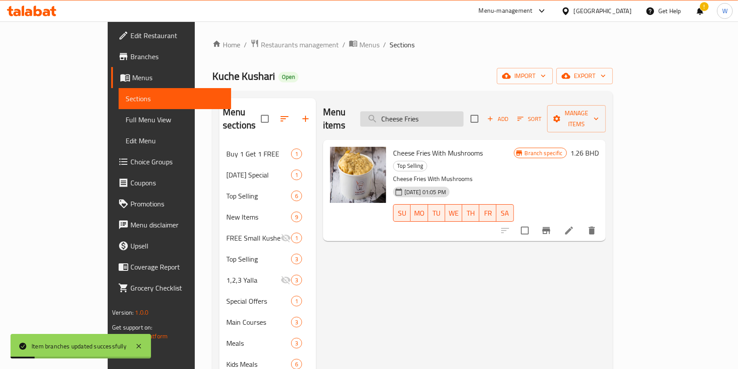
click at [426, 119] on input "Cheese Fries" at bounding box center [411, 118] width 103 height 15
paste input "Greek Salad"
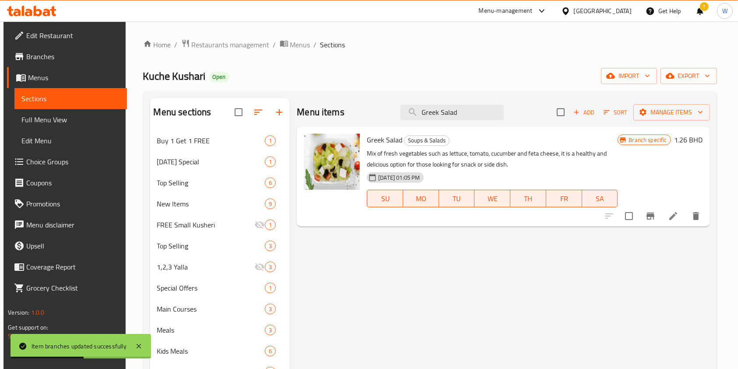
type input "Greek Salad"
click at [652, 213] on icon "Branch-specific-item" at bounding box center [651, 216] width 11 height 11
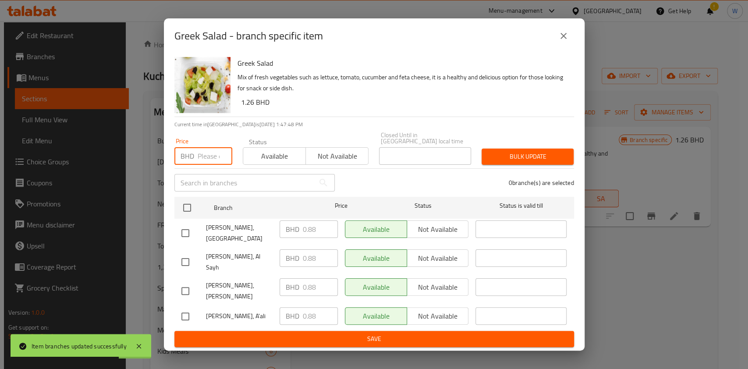
click at [210, 157] on input "number" at bounding box center [215, 156] width 35 height 18
paste input "1.1"
type input "1.1"
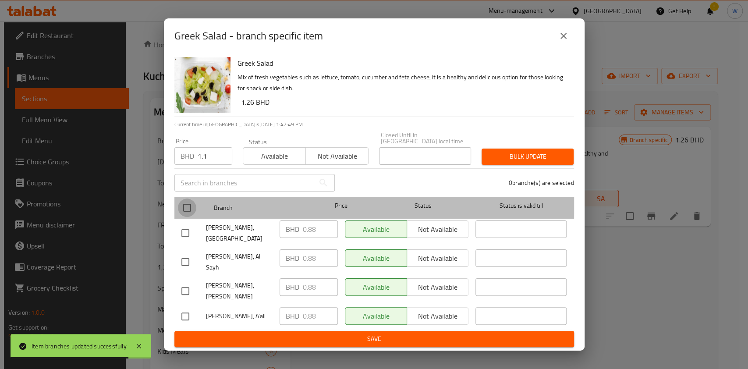
click at [181, 212] on input "checkbox" at bounding box center [187, 207] width 18 height 18
checkbox input "true"
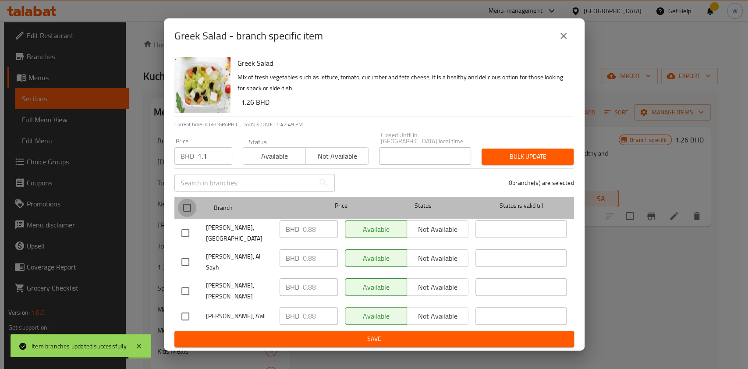
checkbox input "true"
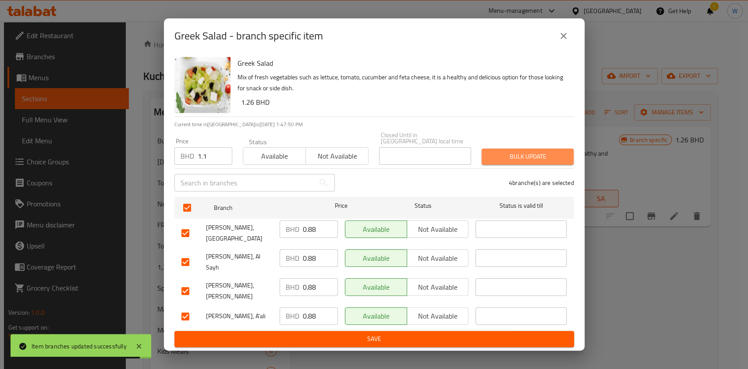
click at [515, 162] on span "Bulk update" at bounding box center [527, 156] width 78 height 11
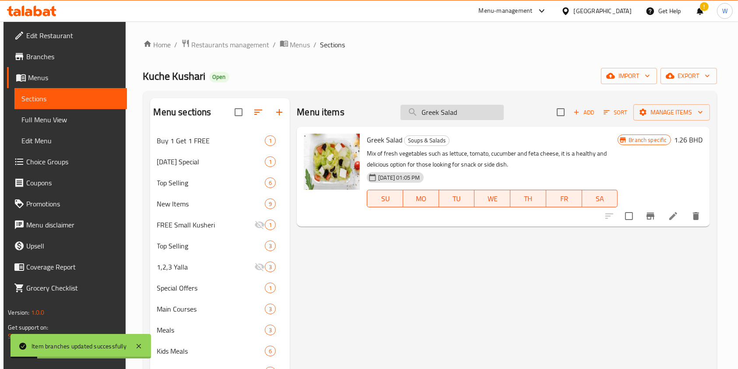
click at [425, 110] on input "Greek Salad" at bounding box center [452, 112] width 103 height 15
paste input "Muskhan roll"
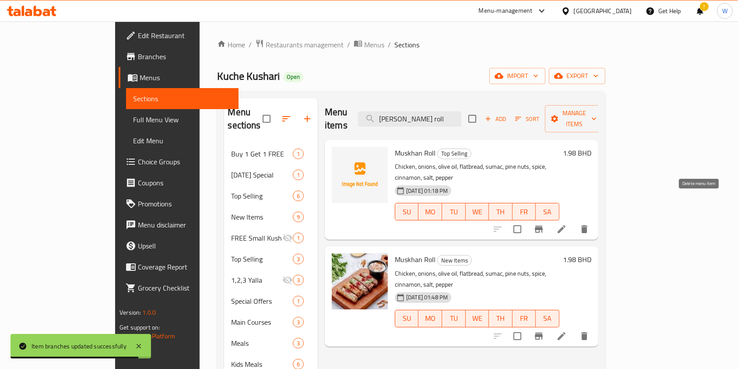
type input "Muskhan roll"
click at [590, 224] on icon "delete" at bounding box center [584, 229] width 11 height 11
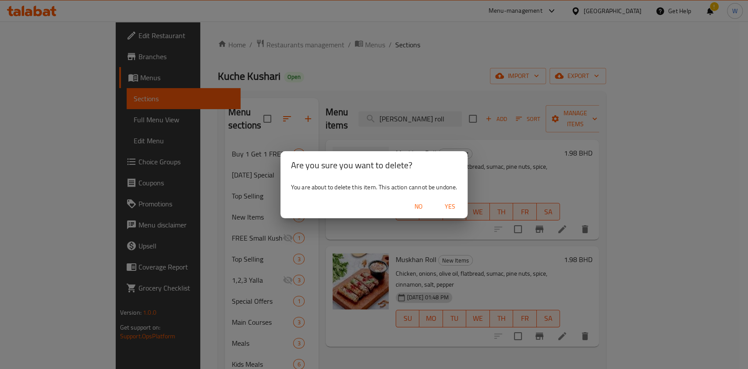
click at [459, 208] on span "Yes" at bounding box center [449, 206] width 21 height 11
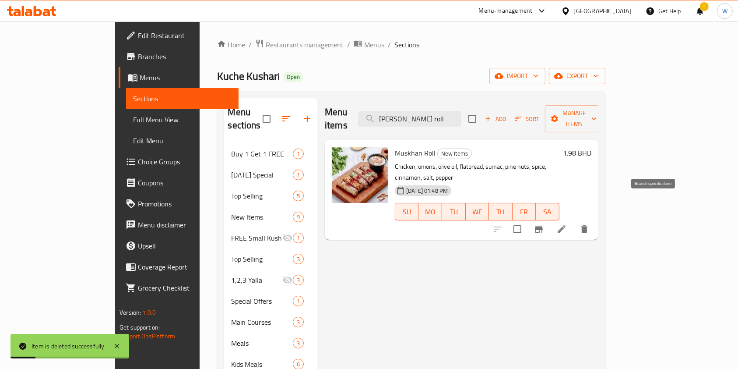
click at [543, 226] on icon "Branch-specific-item" at bounding box center [539, 229] width 8 height 7
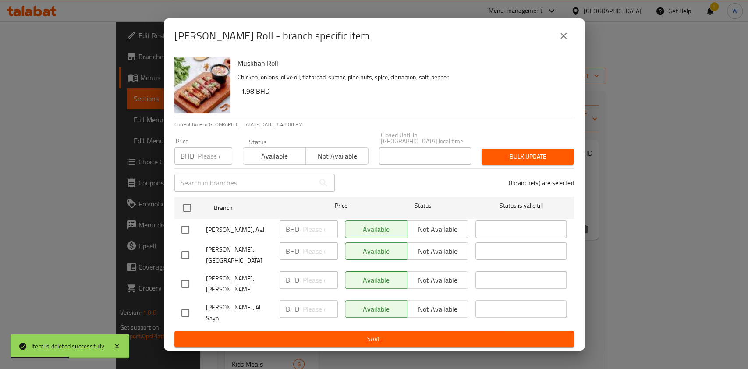
click at [195, 157] on div "BHD Price" at bounding box center [203, 156] width 58 height 18
click at [200, 162] on input "number" at bounding box center [215, 156] width 35 height 18
paste input "2.2"
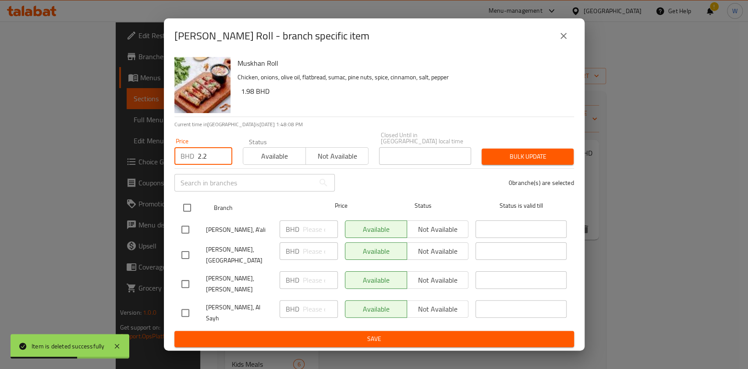
type input "2.2"
click at [190, 208] on input "checkbox" at bounding box center [187, 207] width 18 height 18
checkbox input "true"
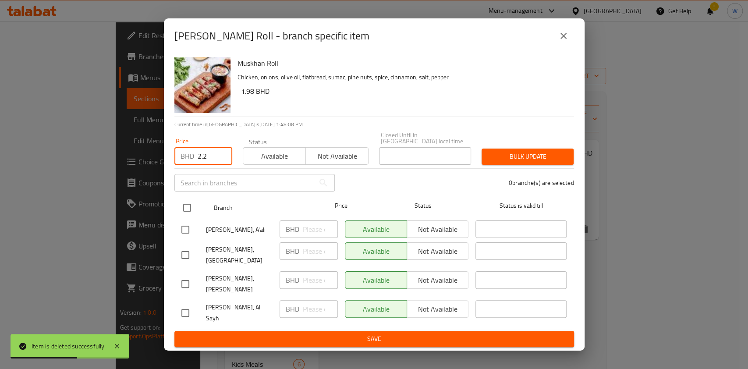
checkbox input "true"
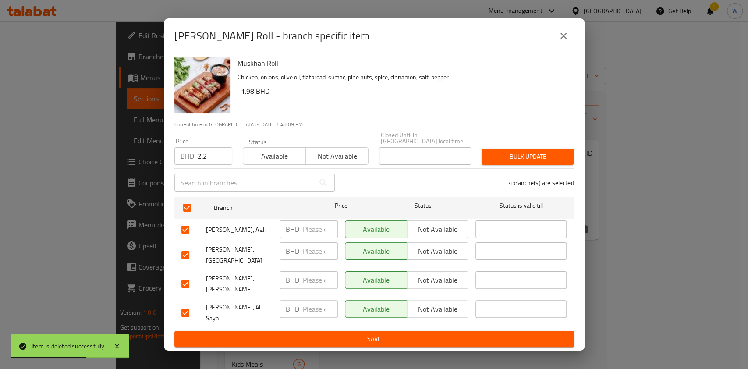
click at [519, 162] on span "Bulk update" at bounding box center [527, 156] width 78 height 11
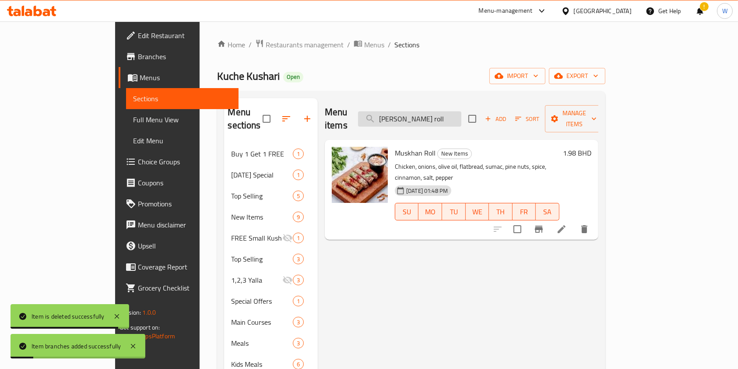
click at [442, 116] on input "Muskhan roll" at bounding box center [409, 118] width 103 height 15
paste input "Saj Falafel Plate"
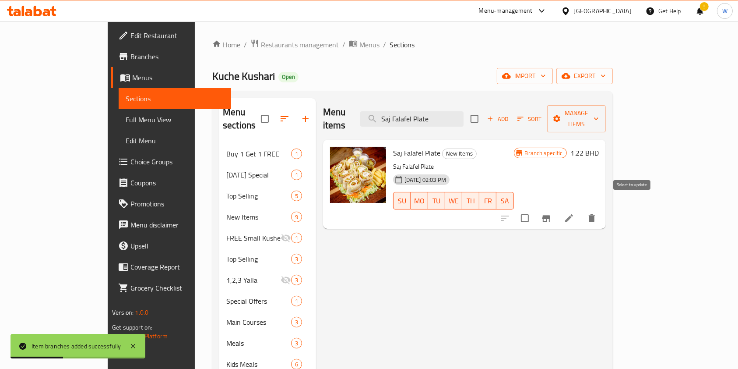
type input "Saj Falafel Plate"
click at [552, 213] on icon "Branch-specific-item" at bounding box center [546, 218] width 11 height 11
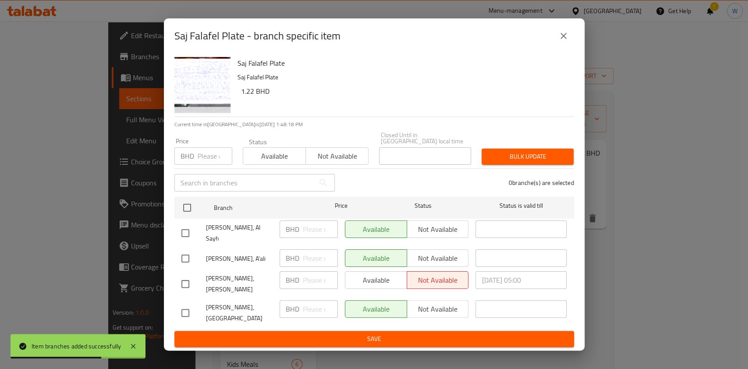
click at [198, 165] on input "number" at bounding box center [215, 156] width 35 height 18
paste input "1.32"
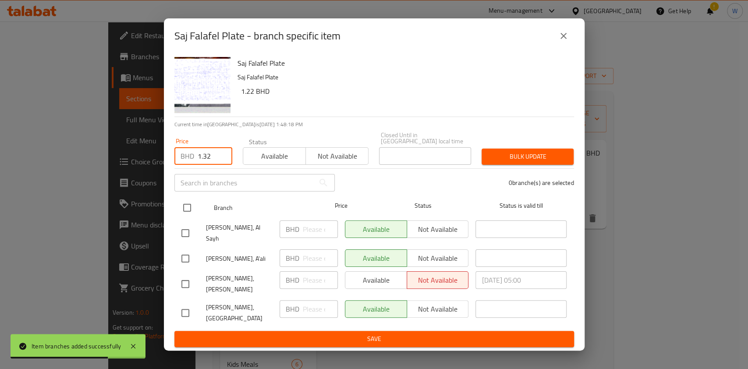
type input "1.32"
click at [184, 206] on div at bounding box center [194, 207] width 33 height 25
click at [177, 218] on div "Branch Price Status Status is valid till" at bounding box center [373, 208] width 399 height 22
click at [194, 217] on input "checkbox" at bounding box center [187, 207] width 18 height 18
checkbox input "true"
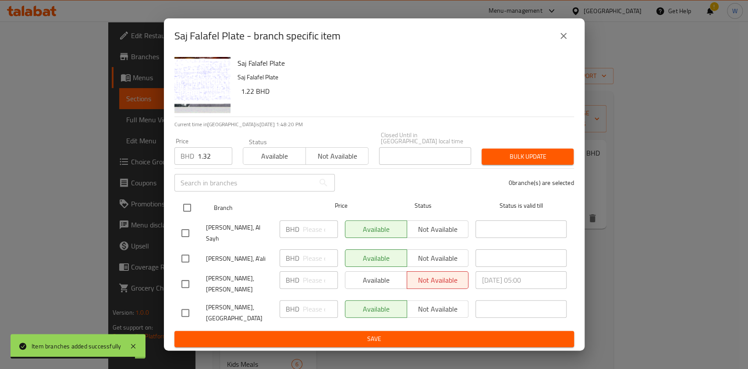
checkbox input "true"
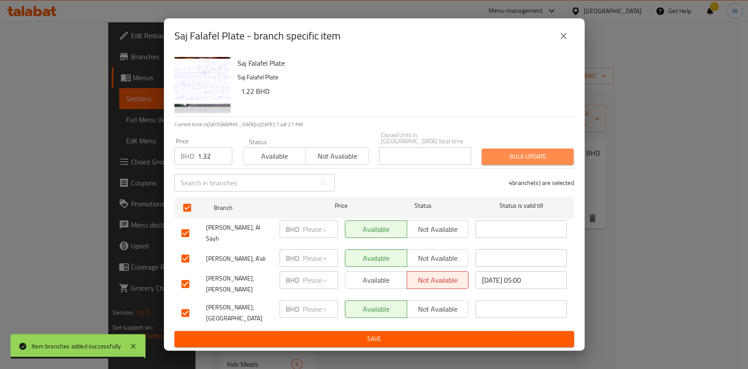
click at [542, 159] on span "Bulk update" at bounding box center [527, 156] width 78 height 11
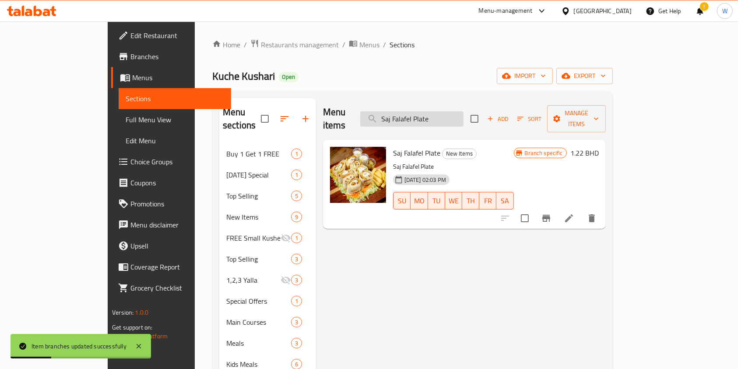
click at [464, 117] on input "Saj Falafel Plate" at bounding box center [411, 118] width 103 height 15
paste input "Falafel small"
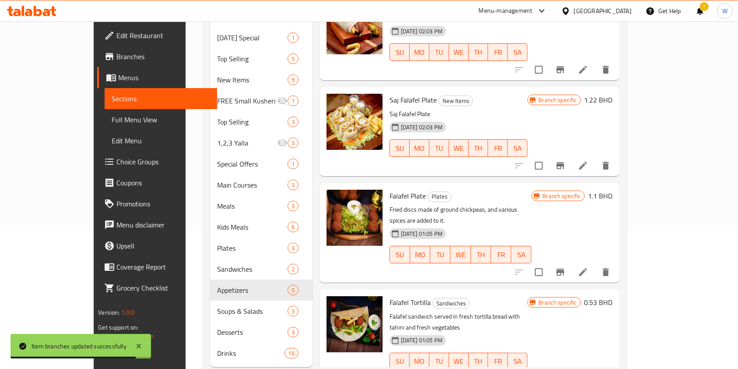
scroll to position [147, 0]
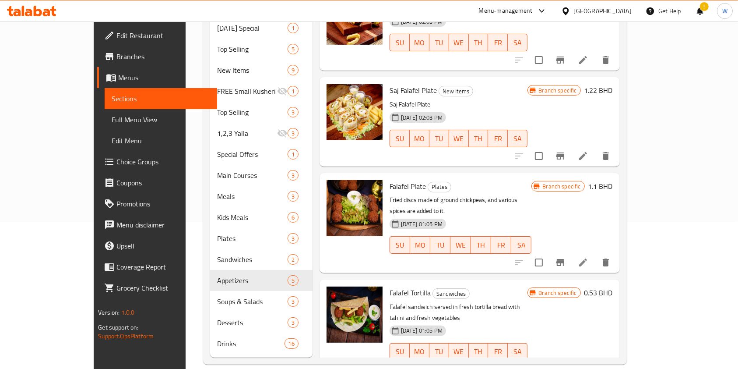
type input "Falafel"
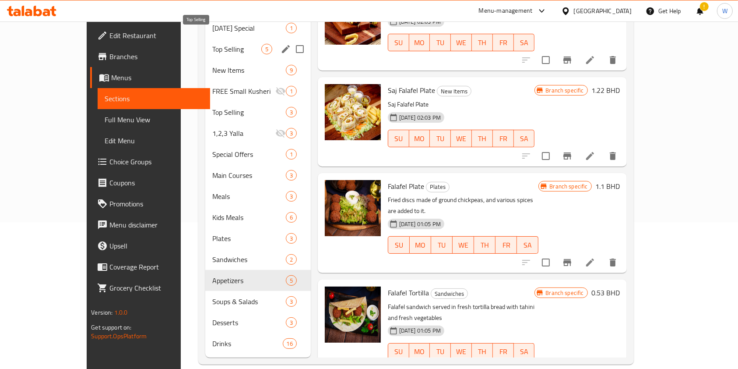
scroll to position [0, 0]
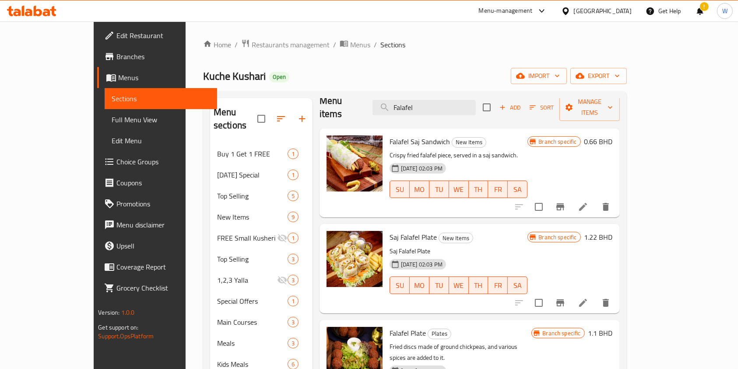
click at [49, 11] on icon at bounding box center [46, 12] width 7 height 7
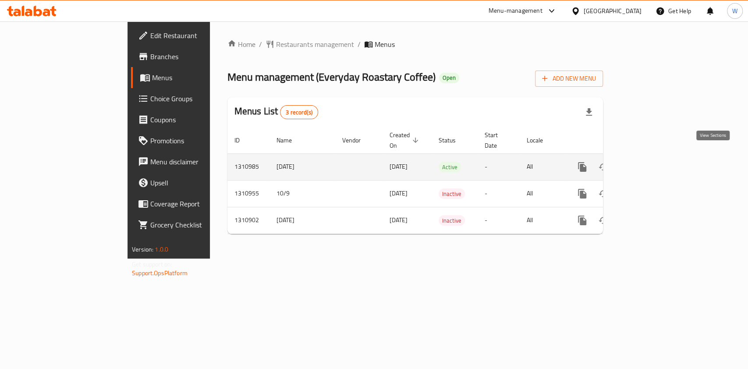
click at [649, 163] on icon "enhanced table" at bounding box center [645, 167] width 8 height 8
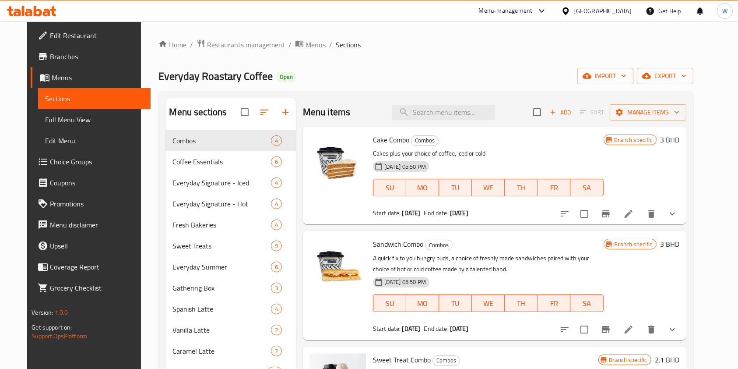
click at [687, 222] on div "Cake Combo Combos Cakes plus your choice of coffee, iced or cold. 10-09-2025 05…" at bounding box center [495, 176] width 384 height 98
click at [678, 216] on icon "show more" at bounding box center [672, 213] width 11 height 11
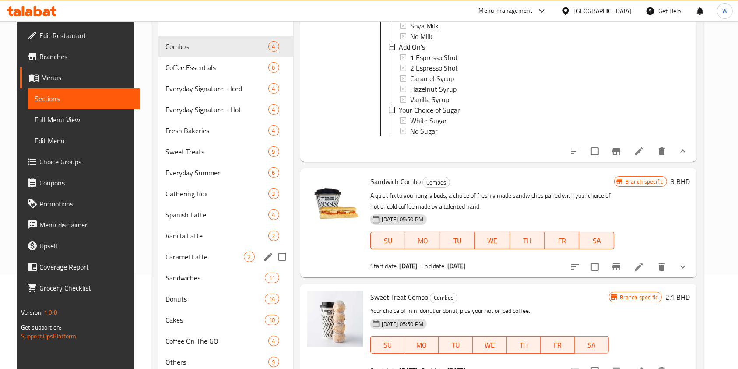
scroll to position [126, 0]
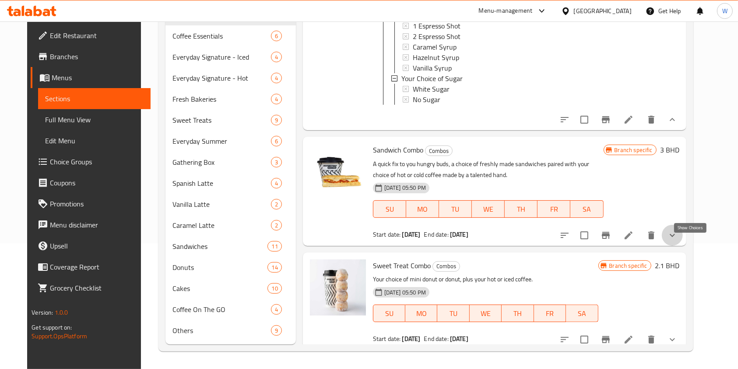
click at [678, 240] on icon "show more" at bounding box center [672, 235] width 11 height 11
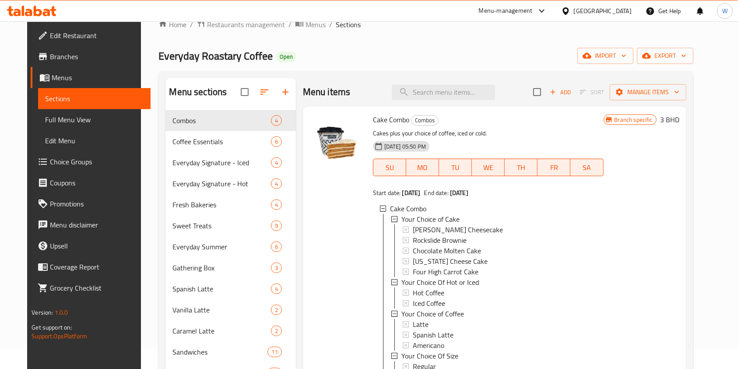
scroll to position [9, 0]
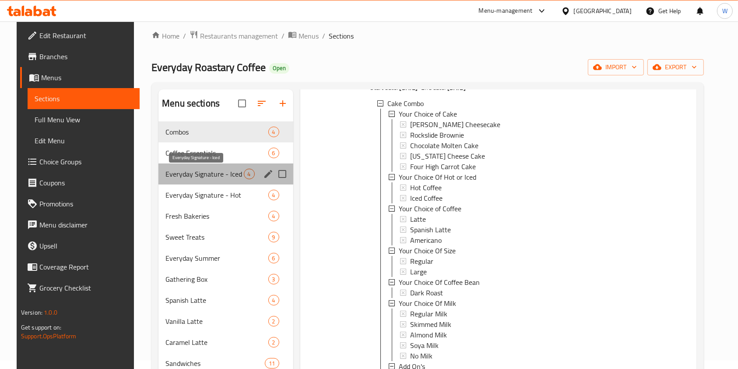
click at [179, 177] on span "Everyday Signature - Iced" at bounding box center [205, 174] width 78 height 11
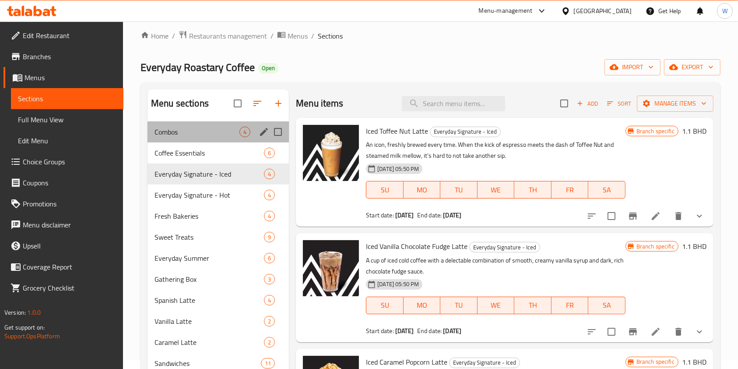
click at [169, 138] on div "Combos 4" at bounding box center [218, 131] width 141 height 21
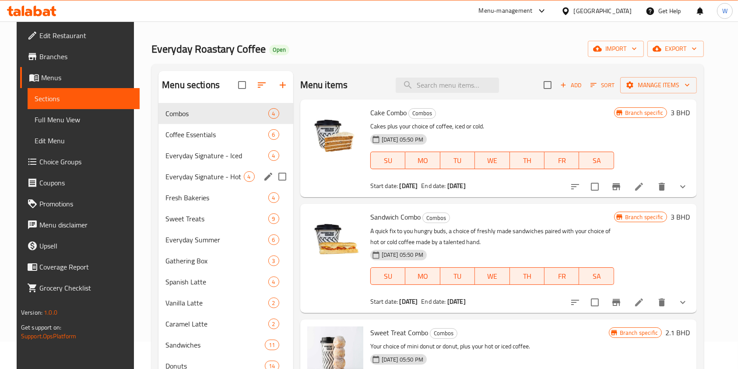
scroll to position [9, 0]
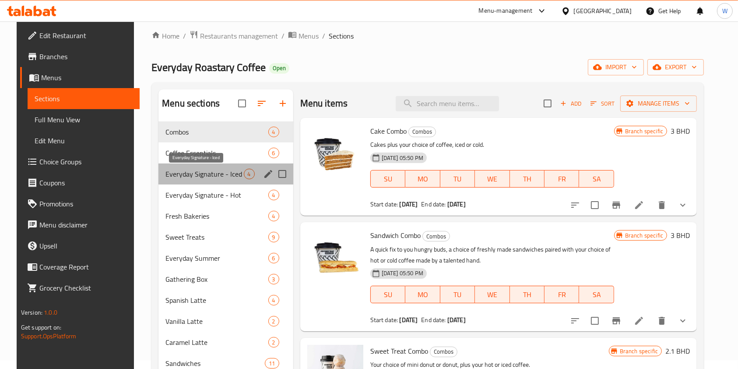
click at [207, 170] on span "Everyday Signature - Iced" at bounding box center [205, 174] width 78 height 11
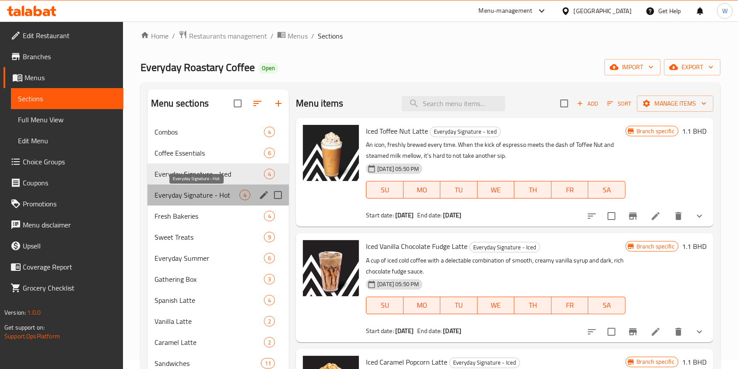
click at [208, 195] on span "Everyday Signature - Hot" at bounding box center [197, 195] width 85 height 11
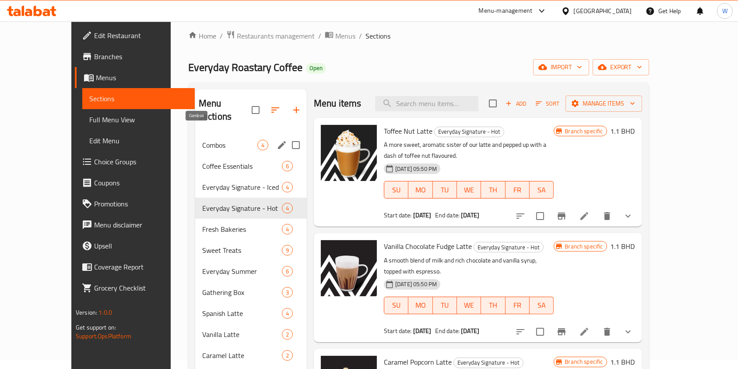
click at [202, 140] on span "Combos" at bounding box center [229, 145] width 55 height 11
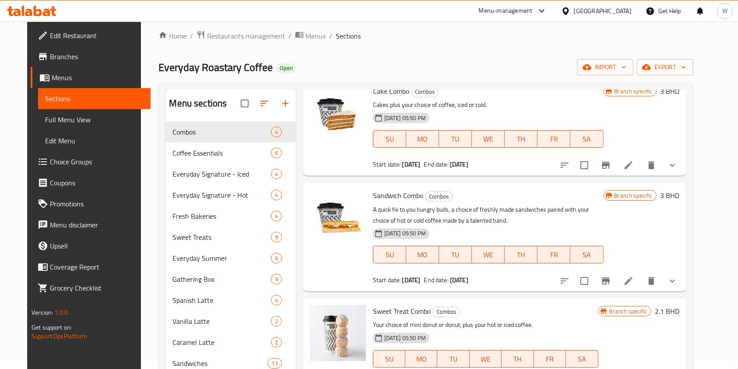
scroll to position [58, 0]
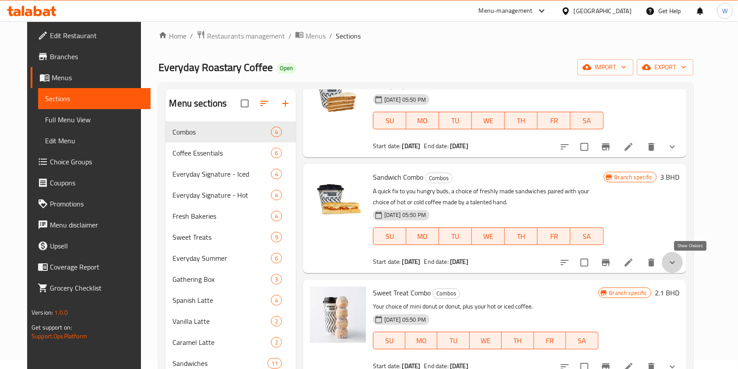
click at [678, 265] on icon "show more" at bounding box center [672, 262] width 11 height 11
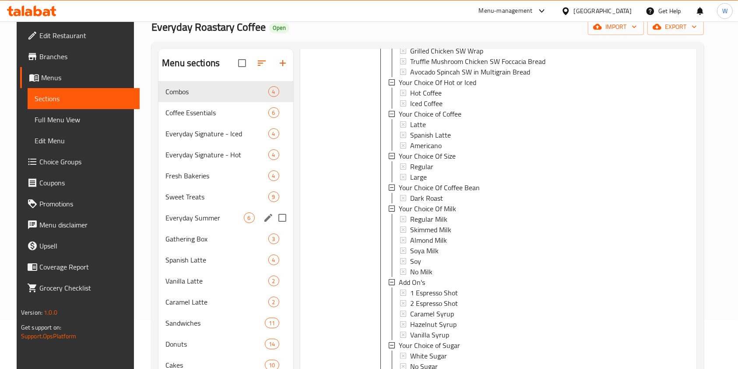
scroll to position [67, 0]
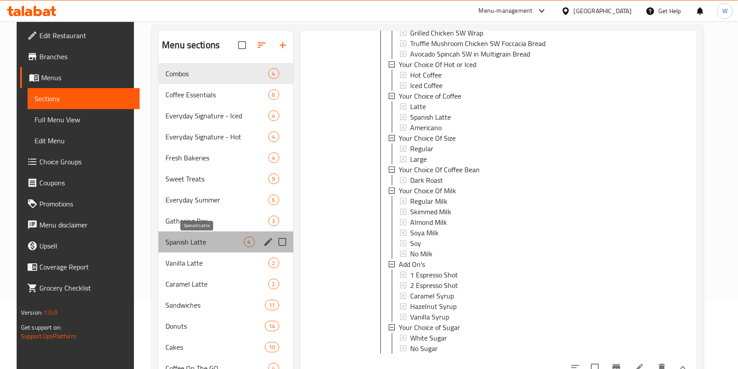
click at [207, 241] on span "Spanish Latte" at bounding box center [205, 242] width 78 height 11
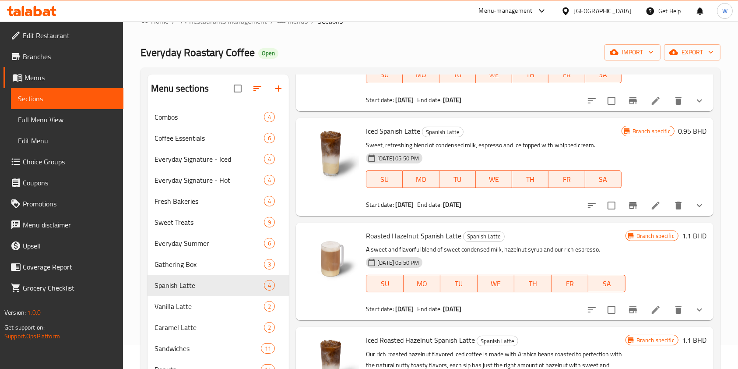
scroll to position [58, 0]
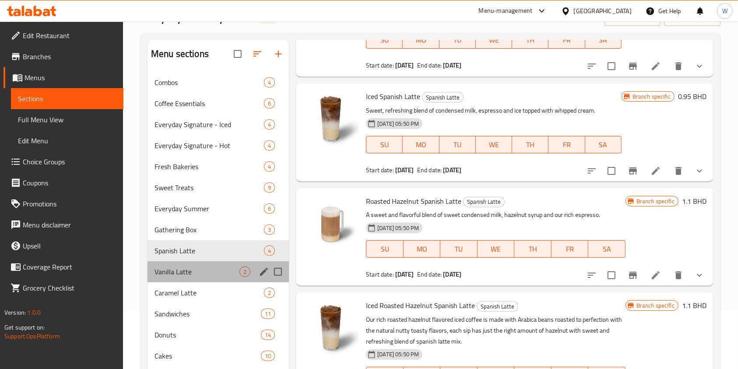
click at [208, 262] on div "Vanilla Latte 2" at bounding box center [218, 271] width 141 height 21
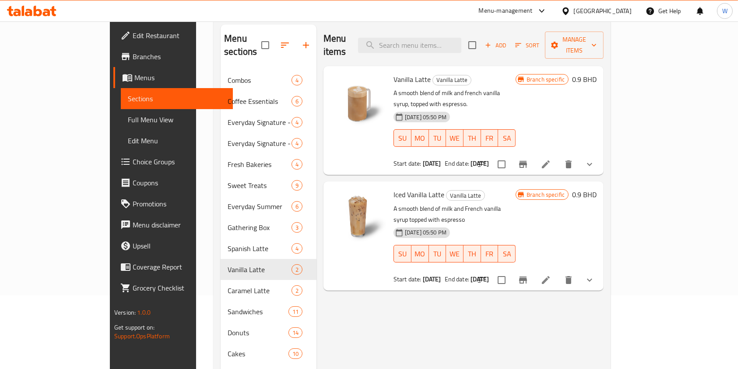
scroll to position [116, 0]
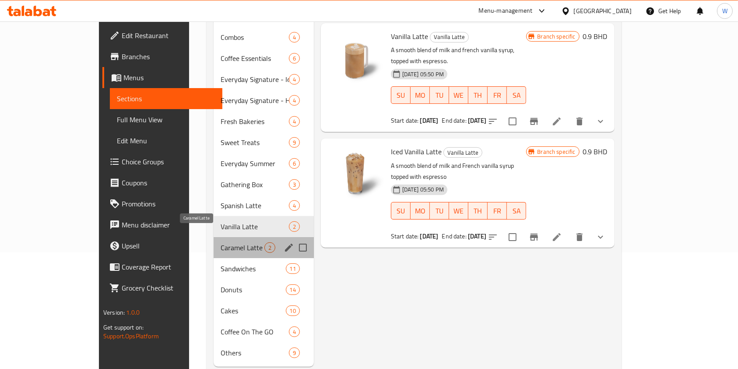
click at [221, 242] on span "Caramel Latte" at bounding box center [243, 247] width 44 height 11
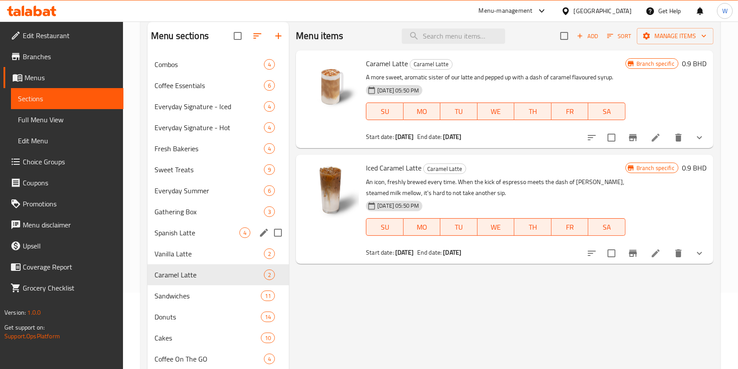
scroll to position [58, 0]
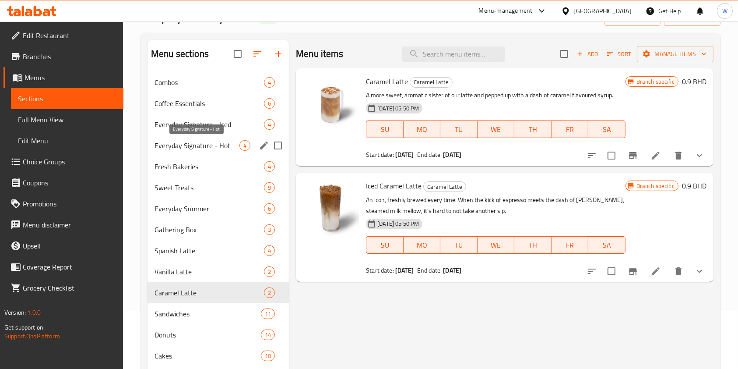
click at [191, 141] on span "Everyday Signature - Hot" at bounding box center [197, 145] width 85 height 11
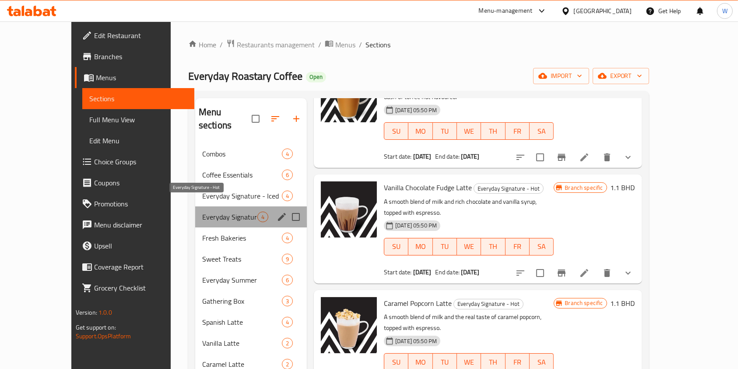
click at [202, 212] on span "Everyday Signature - Hot" at bounding box center [229, 217] width 55 height 11
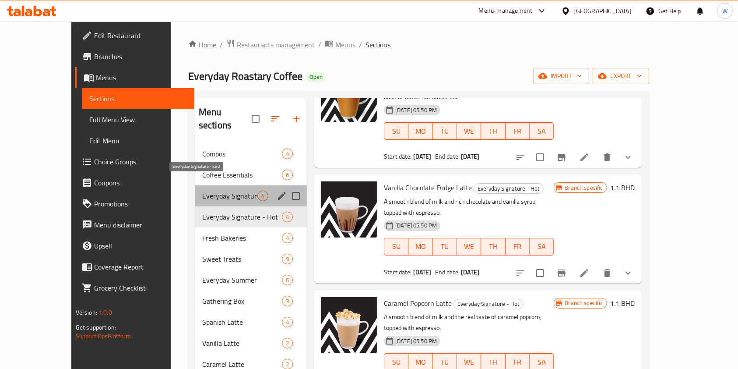
click at [202, 191] on span "Everyday Signature - Iced" at bounding box center [229, 196] width 55 height 11
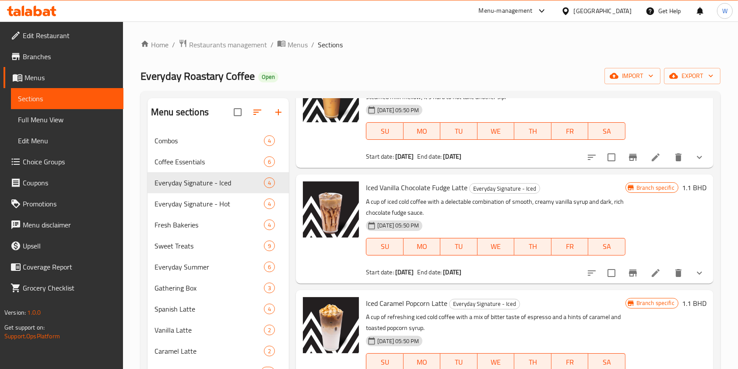
click at [628, 275] on icon "Branch-specific-item" at bounding box center [633, 273] width 11 height 11
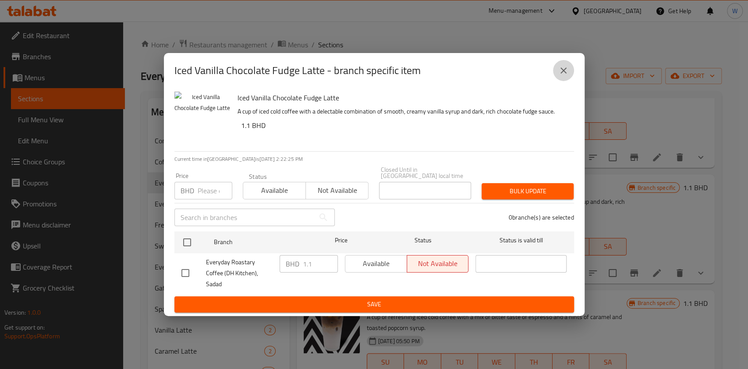
click at [557, 76] on button "close" at bounding box center [563, 70] width 21 height 21
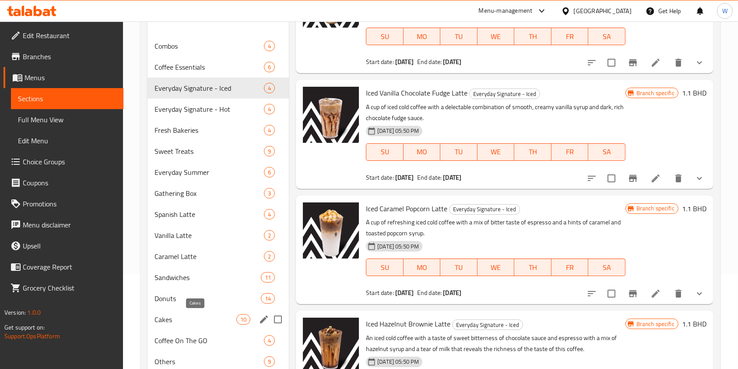
scroll to position [116, 0]
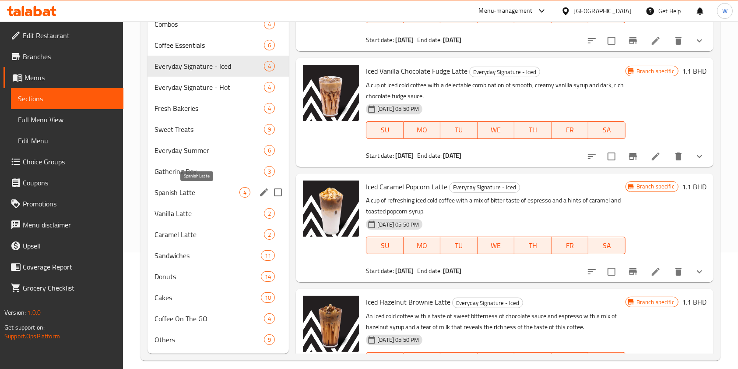
click at [198, 195] on span "Spanish Latte" at bounding box center [197, 192] width 85 height 11
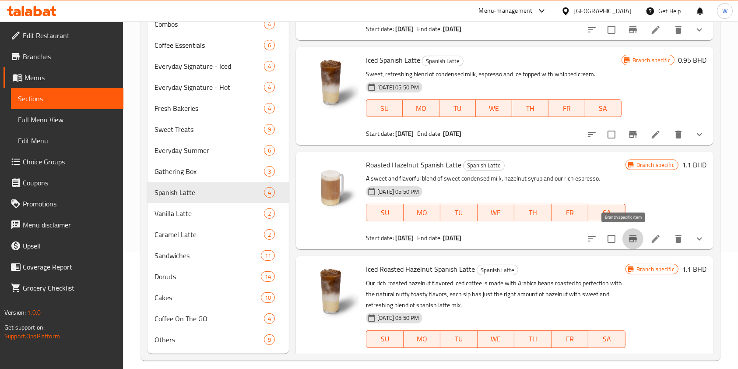
click at [623, 239] on button "Branch-specific-item" at bounding box center [633, 238] width 21 height 21
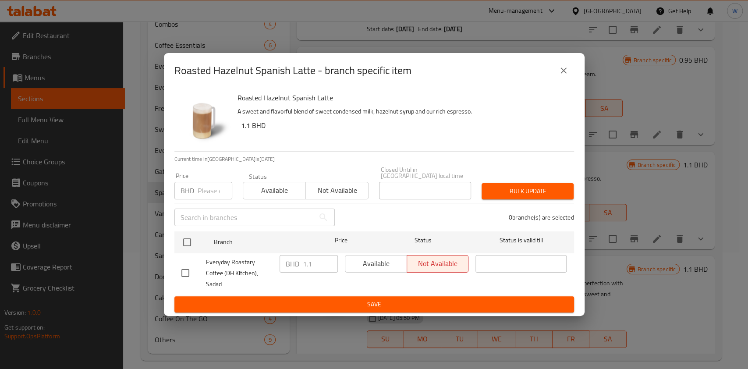
click at [563, 81] on button "close" at bounding box center [563, 70] width 21 height 21
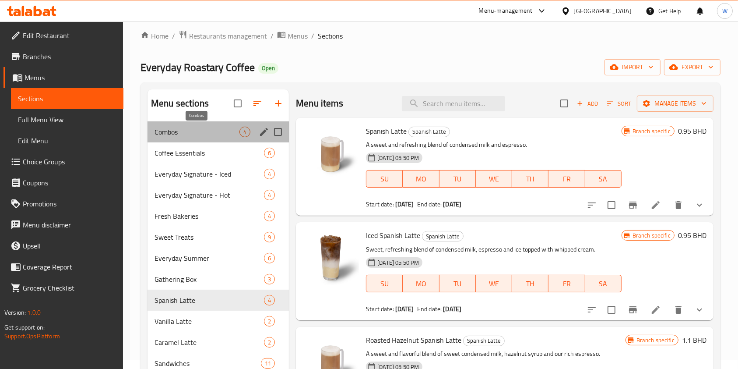
click at [188, 129] on span "Combos" at bounding box center [197, 132] width 85 height 11
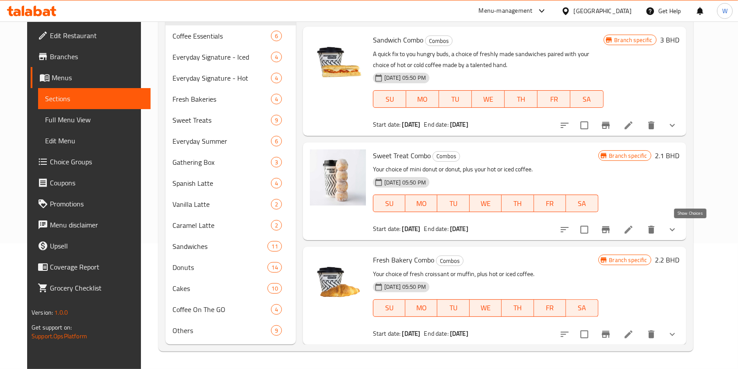
click at [678, 234] on icon "show more" at bounding box center [672, 229] width 11 height 11
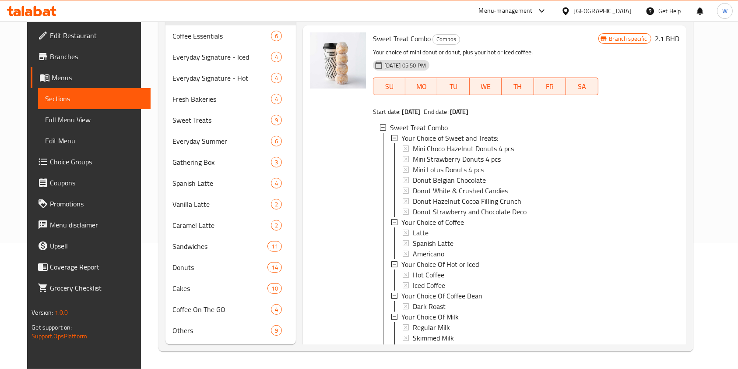
scroll to position [78, 0]
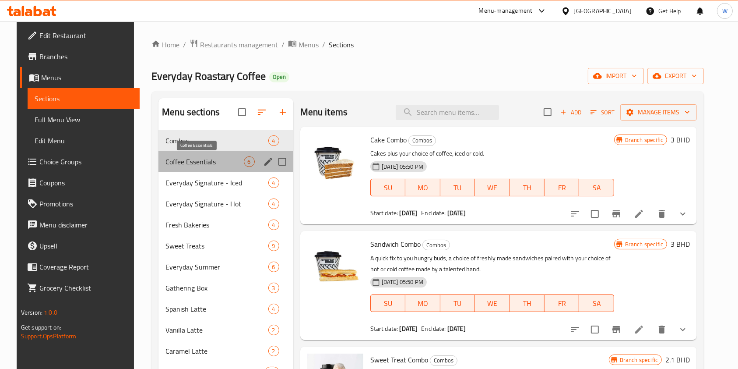
drag, startPoint x: 156, startPoint y: 160, endPoint x: 160, endPoint y: 162, distance: 4.7
click at [166, 160] on span "Coffee Essentials" at bounding box center [205, 161] width 78 height 11
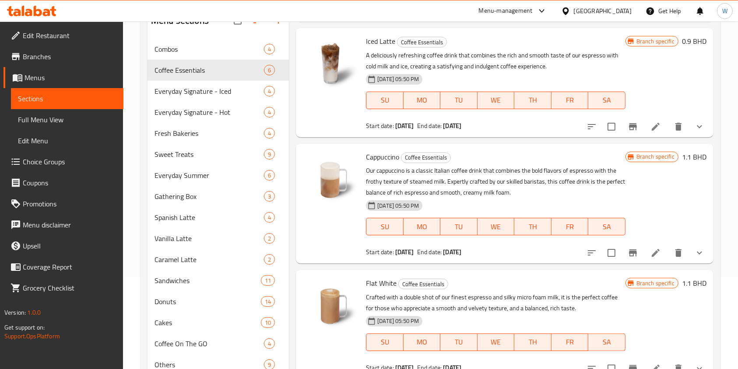
scroll to position [116, 0]
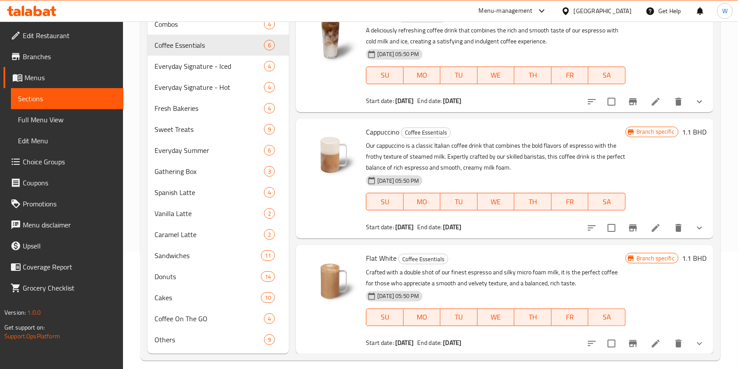
click at [628, 231] on icon "Branch-specific-item" at bounding box center [633, 227] width 11 height 11
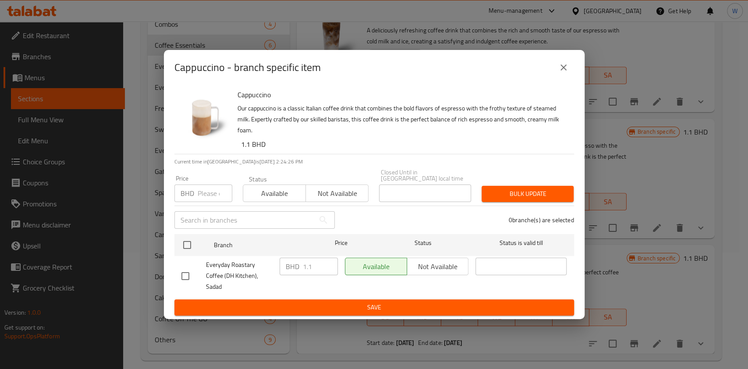
click at [566, 73] on icon "close" at bounding box center [563, 67] width 11 height 11
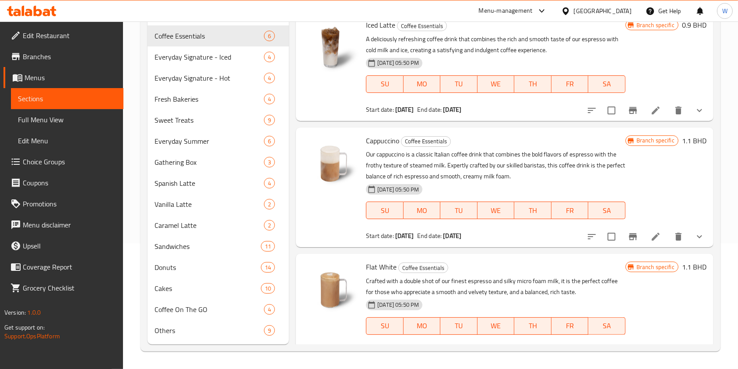
scroll to position [375, 0]
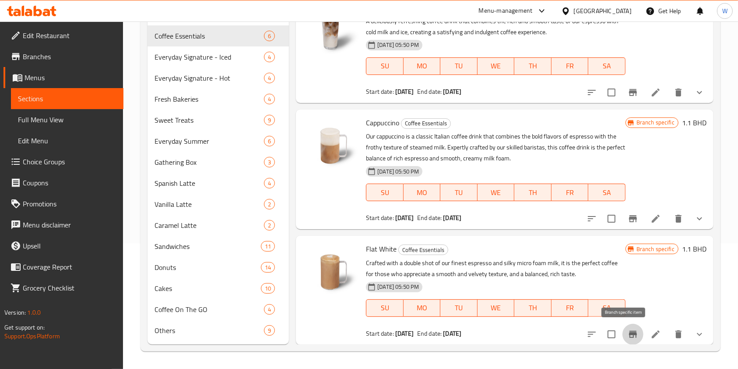
click at [628, 329] on icon "Branch-specific-item" at bounding box center [633, 334] width 11 height 11
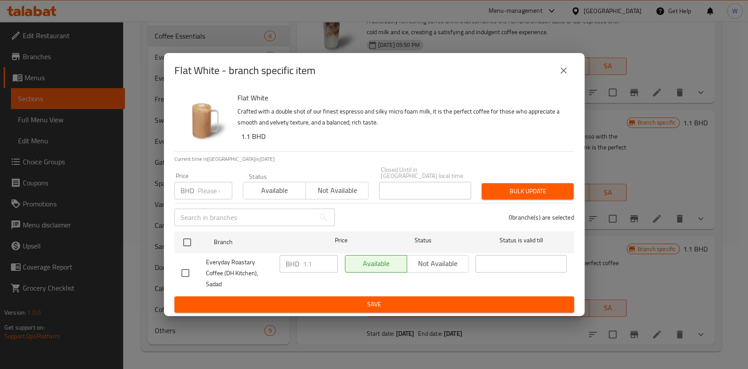
click at [558, 76] on icon "close" at bounding box center [563, 70] width 11 height 11
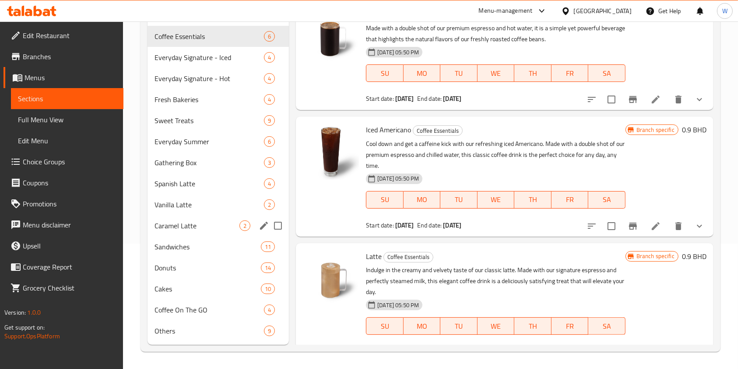
scroll to position [126, 0]
click at [192, 327] on span "Others" at bounding box center [197, 330] width 85 height 11
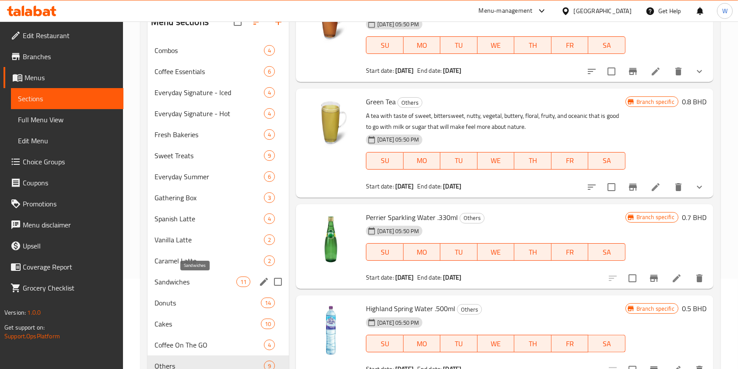
scroll to position [126, 0]
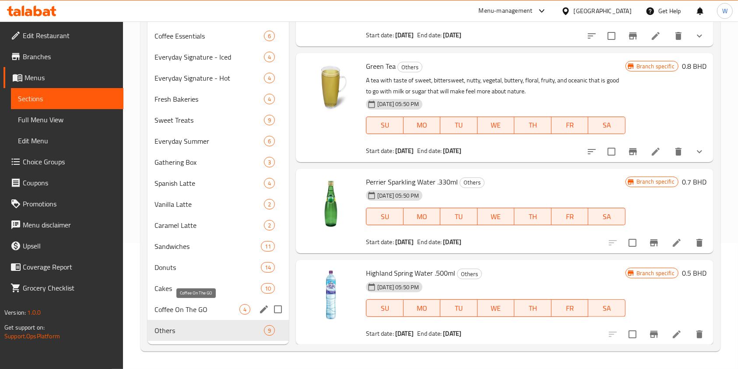
click at [200, 304] on span "Coffee On The GO" at bounding box center [197, 309] width 85 height 11
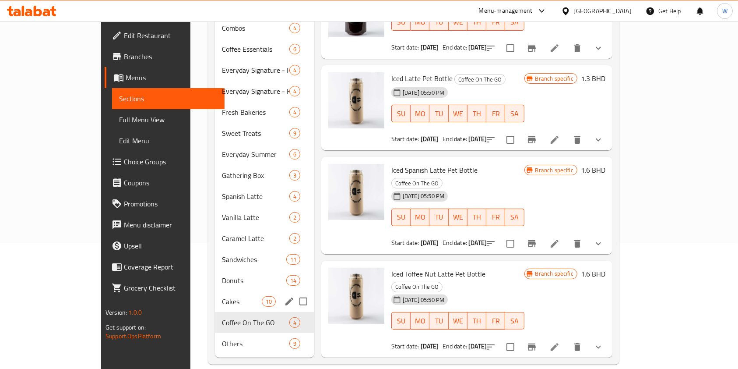
scroll to position [15, 0]
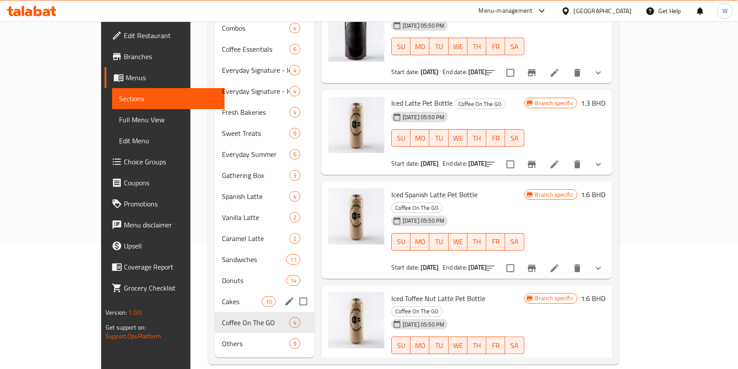
click at [215, 291] on div "Cakes 10" at bounding box center [264, 301] width 99 height 21
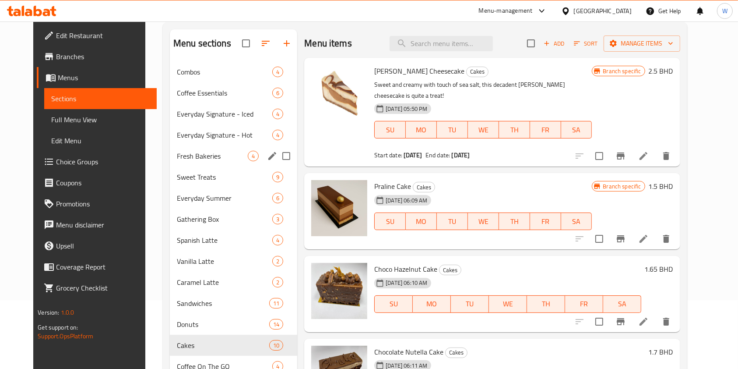
scroll to position [116, 0]
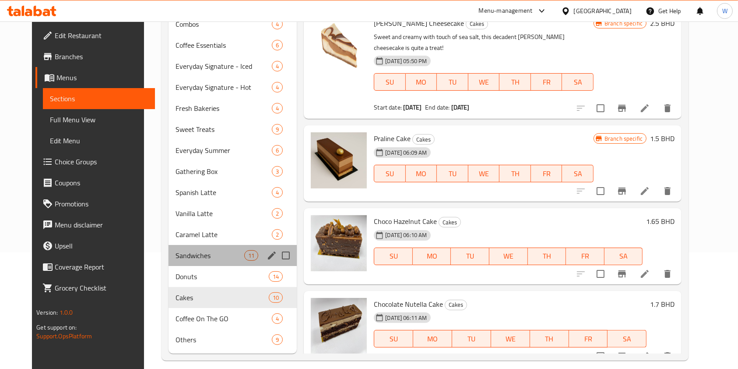
click at [186, 261] on div "Sandwiches 11" at bounding box center [233, 255] width 128 height 21
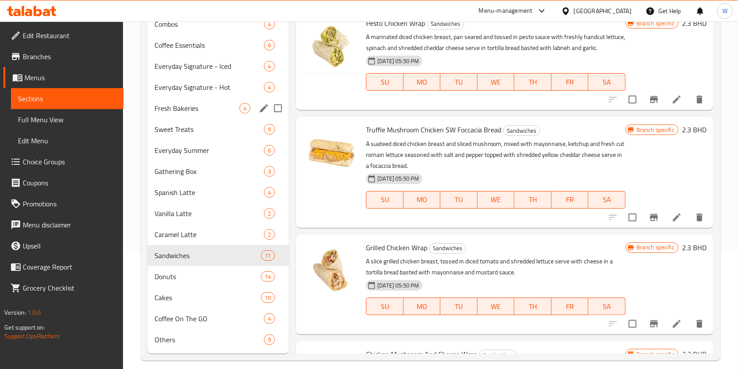
click at [192, 104] on span "Fresh Bakeries" at bounding box center [197, 108] width 85 height 11
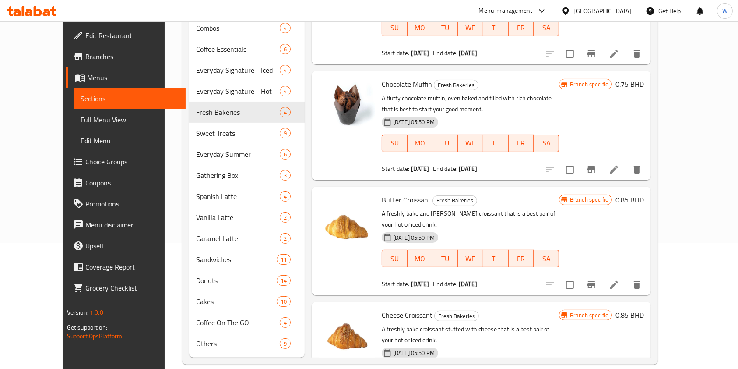
scroll to position [89, 0]
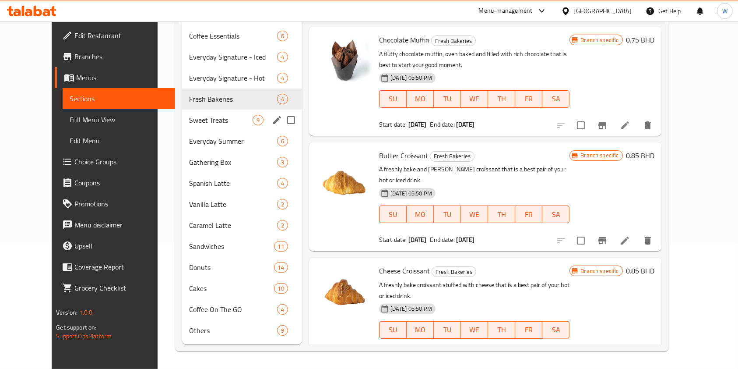
click at [199, 125] on div "Sweet Treats 9" at bounding box center [242, 119] width 120 height 21
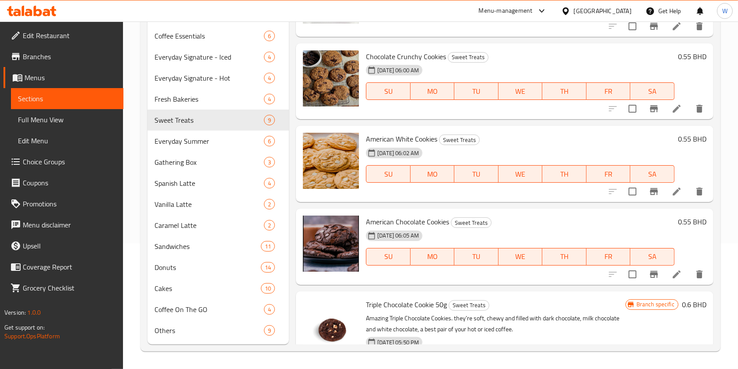
scroll to position [350, 0]
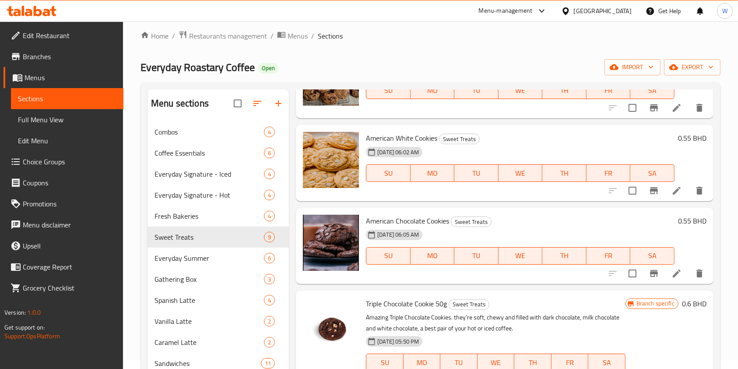
click at [443, 220] on span "American Chocolate Cookies" at bounding box center [407, 220] width 83 height 13
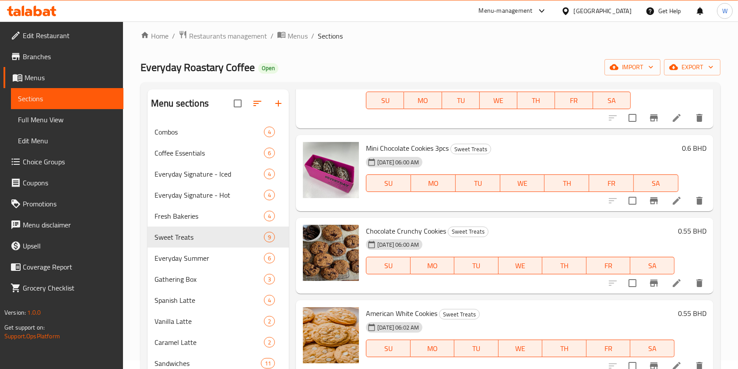
click at [396, 233] on span "Chocolate Crunchy Cookies" at bounding box center [406, 230] width 80 height 13
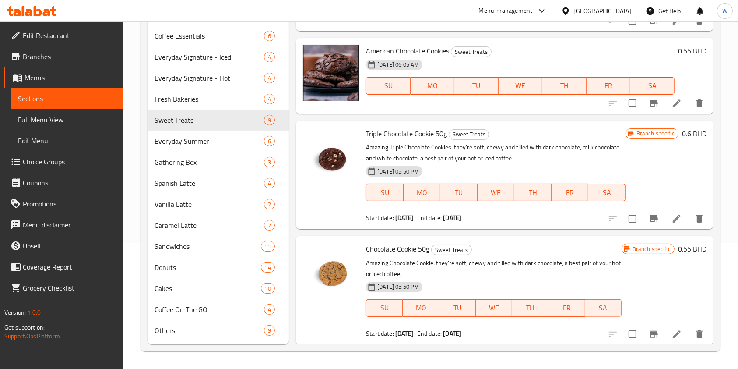
click at [399, 135] on span "Triple Chocolate Cookie 50g" at bounding box center [406, 133] width 81 height 13
click at [429, 128] on span "Triple Chocolate Cookie 50g" at bounding box center [406, 133] width 81 height 13
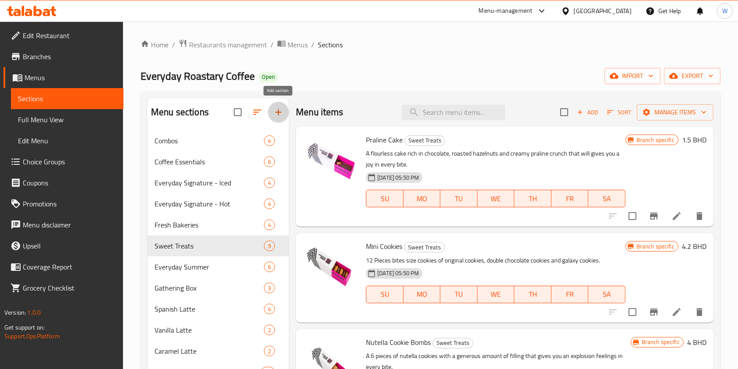
click at [275, 117] on icon "button" at bounding box center [278, 112] width 11 height 11
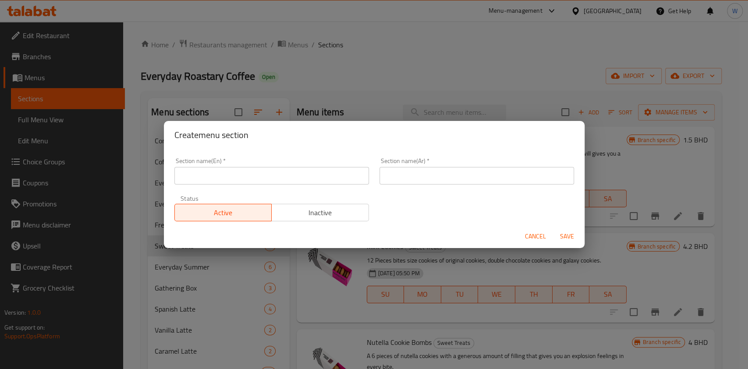
click at [244, 170] on input "text" at bounding box center [271, 176] width 194 height 18
type input "1 BD Offer"
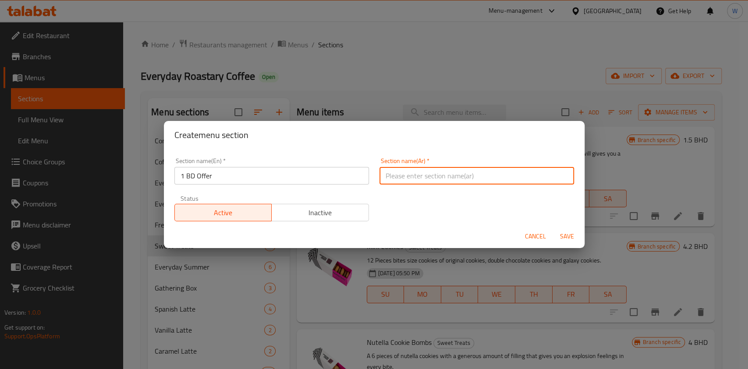
click at [501, 176] on input "text" at bounding box center [476, 176] width 194 height 18
type input "عرض 1 دينار"
click at [564, 238] on span "Save" at bounding box center [566, 236] width 21 height 11
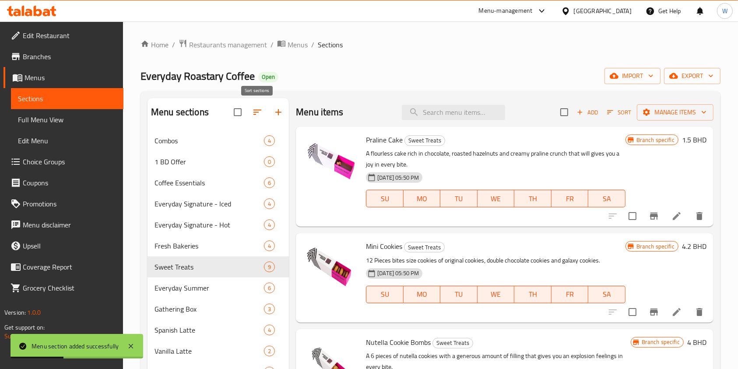
click at [256, 118] on button "button" at bounding box center [257, 112] width 21 height 21
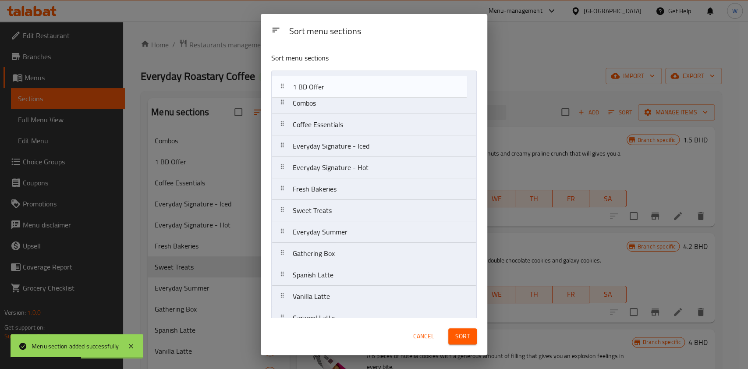
drag, startPoint x: 318, startPoint y: 107, endPoint x: 319, endPoint y: 84, distance: 23.3
click at [319, 84] on nav "Combos 1 BD Offer Coffee Essentials Everyday Signature - Iced Everyday Signatur…" at bounding box center [373, 254] width 205 height 366
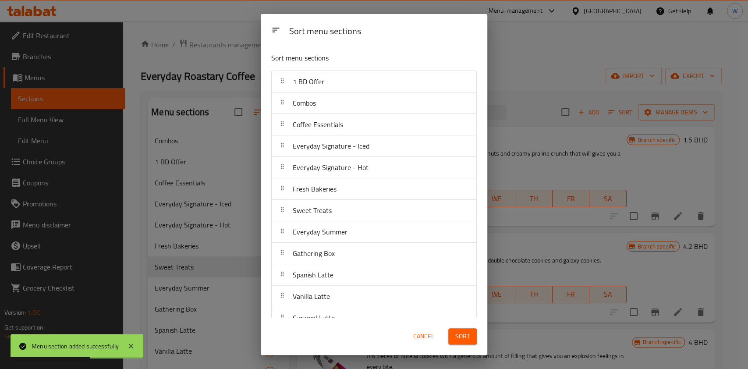
click at [466, 335] on span "Sort" at bounding box center [462, 336] width 14 height 11
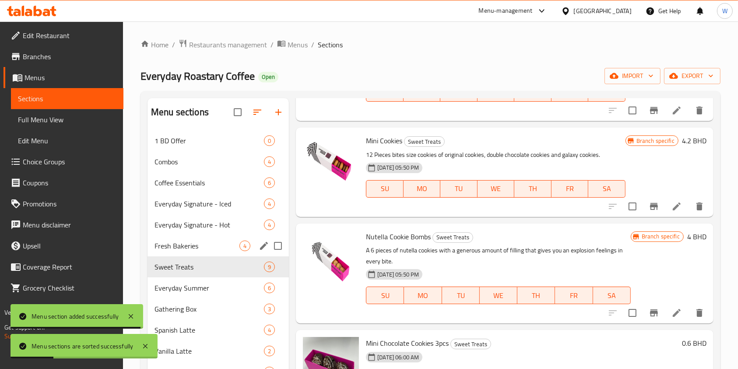
scroll to position [116, 0]
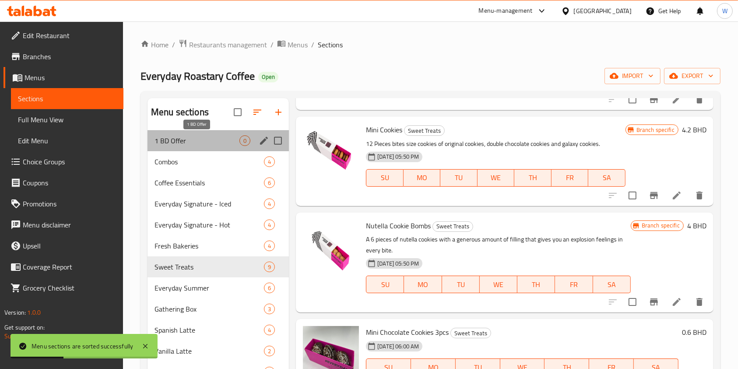
click at [191, 137] on span "1 BD Offer" at bounding box center [197, 140] width 85 height 11
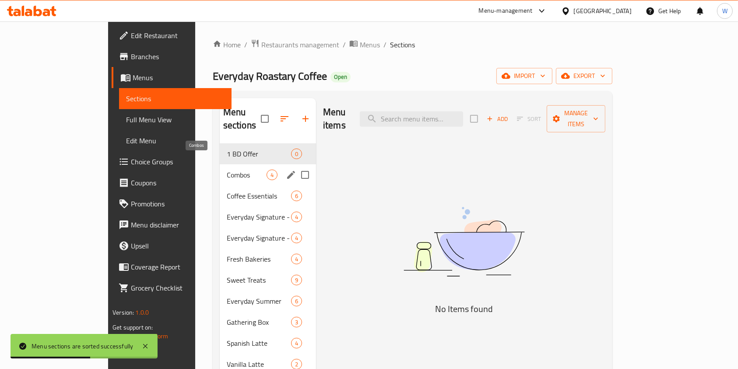
click at [227, 169] on span "Combos" at bounding box center [247, 174] width 40 height 11
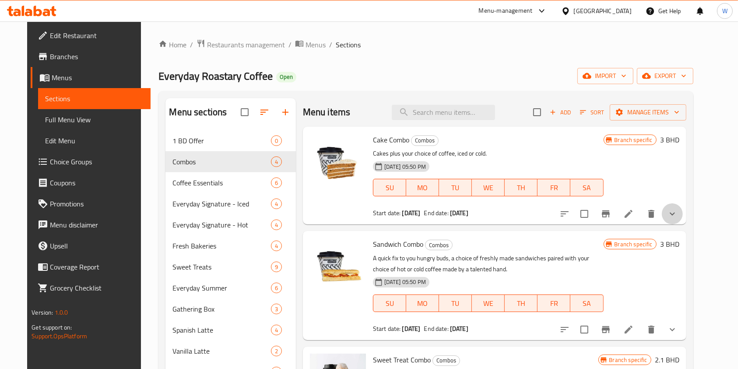
click at [678, 215] on icon "show more" at bounding box center [672, 213] width 11 height 11
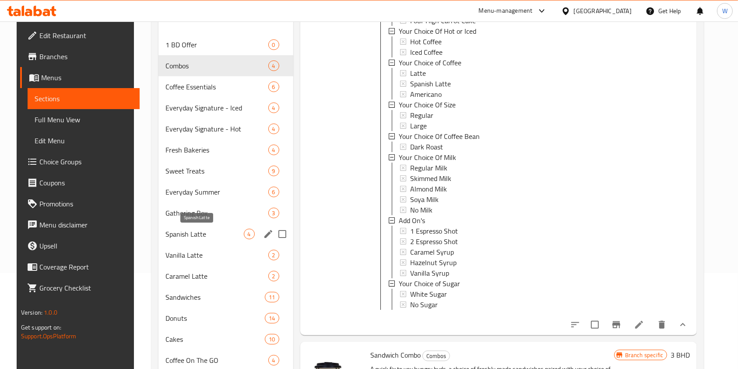
scroll to position [30, 0]
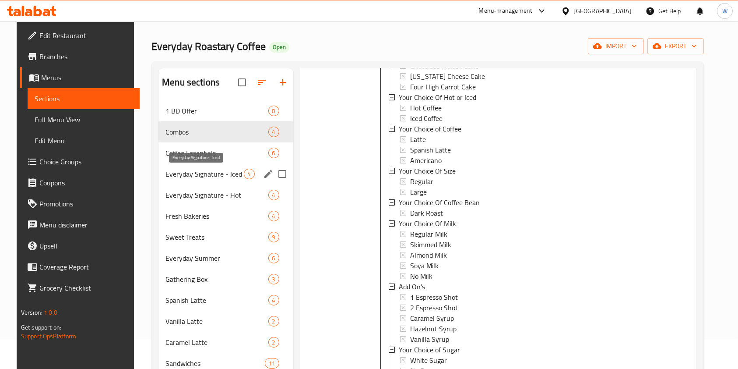
click at [200, 169] on span "Everyday Signature - Iced" at bounding box center [205, 174] width 78 height 11
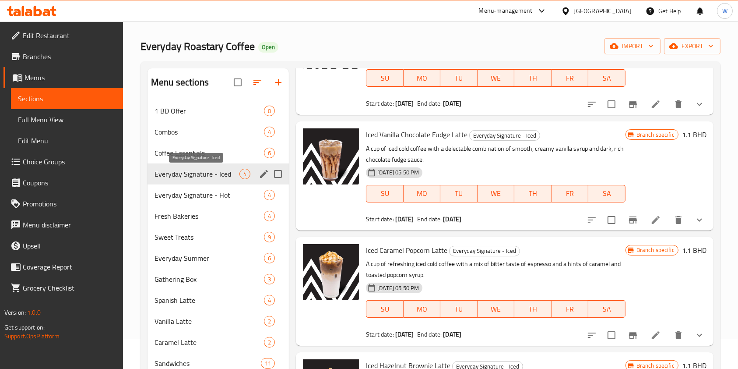
scroll to position [91, 0]
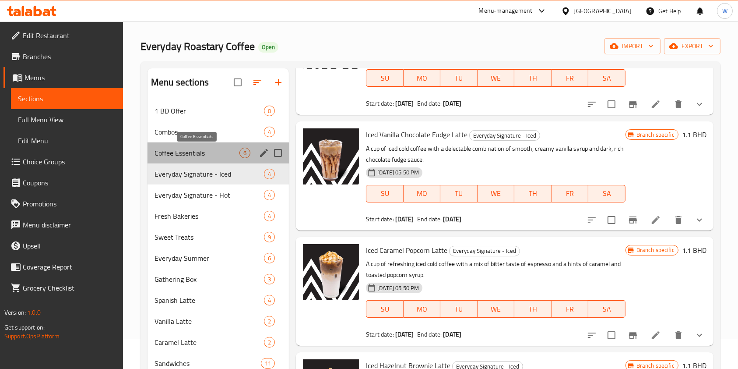
click at [203, 156] on span "Coffee Essentials" at bounding box center [197, 153] width 85 height 11
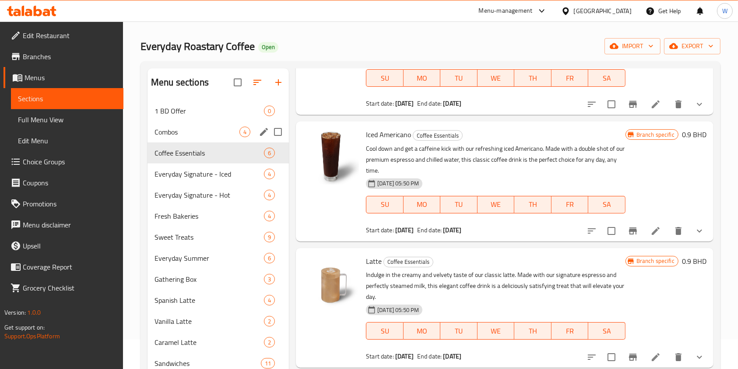
click at [206, 140] on div "Combos 4" at bounding box center [218, 131] width 141 height 21
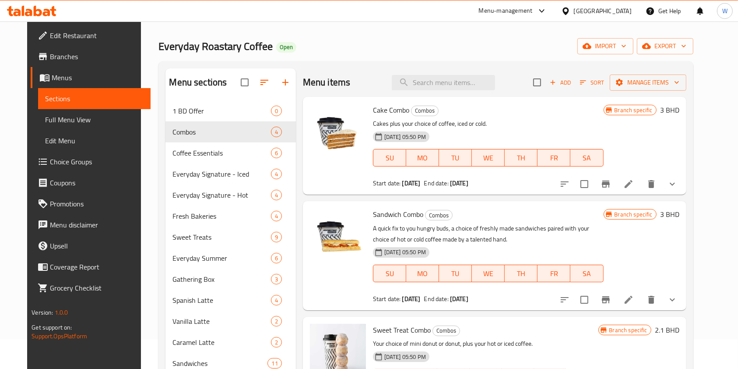
click at [675, 184] on icon "show more" at bounding box center [672, 184] width 5 height 3
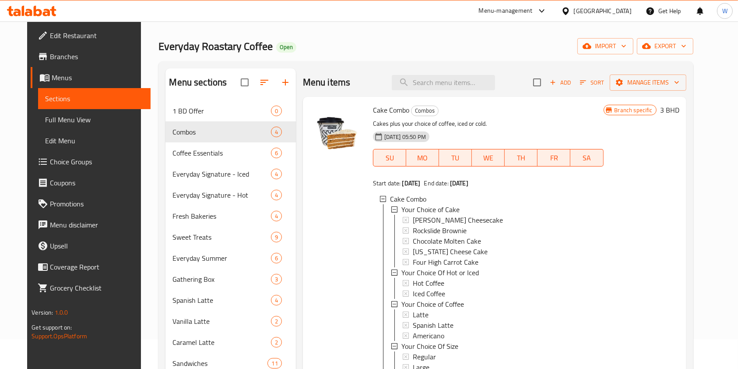
scroll to position [116, 0]
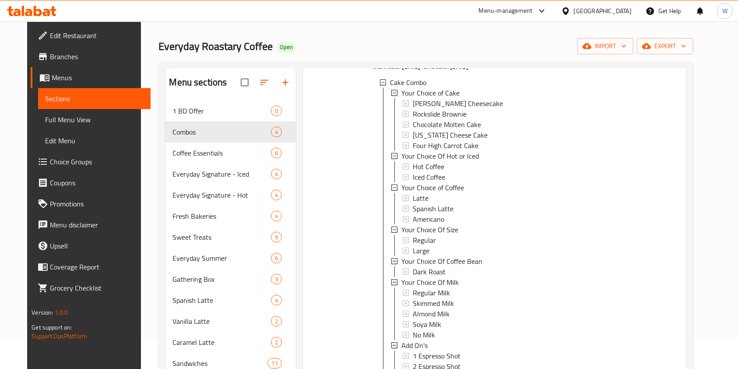
click at [604, 185] on div "Cake Combo Your Choice of Cake Dulce de Leche Cheesecake Rockslide Brownie Choc…" at bounding box center [488, 258] width 231 height 375
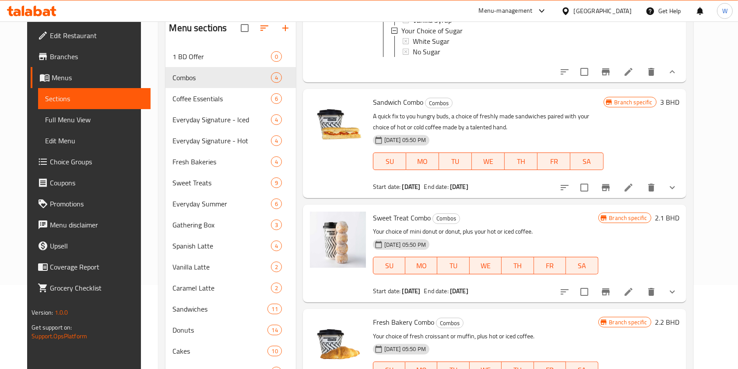
scroll to position [147, 0]
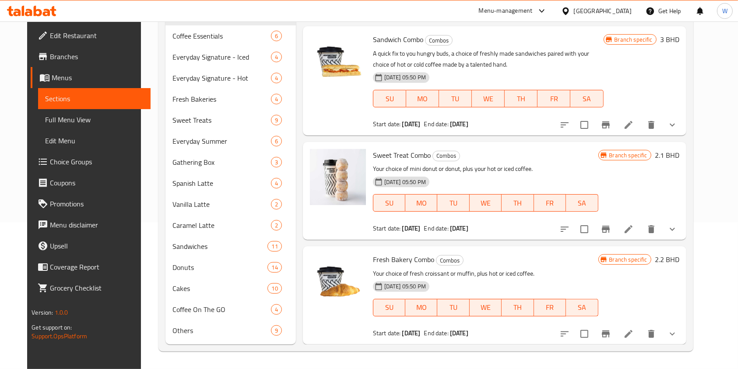
click at [403, 154] on span "Sweet Treat Combo" at bounding box center [402, 154] width 58 height 13
copy h6 "Sweet Treat Combo"
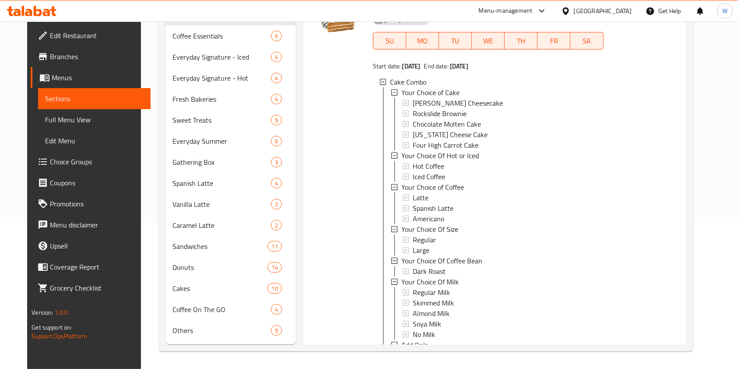
scroll to position [0, 0]
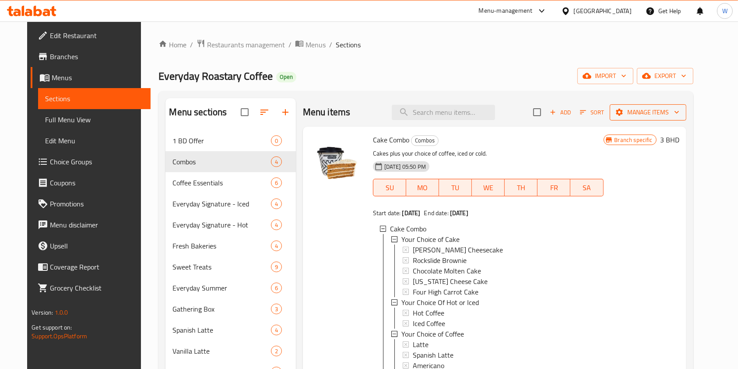
click at [662, 109] on span "Manage items" at bounding box center [648, 112] width 63 height 11
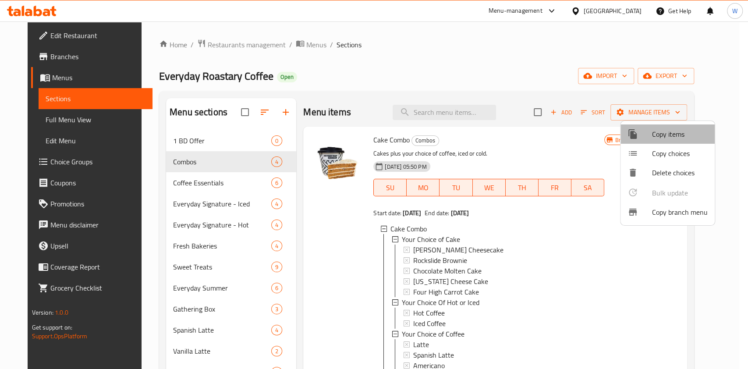
click at [659, 133] on span "Copy items" at bounding box center [680, 134] width 56 height 11
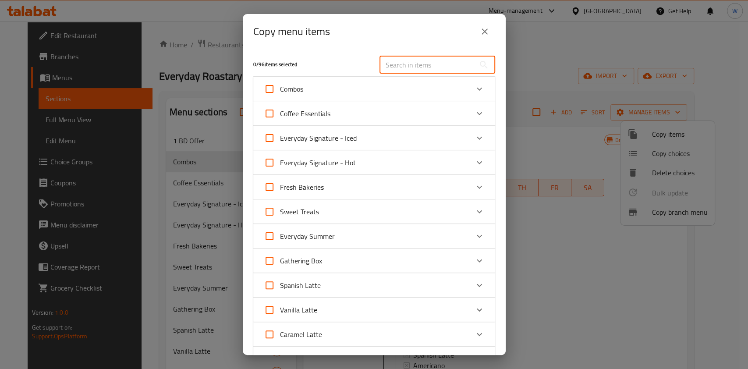
click at [394, 62] on input "text" at bounding box center [426, 65] width 95 height 18
paste input "Sweet Treat Combo"
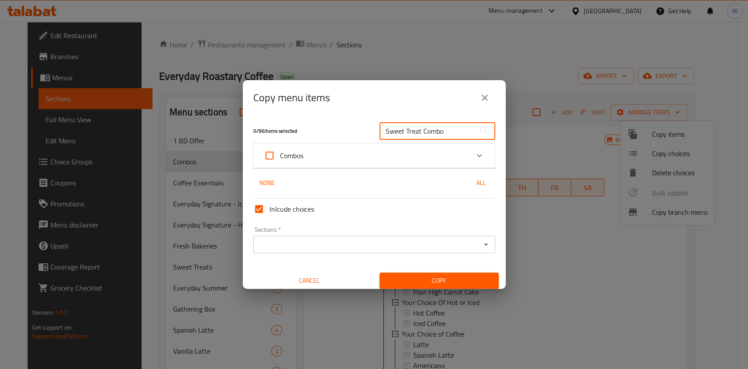
type input "Sweet Treat Combo"
click at [469, 161] on div "Expand" at bounding box center [479, 155] width 21 height 21
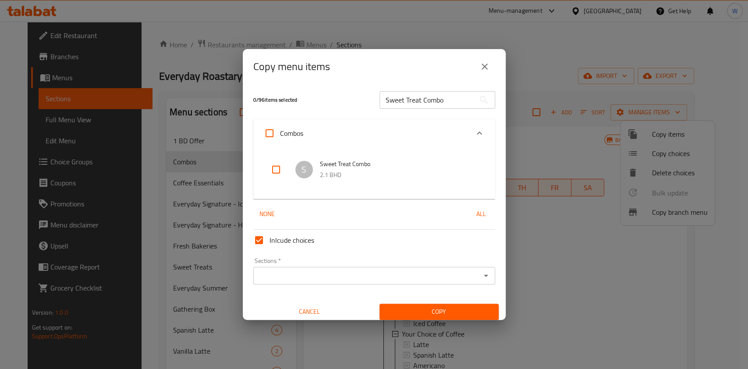
click at [276, 168] on input "checkbox" at bounding box center [275, 169] width 21 height 21
checkbox input "true"
click at [480, 274] on icon "Open" at bounding box center [485, 275] width 11 height 11
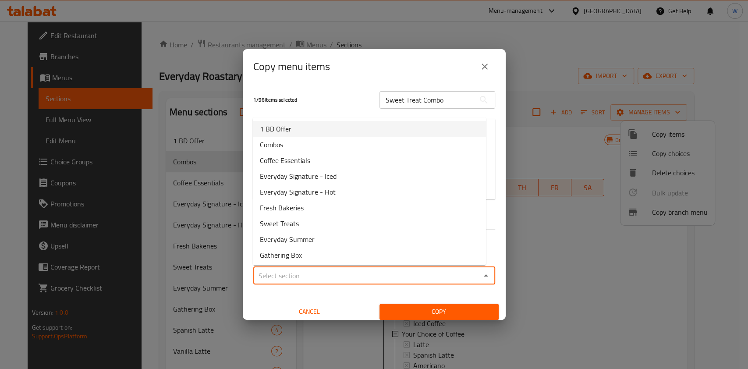
drag, startPoint x: 327, startPoint y: 128, endPoint x: 359, endPoint y: 212, distance: 90.1
click at [327, 128] on li "1 BD Offer" at bounding box center [369, 129] width 233 height 16
type input "1 BD Offer"
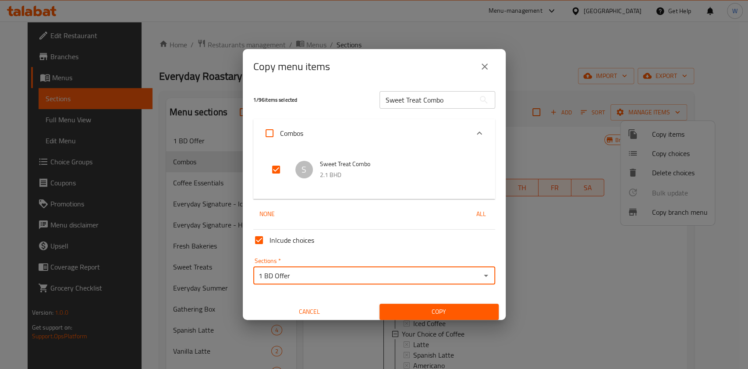
click at [413, 308] on span "Copy" at bounding box center [438, 311] width 105 height 11
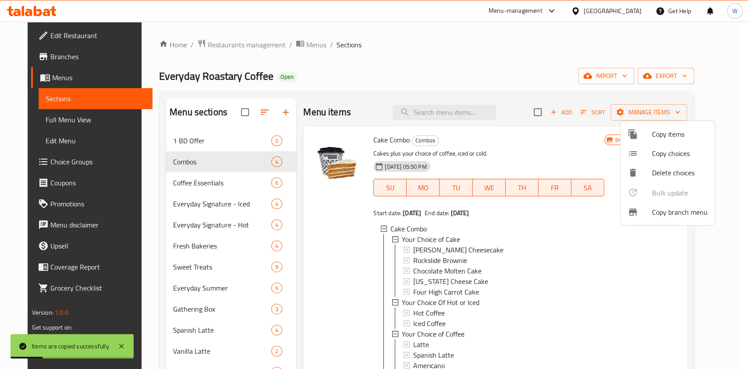
click at [197, 144] on div at bounding box center [374, 184] width 748 height 369
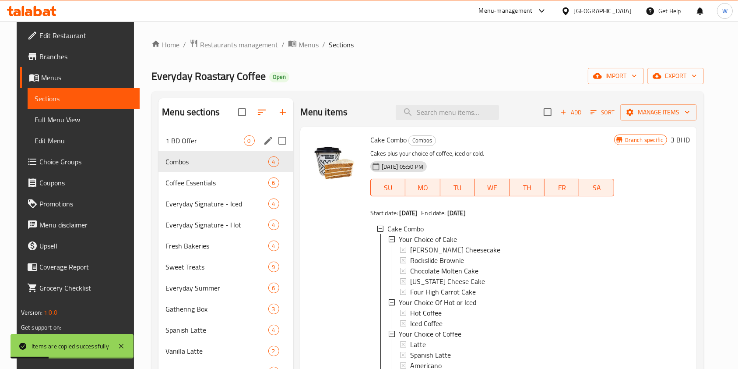
click at [225, 141] on span "1 BD Offer" at bounding box center [205, 140] width 78 height 11
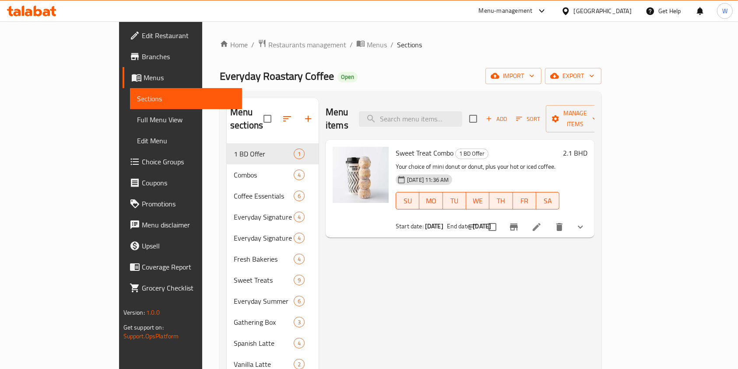
click at [382, 264] on div "Menu items Add Sort Manage items Sweet Treat Combo 1 BD Offer Your choice of mi…" at bounding box center [457, 301] width 276 height 406
click at [541, 223] on icon at bounding box center [537, 227] width 8 height 8
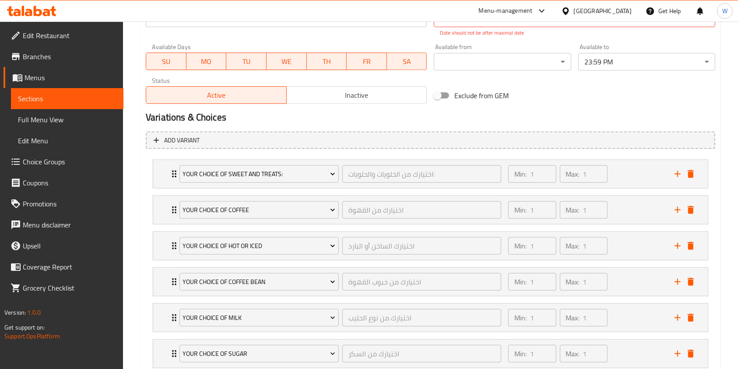
scroll to position [350, 0]
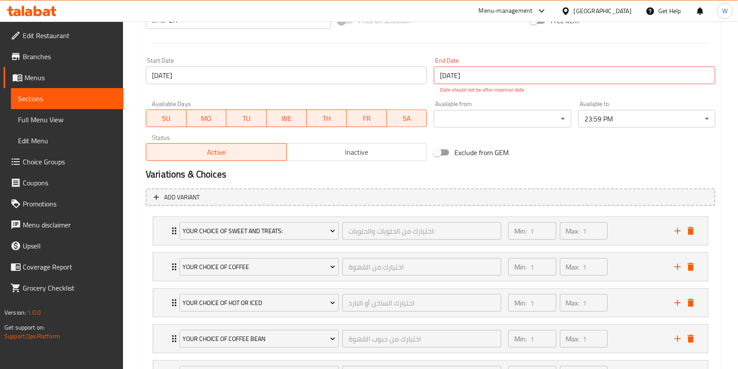
click at [357, 135] on div "Active Inactive" at bounding box center [286, 147] width 281 height 26
click at [358, 150] on span "Inactive" at bounding box center [357, 152] width 134 height 13
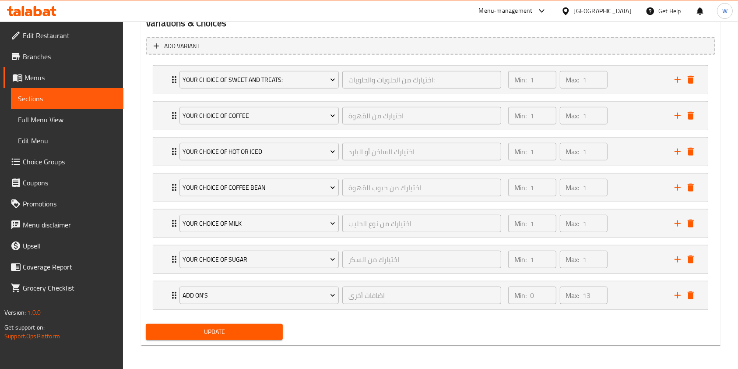
click at [245, 324] on button "Update" at bounding box center [214, 332] width 137 height 16
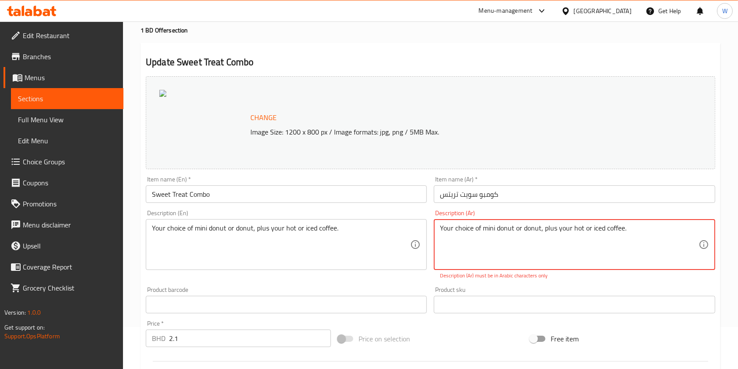
scroll to position [0, 0]
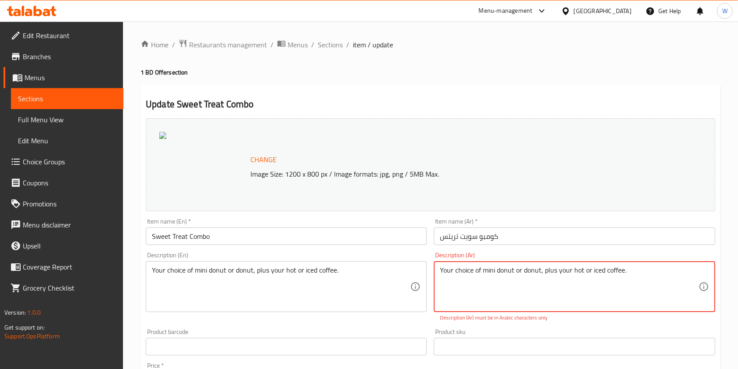
click at [605, 272] on textarea "Your choice of mini donut or donut, plus your hot or iced coffee." at bounding box center [569, 287] width 258 height 42
click at [567, 321] on div "Product sku Product sku" at bounding box center [574, 332] width 281 height 27
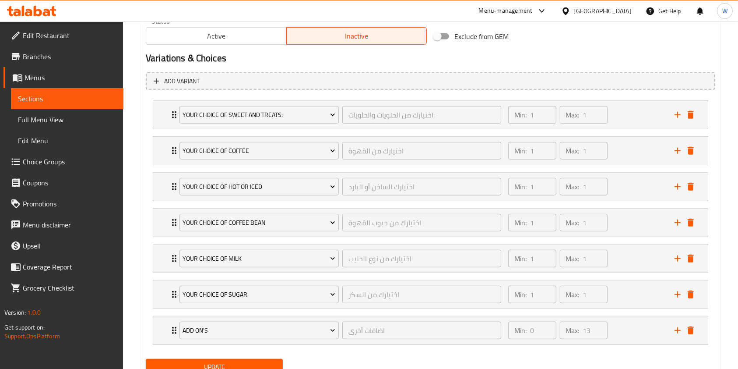
scroll to position [501, 0]
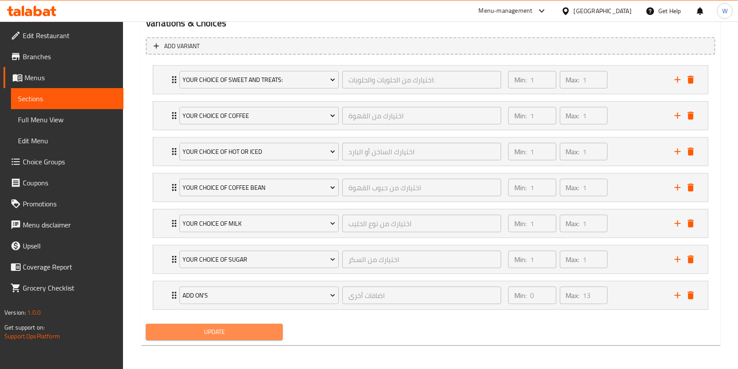
click at [229, 327] on span "Update" at bounding box center [214, 331] width 123 height 11
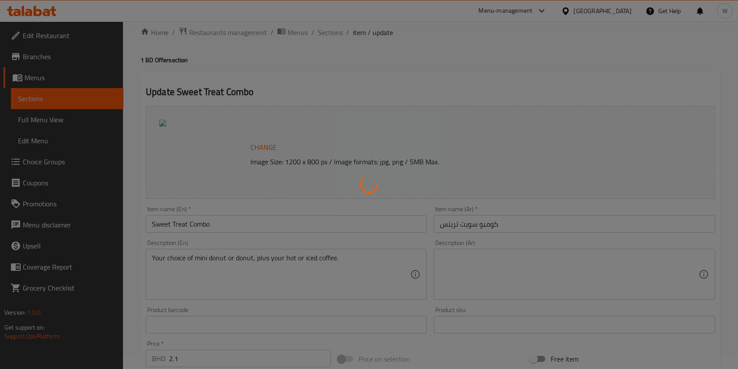
scroll to position [0, 0]
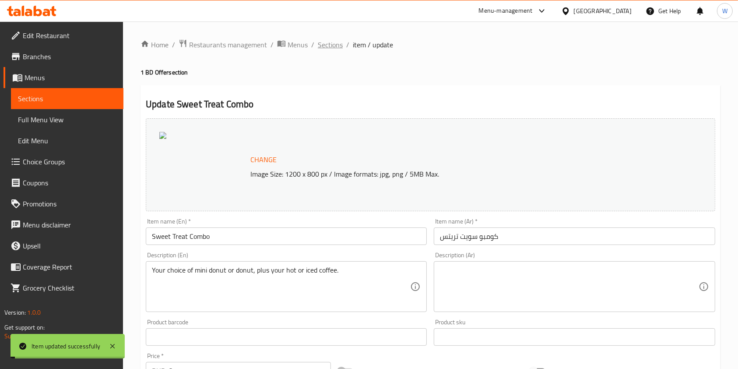
click at [330, 40] on span "Sections" at bounding box center [330, 44] width 25 height 11
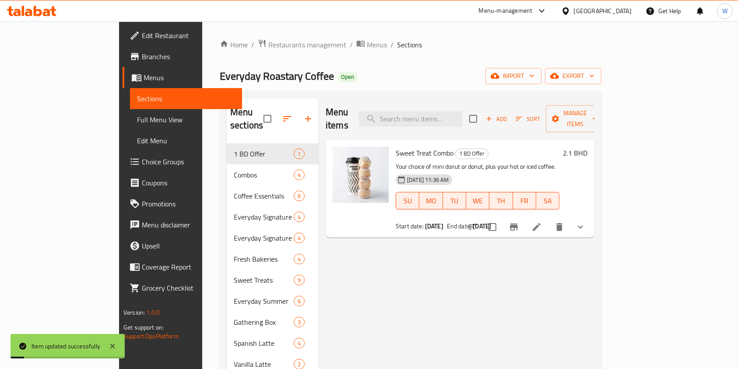
click at [497, 276] on div "Menu items Add Sort Manage items Sweet Treat Combo 1 BD Offer Your choice of mi…" at bounding box center [457, 301] width 276 height 406
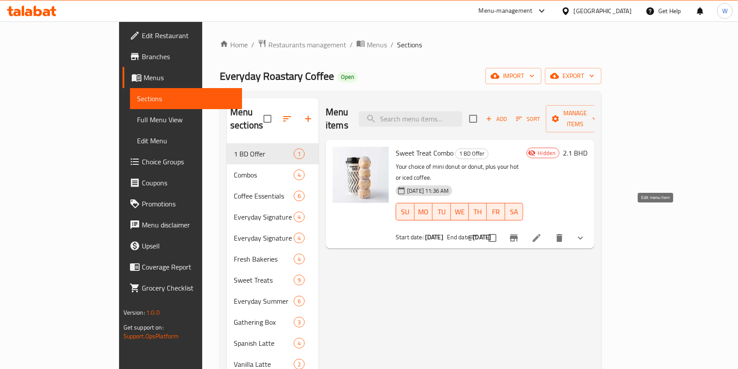
click at [542, 233] on icon at bounding box center [537, 238] width 11 height 11
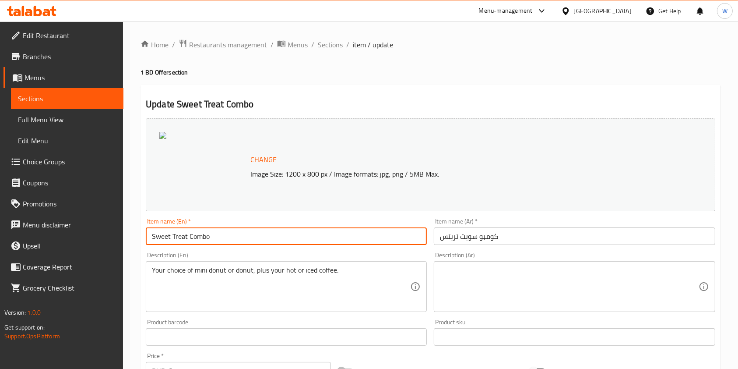
click at [205, 229] on input "Sweet Treat Combo" at bounding box center [286, 236] width 281 height 18
paste input "combo offer"
click at [154, 237] on input "combo offer" at bounding box center [286, 236] width 281 height 18
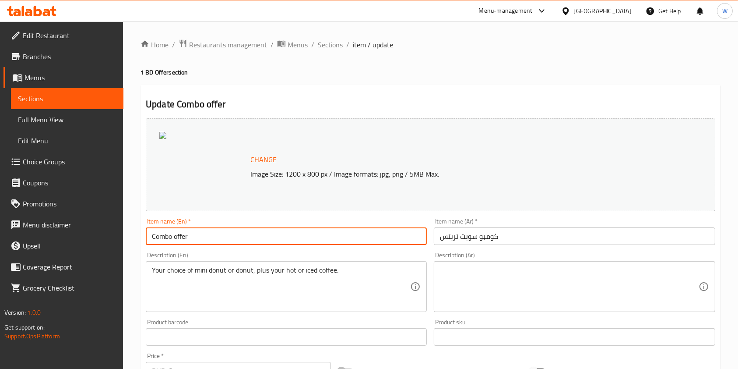
click at [180, 240] on input "Combo offer" at bounding box center [286, 236] width 281 height 18
click at [177, 239] on input "Combo offer" at bounding box center [286, 236] width 281 height 18
click at [251, 237] on input "Combo Offer" at bounding box center [286, 236] width 281 height 18
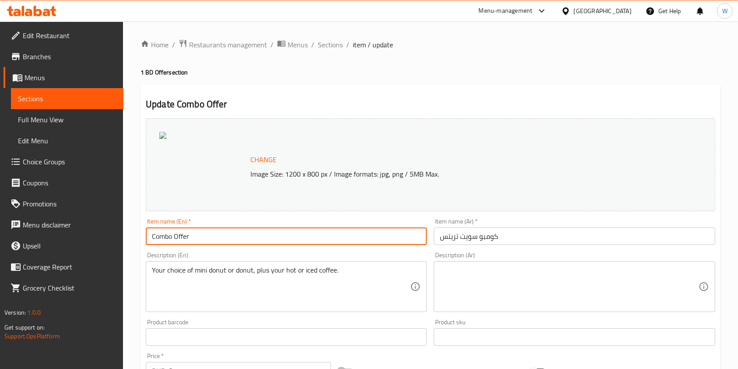
type input "Combo Offer"
click at [513, 238] on input "كومبو سويت تريتس" at bounding box center [574, 236] width 281 height 18
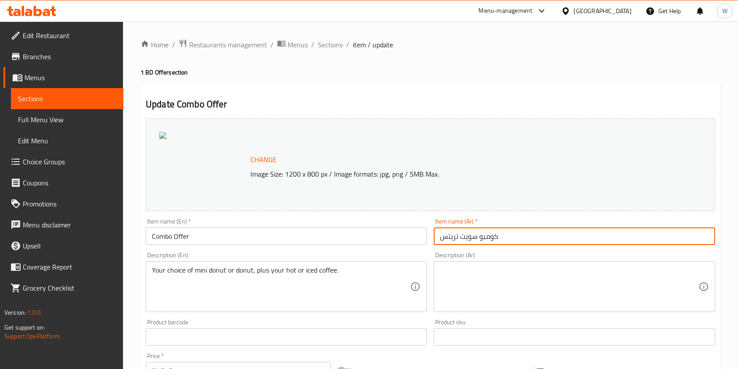
click at [513, 238] on input "كومبو سويت تريتس" at bounding box center [574, 236] width 281 height 18
paste input "عرض كومبو"
click at [457, 234] on input "عرض كومبو" at bounding box center [574, 236] width 281 height 18
click at [459, 240] on input "عرض كومبو" at bounding box center [574, 236] width 281 height 18
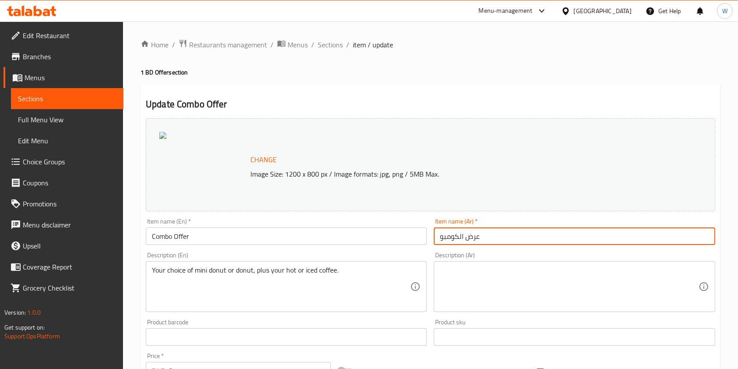
type input "عرض الكومبو"
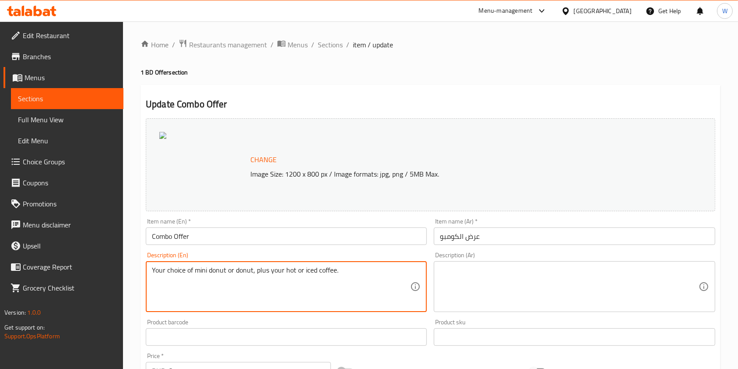
drag, startPoint x: 251, startPoint y: 271, endPoint x: 231, endPoint y: 269, distance: 19.8
click at [231, 269] on textarea "Your choice of mini donut or donut, plus your hot or iced coffee." at bounding box center [281, 287] width 258 height 42
click at [253, 268] on textarea "Your choice of mini donut or donut, plus your hot or iced coffee." at bounding box center [281, 287] width 258 height 42
drag, startPoint x: 253, startPoint y: 268, endPoint x: 200, endPoint y: 268, distance: 53.0
click at [200, 268] on textarea "Your choice of mini donut or donut, plus your hot or iced coffee." at bounding box center [281, 287] width 258 height 42
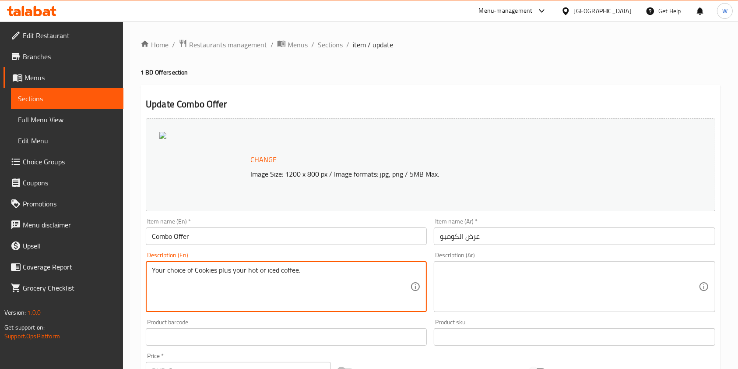
type textarea "Your choice of Cookies plus your hot or iced coffee."
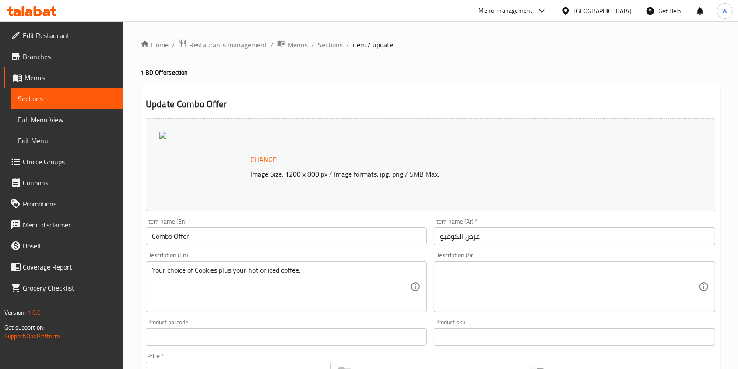
click at [447, 314] on div "Description (Ar) Description (Ar)" at bounding box center [575, 281] width 288 height 67
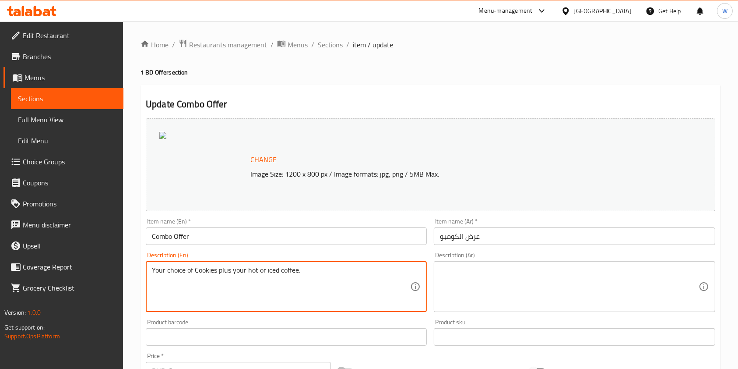
click at [314, 273] on textarea "Your choice of Cookies plus your hot or iced coffee." at bounding box center [281, 287] width 258 height 42
click at [516, 279] on textarea at bounding box center [569, 287] width 258 height 42
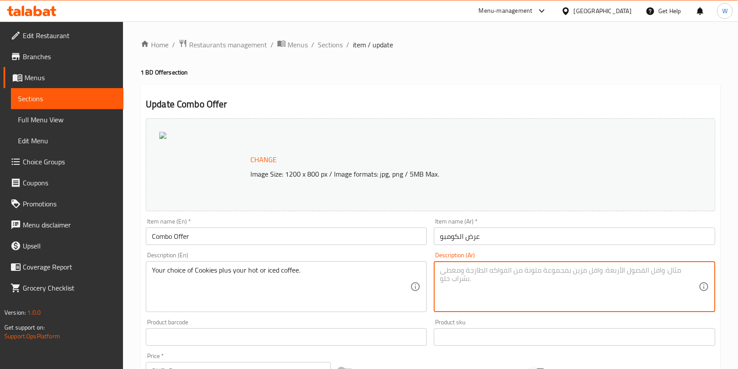
paste textarea "اختيارك من الكوكيز بالإضافة إلى القهوة الساخنة أو المثلجة."
click at [456, 271] on textarea "اختيارك من الكوكيز بالإضافة إلى القهوة الساخنة أو المثلجة." at bounding box center [569, 287] width 258 height 42
type textarea "اختيارك من الكوكيز بالإضافة إلى القهوة الساخنة أو الباردة."
click at [438, 319] on div "Product sku Product sku" at bounding box center [574, 332] width 281 height 27
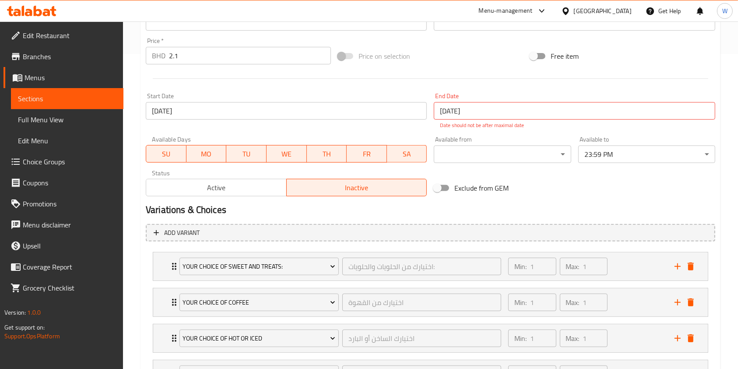
scroll to position [350, 0]
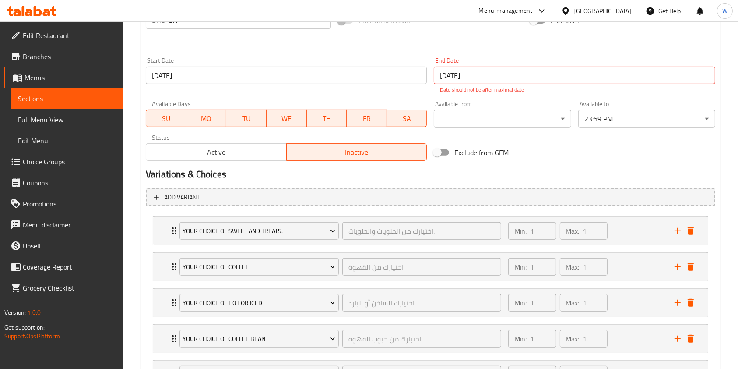
click at [305, 90] on div "Start Date 20-03-2023 Start Date" at bounding box center [286, 75] width 288 height 43
click at [308, 82] on input "[DATE]" at bounding box center [286, 76] width 281 height 18
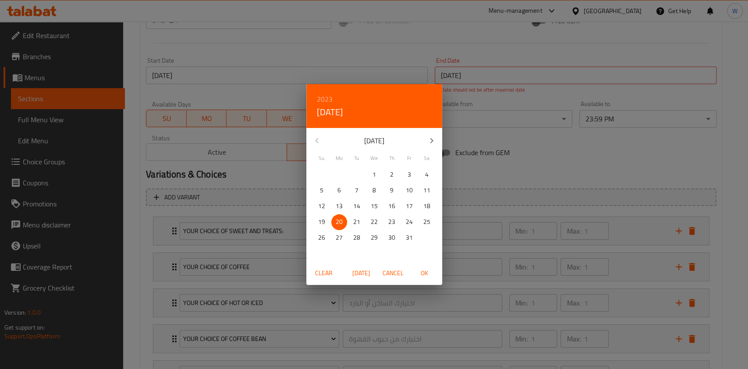
click at [329, 266] on button "Clear" at bounding box center [324, 273] width 28 height 16
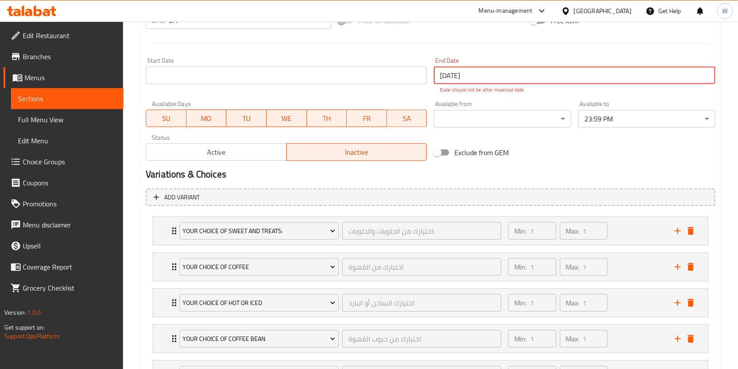
click at [528, 72] on input "[DATE]" at bounding box center [574, 76] width 281 height 18
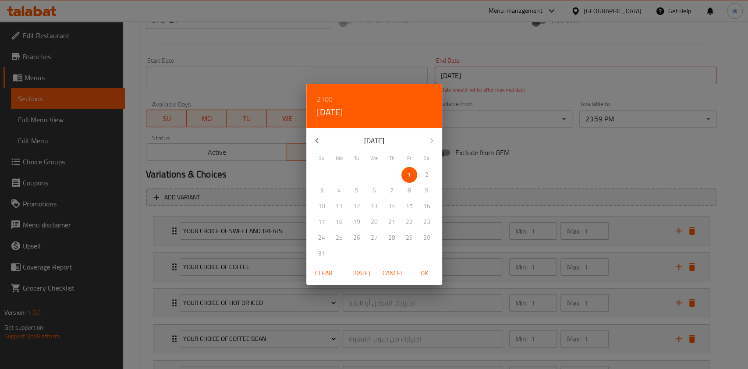
click at [320, 272] on span "Clear" at bounding box center [323, 273] width 21 height 11
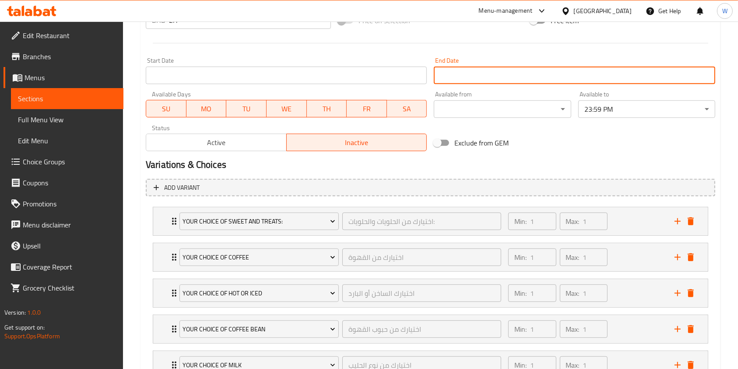
click at [531, 157] on div "Variations & Choices" at bounding box center [430, 165] width 577 height 20
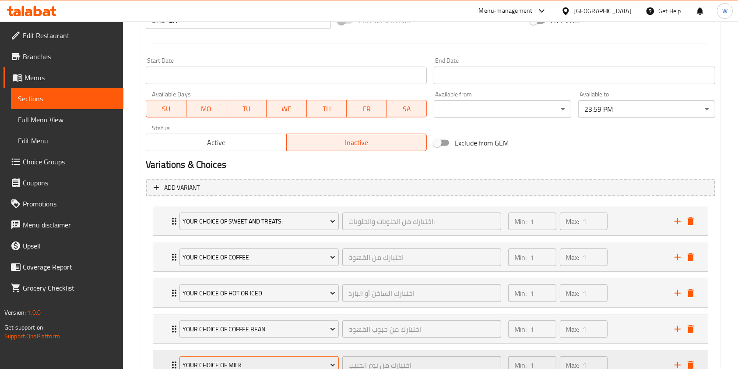
scroll to position [492, 0]
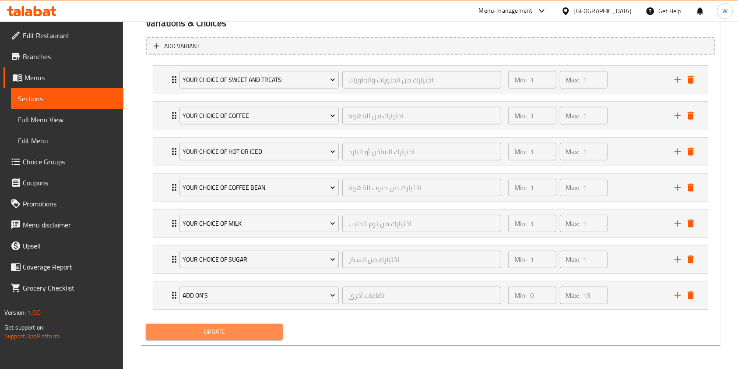
click at [239, 331] on span "Update" at bounding box center [214, 331] width 123 height 11
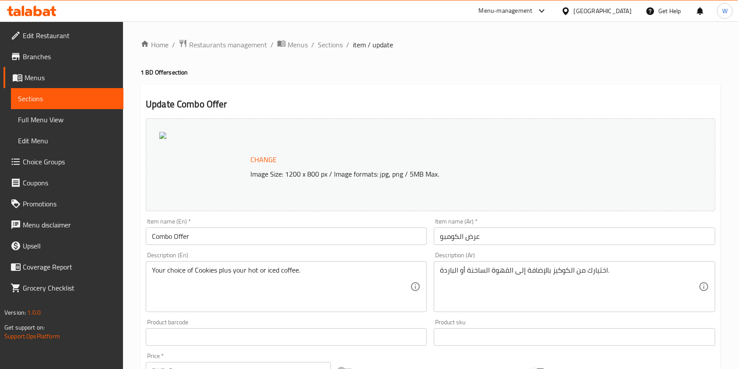
scroll to position [175, 0]
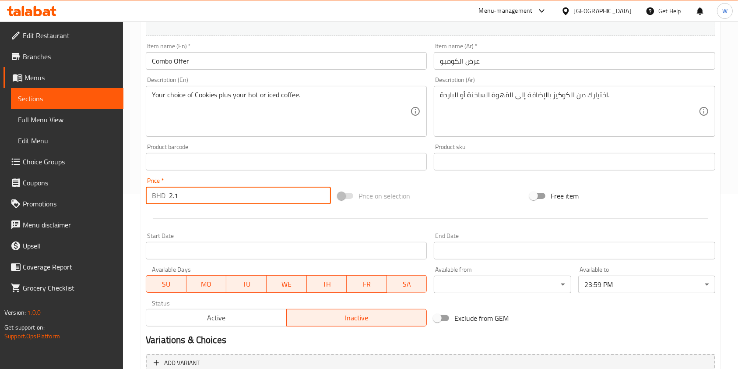
drag, startPoint x: 193, startPoint y: 192, endPoint x: 136, endPoint y: 183, distance: 57.7
click at [151, 196] on div "BHD 2.1 Price *" at bounding box center [238, 196] width 185 height 18
type input "1.450"
click at [448, 200] on div "Price on selection" at bounding box center [431, 196] width 192 height 24
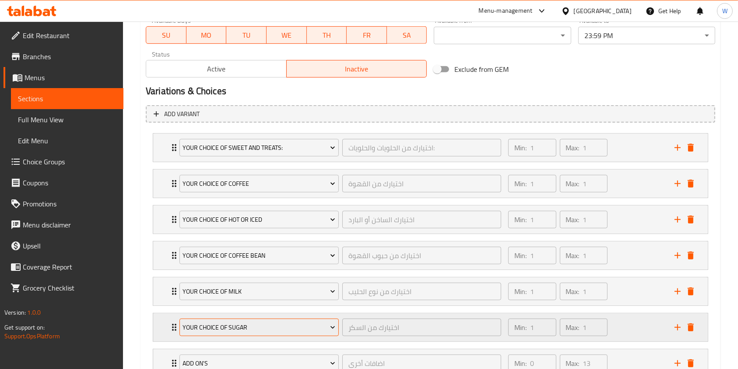
scroll to position [492, 0]
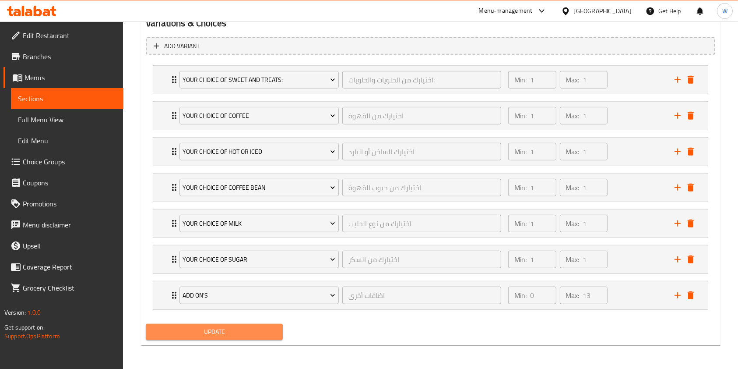
click at [238, 334] on span "Update" at bounding box center [214, 331] width 123 height 11
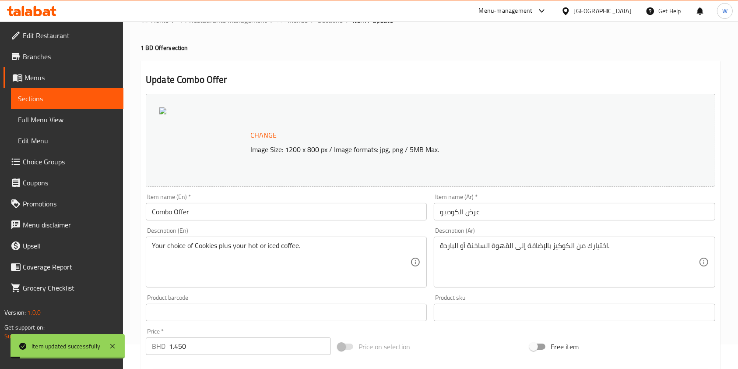
scroll to position [0, 0]
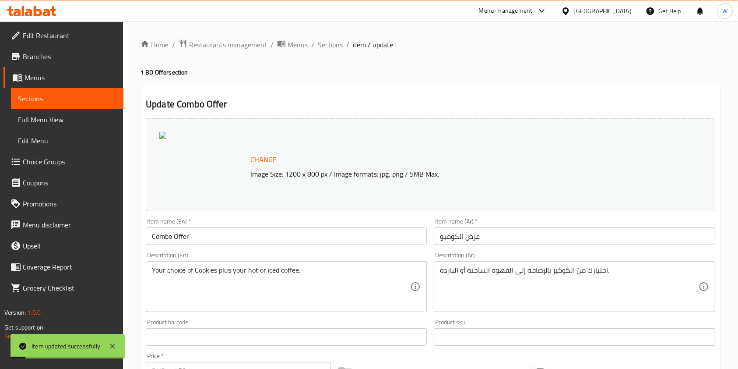
click at [332, 47] on span "Sections" at bounding box center [330, 44] width 25 height 11
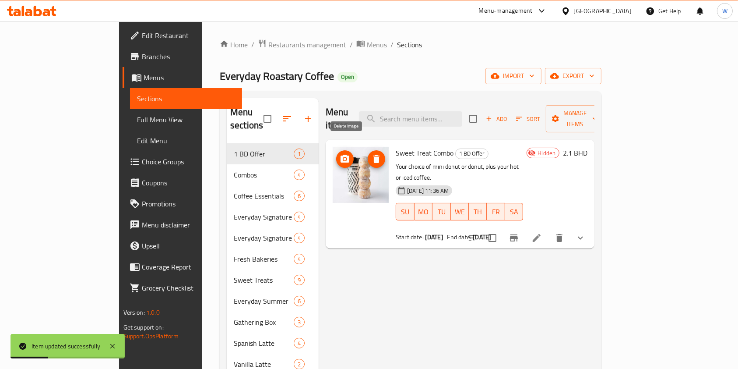
click at [371, 154] on icon "delete image" at bounding box center [376, 159] width 11 height 11
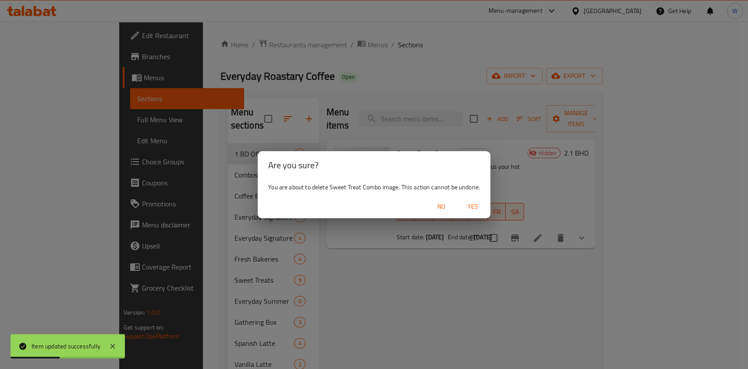
click at [484, 200] on button "Yes" at bounding box center [473, 206] width 28 height 16
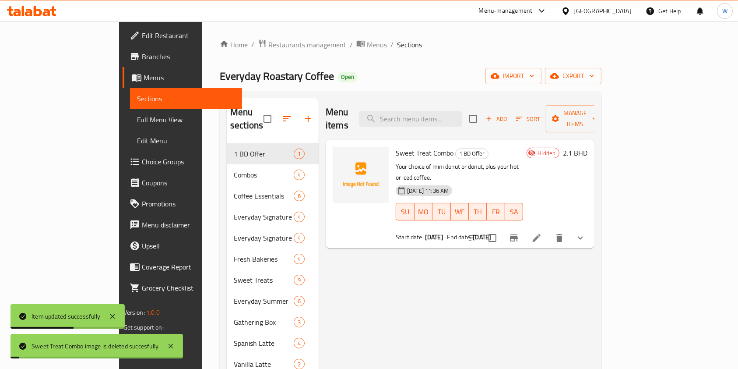
click at [533, 268] on div "Menu items Add Sort Manage items Sweet Treat Combo 1 BD Offer Your choice of mi…" at bounding box center [457, 301] width 276 height 406
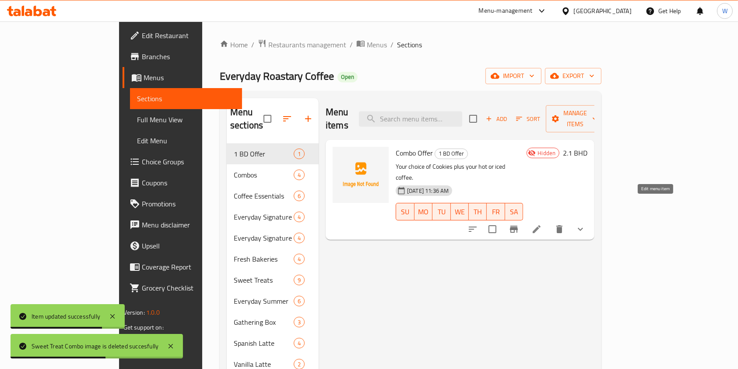
click at [541, 225] on icon at bounding box center [537, 229] width 8 height 8
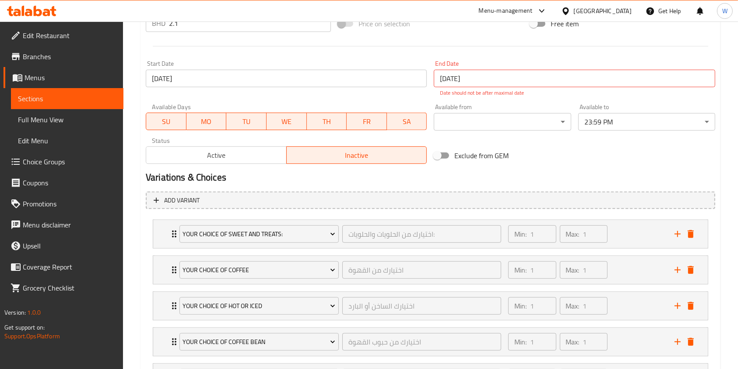
scroll to position [350, 0]
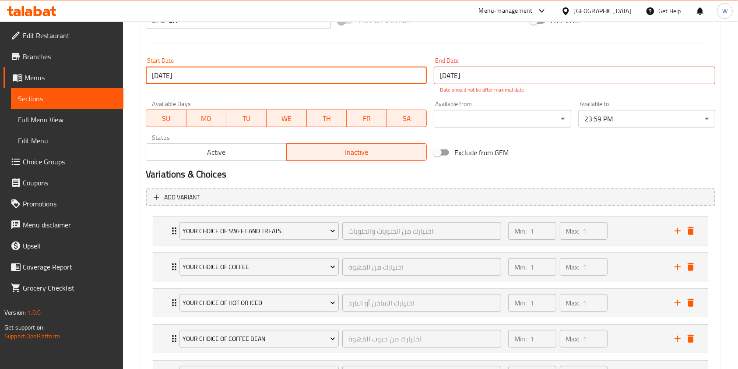
click at [298, 77] on input "[DATE]" at bounding box center [286, 76] width 281 height 18
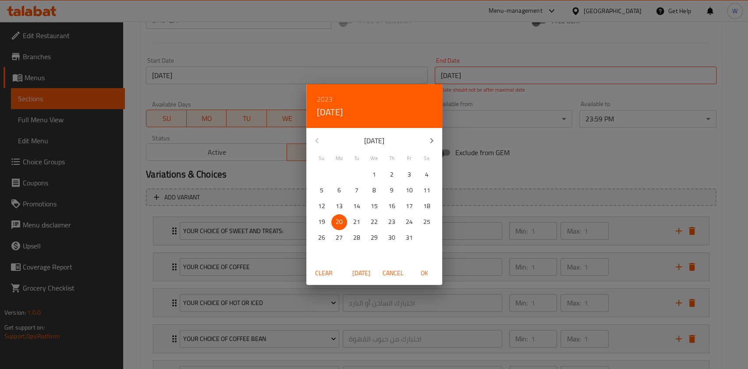
click at [328, 275] on span "Clear" at bounding box center [323, 273] width 21 height 11
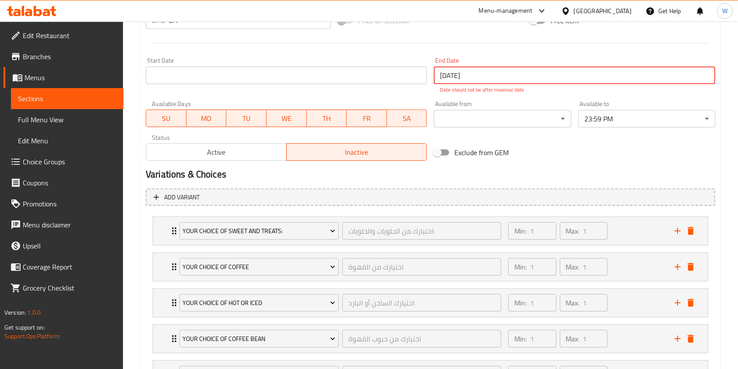
click at [515, 69] on input "[DATE]" at bounding box center [574, 76] width 281 height 18
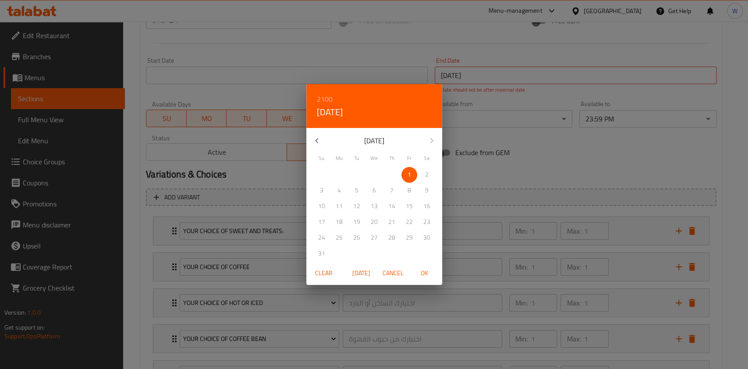
click at [335, 272] on button "Clear" at bounding box center [324, 273] width 28 height 16
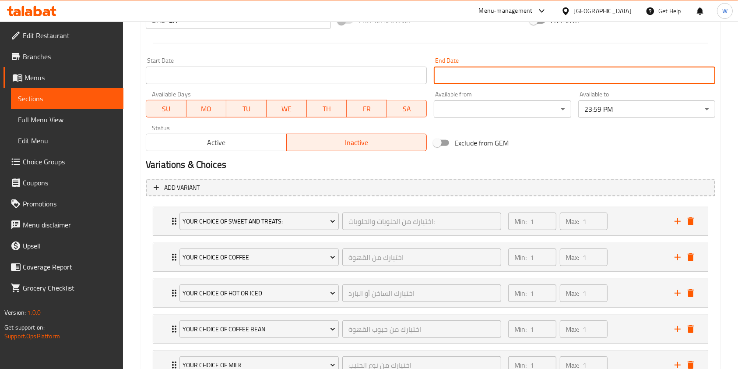
click at [498, 161] on h2 "Variations & Choices" at bounding box center [431, 164] width 570 height 13
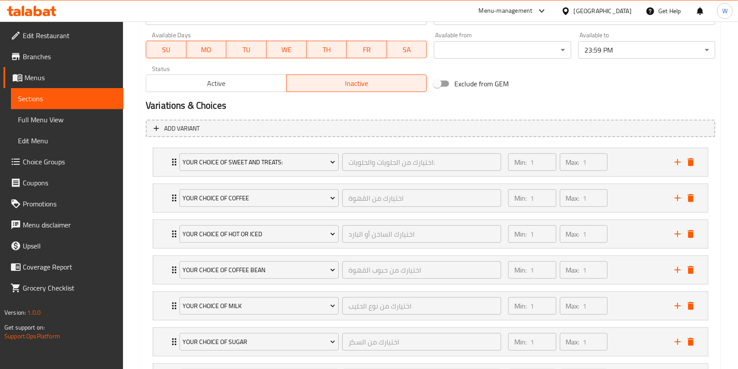
scroll to position [492, 0]
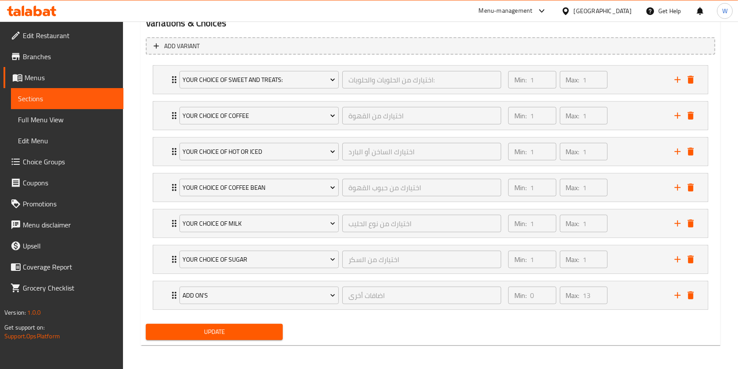
click at [238, 326] on span "Update" at bounding box center [214, 331] width 123 height 11
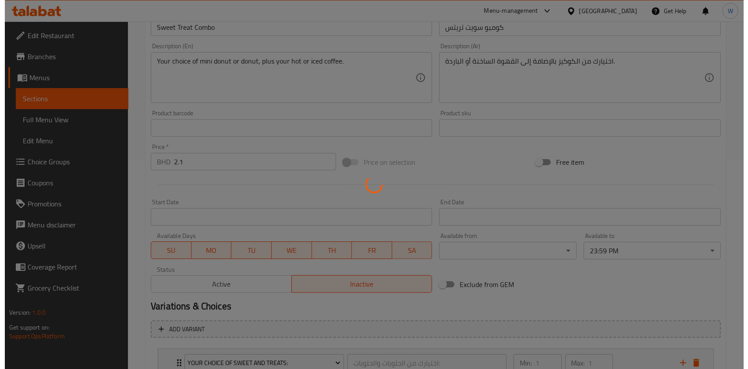
scroll to position [200, 0]
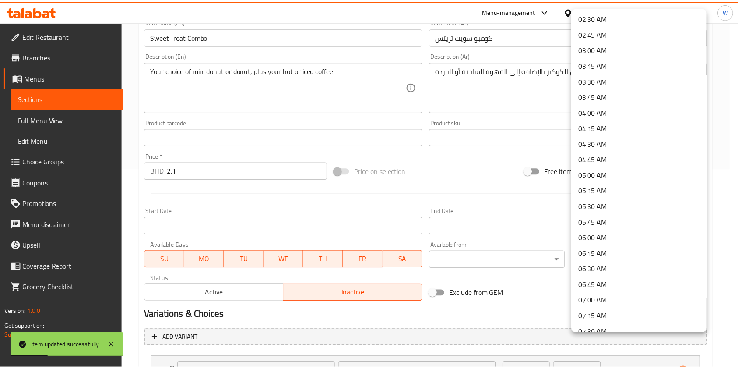
scroll to position [0, 0]
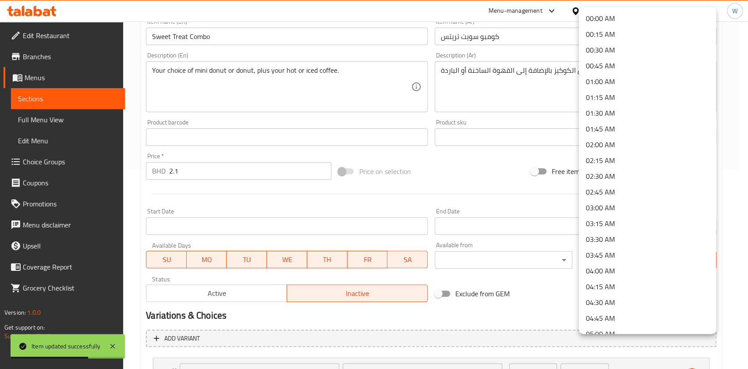
click at [541, 290] on div at bounding box center [374, 184] width 748 height 369
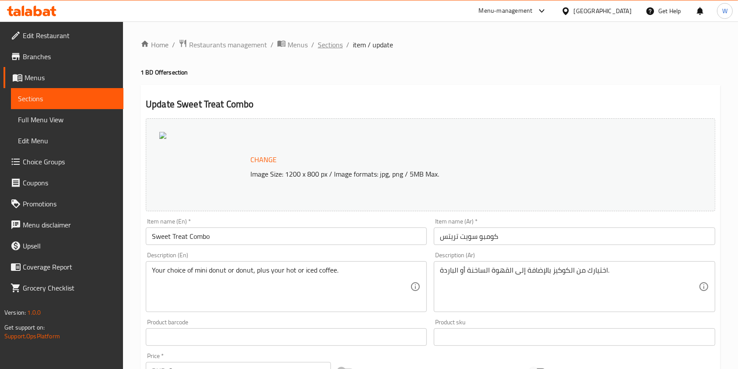
click at [337, 41] on span "Sections" at bounding box center [330, 44] width 25 height 11
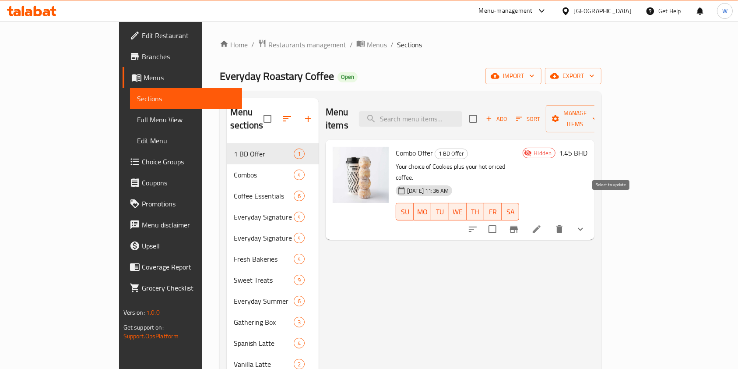
click at [502, 220] on input "checkbox" at bounding box center [493, 229] width 18 height 18
checkbox input "true"
click at [595, 140] on div "Combo Offer 1 BD Offer Your choice of Cookies plus your hot or iced coffee. 30-…" at bounding box center [460, 190] width 269 height 100
click at [598, 117] on span "Manage items" at bounding box center [575, 119] width 45 height 22
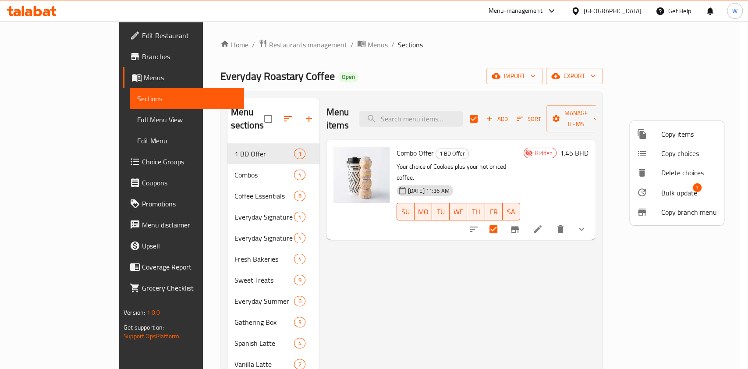
click at [669, 190] on span "Bulk update" at bounding box center [679, 192] width 36 height 11
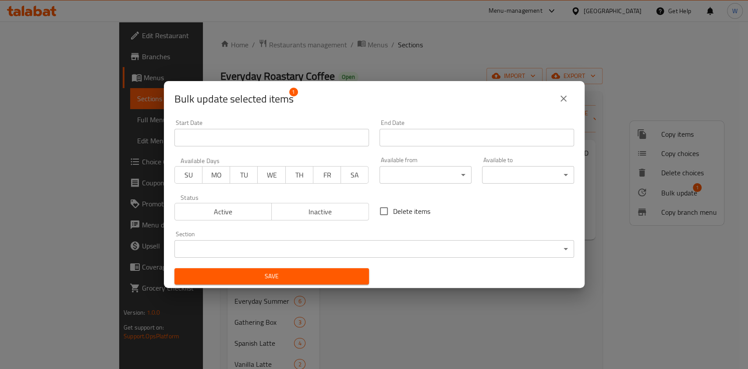
click at [504, 173] on body "​ Menu-management Bahrain Get Help W Edit Restaurant Branches Menus Sections Fu…" at bounding box center [374, 194] width 748 height 347
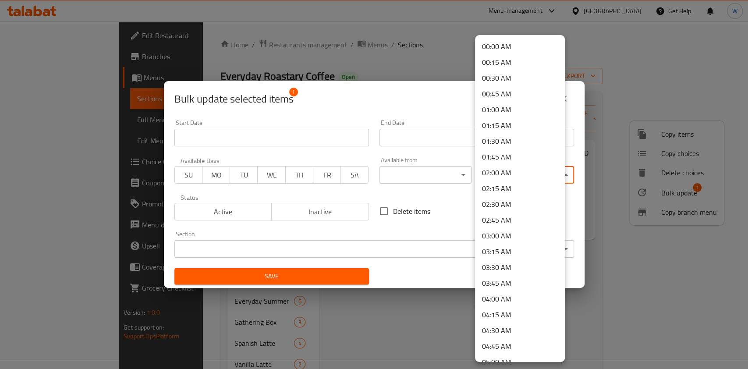
click at [455, 198] on div at bounding box center [374, 184] width 748 height 369
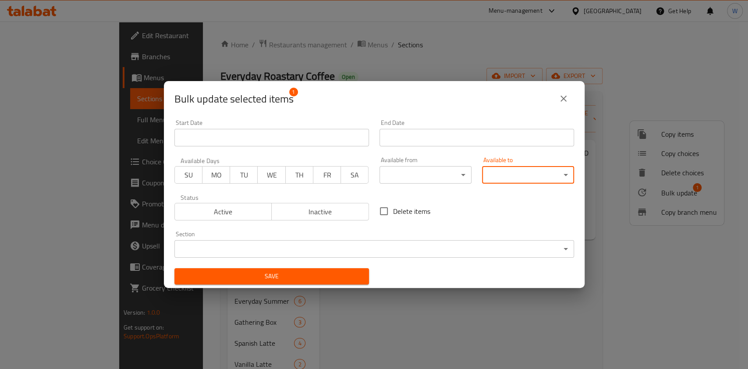
click at [515, 184] on div "Available to ​ ​" at bounding box center [528, 170] width 102 height 37
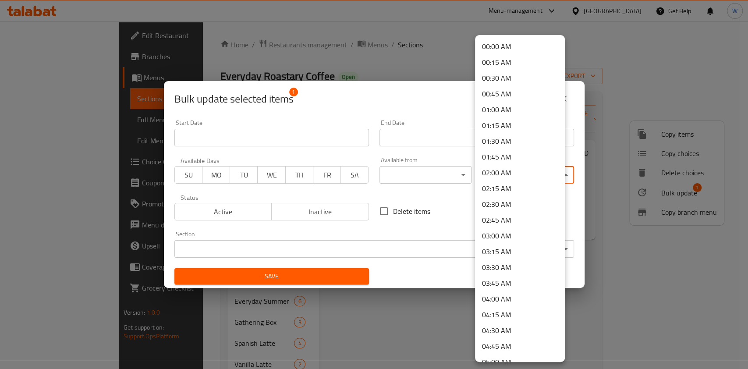
click at [519, 177] on body "​ Menu-management Bahrain Get Help W Edit Restaurant Branches Menus Sections Fu…" at bounding box center [374, 194] width 748 height 347
click at [455, 192] on div at bounding box center [374, 184] width 748 height 369
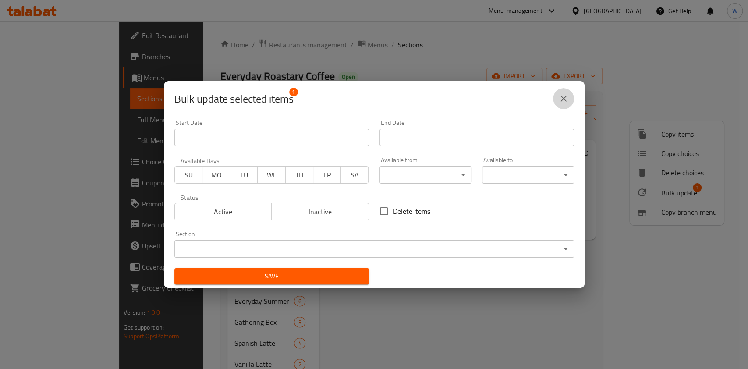
click at [564, 102] on icon "close" at bounding box center [563, 98] width 11 height 11
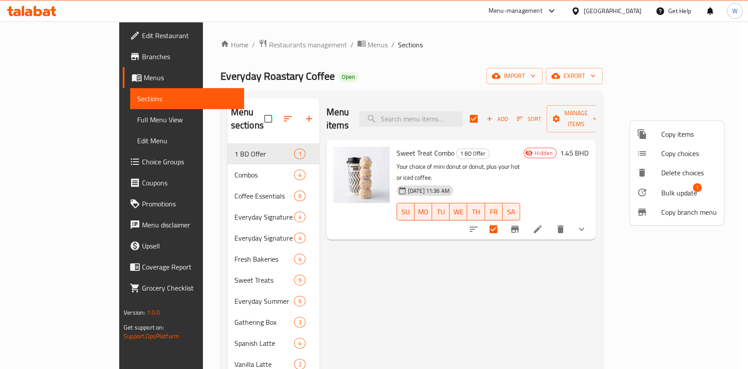
click at [571, 324] on div at bounding box center [374, 184] width 748 height 369
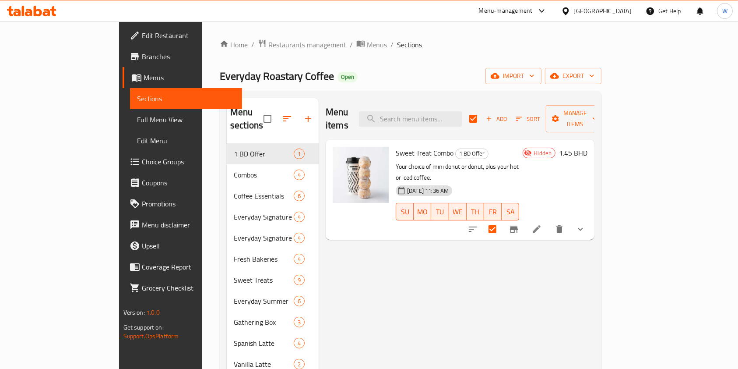
click at [593, 291] on div "Menu items Add Sort Manage items Sweet Treat Combo 1 BD Offer Your choice of mi…" at bounding box center [457, 301] width 276 height 406
click at [549, 221] on li at bounding box center [537, 229] width 25 height 16
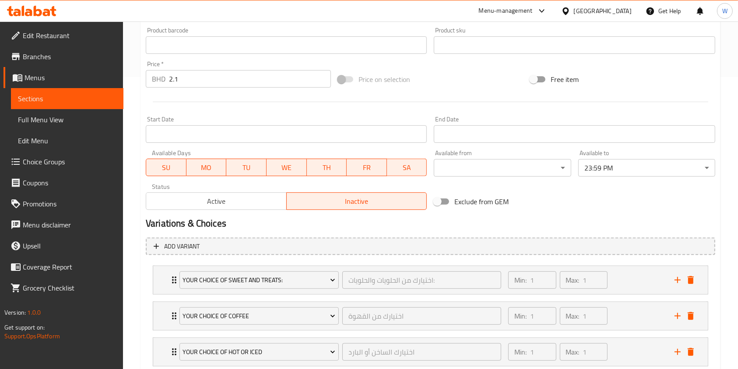
scroll to position [409, 0]
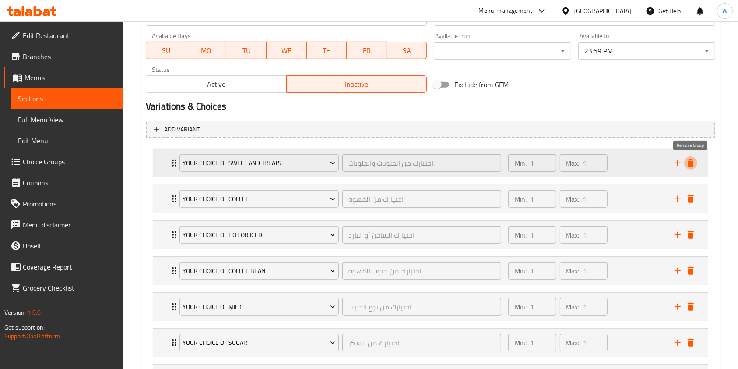
click at [689, 166] on icon "delete" at bounding box center [691, 163] width 11 height 11
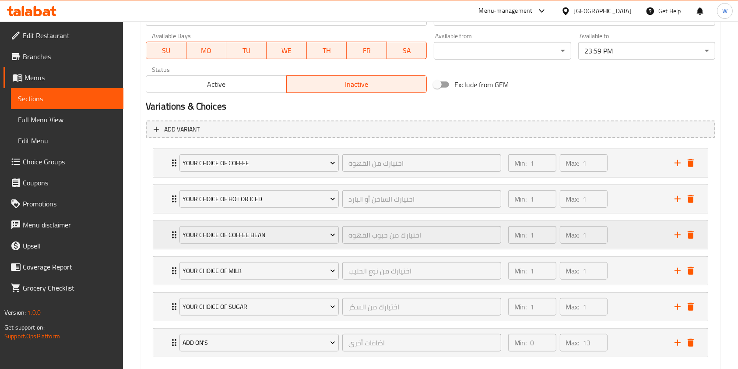
click at [169, 232] on icon "Expand" at bounding box center [174, 234] width 11 height 11
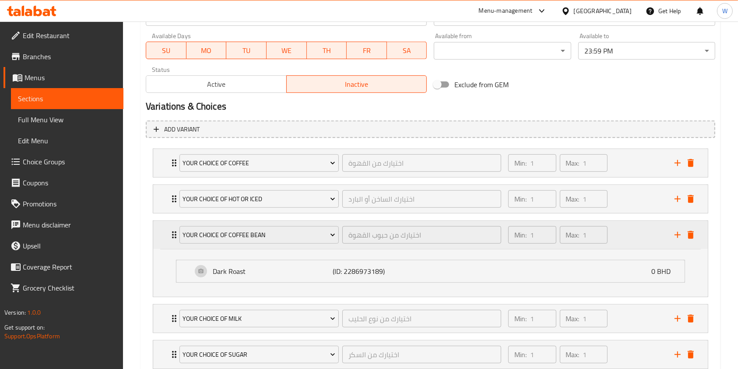
click at [173, 233] on icon "Expand" at bounding box center [174, 234] width 4 height 7
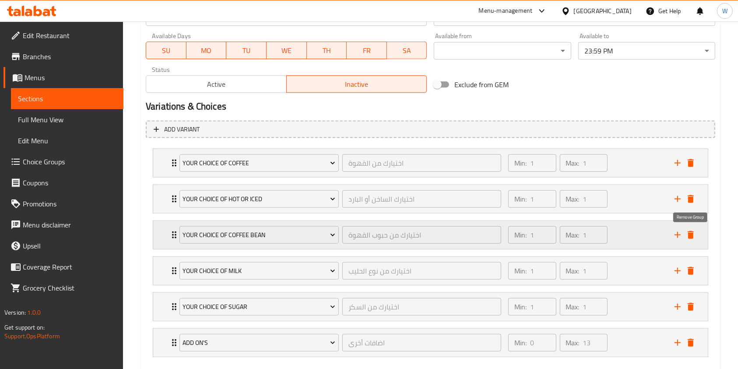
click at [693, 236] on icon "delete" at bounding box center [691, 235] width 6 height 8
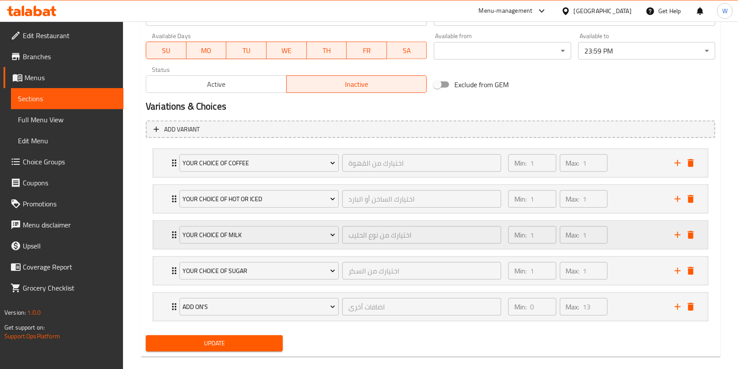
click at [166, 235] on div "Your Choice Of Milk اختيارك من نوع الحليب ​ Min: 1 ​ Max: 1 ​" at bounding box center [430, 235] width 555 height 28
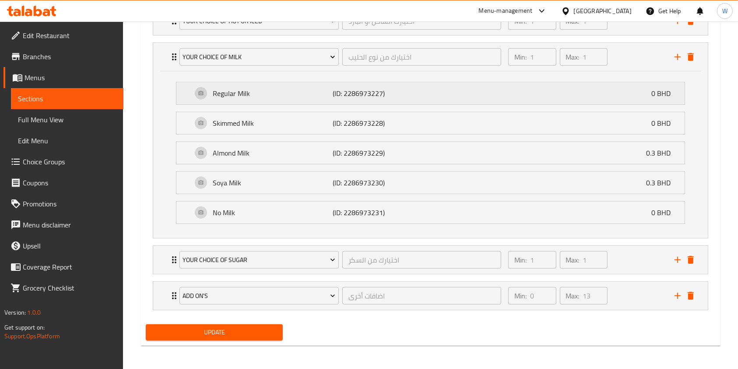
scroll to position [587, 0]
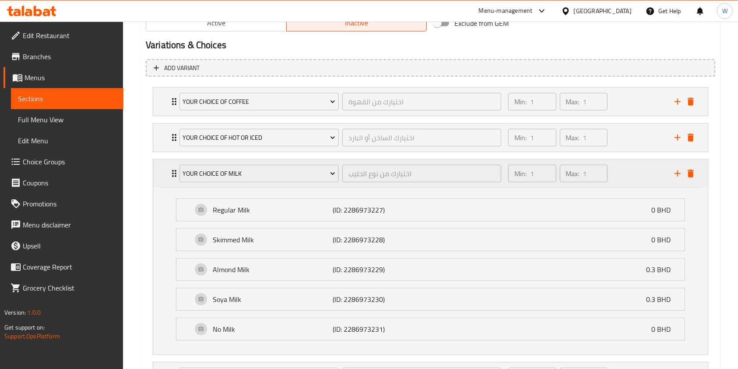
click at [173, 177] on icon "Expand" at bounding box center [174, 173] width 11 height 11
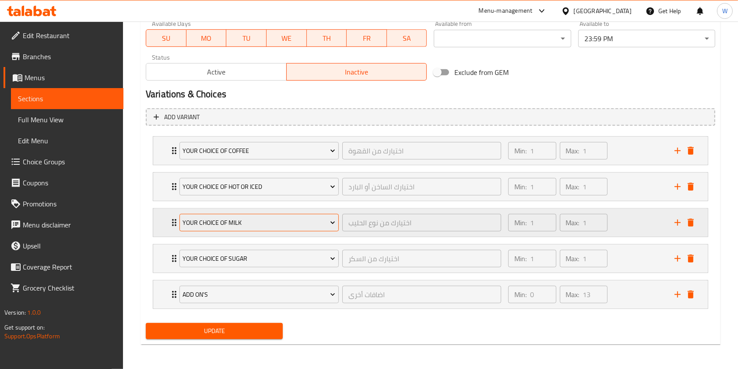
scroll to position [420, 0]
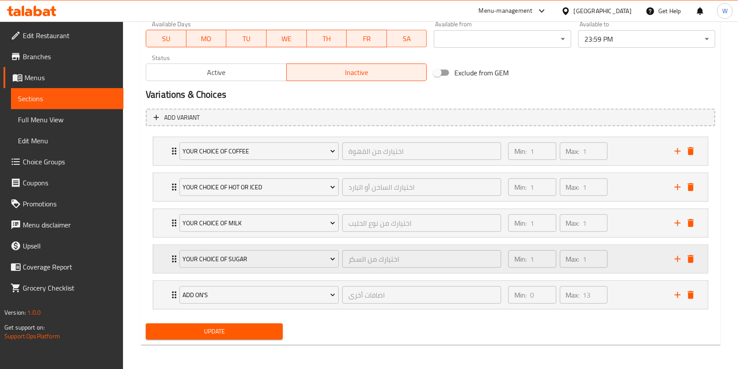
click at [178, 262] on div "Your Choice of Sugar" at bounding box center [259, 258] width 163 height 21
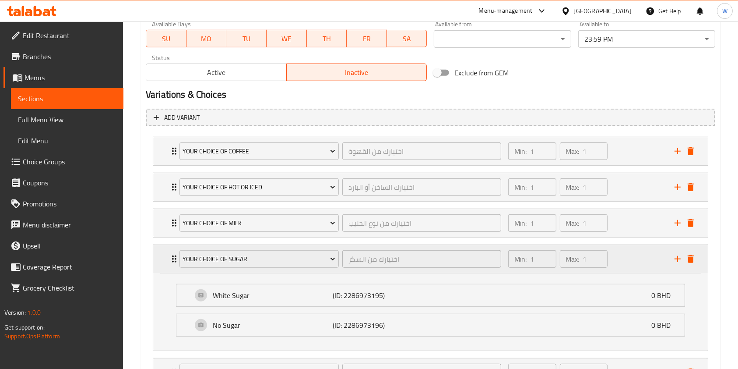
scroll to position [470, 0]
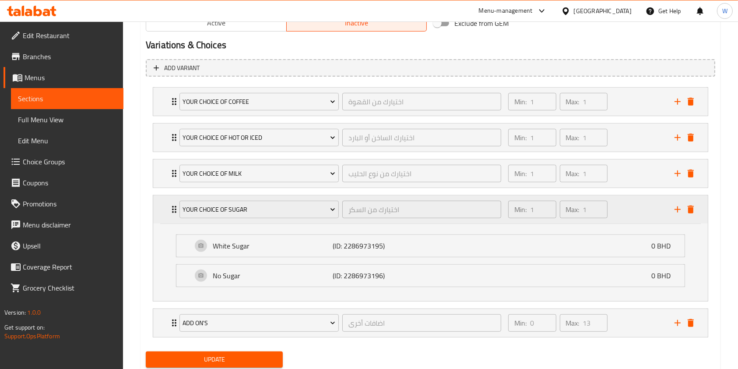
click at [173, 211] on icon "Expand" at bounding box center [174, 209] width 4 height 7
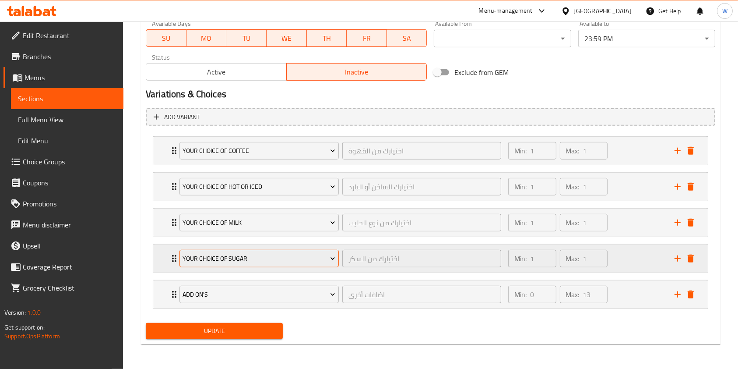
scroll to position [420, 0]
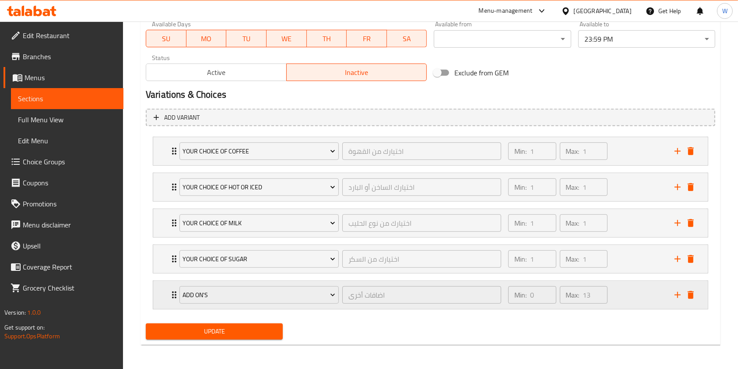
click at [175, 291] on div "Add On's اضافات أخرى ​" at bounding box center [340, 295] width 332 height 28
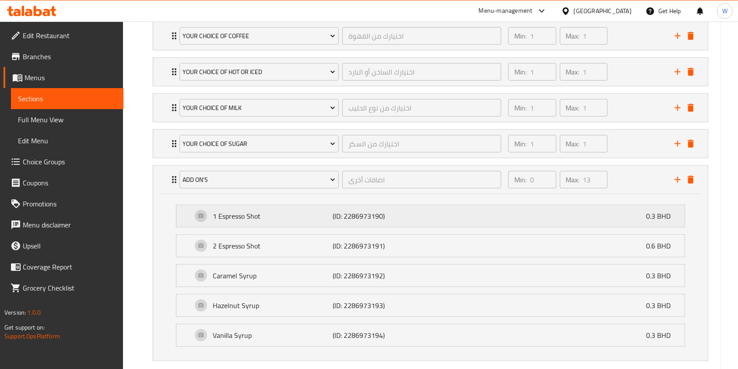
scroll to position [587, 0]
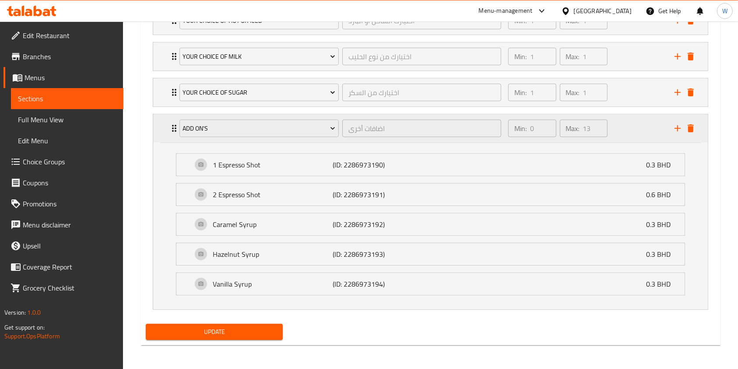
click at [168, 132] on div "Add On's اضافات أخرى ​ Min: 0 ​ Max: 13 ​" at bounding box center [430, 128] width 555 height 28
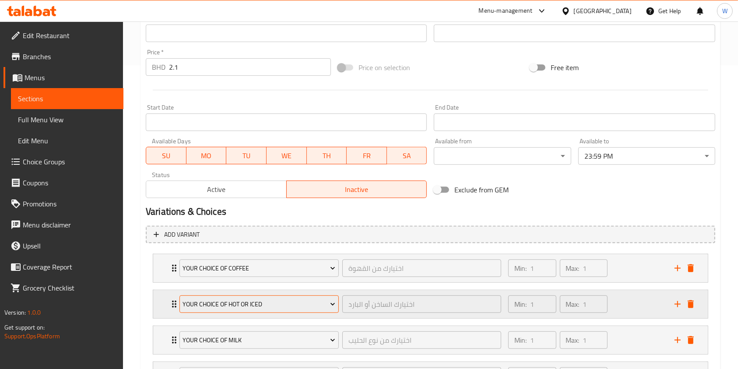
scroll to position [420, 0]
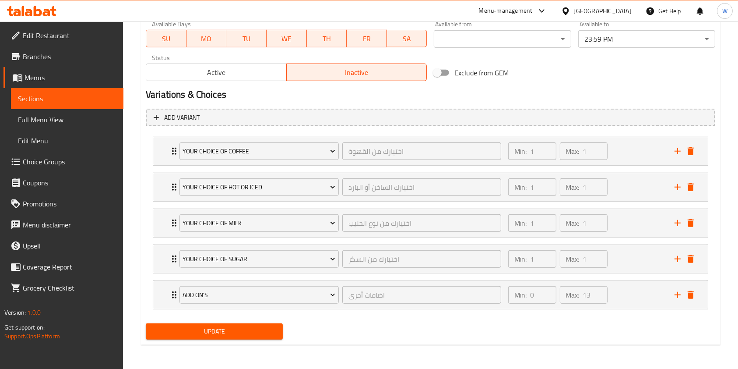
click at [212, 328] on span "Update" at bounding box center [214, 331] width 123 height 11
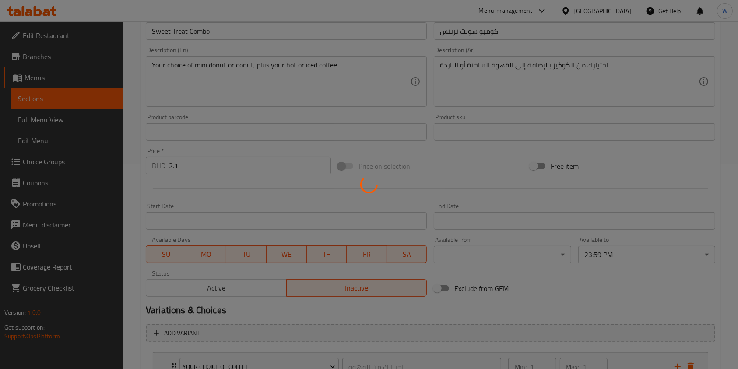
scroll to position [187, 0]
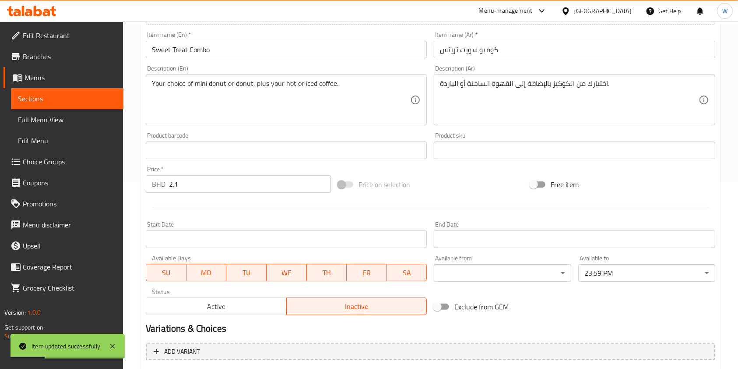
click at [64, 59] on span "Branches" at bounding box center [70, 56] width 94 height 11
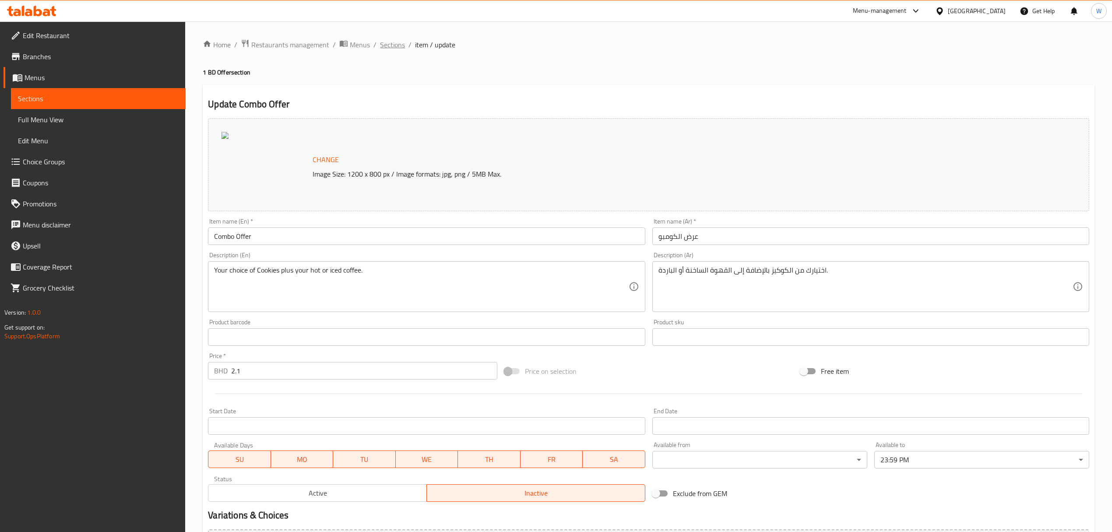
click at [386, 46] on span "Sections" at bounding box center [392, 44] width 25 height 11
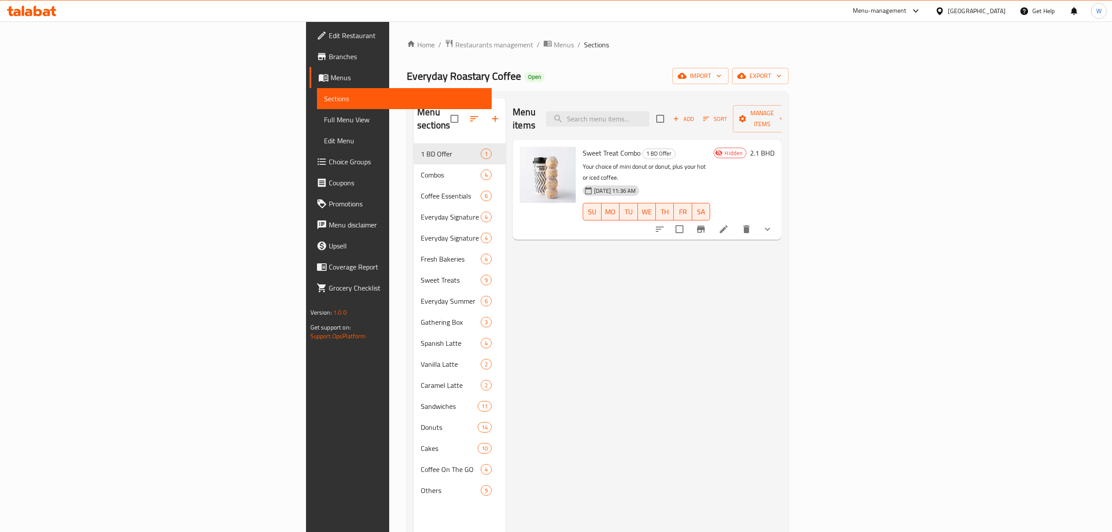
click at [329, 160] on span "Choice Groups" at bounding box center [407, 161] width 156 height 11
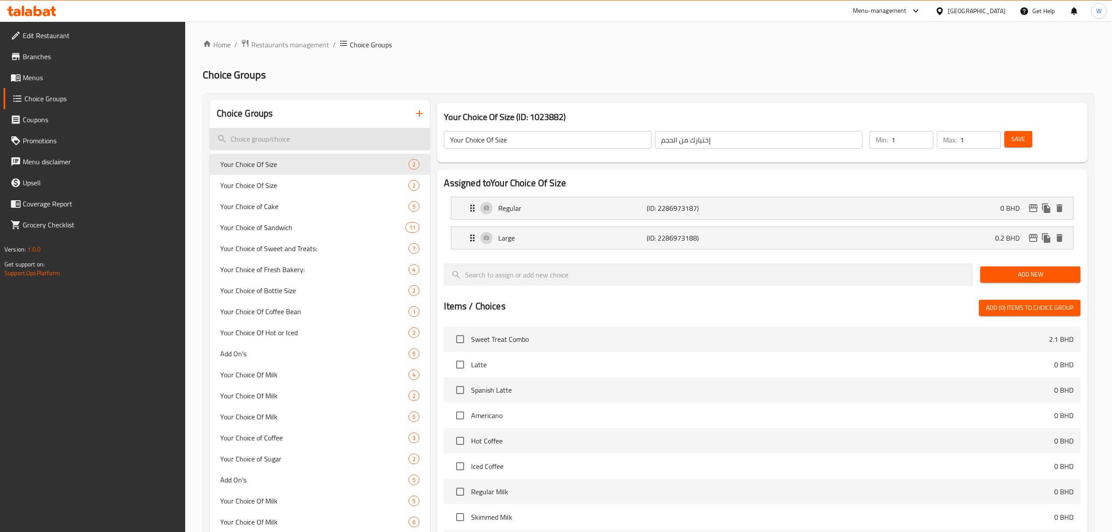
click at [315, 144] on input "search" at bounding box center [320, 139] width 220 height 22
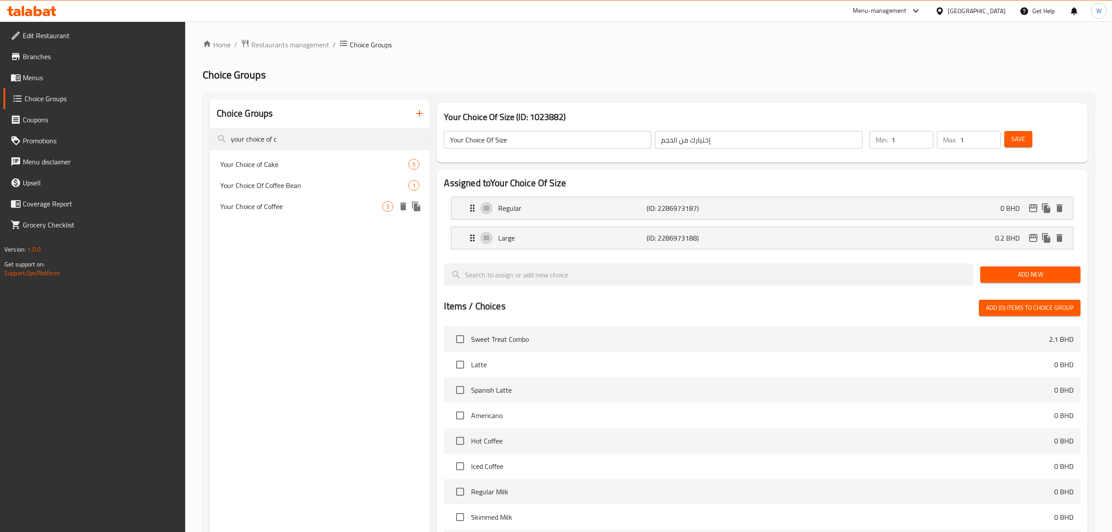
type input "your choice of c"
click at [316, 213] on div "Your Choice of Coffee 3" at bounding box center [320, 206] width 220 height 21
type input "Your Choice of Coffee"
type input "اختيارك من القهوة"
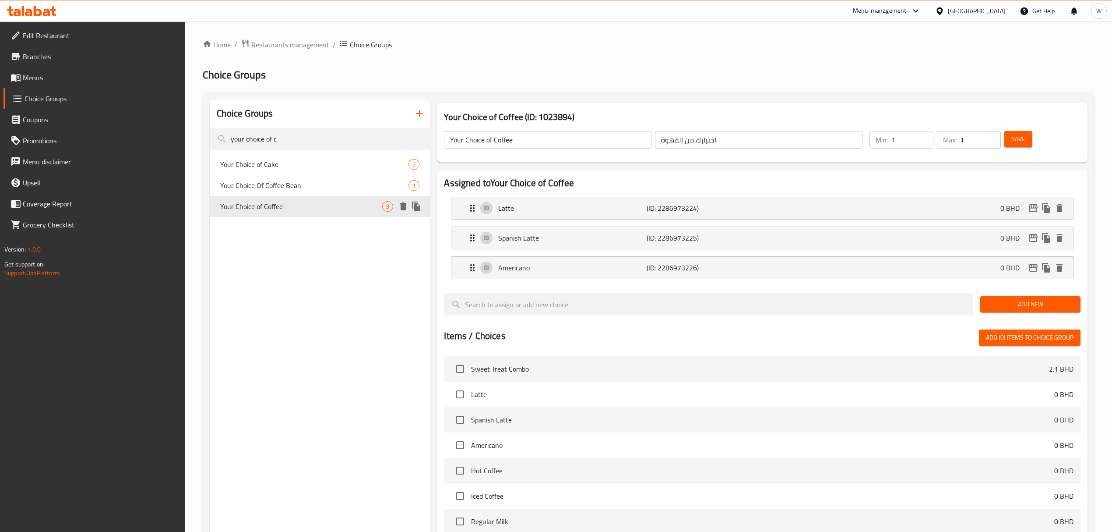
click at [416, 208] on icon "duplicate" at bounding box center [416, 206] width 8 height 10
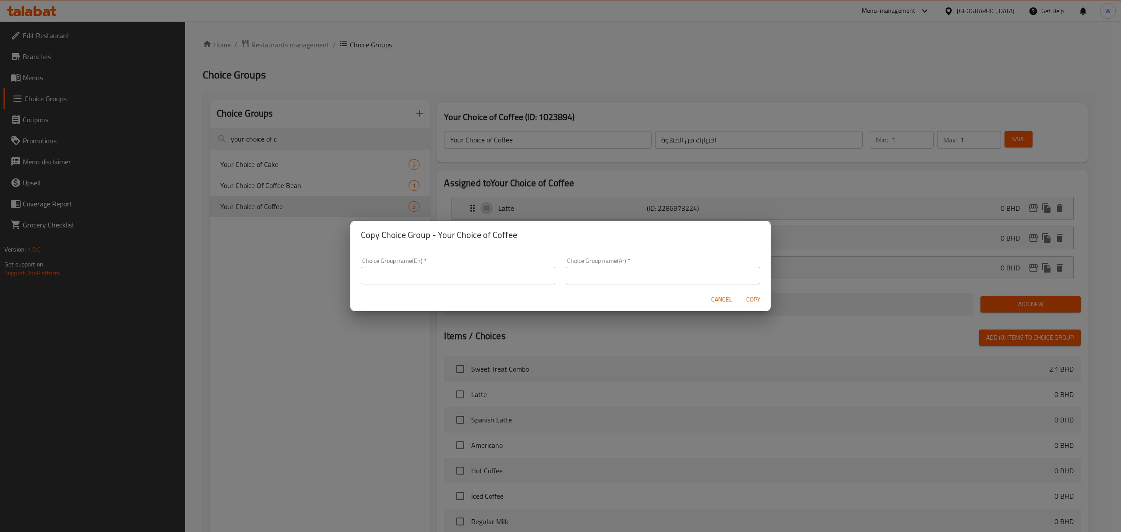
click at [435, 274] on input "text" at bounding box center [458, 276] width 194 height 18
click at [728, 298] on button "Cancel" at bounding box center [722, 299] width 28 height 16
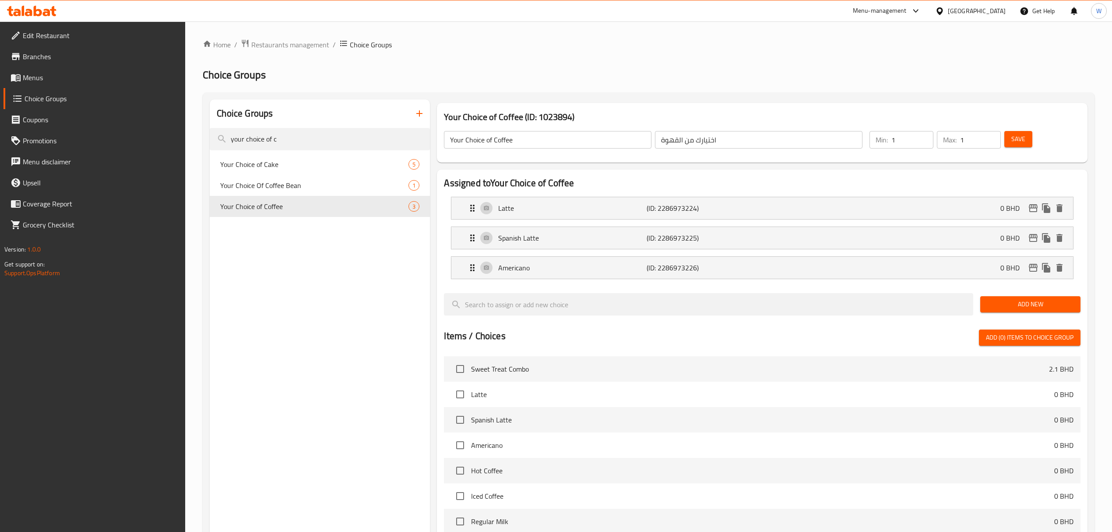
click at [529, 134] on input "Your Choice of Coffee" at bounding box center [548, 140] width 208 height 18
click at [528, 135] on input "Your Choice of Coffee" at bounding box center [548, 140] width 208 height 18
click at [419, 209] on icon "duplicate" at bounding box center [416, 206] width 8 height 10
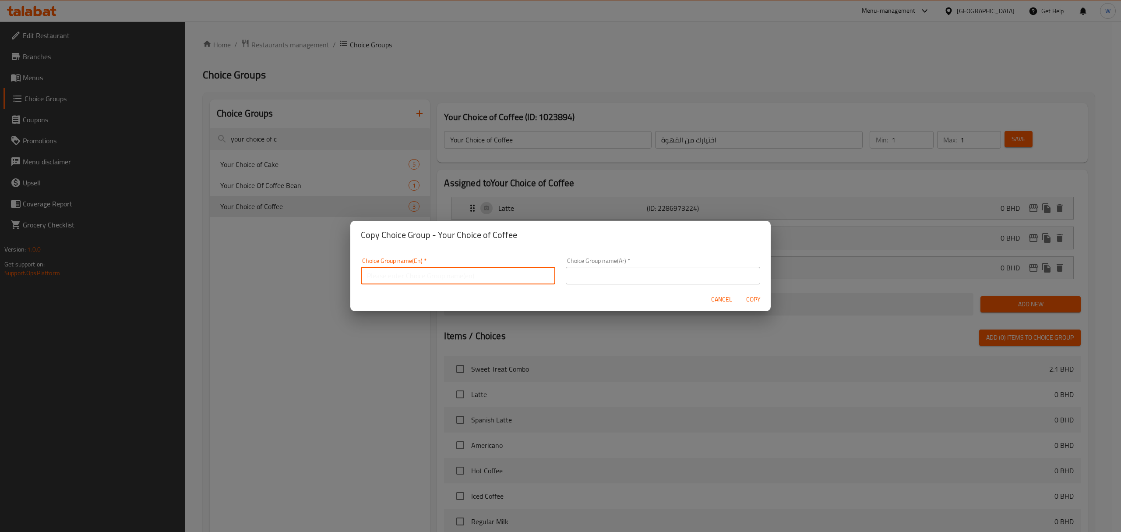
drag, startPoint x: 445, startPoint y: 269, endPoint x: 444, endPoint y: 273, distance: 4.6
click at [445, 270] on input "text" at bounding box center [458, 276] width 194 height 18
paste input "Your Choice of Coffee"
type input "Your Choice of Coffee:"
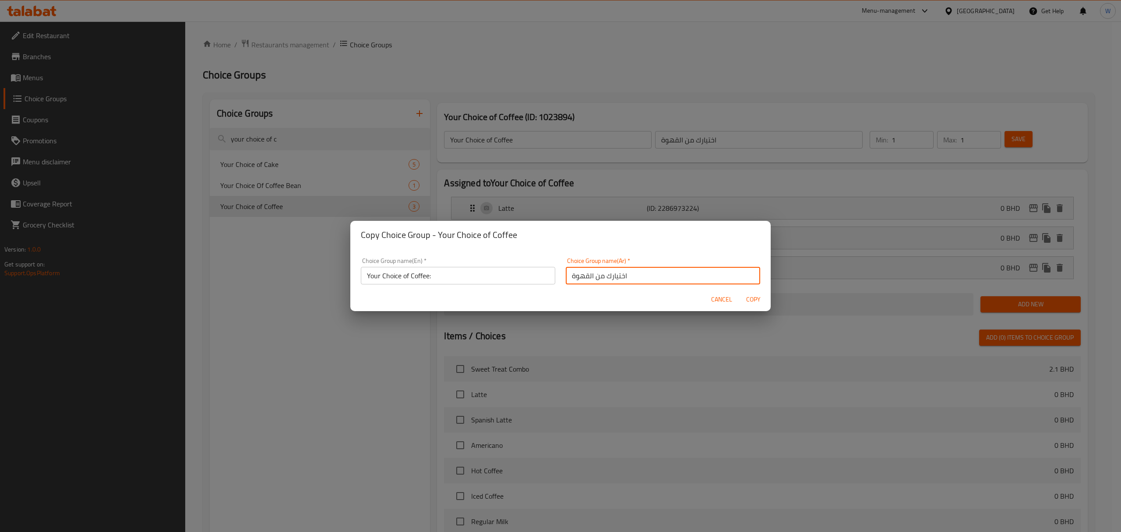
type input "اختيارك من القهوة"
click at [755, 298] on span "Copy" at bounding box center [753, 299] width 21 height 11
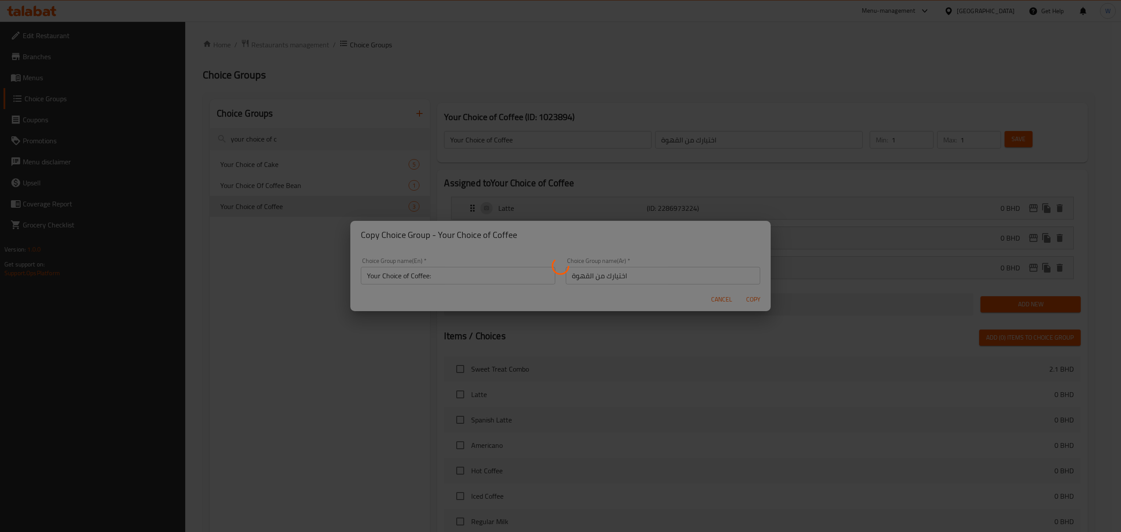
type input "Your Choice of Coffee:"
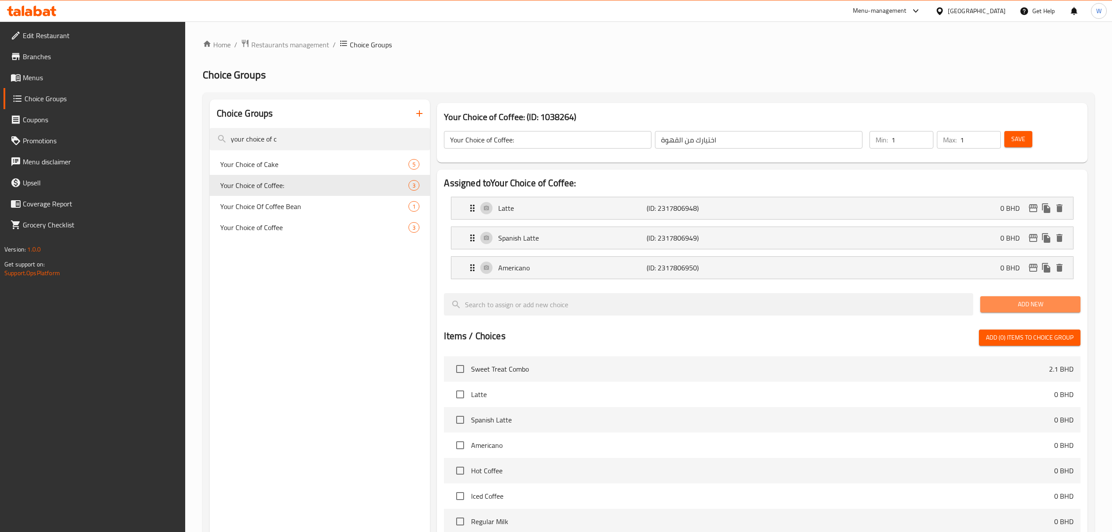
click at [1006, 304] on span "Add New" at bounding box center [1031, 304] width 86 height 11
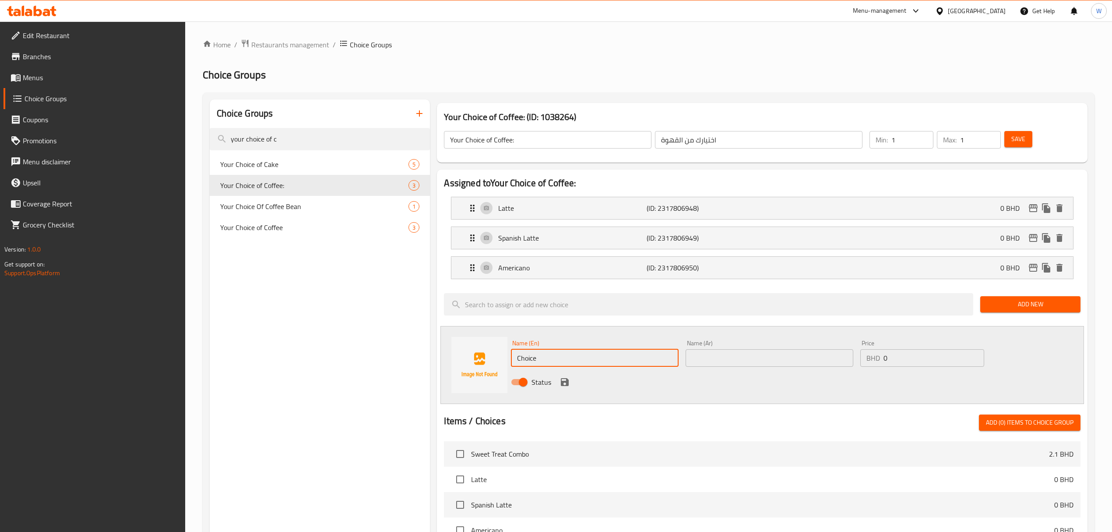
click at [605, 354] on input "Choice" at bounding box center [595, 358] width 168 height 18
click at [603, 357] on input "Choice" at bounding box center [595, 358] width 168 height 18
paste input "appuccino"
type input "Cappuccino"
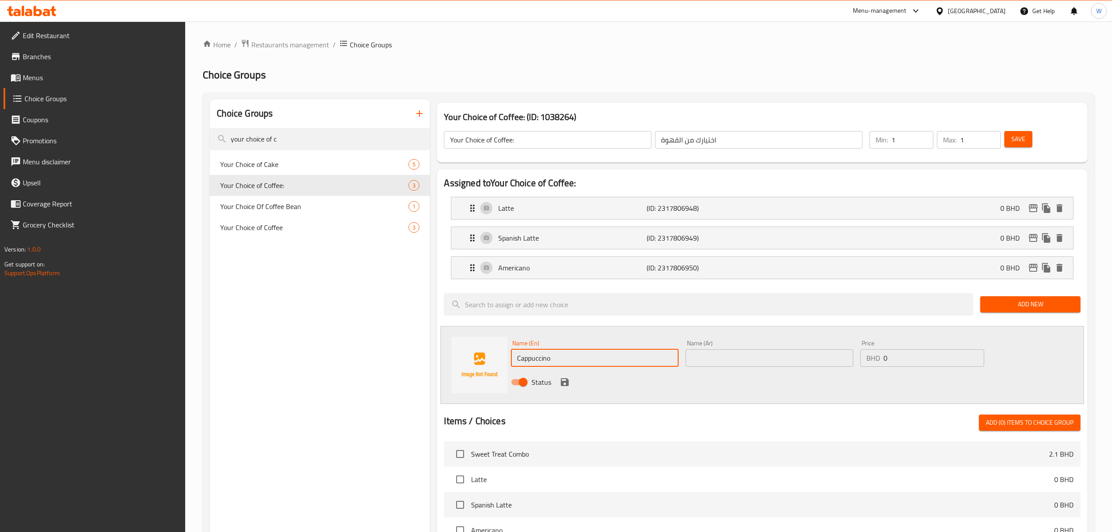
click at [740, 356] on input "text" at bounding box center [770, 358] width 168 height 18
paste input "Cappuccino"
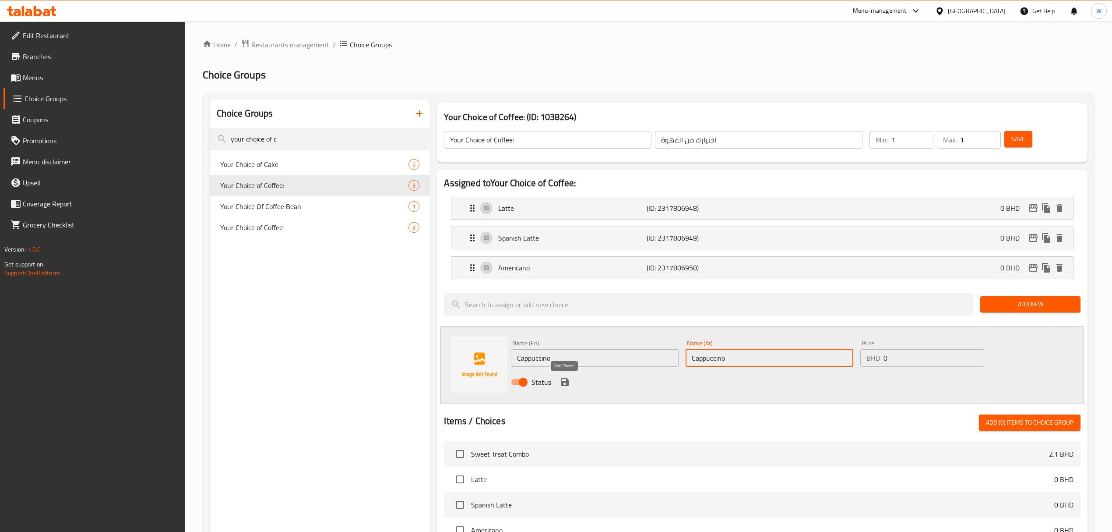
type input "Cappuccino"
click at [568, 381] on icon "save" at bounding box center [565, 382] width 8 height 8
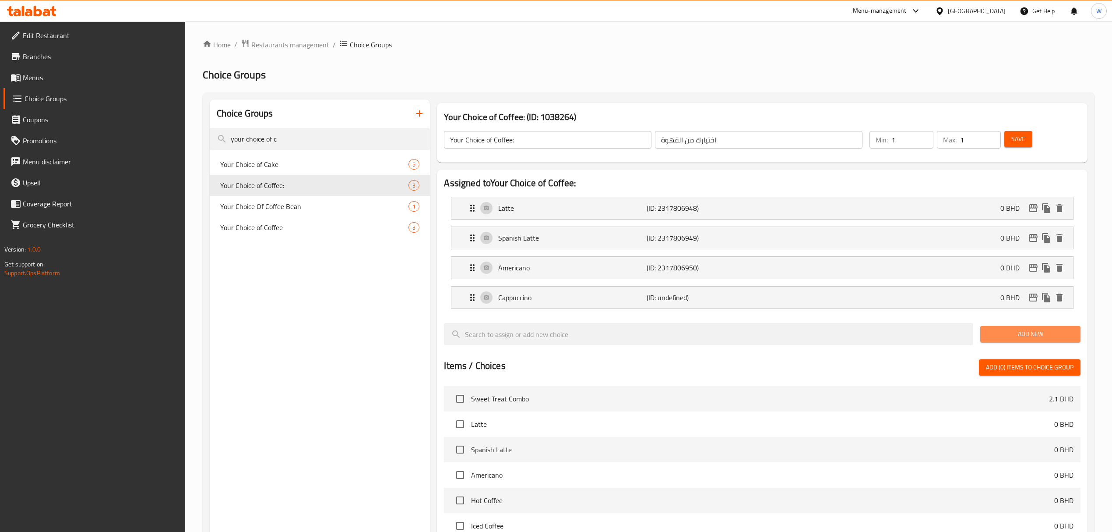
click at [1010, 335] on span "Add New" at bounding box center [1031, 333] width 86 height 11
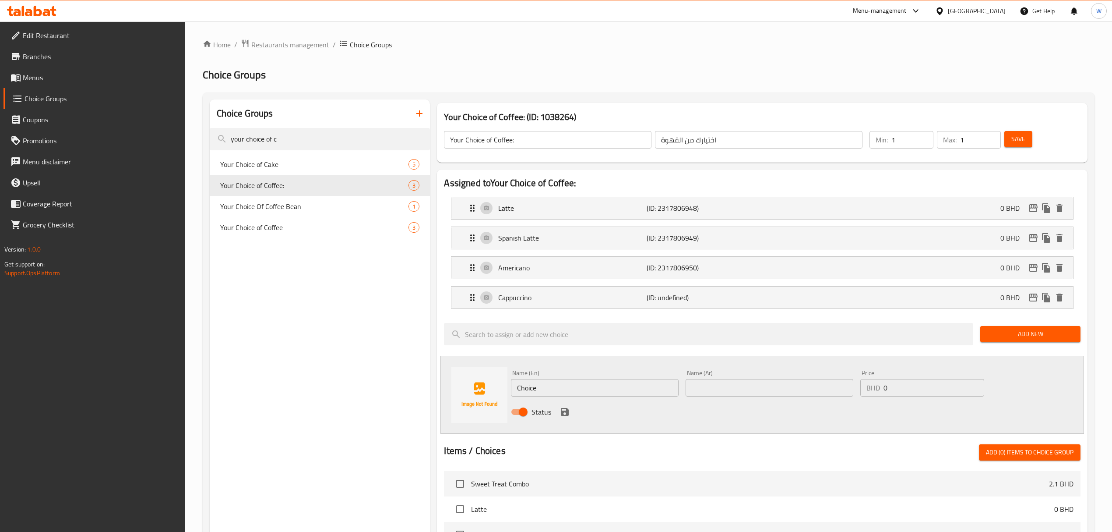
click at [610, 393] on input "Choice" at bounding box center [595, 388] width 168 height 18
paste input "Iced Latte"
type input "Iced Latte"
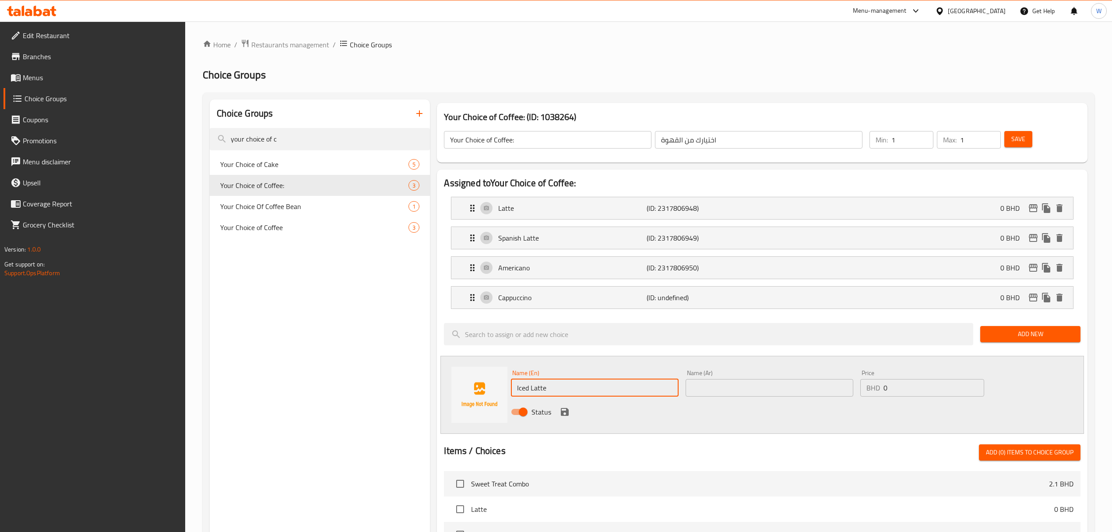
click at [727, 385] on input "text" at bounding box center [770, 388] width 168 height 18
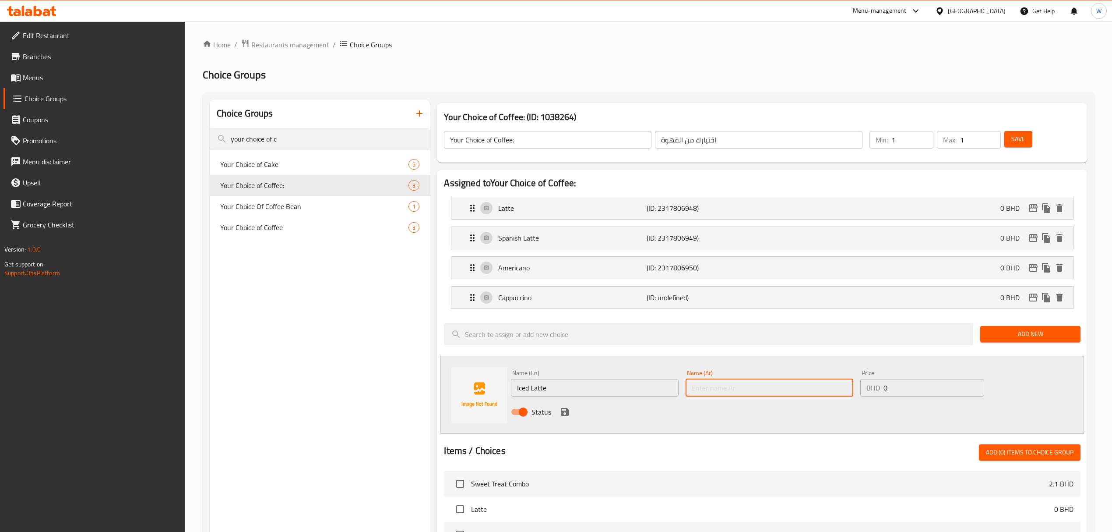
paste input "Iced Latte"
type input "Iced Latte"
click at [566, 410] on icon "save" at bounding box center [565, 411] width 11 height 11
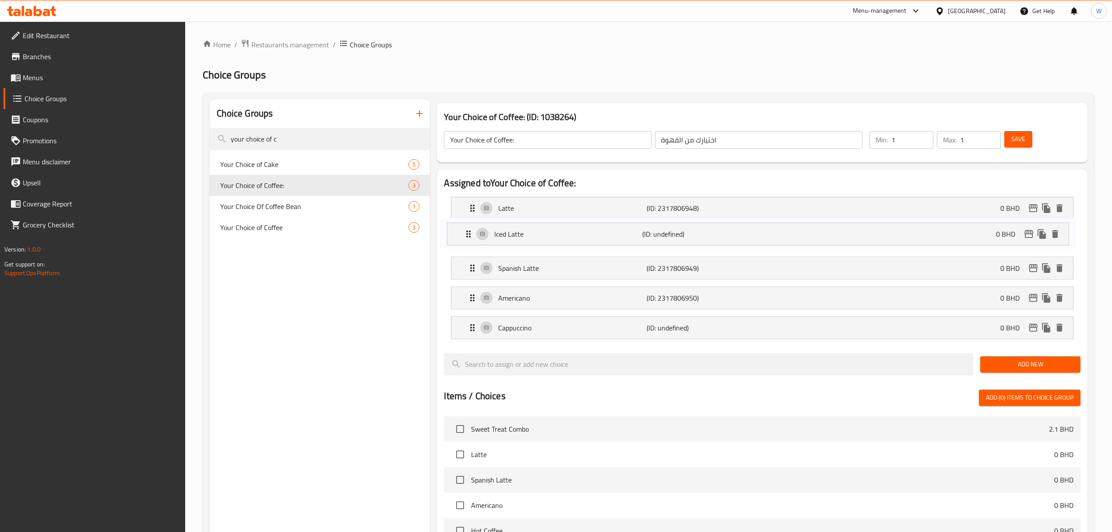
drag, startPoint x: 468, startPoint y: 324, endPoint x: 465, endPoint y: 223, distance: 101.2
click at [465, 223] on nav "Latte (ID: 2317806948) 0 BHD Name (En) Latte Name (En) Name (Ar) لاتيه Name (Ar…" at bounding box center [762, 268] width 636 height 156
click at [1001, 365] on span "Add New" at bounding box center [1031, 363] width 86 height 11
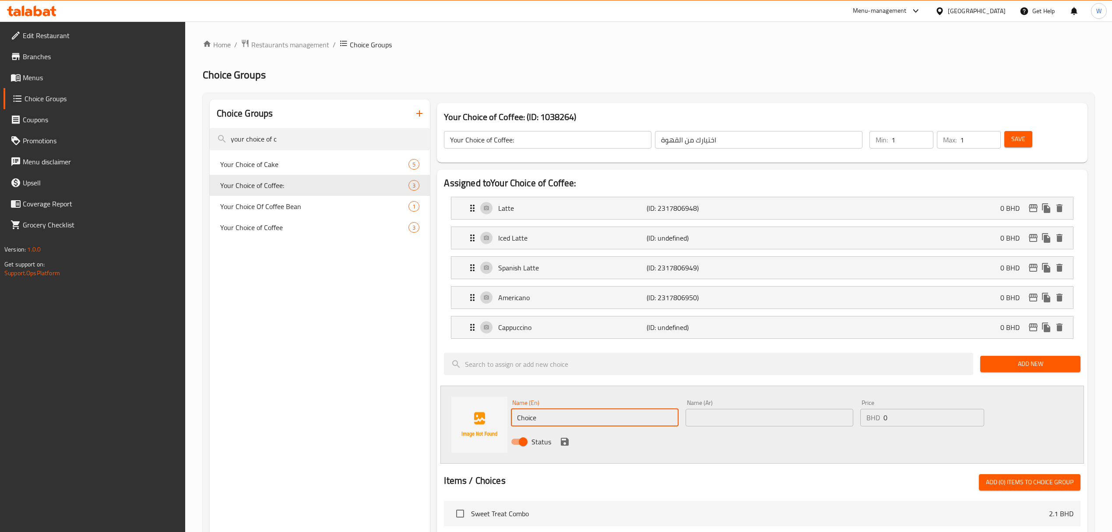
click at [559, 425] on input "Choice" at bounding box center [595, 418] width 168 height 18
paste input "Iced Americano"
type input "Iced Americano"
click at [731, 421] on input "text" at bounding box center [770, 418] width 168 height 18
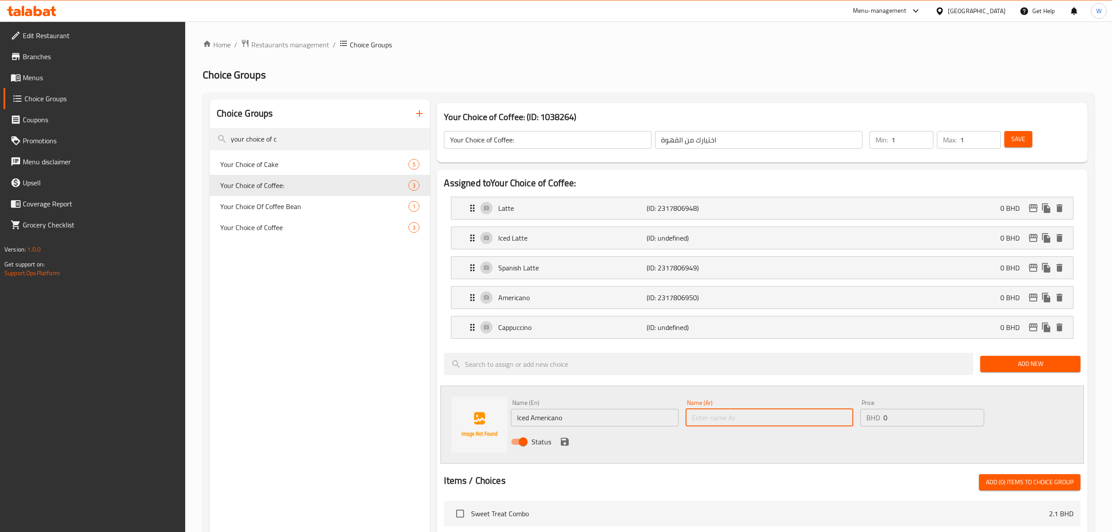
paste input "Iced Americano"
type input "Iced Americano"
click at [567, 443] on icon "save" at bounding box center [565, 442] width 8 height 8
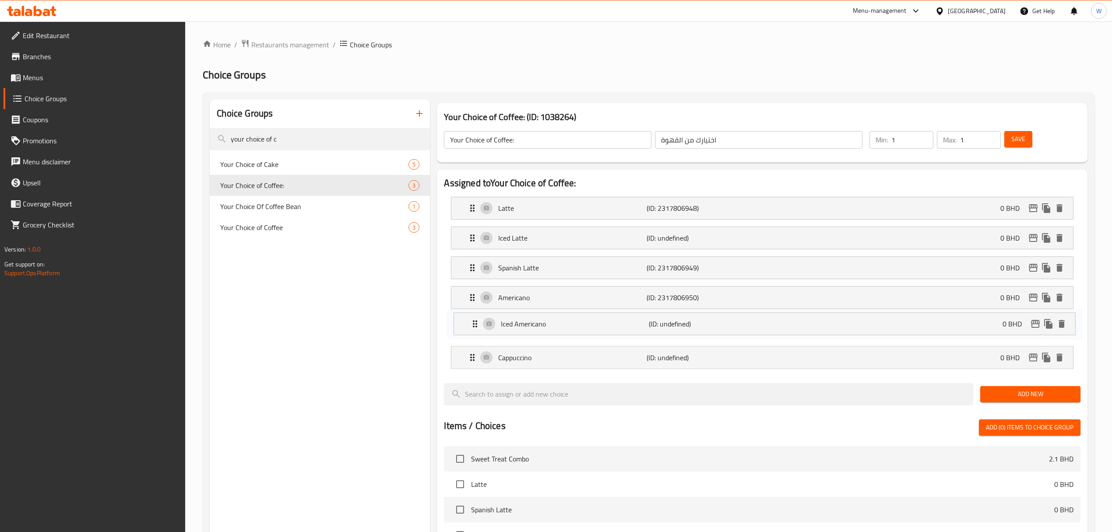
drag, startPoint x: 470, startPoint y: 360, endPoint x: 473, endPoint y: 322, distance: 37.8
click at [473, 322] on nav "Latte (ID: 2317806948) 0 BHD Name (En) Latte Name (En) Name (Ar) لاتيه Name (Ar…" at bounding box center [762, 283] width 636 height 186
click at [1016, 139] on span "Save" at bounding box center [1019, 139] width 14 height 11
click at [1007, 393] on span "Add New" at bounding box center [1031, 393] width 86 height 11
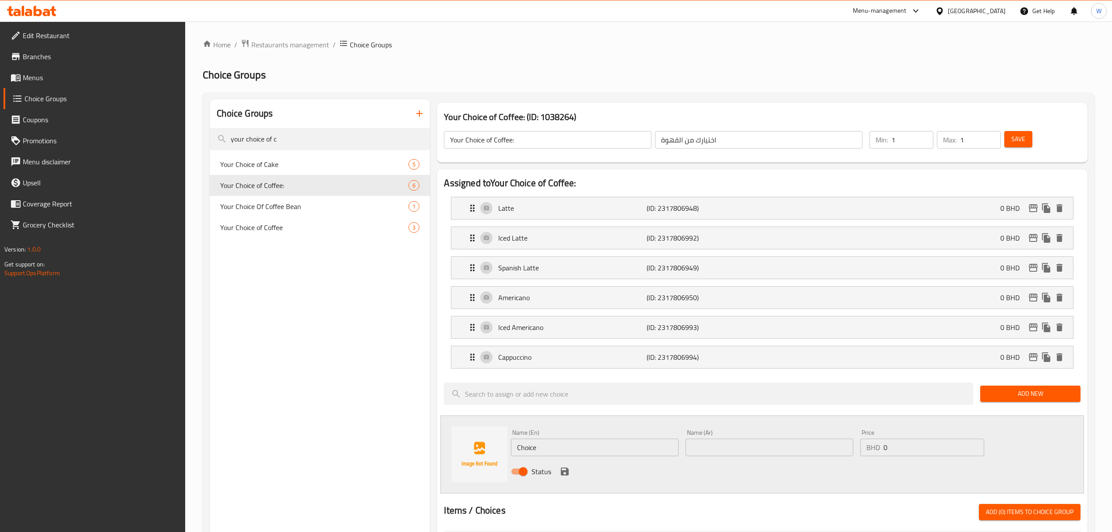
click at [639, 456] on input "Choice" at bounding box center [595, 447] width 168 height 18
paste input "Iced Spanish Latte"
type input "Iced Spanish Latte"
click at [719, 452] on input "text" at bounding box center [770, 447] width 168 height 18
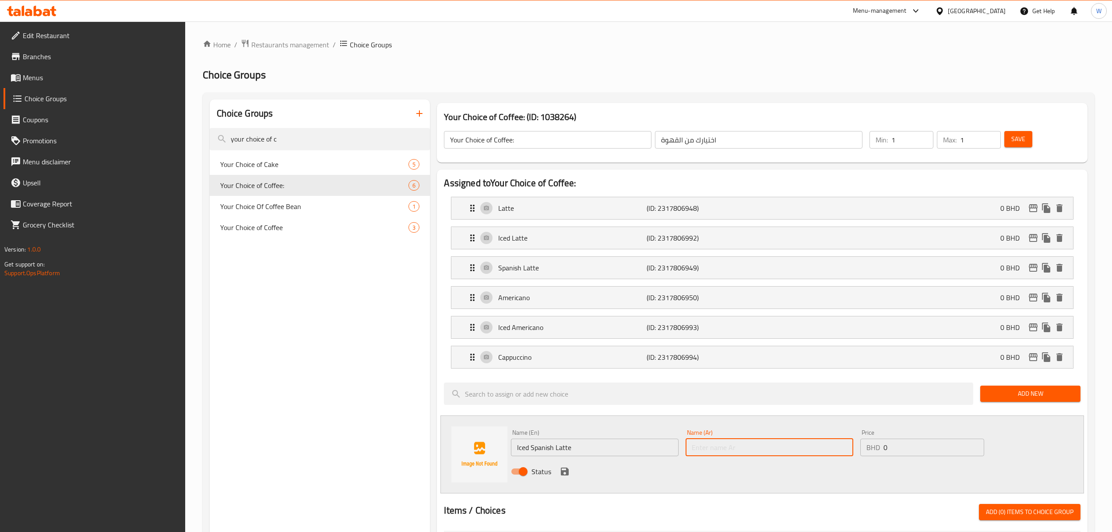
paste input "Iced Spanish Latte"
type input "Iced Spanish Latte"
click at [562, 472] on icon "save" at bounding box center [565, 471] width 8 height 8
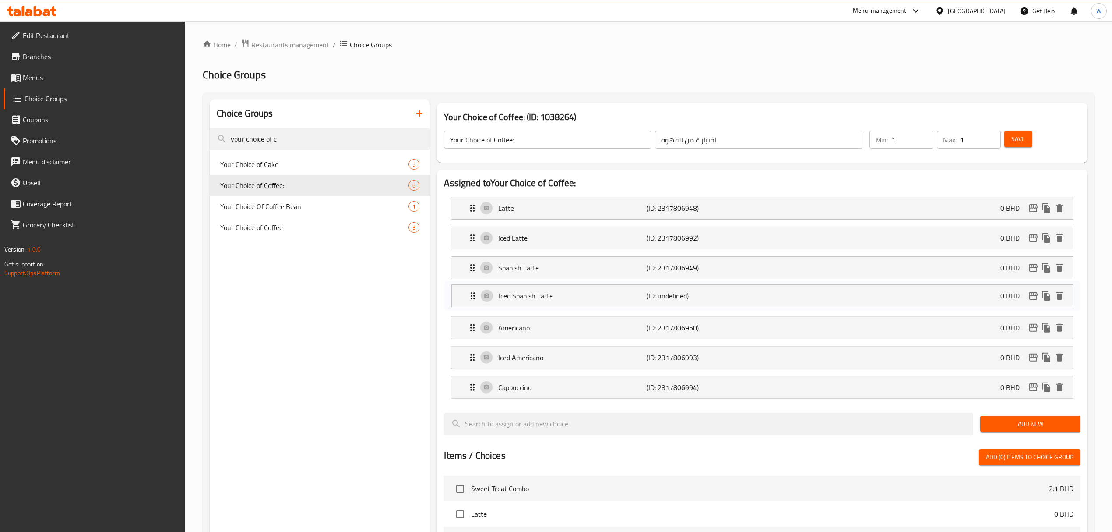
drag, startPoint x: 470, startPoint y: 382, endPoint x: 470, endPoint y: 293, distance: 89.3
click at [470, 293] on nav "Latte (ID: 2317806948) 0 BHD Name (En) Latte Name (En) Name (Ar) لاتيه Name (Ar…" at bounding box center [762, 298] width 636 height 216
click at [1010, 421] on span "Add New" at bounding box center [1031, 423] width 86 height 11
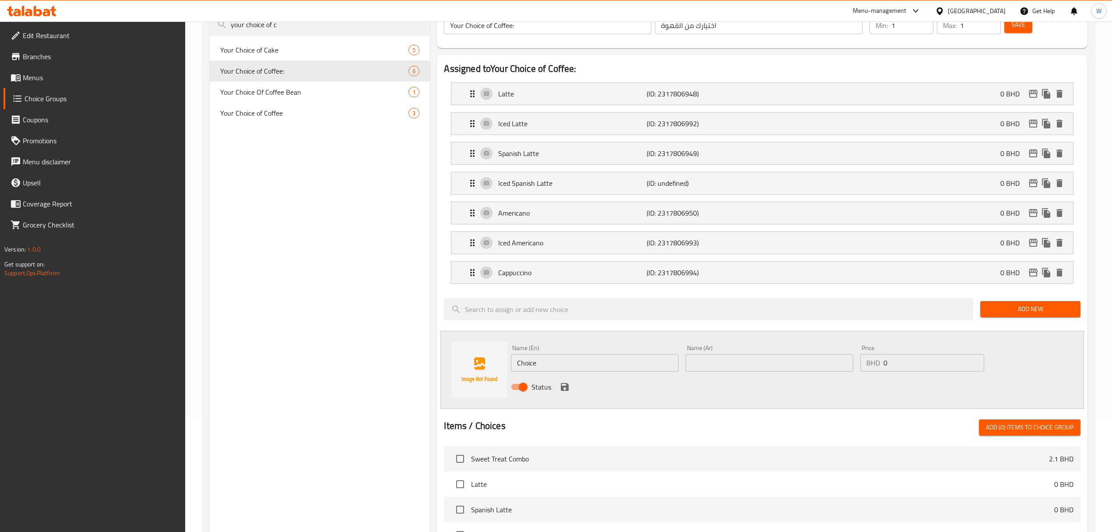
scroll to position [116, 0]
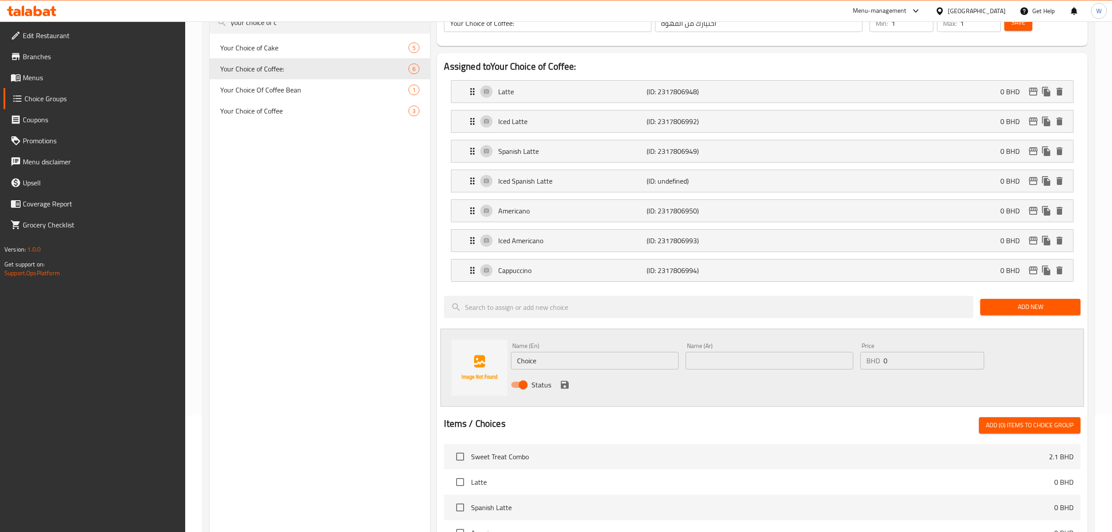
click at [549, 368] on input "Choice" at bounding box center [595, 361] width 168 height 18
paste input "Vanilla Latte"
type input "Vanilla Latte"
click at [684, 364] on div "Name (Ar) Name (Ar)" at bounding box center [769, 356] width 175 height 34
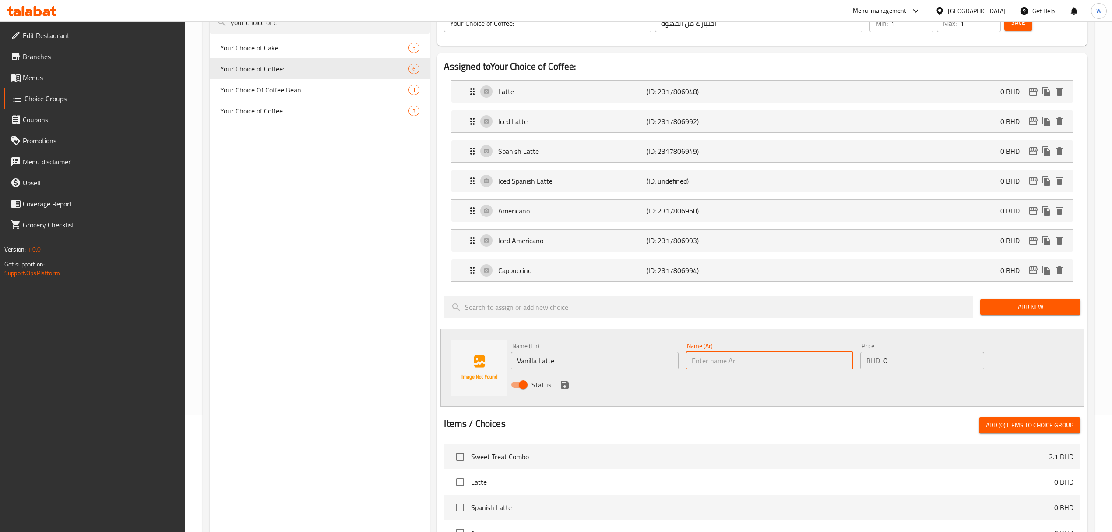
click at [688, 365] on input "text" at bounding box center [770, 361] width 168 height 18
paste input "Vanilla Latte"
type input "Vanilla Latte"
click at [565, 385] on icon "save" at bounding box center [565, 385] width 8 height 8
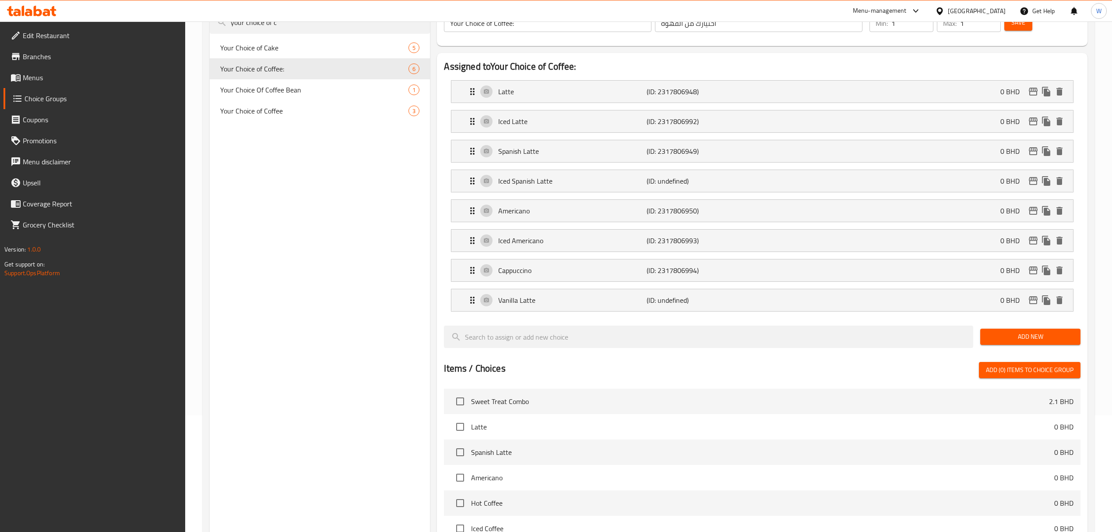
click at [1000, 336] on span "Add New" at bounding box center [1031, 336] width 86 height 11
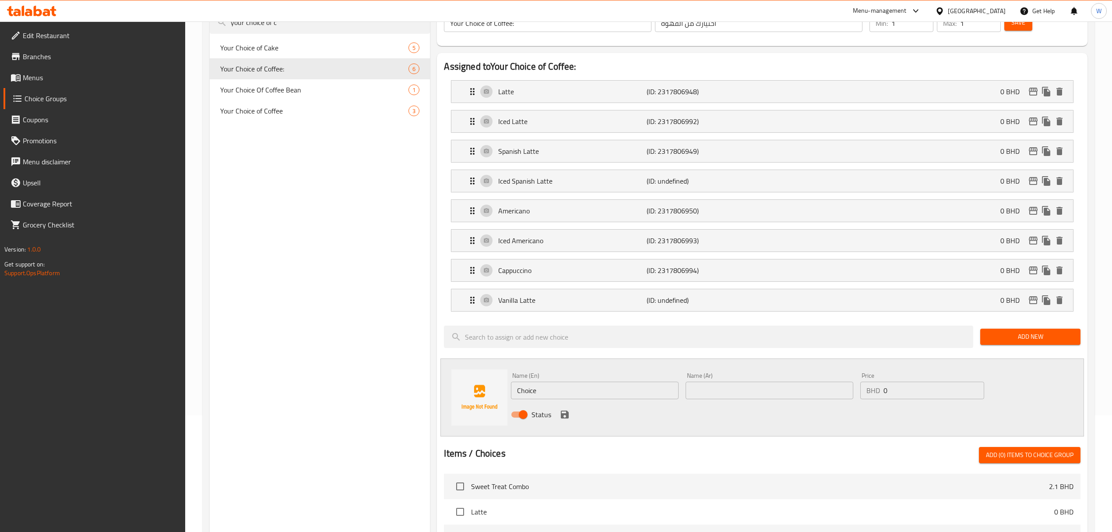
click at [634, 399] on input "Choice" at bounding box center [595, 390] width 168 height 18
paste input "Iced Vanilla Latte"
type input "Iced Vanilla Latte"
click at [715, 392] on input "text" at bounding box center [770, 390] width 168 height 18
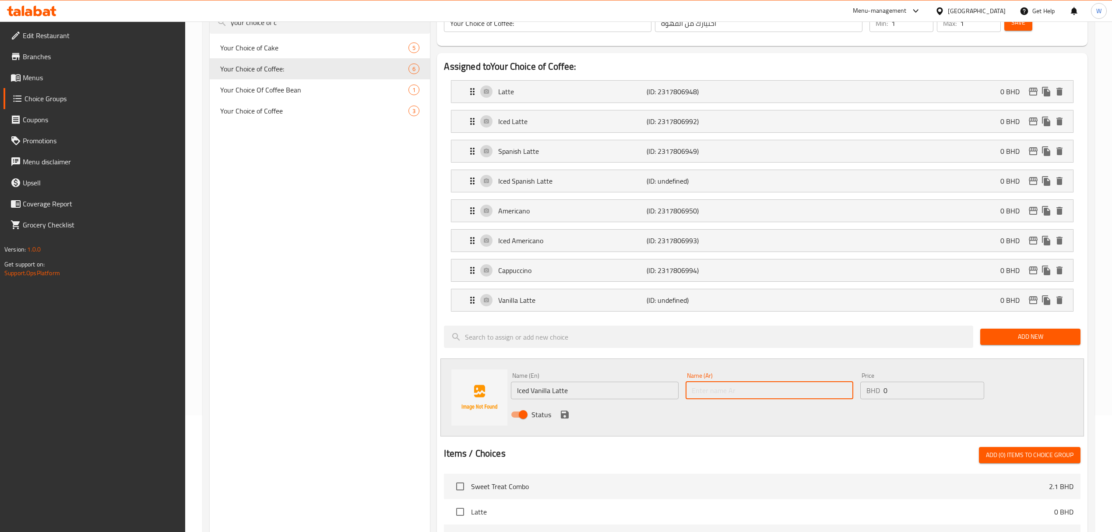
paste input "Iced Vanilla Latte"
type input "Iced Vanilla Latte"
click at [563, 414] on icon "save" at bounding box center [565, 414] width 11 height 11
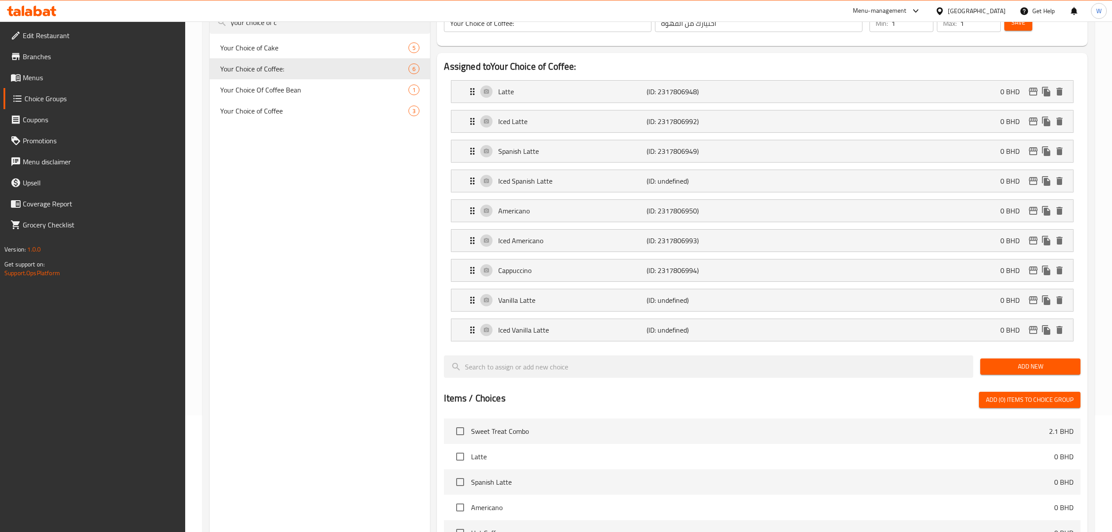
click at [1013, 372] on span "Add New" at bounding box center [1031, 366] width 86 height 11
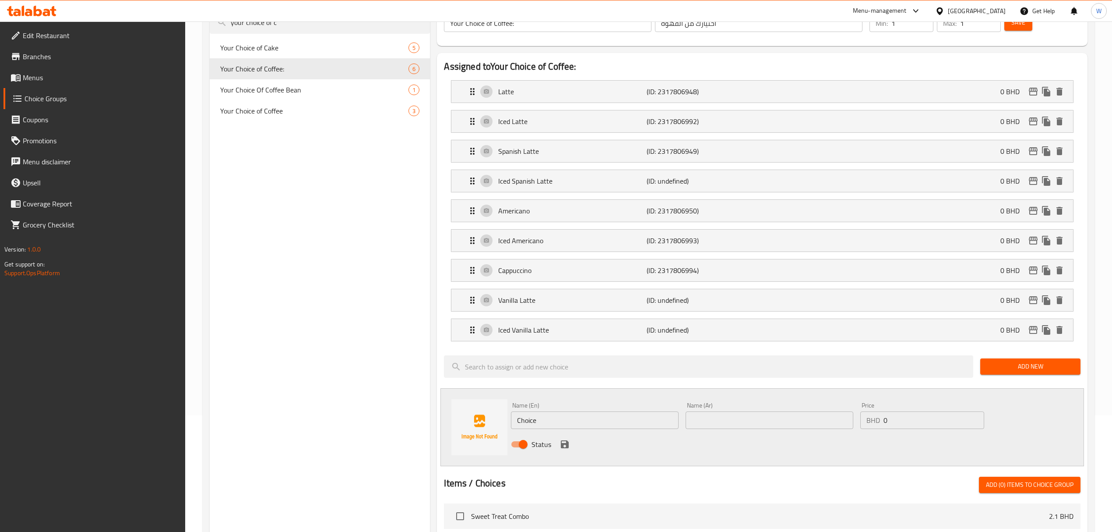
click at [549, 426] on input "Choice" at bounding box center [595, 420] width 168 height 18
paste input "[PERSON_NAME]"
type input "Caramel Latte"
click at [716, 422] on input "text" at bounding box center [770, 420] width 168 height 18
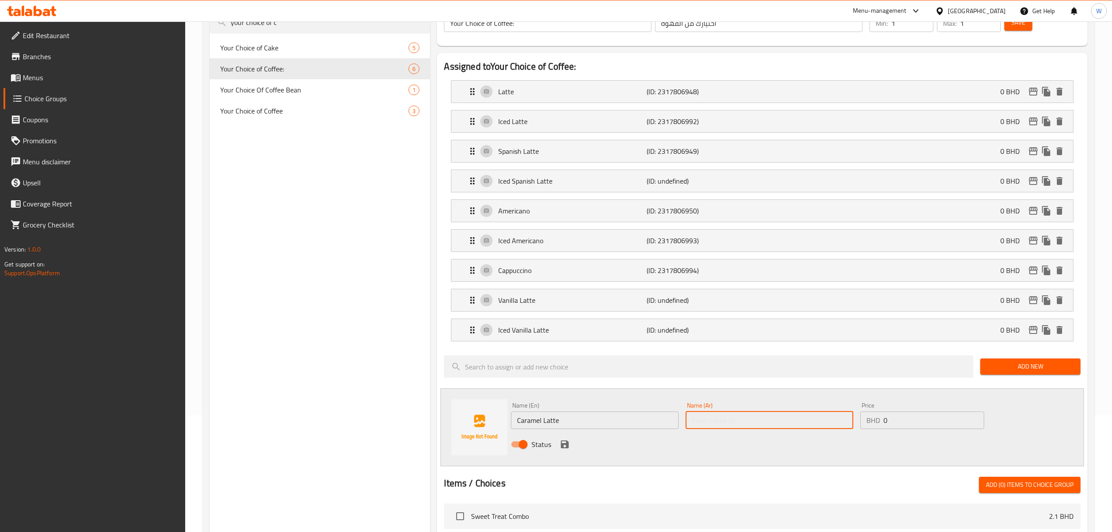
paste input "Caramel Latte"
type input "Caramel Latte"
click at [566, 444] on icon "save" at bounding box center [565, 444] width 8 height 8
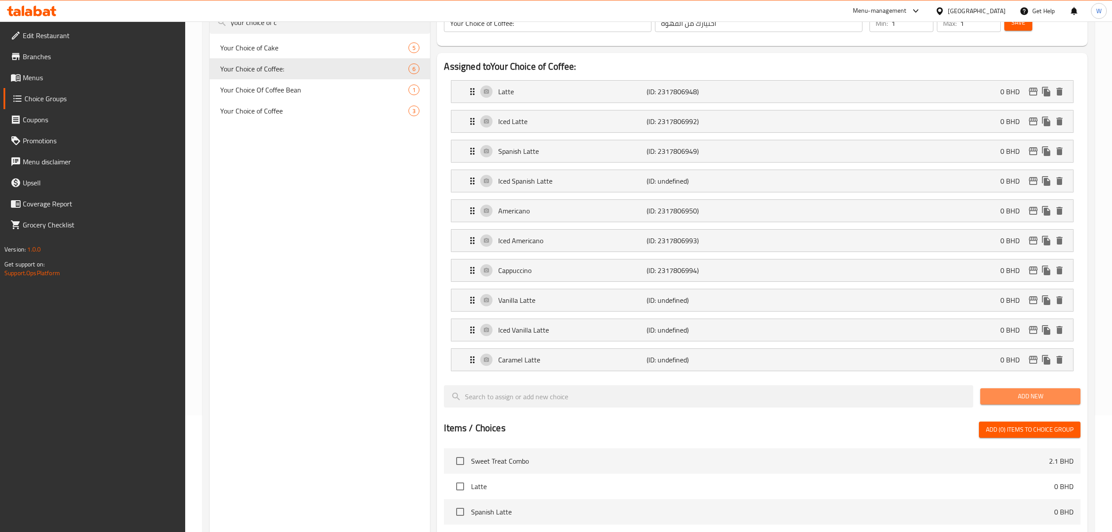
click at [1022, 400] on span "Add New" at bounding box center [1031, 396] width 86 height 11
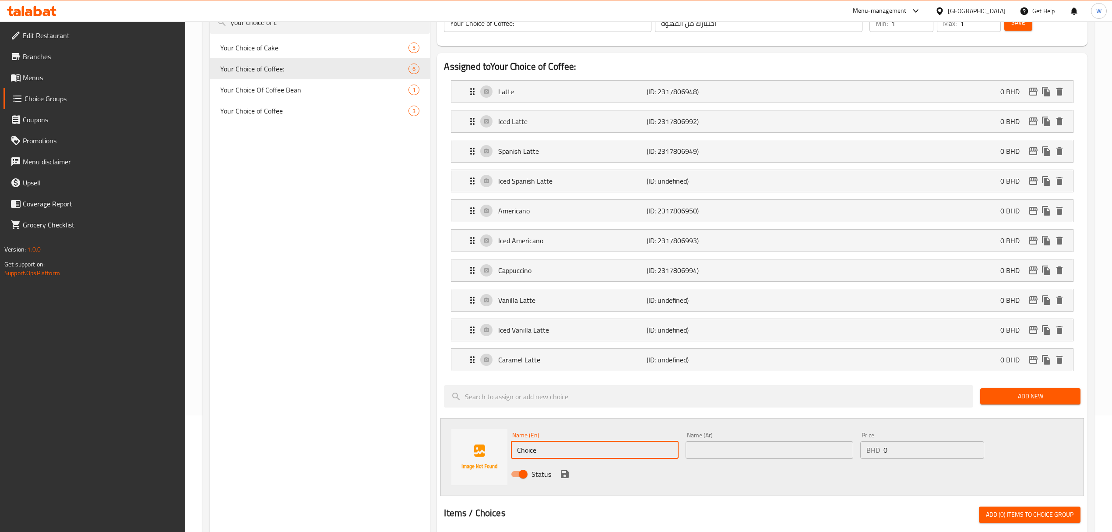
click at [621, 454] on input "Choice" at bounding box center [595, 450] width 168 height 18
paste input "Iced Caramel Latte"
type input "Iced Caramel Latte"
click at [720, 452] on input "text" at bounding box center [770, 450] width 168 height 18
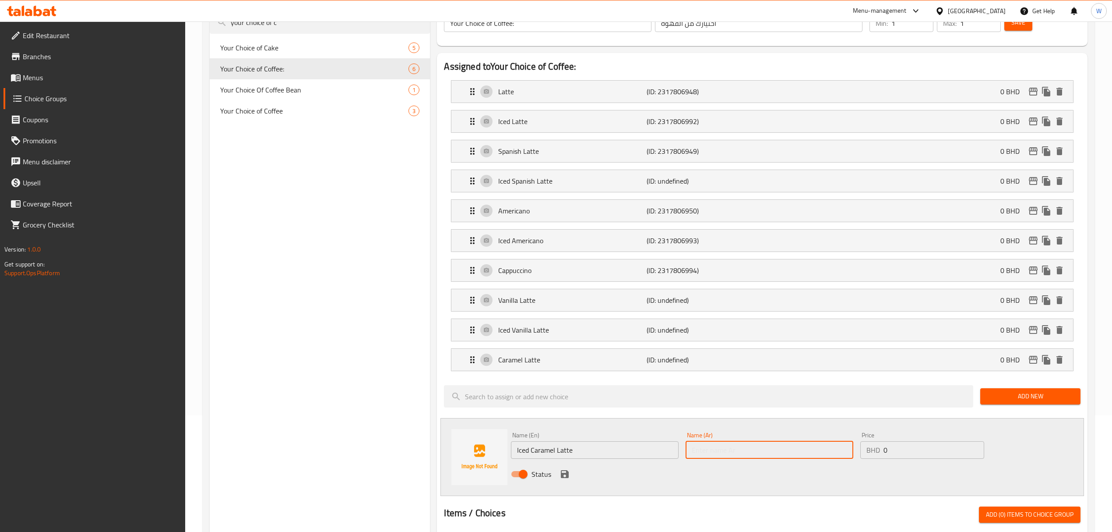
paste input "Iced Caramel Latte"
type input "Iced Caramel Latte"
click at [564, 473] on icon "save" at bounding box center [565, 474] width 8 height 8
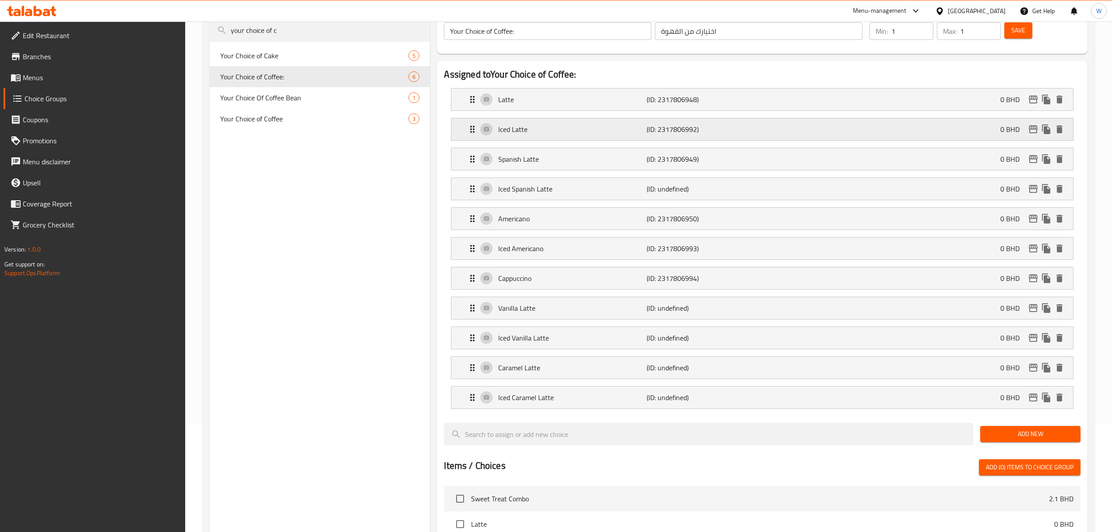
scroll to position [0, 0]
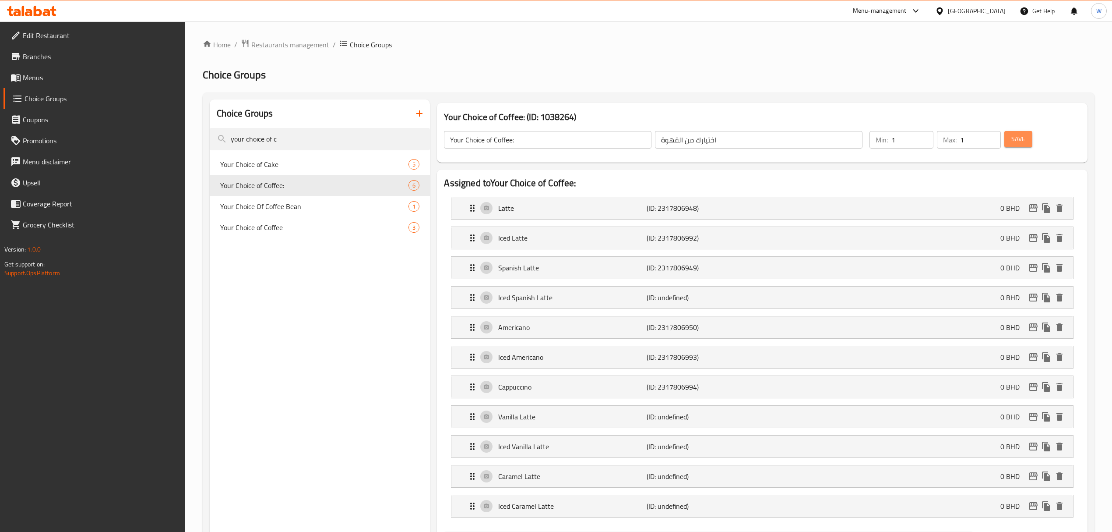
click at [1017, 138] on span "Save" at bounding box center [1019, 139] width 14 height 11
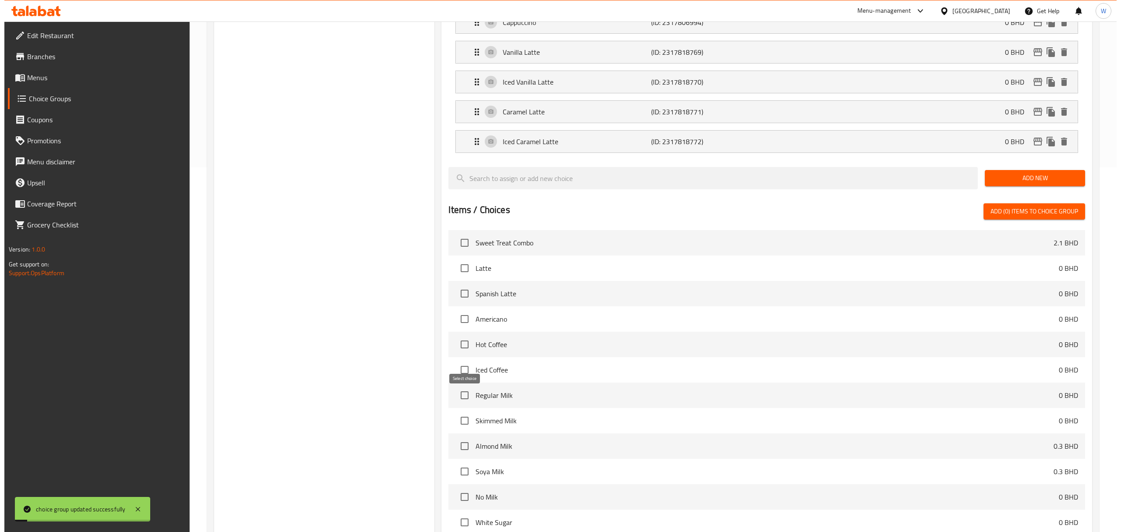
scroll to position [467, 0]
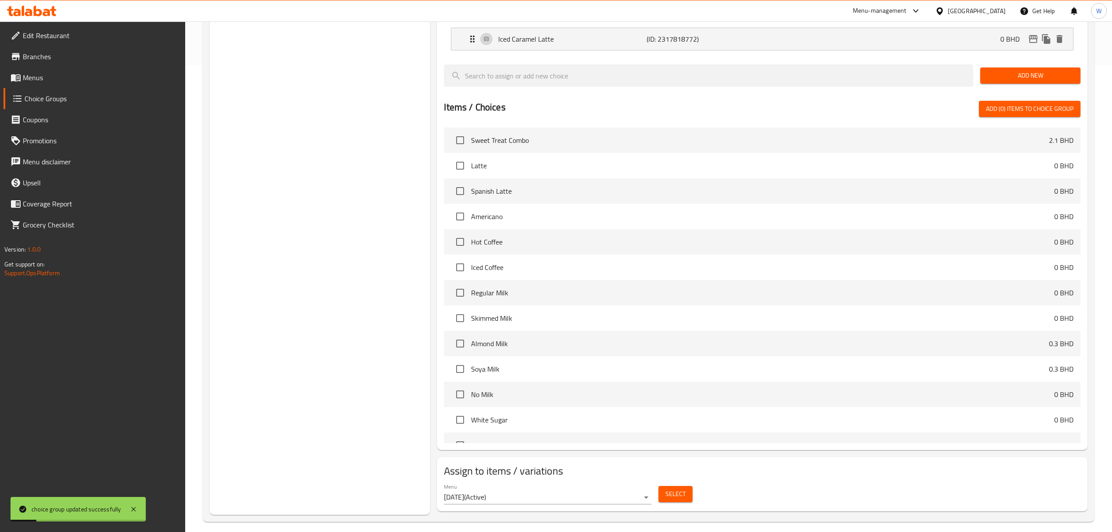
click at [664, 494] on button "Select" at bounding box center [676, 494] width 34 height 16
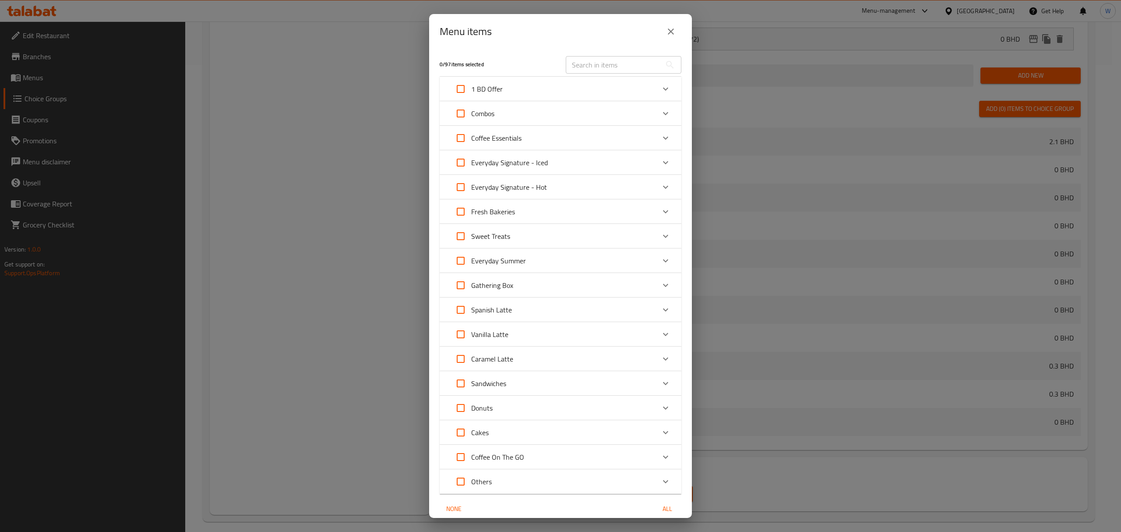
click at [539, 88] on div "1 BD Offer" at bounding box center [552, 88] width 205 height 21
click at [467, 137] on input "Expand" at bounding box center [472, 135] width 21 height 21
checkbox input "true"
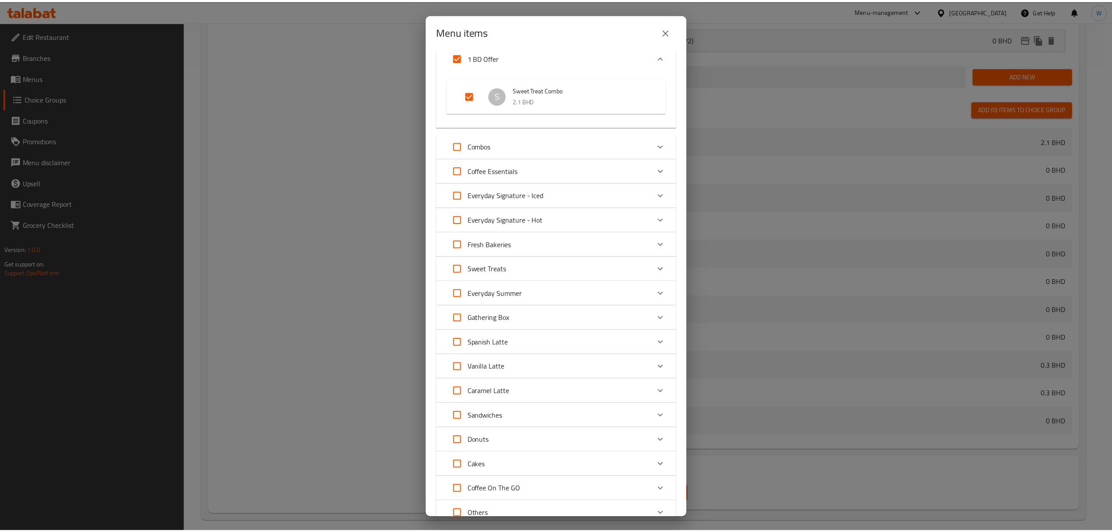
scroll to position [109, 0]
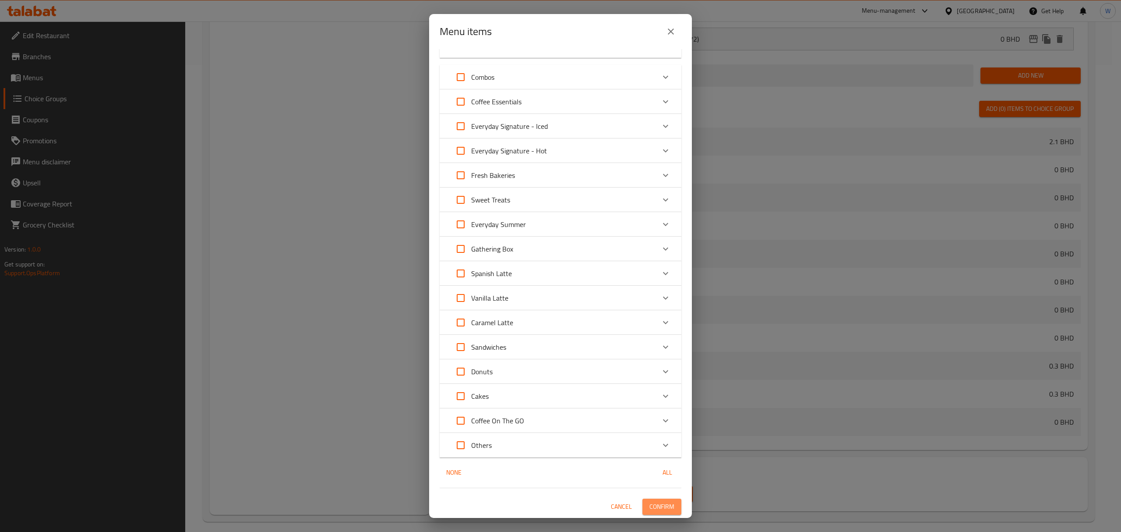
click at [657, 511] on span "Confirm" at bounding box center [662, 506] width 25 height 11
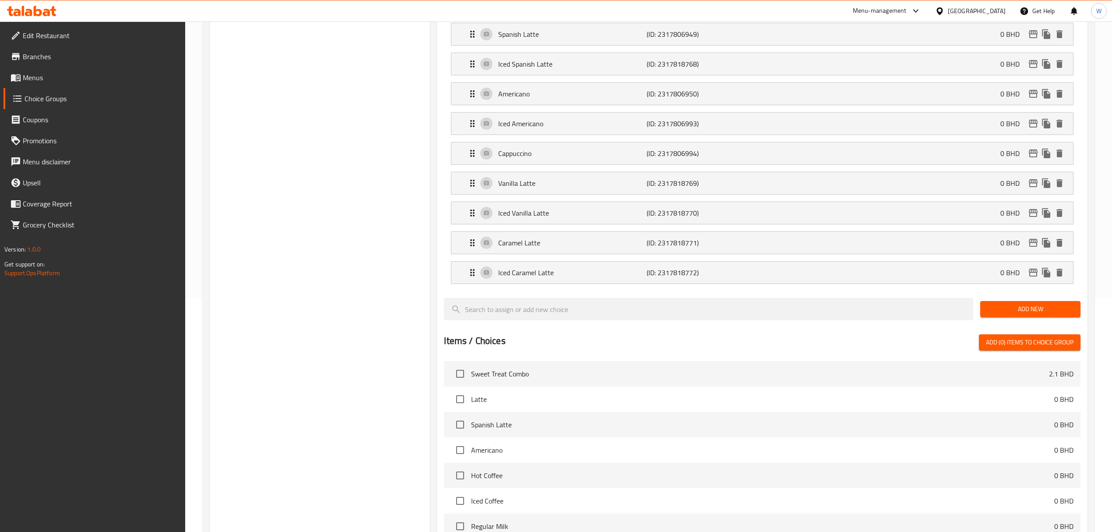
scroll to position [0, 0]
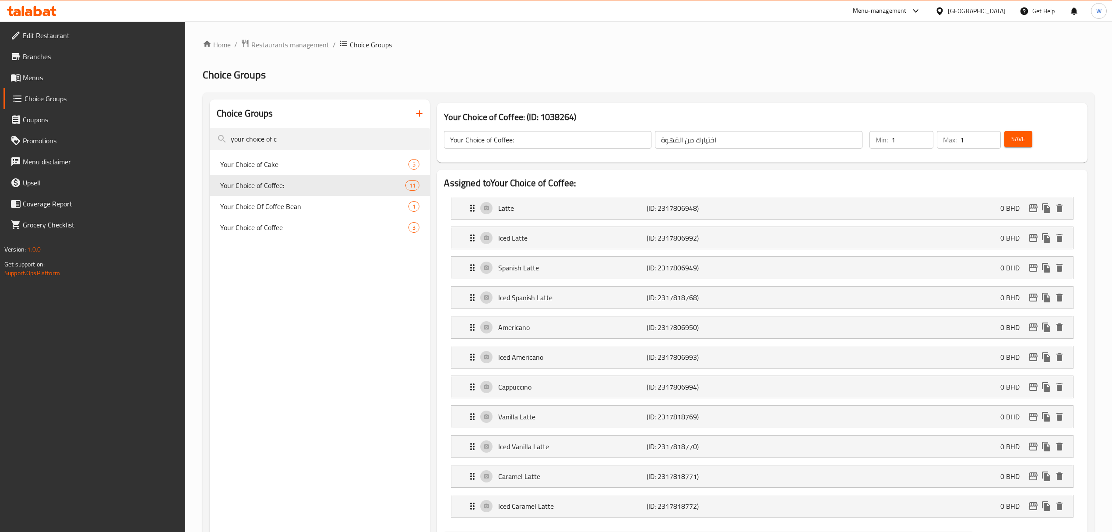
click at [416, 116] on icon "button" at bounding box center [419, 113] width 11 height 11
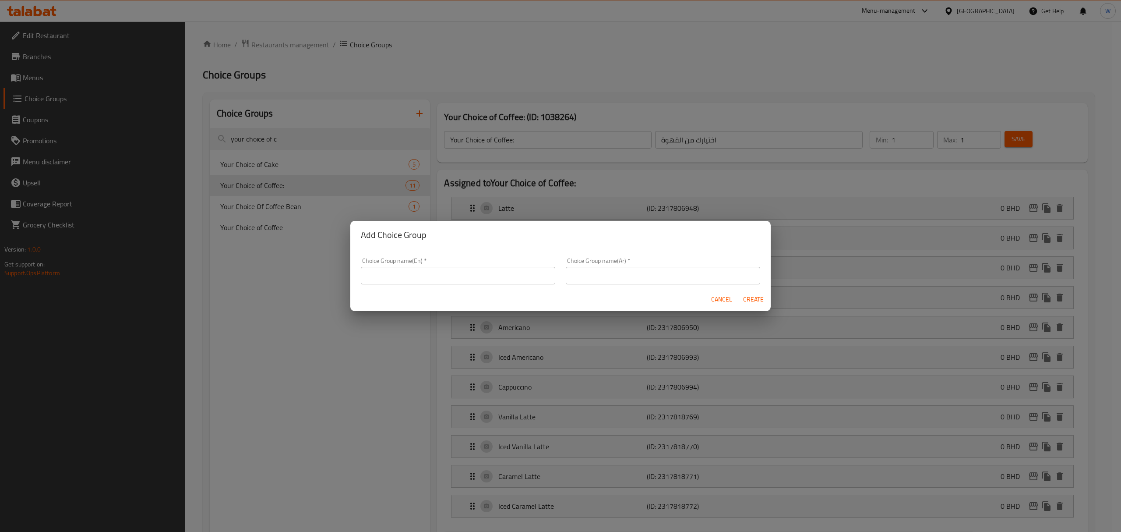
click at [417, 274] on input "text" at bounding box center [458, 276] width 194 height 18
click at [413, 276] on input "Your choice of Coo" at bounding box center [458, 276] width 194 height 18
paste input "cookies"
click at [417, 279] on input "Your choice of cookies" at bounding box center [458, 276] width 194 height 18
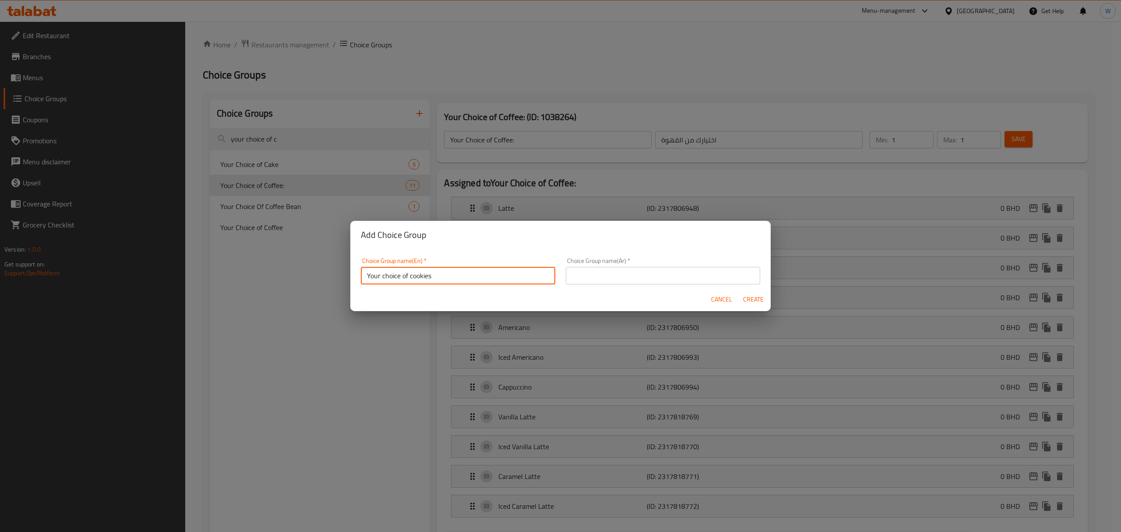
click at [417, 279] on input "Your choice of cookies" at bounding box center [458, 276] width 194 height 18
type input "Your choice of cookies"
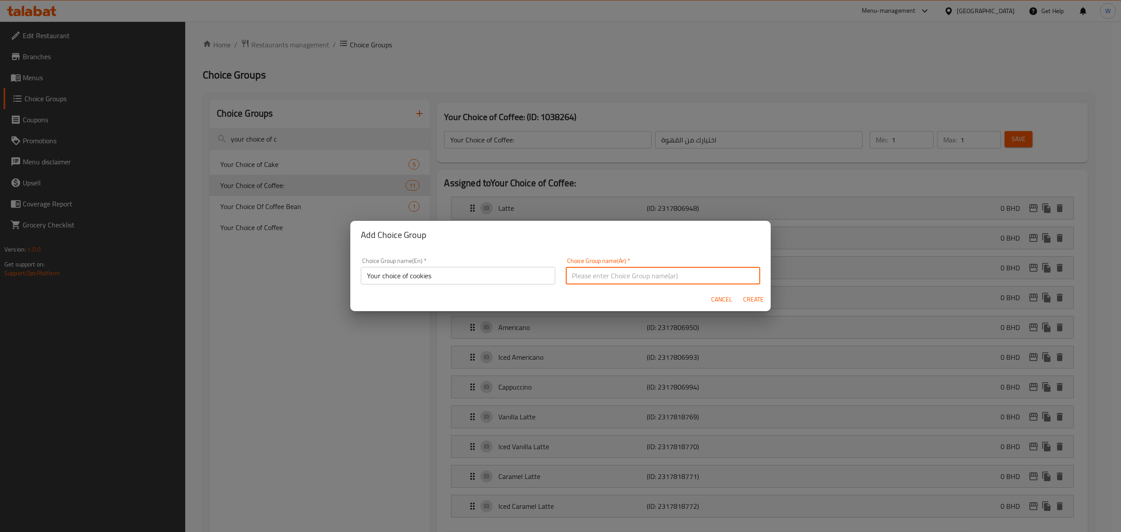
click at [649, 279] on input "text" at bounding box center [663, 276] width 194 height 18
paste input "اختيارك من الكوكيز"
type input "اختيارك من الكوكيز"
click at [750, 301] on span "Create" at bounding box center [753, 299] width 21 height 11
type input "Your choice of cookies"
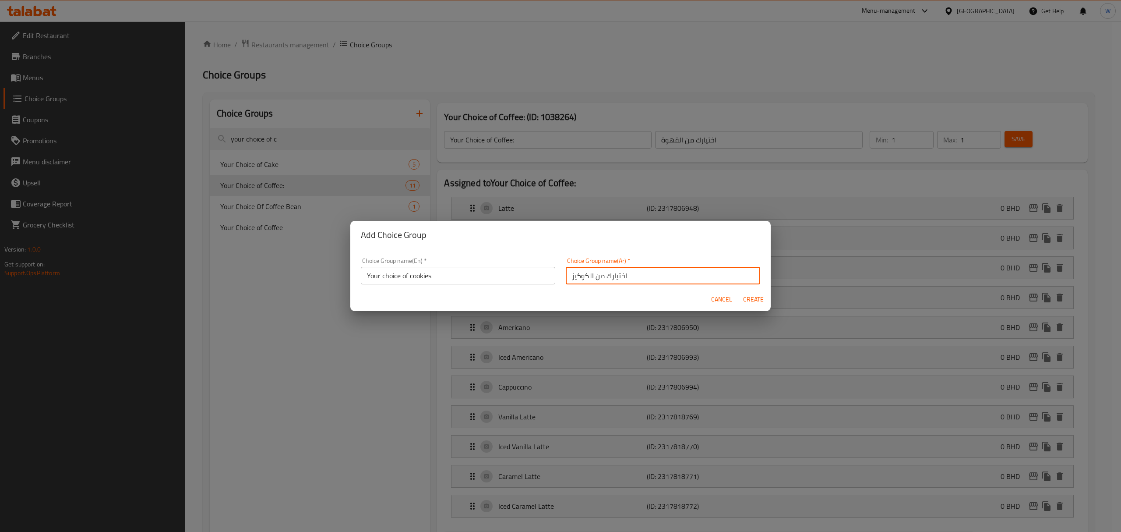
type input "اختيارك من الكوكيز"
type input "0"
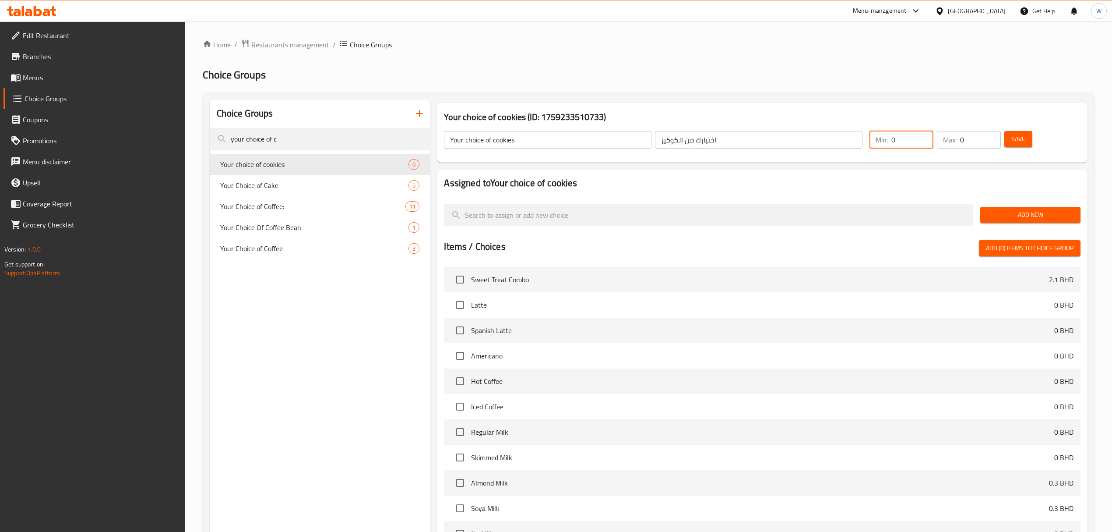
drag, startPoint x: 896, startPoint y: 138, endPoint x: 858, endPoint y: 138, distance: 38.1
click at [858, 138] on div "Your choice of cookies ​ اختيارك من الكوكيز ​ Min: 0 ​ Max: 0 ​ Save" at bounding box center [762, 139] width 643 height 39
type input "1"
drag, startPoint x: 978, startPoint y: 140, endPoint x: 948, endPoint y: 148, distance: 31.5
click at [948, 144] on div "Max: 0 ​" at bounding box center [969, 140] width 64 height 18
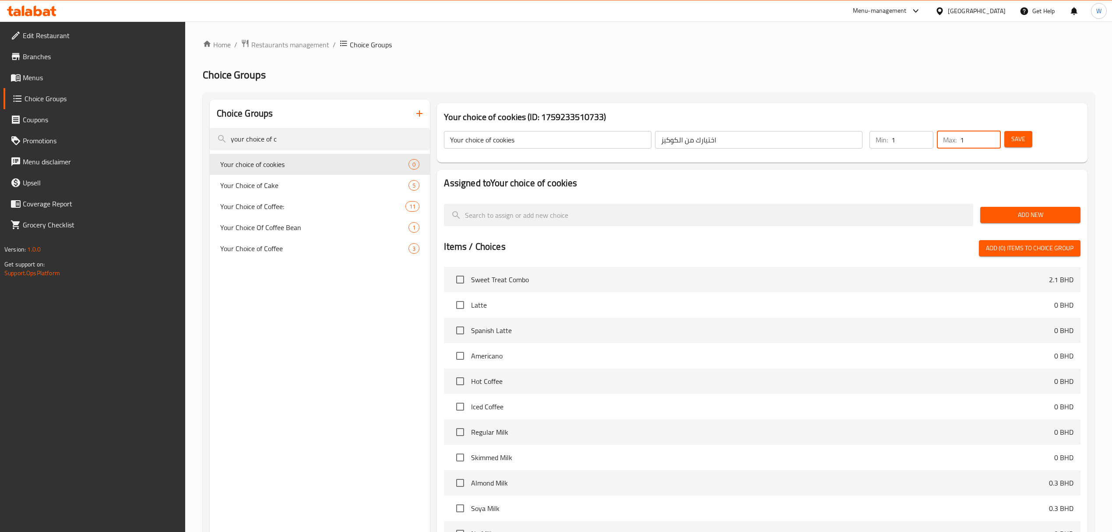
type input "1"
click at [966, 165] on div "Your choice of cookies (ID: 1759233510733) Your choice of cookies ​ اختيارك من …" at bounding box center [762, 132] width 657 height 67
click at [1025, 141] on span "Save" at bounding box center [1019, 139] width 14 height 11
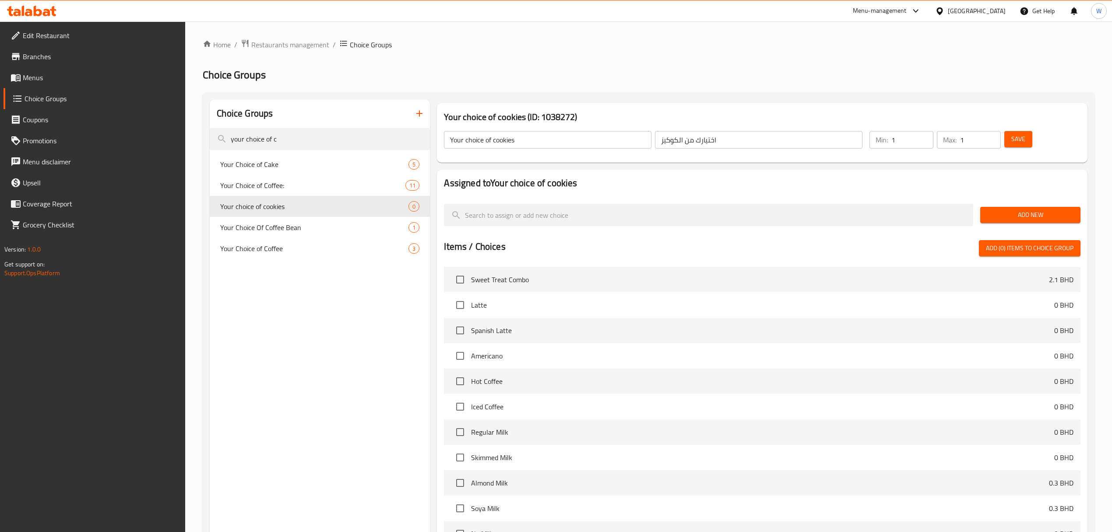
click at [995, 209] on button "Add New" at bounding box center [1031, 215] width 100 height 16
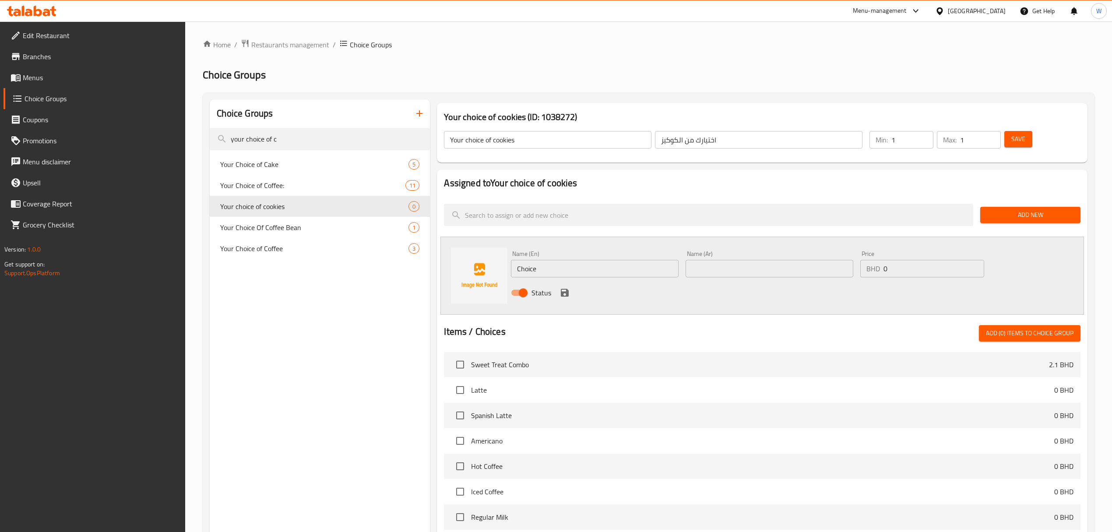
click at [586, 271] on input "Choice" at bounding box center [595, 269] width 168 height 18
paste input "colate Crunchy Cookies"
type input "Chocolate Crunchy Cookies"
click at [710, 272] on input "text" at bounding box center [770, 269] width 168 height 18
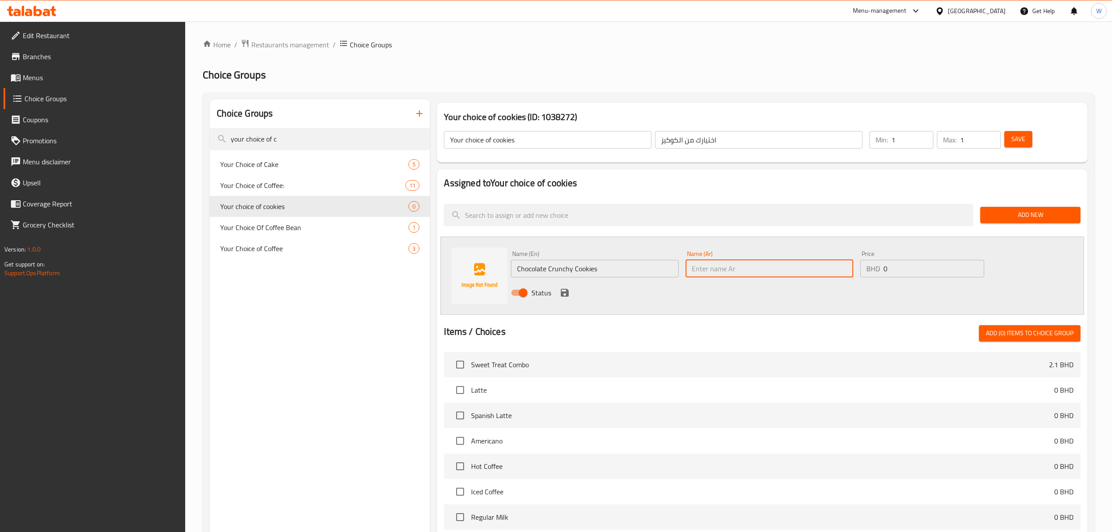
paste input "Chocolate Crunchy Cookies"
type input "Chocolate Crunchy Cookies"
click at [568, 295] on icon "save" at bounding box center [565, 293] width 8 height 8
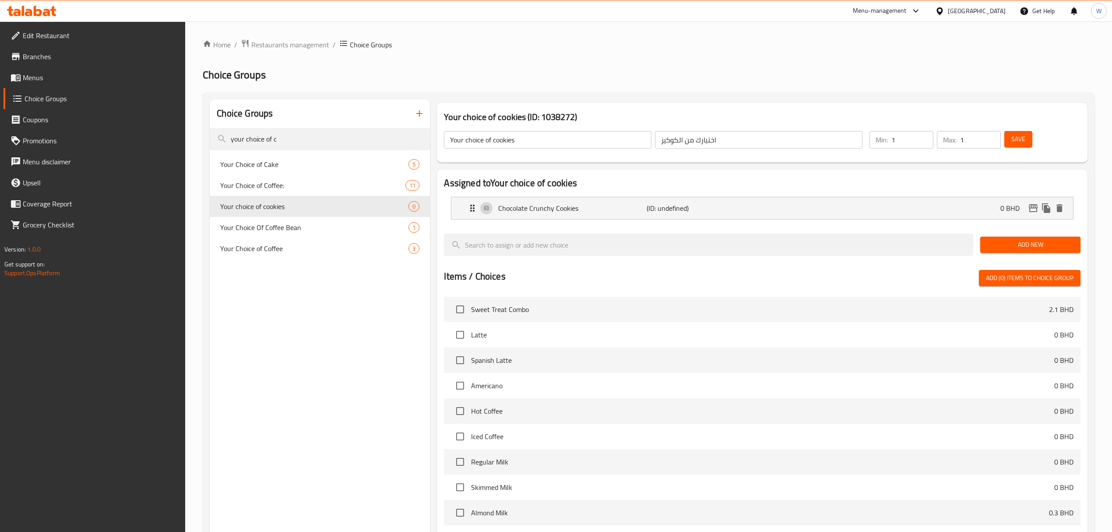
click at [1021, 251] on button "Add New" at bounding box center [1031, 245] width 100 height 16
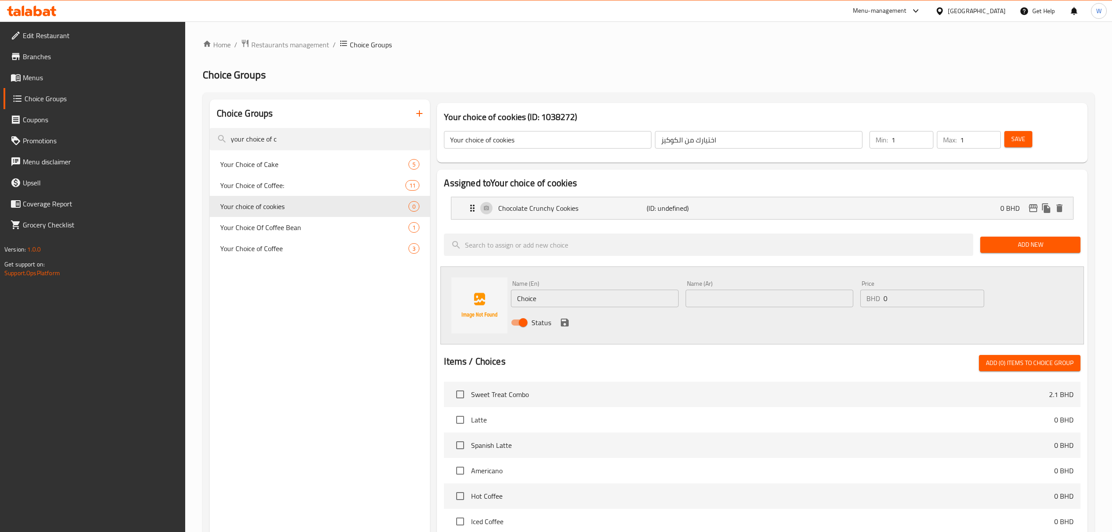
click at [535, 302] on input "Choice" at bounding box center [595, 298] width 168 height 18
paste input "American White Cookies"
type input "American White Cookies"
click at [710, 300] on input "text" at bounding box center [770, 298] width 168 height 18
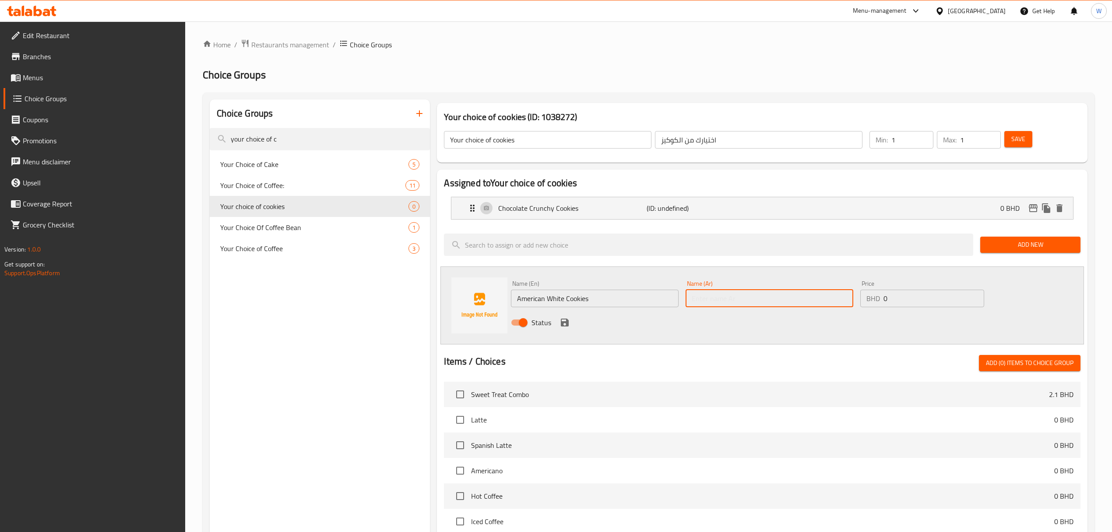
paste input "American White Cookies"
type input "American White Cookies"
click at [568, 327] on icon "save" at bounding box center [565, 322] width 11 height 11
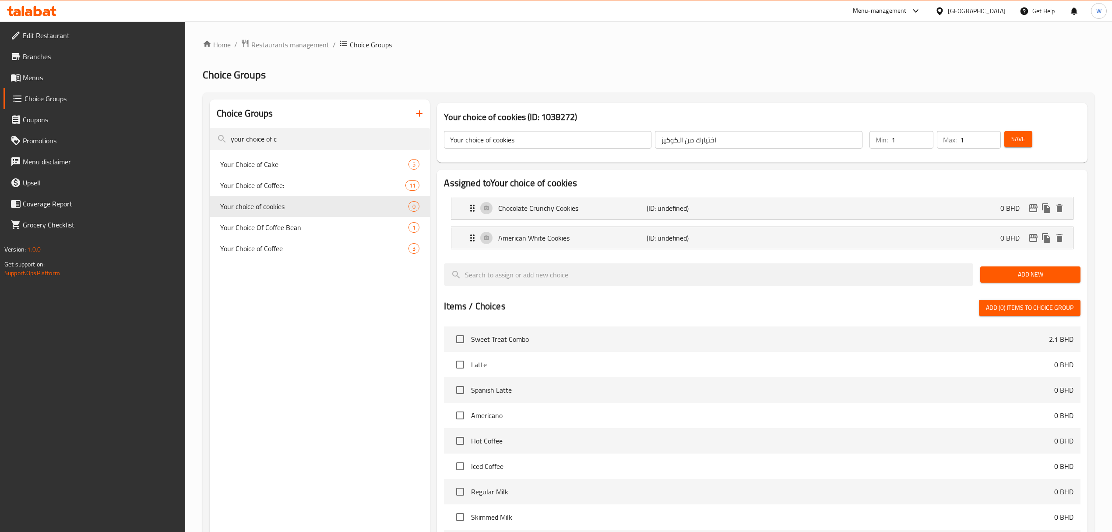
click at [999, 277] on span "Add New" at bounding box center [1031, 274] width 86 height 11
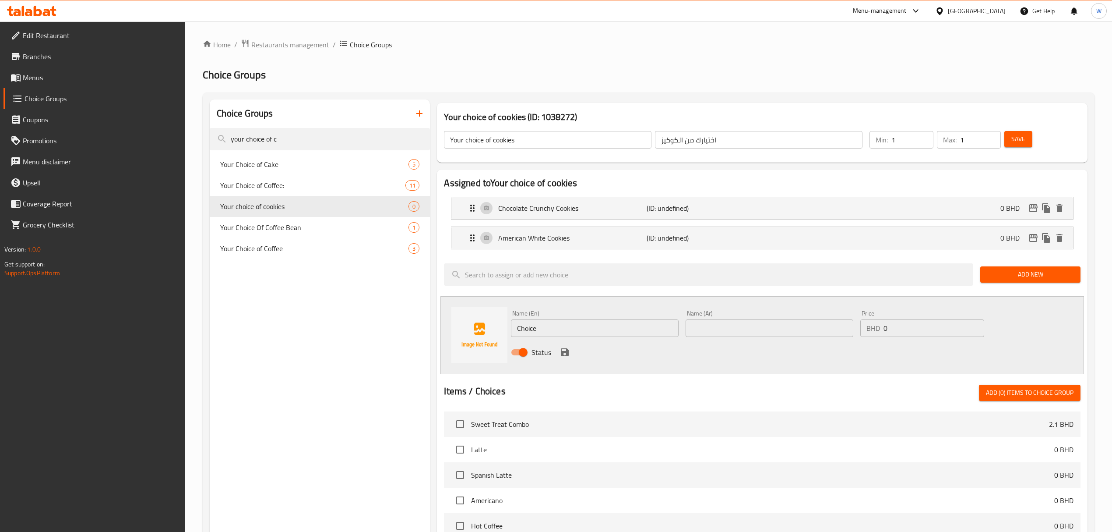
click at [543, 328] on input "Choice" at bounding box center [595, 328] width 168 height 18
paste input "American Chocolate Cookies"
type input "American Chocolate Cookies"
click at [748, 328] on input "text" at bounding box center [770, 328] width 168 height 18
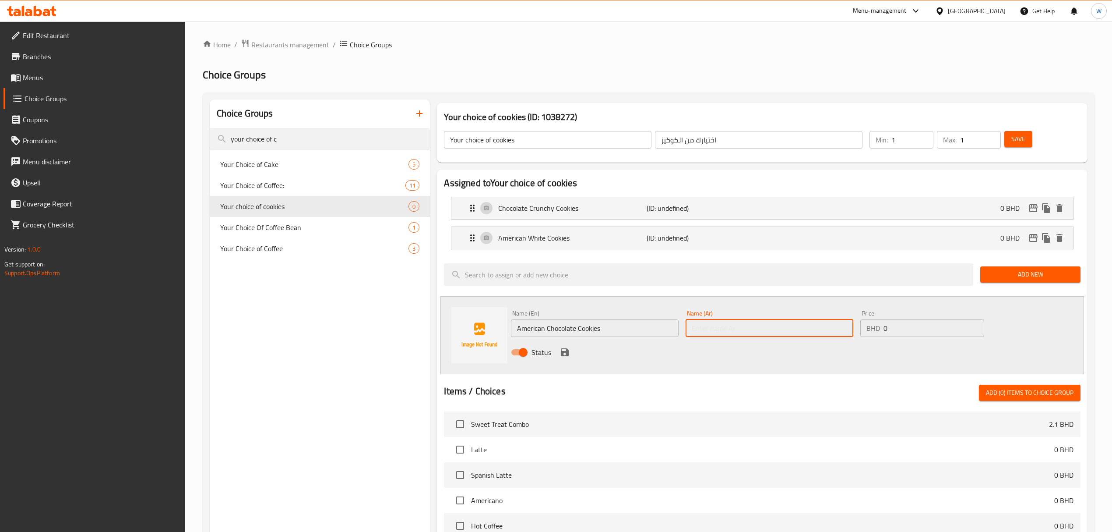
paste input "American Chocolate Cookies"
type input "American Chocolate Cookies"
click at [568, 351] on icon "save" at bounding box center [565, 352] width 8 height 8
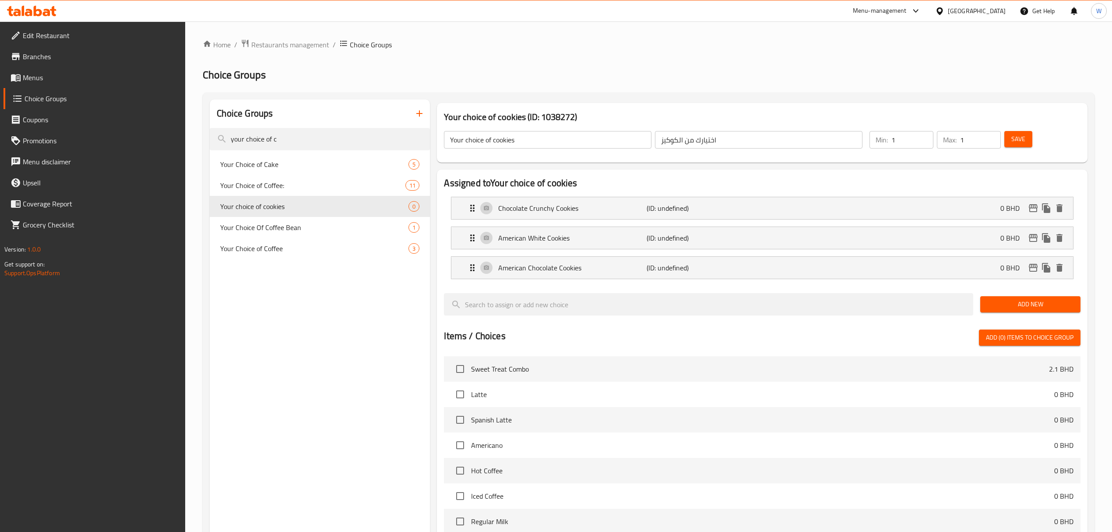
click at [1020, 138] on span "Save" at bounding box center [1019, 139] width 14 height 11
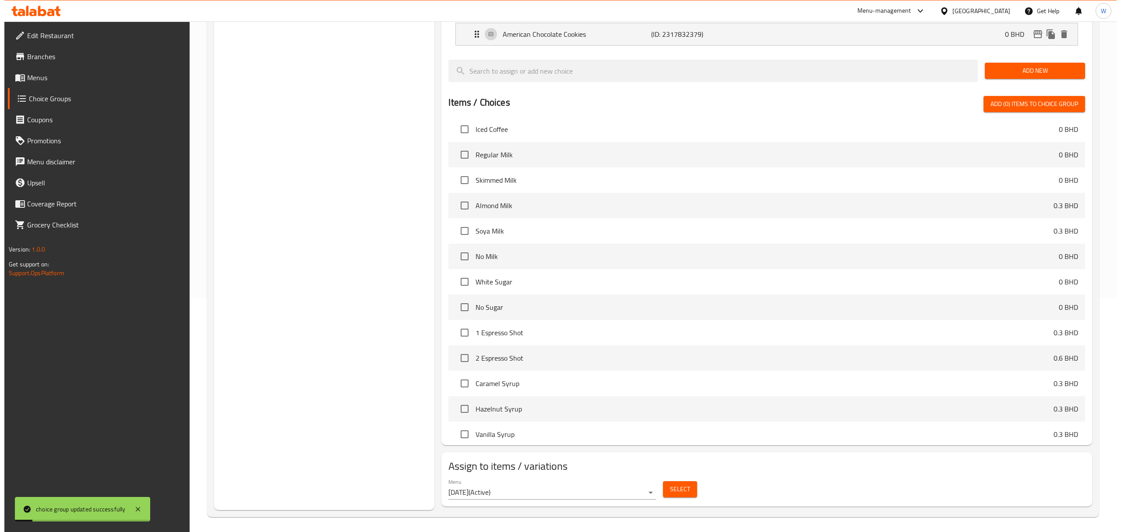
scroll to position [292, 0]
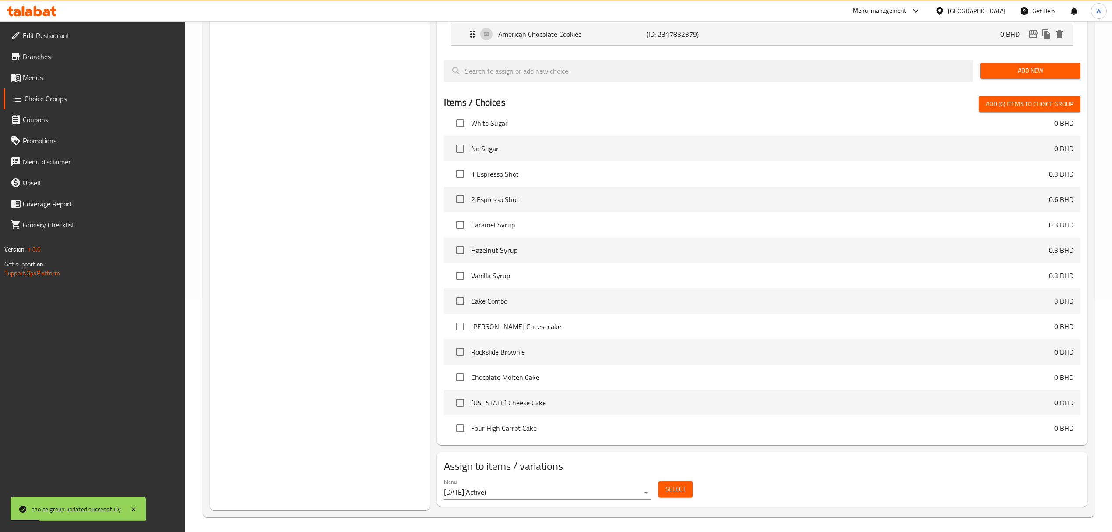
click at [674, 491] on span "Select" at bounding box center [676, 489] width 20 height 11
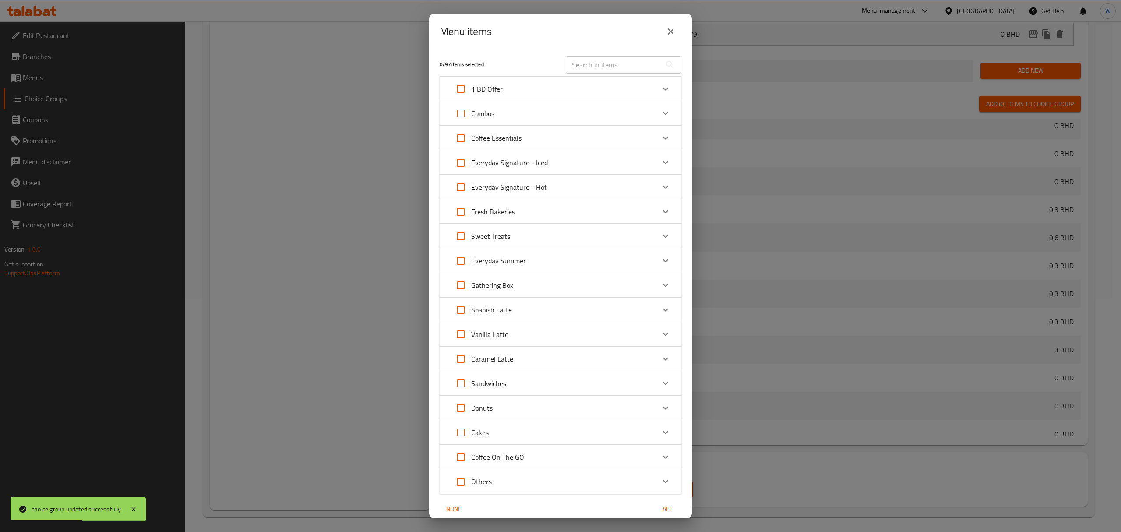
click at [626, 92] on div "1 BD Offer" at bounding box center [552, 88] width 205 height 21
click at [472, 128] on input "Expand" at bounding box center [472, 135] width 21 height 21
checkbox input "true"
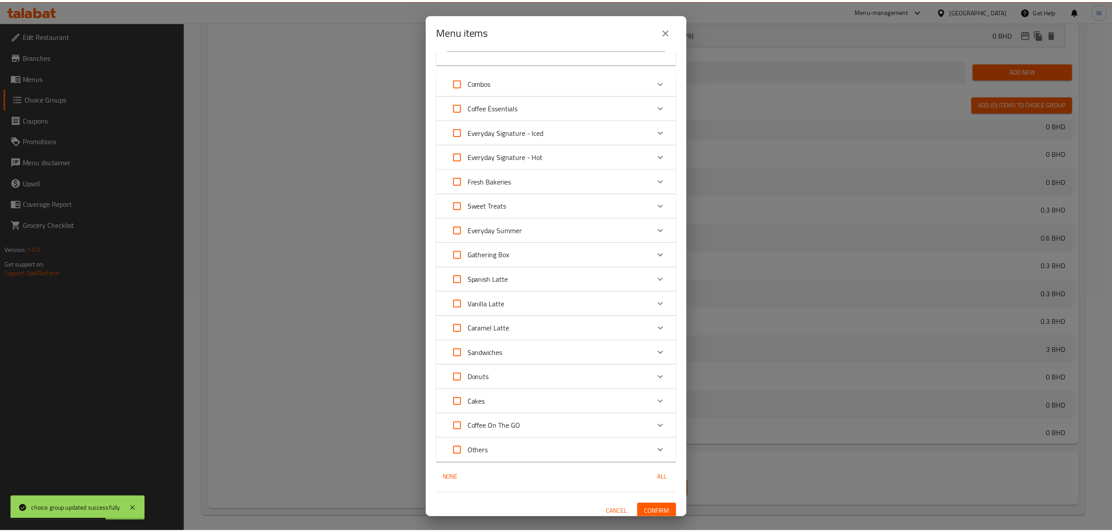
scroll to position [109, 0]
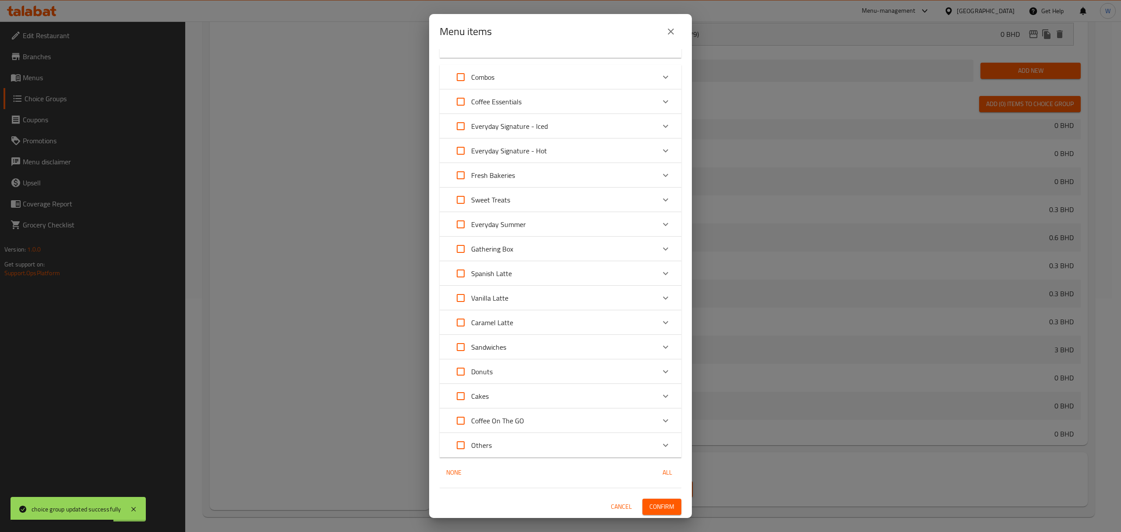
click at [648, 514] on button "Confirm" at bounding box center [662, 506] width 39 height 16
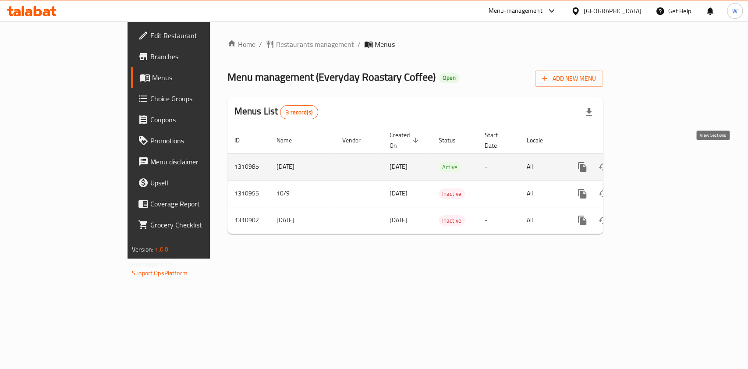
click at [650, 162] on icon "enhanced table" at bounding box center [645, 167] width 11 height 11
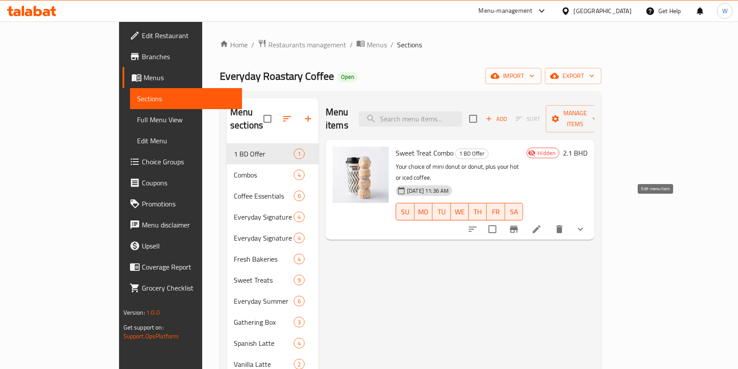
click at [541, 225] on icon at bounding box center [537, 229] width 8 height 8
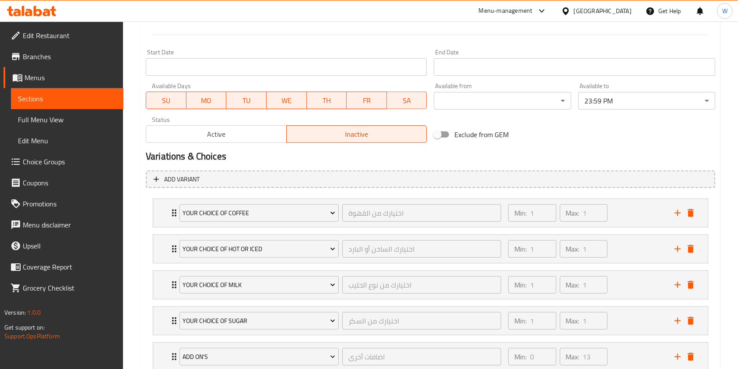
scroll to position [409, 0]
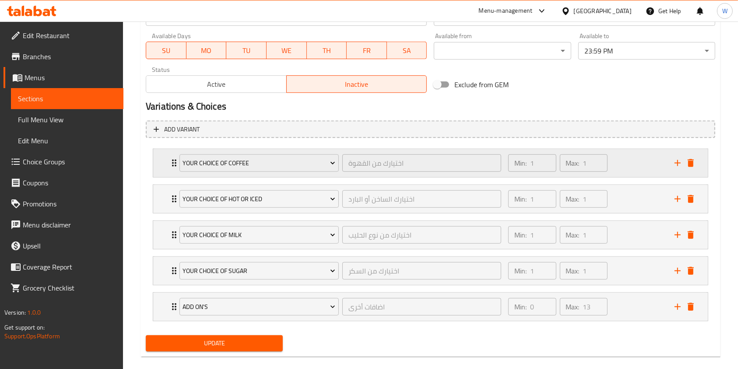
click at [179, 159] on div "Your Choice of Coffee" at bounding box center [259, 162] width 163 height 21
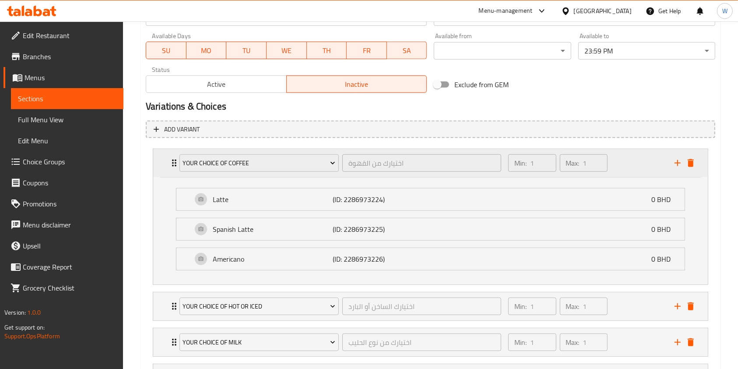
click at [179, 159] on div "Your Choice of Coffee" at bounding box center [259, 162] width 163 height 21
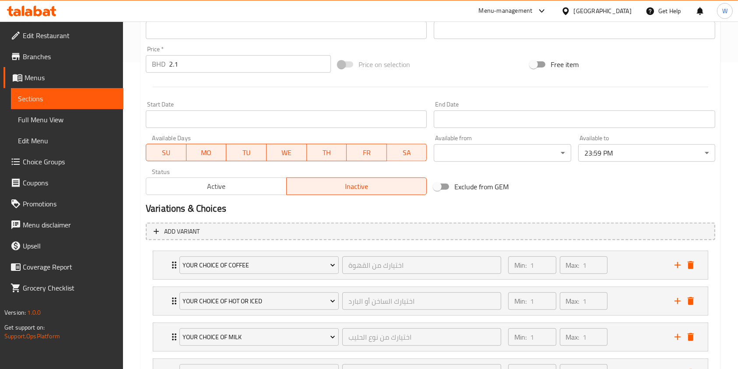
scroll to position [350, 0]
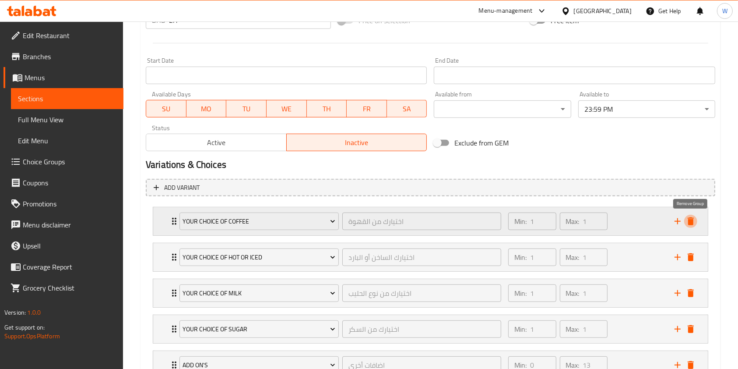
click at [690, 221] on icon "delete" at bounding box center [691, 221] width 6 height 8
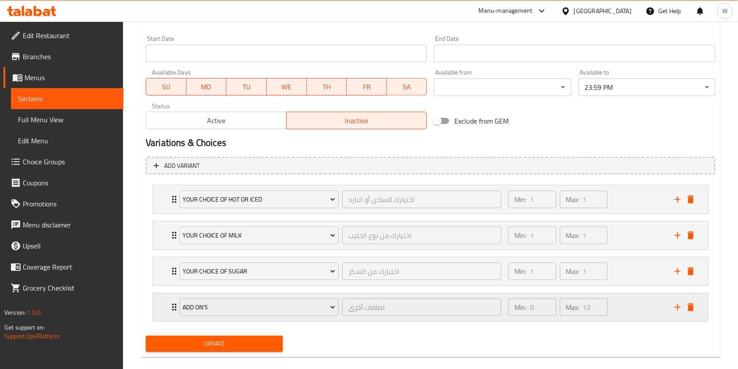
scroll to position [385, 0]
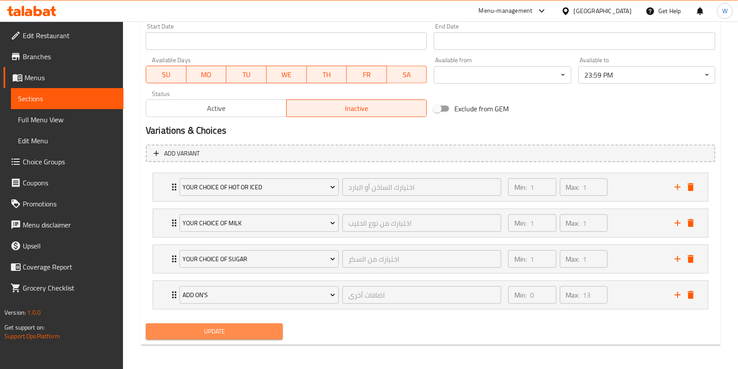
click at [198, 326] on span "Update" at bounding box center [214, 331] width 123 height 11
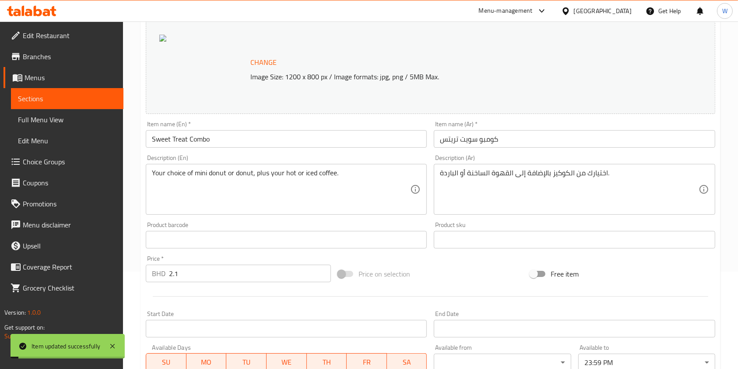
scroll to position [0, 0]
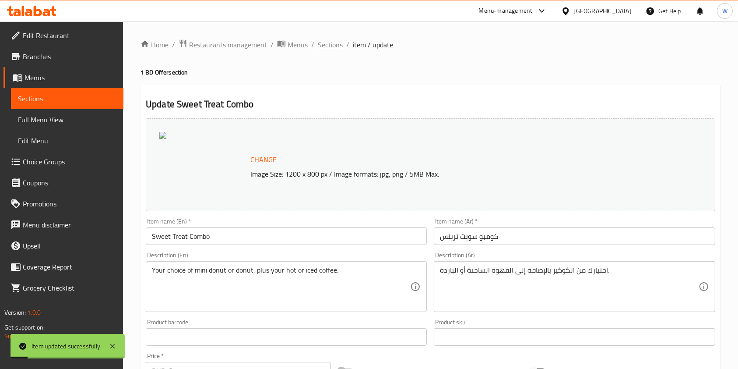
click at [337, 43] on span "Sections" at bounding box center [330, 44] width 25 height 11
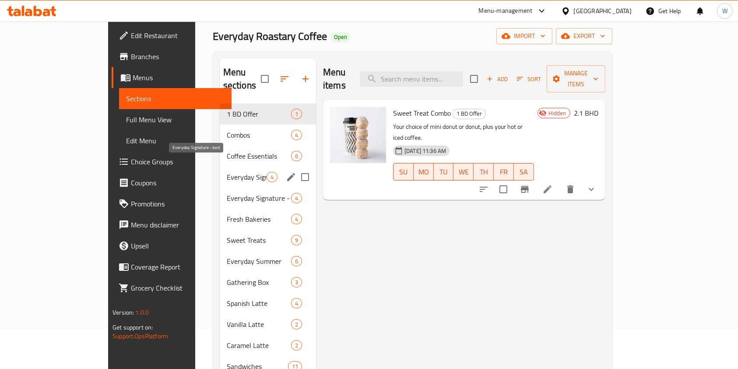
scroll to position [58, 0]
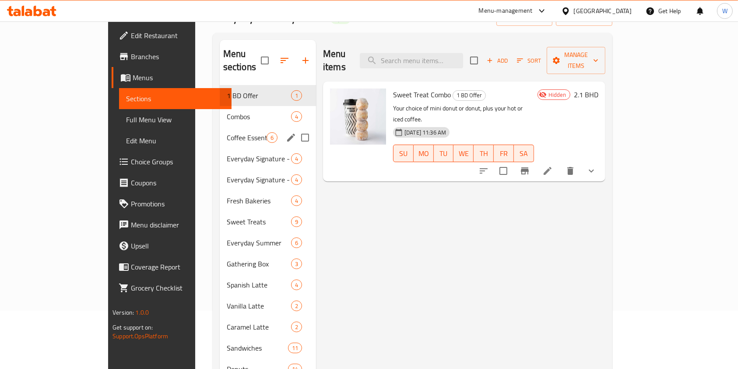
click at [220, 131] on div "Coffee Essentials 6" at bounding box center [268, 137] width 96 height 21
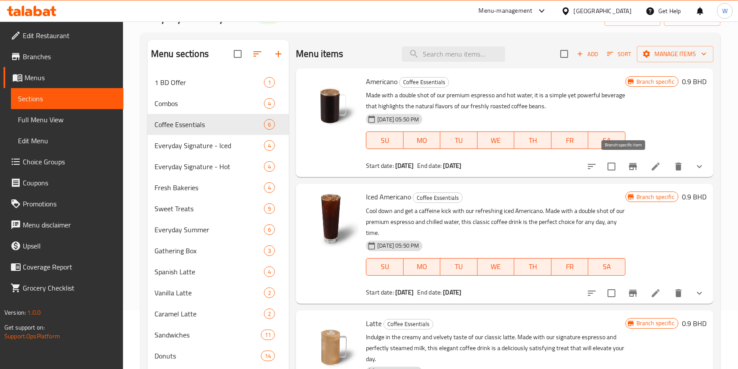
click at [631, 160] on button "Branch-specific-item" at bounding box center [633, 166] width 21 height 21
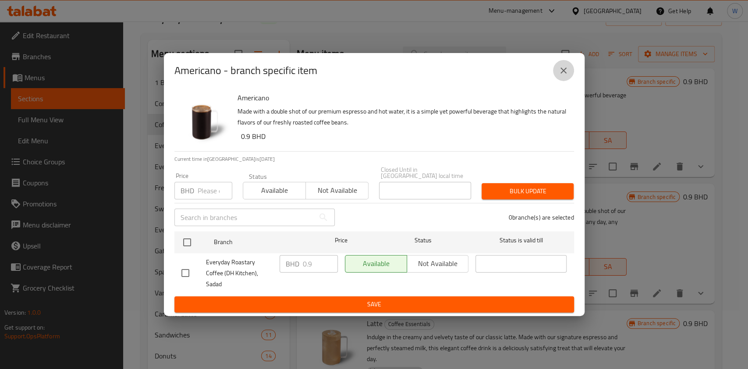
click at [562, 81] on button "close" at bounding box center [563, 70] width 21 height 21
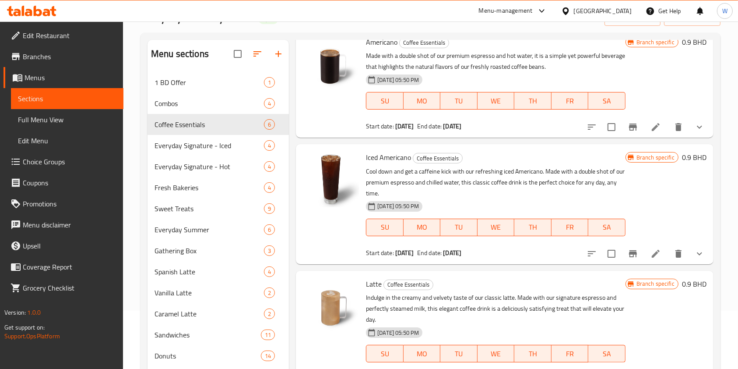
scroll to position [58, 0]
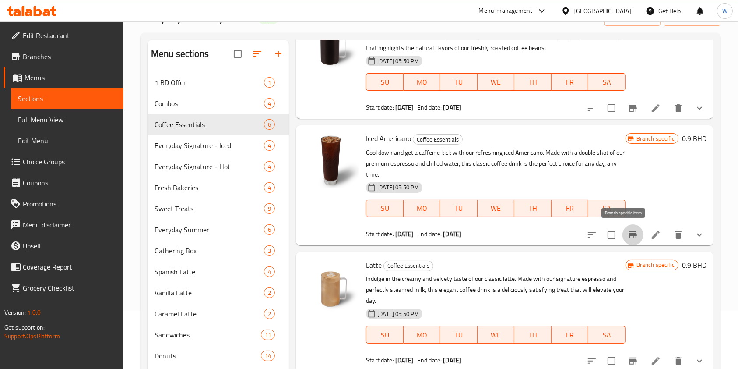
click at [628, 235] on icon "Branch-specific-item" at bounding box center [633, 234] width 11 height 11
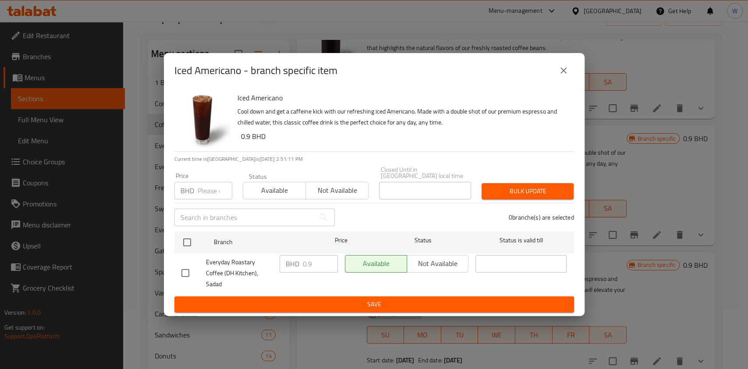
click at [561, 76] on icon "close" at bounding box center [563, 70] width 11 height 11
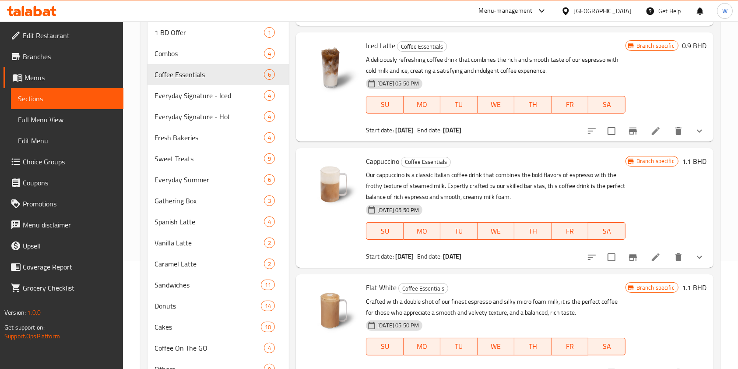
scroll to position [147, 0]
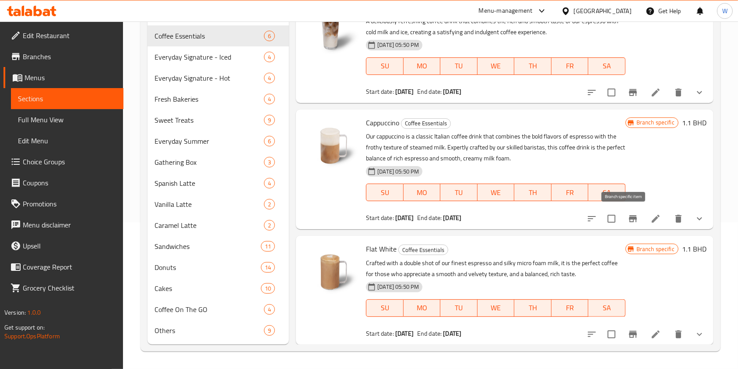
click at [629, 221] on icon "Branch-specific-item" at bounding box center [633, 218] width 8 height 7
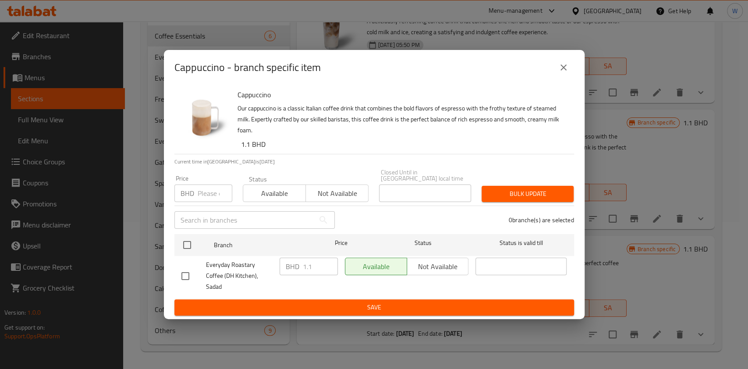
click at [562, 78] on button "close" at bounding box center [563, 67] width 21 height 21
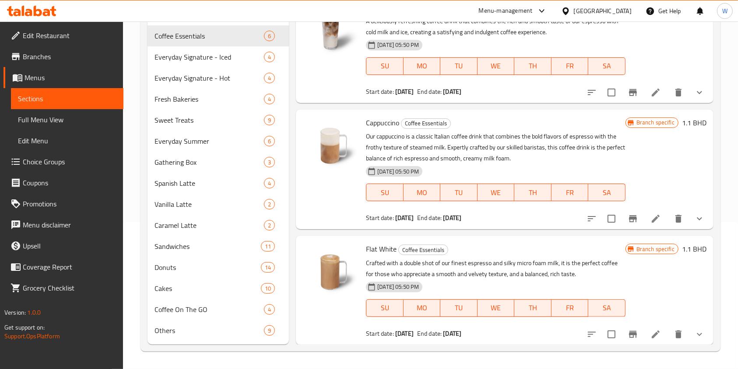
click at [375, 129] on div "Cappuccino Coffee Essentials Our cappuccino is a classic Italian coffee drink t…" at bounding box center [496, 169] width 266 height 113
click at [380, 119] on span "Cappuccino" at bounding box center [382, 122] width 33 height 13
copy h6 "Cappuccino"
click at [376, 251] on span "Flat White" at bounding box center [381, 248] width 31 height 13
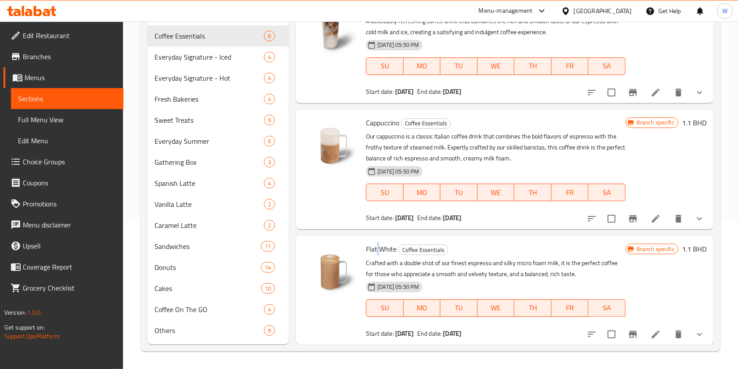
click at [376, 251] on span "Flat White" at bounding box center [381, 248] width 31 height 13
copy h6 "Flat White"
click at [629, 333] on icon "Branch-specific-item" at bounding box center [633, 334] width 8 height 7
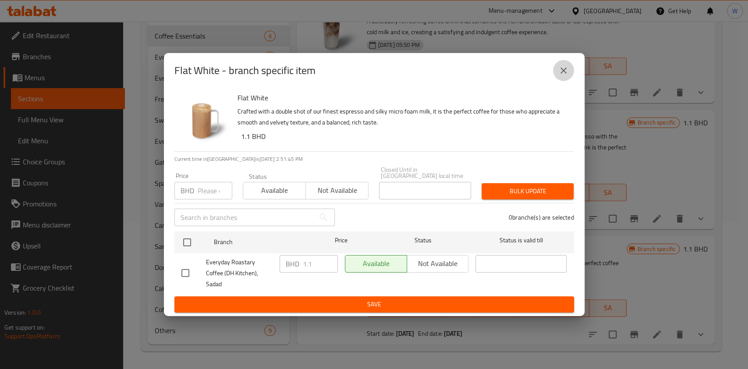
click at [558, 76] on icon "close" at bounding box center [563, 70] width 11 height 11
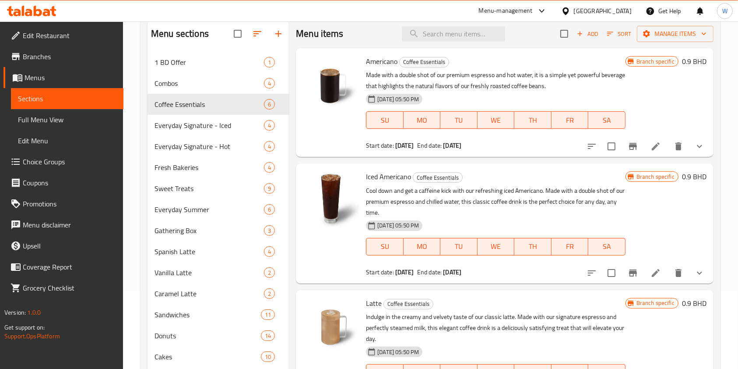
scroll to position [30, 0]
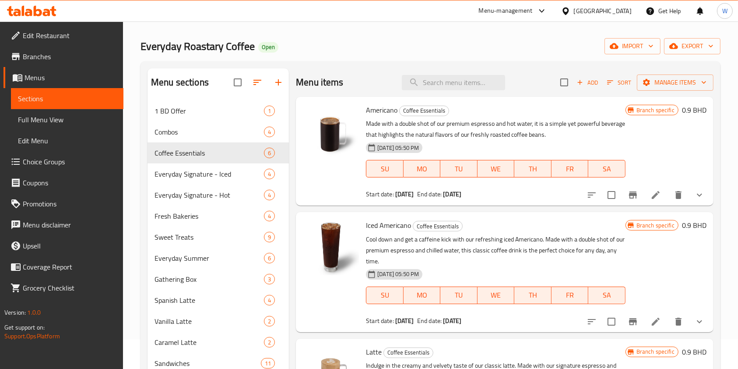
click at [386, 226] on span "Iced Americano" at bounding box center [388, 225] width 45 height 13
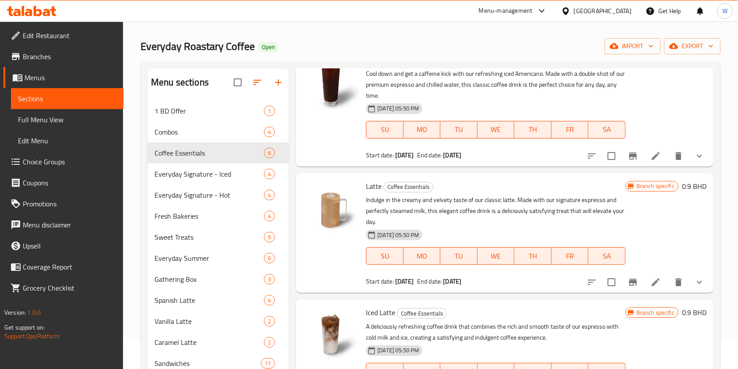
scroll to position [175, 0]
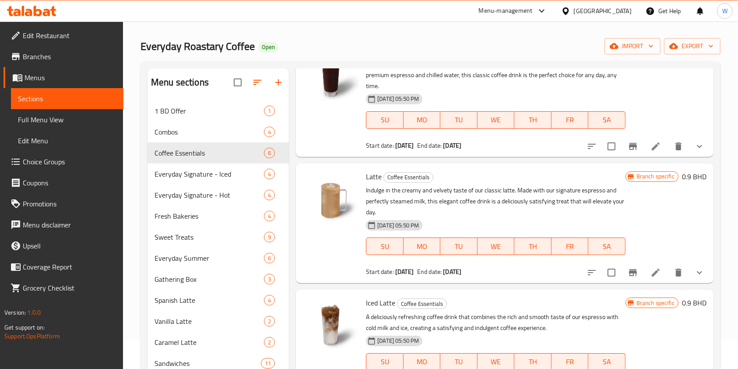
click at [392, 293] on div "Iced Latte Coffee Essentials A deliciously refreshing coffee drink that combine…" at bounding box center [496, 344] width 266 height 102
click at [387, 297] on span "Iced Latte" at bounding box center [380, 302] width 29 height 13
copy h6 "Iced Latte"
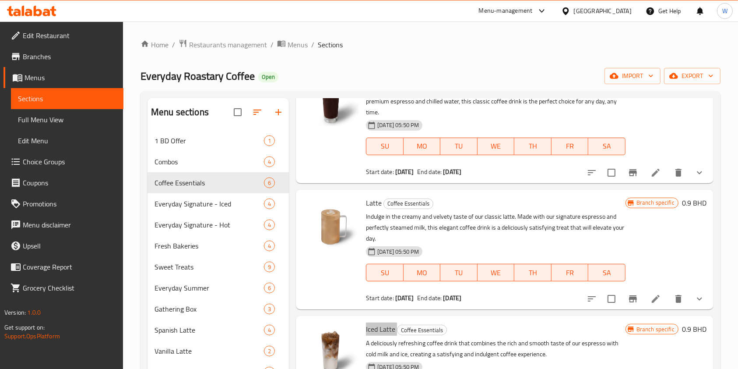
scroll to position [62, 0]
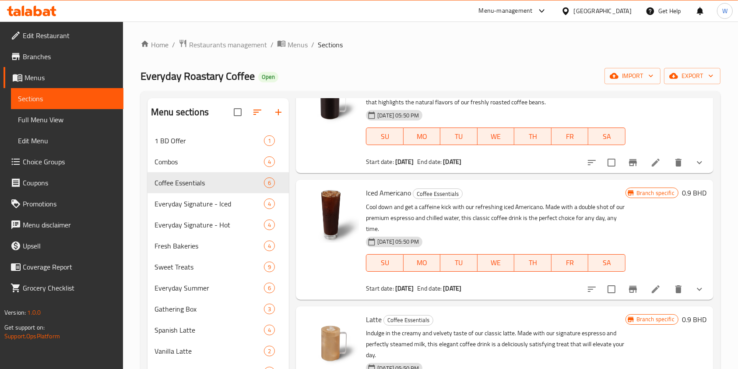
click at [388, 193] on span "Iced Americano" at bounding box center [388, 192] width 45 height 13
copy h6 "Iced Americano"
click at [189, 143] on span "1 BD Offer" at bounding box center [197, 140] width 85 height 11
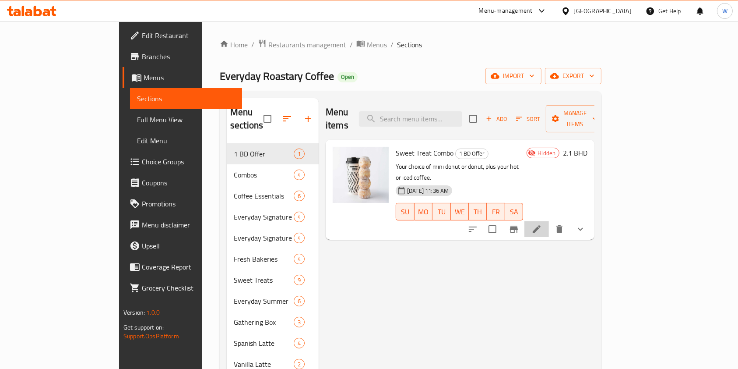
click at [549, 221] on li at bounding box center [537, 229] width 25 height 16
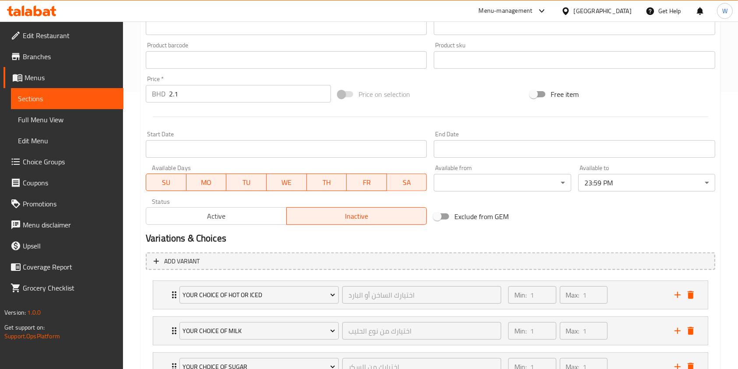
scroll to position [350, 0]
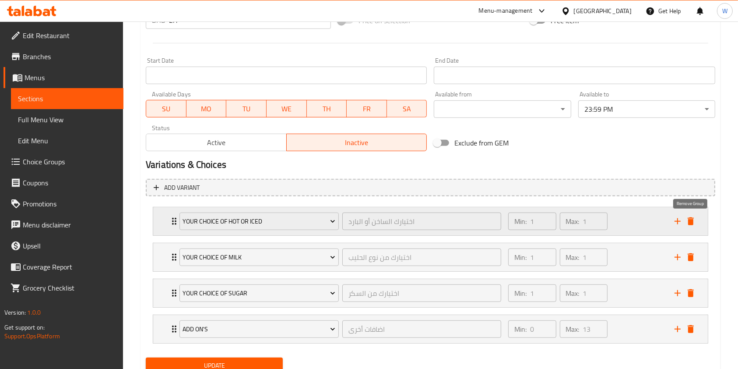
click at [691, 224] on icon "delete" at bounding box center [691, 221] width 6 height 8
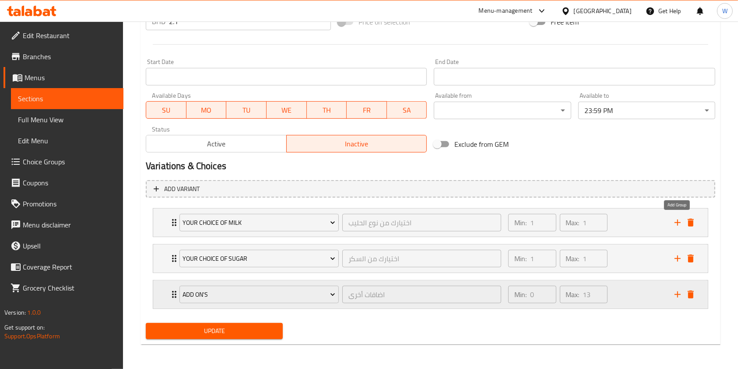
scroll to position [349, 0]
click at [212, 321] on div "Update" at bounding box center [214, 331] width 144 height 23
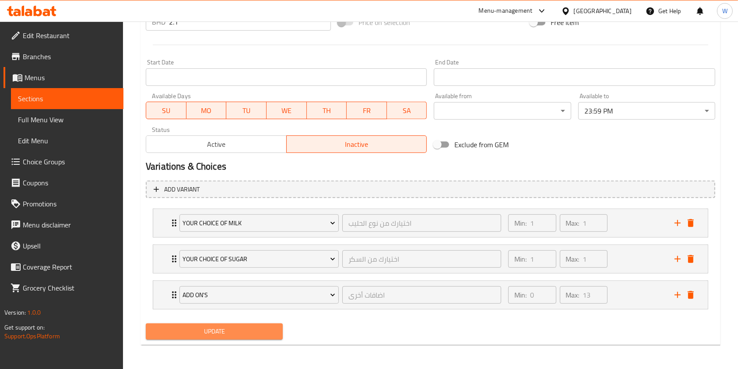
click at [215, 328] on span "Update" at bounding box center [214, 331] width 123 height 11
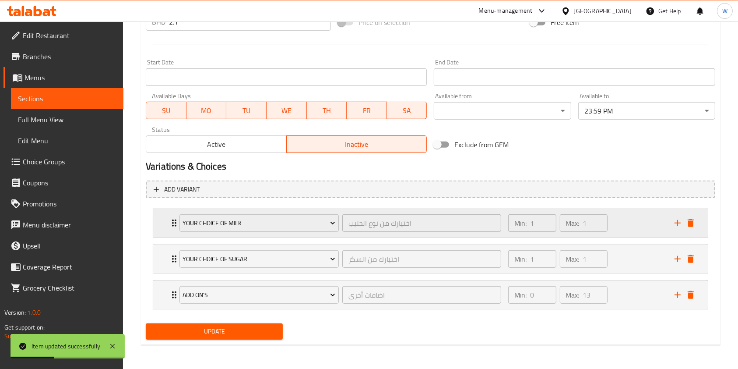
click at [169, 220] on icon "Expand" at bounding box center [174, 223] width 11 height 11
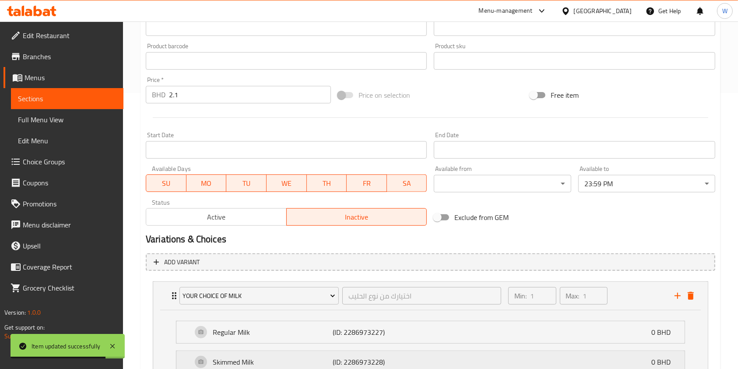
scroll to position [232, 0]
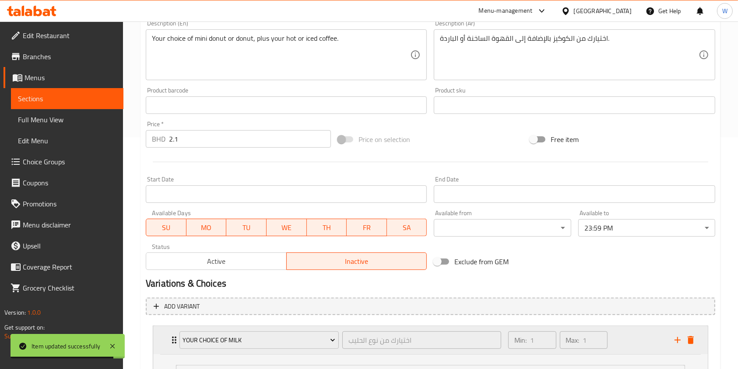
click at [168, 340] on div "Your Choice Of Milk اختيارك من نوع الحليب ​ Min: 1 ​ Max: 1 ​" at bounding box center [430, 340] width 555 height 28
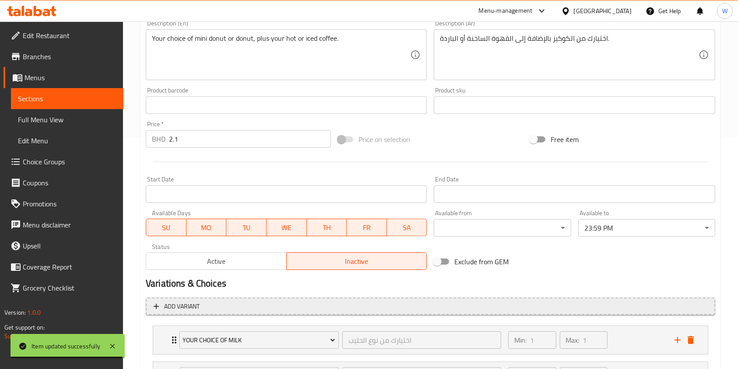
scroll to position [0, 0]
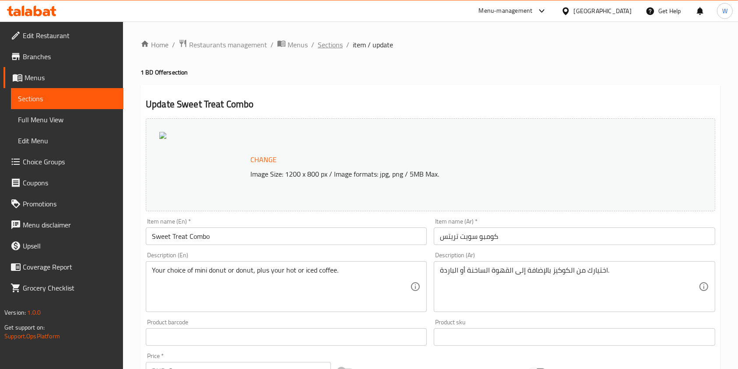
click at [332, 45] on span "Sections" at bounding box center [330, 44] width 25 height 11
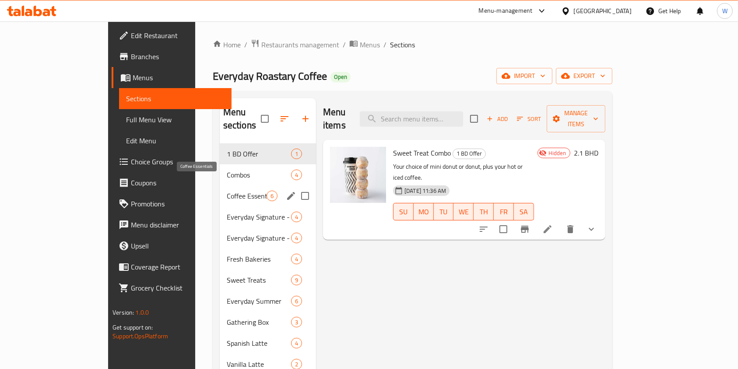
click at [227, 191] on span "Coffee Essentials" at bounding box center [247, 196] width 40 height 11
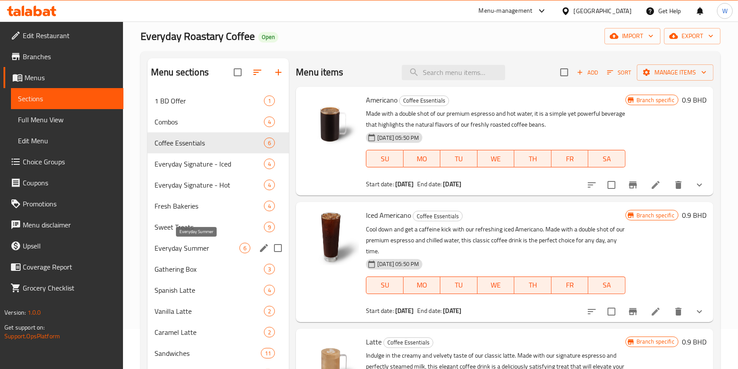
scroll to position [58, 0]
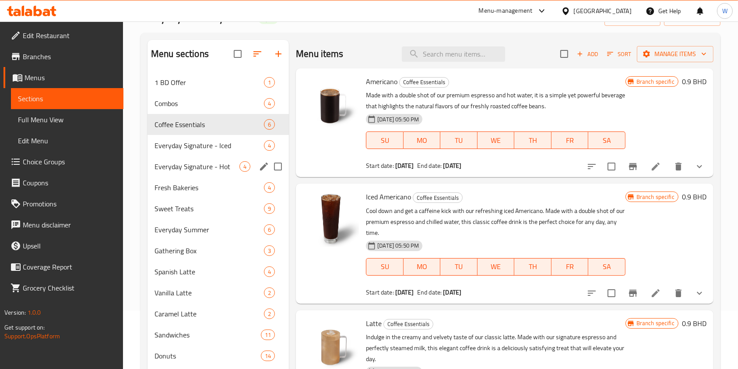
click at [200, 147] on span "Everyday Signature - Iced" at bounding box center [209, 145] width 109 height 11
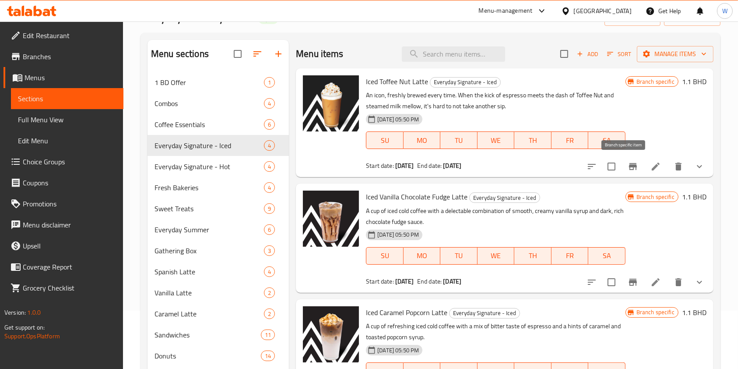
click at [629, 166] on icon "Branch-specific-item" at bounding box center [633, 166] width 8 height 7
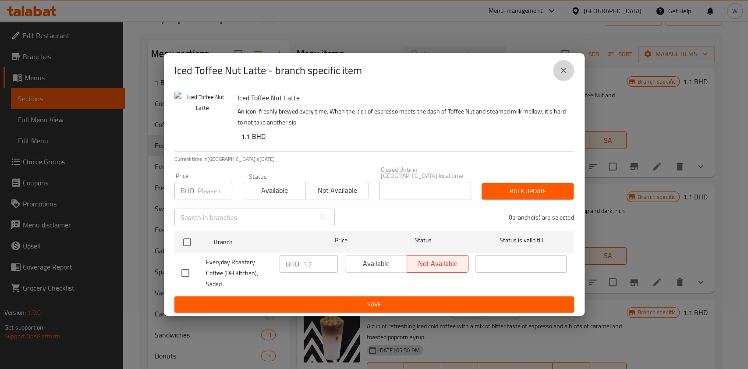
click at [561, 72] on button "close" at bounding box center [563, 70] width 21 height 21
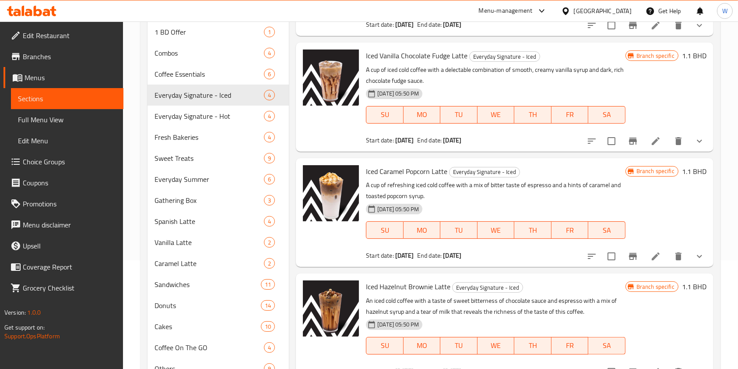
scroll to position [147, 0]
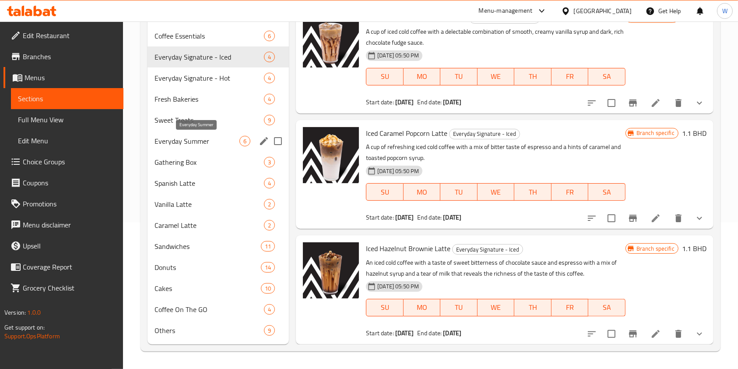
click at [203, 144] on span "Everyday Summer" at bounding box center [197, 141] width 85 height 11
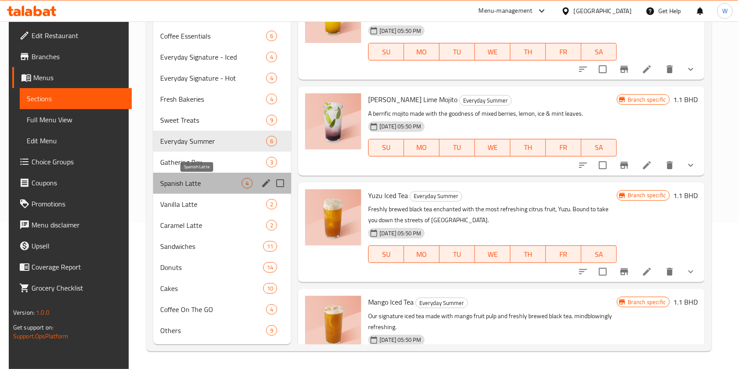
click at [182, 186] on span "Spanish Latte" at bounding box center [200, 183] width 81 height 11
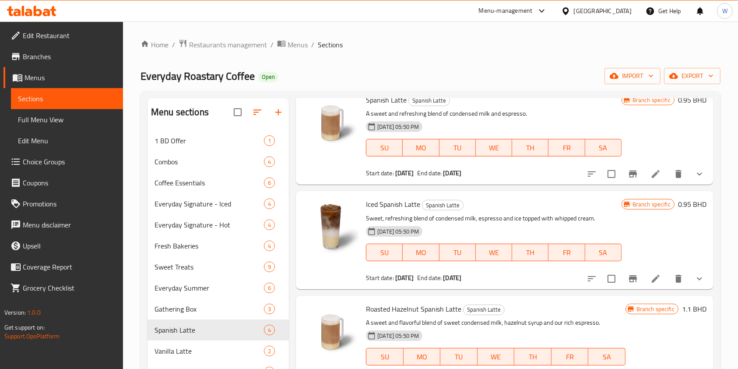
scroll to position [58, 0]
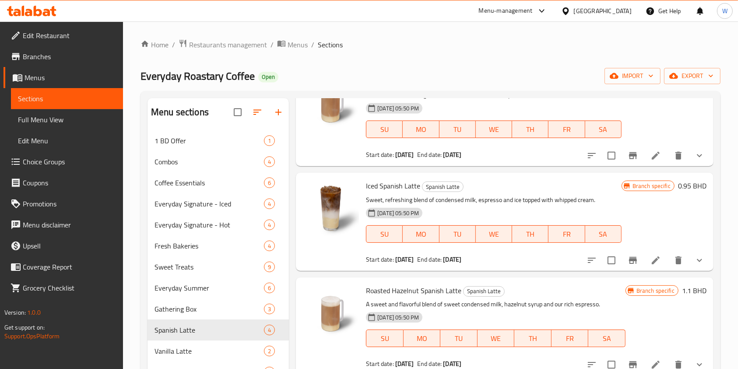
click at [628, 158] on icon "Branch-specific-item" at bounding box center [633, 155] width 11 height 11
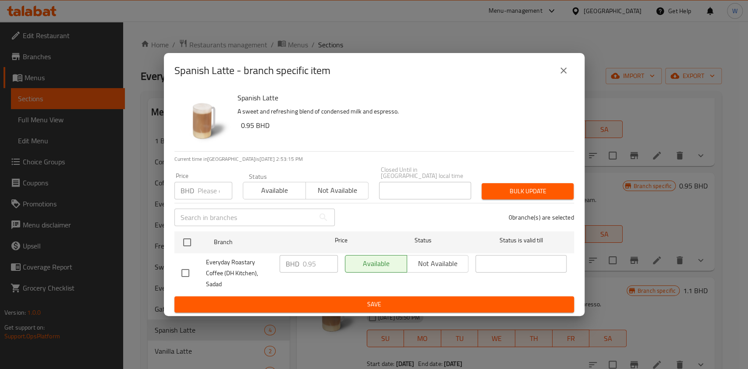
click at [562, 76] on icon "close" at bounding box center [563, 70] width 11 height 11
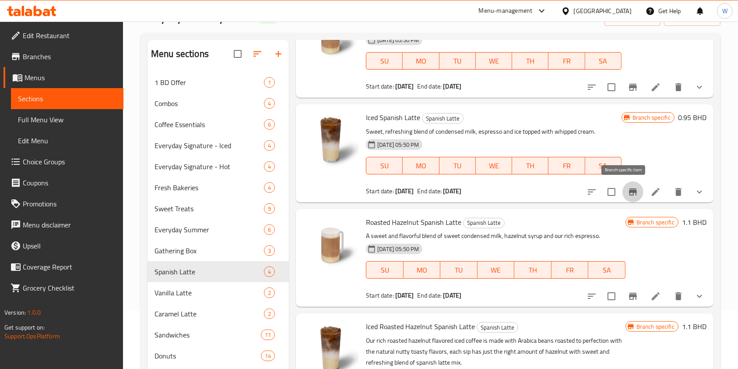
click at [623, 197] on button "Branch-specific-item" at bounding box center [633, 191] width 21 height 21
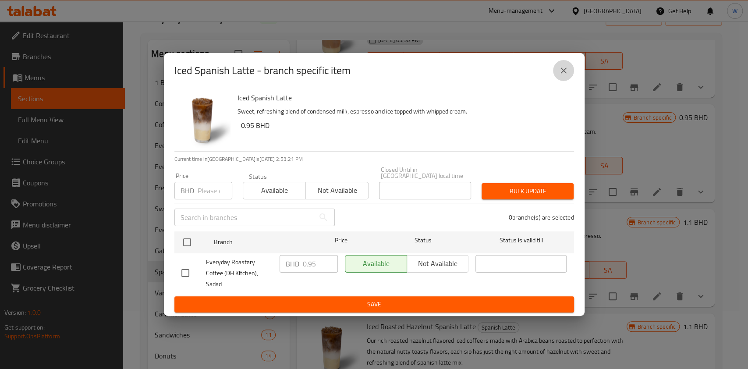
click at [564, 76] on icon "close" at bounding box center [563, 70] width 11 height 11
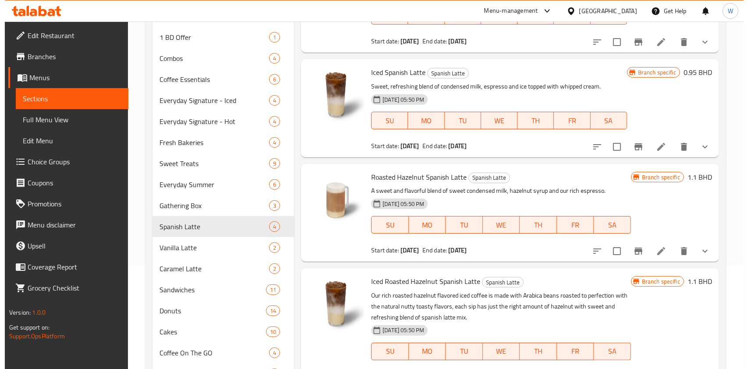
scroll to position [147, 0]
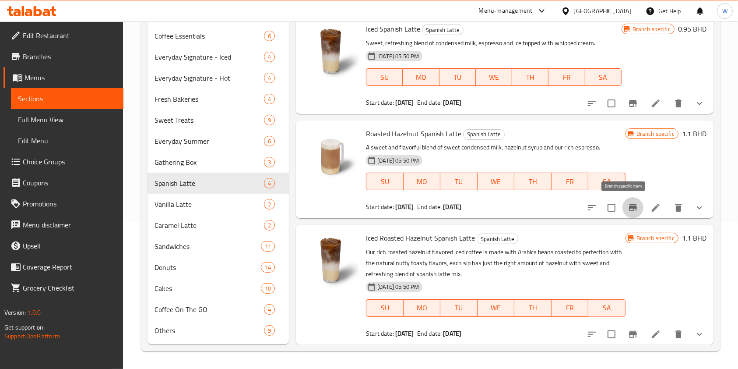
click at [628, 209] on icon "Branch-specific-item" at bounding box center [633, 207] width 11 height 11
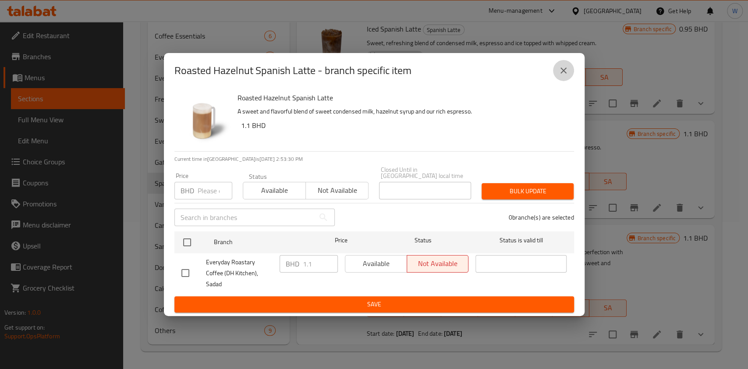
click at [561, 74] on icon "close" at bounding box center [563, 70] width 6 height 6
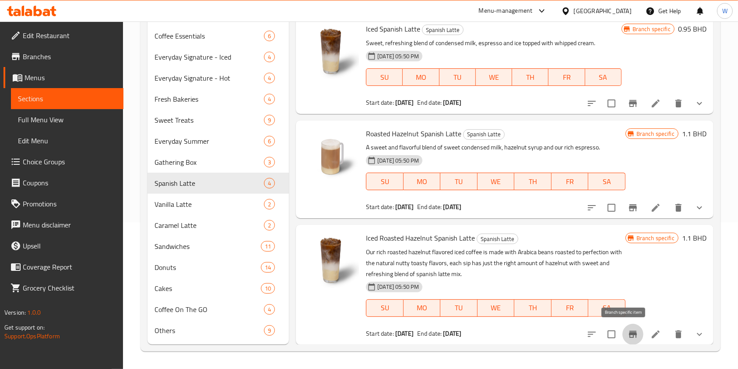
click at [632, 333] on button "Branch-specific-item" at bounding box center [633, 334] width 21 height 21
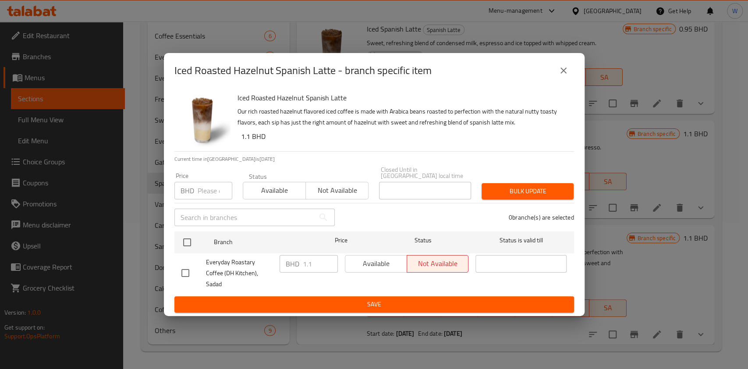
click at [561, 74] on icon "close" at bounding box center [563, 70] width 11 height 11
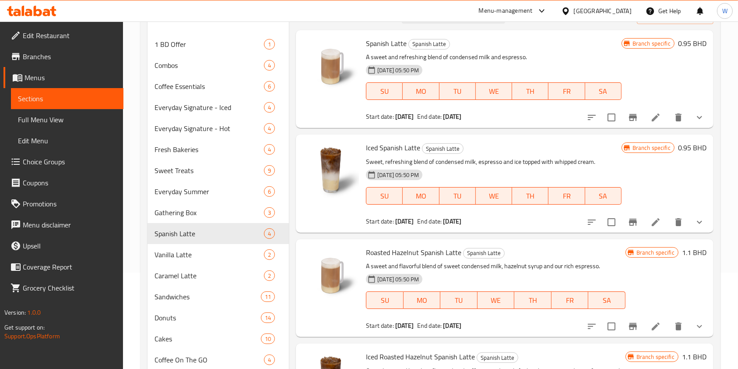
scroll to position [30, 0]
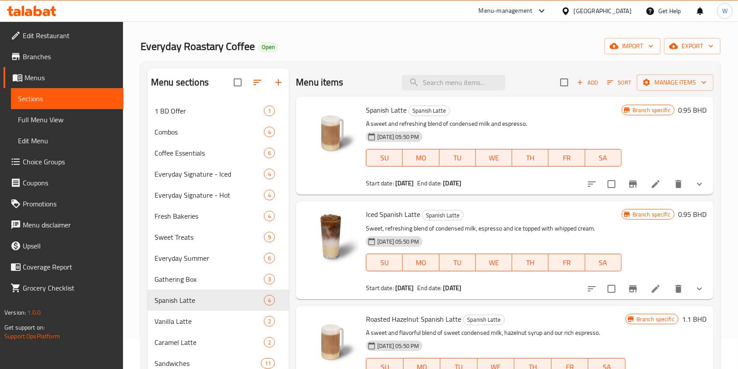
click at [392, 216] on span "Iced Spanish Latte" at bounding box center [393, 214] width 54 height 13
copy h6 "Iced Spanish Latte"
click at [629, 288] on icon "Branch-specific-item" at bounding box center [633, 288] width 8 height 7
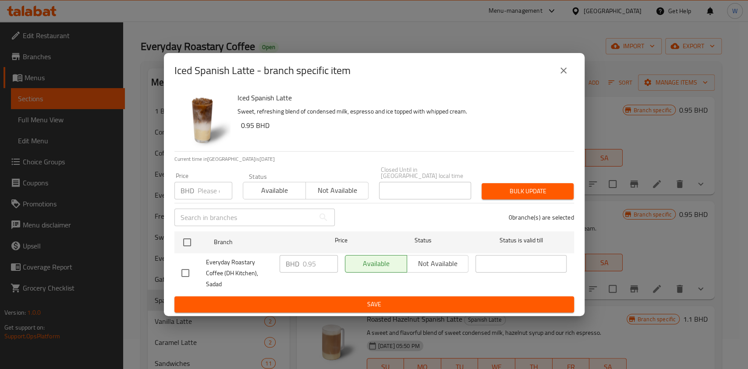
click at [565, 74] on icon "close" at bounding box center [563, 70] width 11 height 11
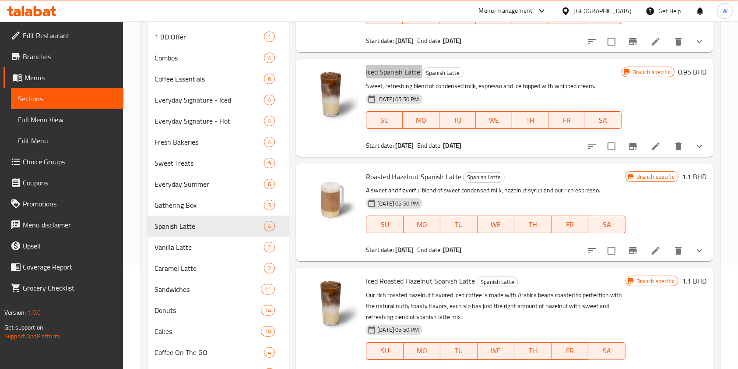
scroll to position [147, 0]
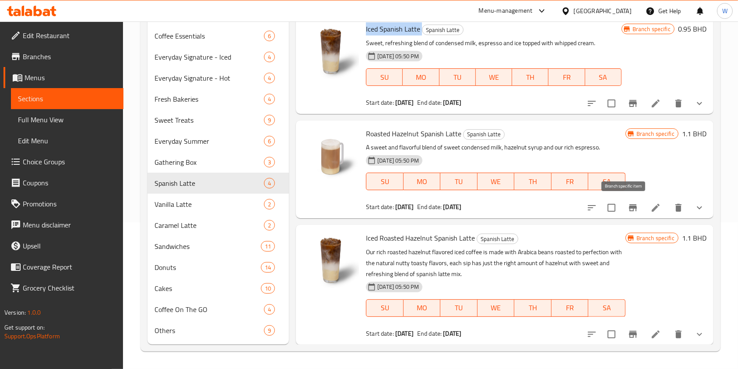
click at [629, 208] on icon "Branch-specific-item" at bounding box center [633, 207] width 8 height 7
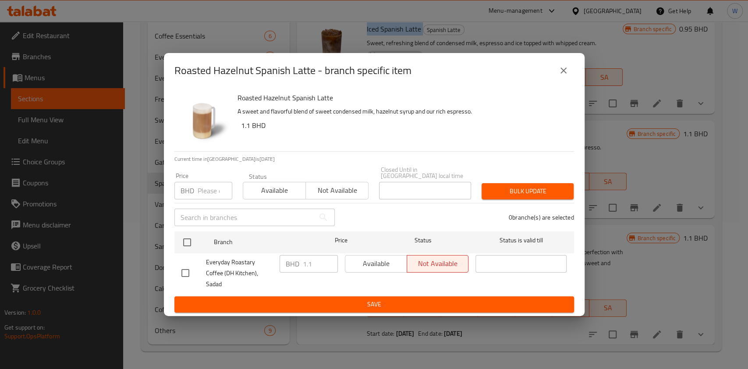
click at [566, 69] on button "close" at bounding box center [563, 70] width 21 height 21
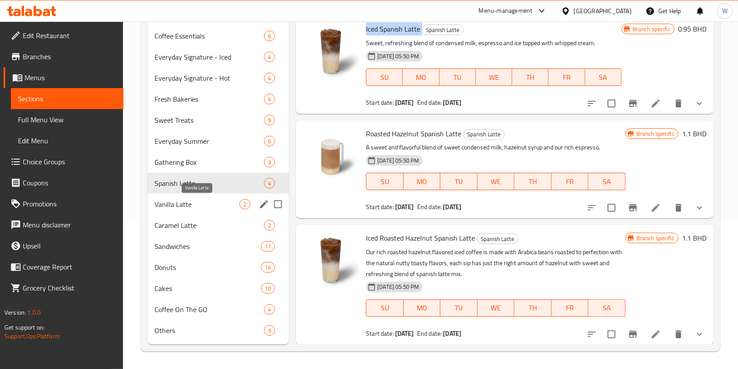
click at [187, 206] on span "Vanilla Latte" at bounding box center [197, 204] width 85 height 11
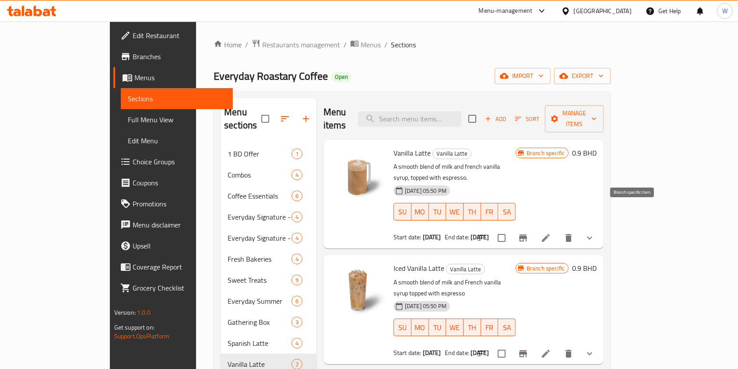
click at [529, 233] on icon "Branch-specific-item" at bounding box center [523, 238] width 11 height 11
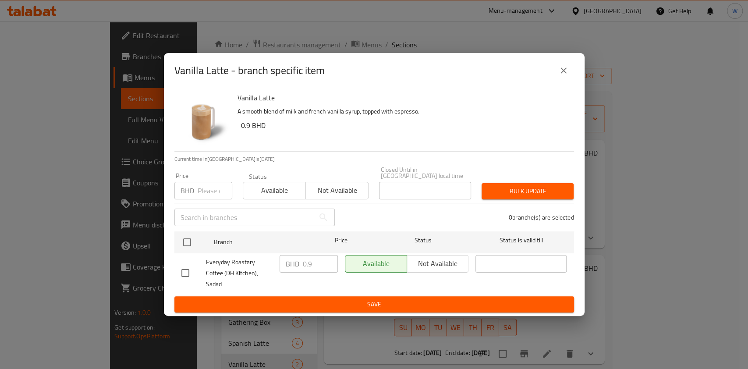
click at [562, 74] on icon "close" at bounding box center [563, 70] width 6 height 6
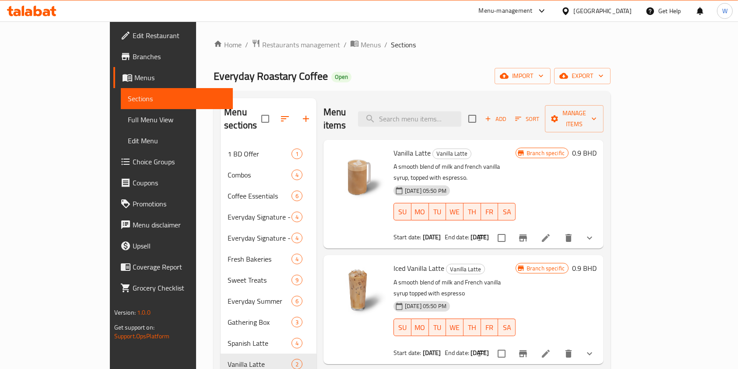
click at [394, 146] on span "Vanilla Latte" at bounding box center [412, 152] width 37 height 13
copy h6 "Vanilla Latte"
click at [403, 261] on span "Iced Vanilla Latte" at bounding box center [419, 267] width 51 height 13
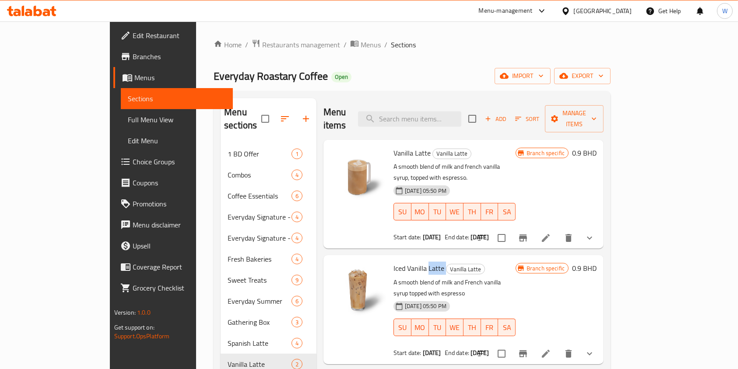
click at [403, 261] on span "Iced Vanilla Latte" at bounding box center [419, 267] width 51 height 13
copy h6 "Iced Vanilla Latte"
click at [529, 348] on icon "Branch-specific-item" at bounding box center [523, 353] width 11 height 11
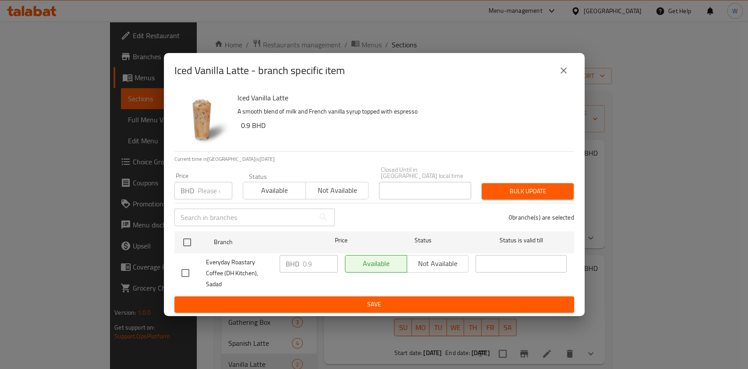
click at [567, 76] on icon "close" at bounding box center [563, 70] width 11 height 11
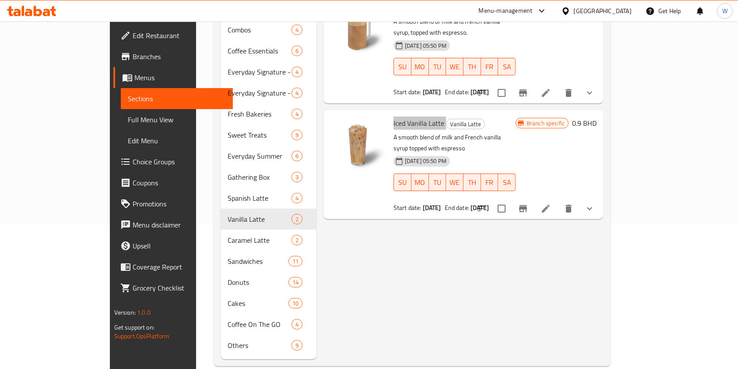
scroll to position [147, 0]
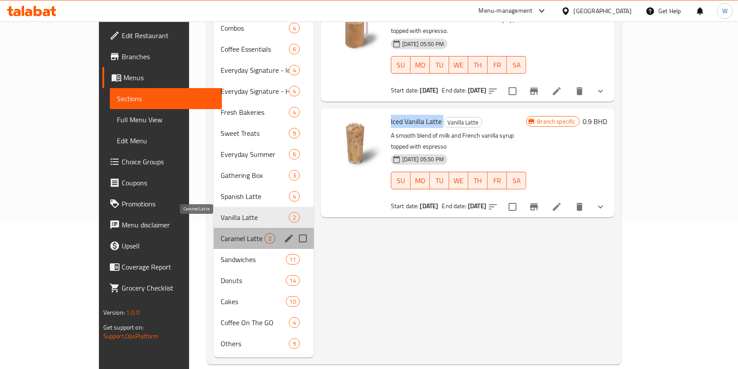
drag, startPoint x: 188, startPoint y: 223, endPoint x: 197, endPoint y: 221, distance: 8.5
click at [221, 233] on span "Caramel Latte" at bounding box center [243, 238] width 44 height 11
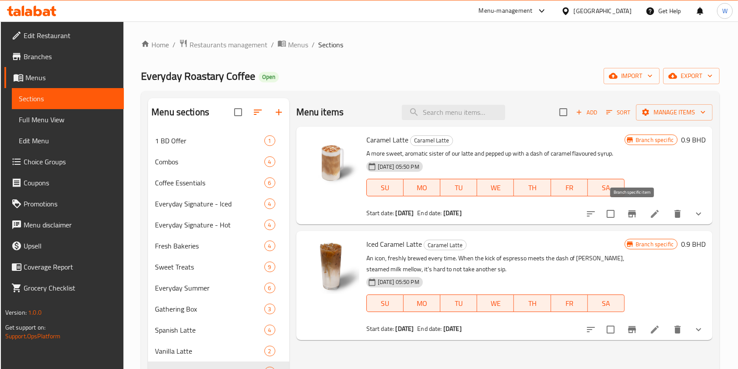
click at [627, 218] on button "Branch-specific-item" at bounding box center [632, 213] width 21 height 21
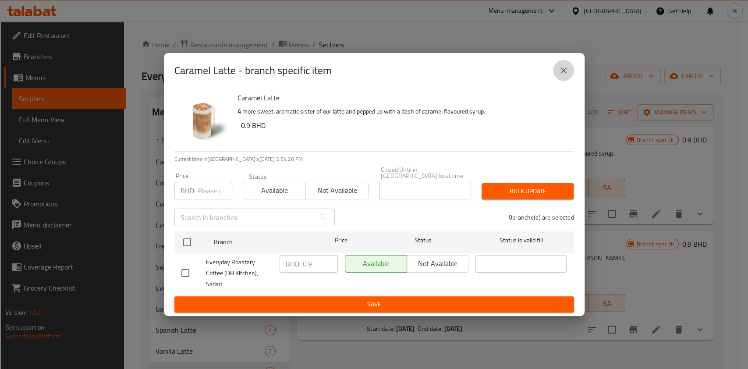
click at [569, 73] on button "close" at bounding box center [563, 70] width 21 height 21
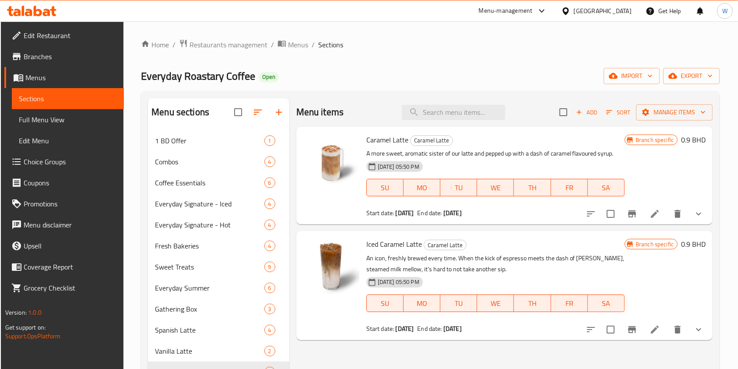
click at [375, 133] on span "Caramel Latte" at bounding box center [388, 139] width 42 height 13
copy h6 "Caramel Latte"
click at [399, 239] on span "Iced Caramel Latte" at bounding box center [395, 243] width 56 height 13
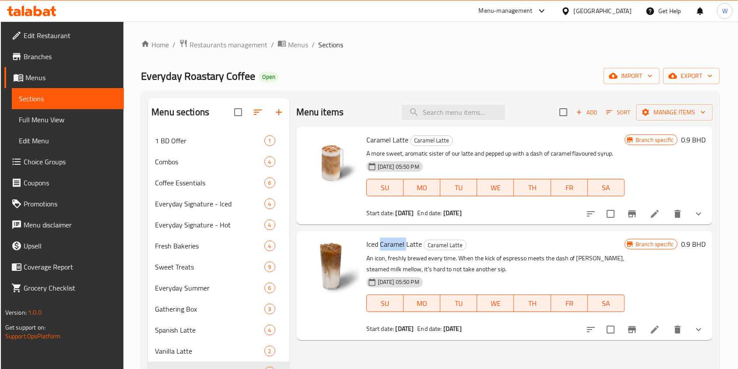
click at [399, 239] on span "Iced Caramel Latte" at bounding box center [395, 243] width 56 height 13
copy h6 "Iced Caramel Latte"
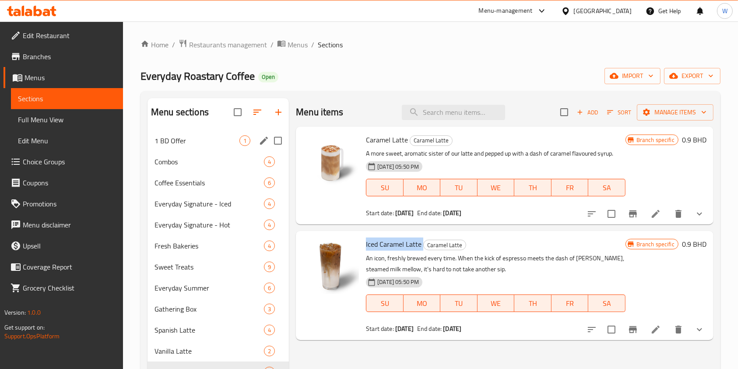
click at [155, 144] on span "1 BD Offer" at bounding box center [197, 140] width 85 height 11
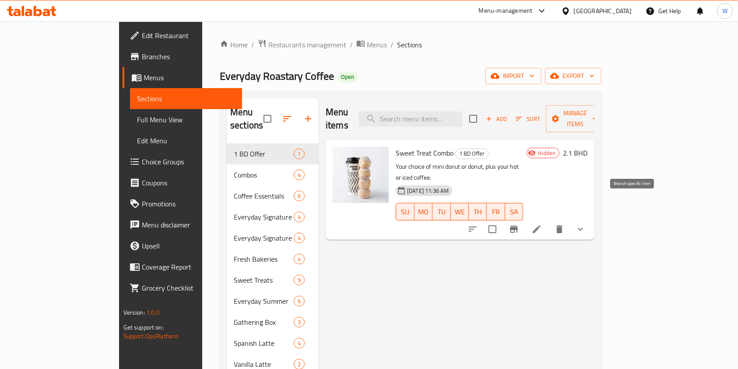
click at [519, 224] on icon "Branch-specific-item" at bounding box center [514, 229] width 11 height 11
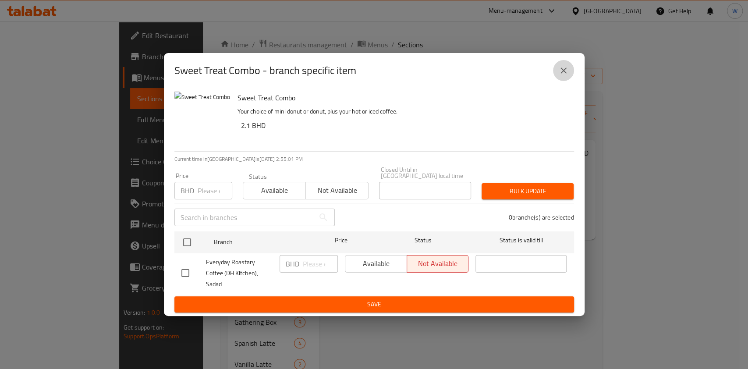
click at [567, 76] on icon "close" at bounding box center [563, 70] width 11 height 11
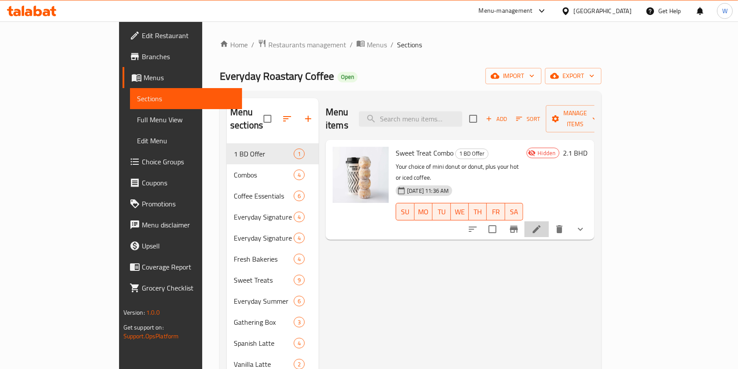
click at [549, 221] on li at bounding box center [537, 229] width 25 height 16
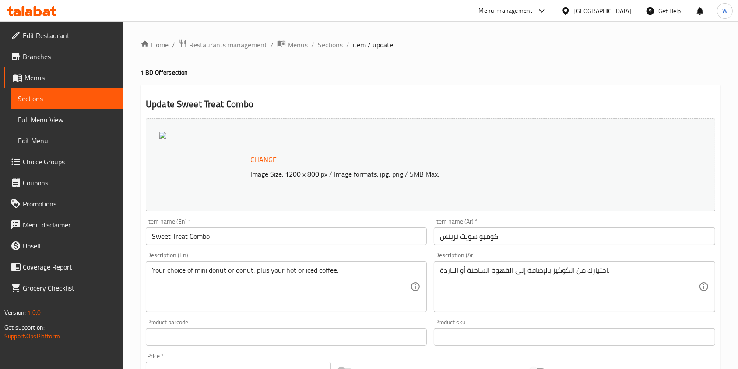
scroll to position [233, 0]
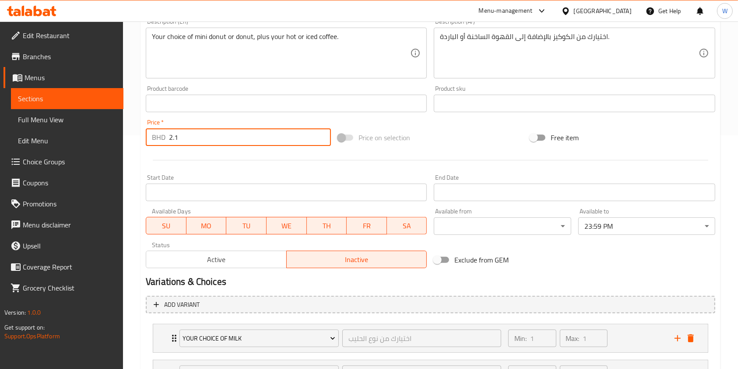
click at [196, 134] on input "2.1" at bounding box center [250, 137] width 162 height 18
click at [200, 135] on input "1.450" at bounding box center [250, 137] width 162 height 18
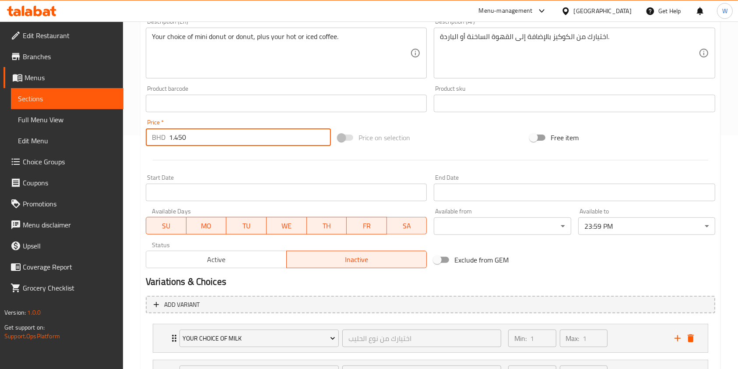
click at [200, 135] on input "1.450" at bounding box center [250, 137] width 162 height 18
type input "1.450"
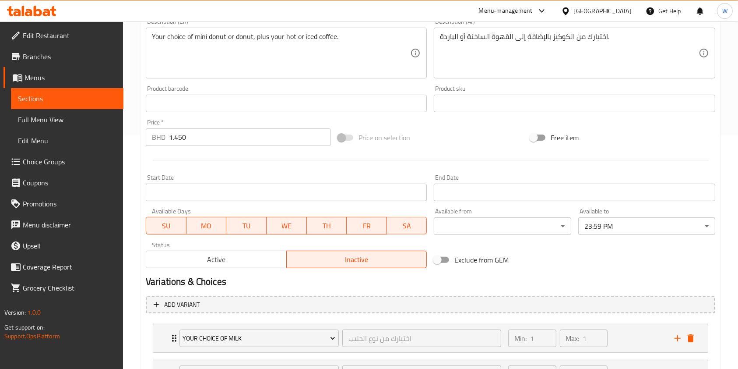
click at [203, 156] on div at bounding box center [430, 159] width 577 height 21
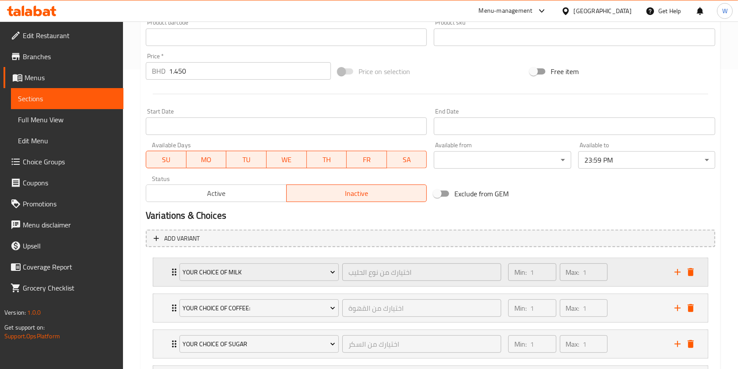
scroll to position [385, 0]
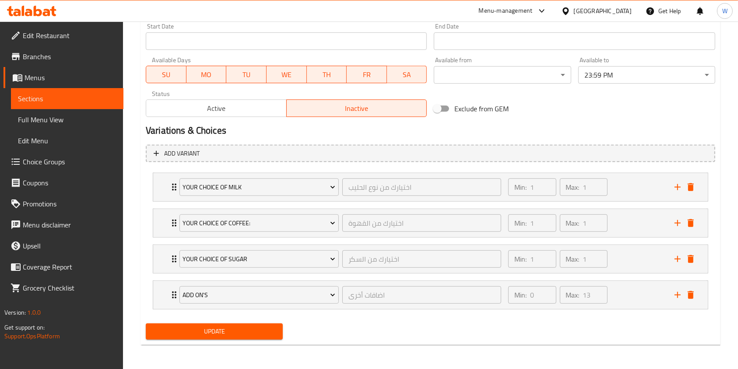
click at [214, 321] on div "Update" at bounding box center [214, 331] width 144 height 23
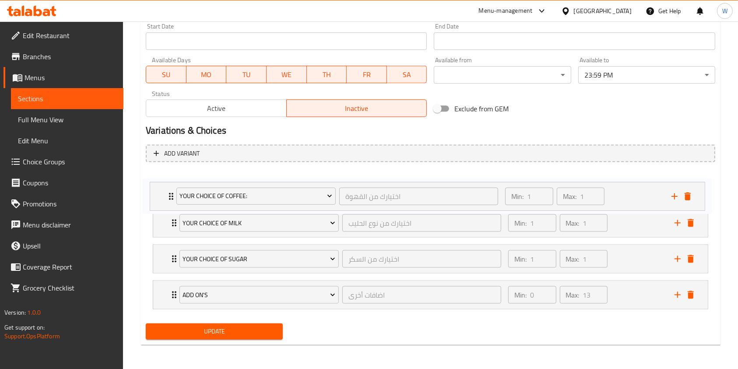
drag, startPoint x: 174, startPoint y: 224, endPoint x: 171, endPoint y: 189, distance: 35.2
click at [171, 189] on div "Your Choice Of Milk اختيارك من نوع الحليب ​ Min: 1 ​ Max: 1 ​ Regular Milk (ID:…" at bounding box center [431, 241] width 570 height 144
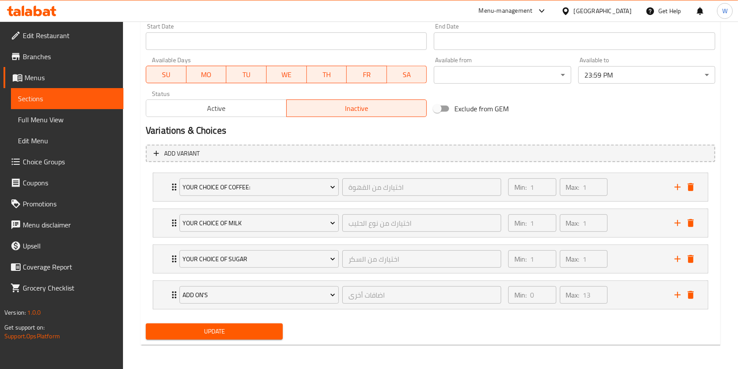
click at [196, 332] on span "Update" at bounding box center [214, 331] width 123 height 11
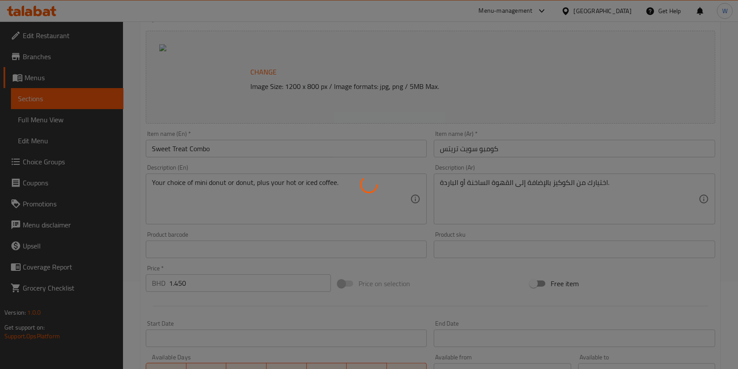
scroll to position [0, 0]
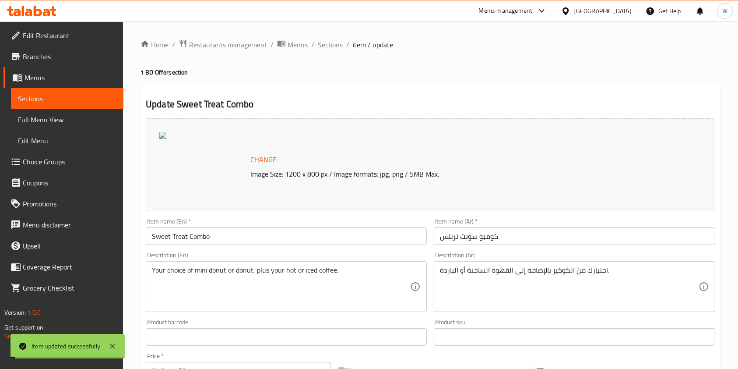
click at [335, 49] on span "Sections" at bounding box center [330, 44] width 25 height 11
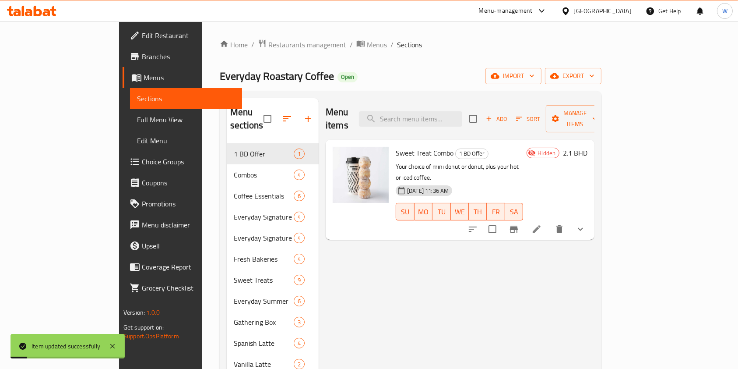
click at [518, 226] on icon "Branch-specific-item" at bounding box center [514, 229] width 8 height 7
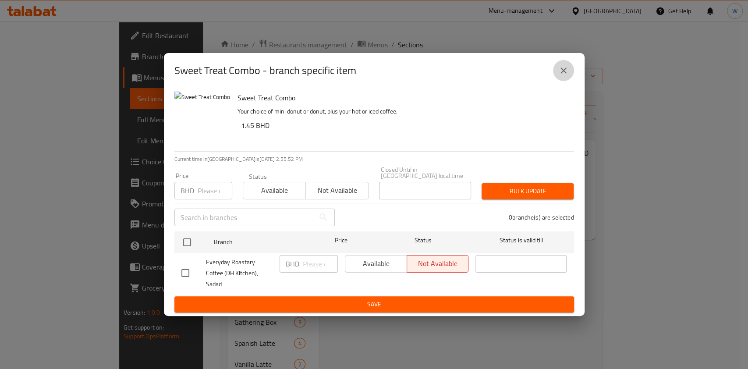
click at [564, 81] on button "close" at bounding box center [563, 70] width 21 height 21
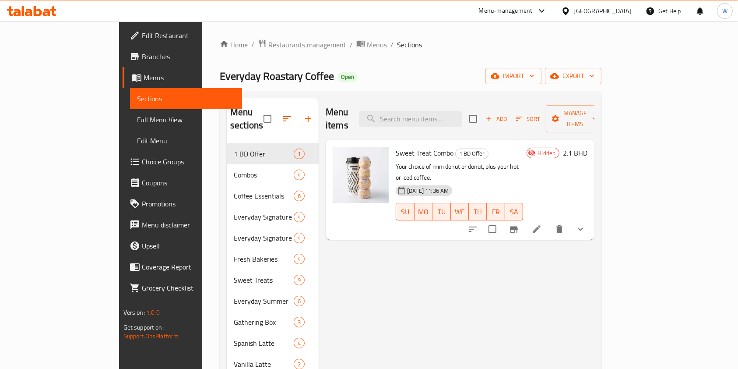
click at [588, 147] on h6 "2.1 BHD" at bounding box center [575, 153] width 25 height 12
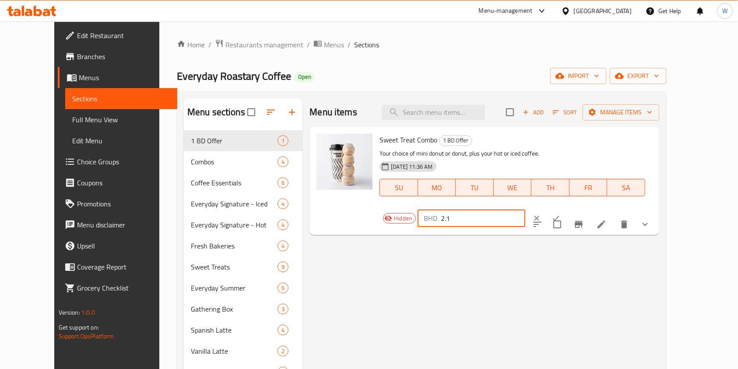
drag, startPoint x: 606, startPoint y: 142, endPoint x: 544, endPoint y: 148, distance: 62.5
click at [544, 208] on div "Hidden BHD 2.1 ​" at bounding box center [479, 217] width 199 height 19
paste input "1.450"
type input "1.450"
click at [561, 214] on icon "ok" at bounding box center [556, 218] width 9 height 9
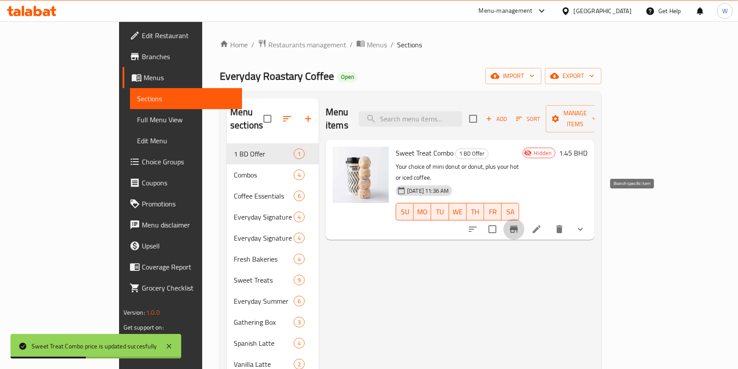
click at [518, 226] on icon "Branch-specific-item" at bounding box center [514, 229] width 8 height 7
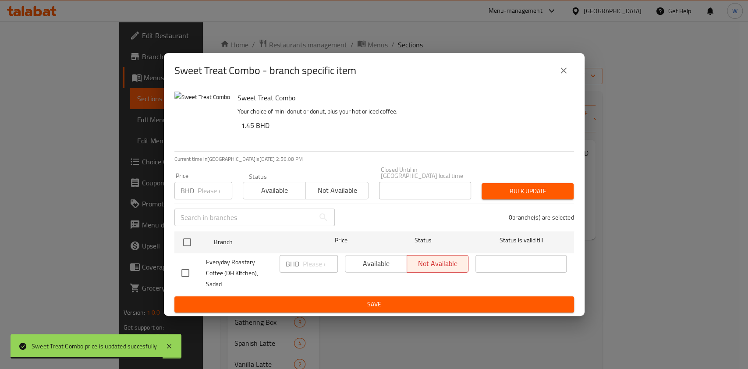
click at [561, 76] on icon "close" at bounding box center [563, 70] width 11 height 11
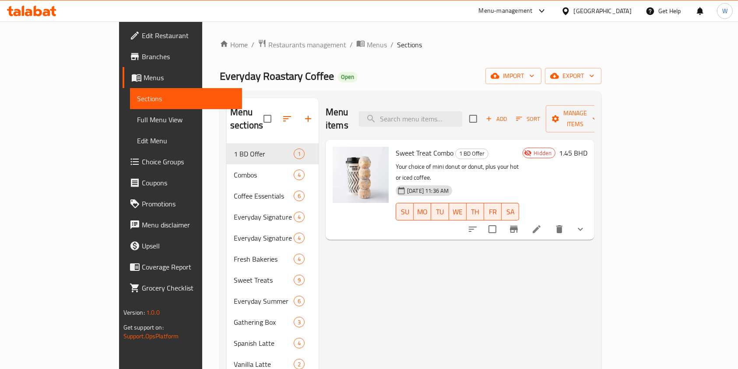
click at [575, 279] on div "Menu items Add Sort Manage items Sweet Treat Combo 1 BD Offer Your choice of mi…" at bounding box center [457, 301] width 276 height 406
click at [541, 225] on icon at bounding box center [537, 229] width 8 height 8
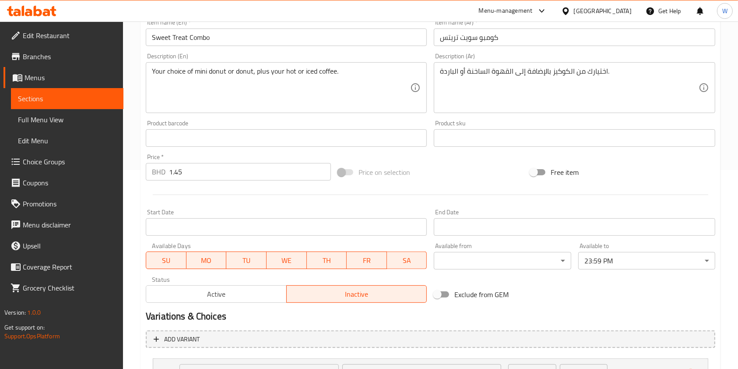
scroll to position [151, 0]
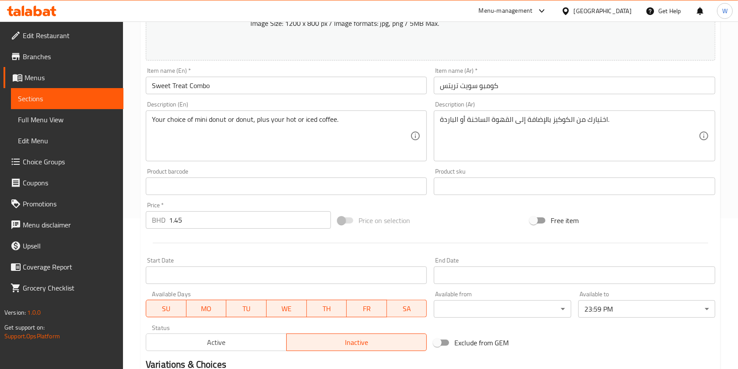
click at [540, 113] on div "اختيارك من الكوكيز بالإضافة إلى القهوة الساخنة أو الباردة. Description (Ar)" at bounding box center [574, 135] width 281 height 51
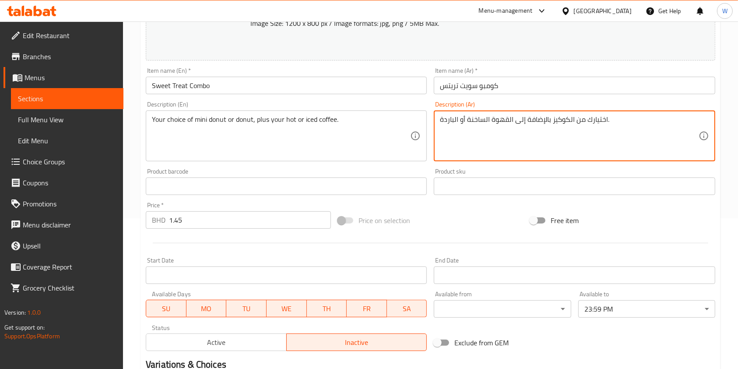
click at [540, 118] on textarea "اختيارك من الكوكيز بالإضافة إلى القهوة الساخنة أو الباردة." at bounding box center [569, 136] width 258 height 42
click at [252, 127] on textarea "Your choice of mini donut or donut, plus your hot or iced coffee." at bounding box center [281, 136] width 258 height 42
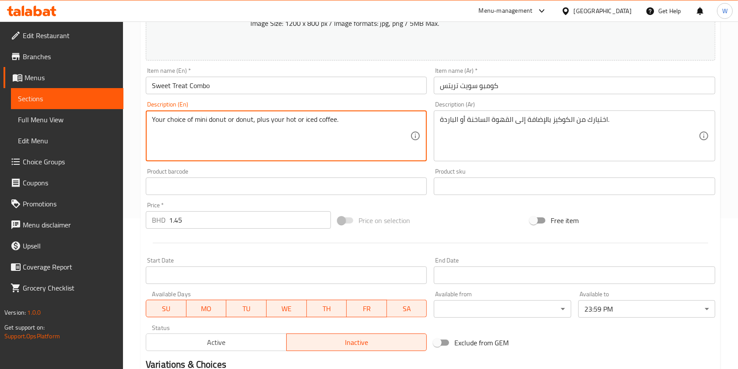
click at [252, 127] on textarea "Your choice of mini donut or donut, plus your hot or iced coffee." at bounding box center [281, 136] width 258 height 42
paste textarea "cookies plus hot or cold coffee."
click at [187, 120] on textarea "Your choice of cookies plus hot or cold coffee." at bounding box center [281, 136] width 258 height 42
click at [225, 121] on textarea "Your choice of cookies plus hot or cold coffee." at bounding box center [281, 136] width 258 height 42
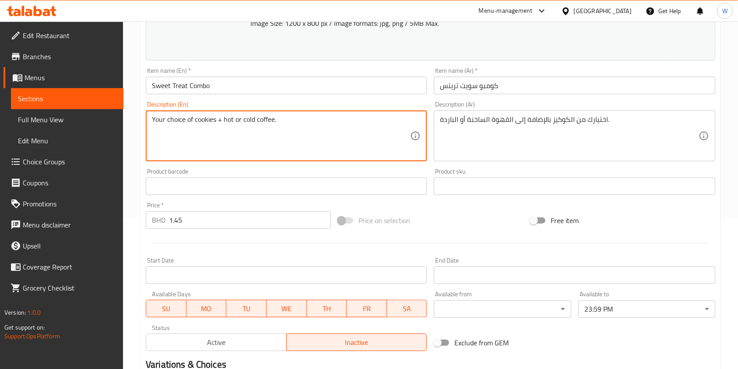
type textarea "Your choice of cookies + hot or cold coffee."
click at [396, 166] on div "Product barcode Product barcode" at bounding box center [286, 182] width 288 height 34
click at [208, 118] on textarea "Your choice of cookies + hot or cold coffee." at bounding box center [281, 136] width 258 height 42
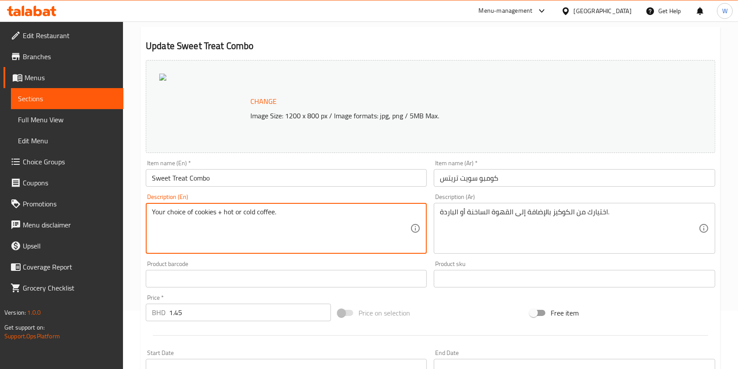
scroll to position [385, 0]
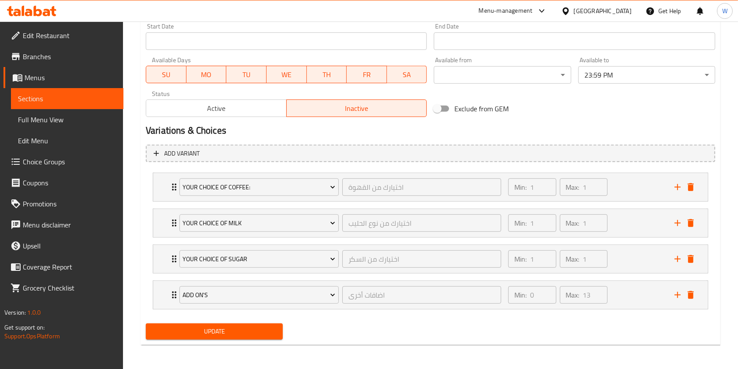
click at [228, 339] on div "Update" at bounding box center [214, 331] width 144 height 23
click at [240, 327] on span "Update" at bounding box center [214, 331] width 123 height 11
click at [168, 291] on div "Add On's اضافات أخرى ​ Min: 0 ​ Max: 13 ​" at bounding box center [430, 295] width 555 height 28
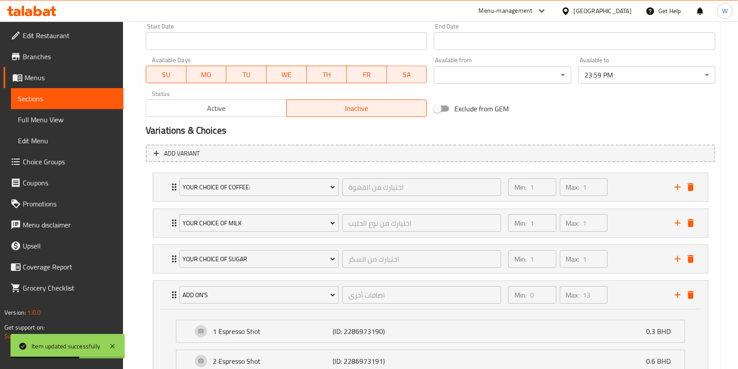
scroll to position [501, 0]
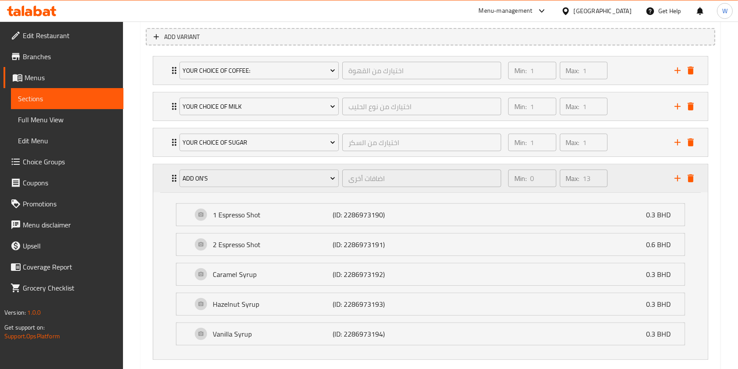
click at [693, 177] on icon "delete" at bounding box center [691, 178] width 6 height 8
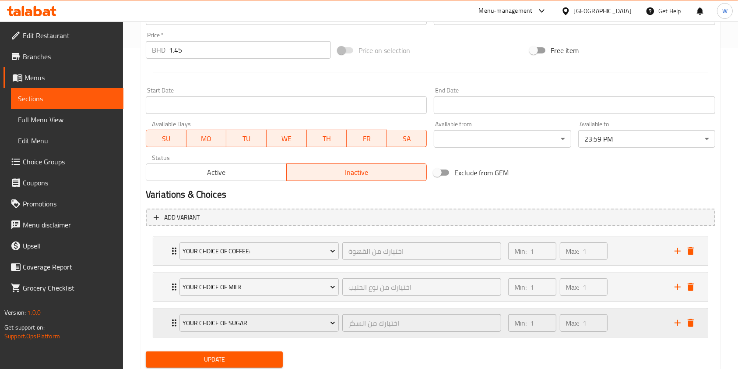
scroll to position [349, 0]
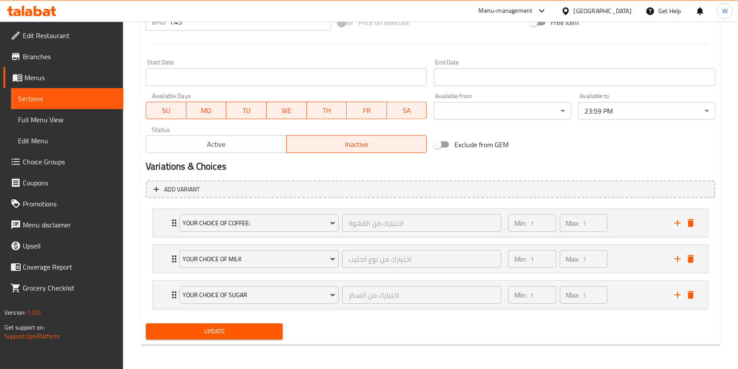
click at [201, 327] on span "Update" at bounding box center [214, 331] width 123 height 11
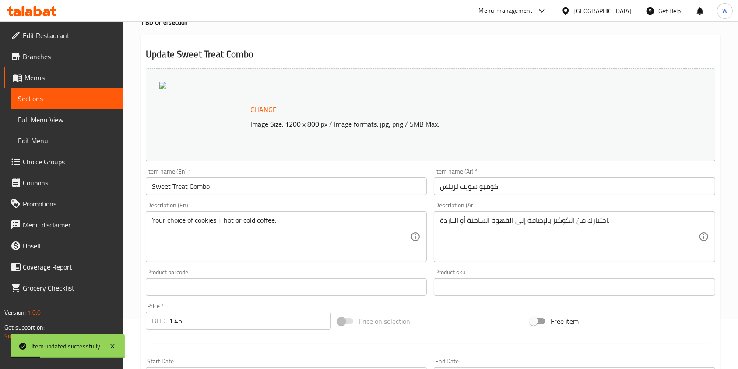
scroll to position [0, 0]
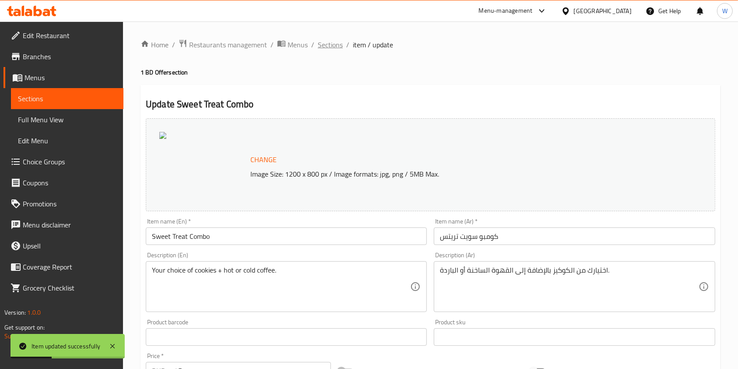
click at [328, 46] on span "Sections" at bounding box center [330, 44] width 25 height 11
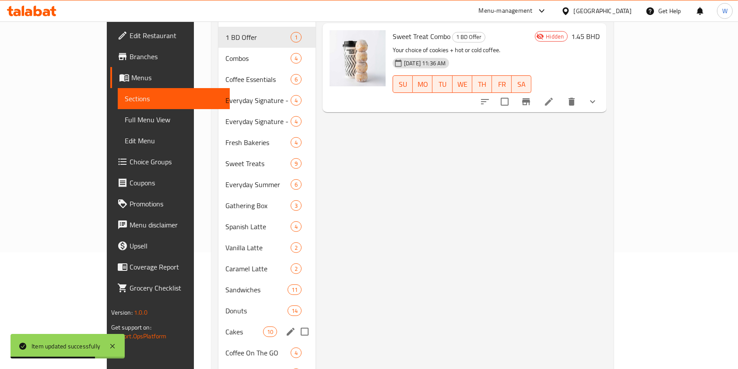
scroll to position [147, 0]
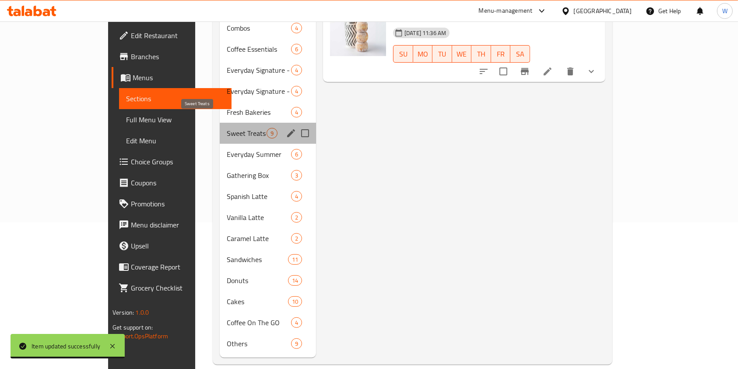
click at [227, 128] on span "Sweet Treats" at bounding box center [247, 133] width 40 height 11
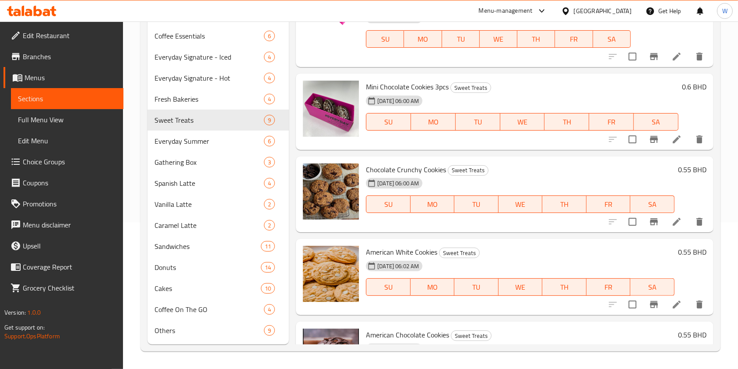
scroll to position [233, 0]
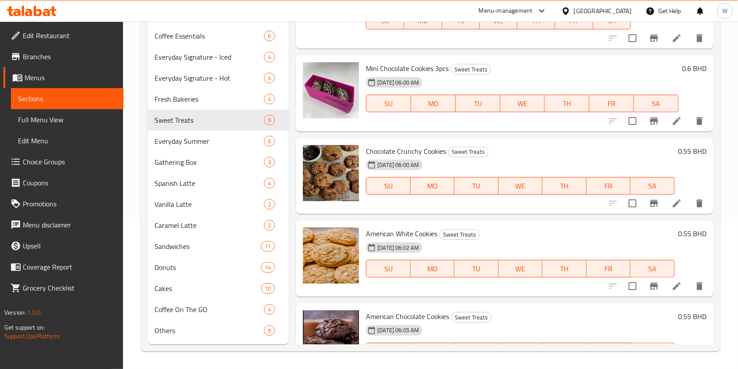
click at [418, 145] on span "Chocolate Crunchy Cookies" at bounding box center [406, 151] width 80 height 13
copy h6 "Chocolate Crunchy Cookies"
click at [650, 211] on button "Branch-specific-item" at bounding box center [654, 203] width 21 height 21
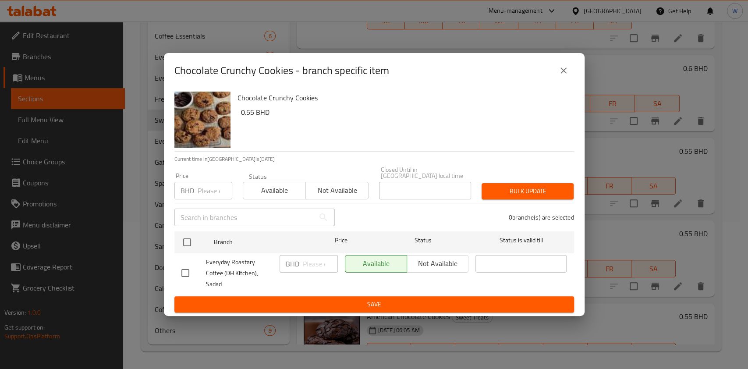
click at [568, 81] on button "close" at bounding box center [563, 70] width 21 height 21
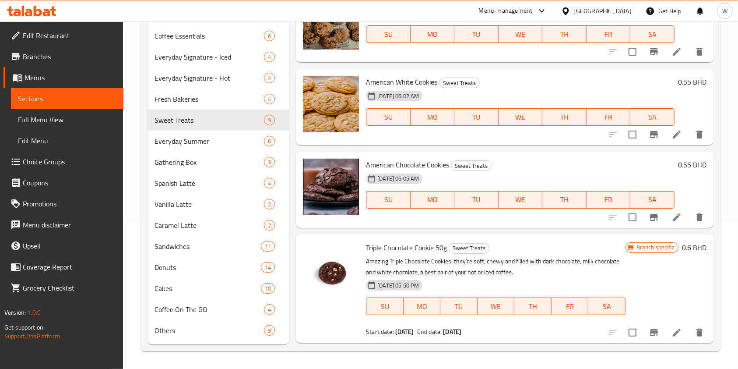
scroll to position [409, 0]
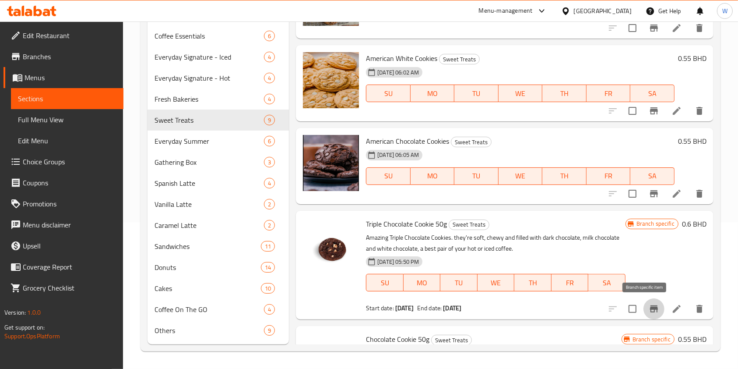
click at [649, 307] on icon "Branch-specific-item" at bounding box center [654, 309] width 11 height 11
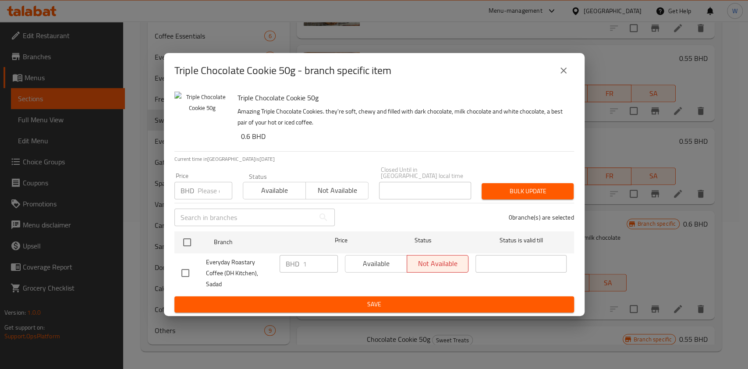
click at [571, 72] on button "close" at bounding box center [563, 70] width 21 height 21
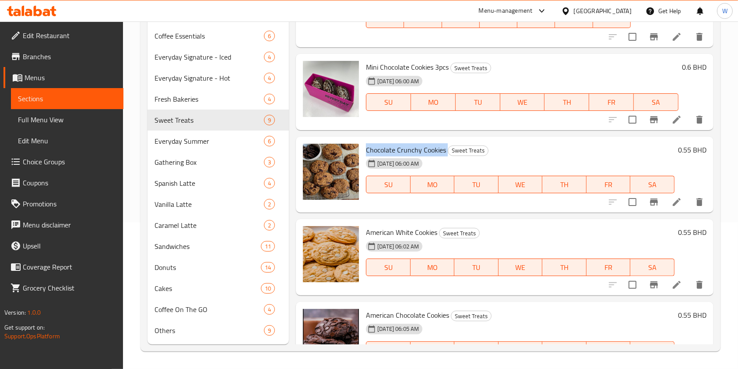
scroll to position [233, 0]
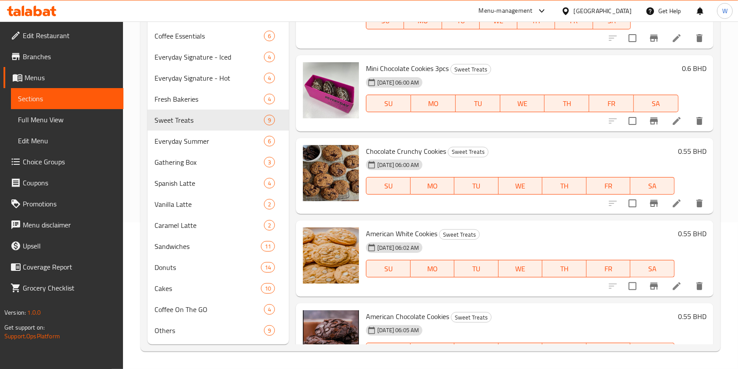
click at [387, 228] on span "American White Cookies" at bounding box center [401, 233] width 71 height 13
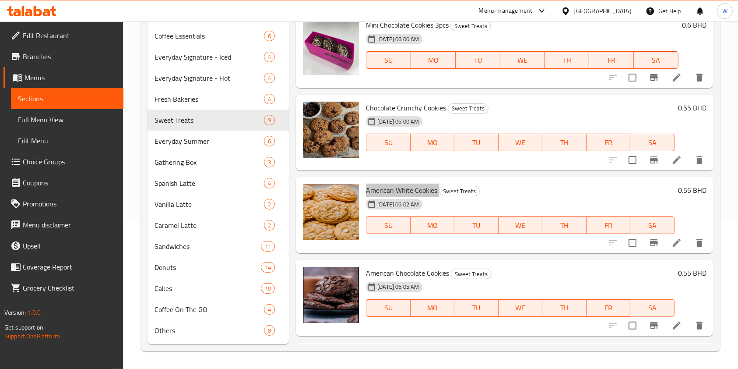
scroll to position [292, 0]
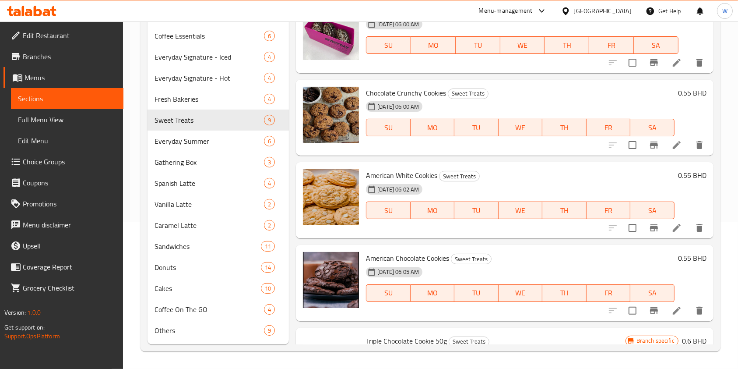
click at [404, 255] on span "American Chocolate Cookies" at bounding box center [407, 257] width 83 height 13
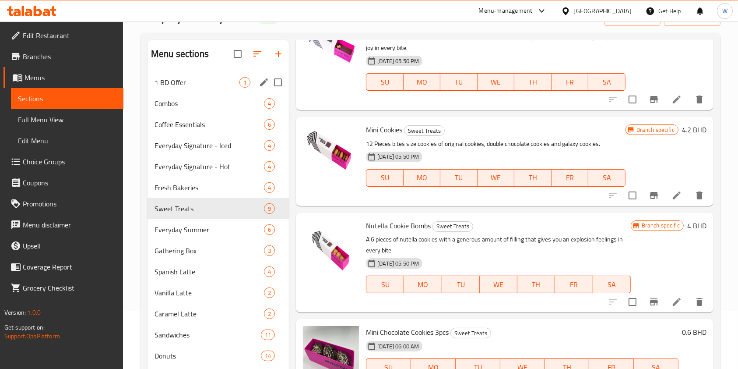
scroll to position [0, 0]
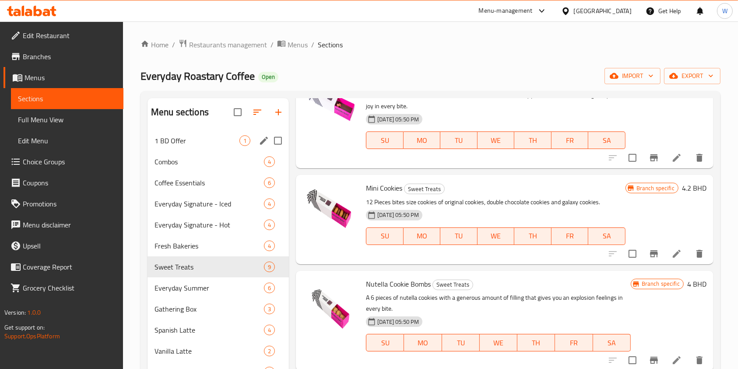
click at [182, 148] on div "1 BD Offer 1" at bounding box center [218, 140] width 141 height 21
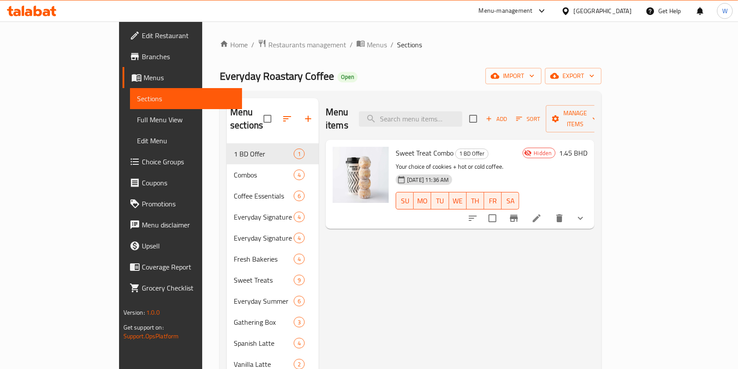
click at [591, 214] on div at bounding box center [526, 218] width 129 height 21
click at [542, 213] on icon at bounding box center [537, 218] width 11 height 11
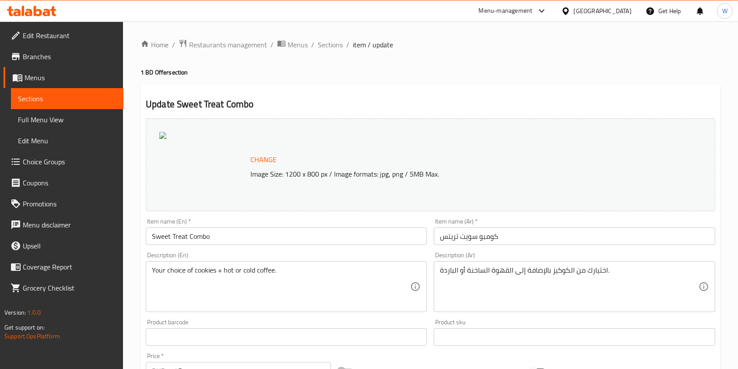
type input "اختيارك من الكوكيز"
type input "1"
click at [220, 232] on input "Sweet Treat Combo" at bounding box center [286, 236] width 281 height 18
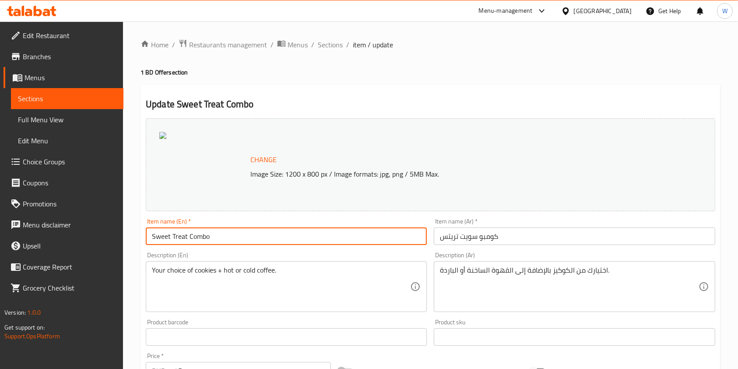
click at [220, 232] on input "Sweet Treat Combo" at bounding box center [286, 236] width 281 height 18
type input "C"
type input "Combo Offer"
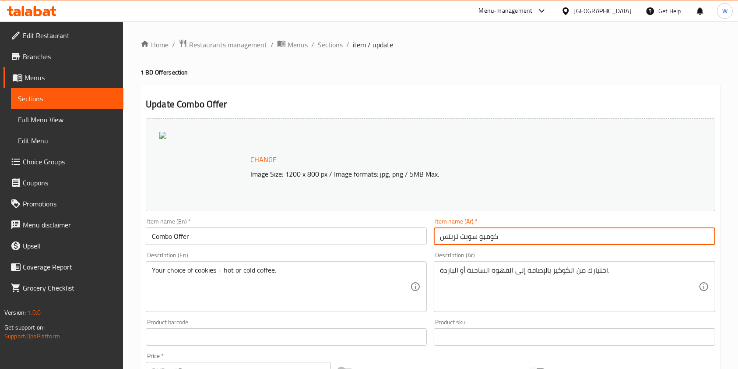
click at [459, 237] on input "كومبو سويت تريتس" at bounding box center [574, 236] width 281 height 18
click at [477, 237] on input "كومبو سويت تريتس" at bounding box center [574, 236] width 281 height 18
drag, startPoint x: 479, startPoint y: 237, endPoint x: 431, endPoint y: 238, distance: 47.8
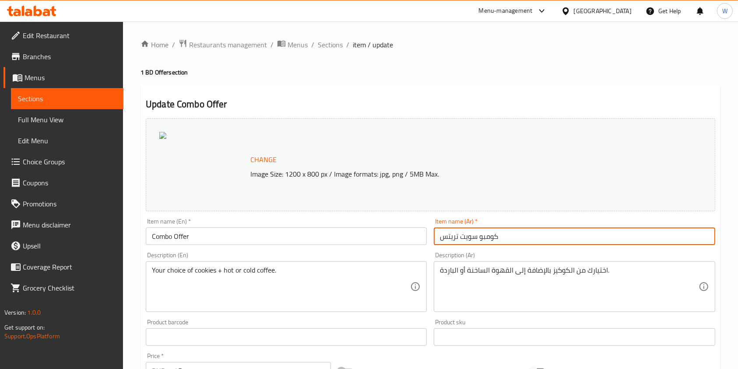
click at [431, 238] on div "Item name (Ar)   * كومبو سويت تريتس Item name (Ar) *" at bounding box center [575, 232] width 288 height 34
click at [441, 234] on input "كومبو" at bounding box center [574, 236] width 281 height 18
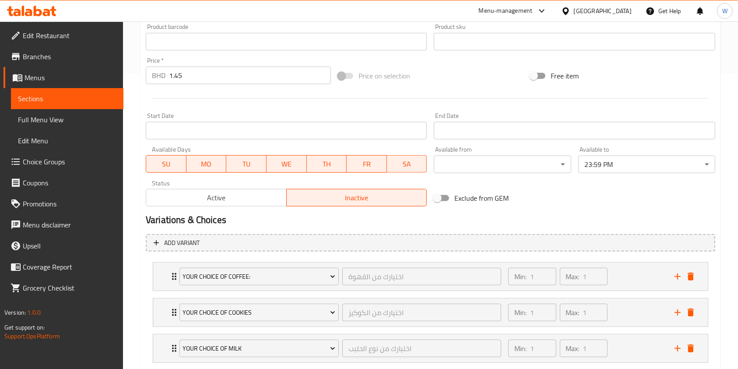
scroll to position [385, 0]
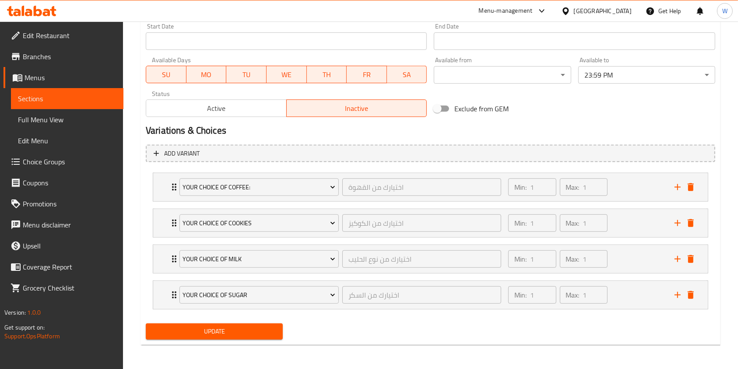
type input "عرض الكومبو"
click at [256, 331] on span "Update" at bounding box center [214, 331] width 123 height 11
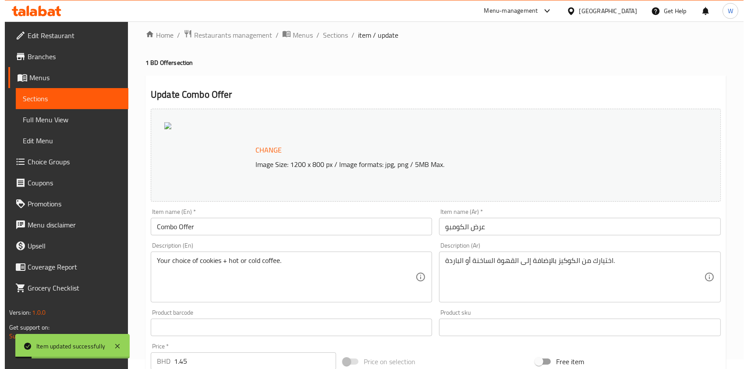
scroll to position [0, 0]
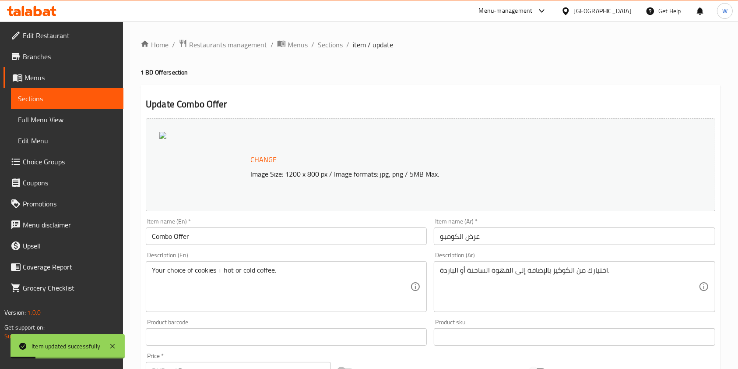
click at [319, 43] on span "Sections" at bounding box center [330, 44] width 25 height 11
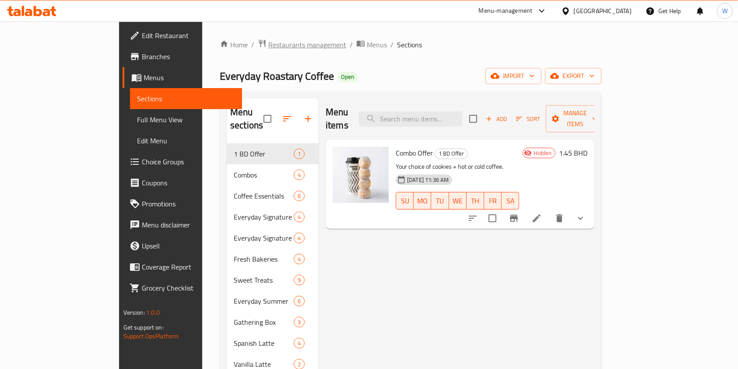
click at [268, 50] on span "Restaurants management" at bounding box center [307, 44] width 78 height 11
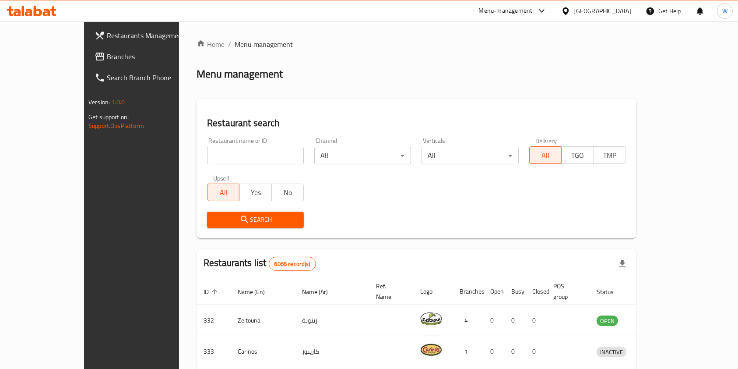
click at [212, 152] on input "search" at bounding box center [255, 156] width 97 height 18
paste input "[PERSON_NAME] [PERSON_NAME]"
click button "Search" at bounding box center [255, 220] width 97 height 16
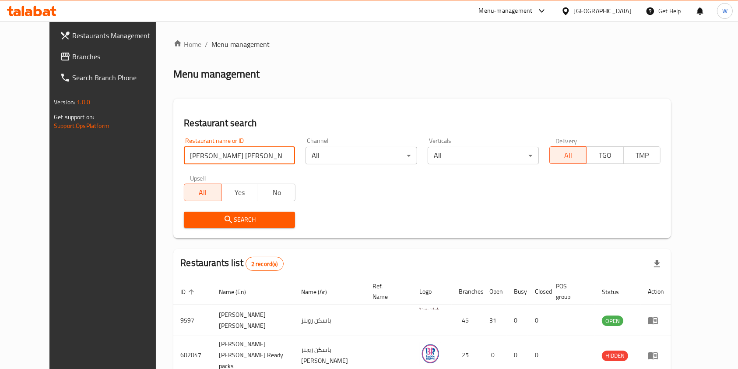
click at [244, 153] on input "[PERSON_NAME] [PERSON_NAME]" at bounding box center [239, 156] width 111 height 18
paste input "Crumbles Artisan Delights"
type input "Crumbles Artisan Delights"
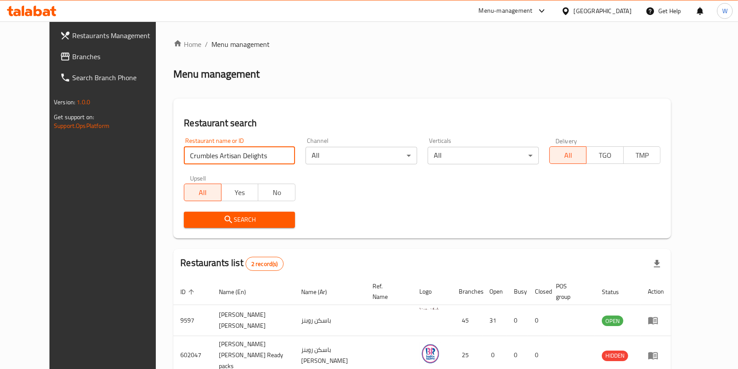
click button "Search" at bounding box center [239, 220] width 111 height 16
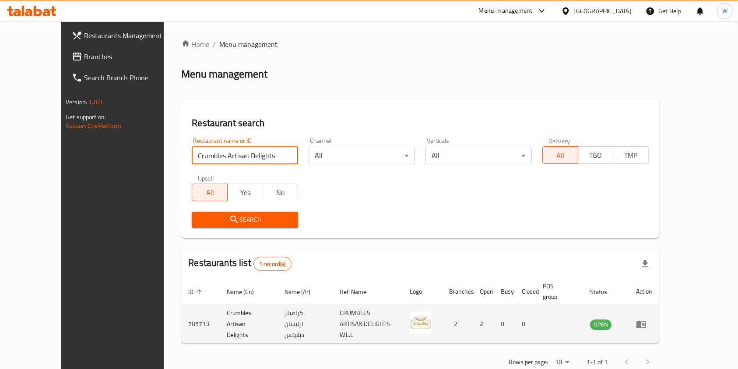
click at [646, 321] on icon "enhanced table" at bounding box center [642, 324] width 10 height 7
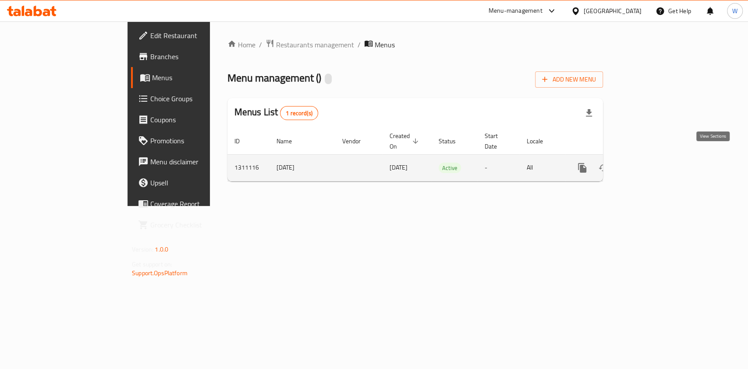
click at [650, 162] on icon "enhanced table" at bounding box center [645, 167] width 11 height 11
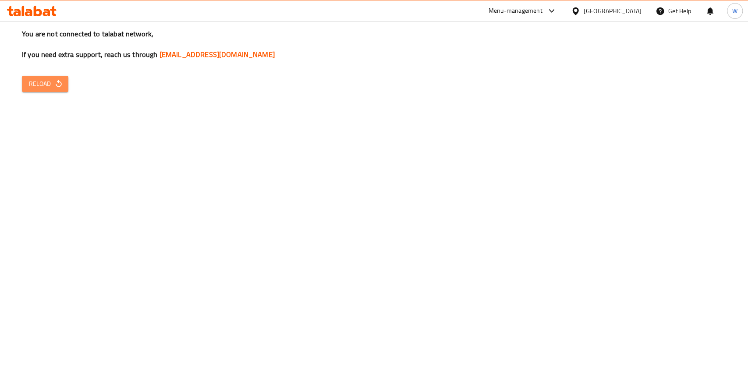
click at [56, 84] on icon "button" at bounding box center [59, 83] width 6 height 7
